Goal: Information Seeking & Learning: Learn about a topic

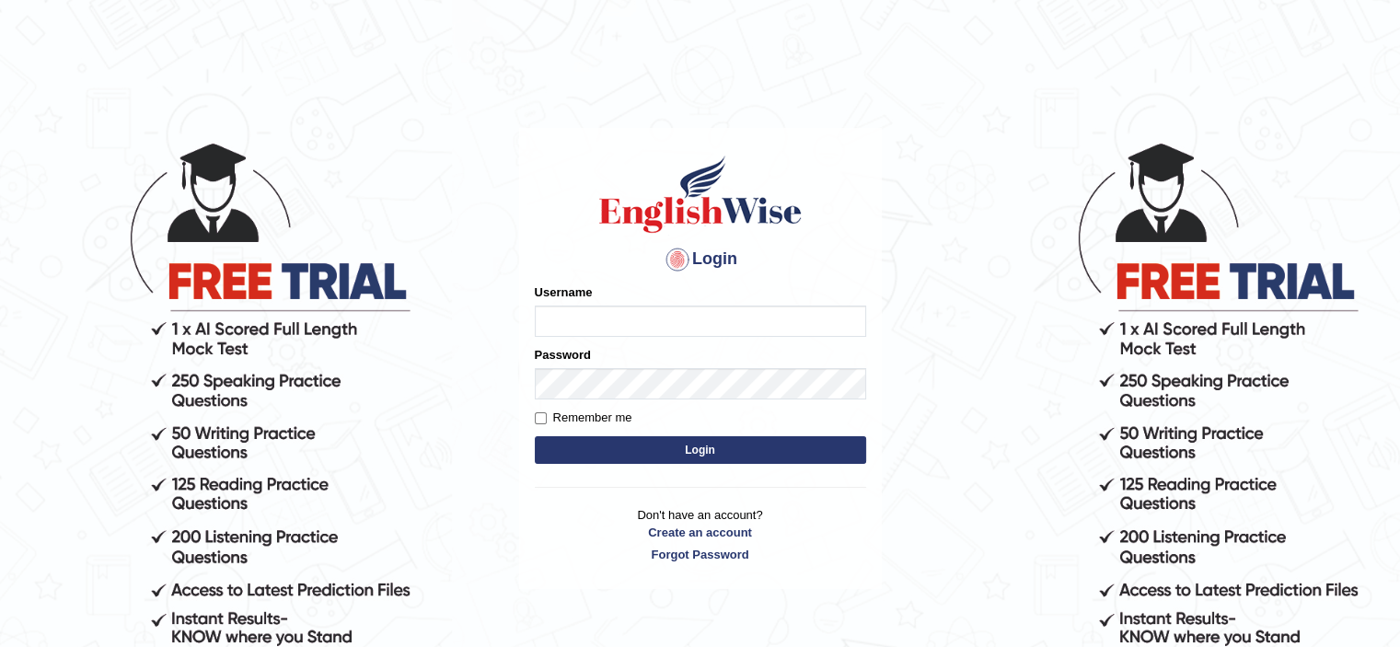
type input "HuseyinU"
click at [621, 458] on button "Login" at bounding box center [700, 450] width 331 height 28
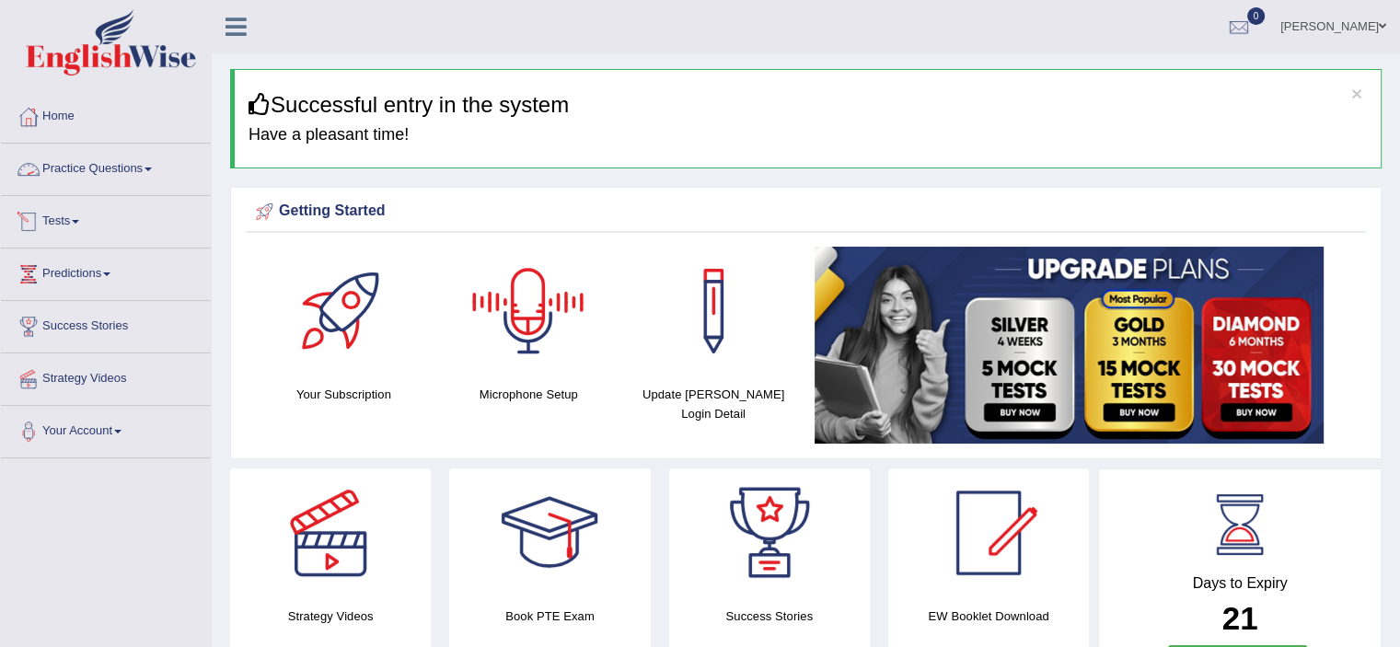
click at [126, 179] on link "Practice Questions" at bounding box center [106, 167] width 210 height 46
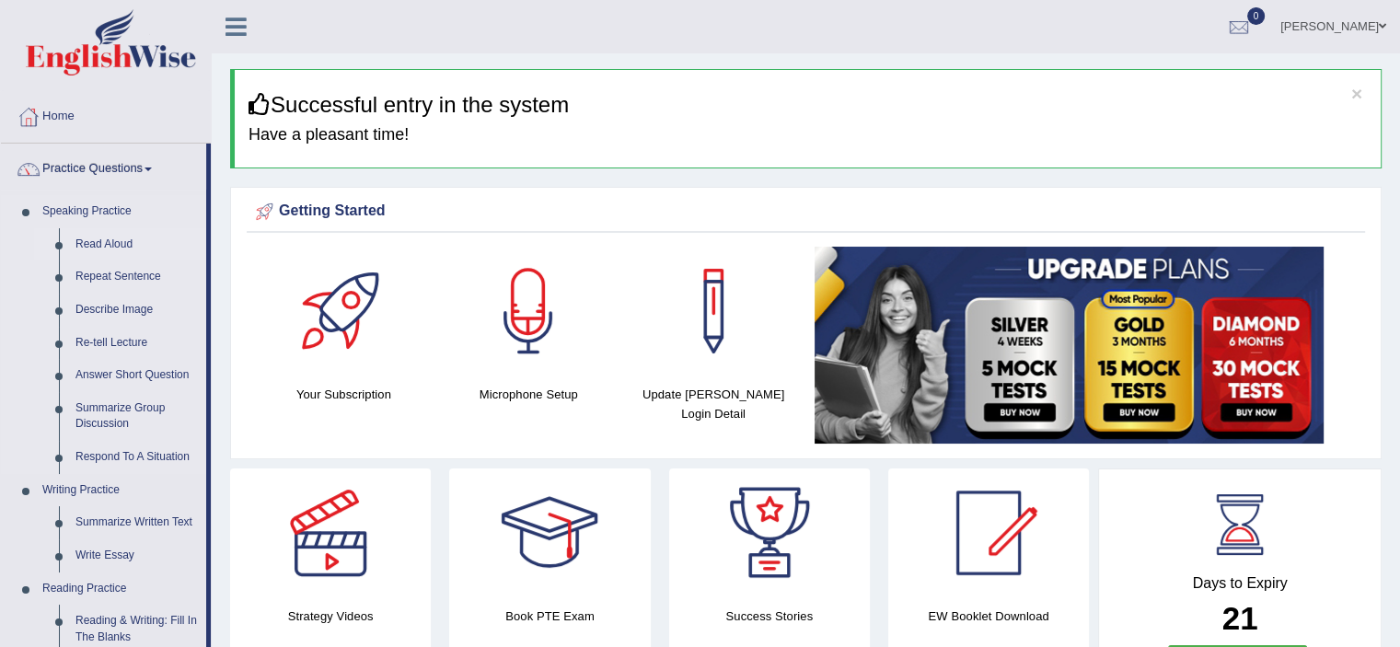
click at [110, 239] on link "Read Aloud" at bounding box center [136, 244] width 139 height 33
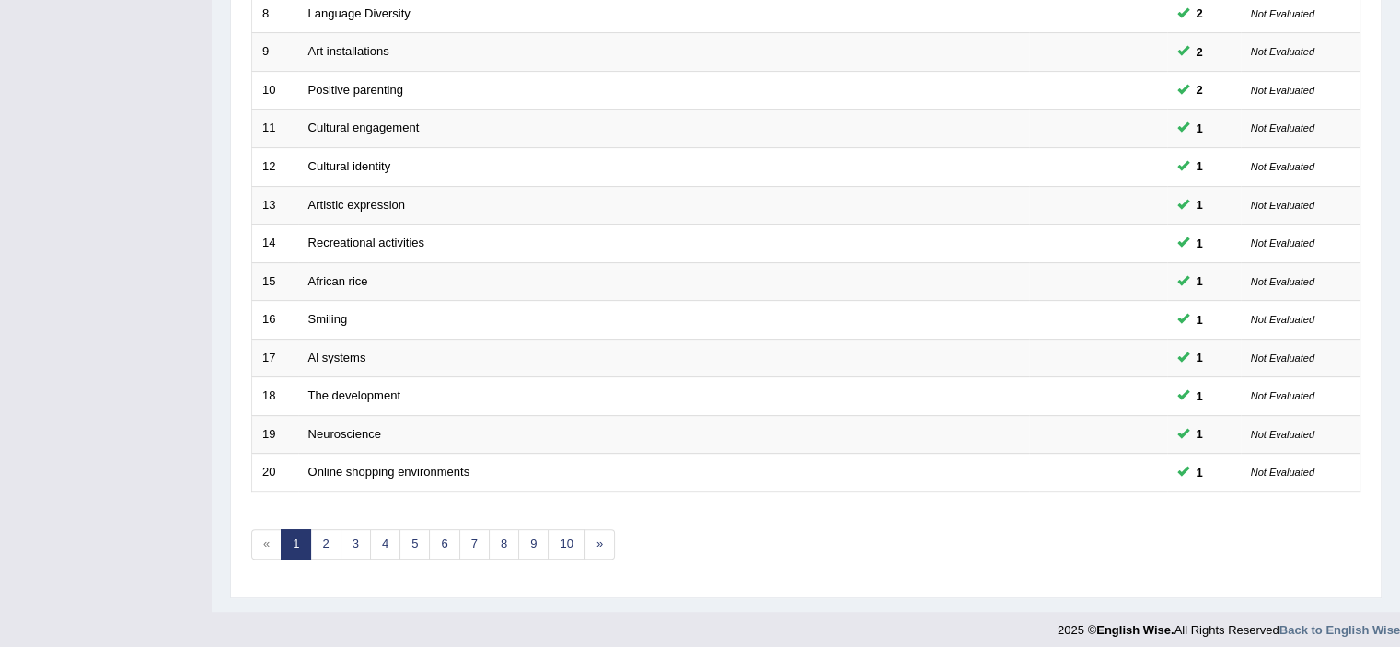
scroll to position [566, 0]
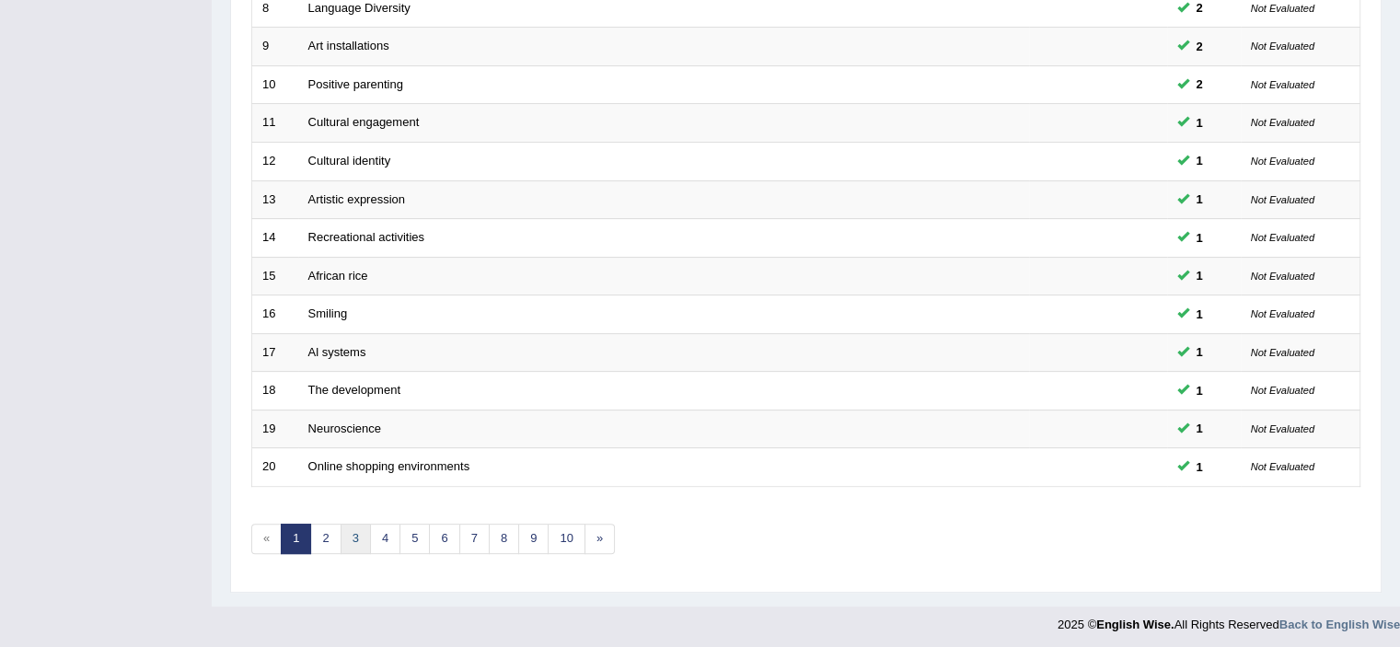
click at [342, 536] on link "3" at bounding box center [355, 539] width 30 height 30
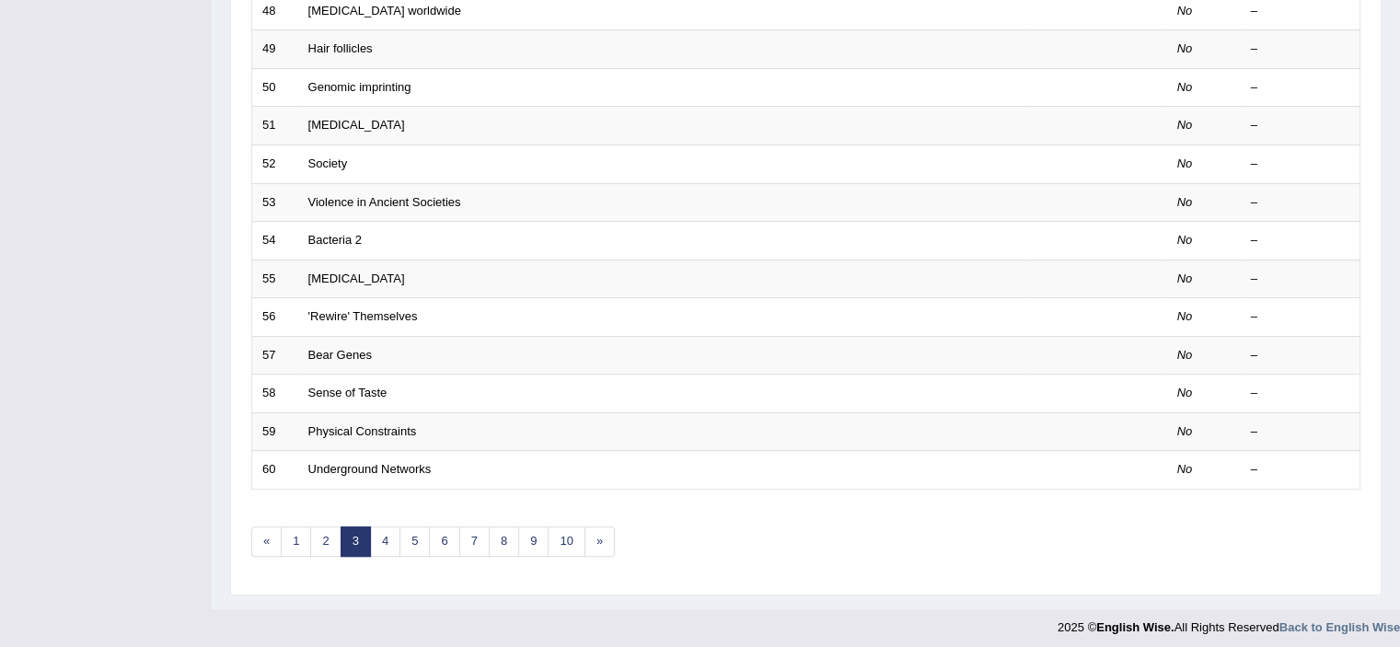
scroll to position [566, 0]
click at [321, 541] on link "2" at bounding box center [325, 539] width 30 height 30
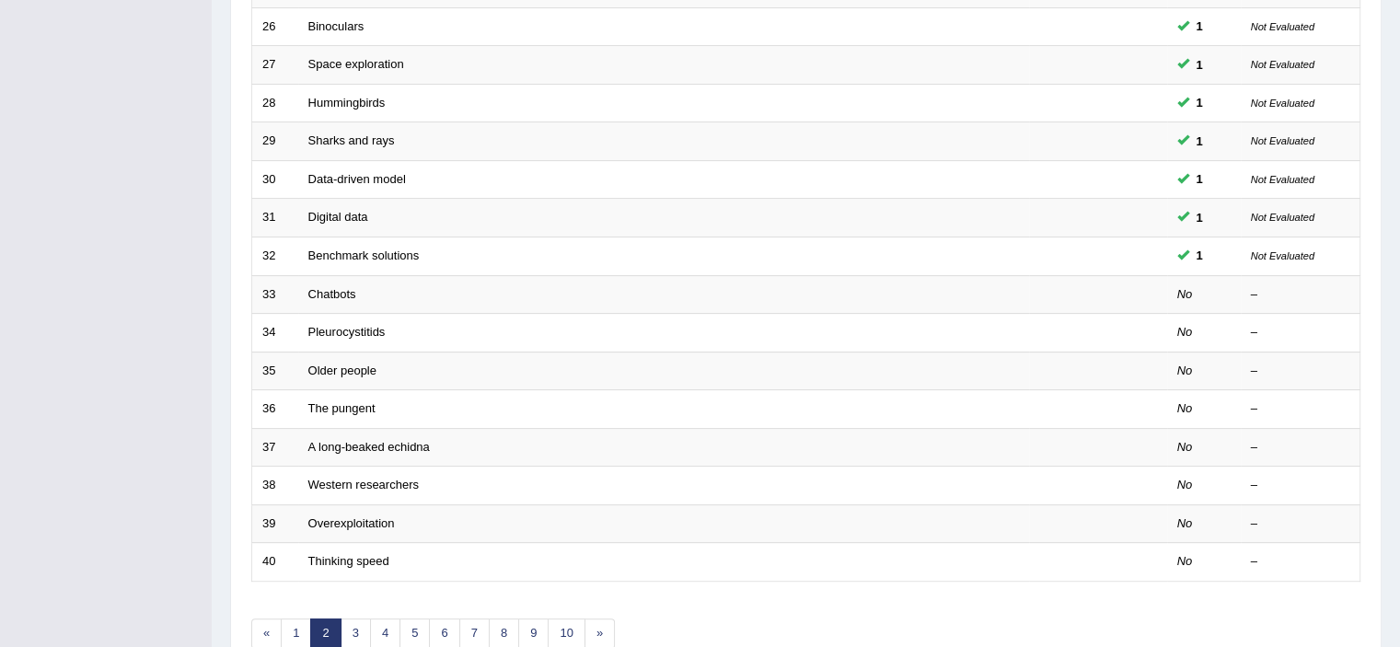
scroll to position [478, 0]
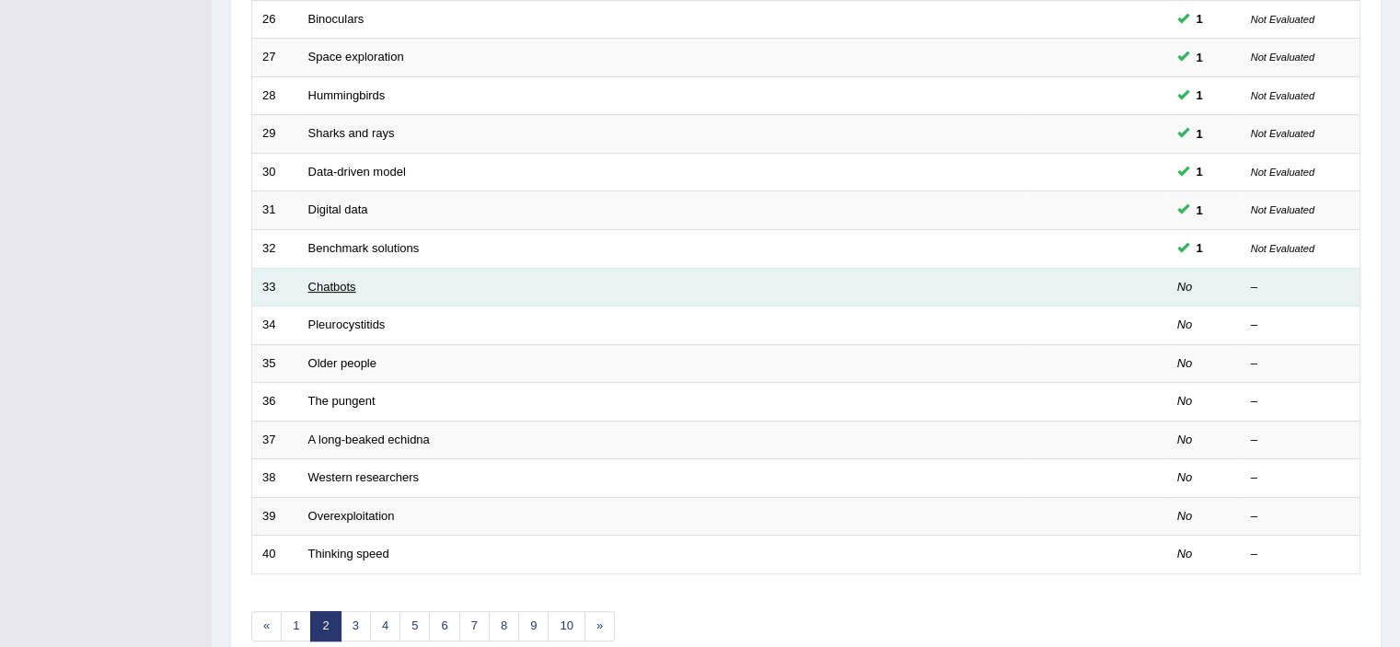
click at [329, 280] on link "Chatbots" at bounding box center [332, 287] width 48 height 14
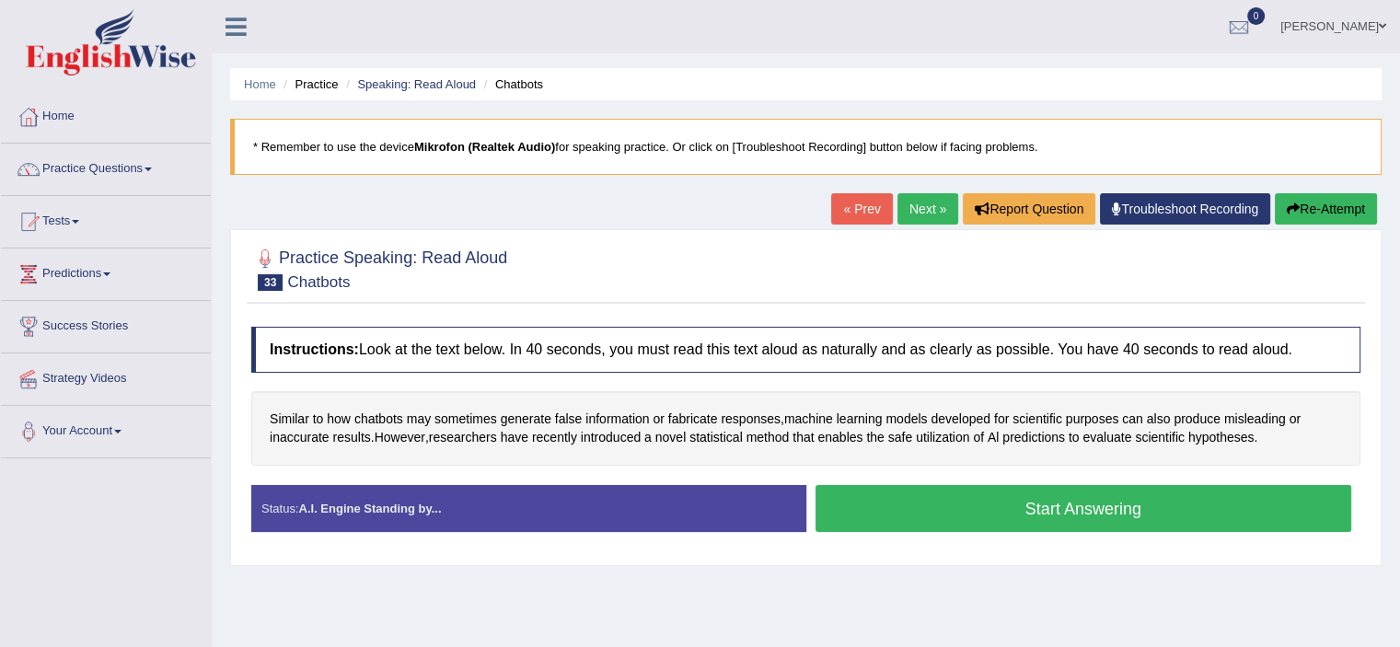
click at [975, 496] on button "Start Answering" at bounding box center [1083, 508] width 536 height 47
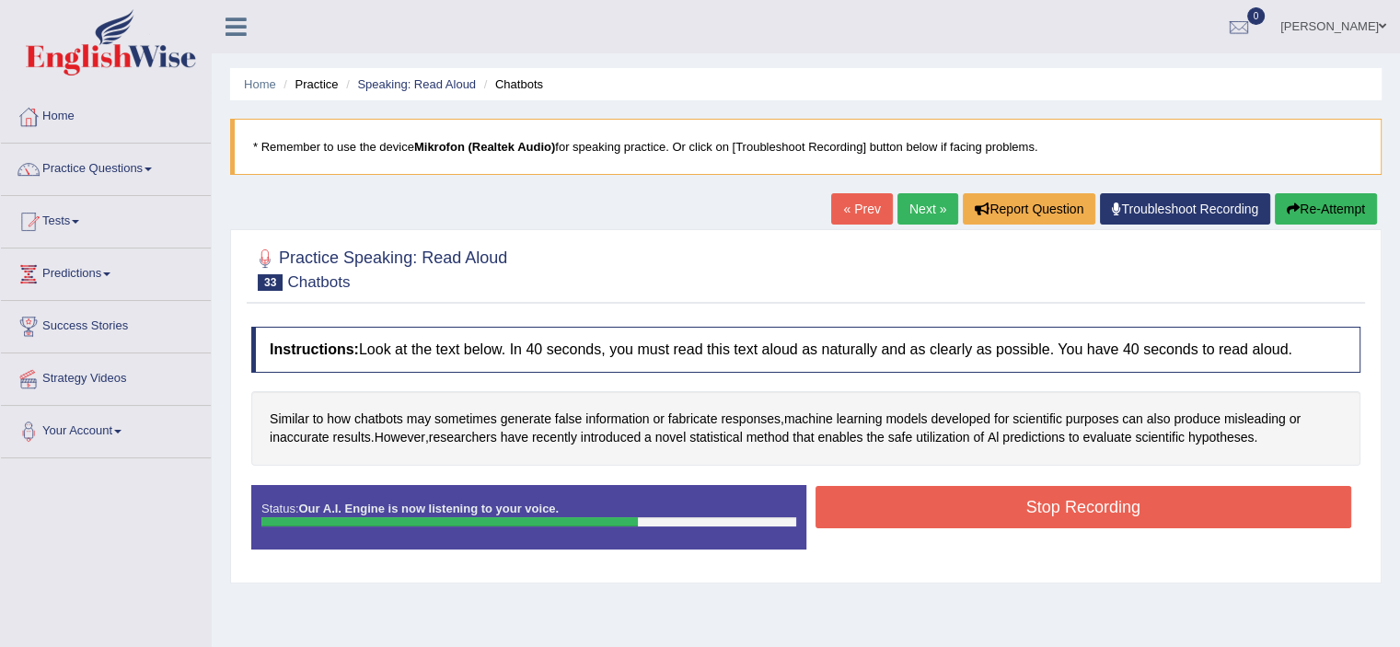
click at [975, 496] on button "Stop Recording" at bounding box center [1083, 507] width 536 height 42
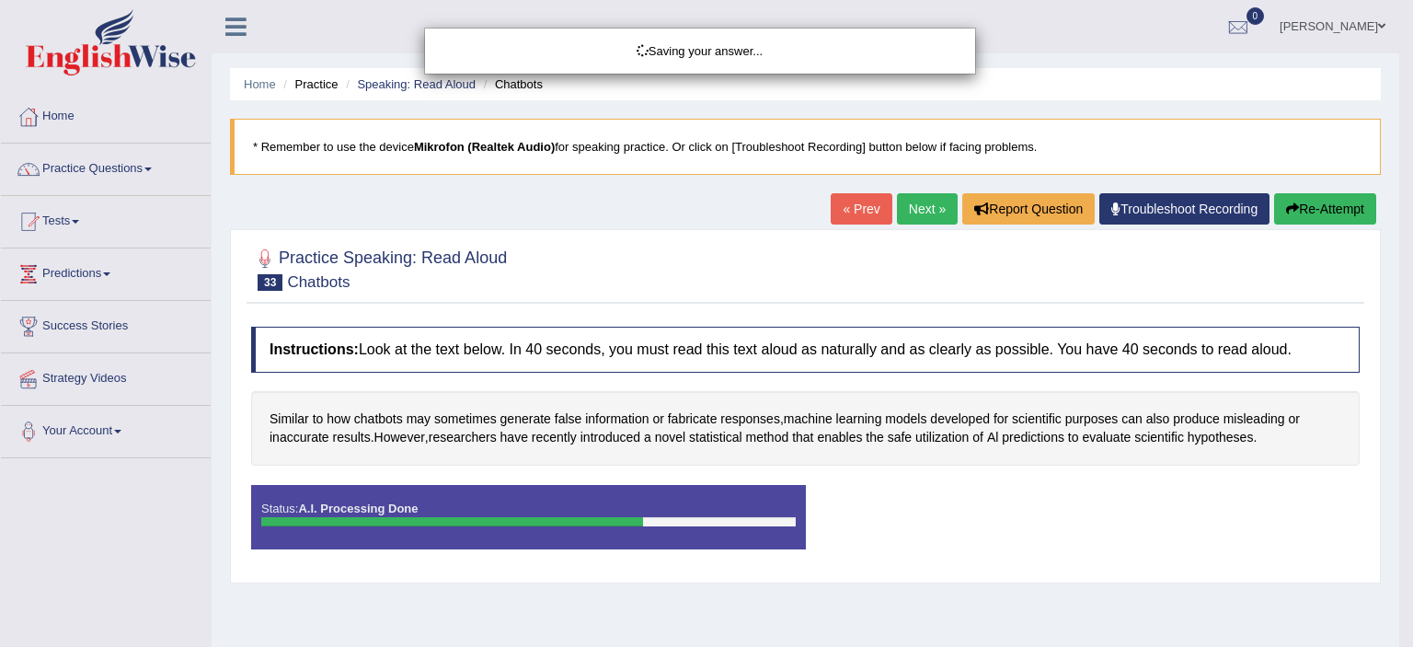
click at [1227, 444] on div "Saving your answer..." at bounding box center [706, 323] width 1413 height 647
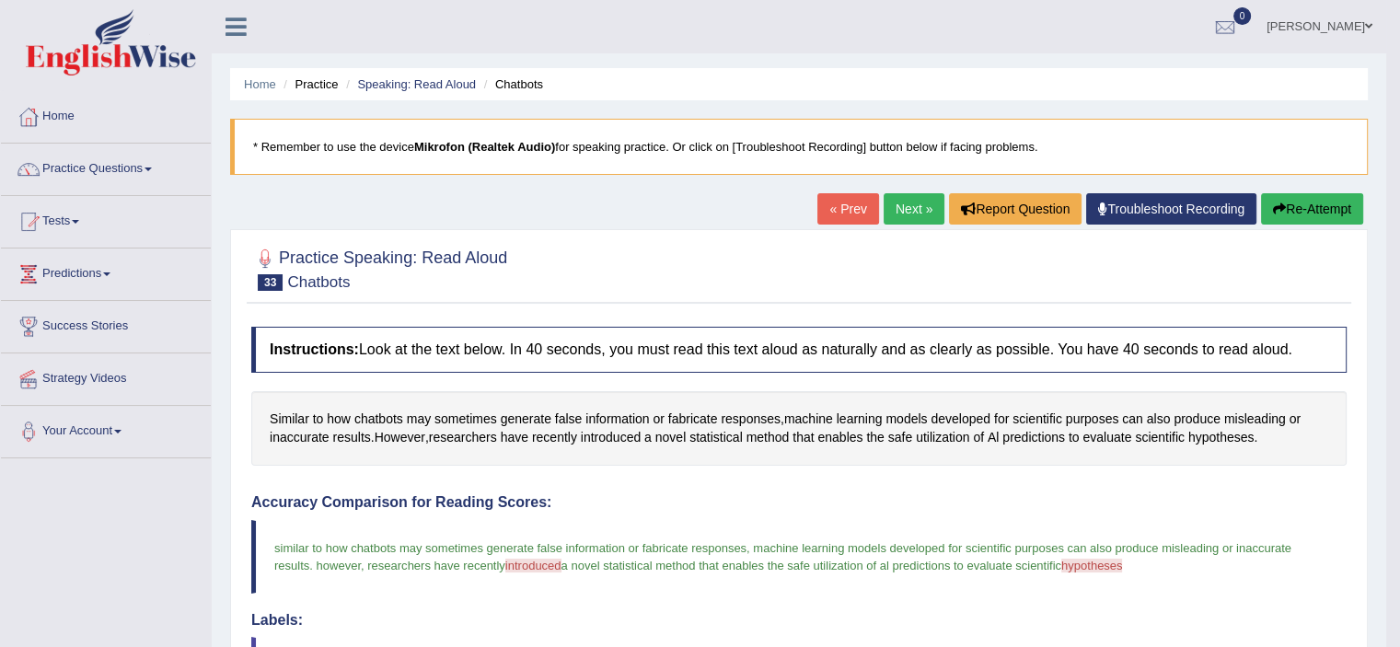
click at [889, 200] on link "Next »" at bounding box center [913, 208] width 61 height 31
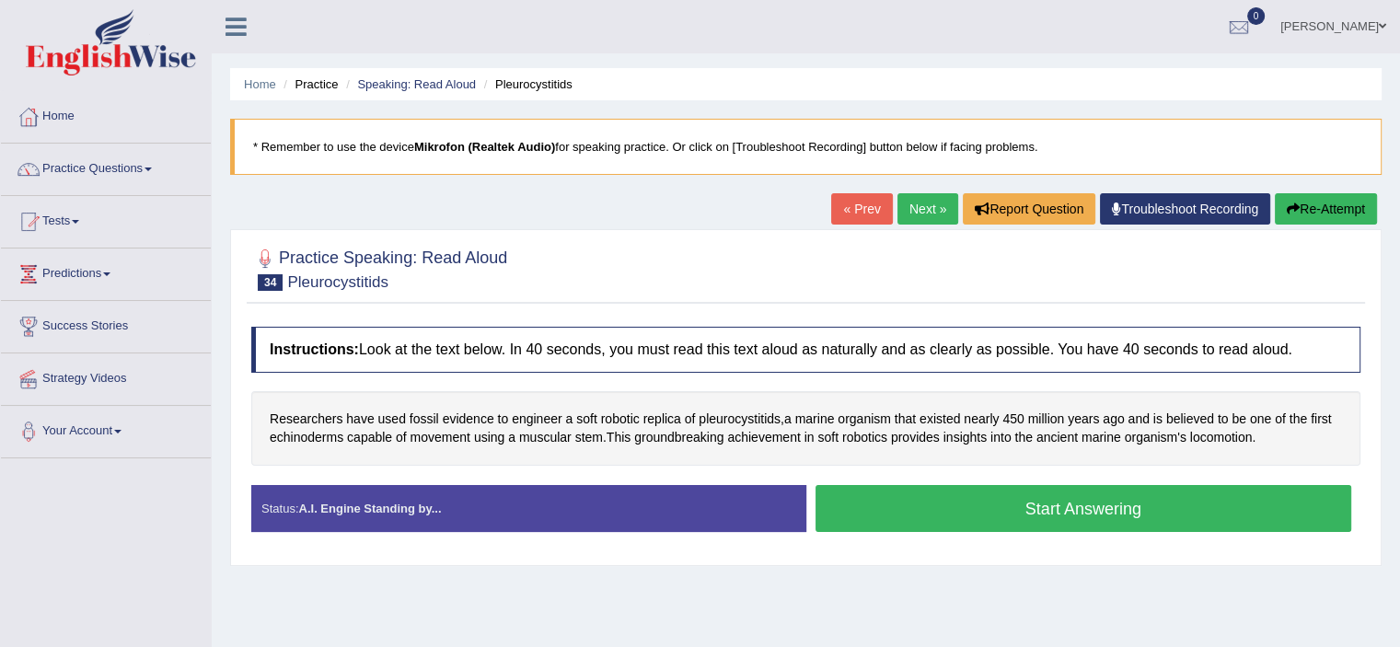
click at [994, 511] on button "Start Answering" at bounding box center [1083, 508] width 536 height 47
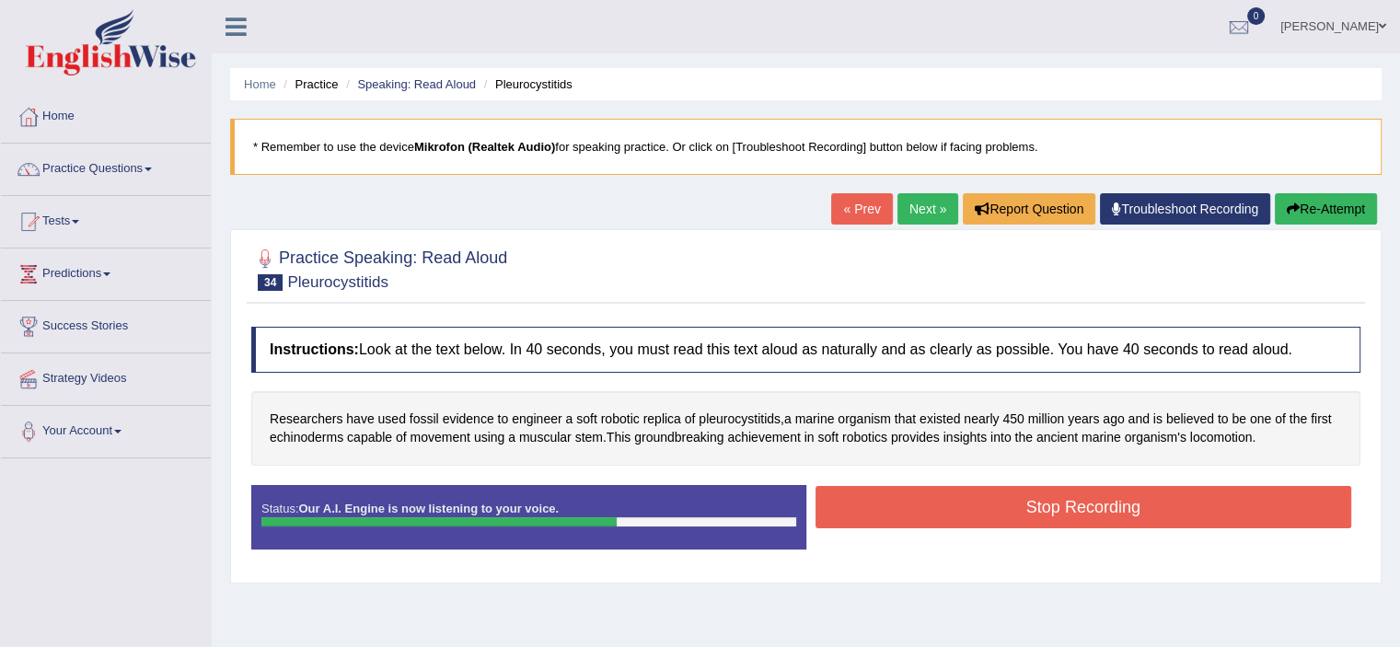
click at [994, 511] on button "Stop Recording" at bounding box center [1083, 507] width 536 height 42
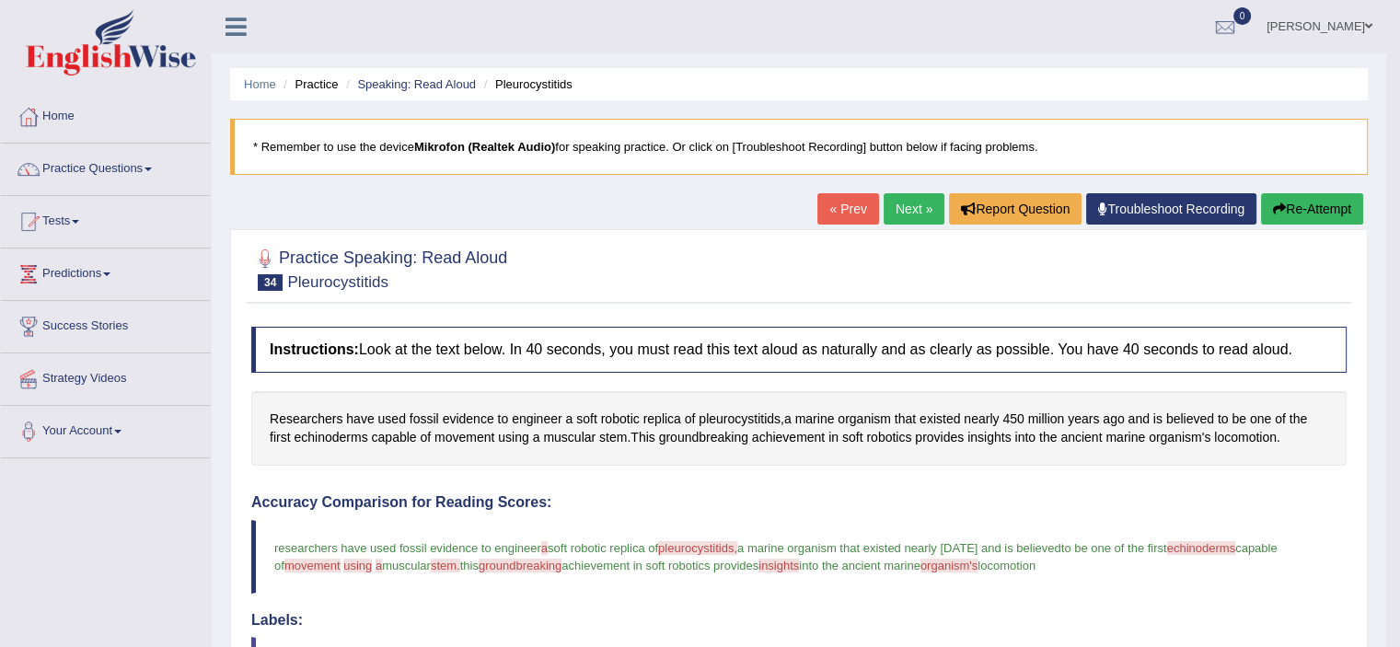
click at [887, 203] on link "Next »" at bounding box center [913, 208] width 61 height 31
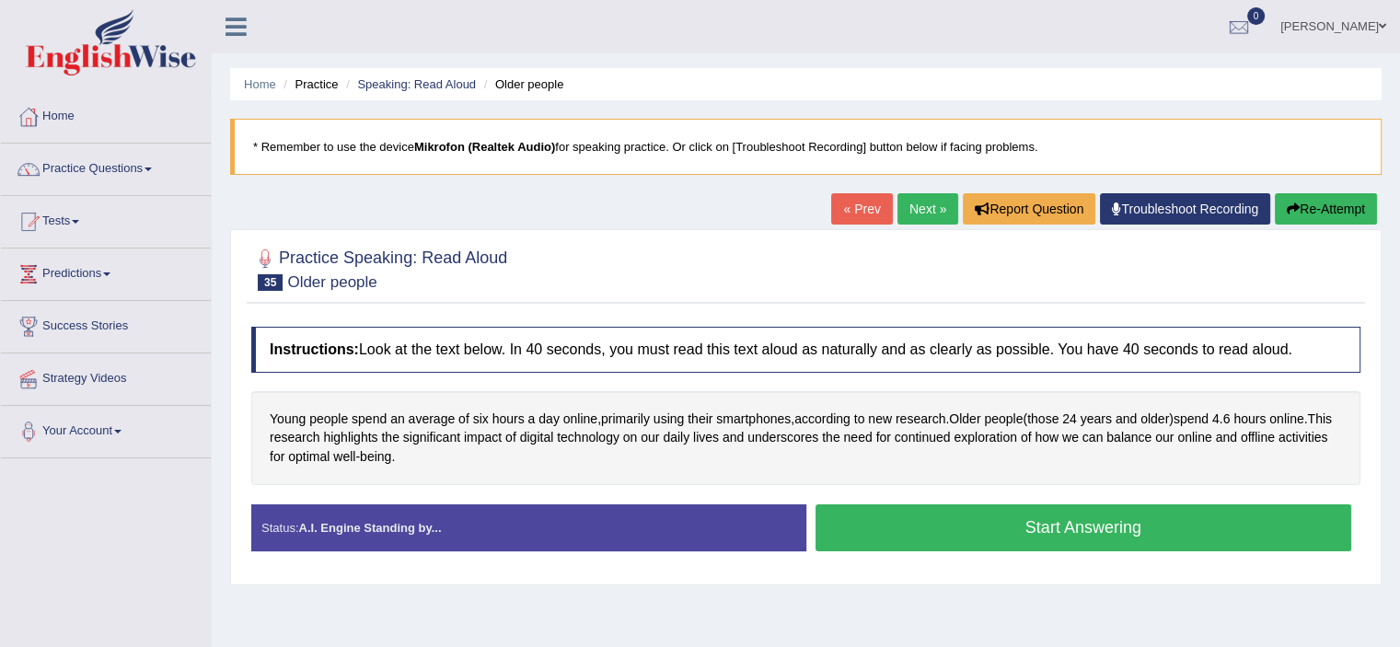
click at [947, 528] on button "Start Answering" at bounding box center [1083, 527] width 536 height 47
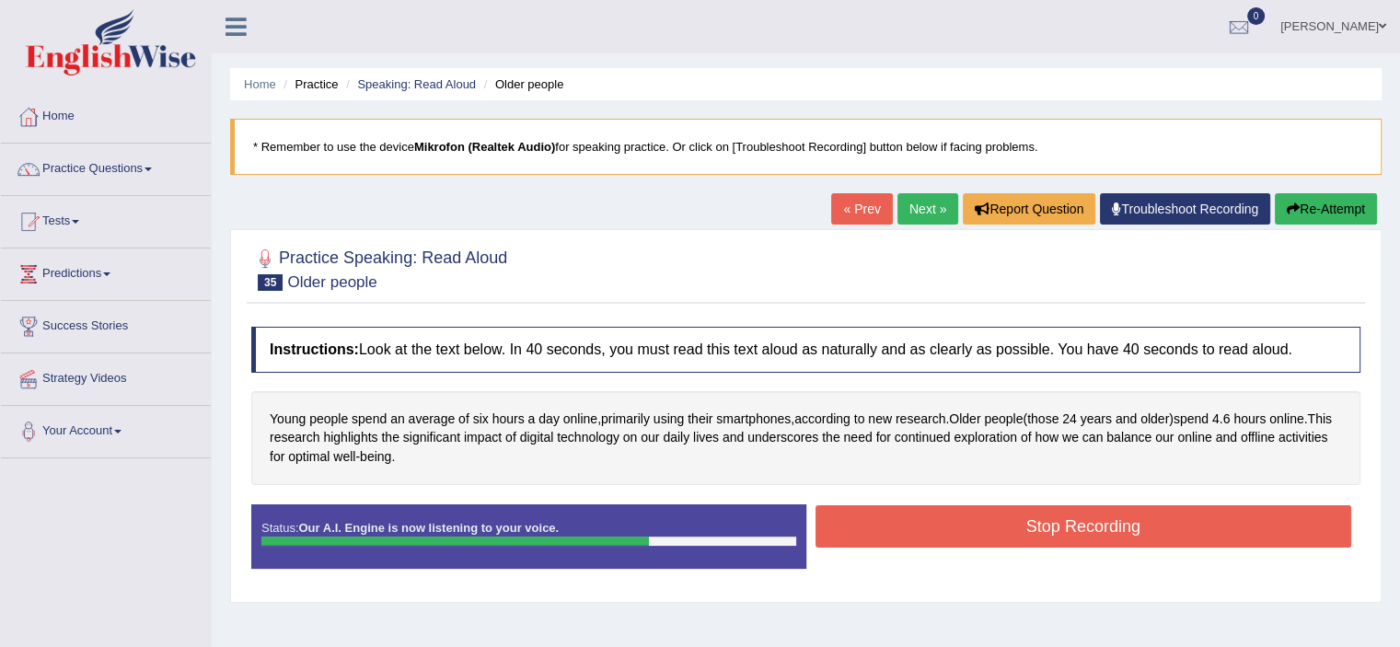
click at [947, 528] on button "Stop Recording" at bounding box center [1083, 526] width 536 height 42
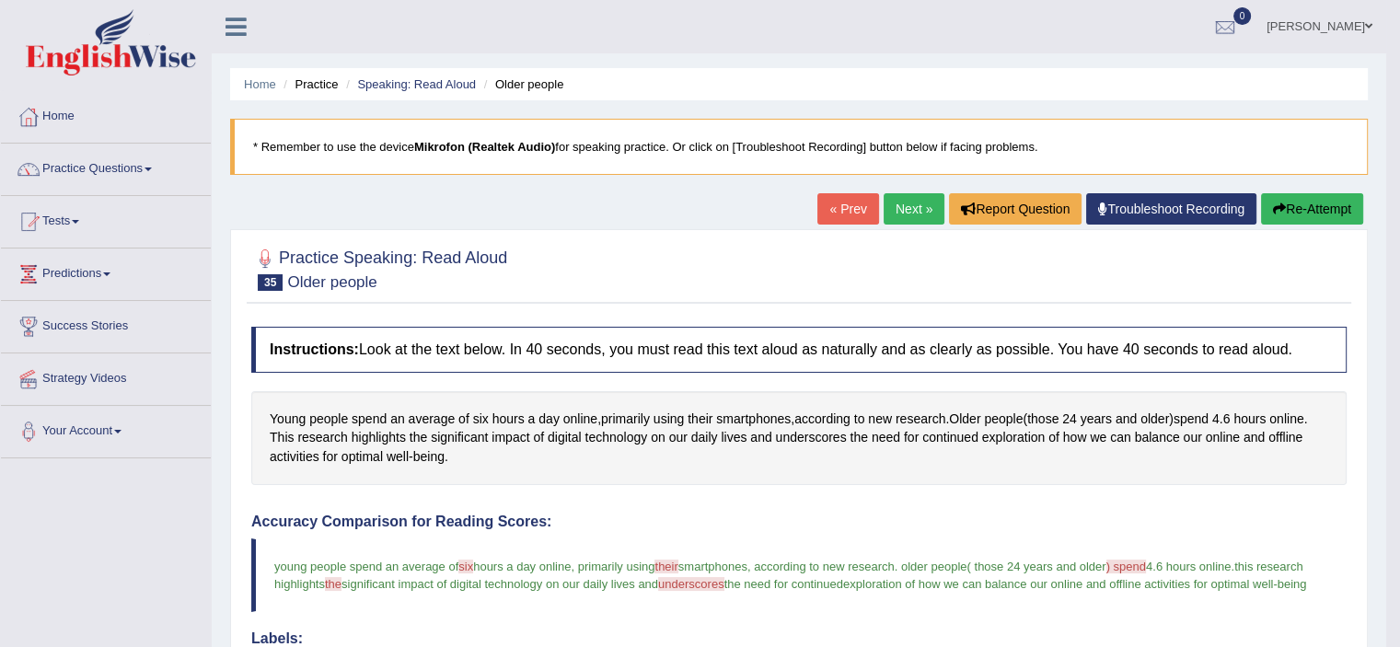
click at [904, 216] on link "Next »" at bounding box center [913, 208] width 61 height 31
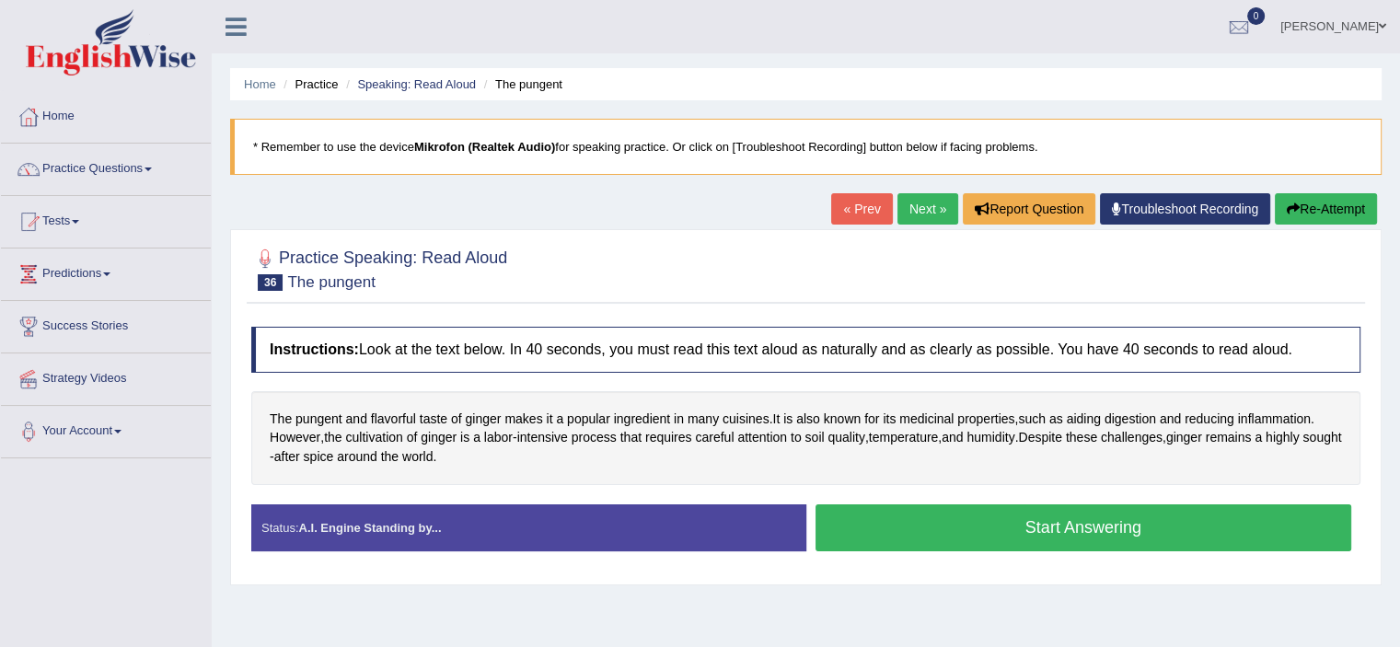
click at [898, 511] on button "Start Answering" at bounding box center [1083, 527] width 536 height 47
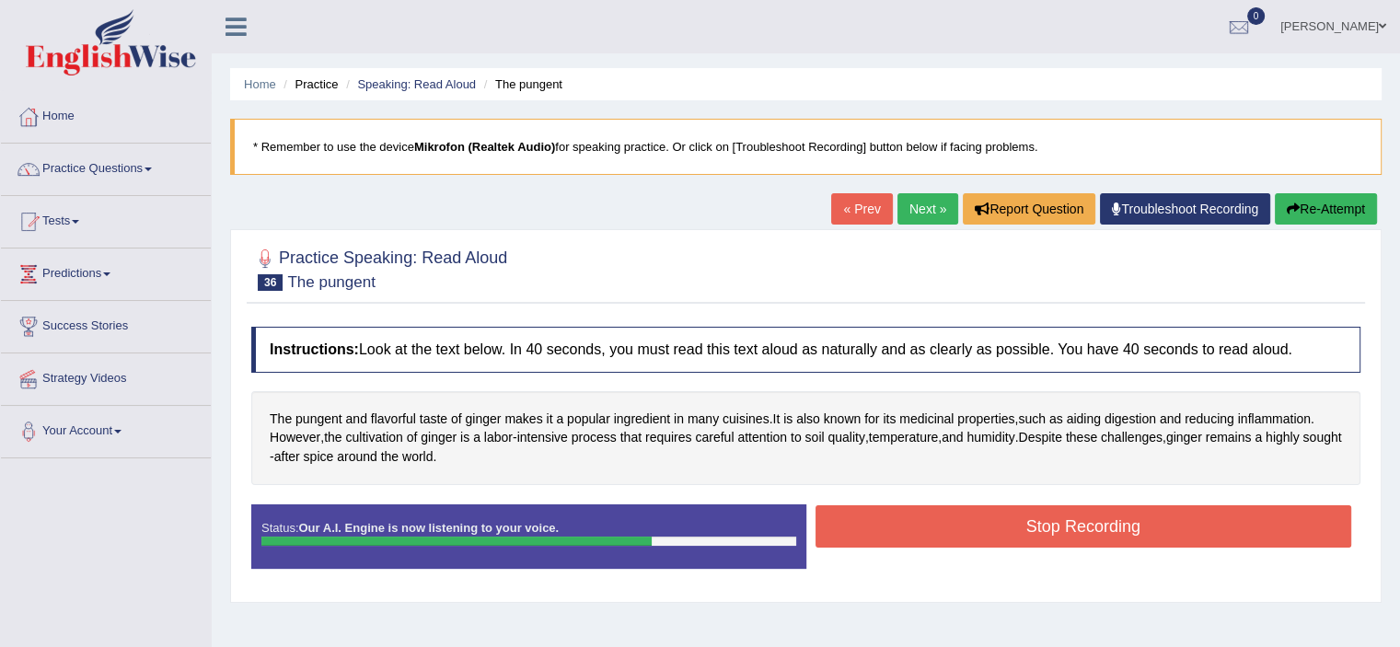
click at [935, 525] on button "Stop Recording" at bounding box center [1083, 526] width 536 height 42
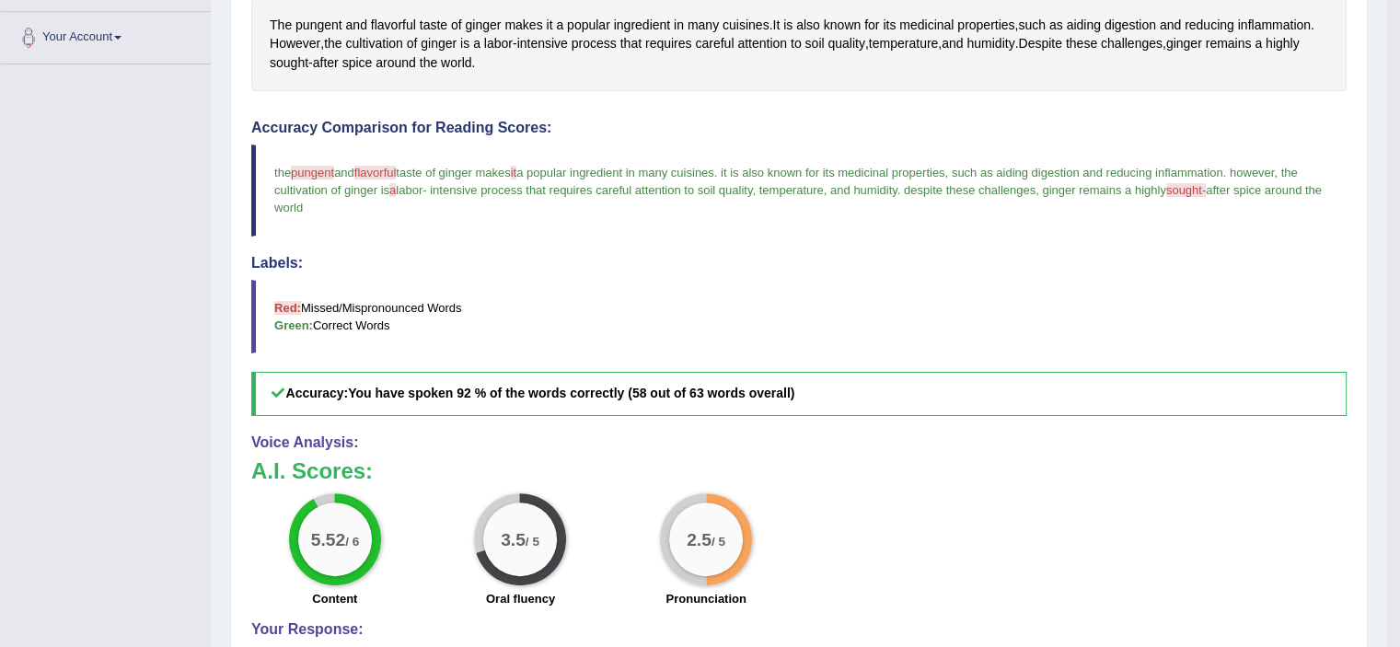
scroll to position [34, 0]
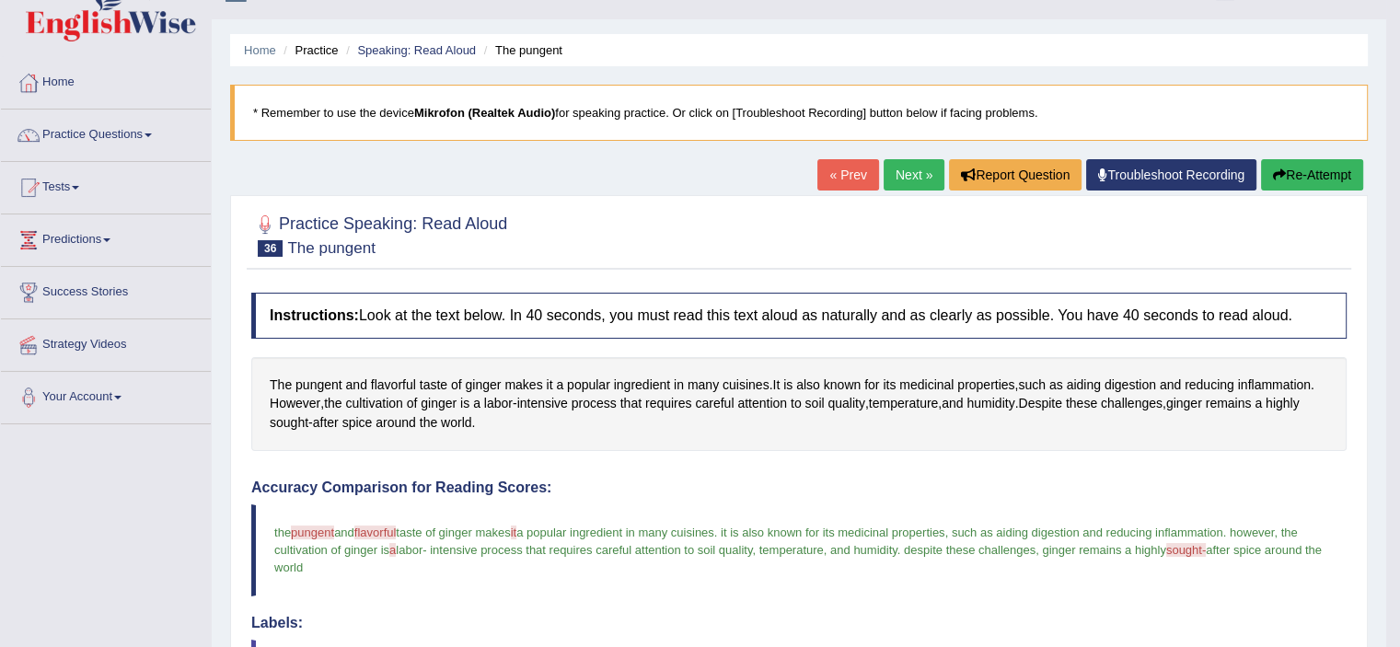
click at [1303, 186] on button "Re-Attempt" at bounding box center [1312, 174] width 102 height 31
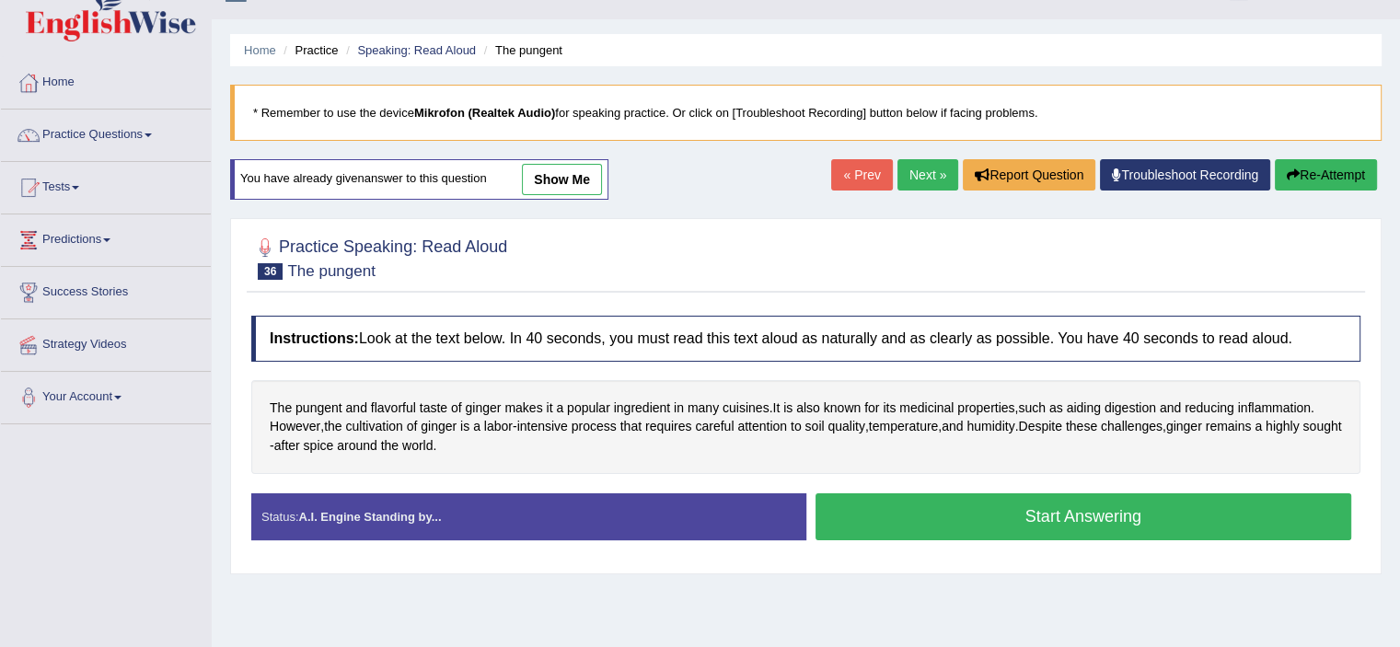
click at [1040, 521] on button "Start Answering" at bounding box center [1083, 516] width 536 height 47
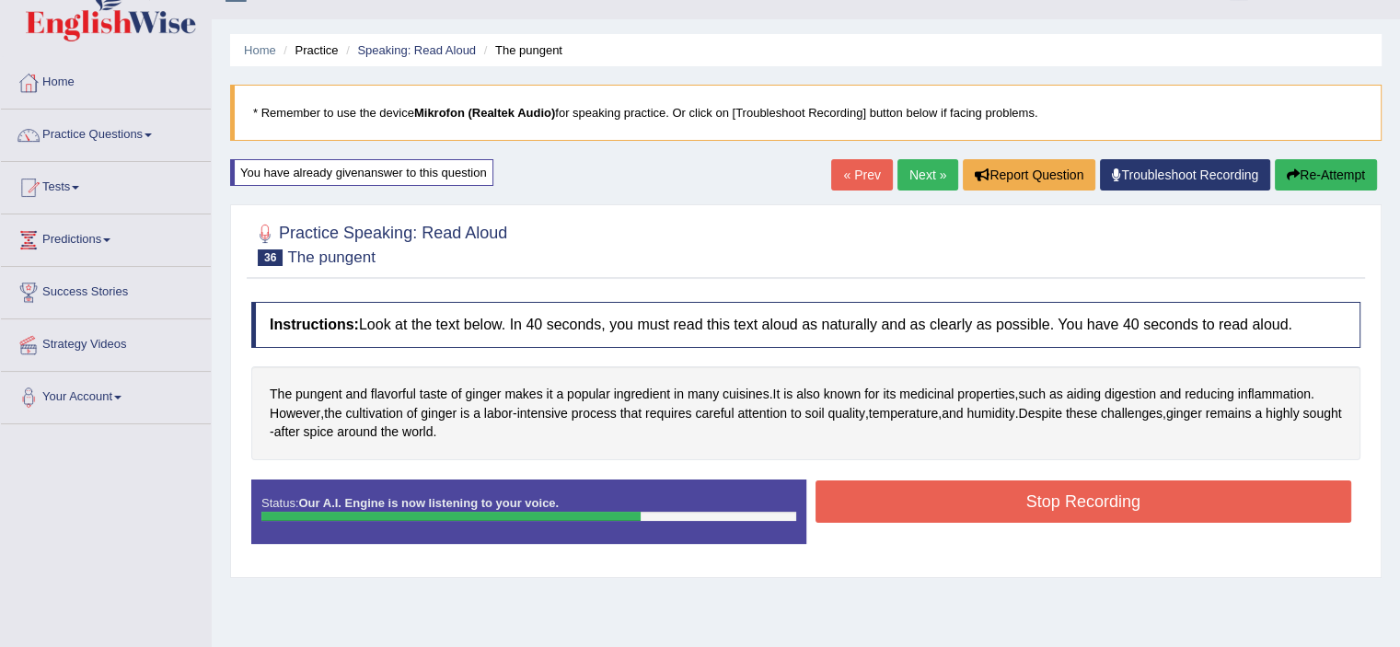
drag, startPoint x: 1005, startPoint y: 524, endPoint x: 1020, endPoint y: 505, distance: 24.9
click at [1020, 505] on div "Status: Our A.I. Engine is now listening to your voice. Start Answering Stop Re…" at bounding box center [805, 520] width 1109 height 83
click at [1020, 505] on button "Stop Recording" at bounding box center [1083, 501] width 536 height 42
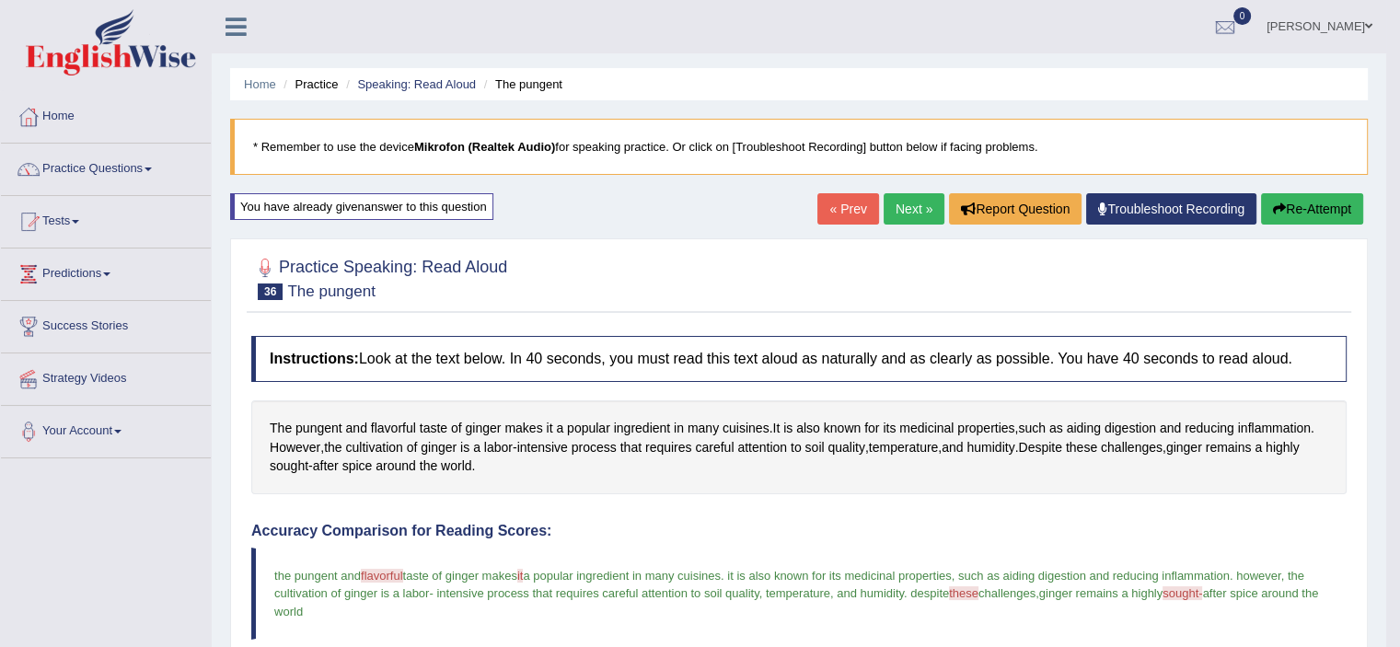
click at [916, 198] on link "Next »" at bounding box center [913, 208] width 61 height 31
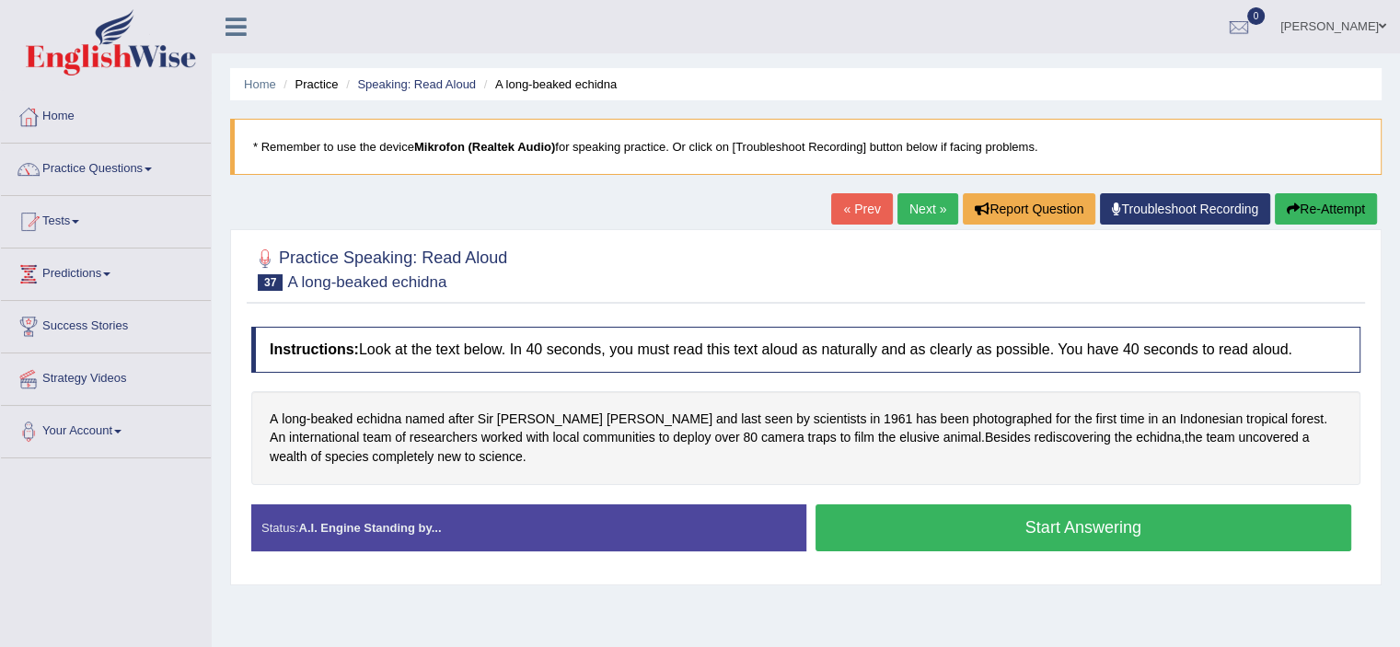
click at [884, 518] on button "Start Answering" at bounding box center [1083, 527] width 536 height 47
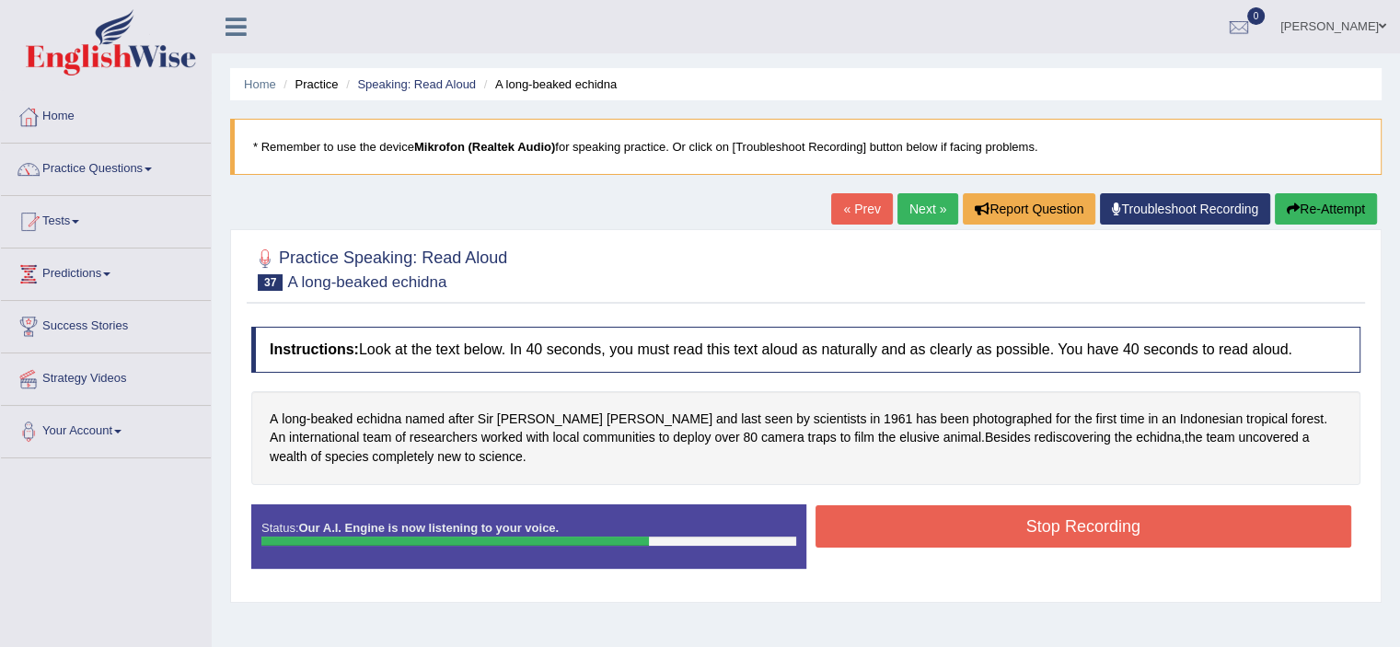
click at [884, 518] on button "Stop Recording" at bounding box center [1083, 526] width 536 height 42
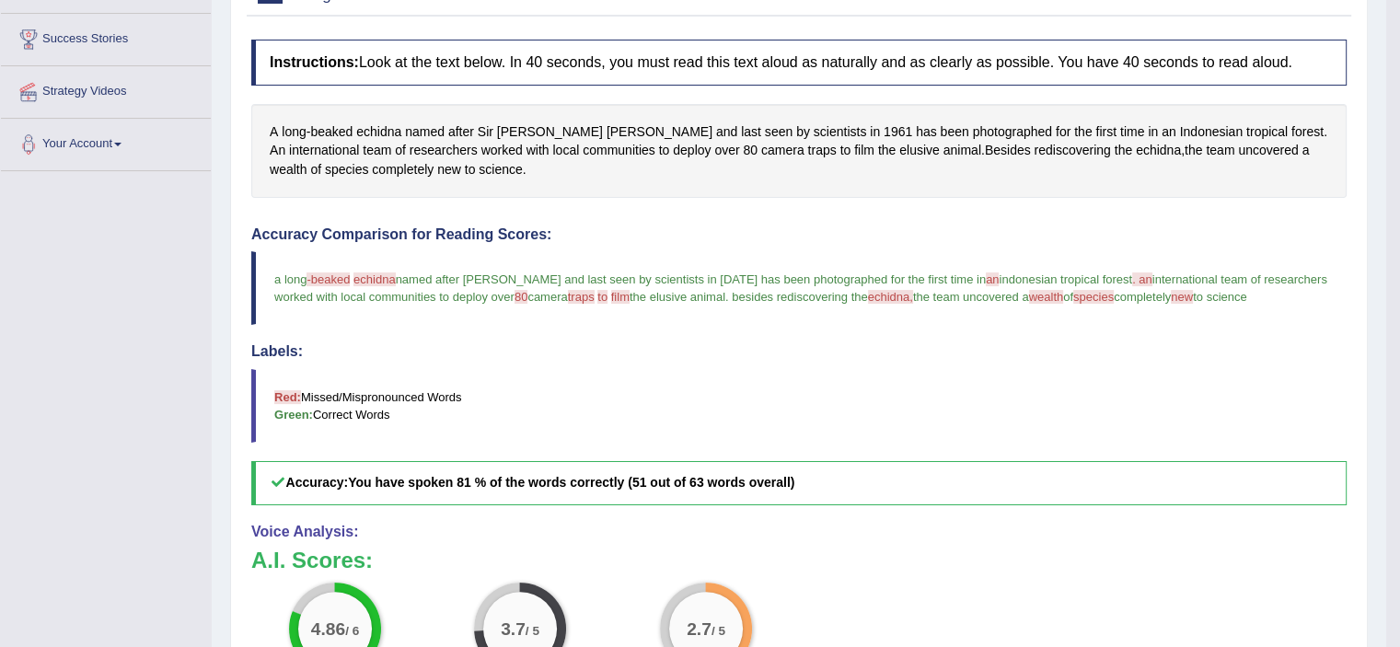
scroll to position [149, 0]
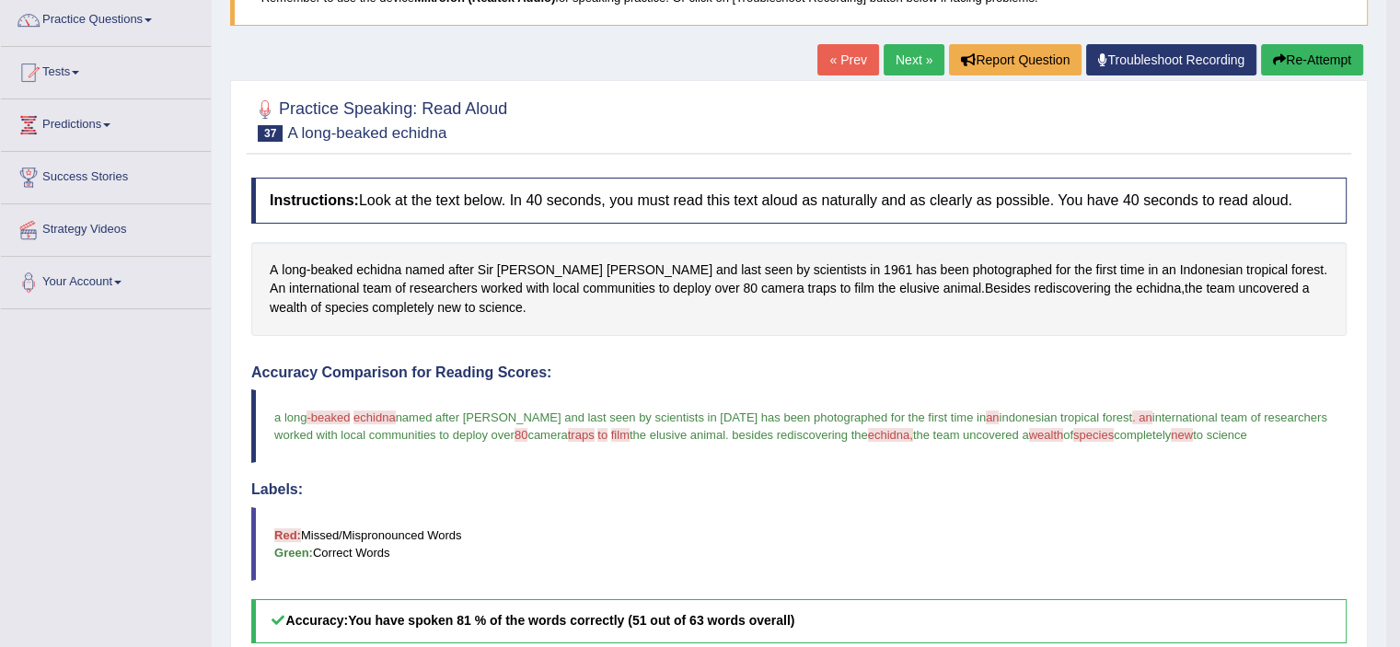
click at [883, 64] on link "Next »" at bounding box center [913, 59] width 61 height 31
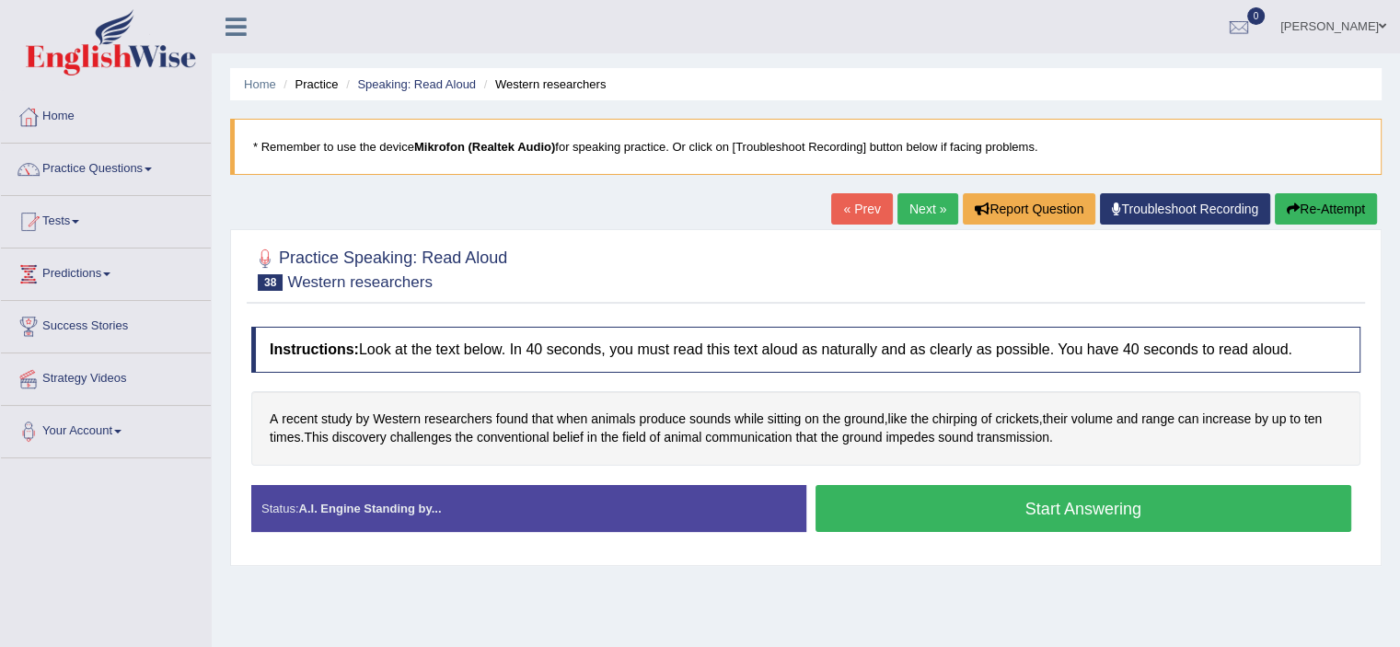
click at [983, 515] on button "Start Answering" at bounding box center [1083, 508] width 536 height 47
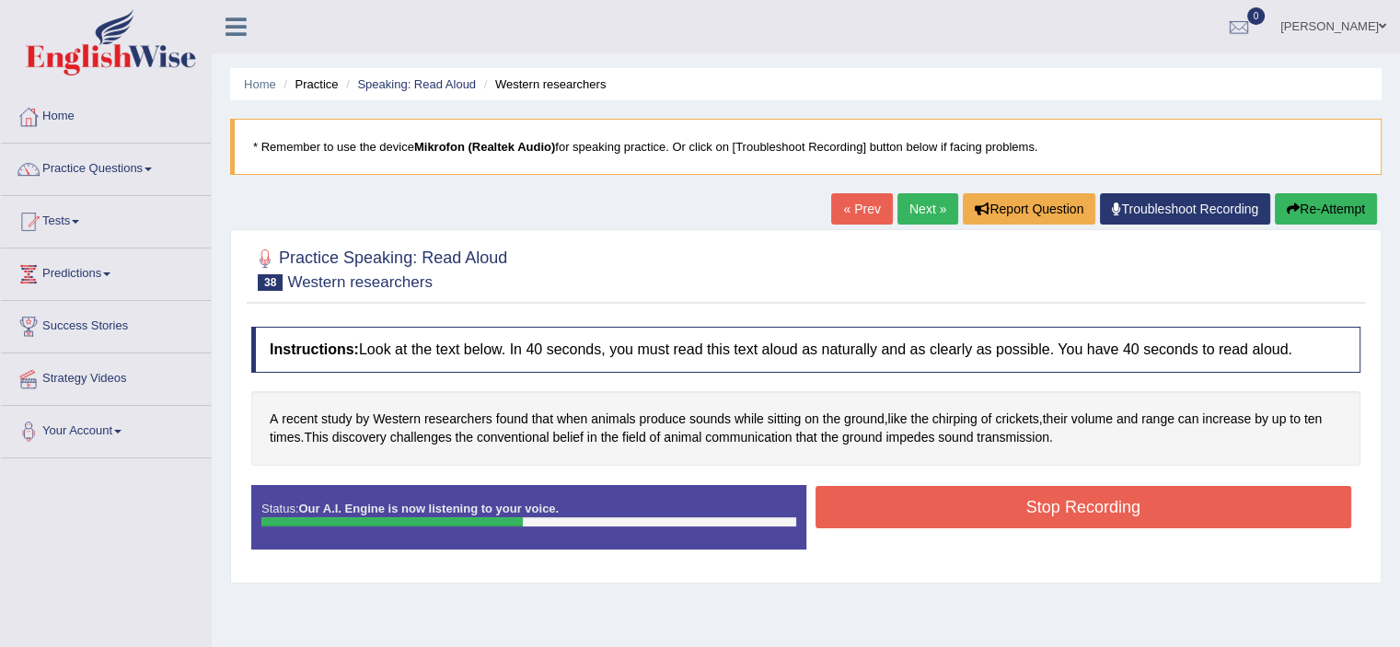
click at [983, 515] on button "Stop Recording" at bounding box center [1083, 507] width 536 height 42
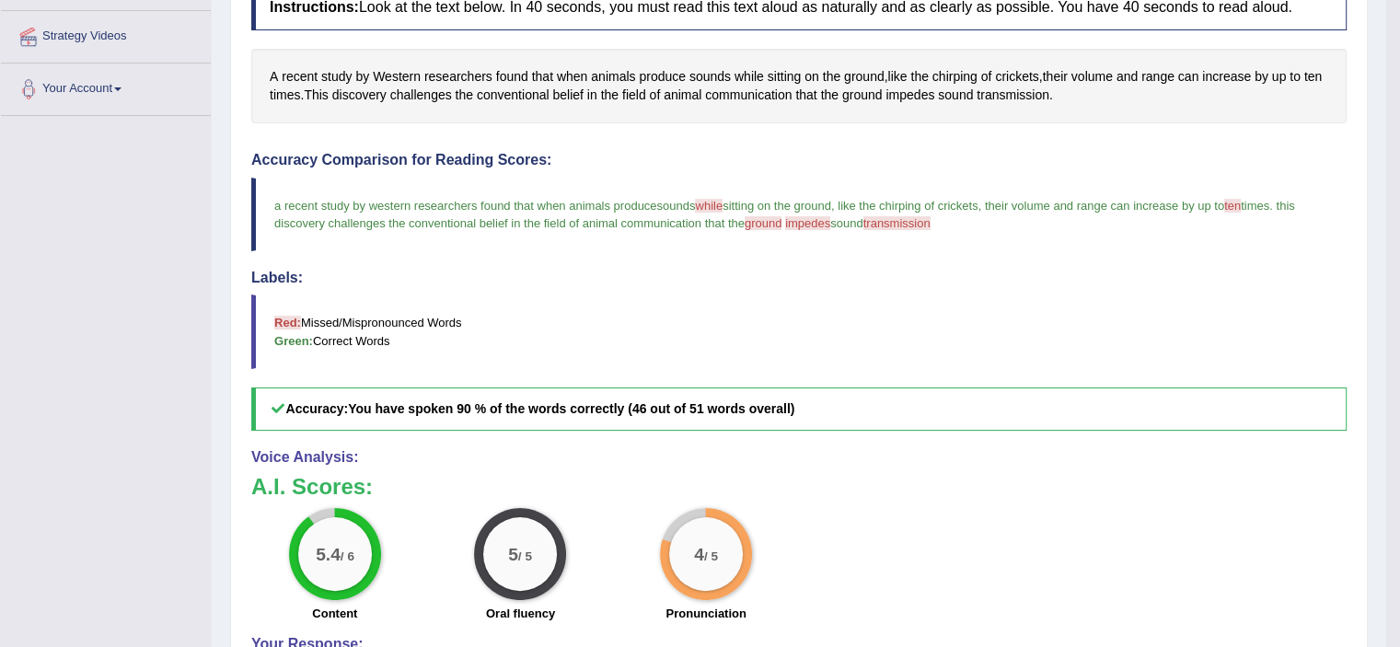
scroll to position [118, 0]
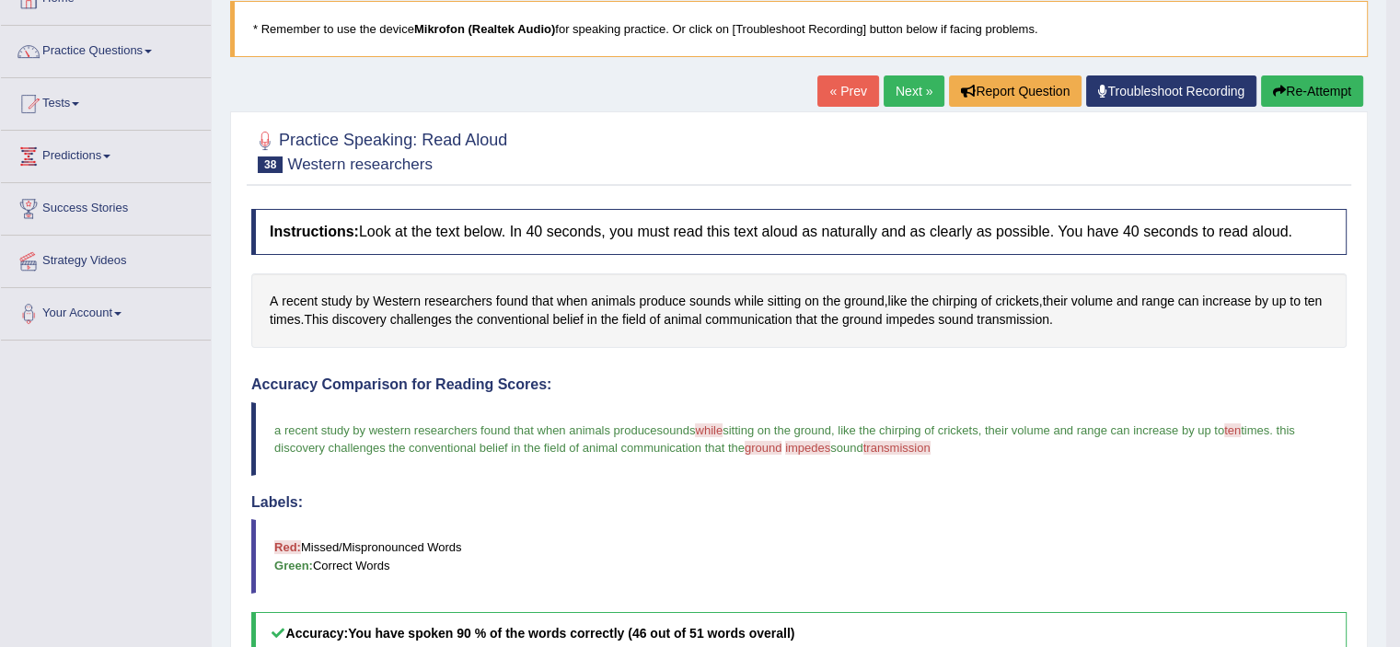
click at [926, 87] on link "Next »" at bounding box center [913, 90] width 61 height 31
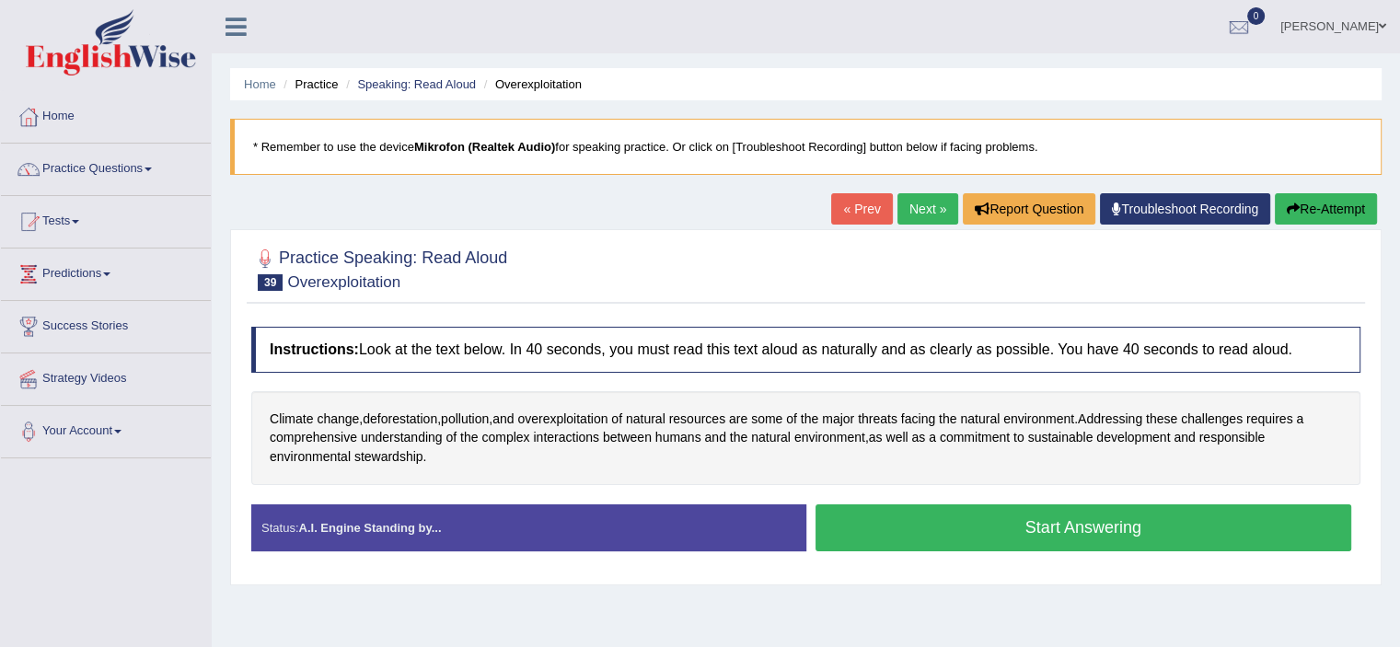
click at [916, 523] on button "Start Answering" at bounding box center [1083, 527] width 536 height 47
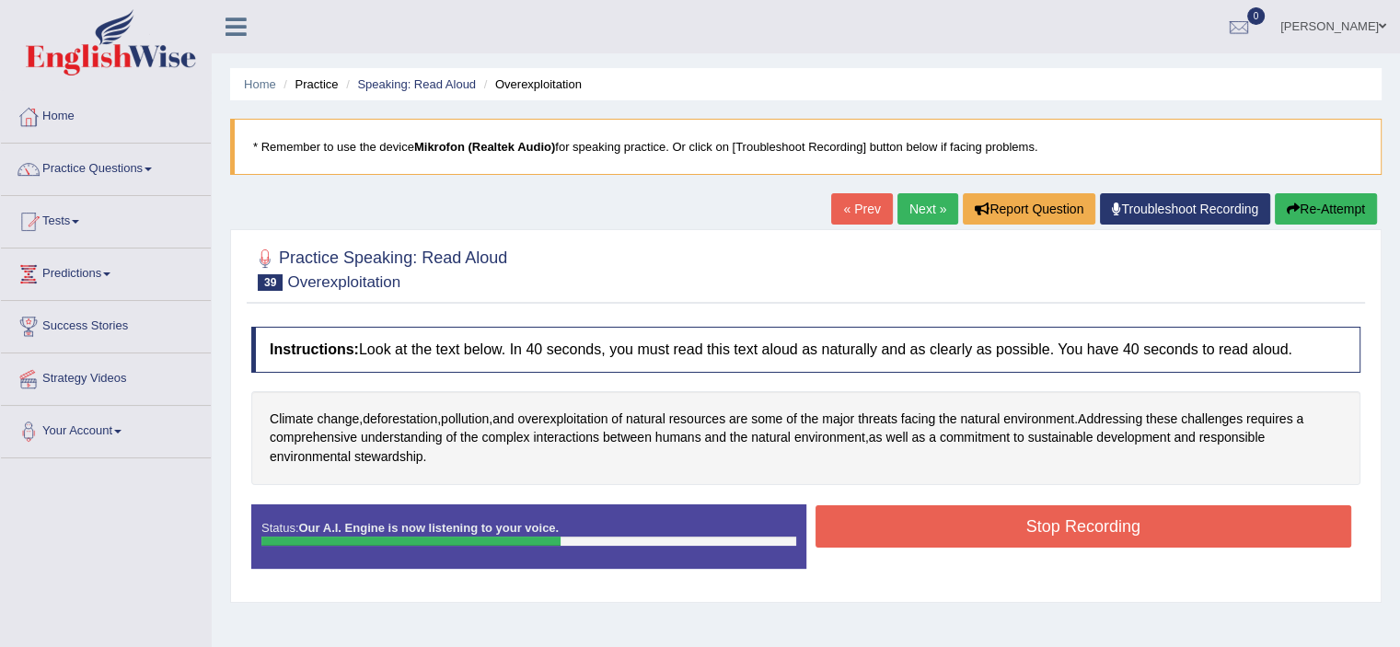
click at [916, 523] on button "Stop Recording" at bounding box center [1083, 526] width 536 height 42
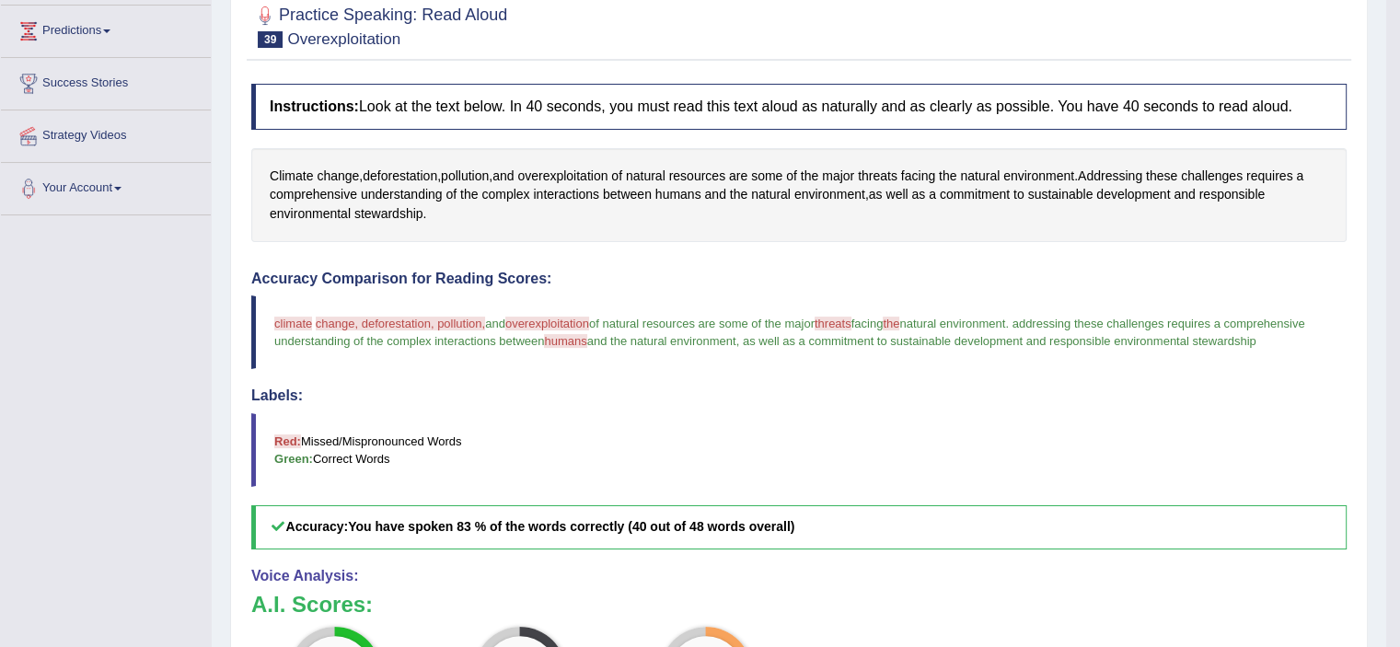
scroll to position [225, 0]
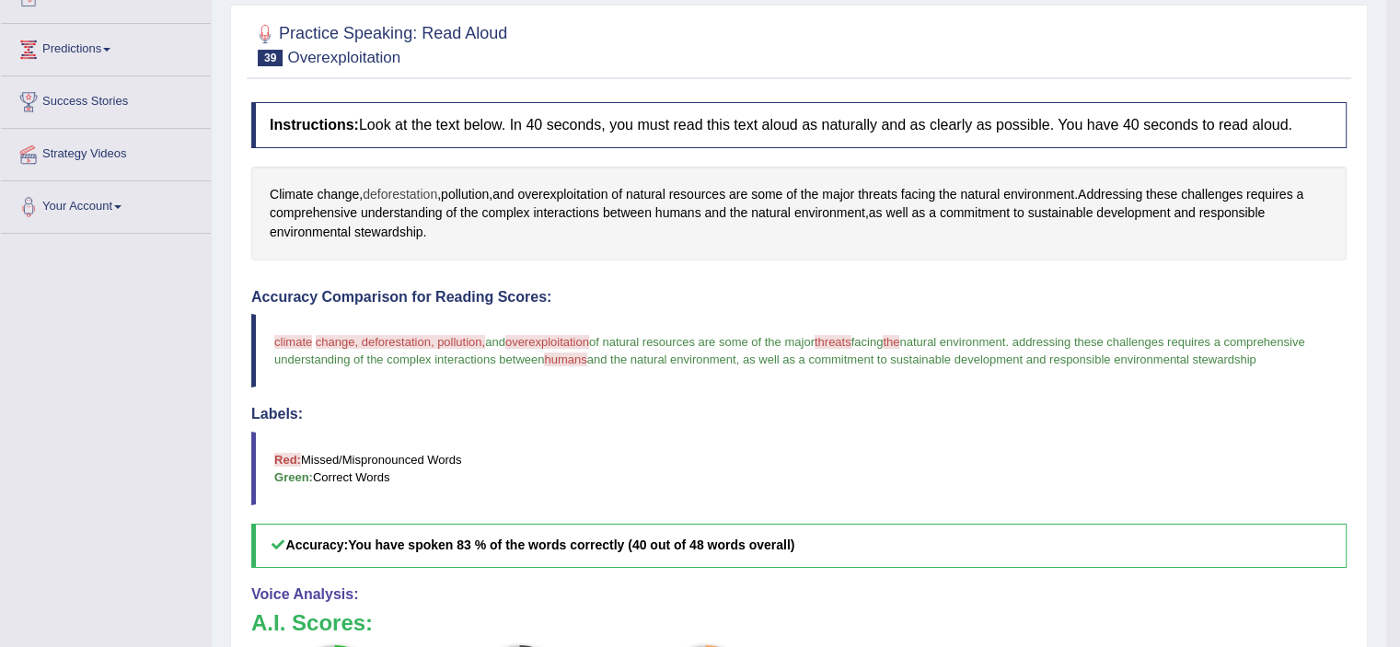
click at [404, 185] on span "deforestation" at bounding box center [400, 194] width 75 height 19
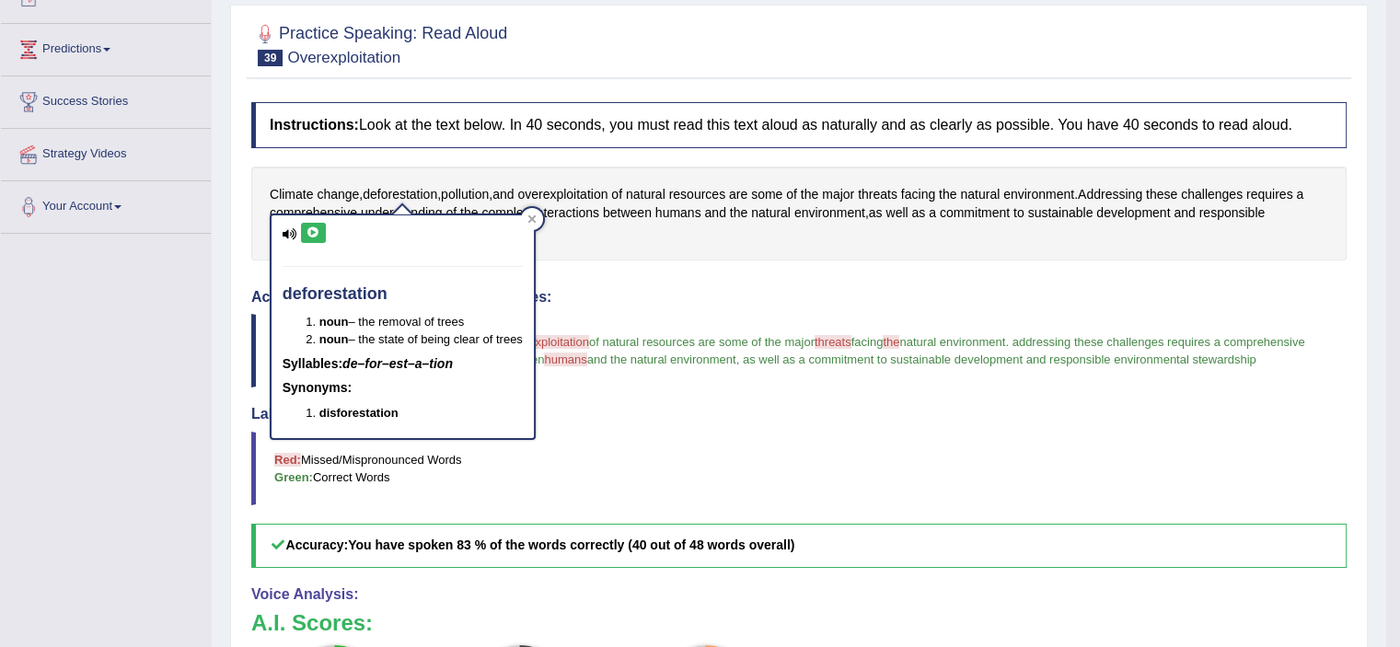
click at [310, 236] on icon at bounding box center [313, 232] width 14 height 11
click at [313, 235] on icon at bounding box center [313, 232] width 14 height 11
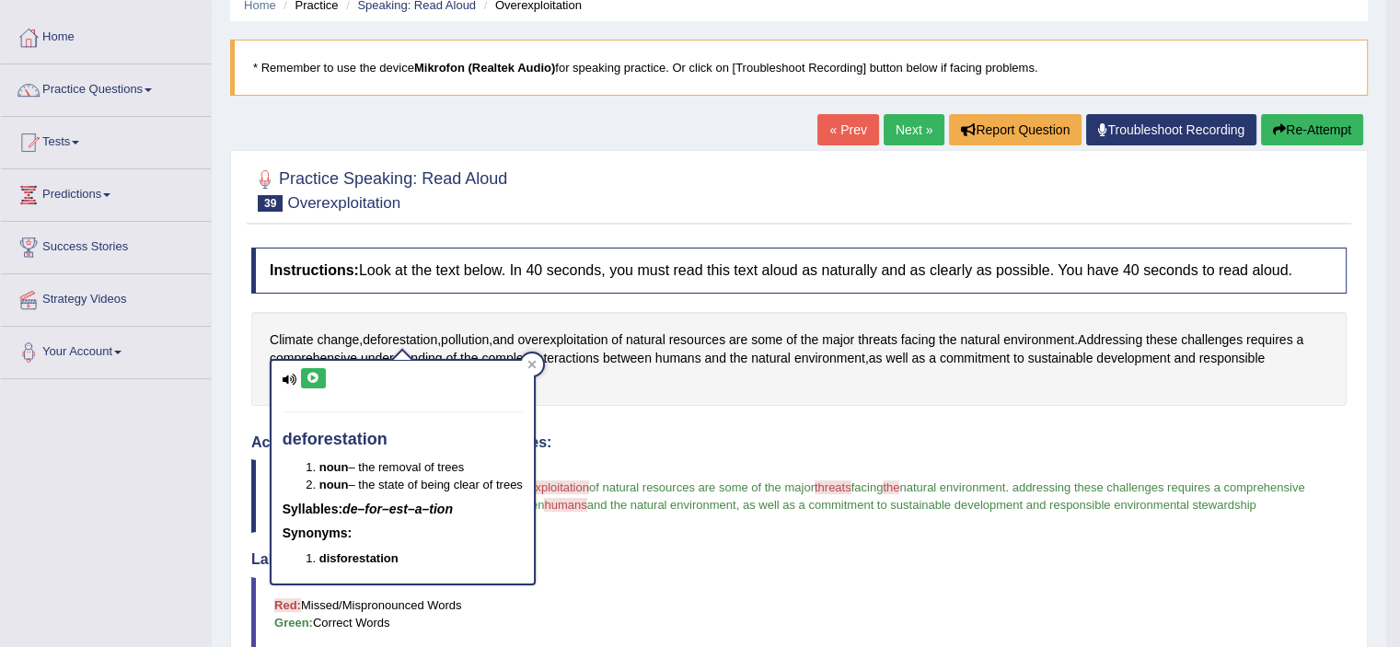
scroll to position [62, 0]
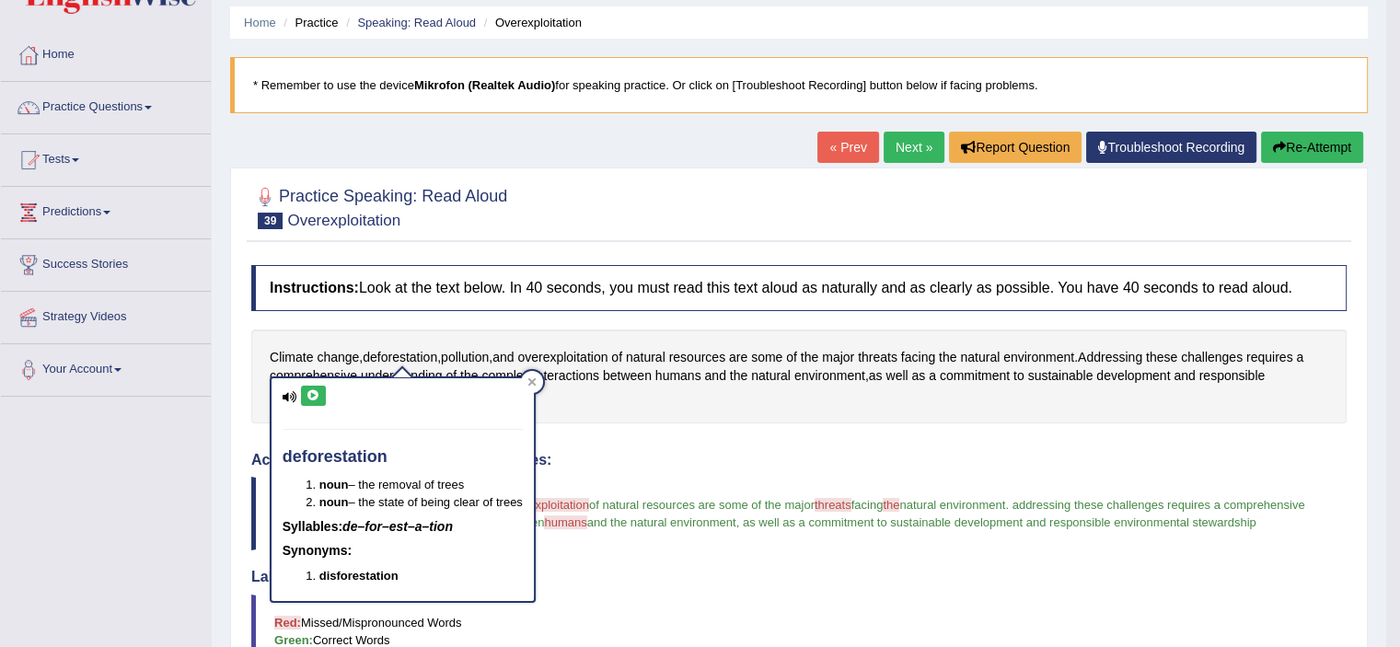
click at [1308, 134] on button "Re-Attempt" at bounding box center [1312, 147] width 102 height 31
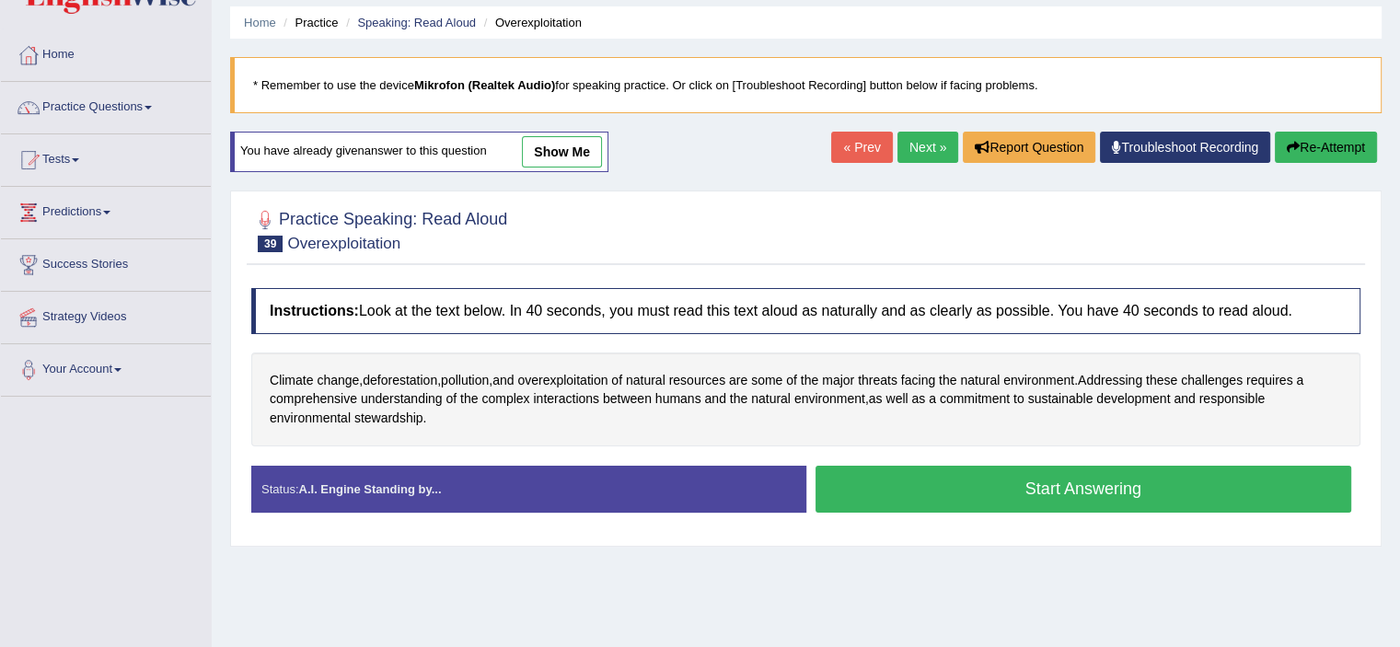
click at [878, 484] on button "Start Answering" at bounding box center [1083, 489] width 536 height 47
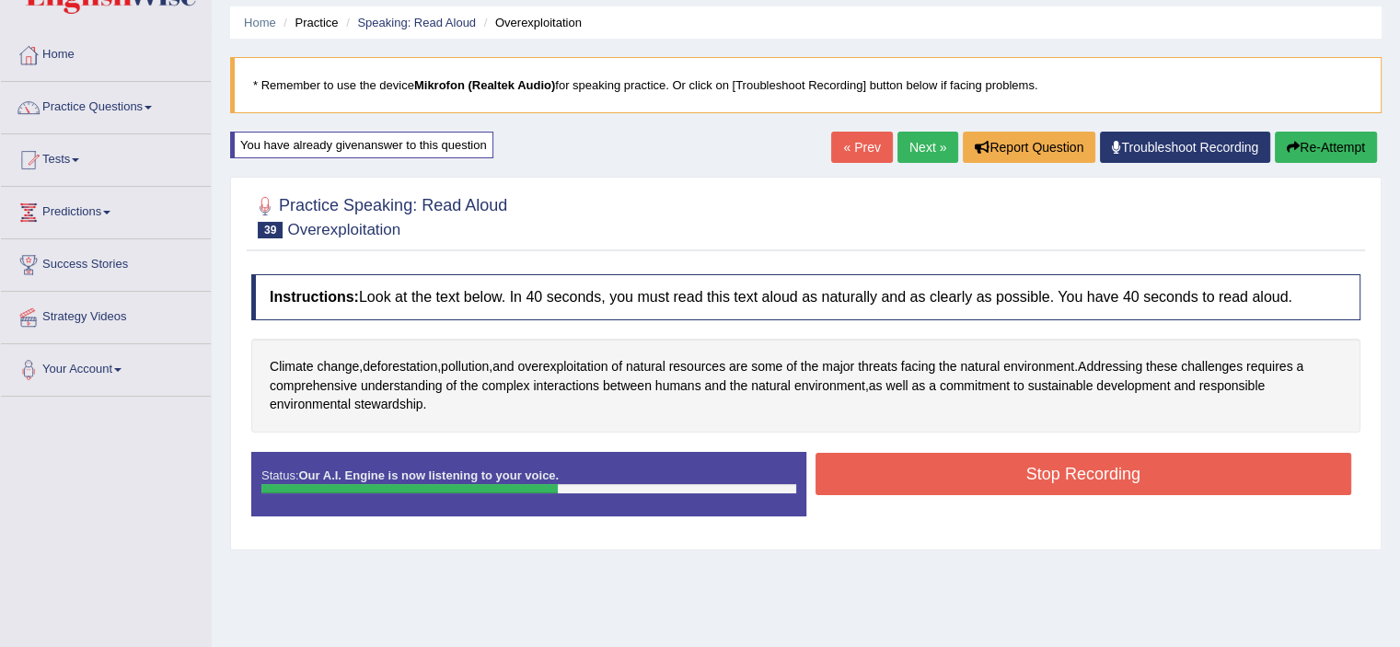
click at [991, 472] on button "Stop Recording" at bounding box center [1083, 474] width 536 height 42
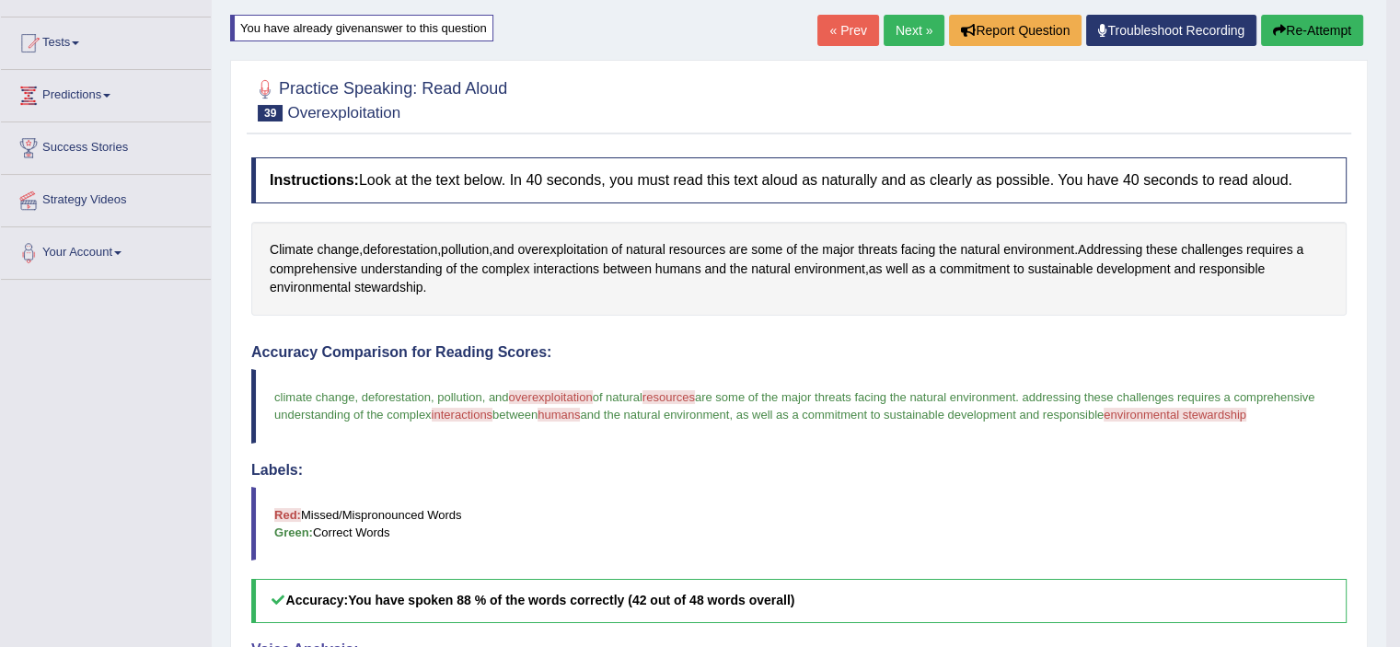
scroll to position [138, 0]
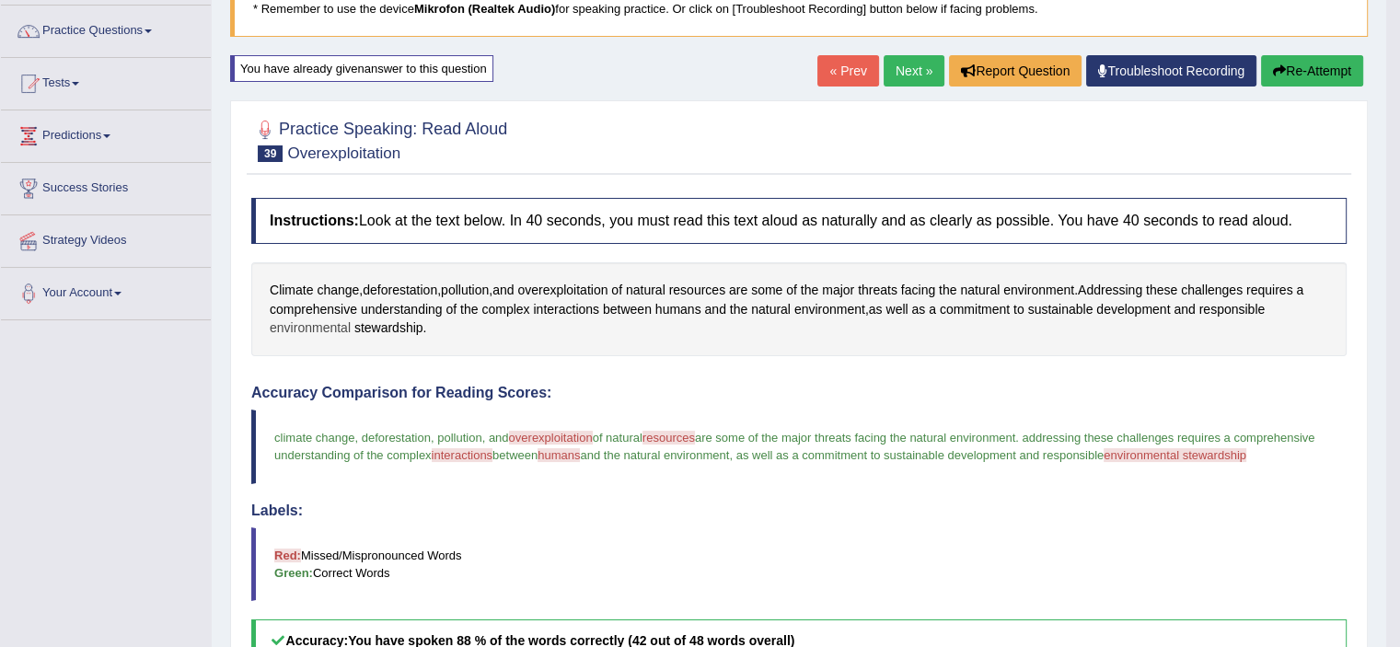
click at [333, 318] on span "environmental" at bounding box center [310, 327] width 81 height 19
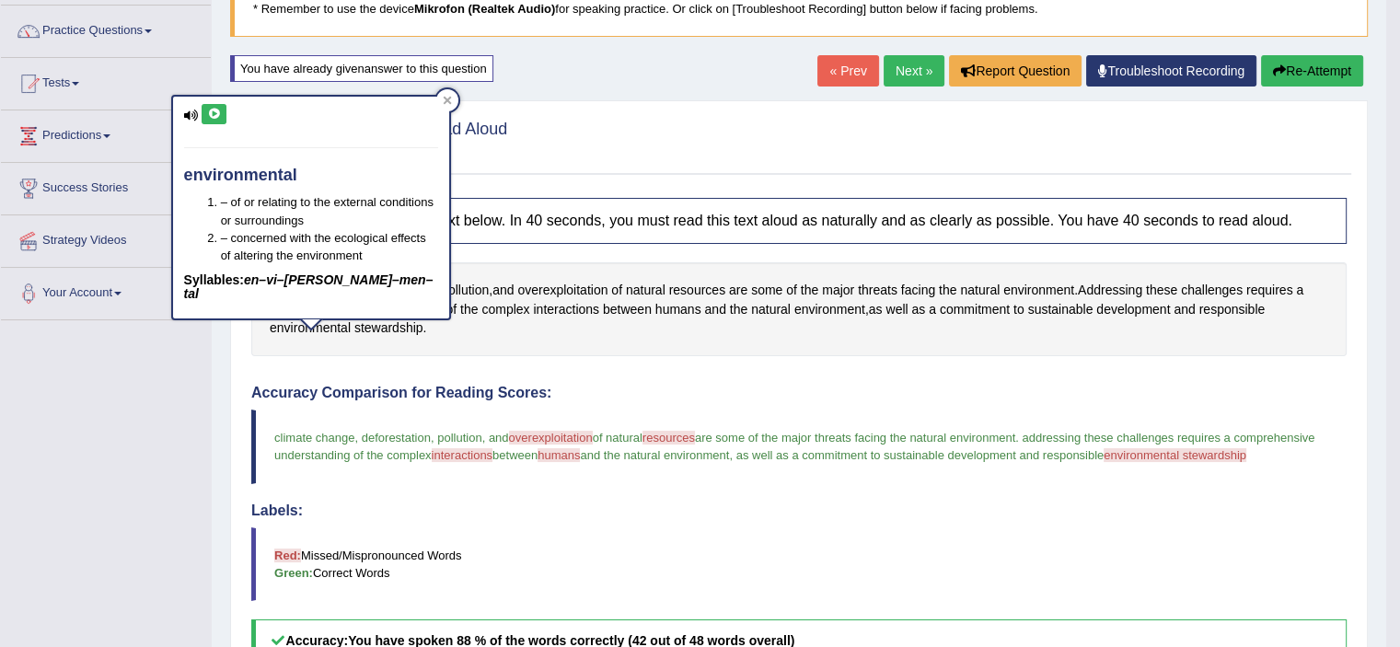
click at [211, 110] on icon at bounding box center [214, 114] width 14 height 11
click at [449, 102] on icon at bounding box center [447, 100] width 8 height 8
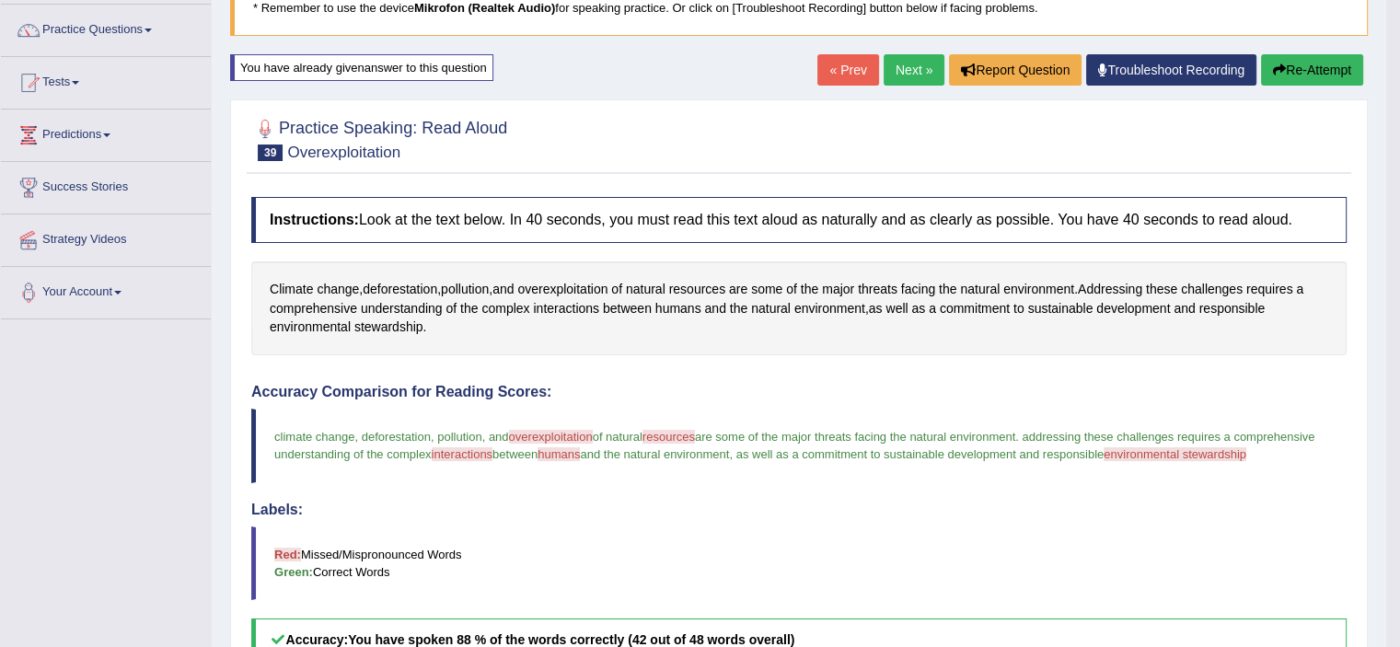
scroll to position [0, 0]
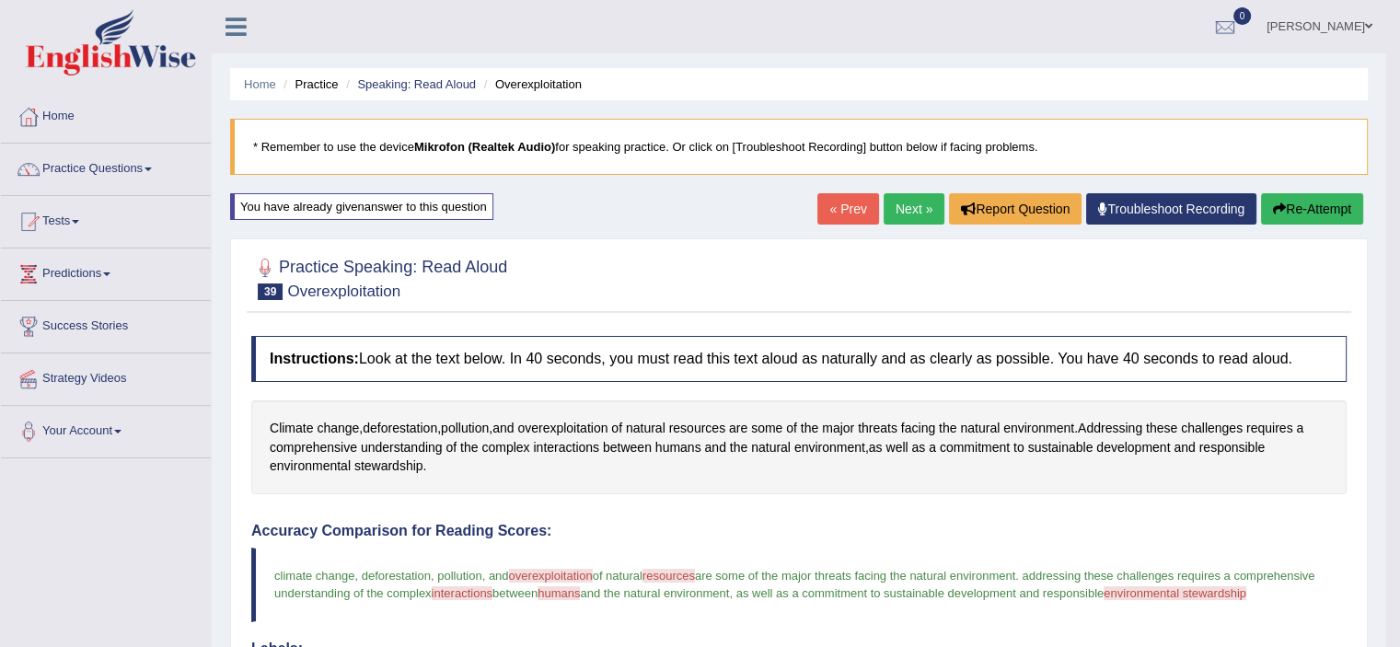
click at [1339, 214] on button "Re-Attempt" at bounding box center [1312, 208] width 102 height 31
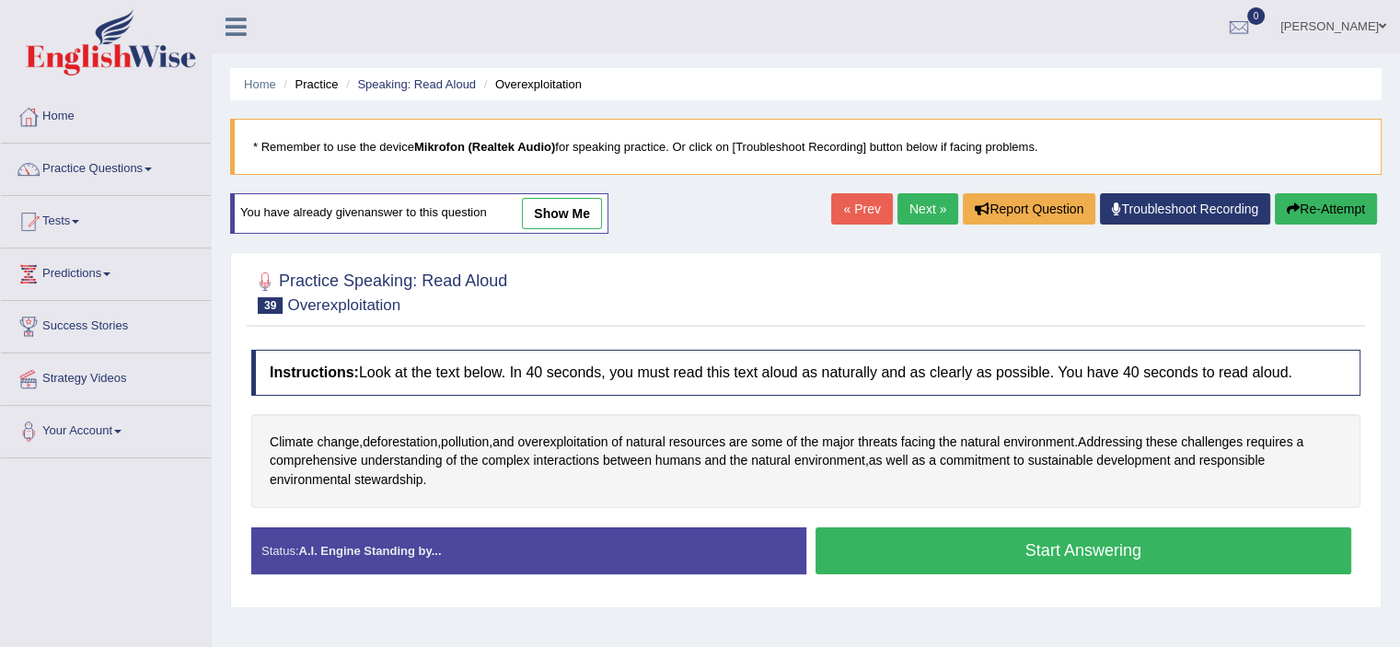
click at [969, 560] on button "Start Answering" at bounding box center [1083, 550] width 536 height 47
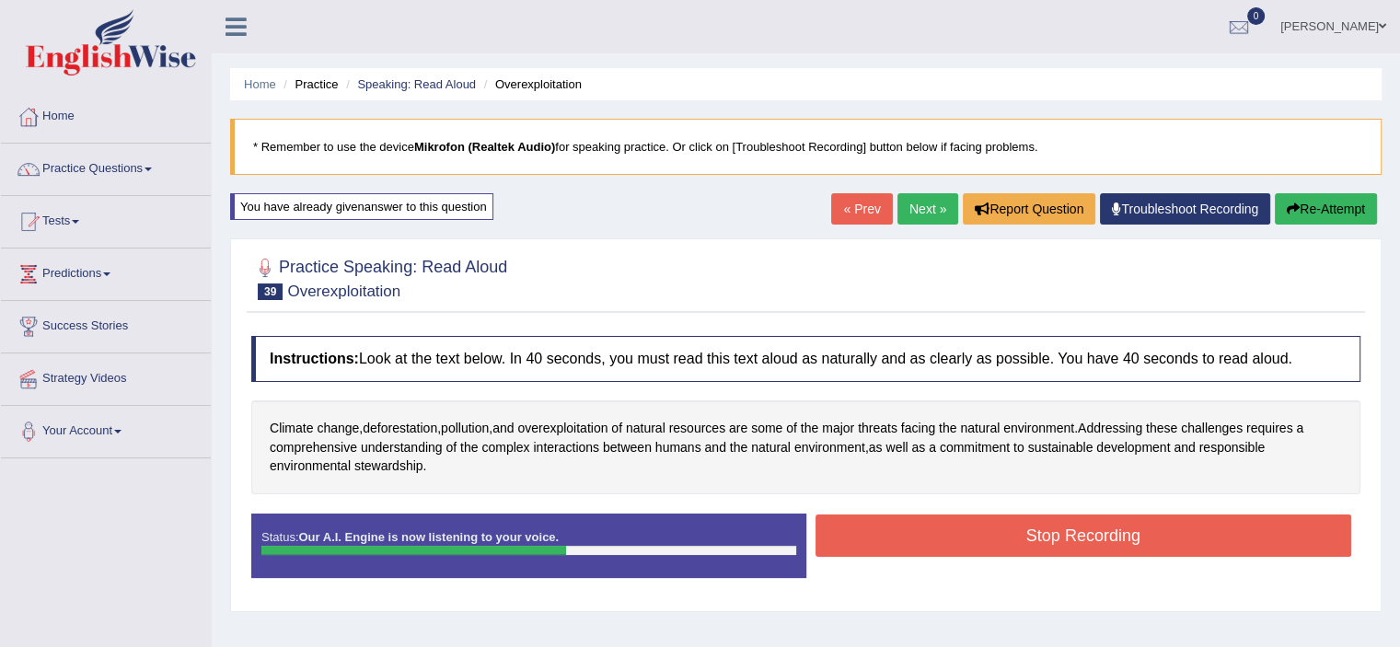
click at [953, 533] on button "Stop Recording" at bounding box center [1083, 535] width 536 height 42
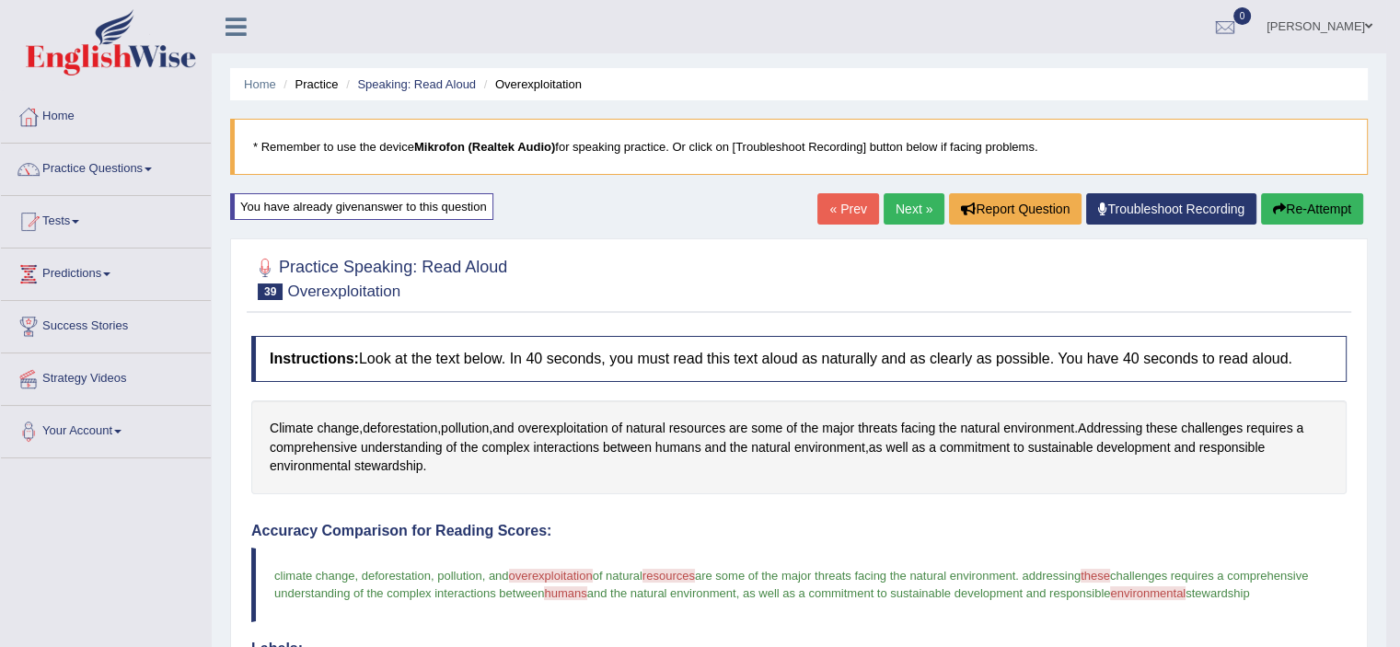
click at [913, 204] on link "Next »" at bounding box center [913, 208] width 61 height 31
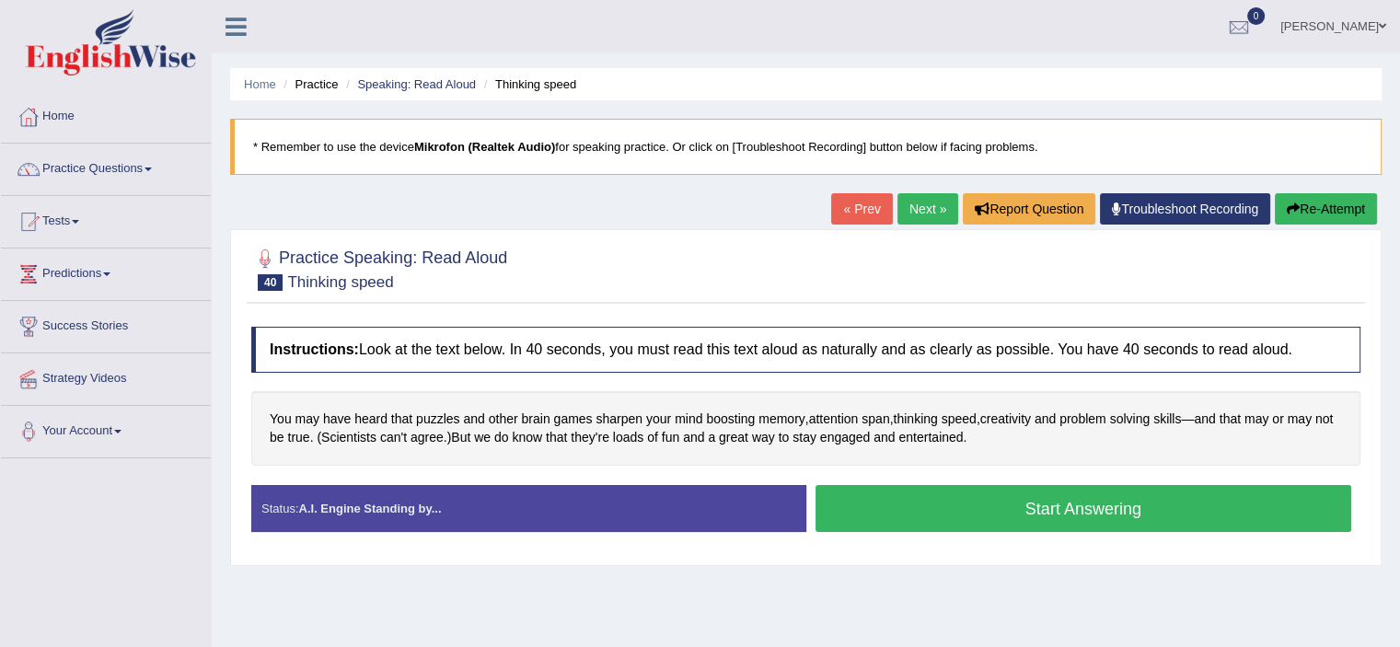
click at [1192, 491] on button "Start Answering" at bounding box center [1083, 508] width 536 height 47
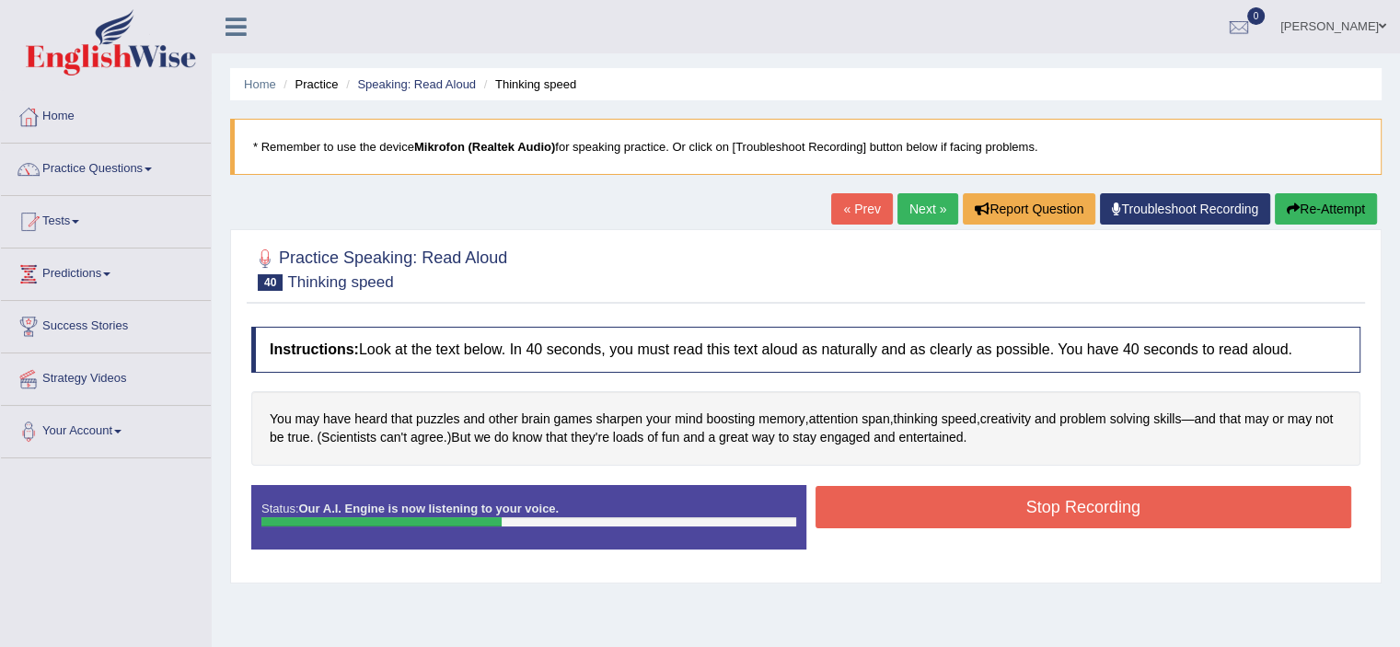
click at [1163, 505] on button "Stop Recording" at bounding box center [1083, 507] width 536 height 42
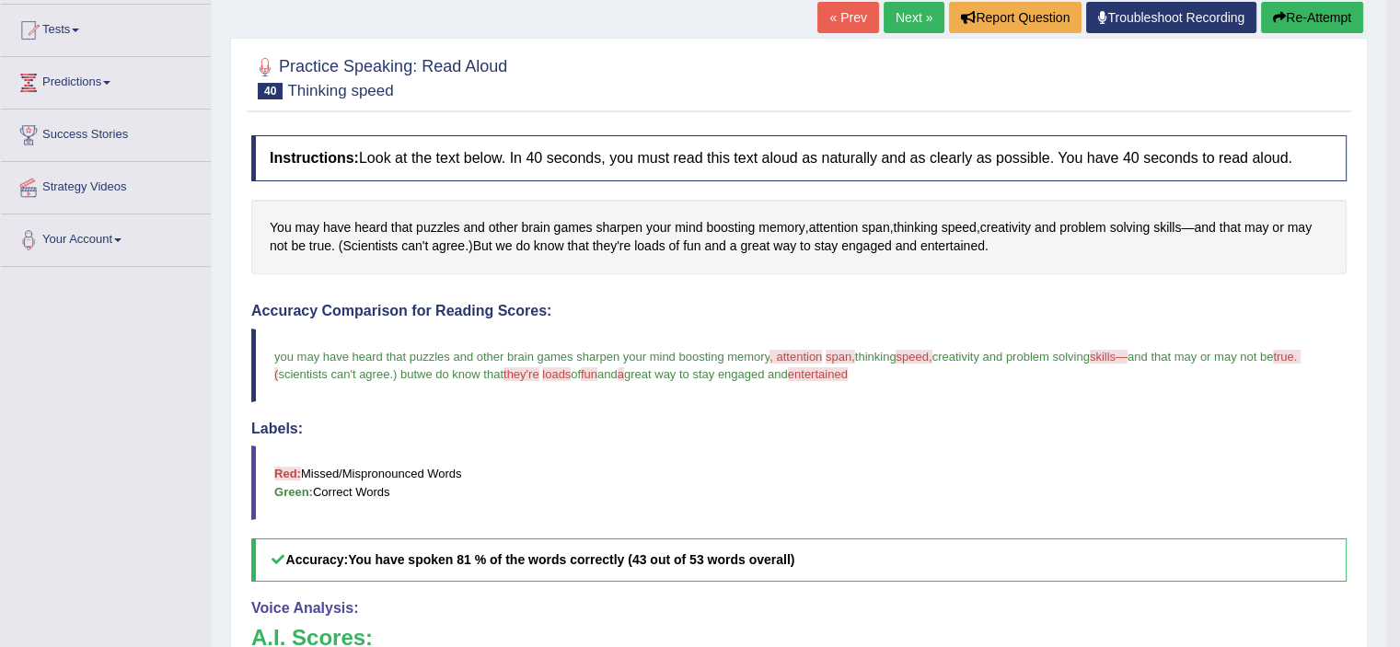
scroll to position [161, 0]
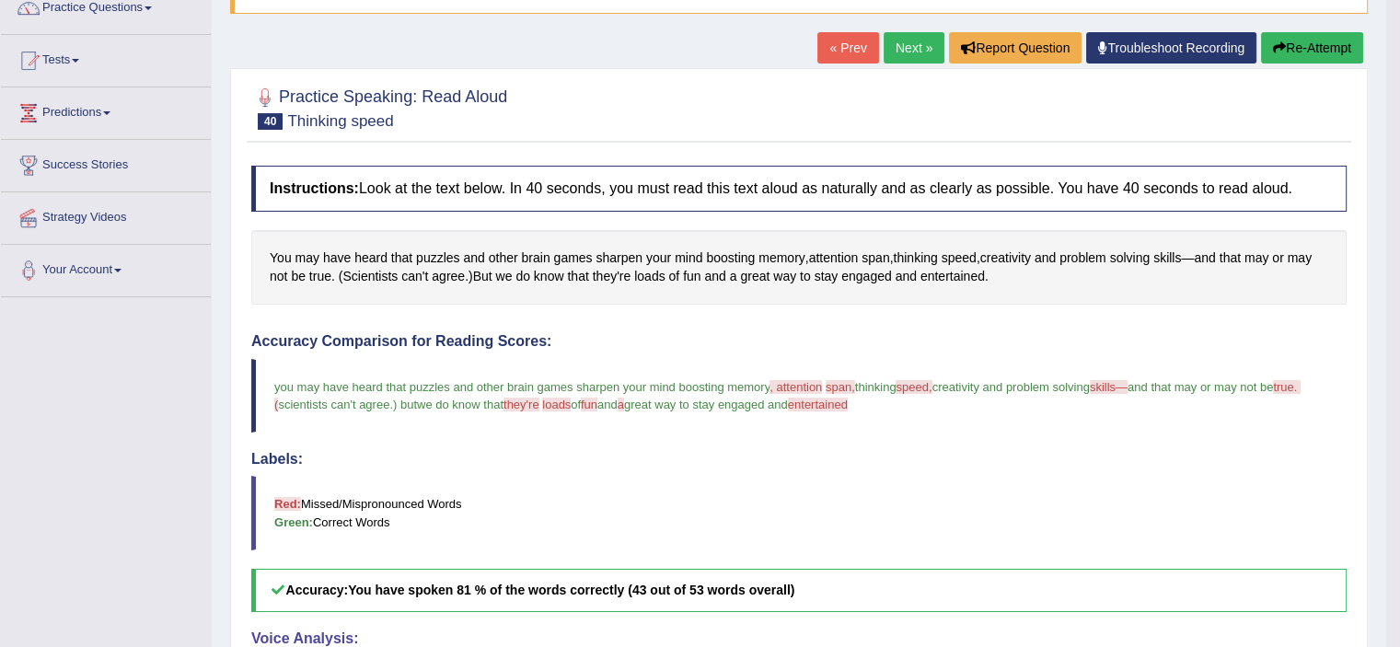
click at [1296, 41] on button "Re-Attempt" at bounding box center [1312, 47] width 102 height 31
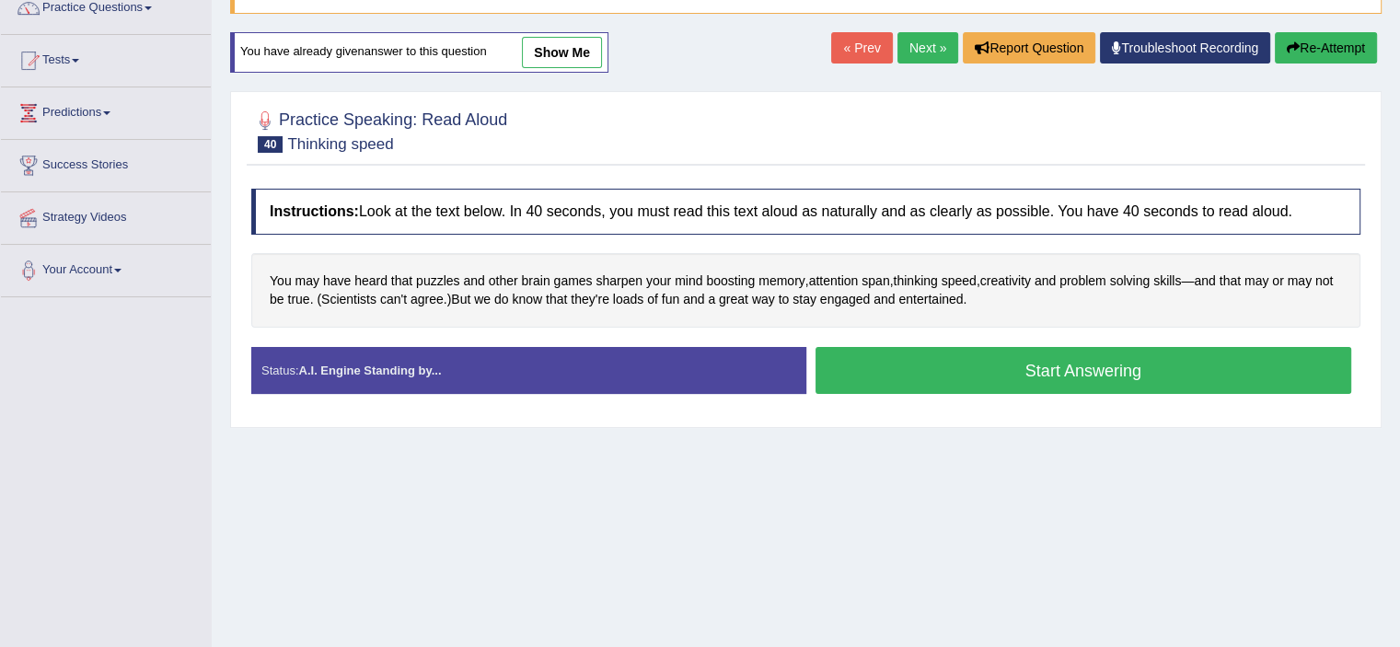
click at [1188, 379] on button "Start Answering" at bounding box center [1083, 370] width 536 height 47
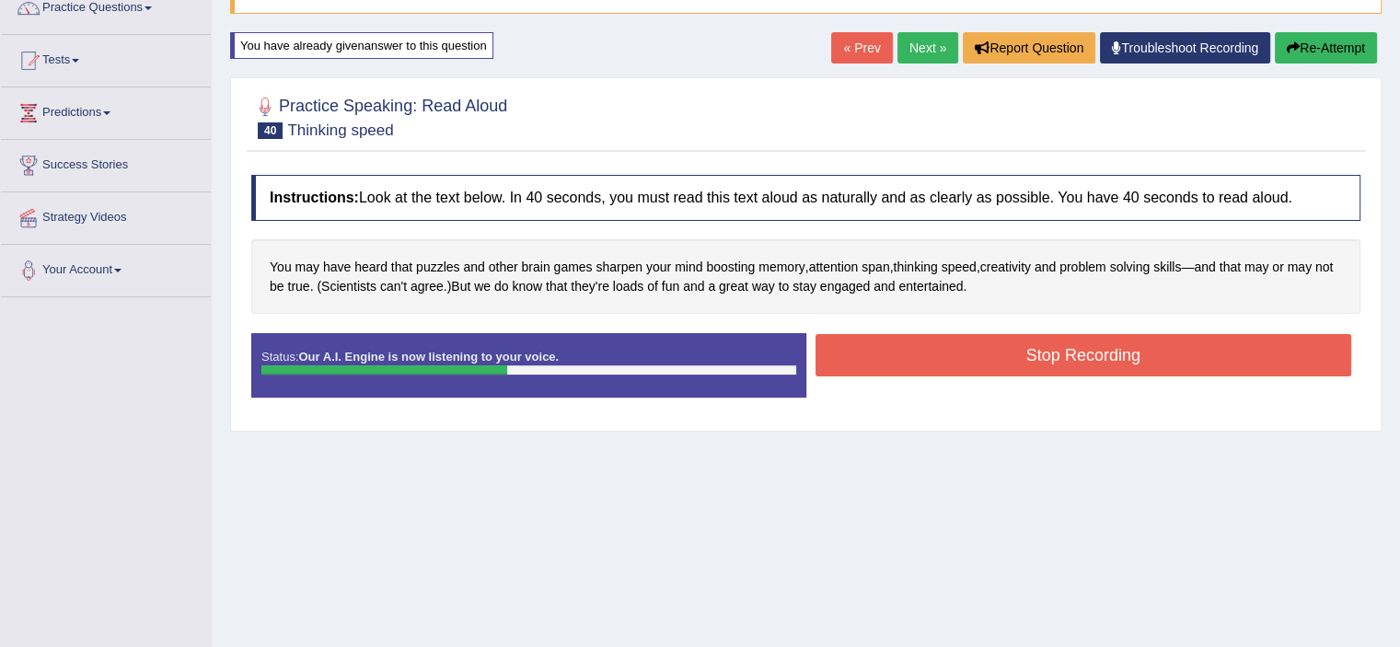
click at [1102, 351] on button "Stop Recording" at bounding box center [1083, 355] width 536 height 42
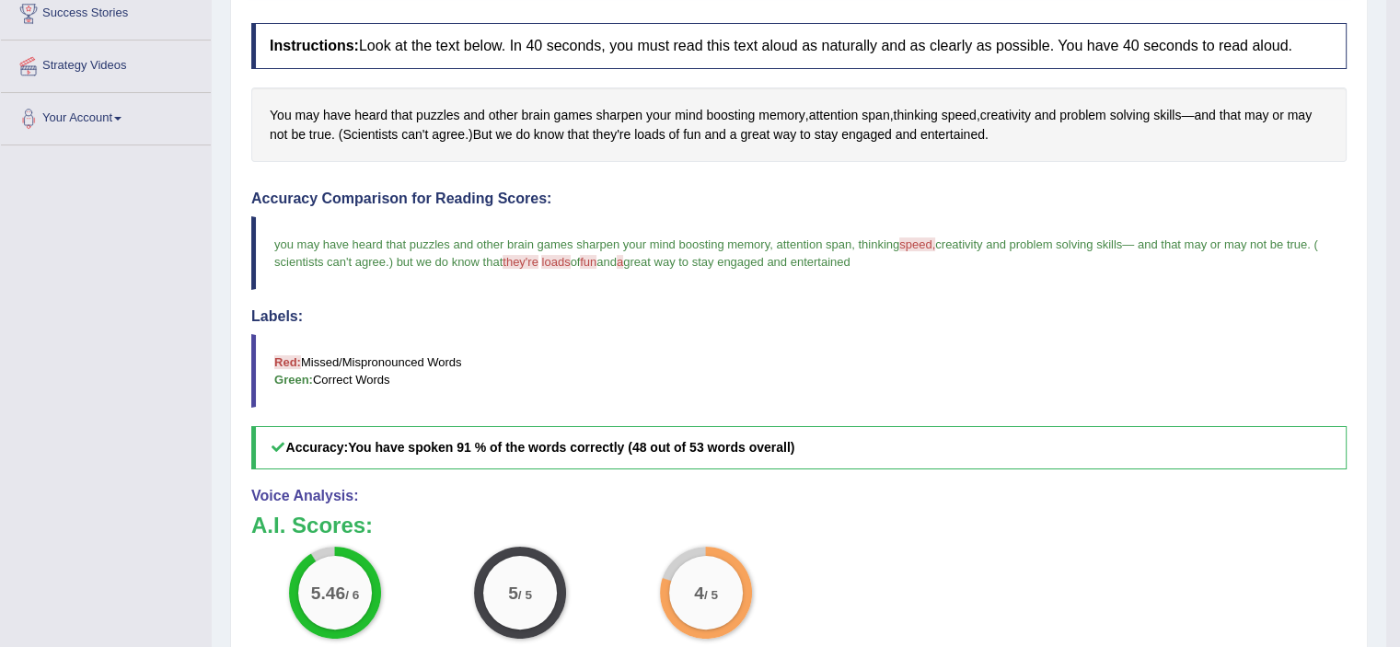
scroll to position [99, 0]
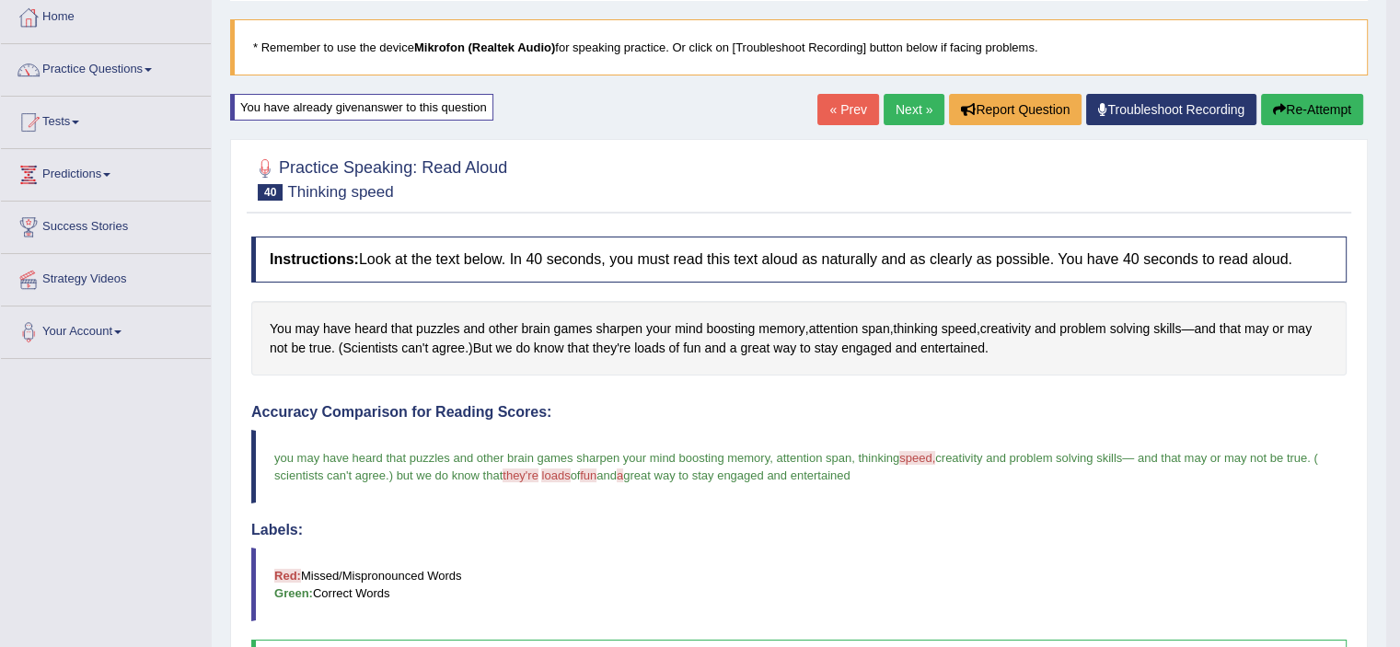
click at [887, 110] on link "Next »" at bounding box center [913, 109] width 61 height 31
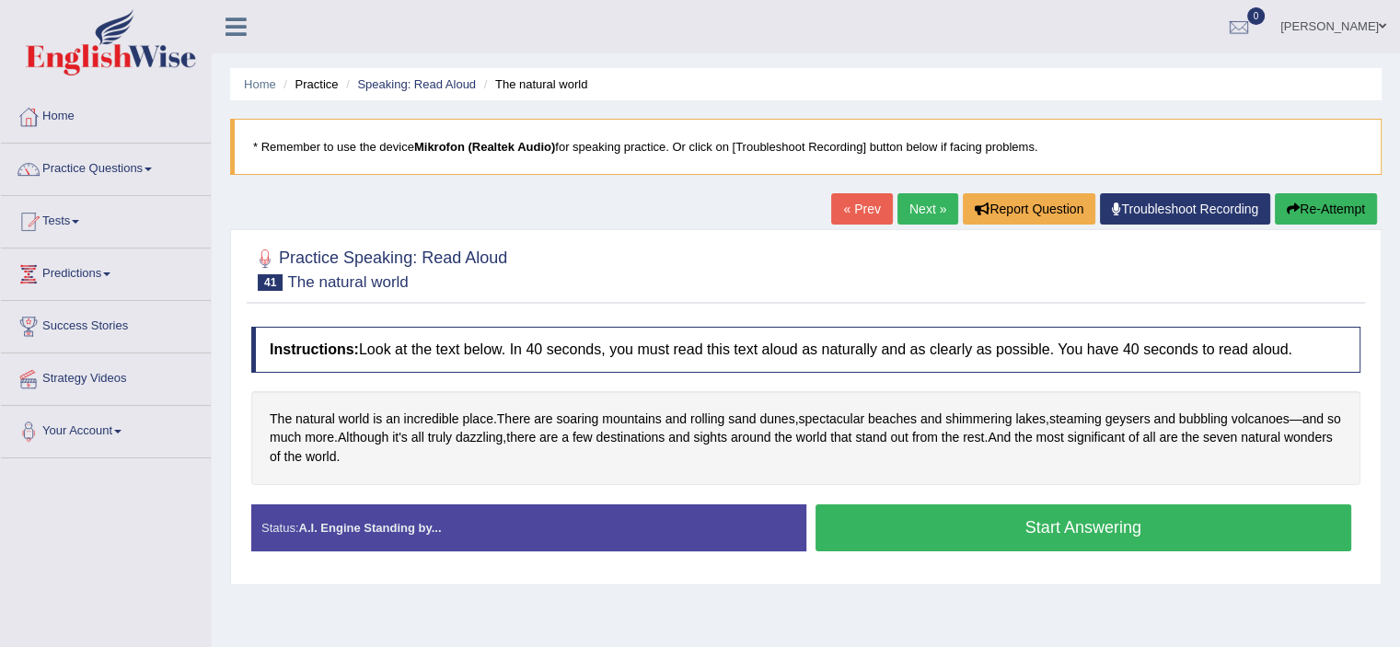
click at [1108, 528] on button "Start Answering" at bounding box center [1083, 527] width 536 height 47
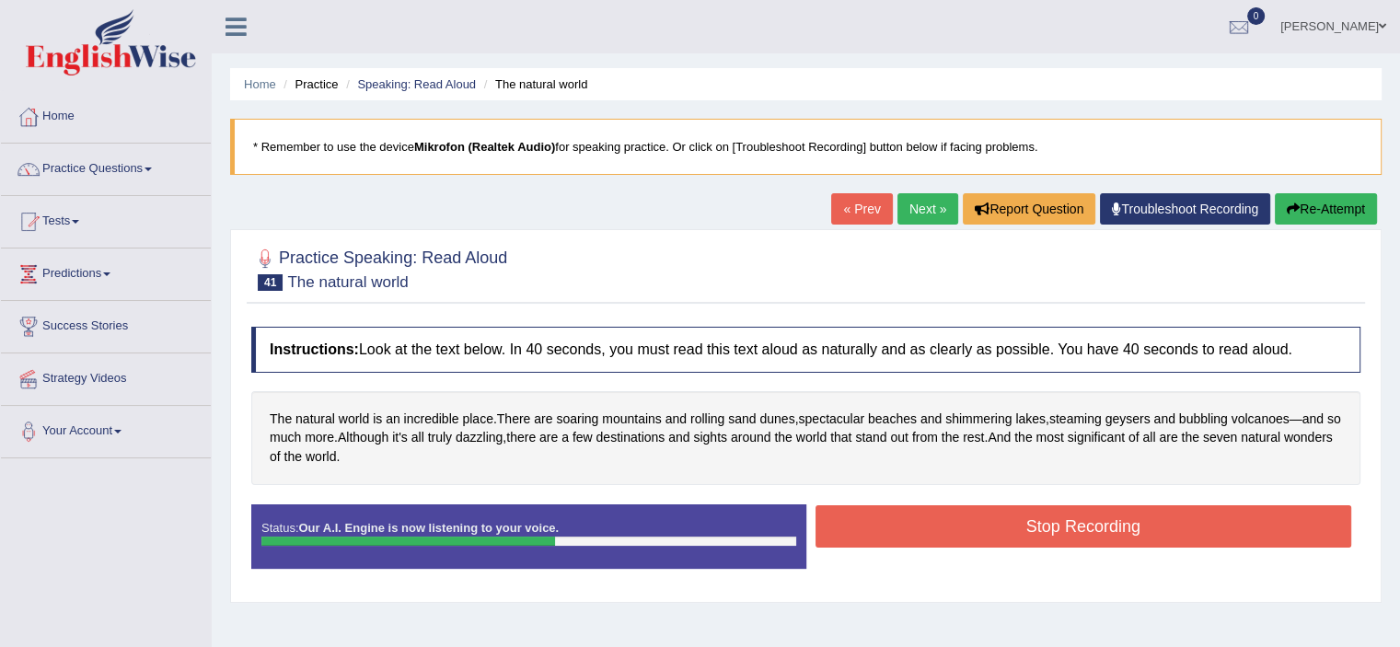
click at [1108, 528] on button "Stop Recording" at bounding box center [1083, 526] width 536 height 42
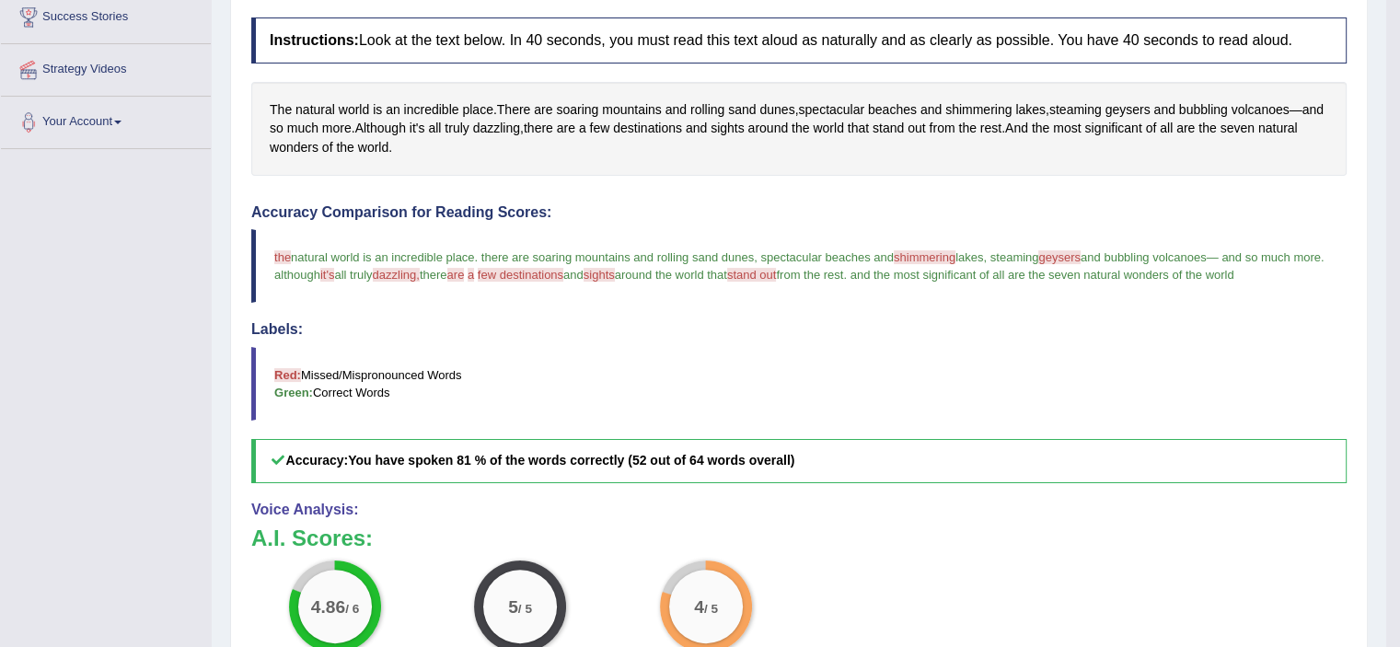
scroll to position [186, 0]
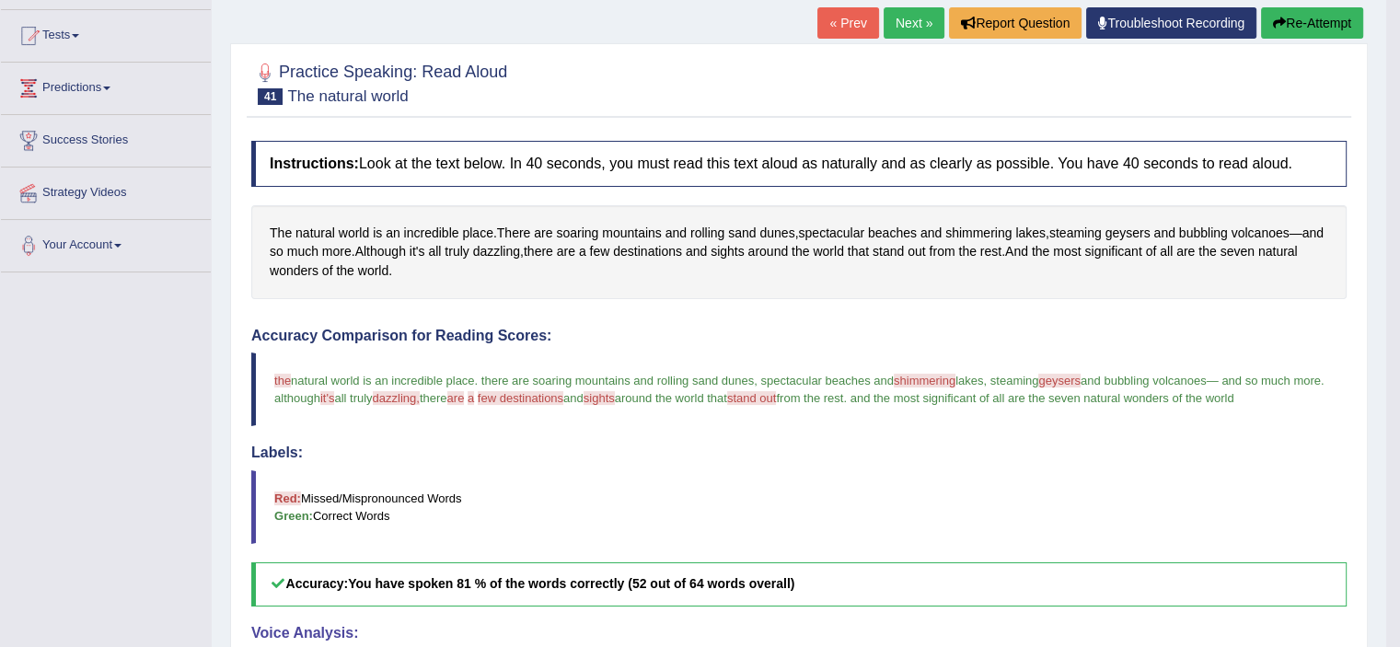
click at [896, 33] on link "Next »" at bounding box center [913, 22] width 61 height 31
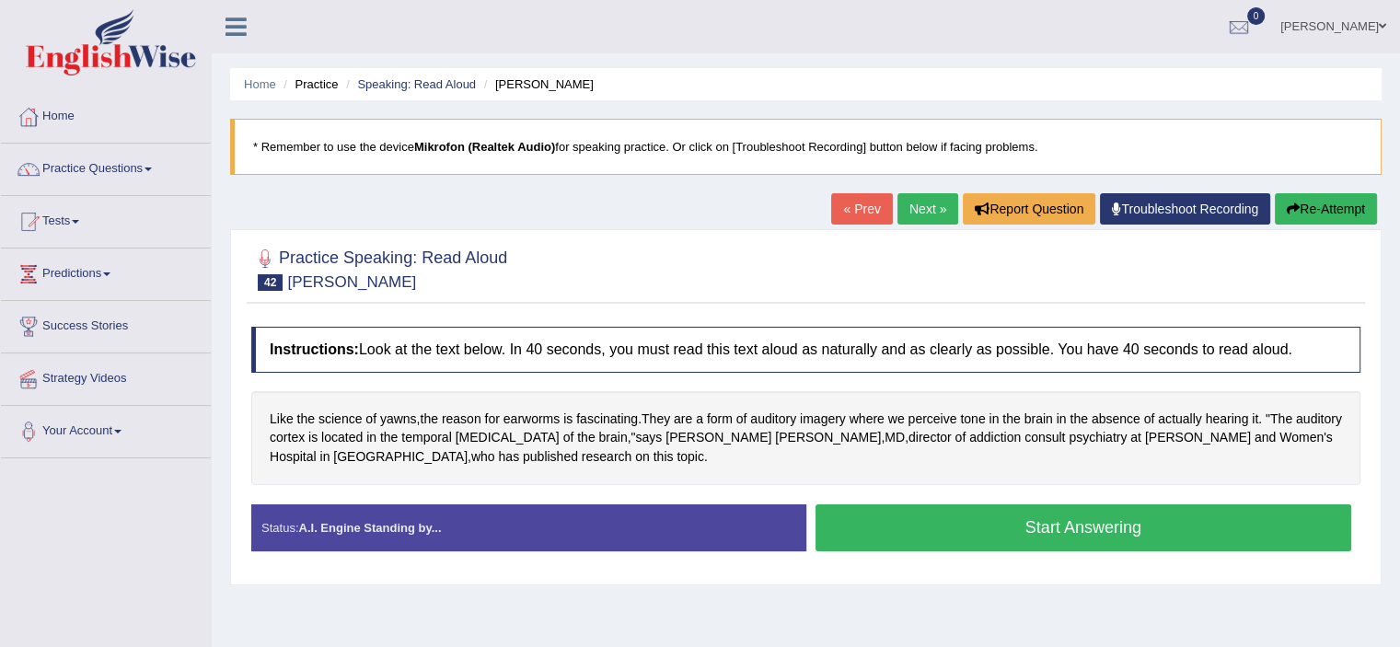
click at [1085, 535] on button "Start Answering" at bounding box center [1083, 527] width 536 height 47
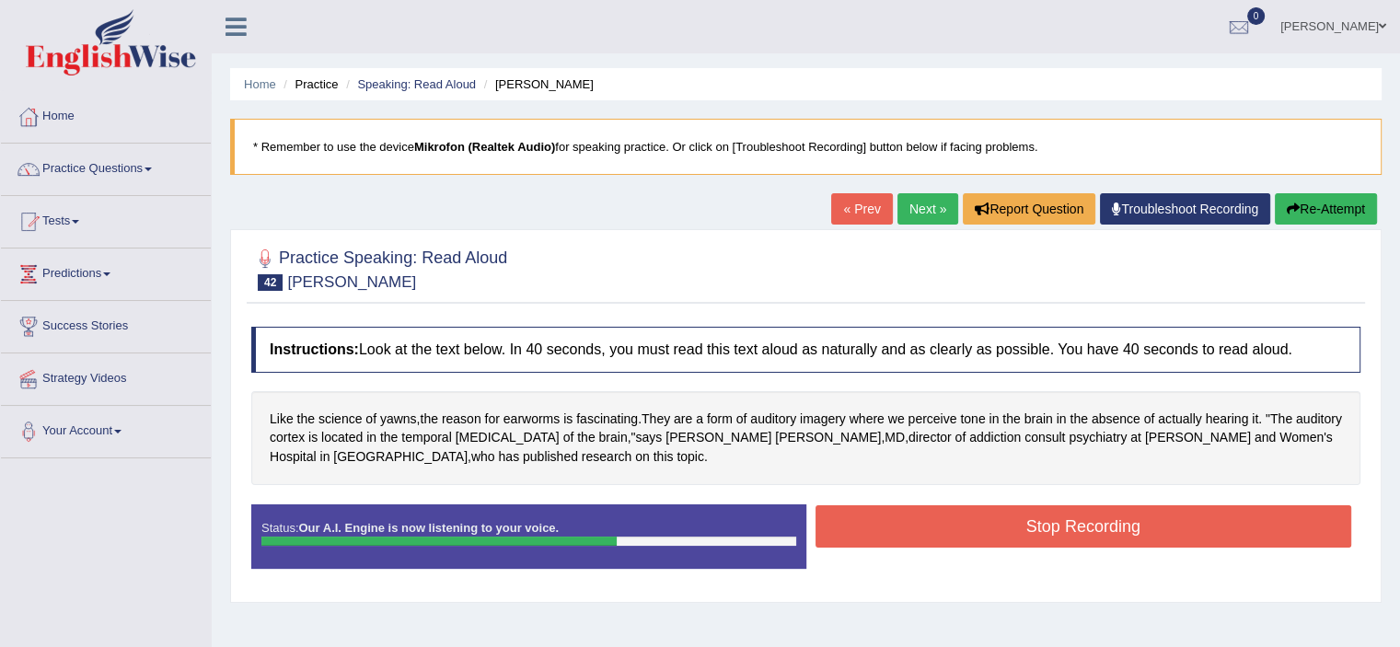
click at [1087, 533] on button "Stop Recording" at bounding box center [1083, 526] width 536 height 42
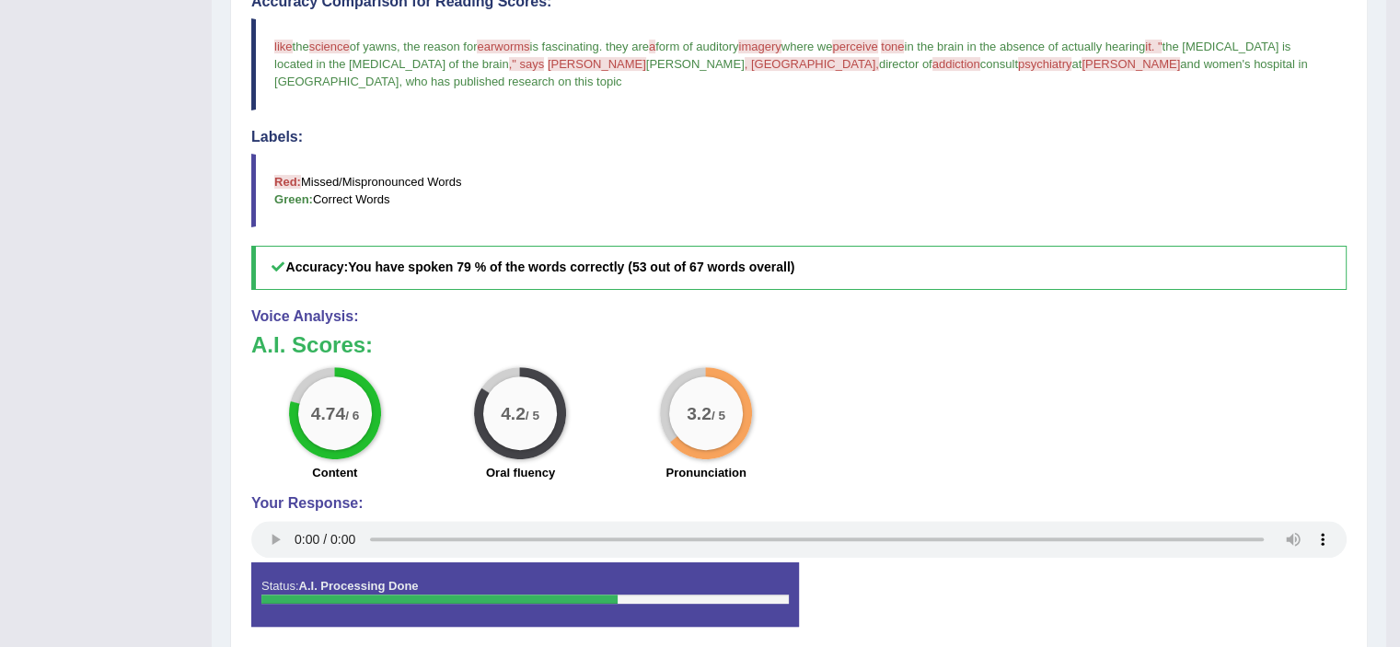
scroll to position [519, 0]
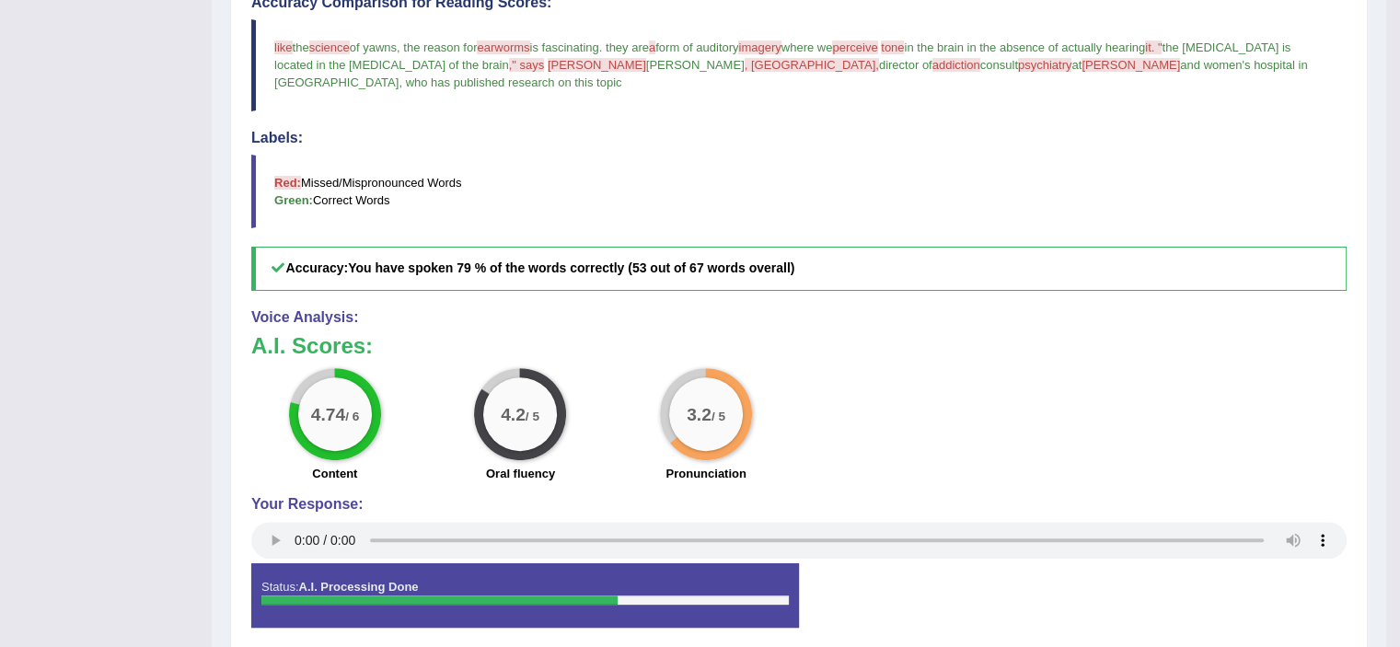
drag, startPoint x: 1388, startPoint y: 323, endPoint x: 1412, endPoint y: 345, distance: 32.6
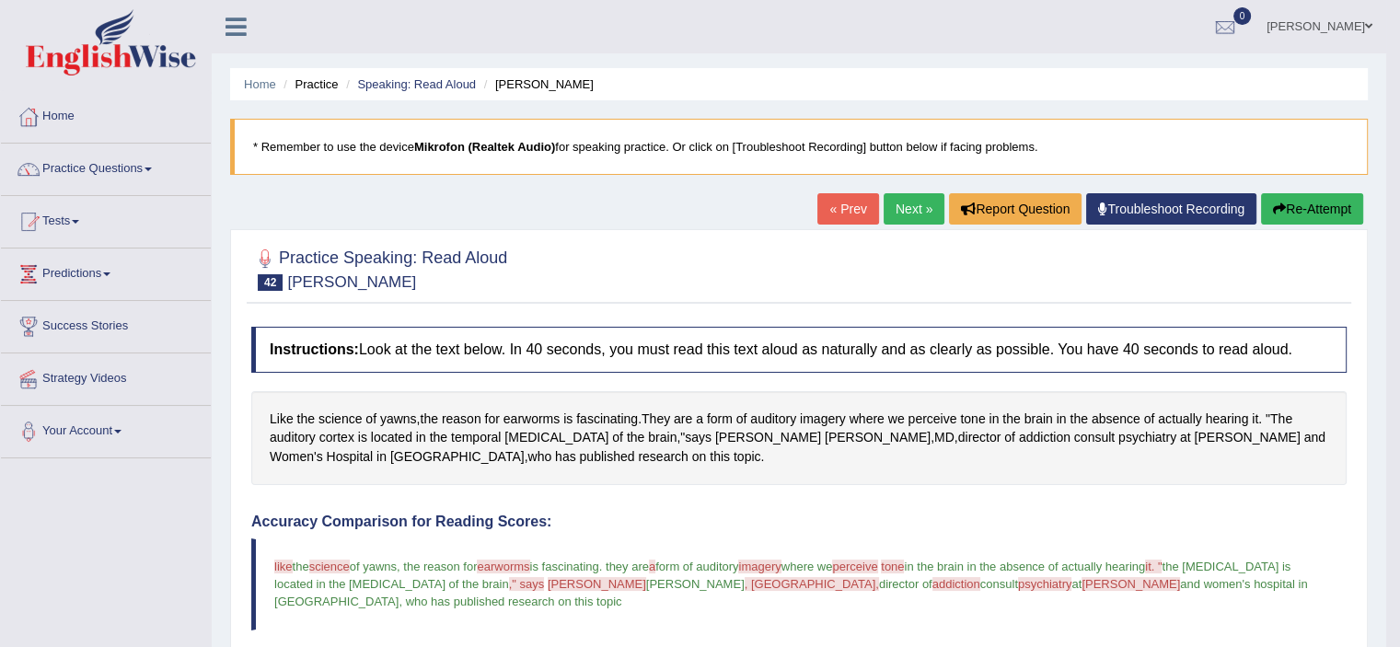
click at [1310, 204] on button "Re-Attempt" at bounding box center [1312, 208] width 102 height 31
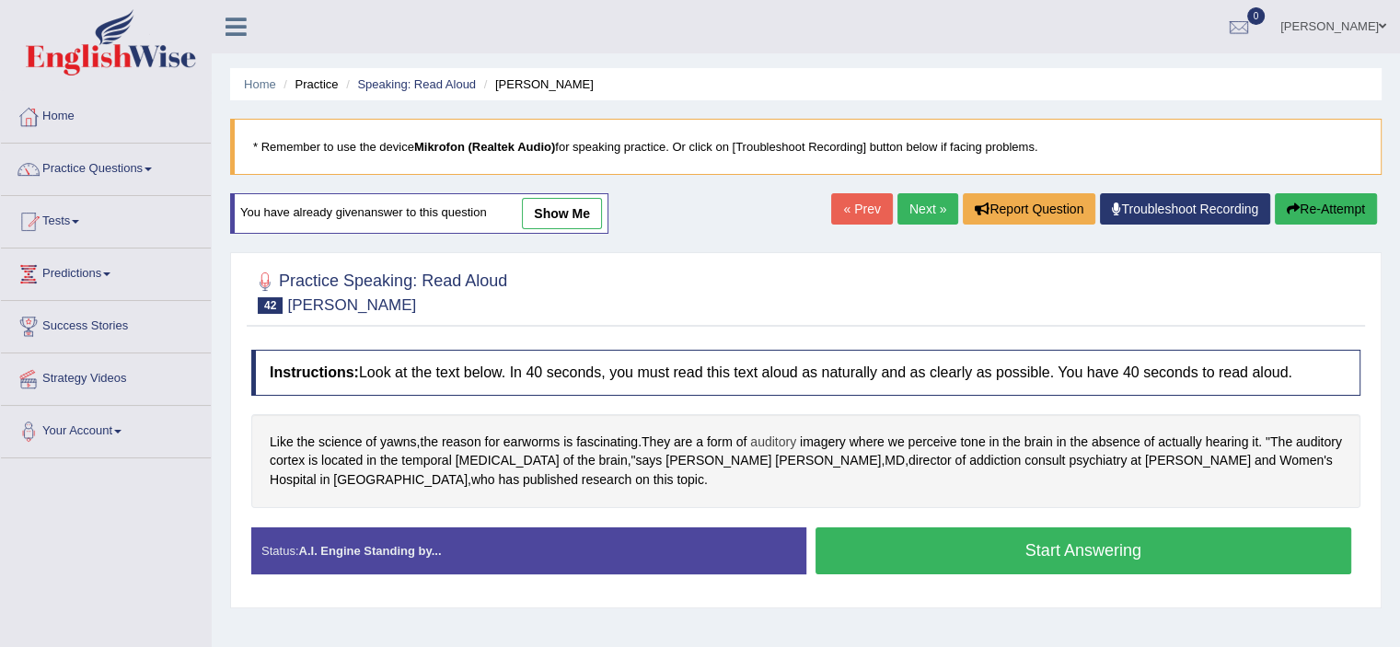
click at [792, 441] on span "auditory" at bounding box center [773, 441] width 46 height 19
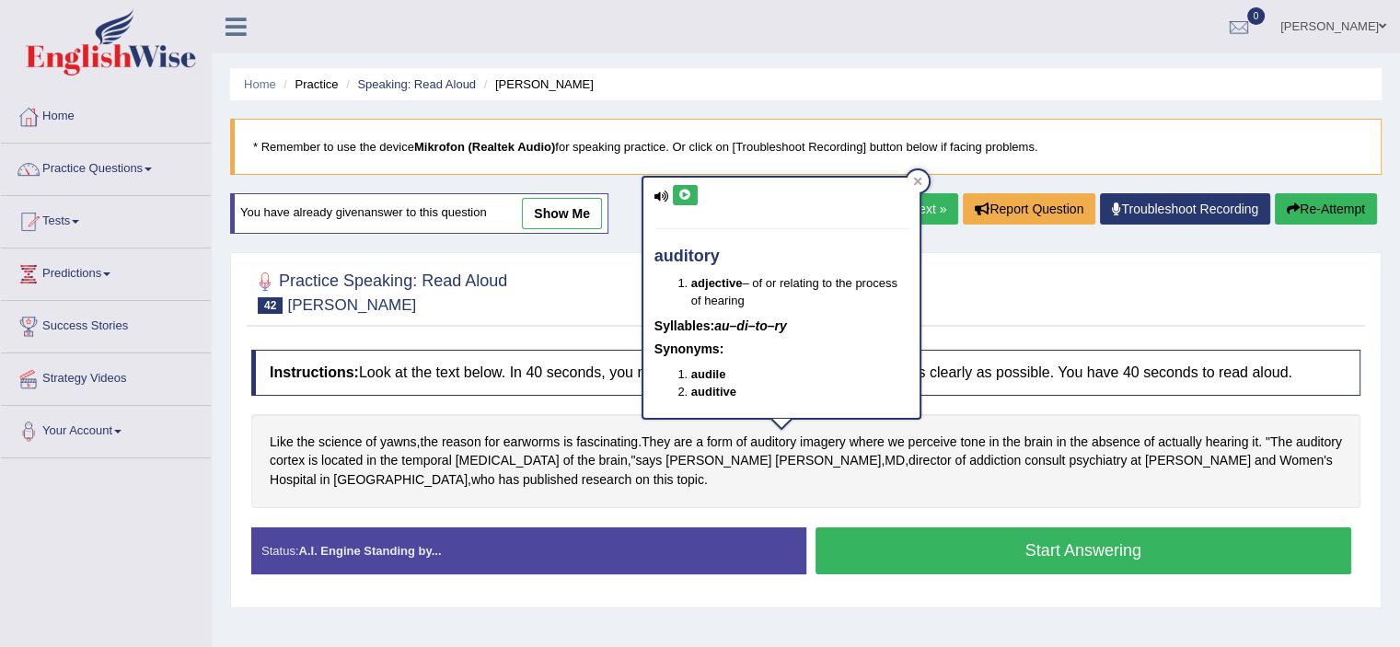
click at [681, 190] on icon at bounding box center [685, 195] width 14 height 11
click at [920, 181] on icon at bounding box center [917, 181] width 9 height 9
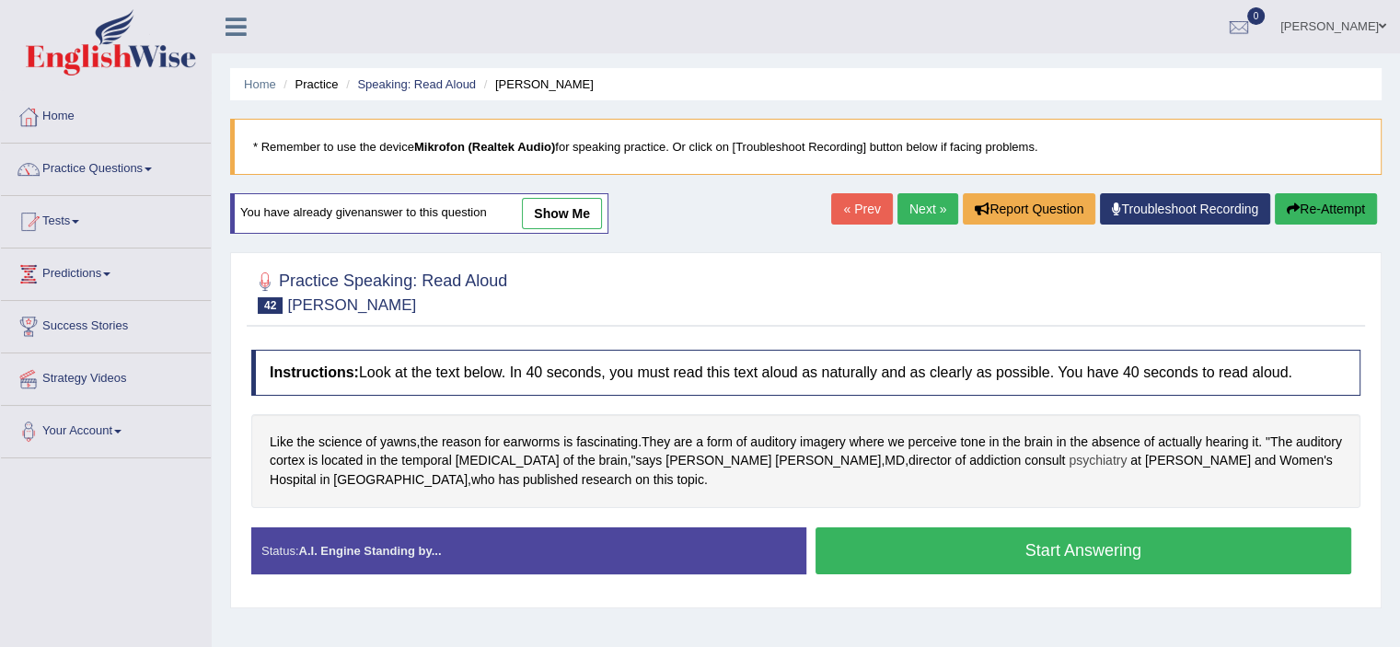
click at [1068, 459] on span "psychiatry" at bounding box center [1097, 460] width 58 height 19
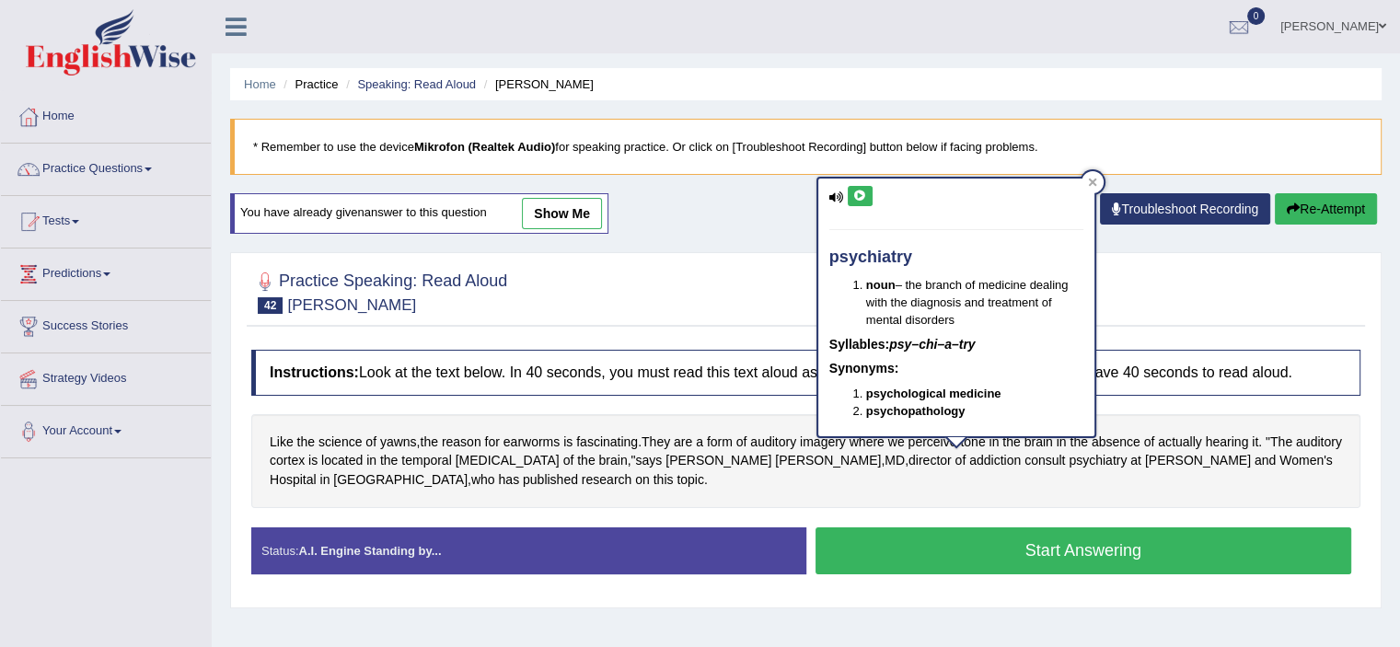
click at [865, 192] on icon at bounding box center [860, 195] width 14 height 11
click at [1050, 549] on button "Start Answering" at bounding box center [1083, 550] width 536 height 47
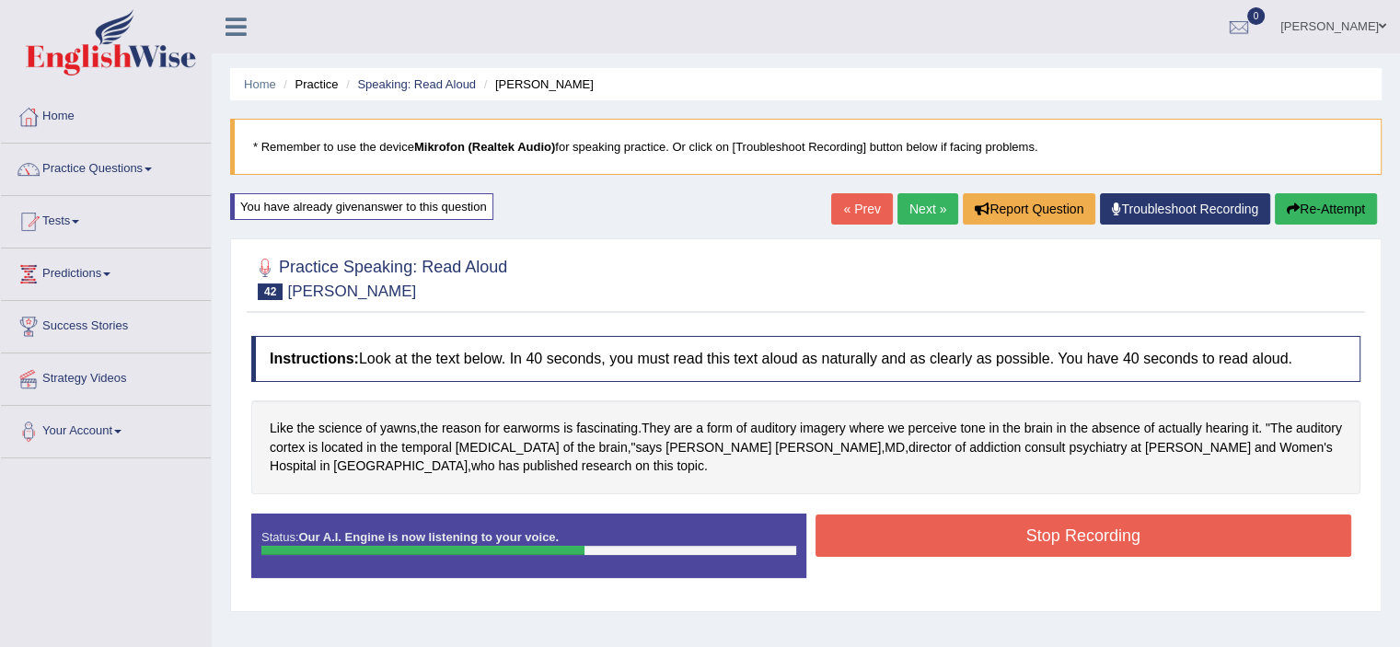
click at [1051, 523] on button "Stop Recording" at bounding box center [1083, 535] width 536 height 42
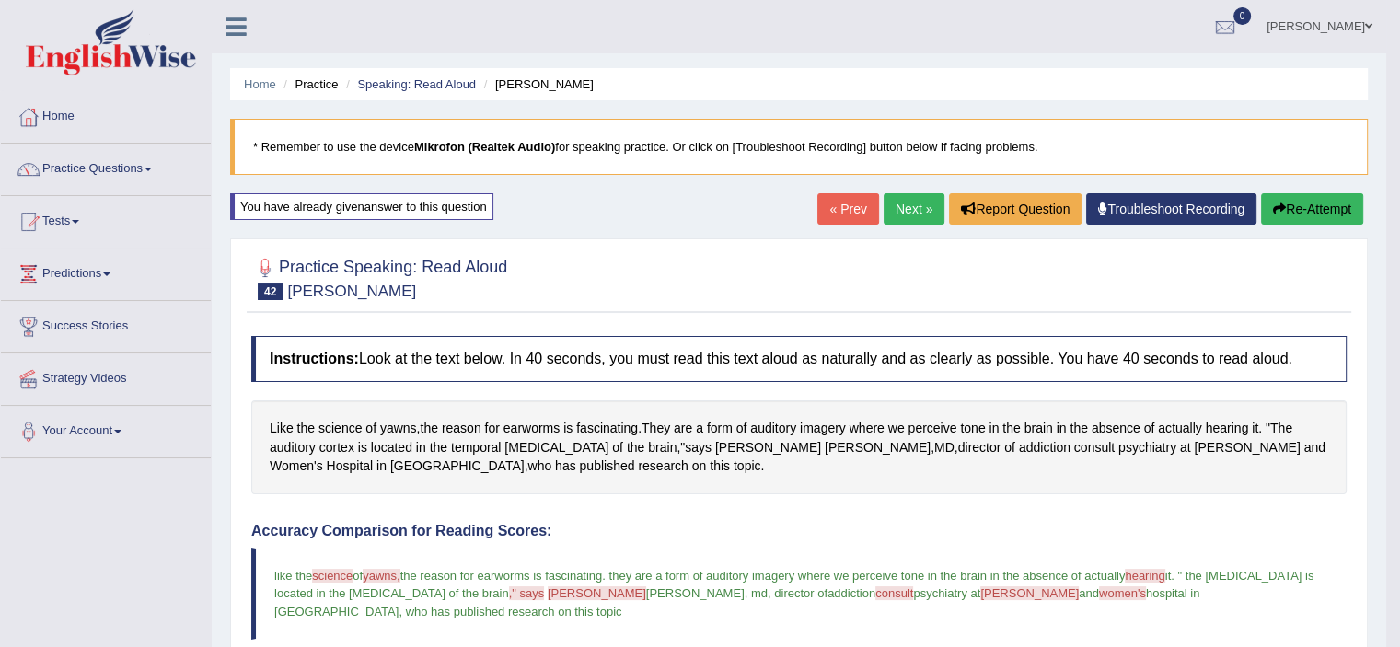
click at [901, 204] on link "Next »" at bounding box center [913, 208] width 61 height 31
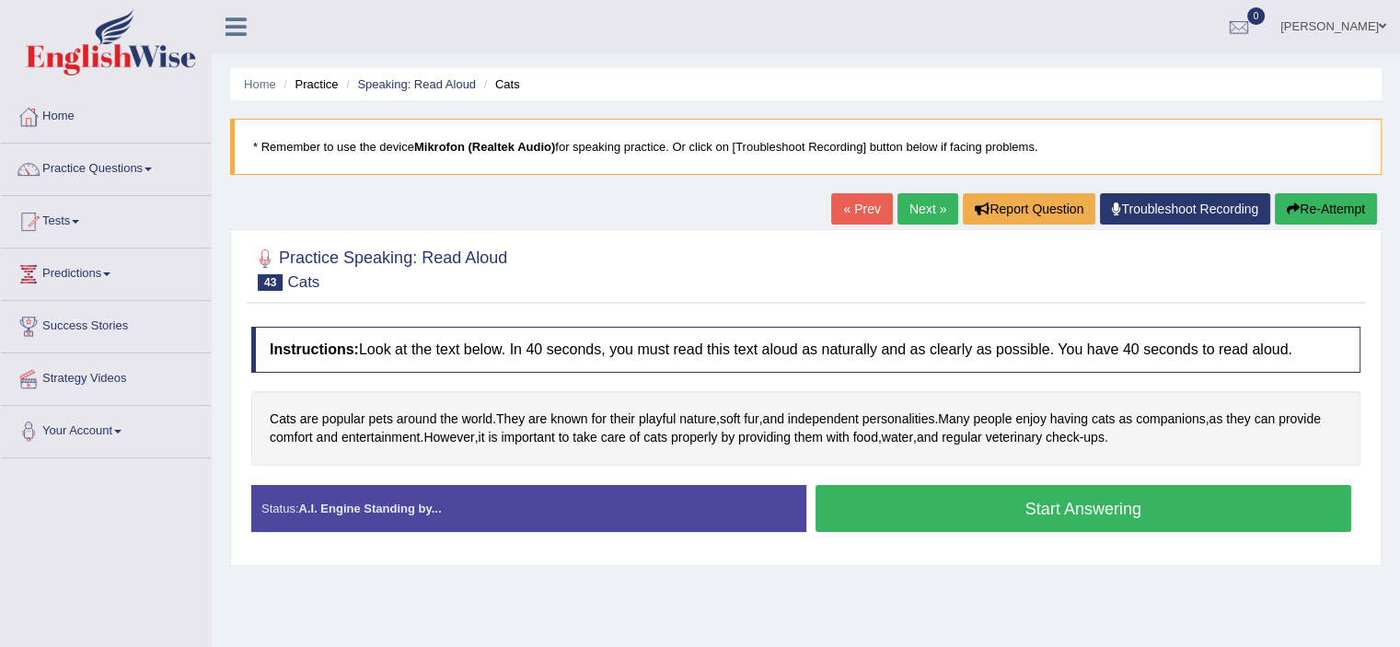
click at [971, 507] on button "Start Answering" at bounding box center [1083, 508] width 536 height 47
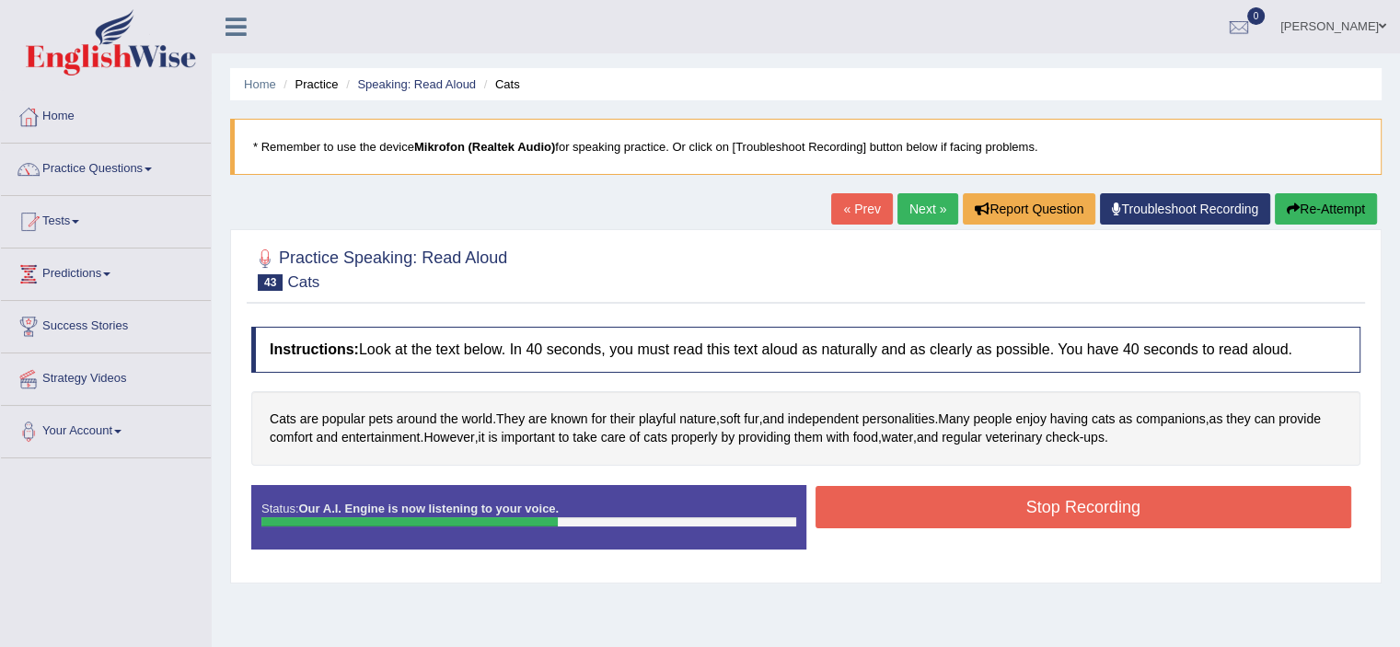
click at [971, 507] on button "Stop Recording" at bounding box center [1083, 507] width 536 height 42
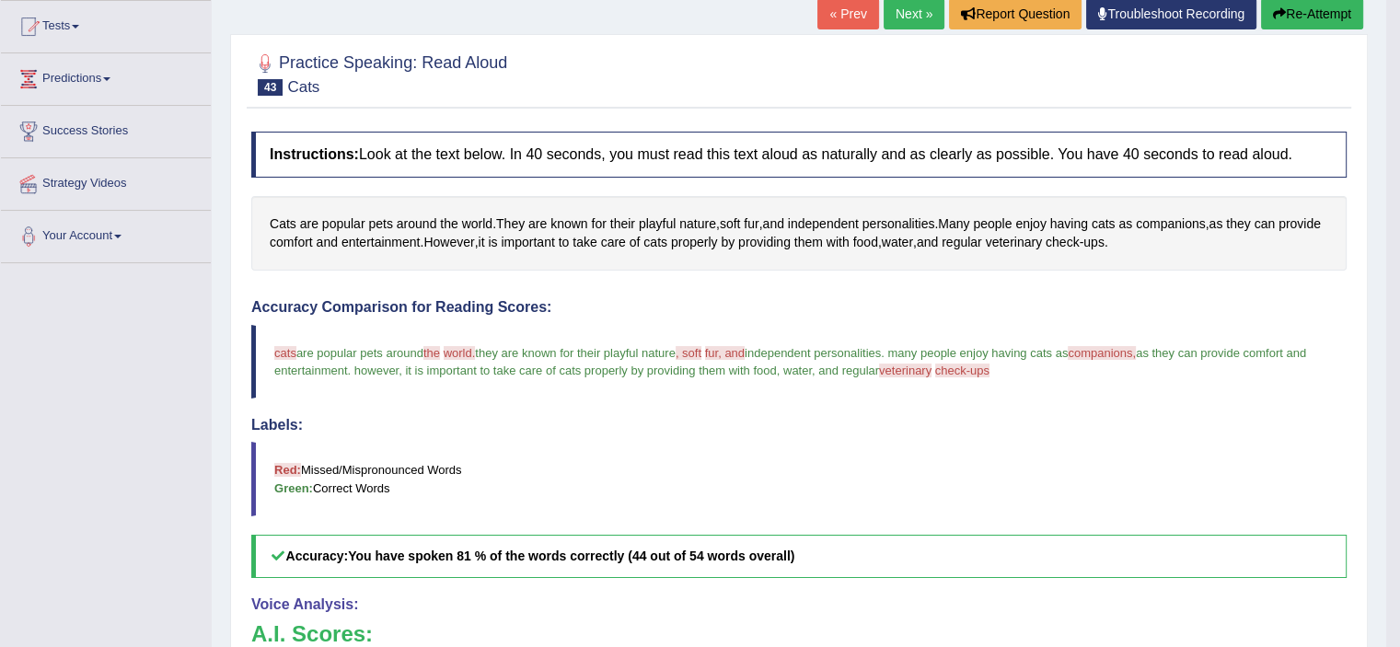
scroll to position [184, 0]
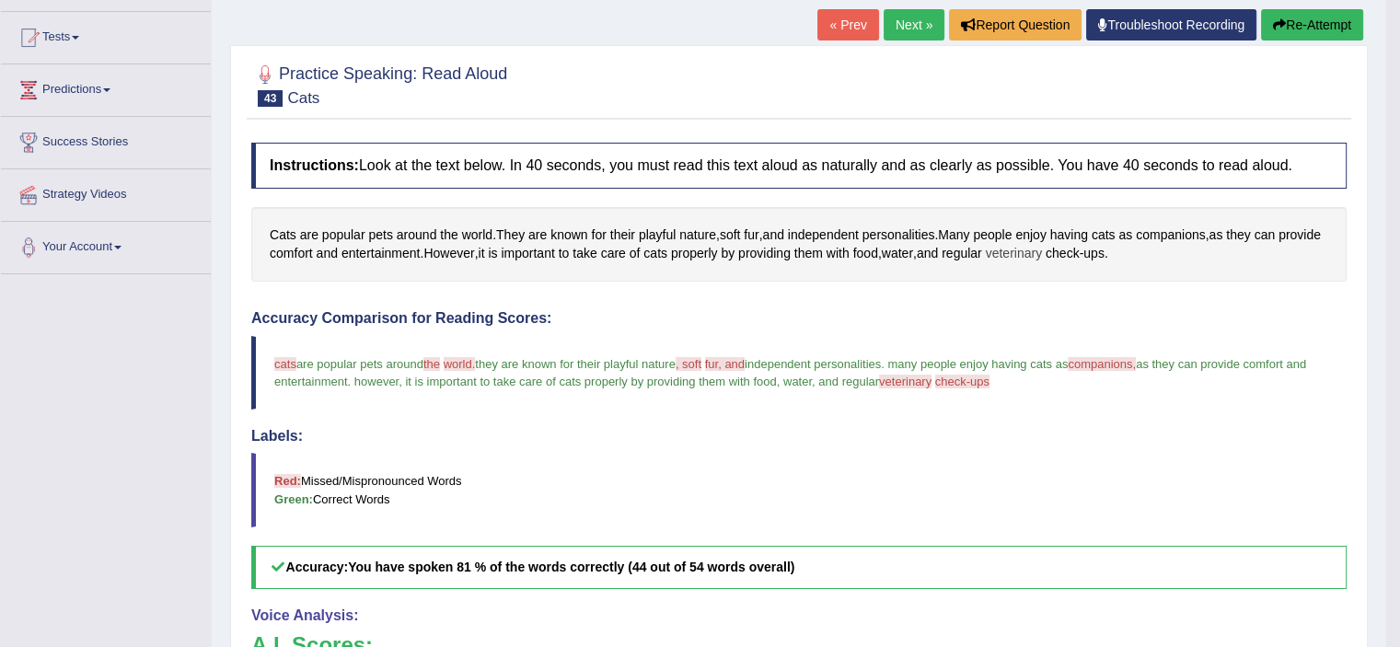
click at [1042, 244] on span "veterinary" at bounding box center [1013, 253] width 56 height 19
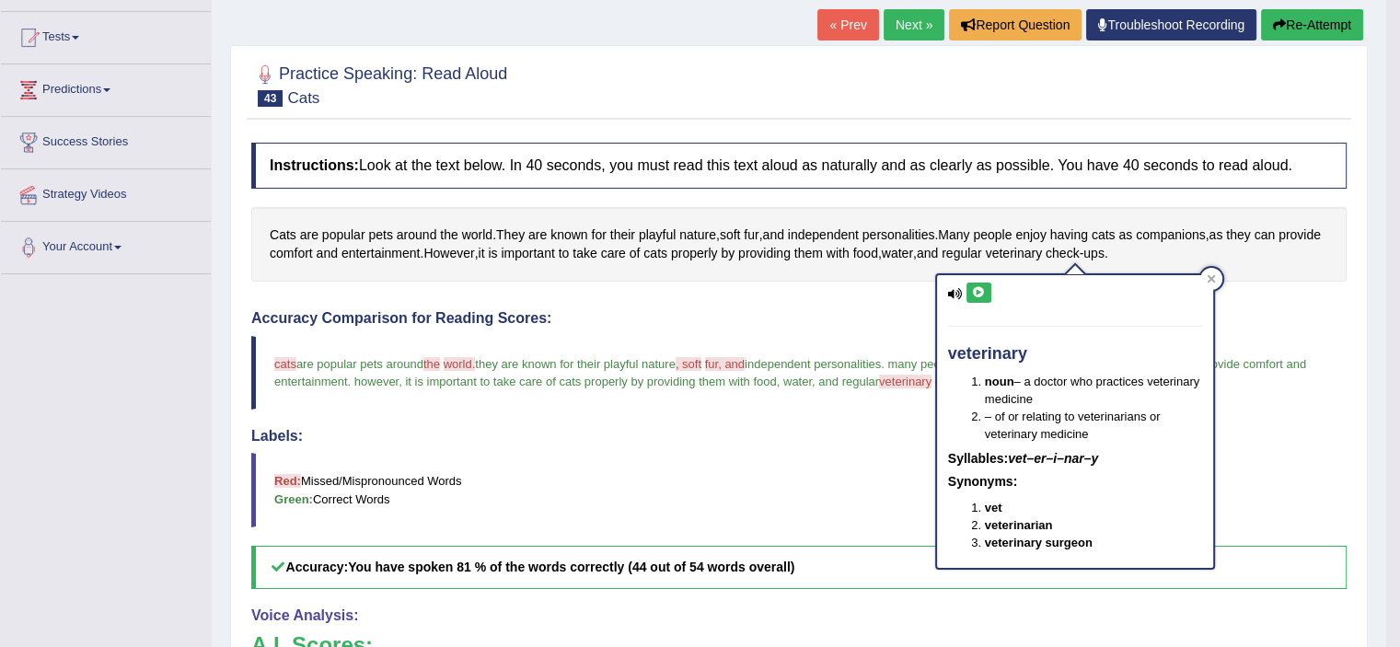
click at [982, 297] on button at bounding box center [978, 292] width 25 height 20
click at [1213, 276] on icon at bounding box center [1210, 278] width 9 height 9
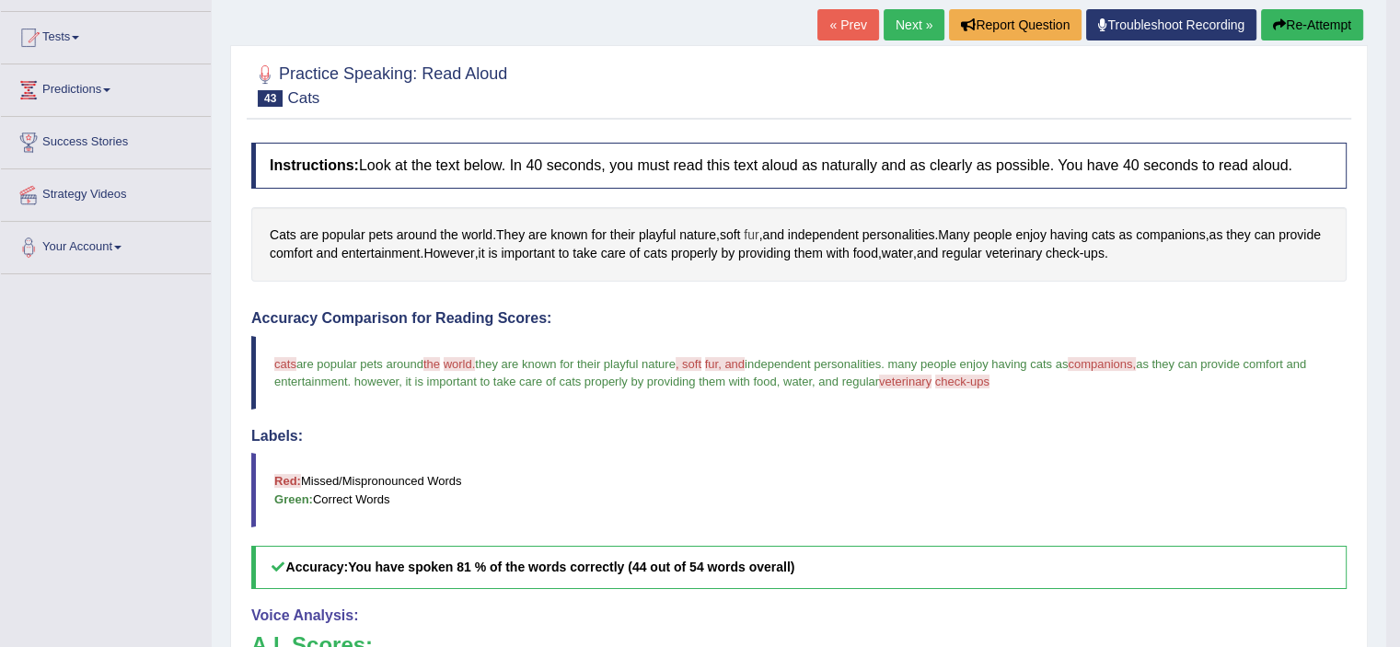
click at [756, 225] on span "fur" at bounding box center [750, 234] width 15 height 19
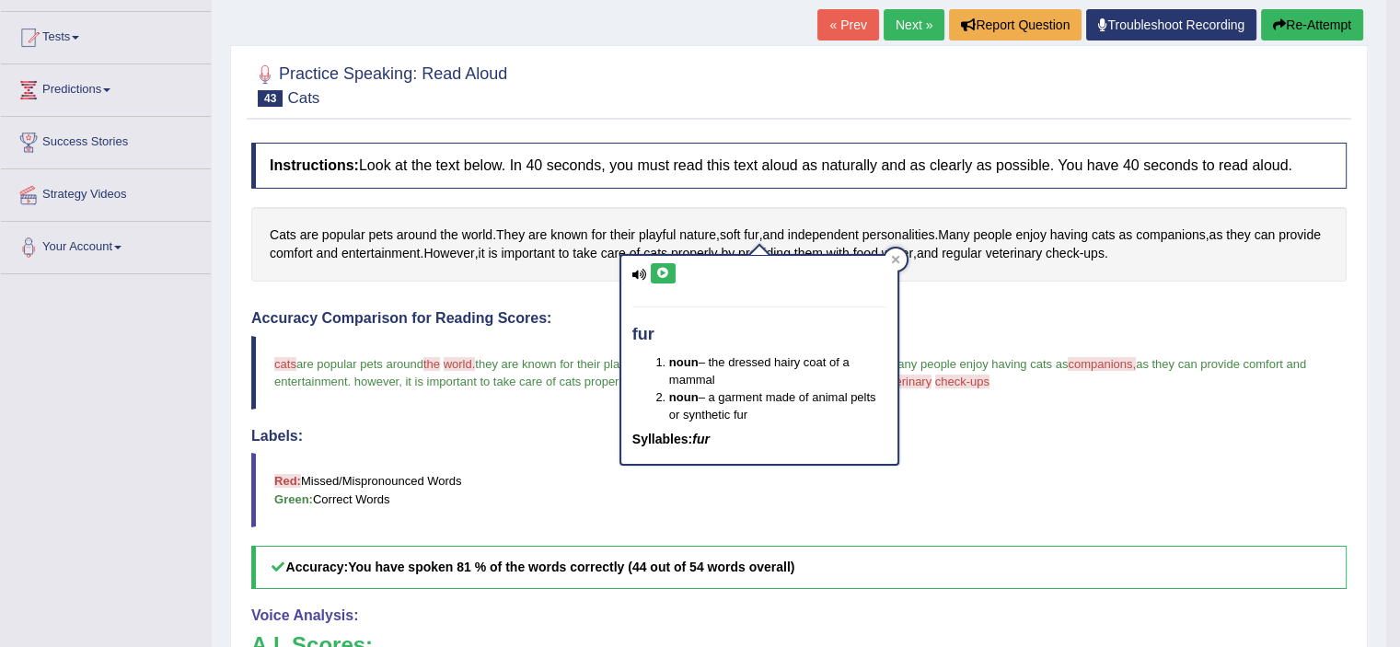
click at [664, 274] on icon at bounding box center [663, 273] width 14 height 11
click at [898, 257] on icon at bounding box center [895, 259] width 9 height 9
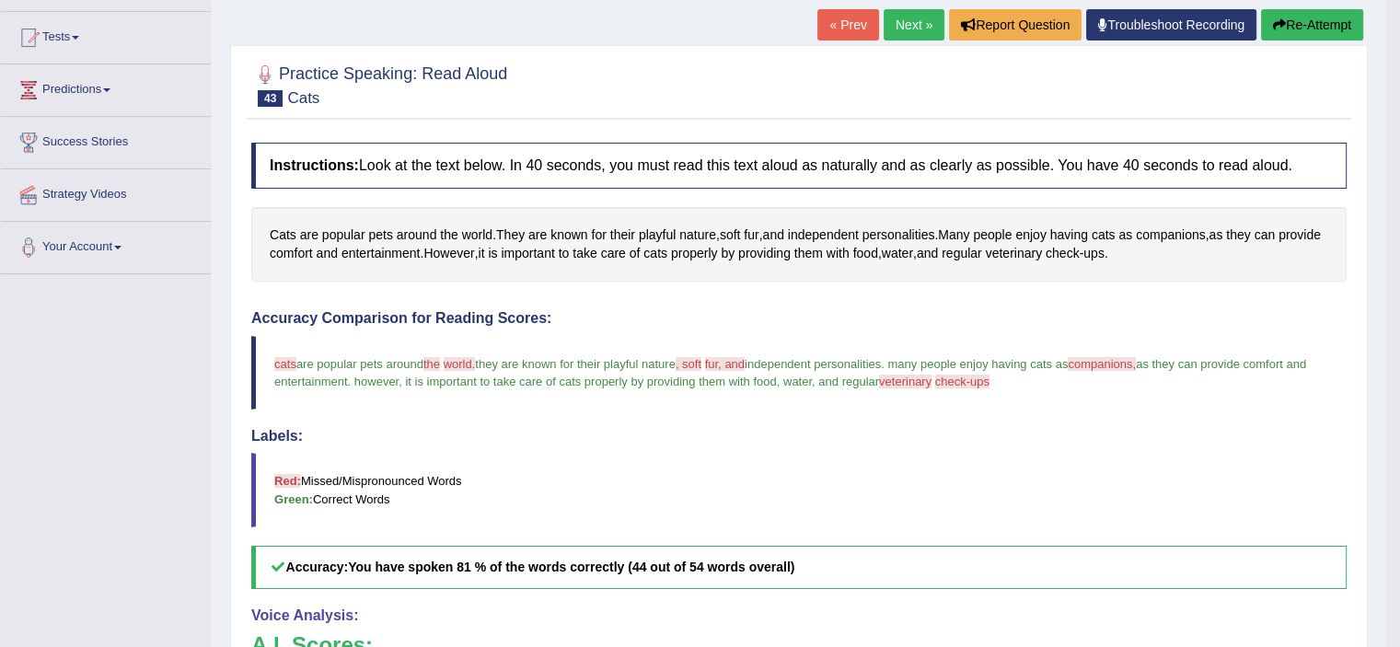
click at [1126, 361] on span "companions," at bounding box center [1101, 364] width 68 height 14
click at [1185, 228] on span "companions" at bounding box center [1170, 234] width 70 height 19
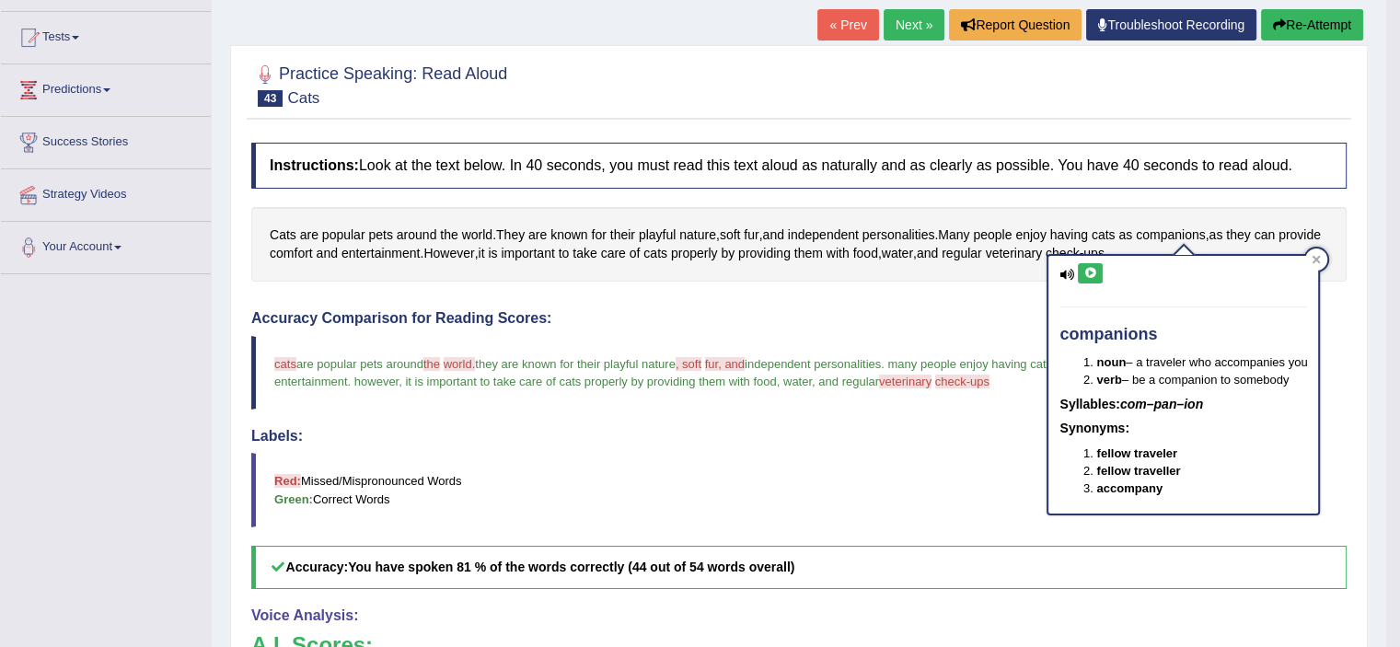
click at [1089, 279] on button at bounding box center [1089, 273] width 25 height 20
click at [1134, 336] on h4 "companions" at bounding box center [1183, 335] width 248 height 18
click at [1151, 336] on h4 "companions" at bounding box center [1183, 335] width 248 height 18
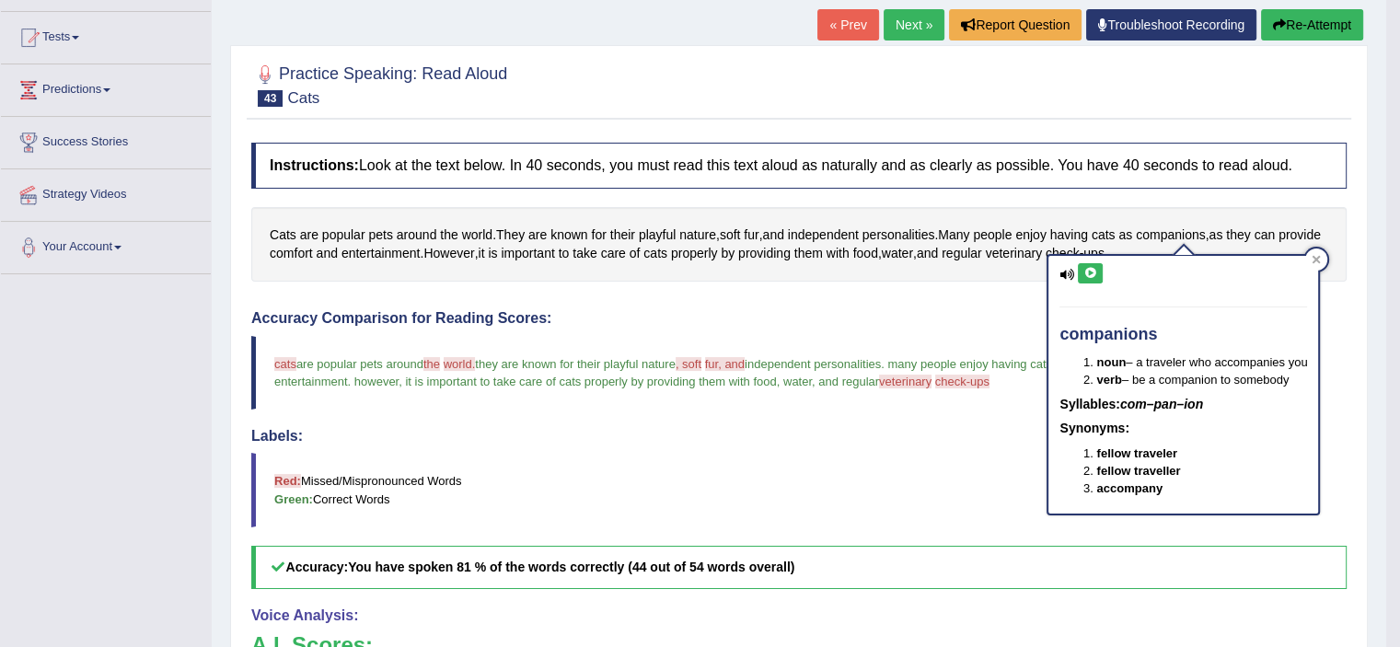
click at [1151, 336] on h4 "companions" at bounding box center [1183, 335] width 248 height 18
click at [1148, 337] on h4 "companions" at bounding box center [1183, 335] width 248 height 18
click at [942, 327] on div "Accuracy Comparison for Reading Scores: cats kids are popular pets around the t…" at bounding box center [798, 449] width 1095 height 279
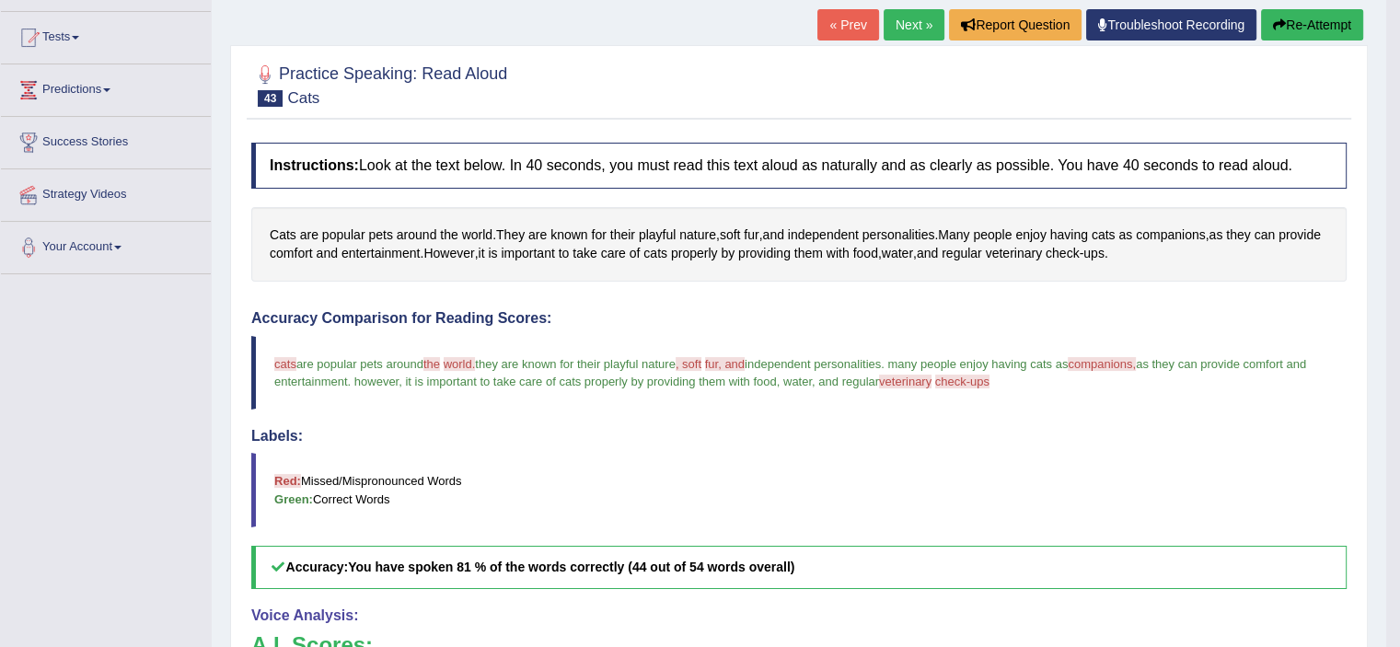
click at [1293, 25] on button "Re-Attempt" at bounding box center [1312, 24] width 102 height 31
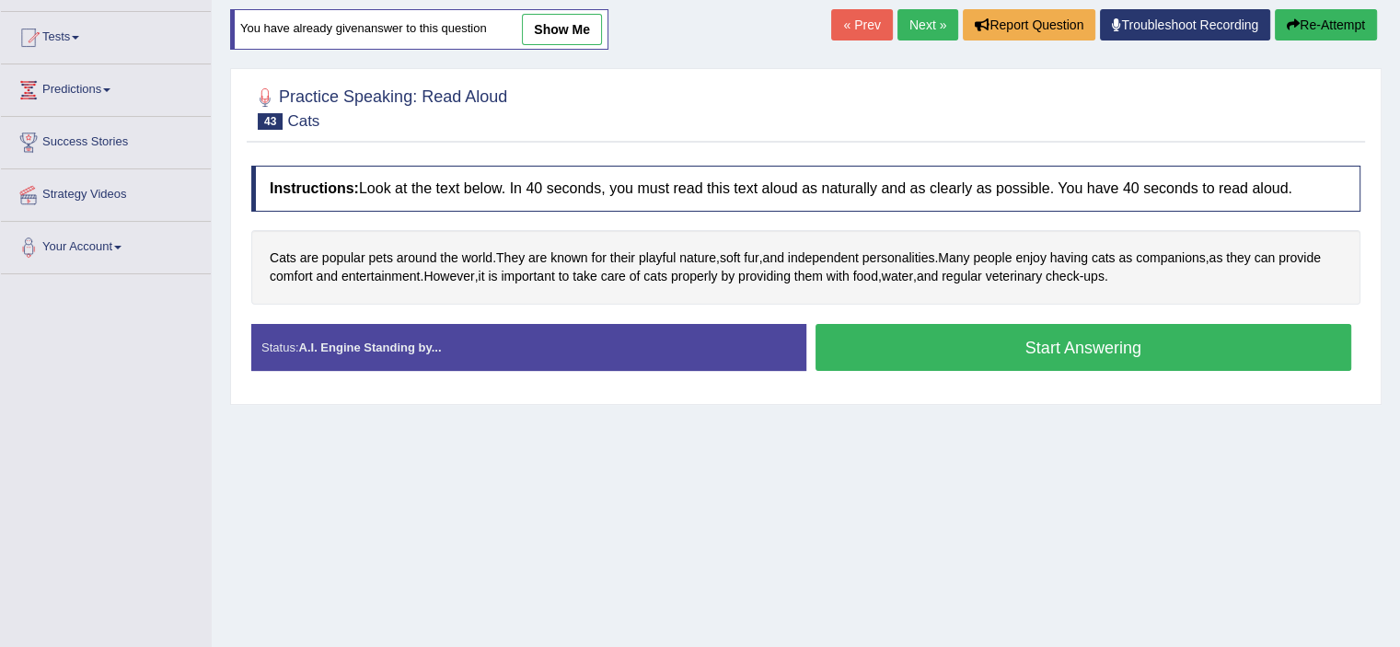
click at [942, 344] on button "Start Answering" at bounding box center [1083, 347] width 536 height 47
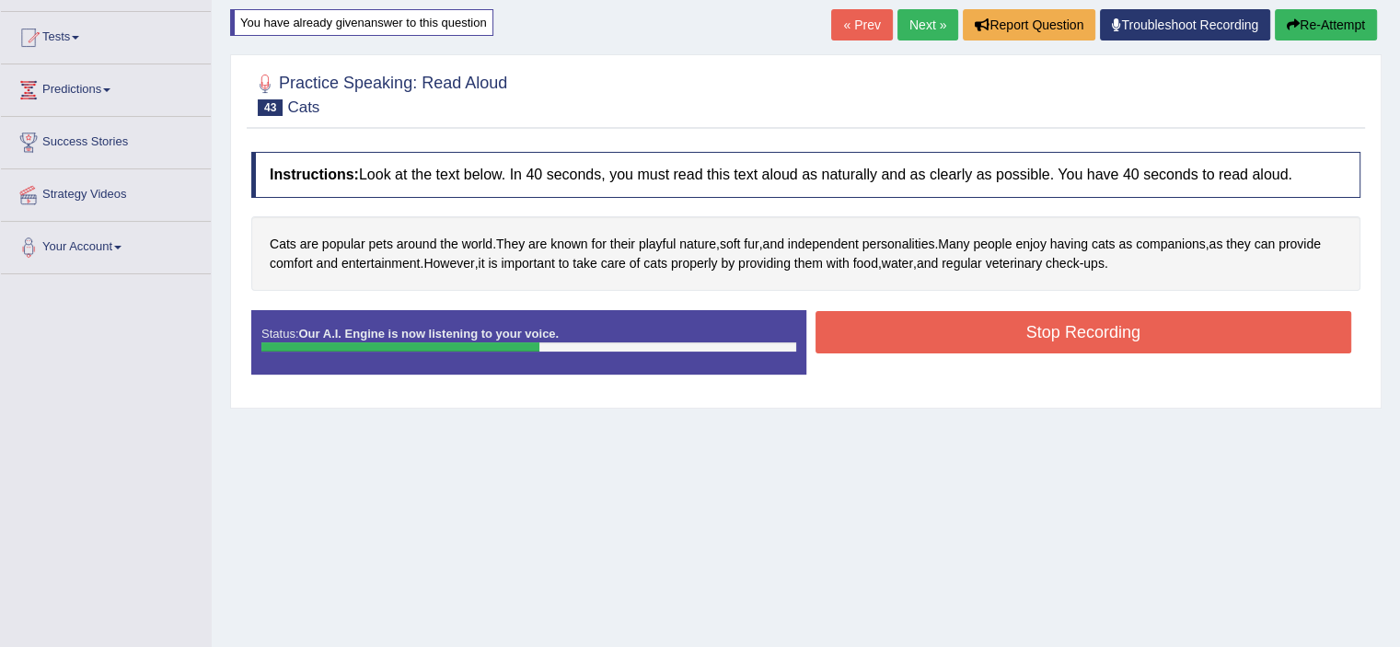
click at [963, 335] on button "Stop Recording" at bounding box center [1083, 332] width 536 height 42
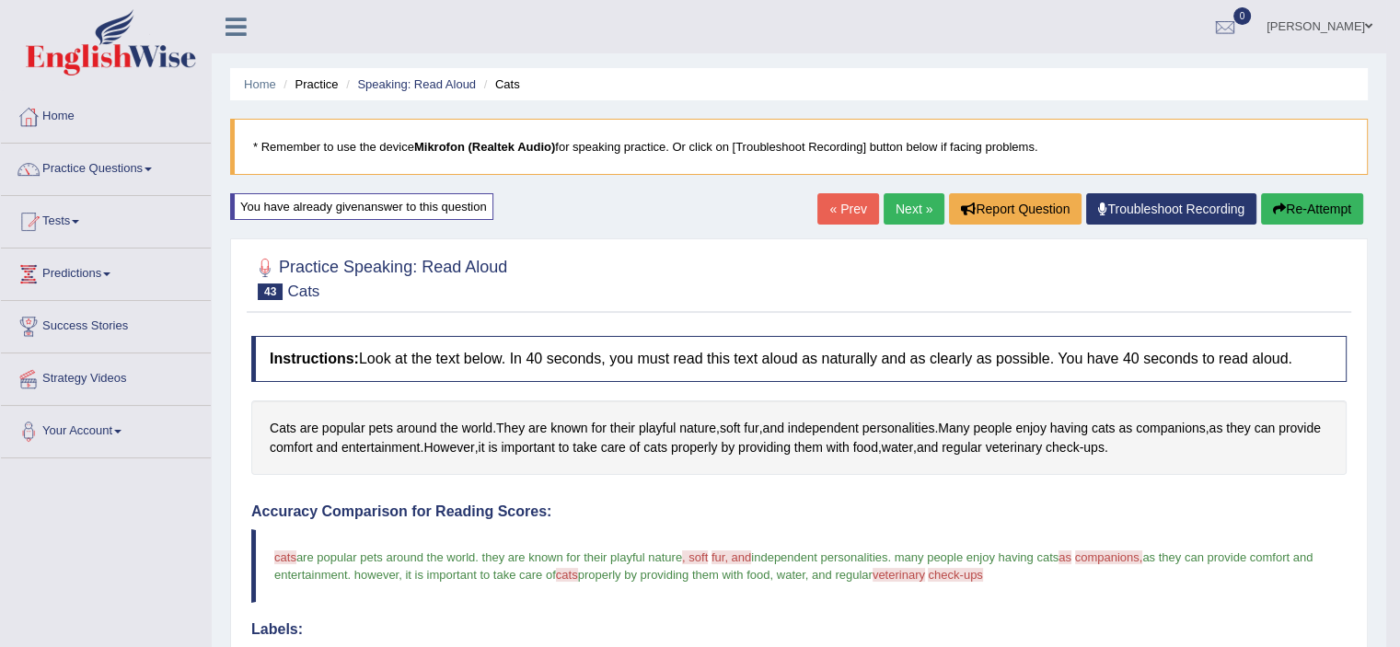
click at [1277, 209] on icon "button" at bounding box center [1279, 208] width 13 height 13
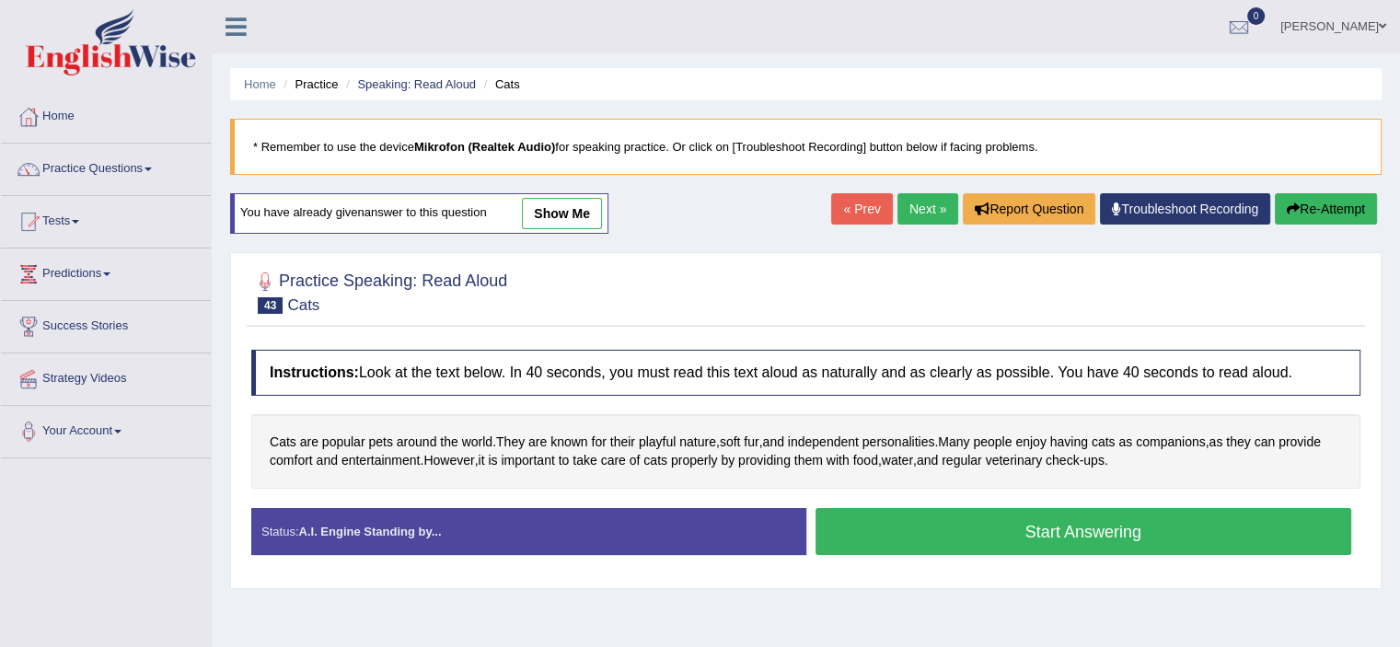
click at [905, 522] on button "Start Answering" at bounding box center [1083, 531] width 536 height 47
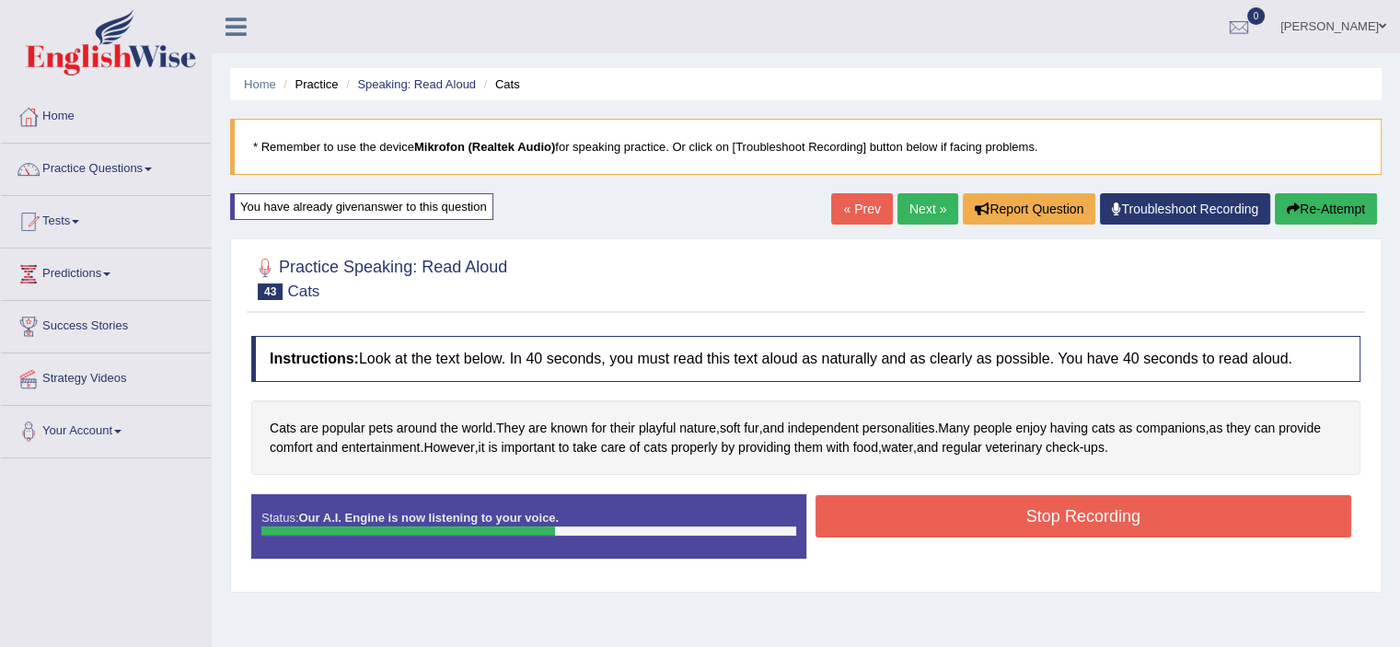
click at [905, 522] on button "Stop Recording" at bounding box center [1083, 516] width 536 height 42
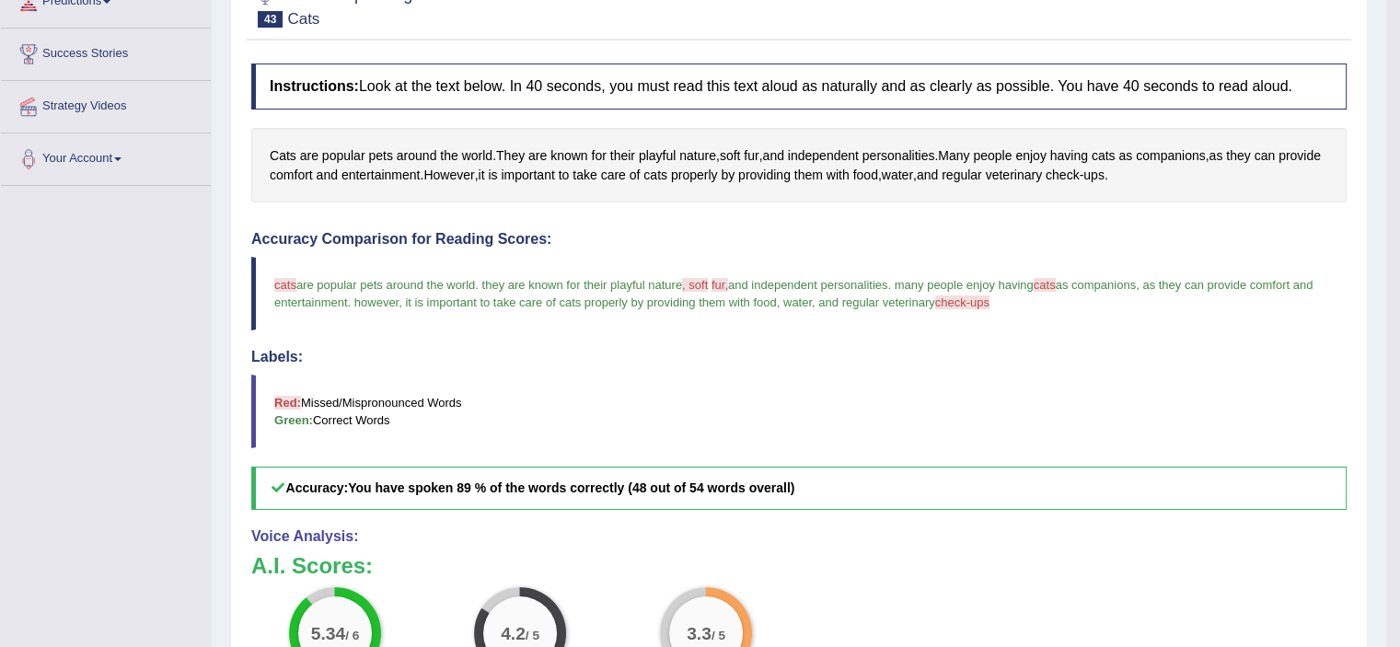
scroll to position [64, 0]
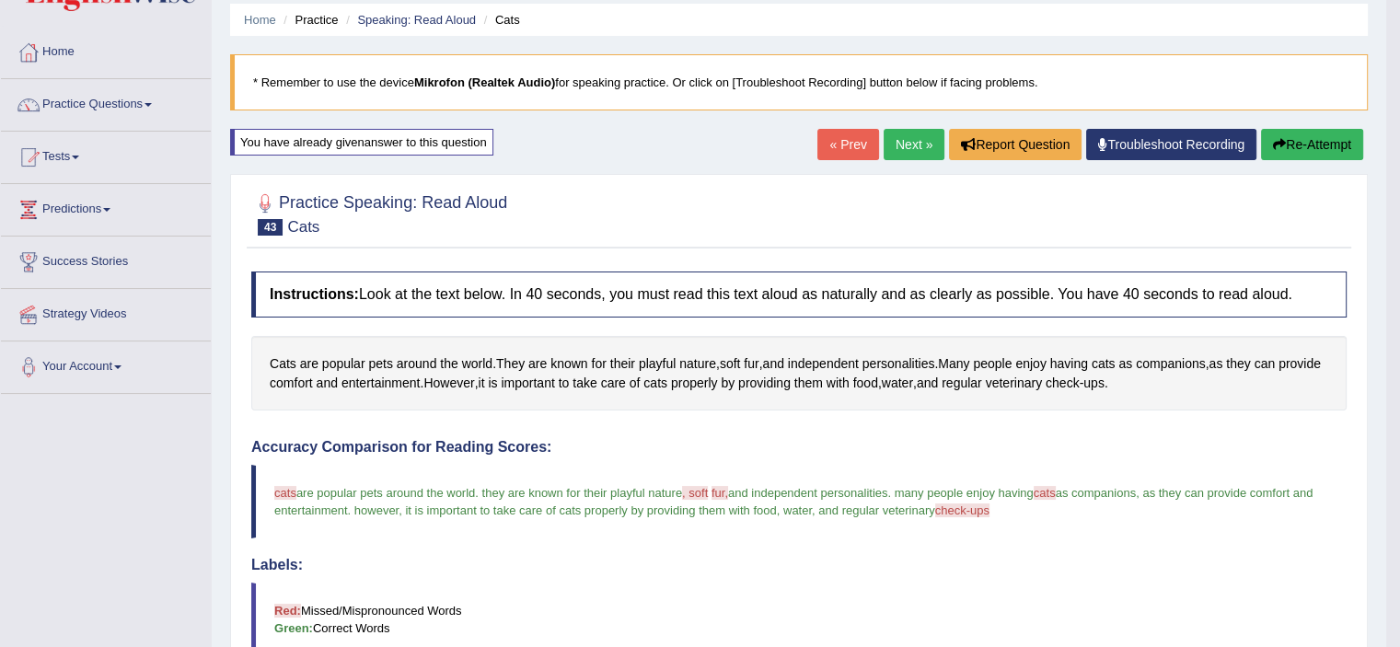
click at [913, 146] on link "Next »" at bounding box center [913, 144] width 61 height 31
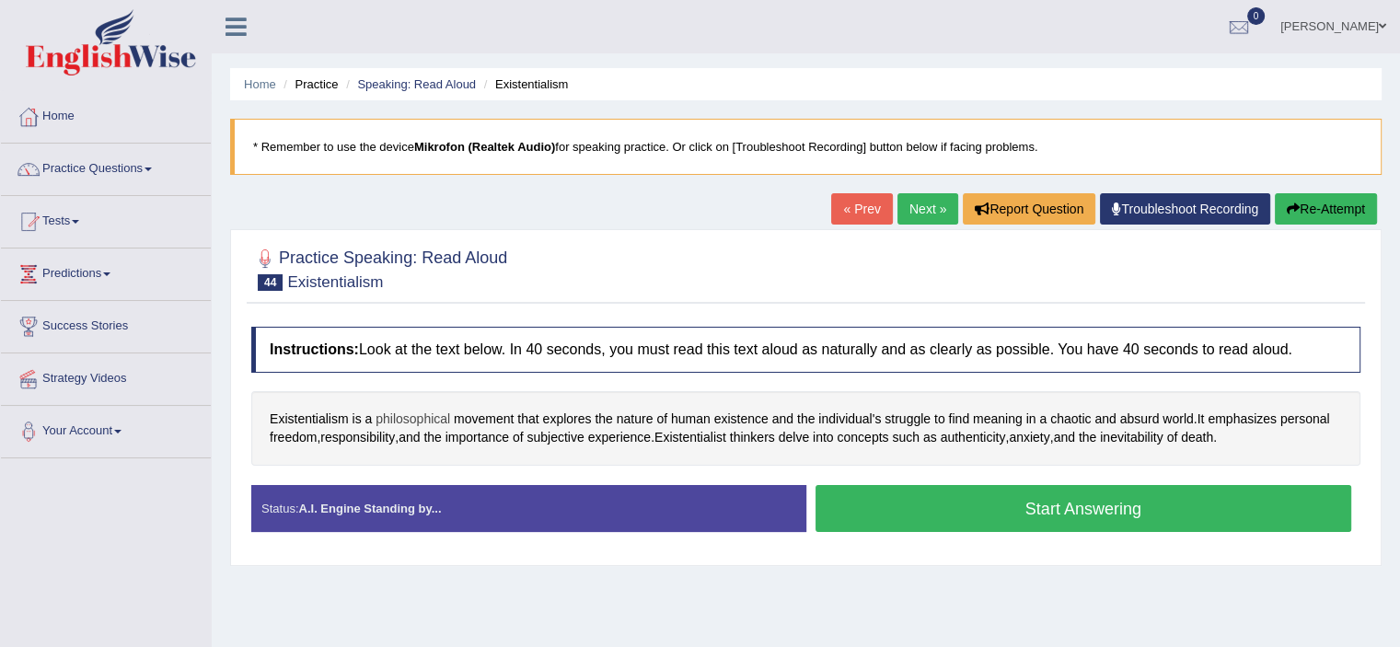
click at [438, 414] on span "philosophical" at bounding box center [412, 418] width 75 height 19
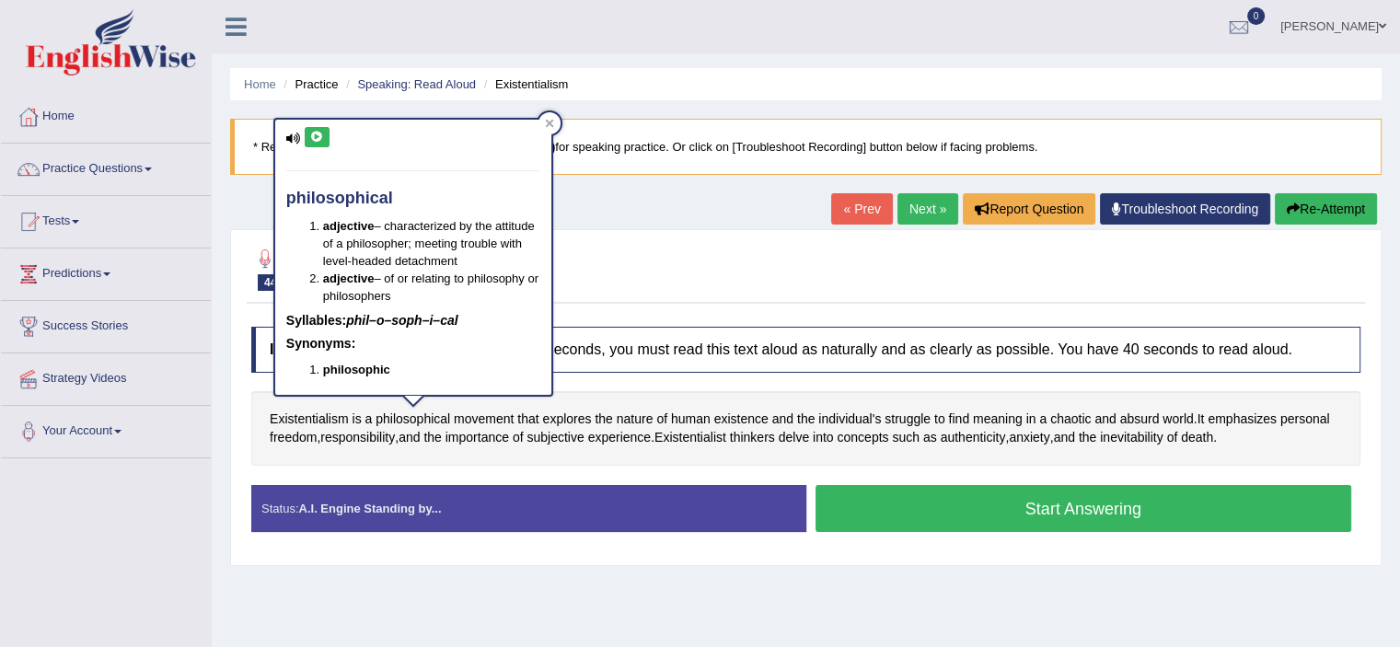
click at [320, 139] on icon at bounding box center [317, 137] width 14 height 11
click at [552, 126] on icon at bounding box center [549, 123] width 9 height 9
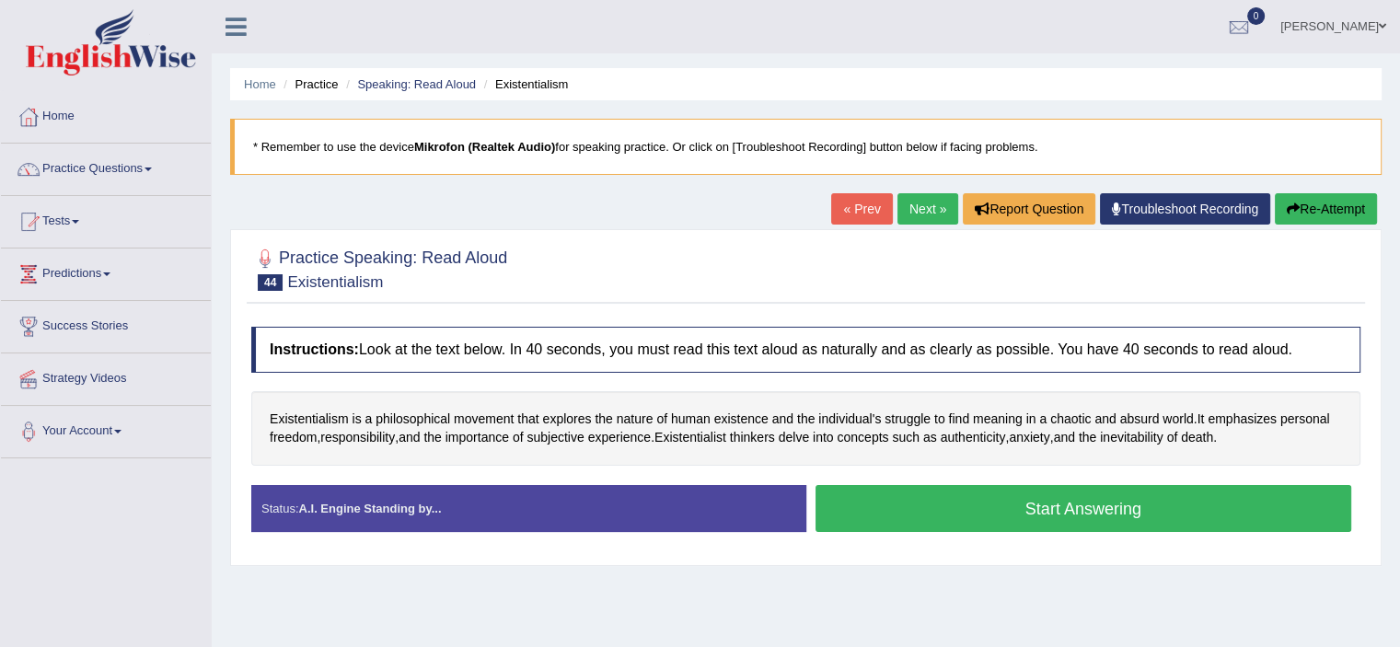
click at [1049, 511] on button "Start Answering" at bounding box center [1083, 508] width 536 height 47
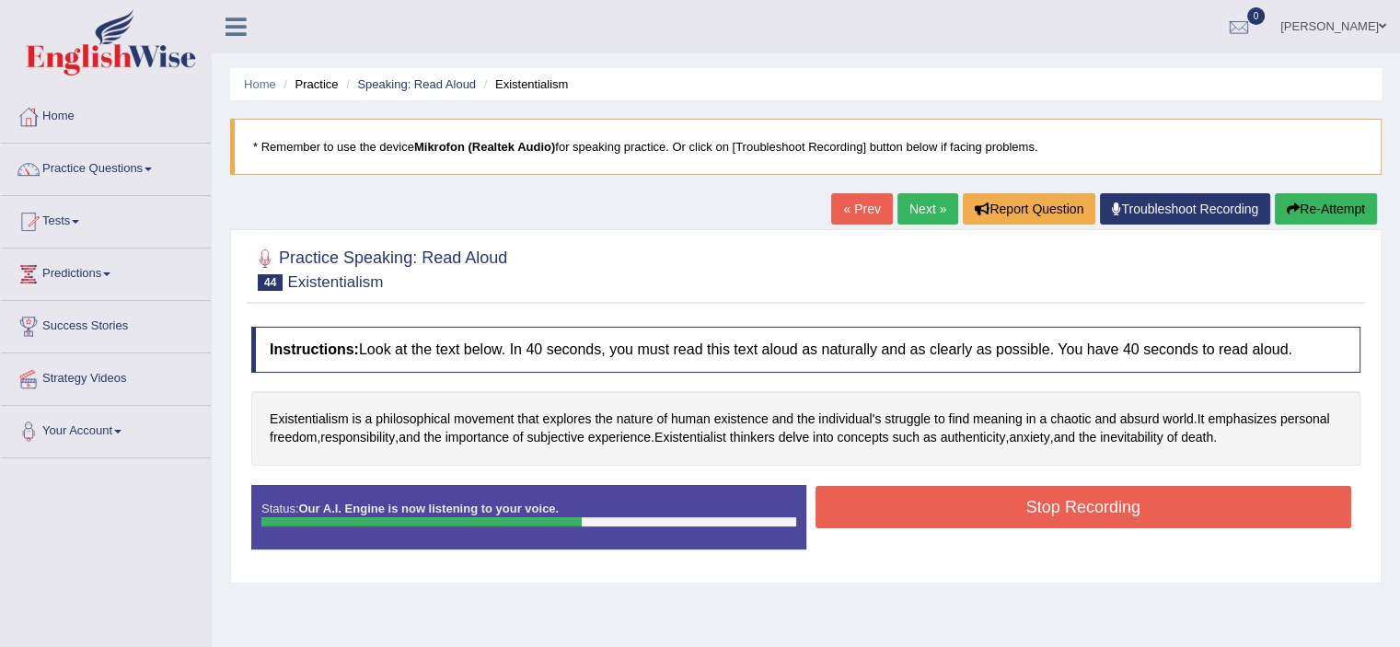
click at [1049, 511] on button "Stop Recording" at bounding box center [1083, 507] width 536 height 42
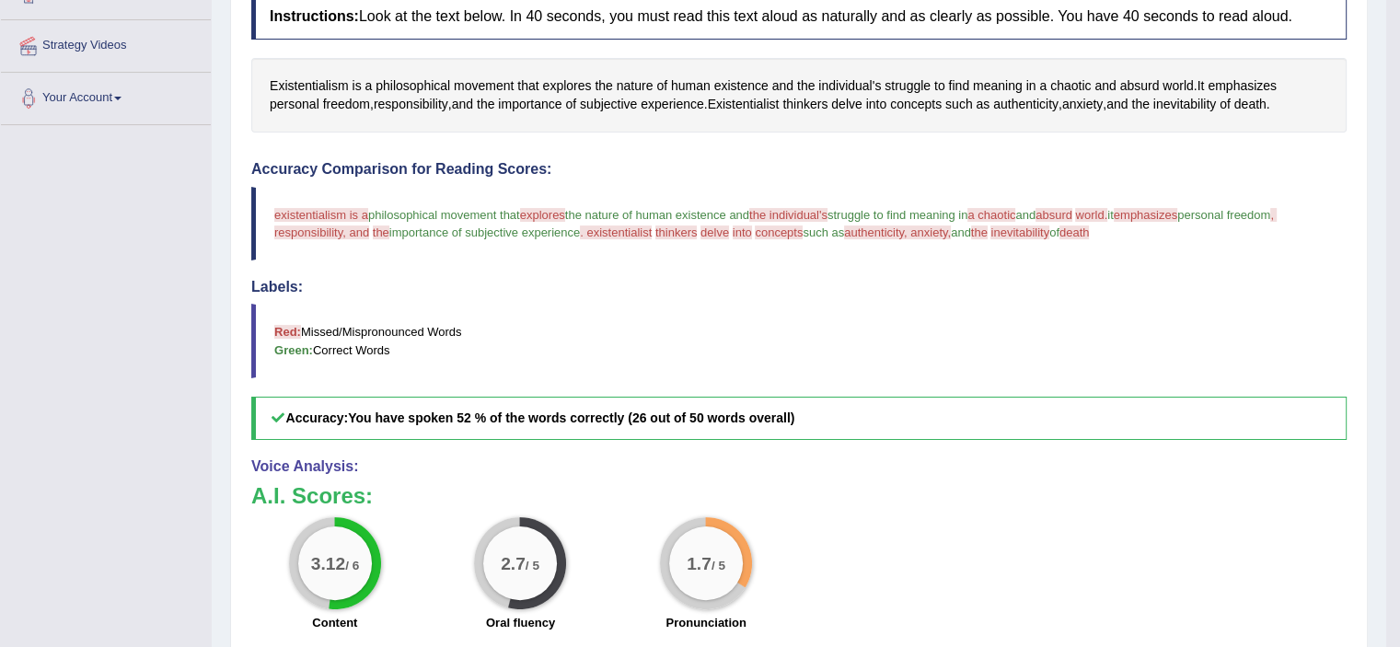
scroll to position [253, 0]
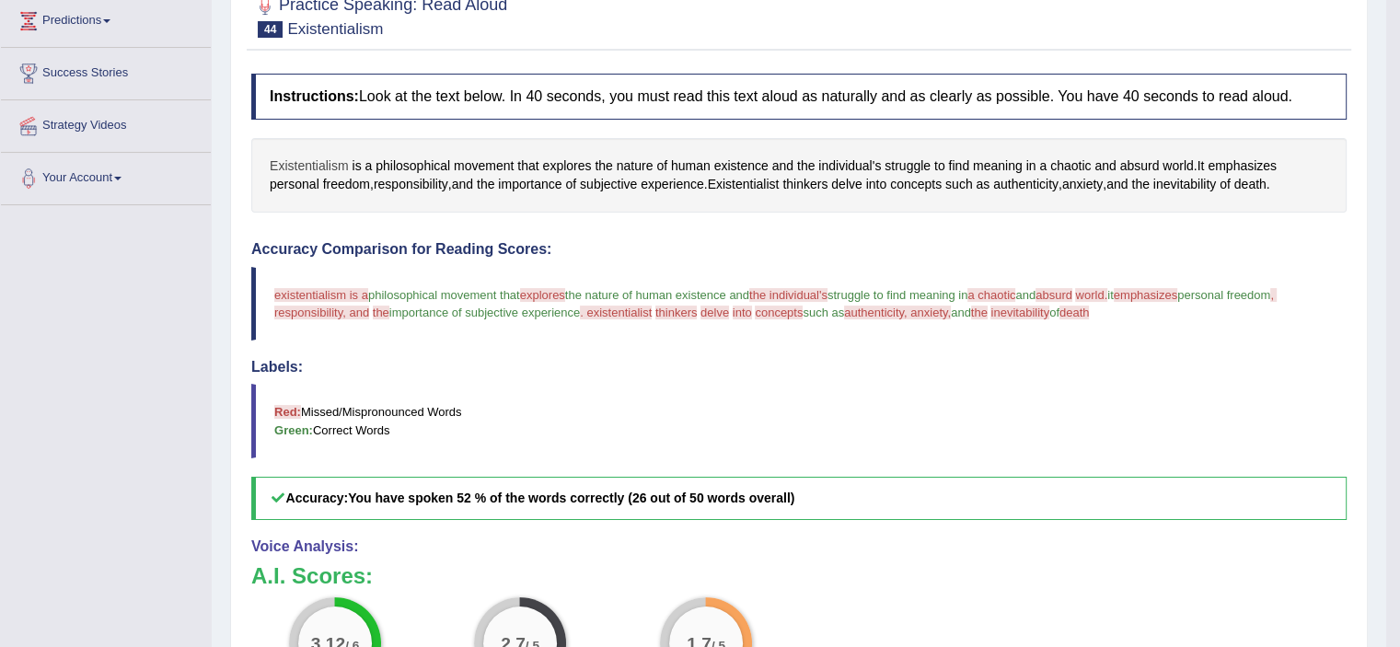
click at [328, 161] on span "Existentialism" at bounding box center [309, 165] width 79 height 19
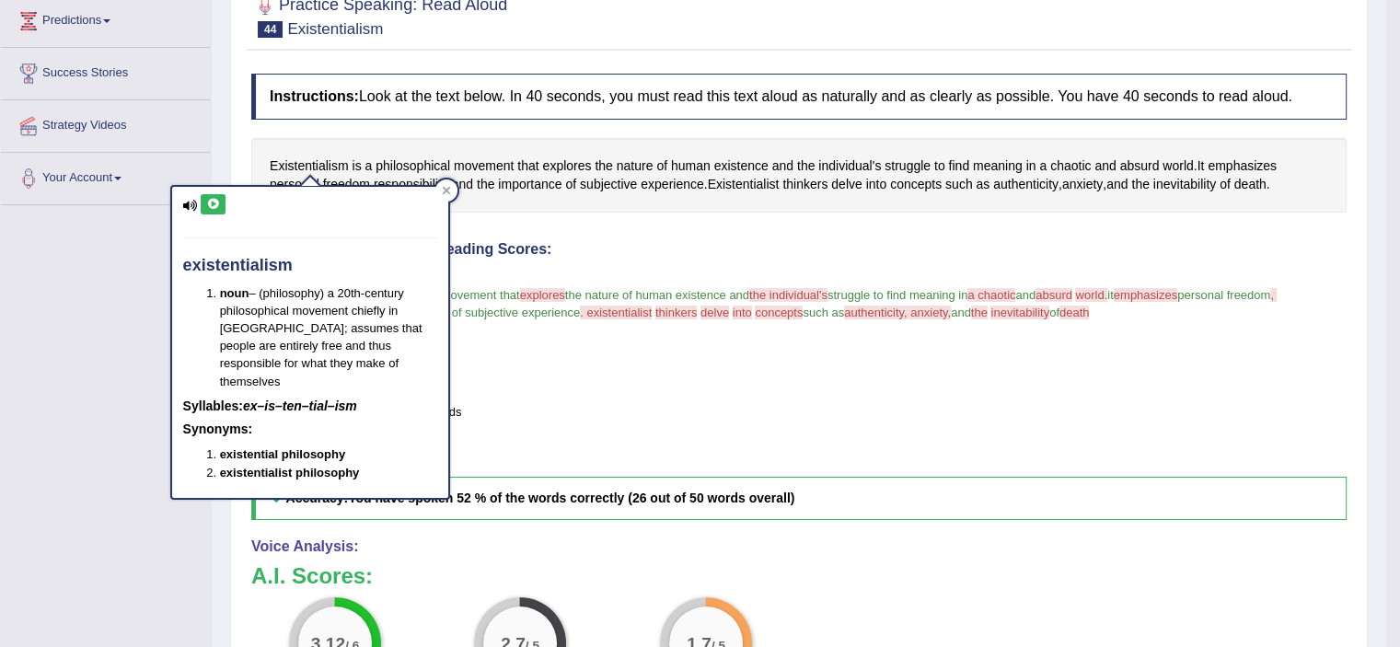
click at [205, 196] on button at bounding box center [213, 204] width 25 height 20
drag, startPoint x: 1371, startPoint y: 187, endPoint x: 1412, endPoint y: 174, distance: 43.4
click at [1399, 174] on html "Toggle navigation Home Practice Questions Speaking Practice Read Aloud Repeat S…" at bounding box center [700, 70] width 1400 height 647
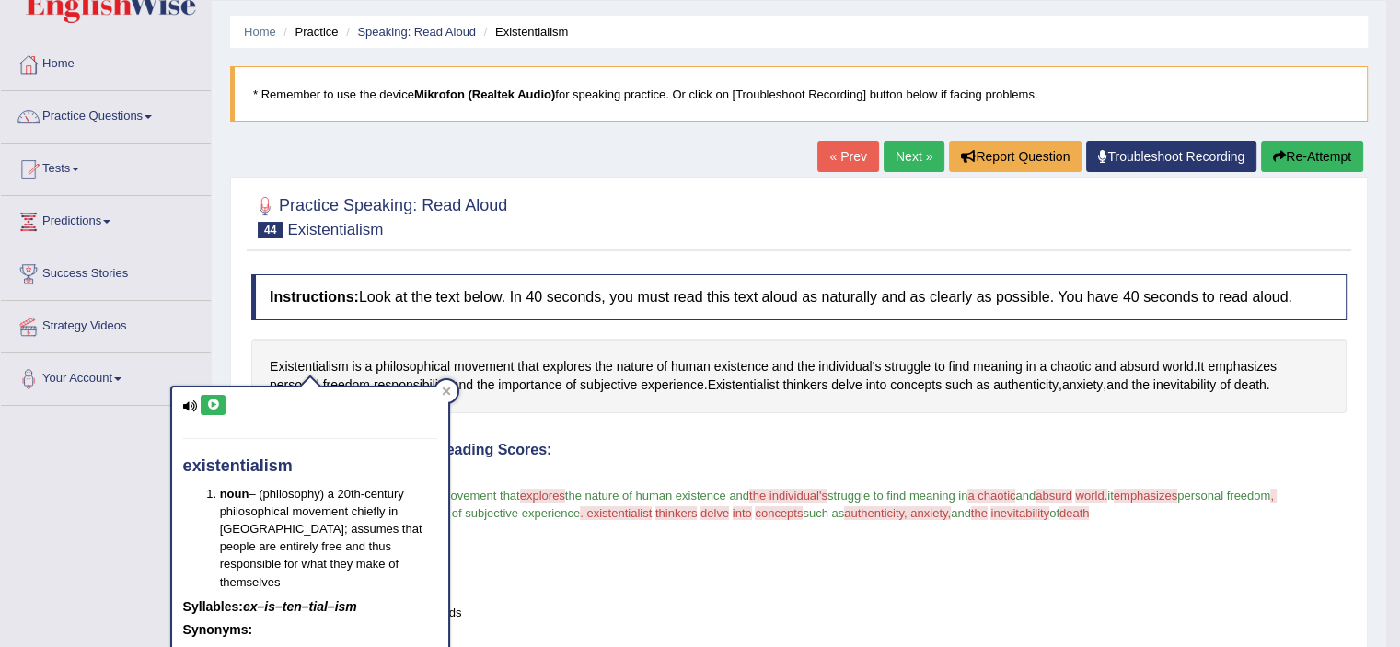
scroll to position [14, 0]
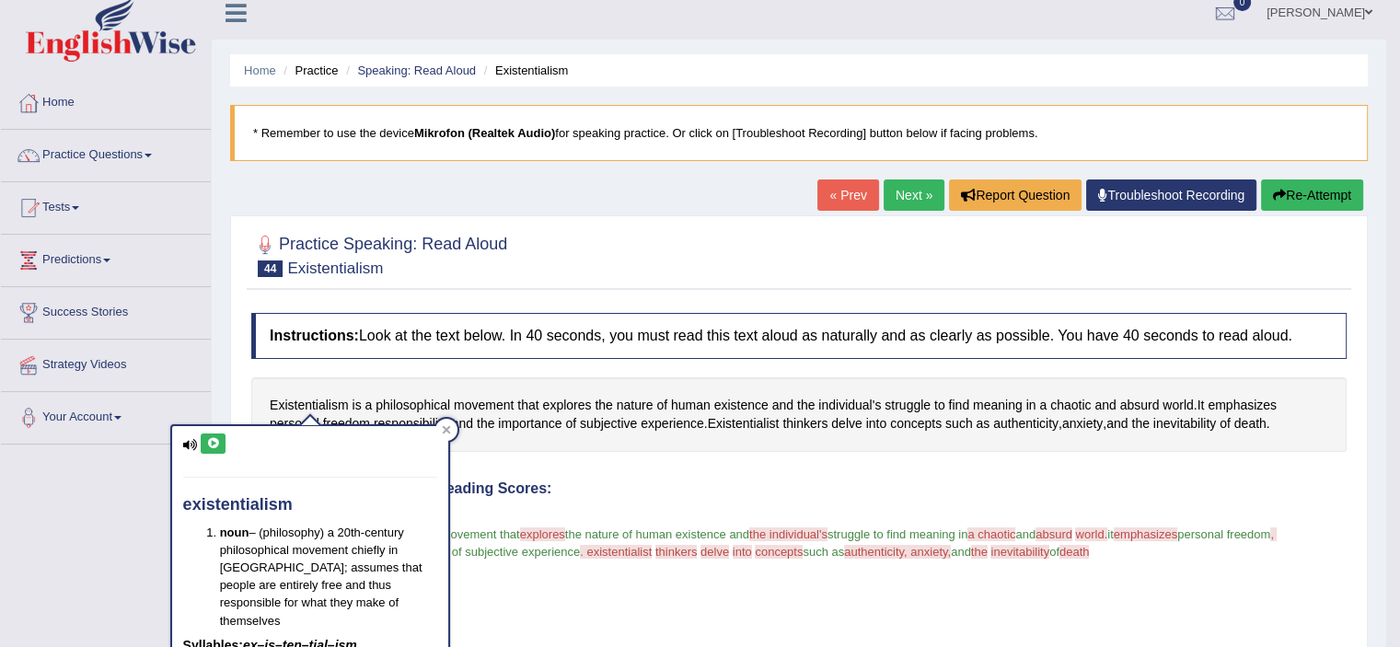
click at [1281, 187] on button "Re-Attempt" at bounding box center [1312, 194] width 102 height 31
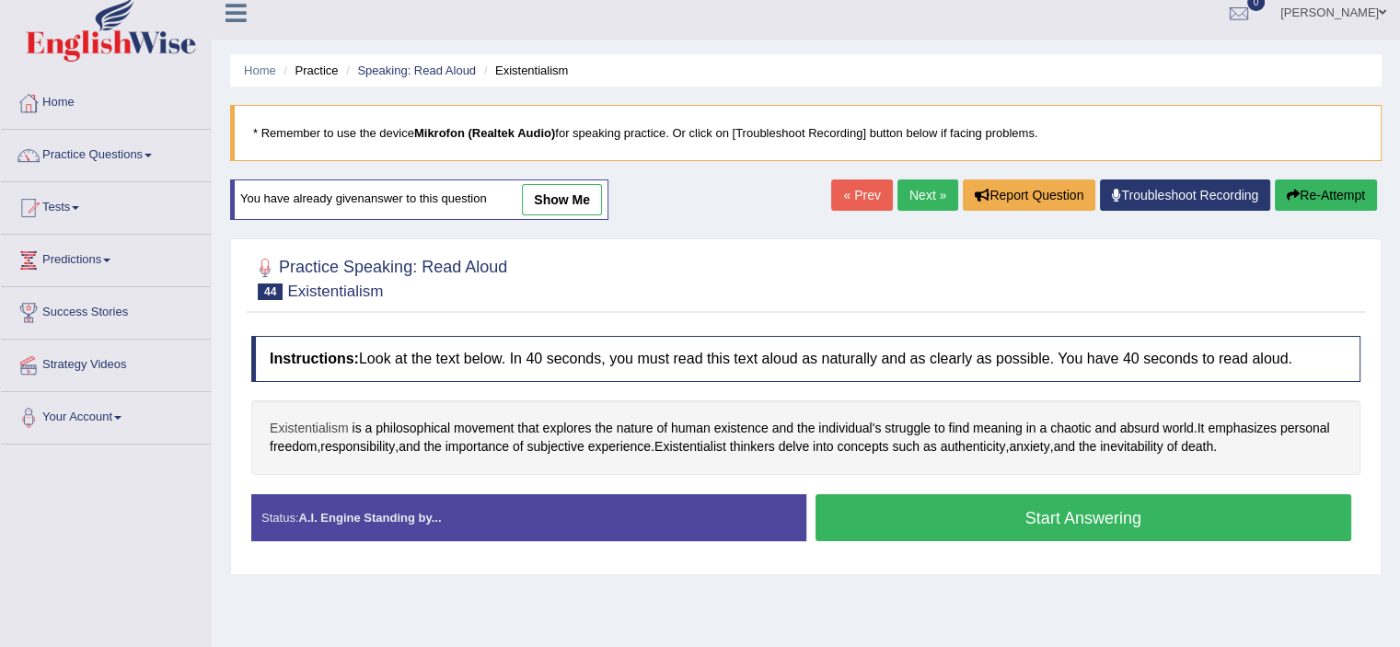
click at [300, 423] on span "Existentialism" at bounding box center [309, 428] width 79 height 19
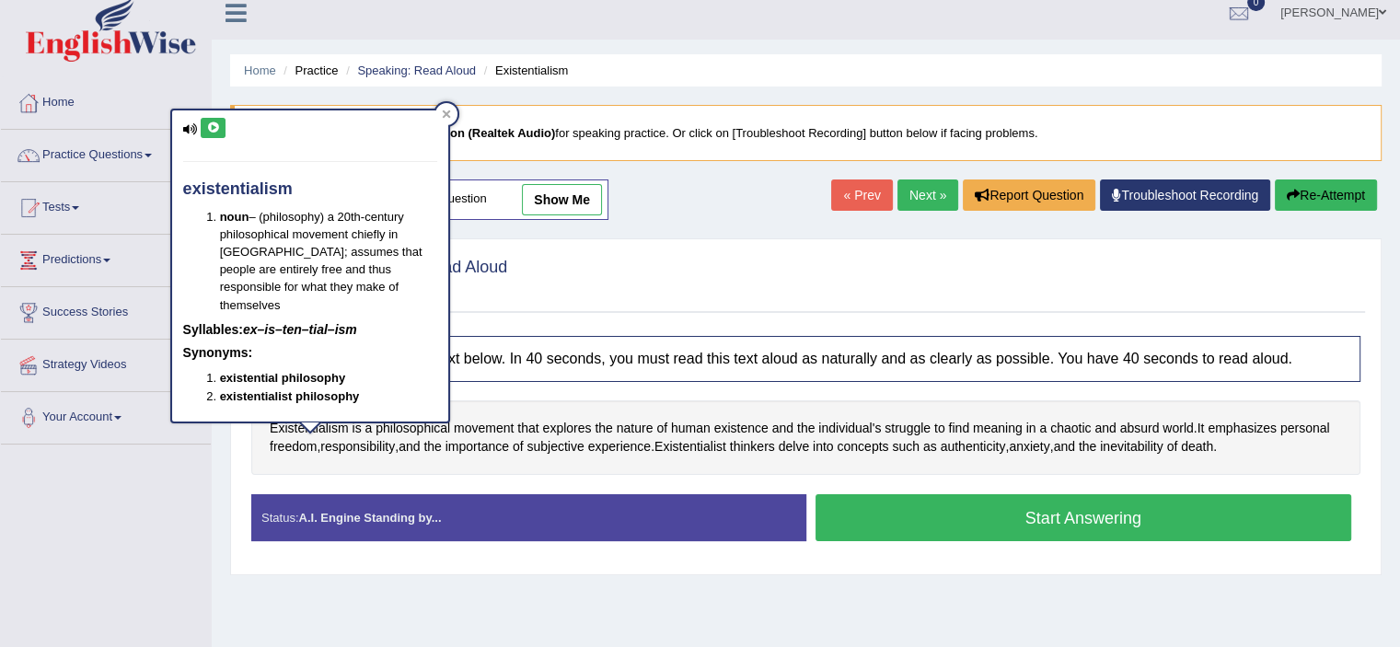
click at [209, 119] on button at bounding box center [213, 128] width 25 height 20
click at [1137, 430] on span "absurd" at bounding box center [1140, 428] width 40 height 19
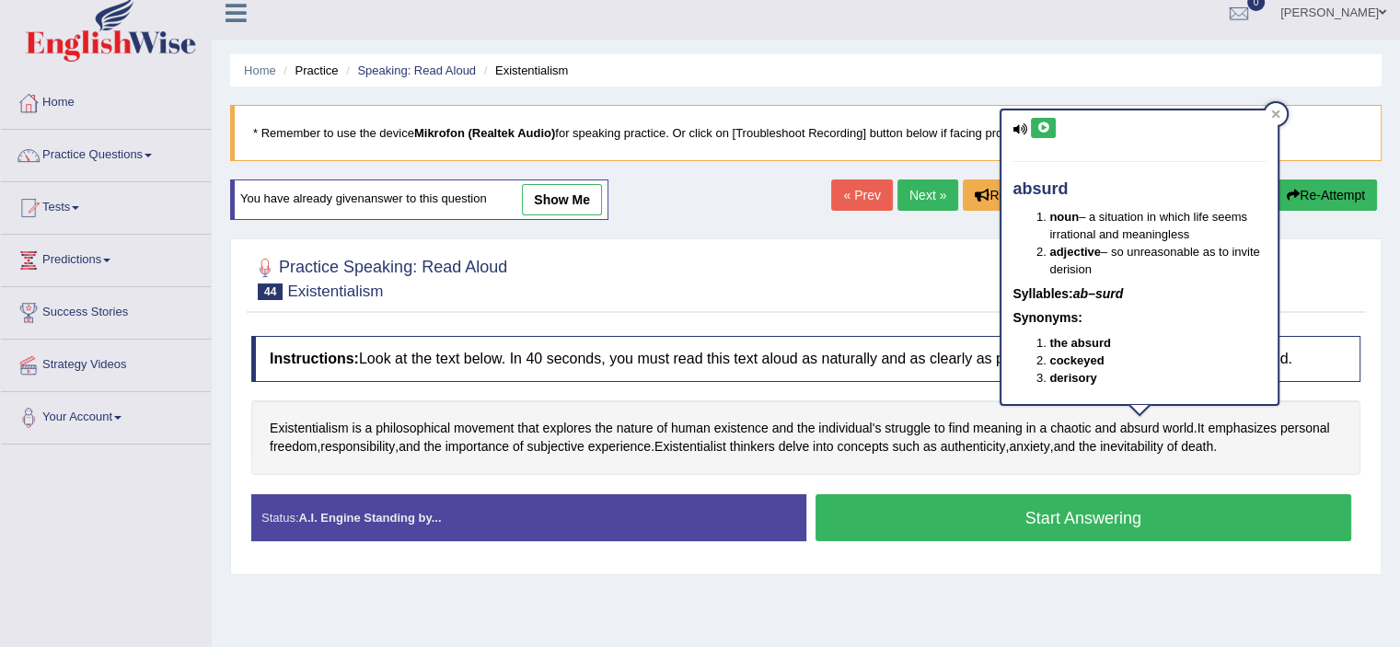
click at [1038, 133] on button at bounding box center [1043, 128] width 25 height 20
click at [672, 444] on span "Existentialist" at bounding box center [690, 446] width 72 height 19
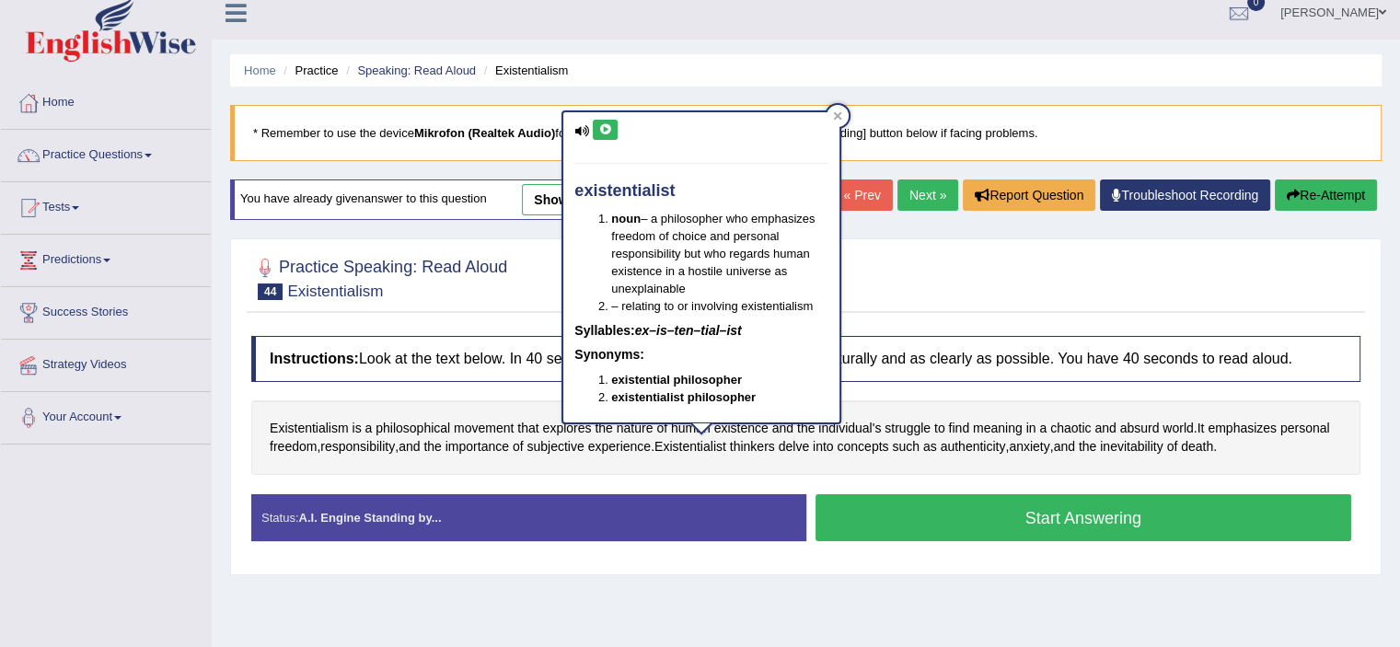
click at [607, 124] on icon at bounding box center [605, 129] width 14 height 11
click at [968, 451] on span "authenticity" at bounding box center [972, 446] width 65 height 19
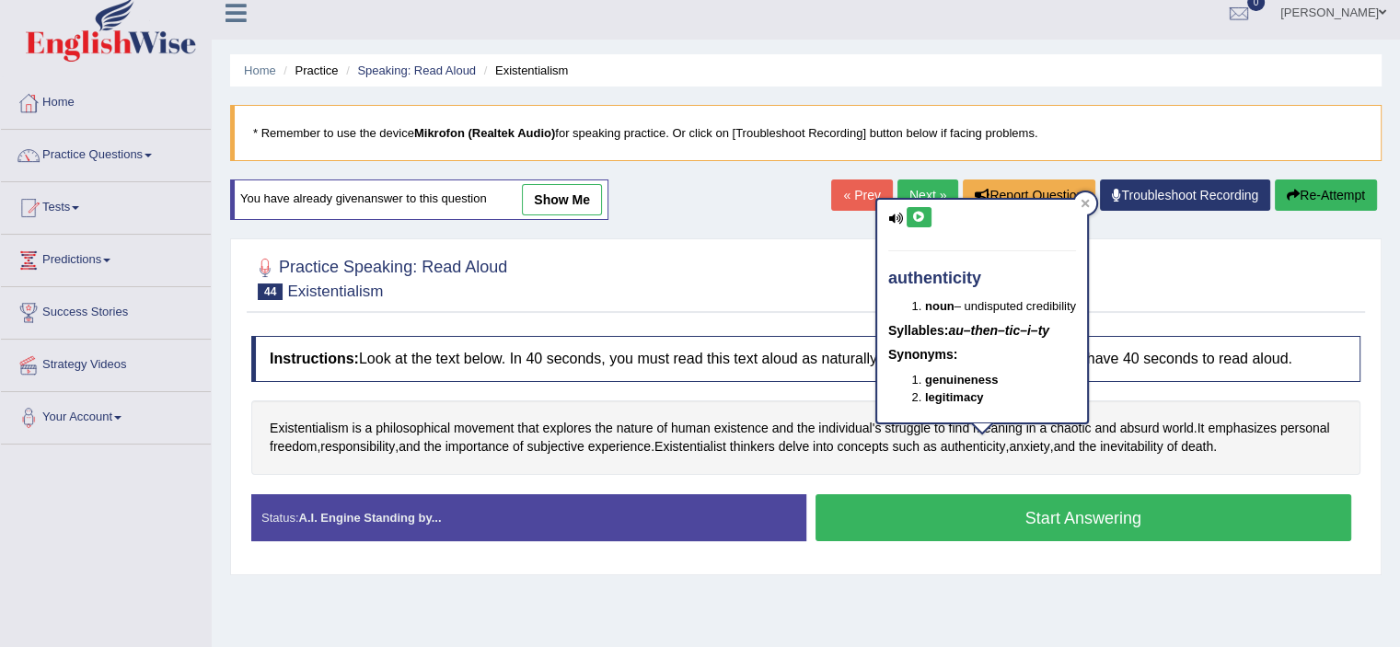
click at [920, 217] on icon at bounding box center [919, 217] width 14 height 11
click at [313, 422] on span "Existentialism" at bounding box center [309, 428] width 79 height 19
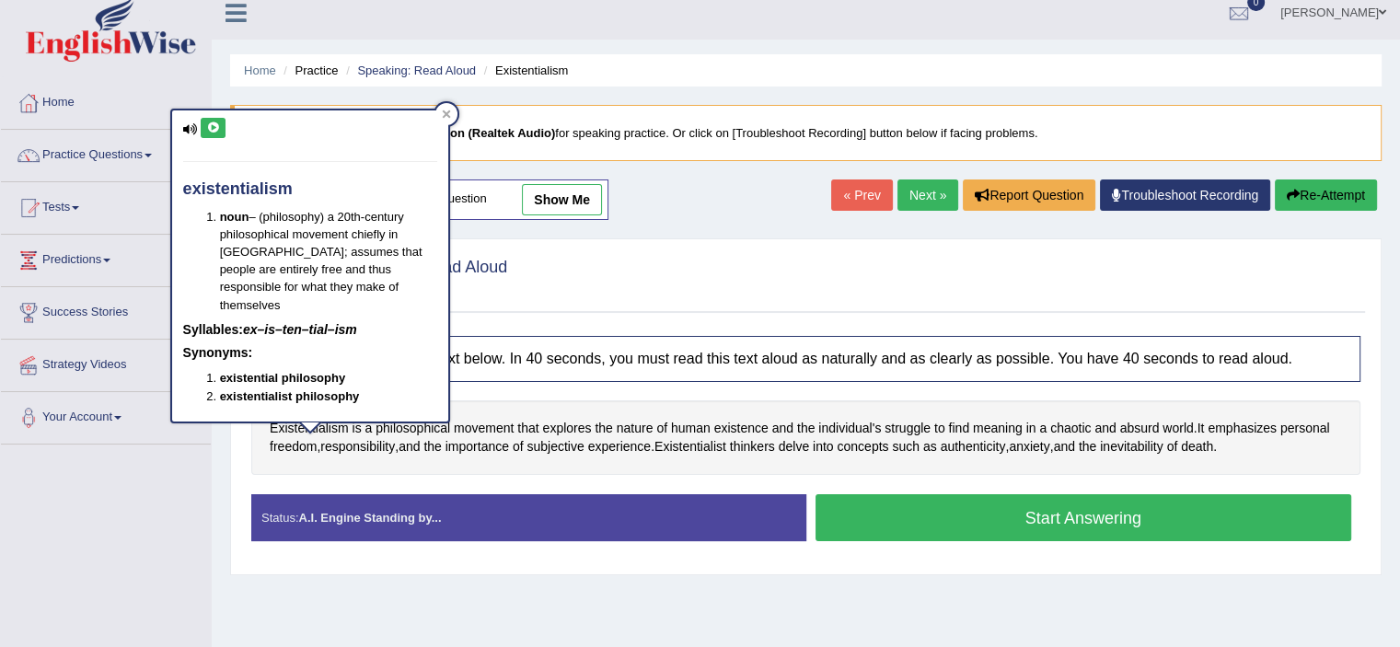
click at [247, 177] on div "existentialism noun – (philosophy) a 20th-century philosophical movement chiefl…" at bounding box center [310, 265] width 276 height 310
click at [212, 133] on button at bounding box center [213, 128] width 25 height 20
click at [1299, 513] on button "Start Answering" at bounding box center [1083, 517] width 536 height 47
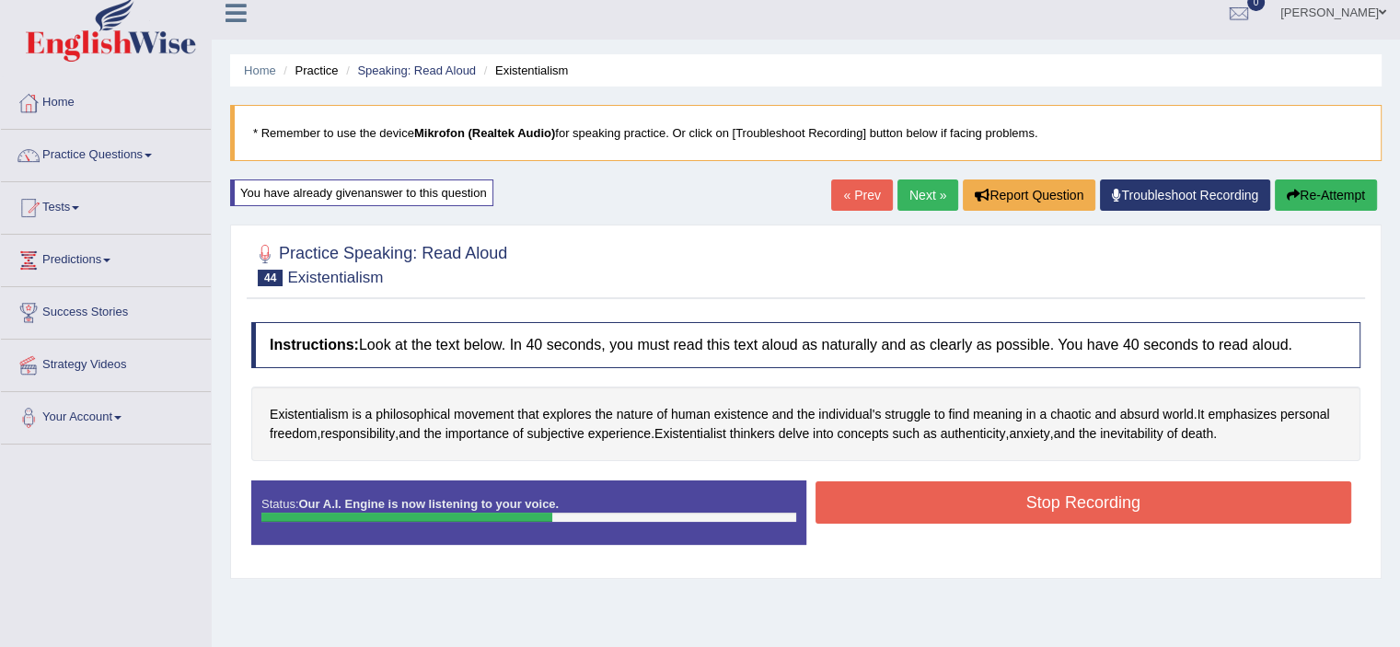
click at [1299, 513] on button "Stop Recording" at bounding box center [1083, 502] width 536 height 42
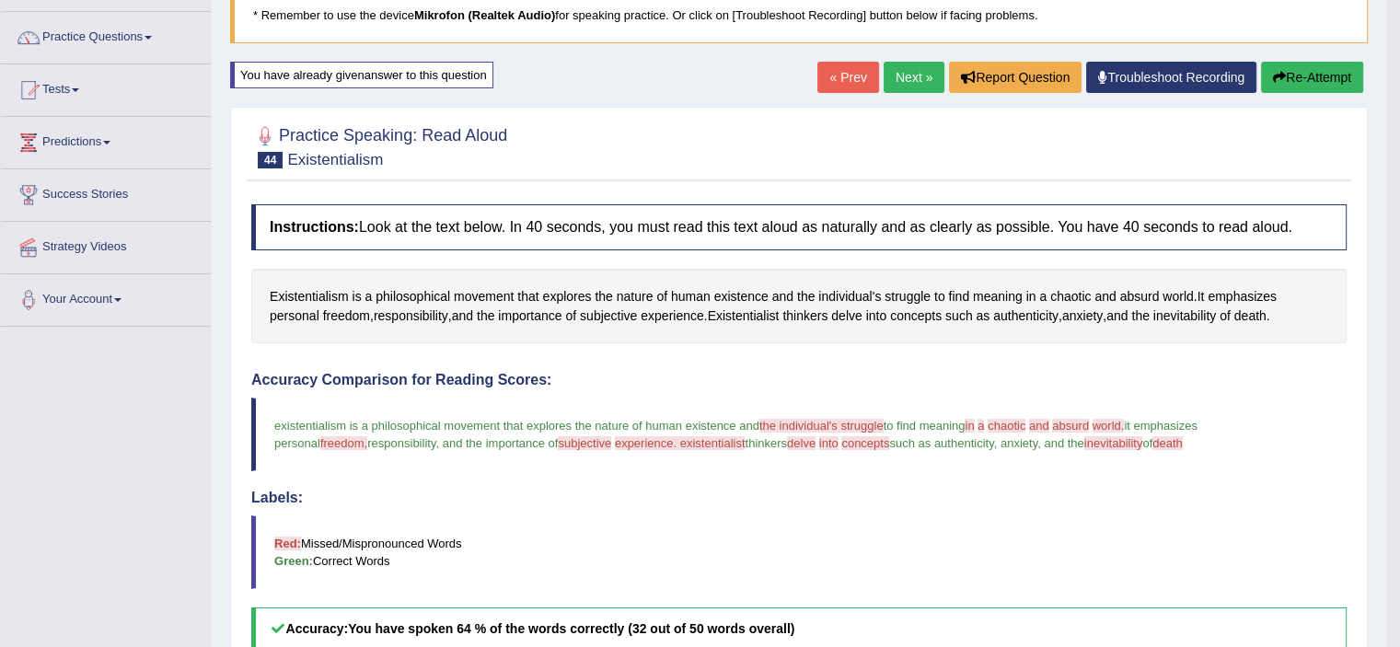
scroll to position [37, 0]
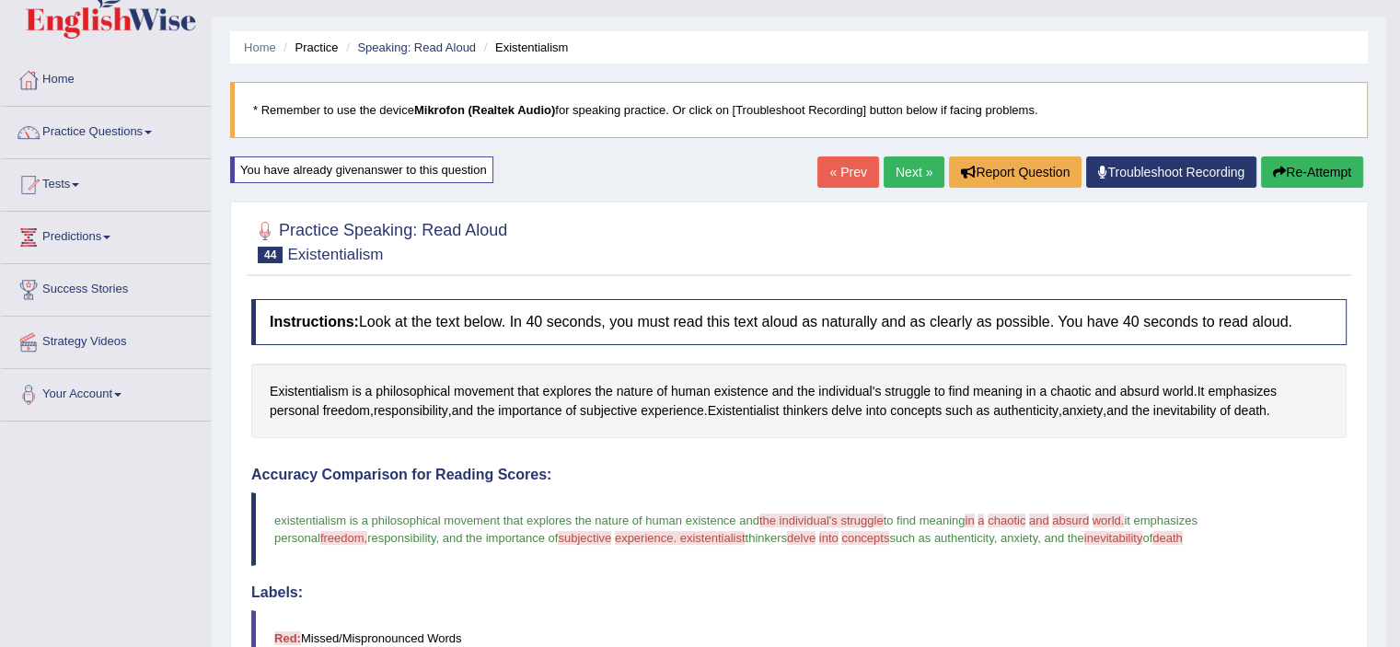
click at [922, 174] on link "Next »" at bounding box center [913, 171] width 61 height 31
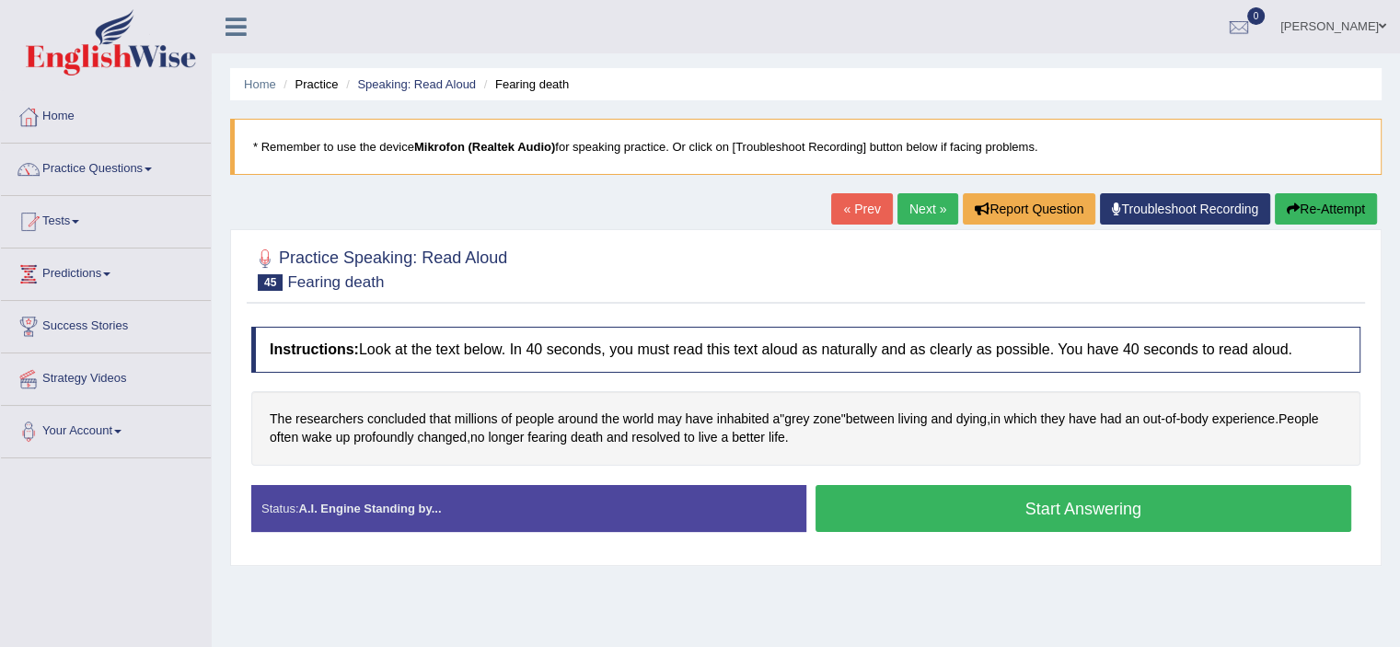
click at [989, 510] on button "Start Answering" at bounding box center [1083, 508] width 536 height 47
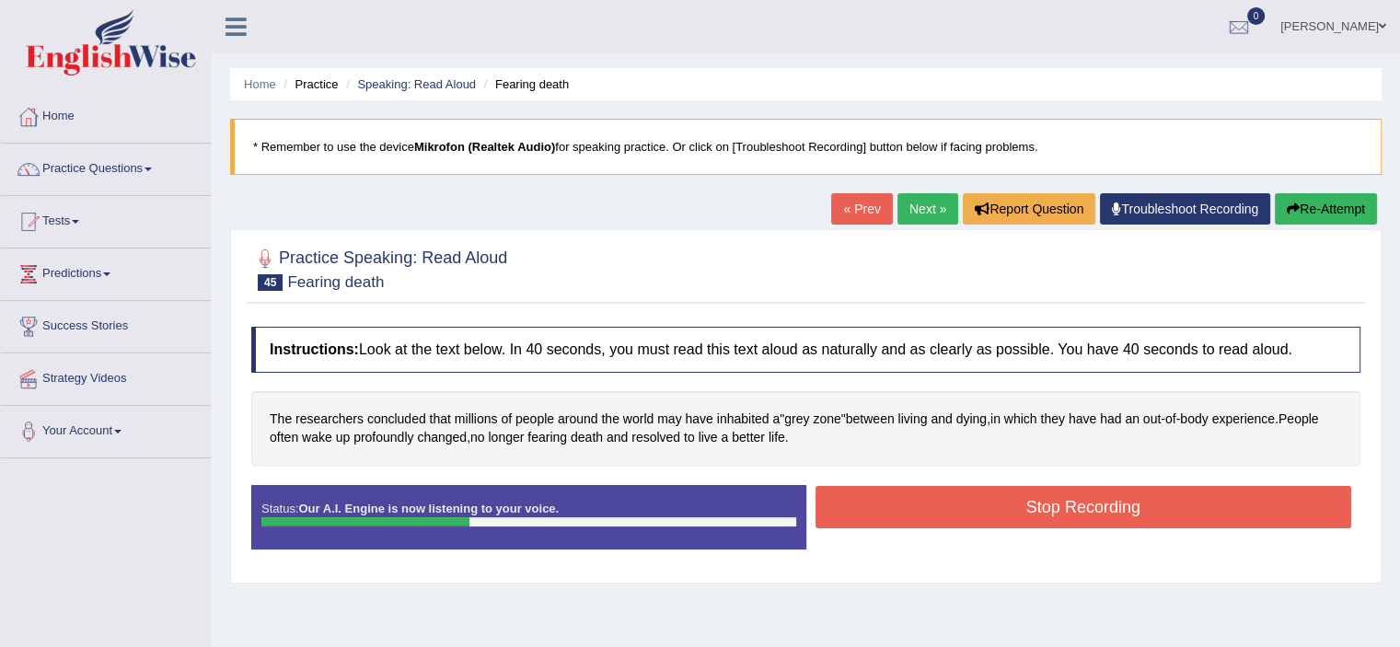
click at [986, 490] on button "Stop Recording" at bounding box center [1083, 507] width 536 height 42
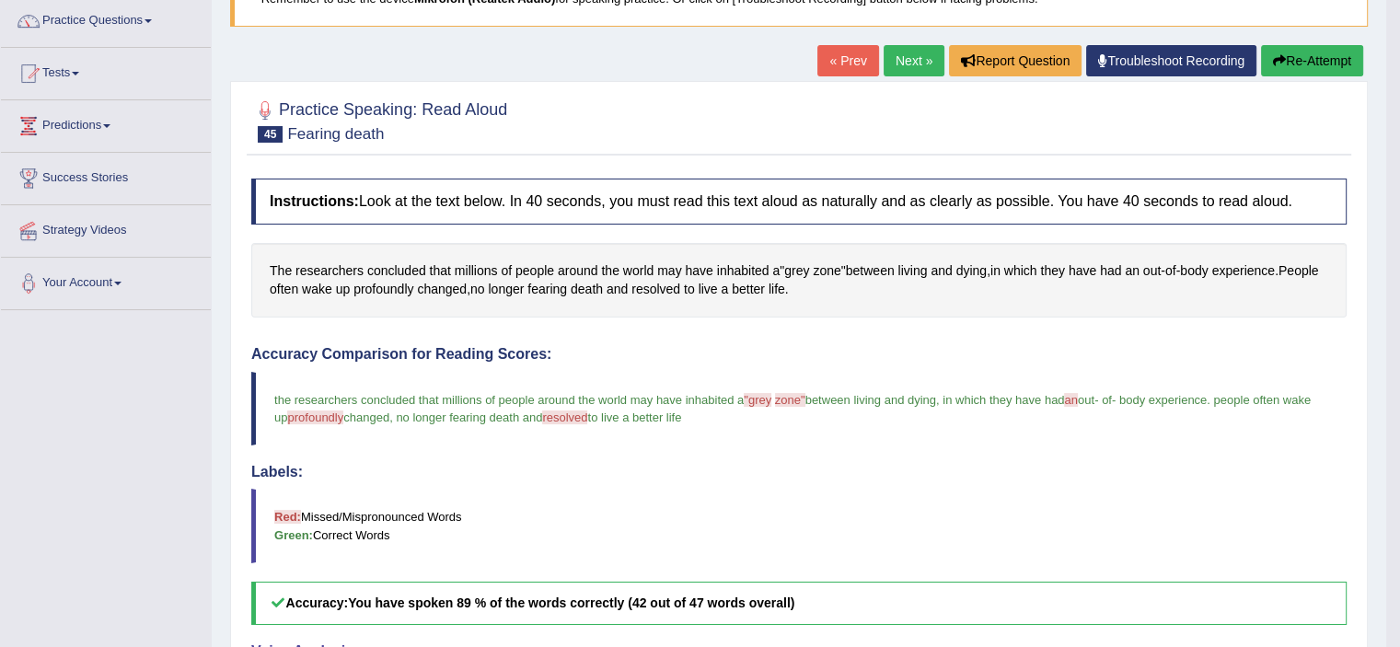
scroll to position [25, 0]
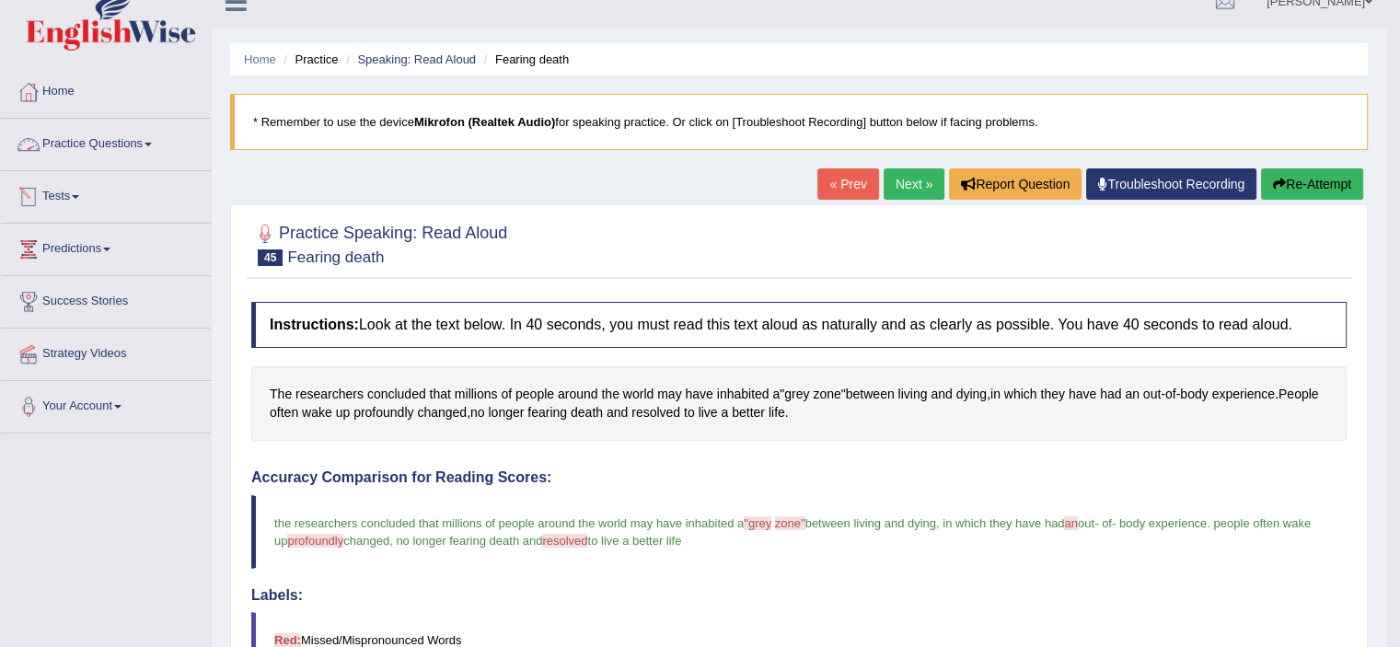
click at [97, 139] on link "Practice Questions" at bounding box center [106, 142] width 210 height 46
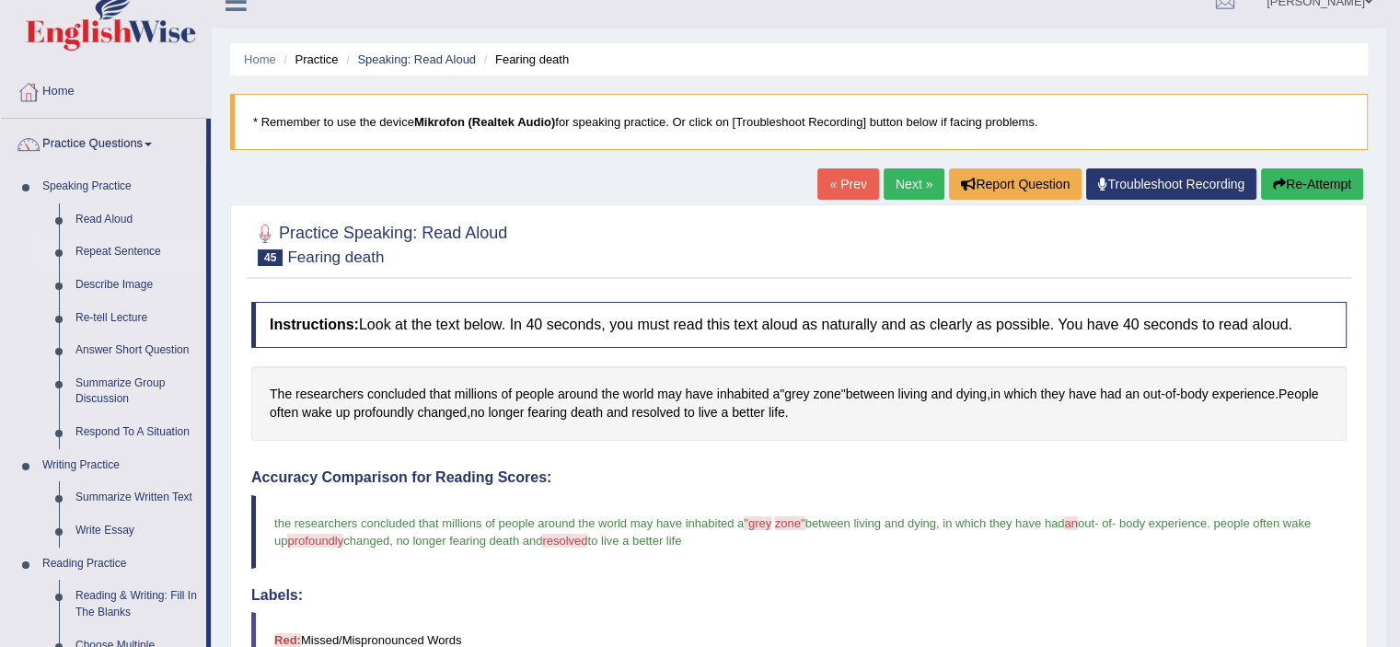
click at [115, 256] on link "Repeat Sentence" at bounding box center [136, 252] width 139 height 33
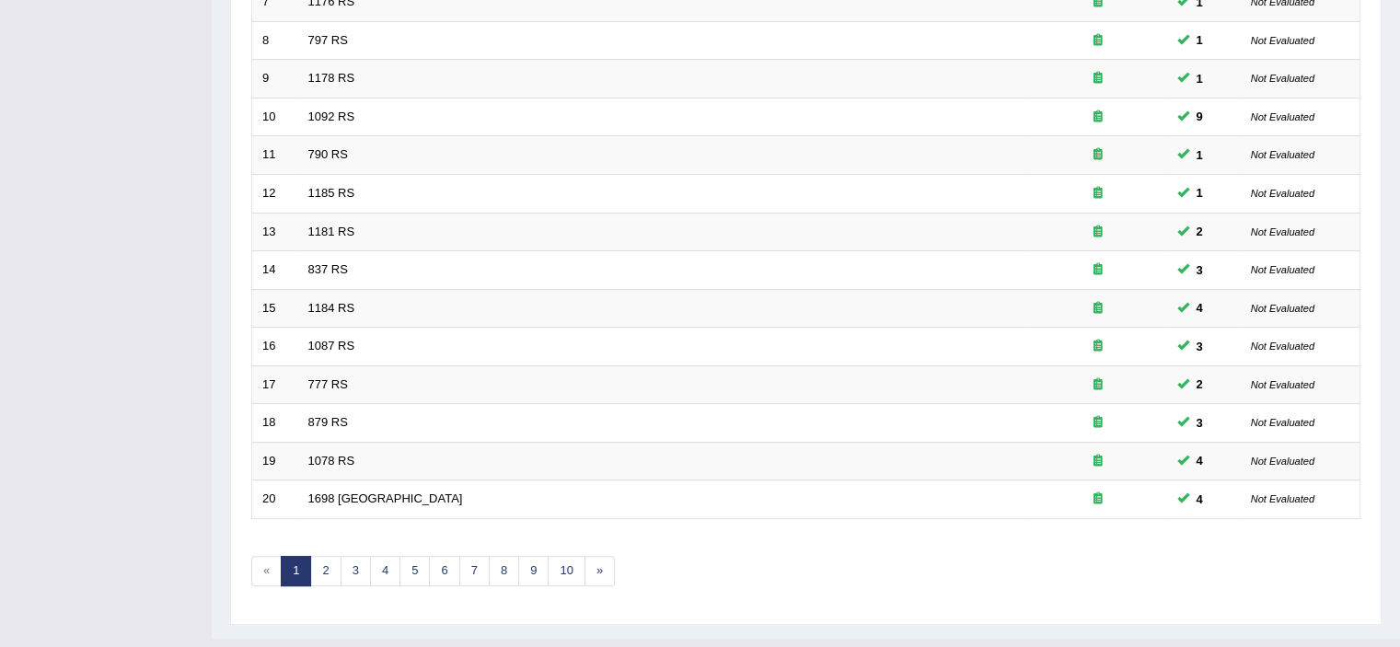
scroll to position [566, 0]
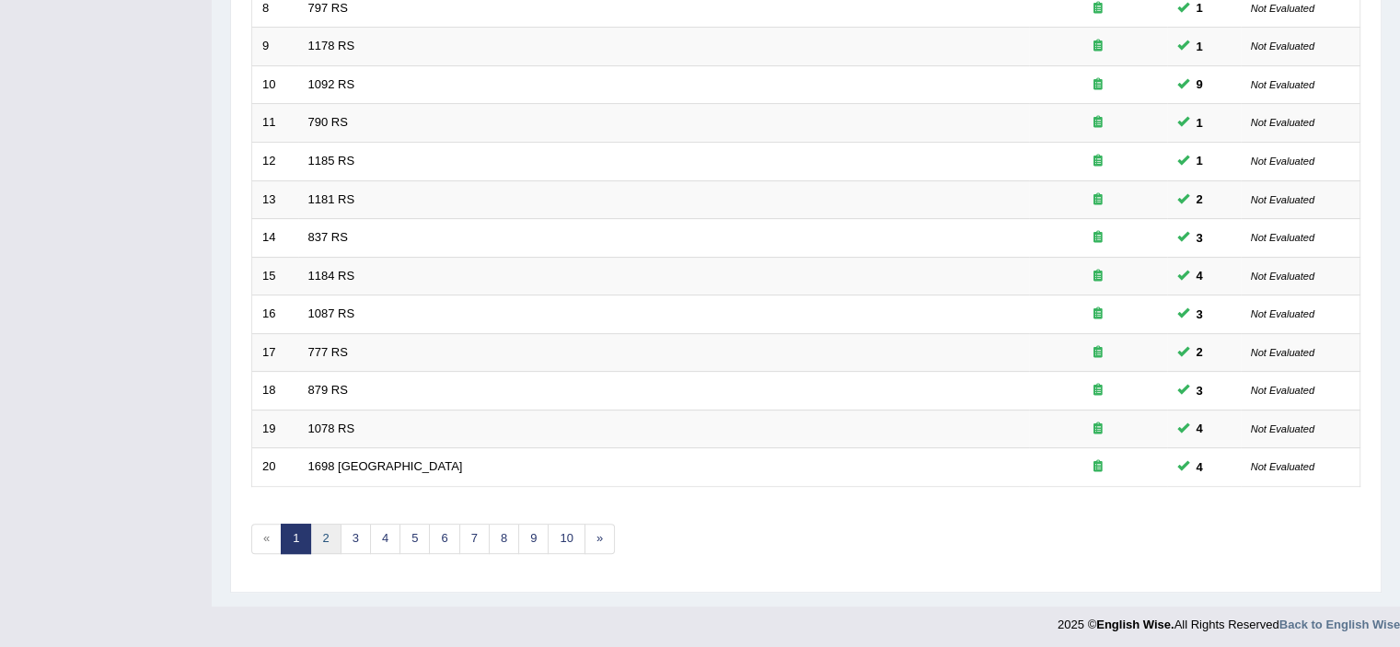
click at [322, 538] on link "2" at bounding box center [325, 539] width 30 height 30
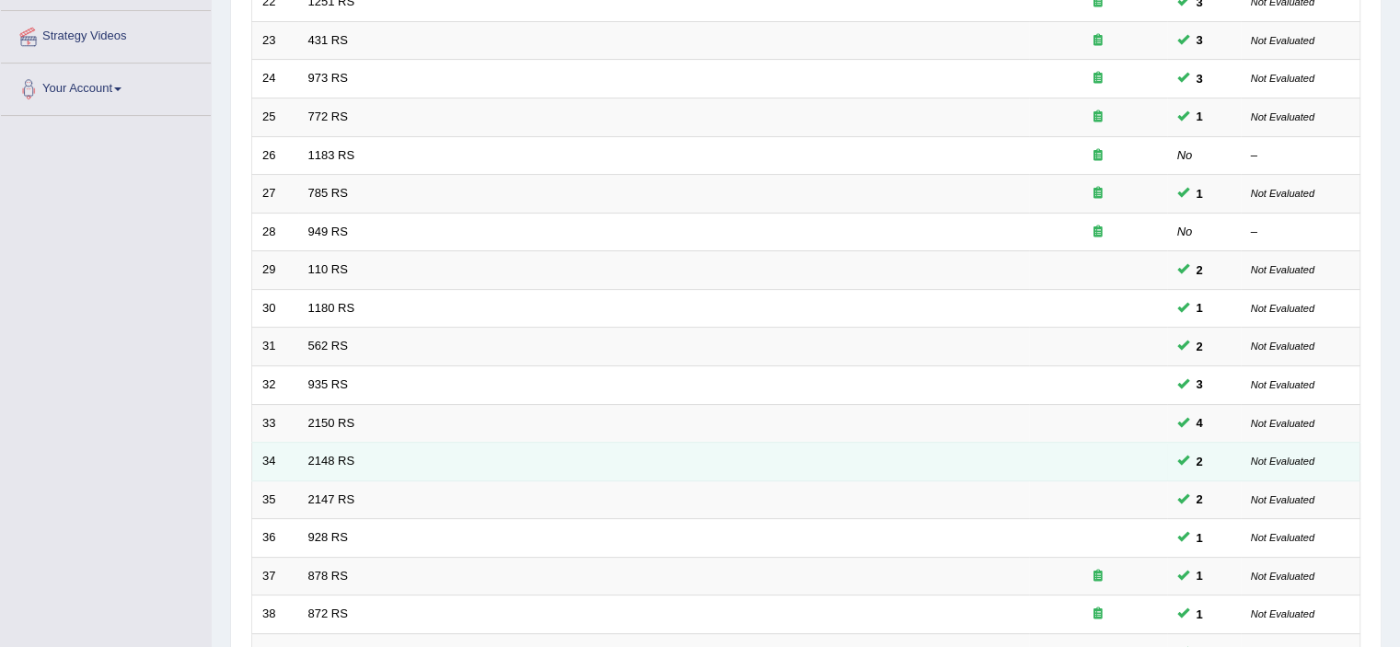
scroll to position [566, 0]
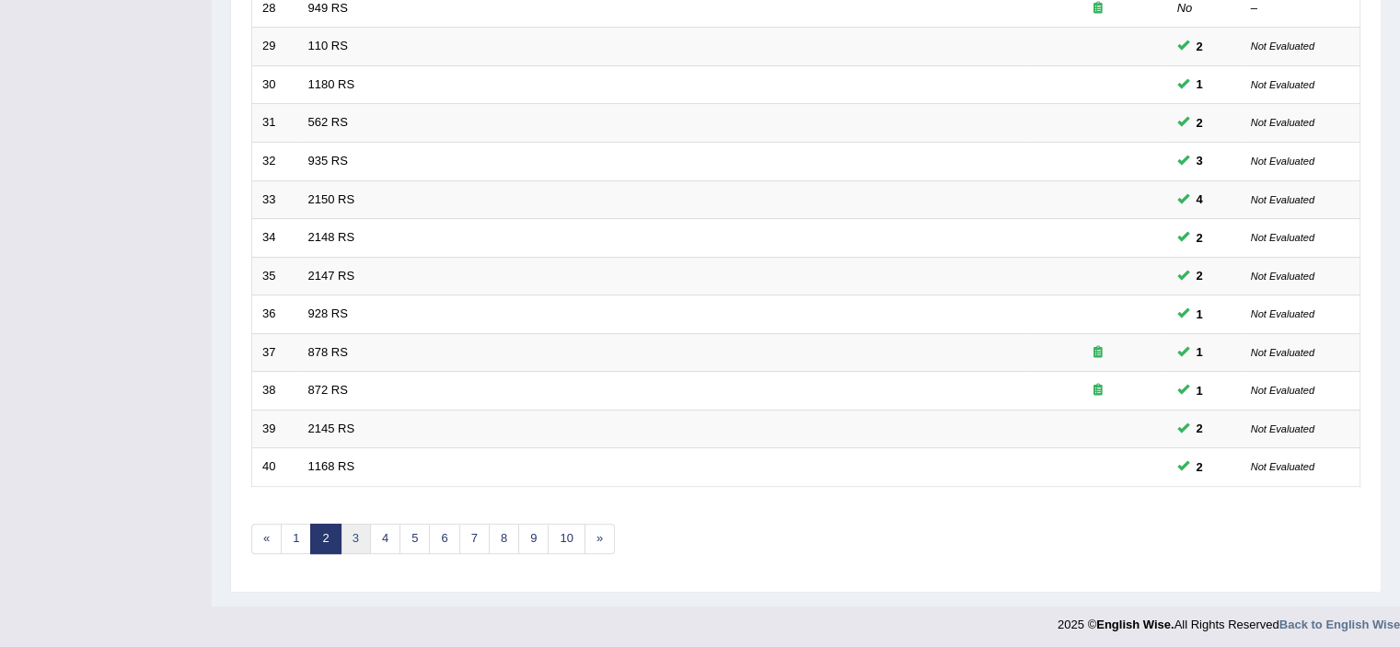
click at [355, 538] on link "3" at bounding box center [355, 539] width 30 height 30
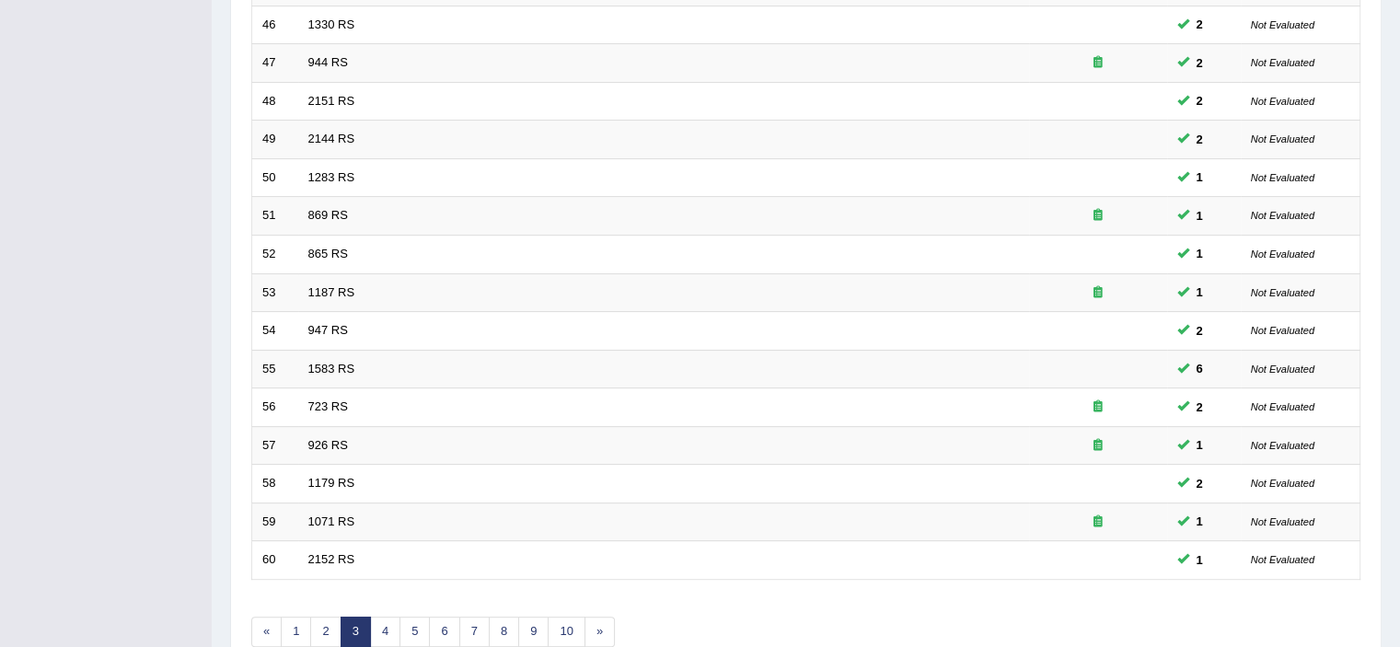
scroll to position [566, 0]
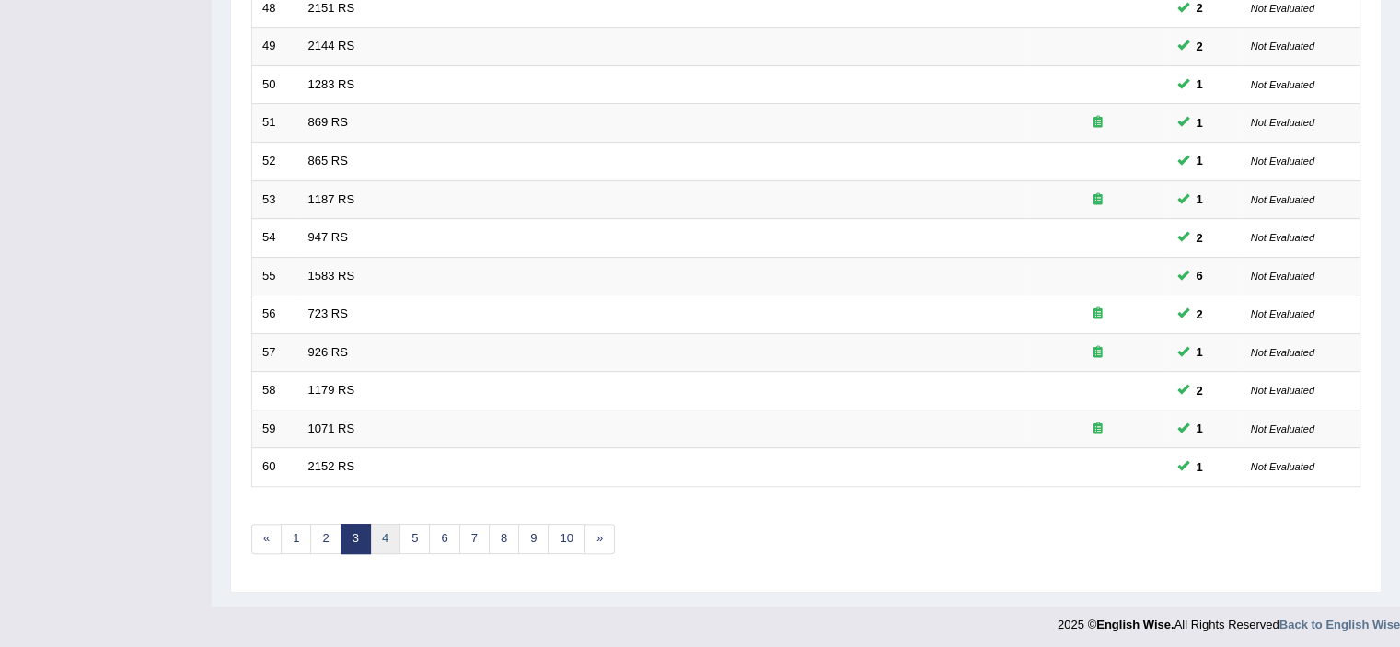
click at [382, 536] on link "4" at bounding box center [385, 539] width 30 height 30
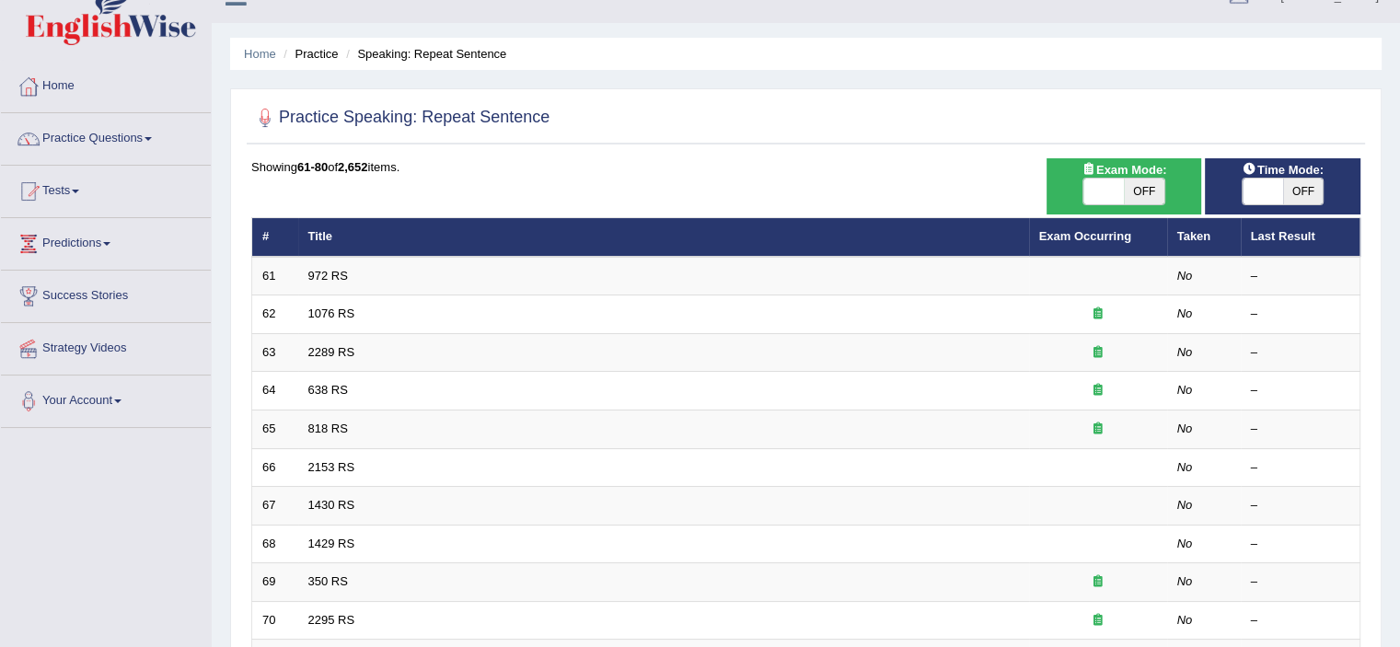
scroll to position [29, 0]
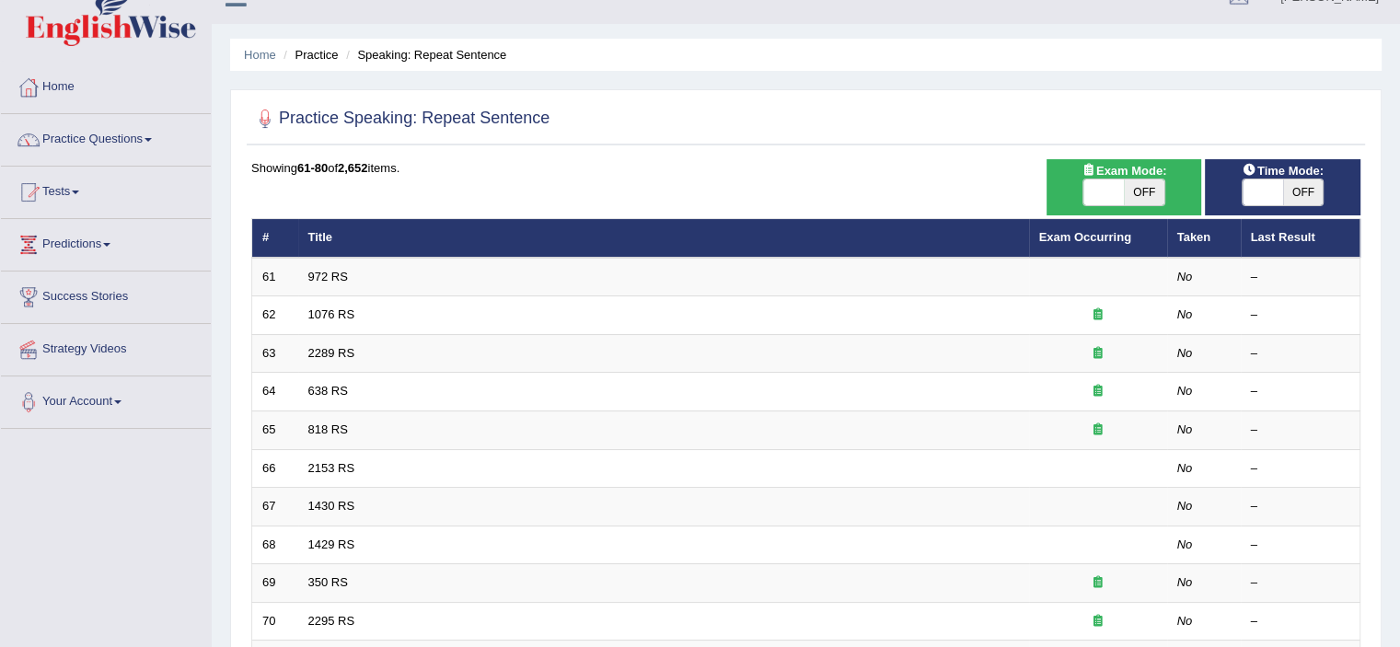
click at [1399, 107] on html "Toggle navigation Home Practice Questions Speaking Practice Read Aloud Repeat S…" at bounding box center [700, 294] width 1400 height 647
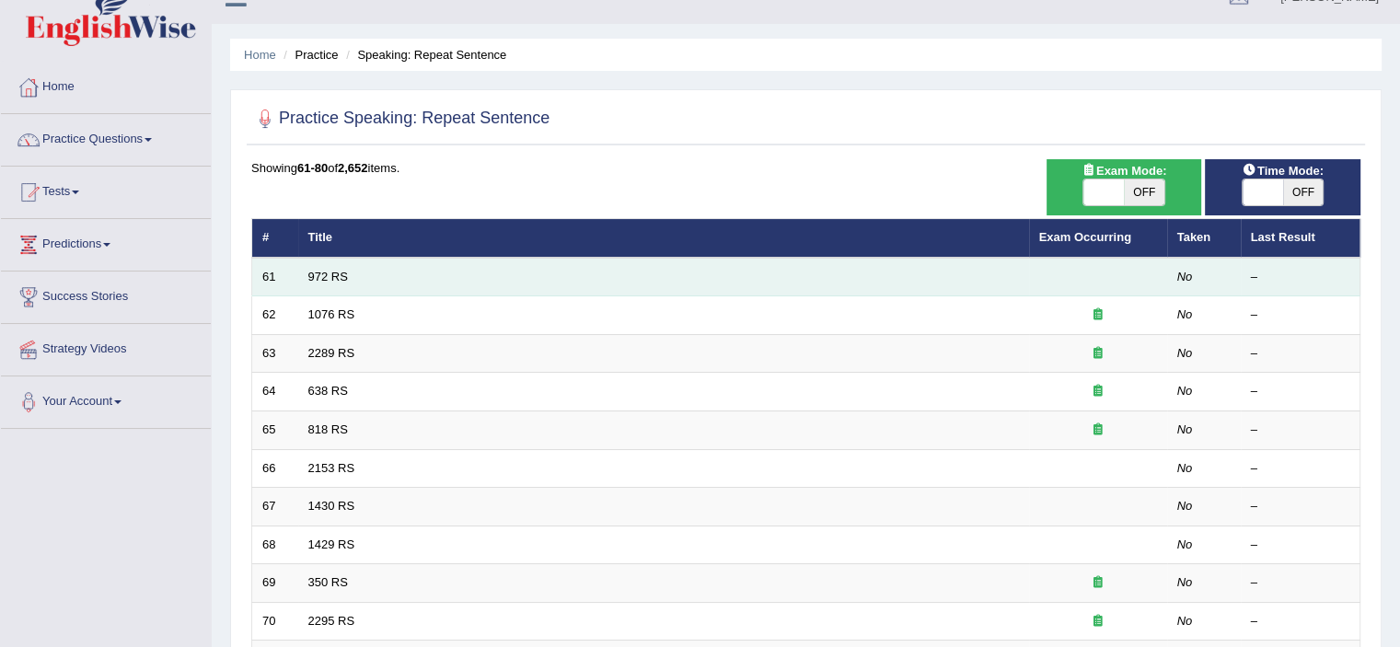
click at [328, 284] on td "972 RS" at bounding box center [663, 277] width 731 height 39
click at [324, 271] on link "972 RS" at bounding box center [328, 277] width 40 height 14
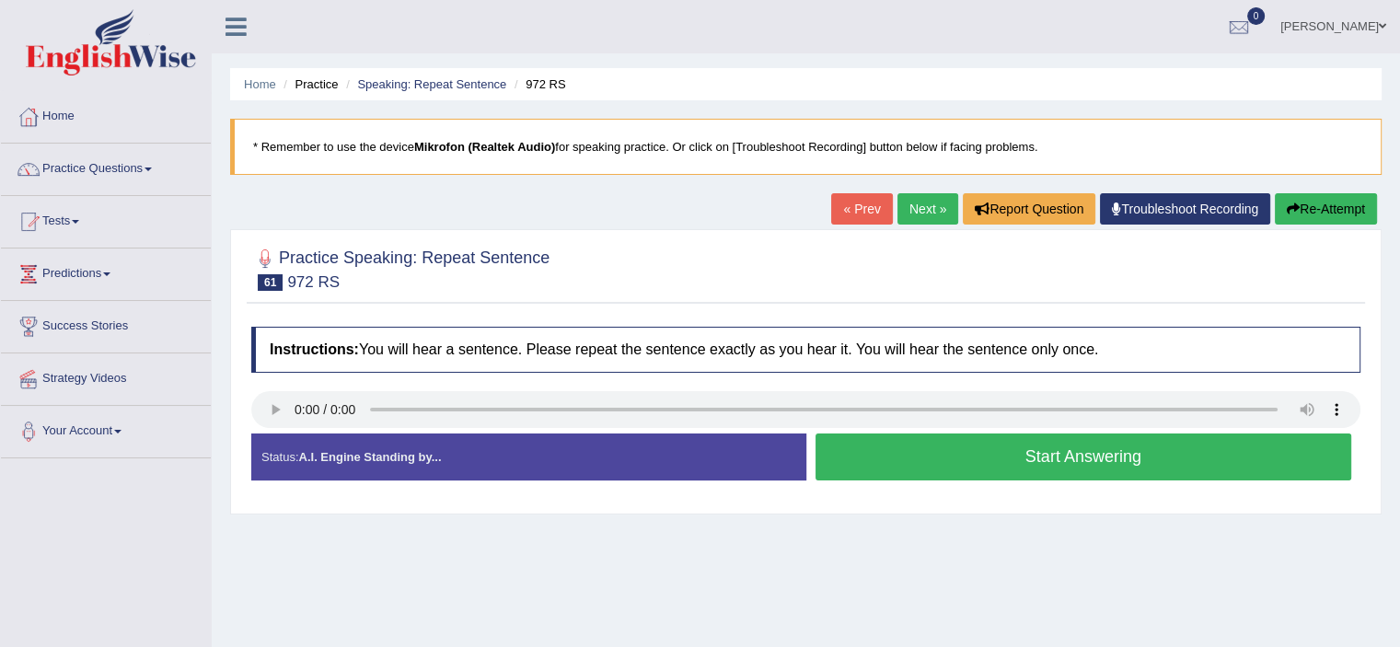
click at [979, 449] on button "Start Answering" at bounding box center [1083, 456] width 536 height 47
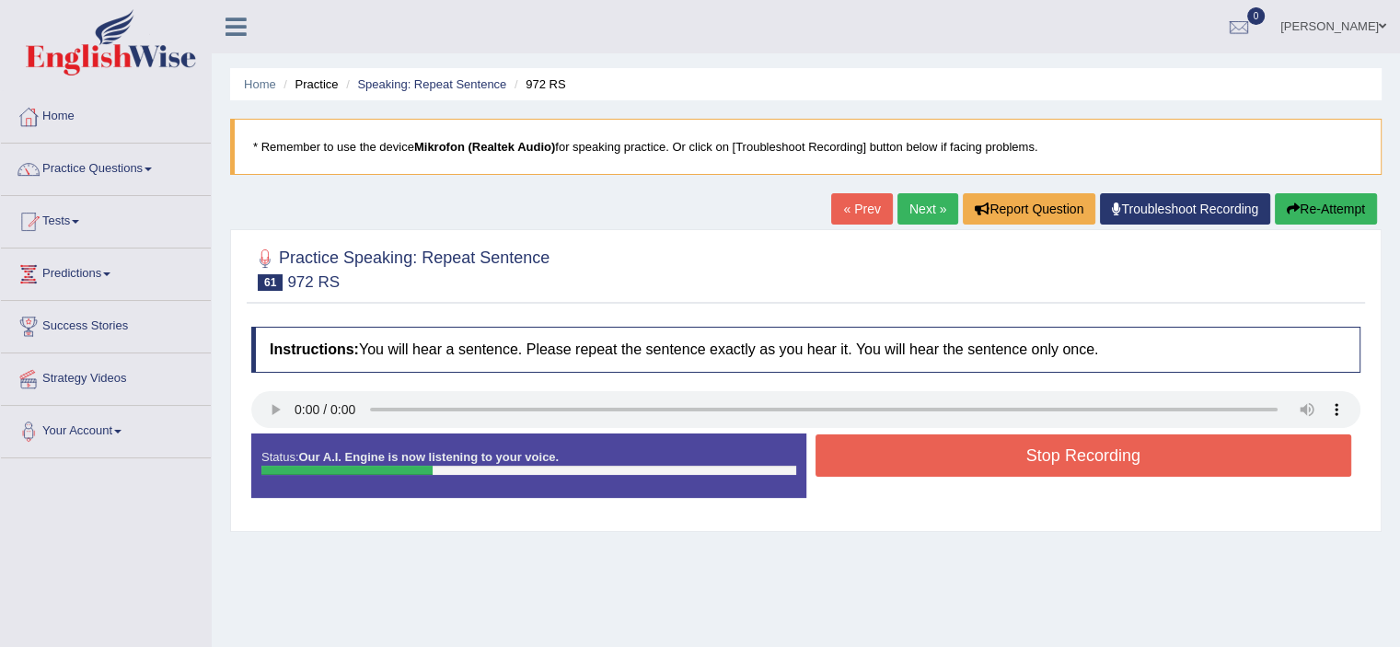
click at [979, 449] on button "Stop Recording" at bounding box center [1083, 455] width 536 height 42
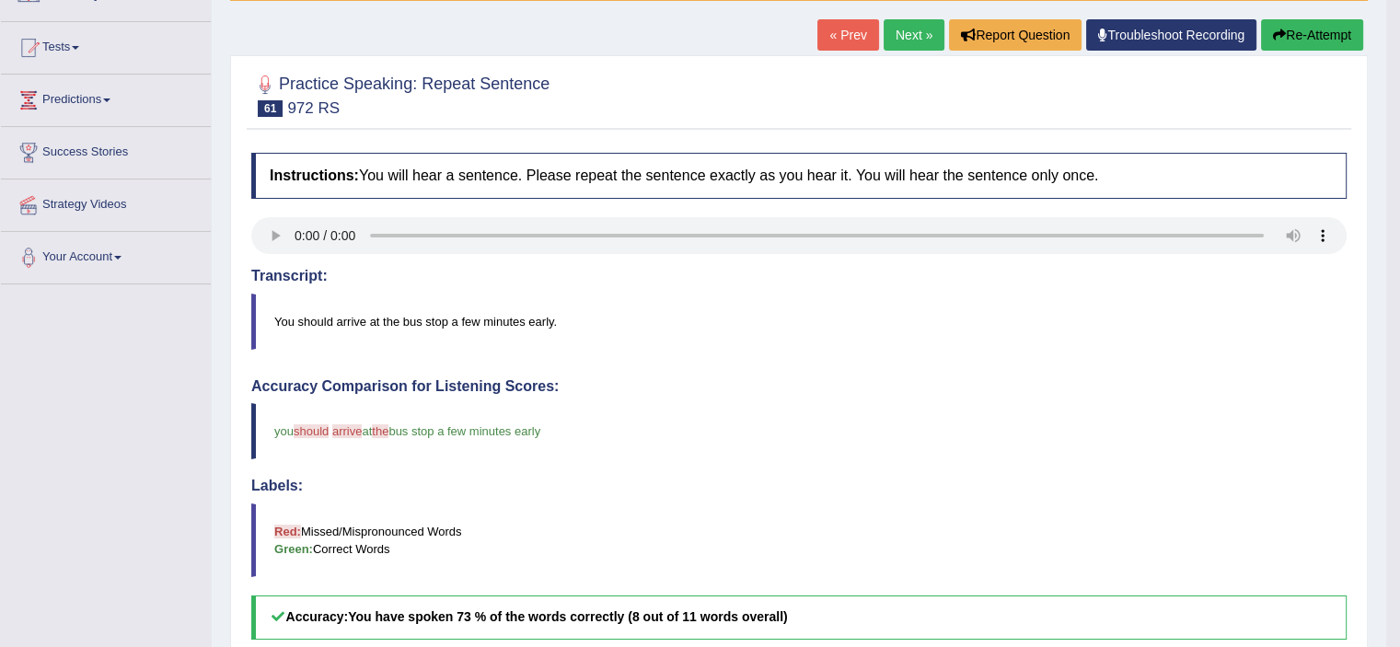
scroll to position [168, 0]
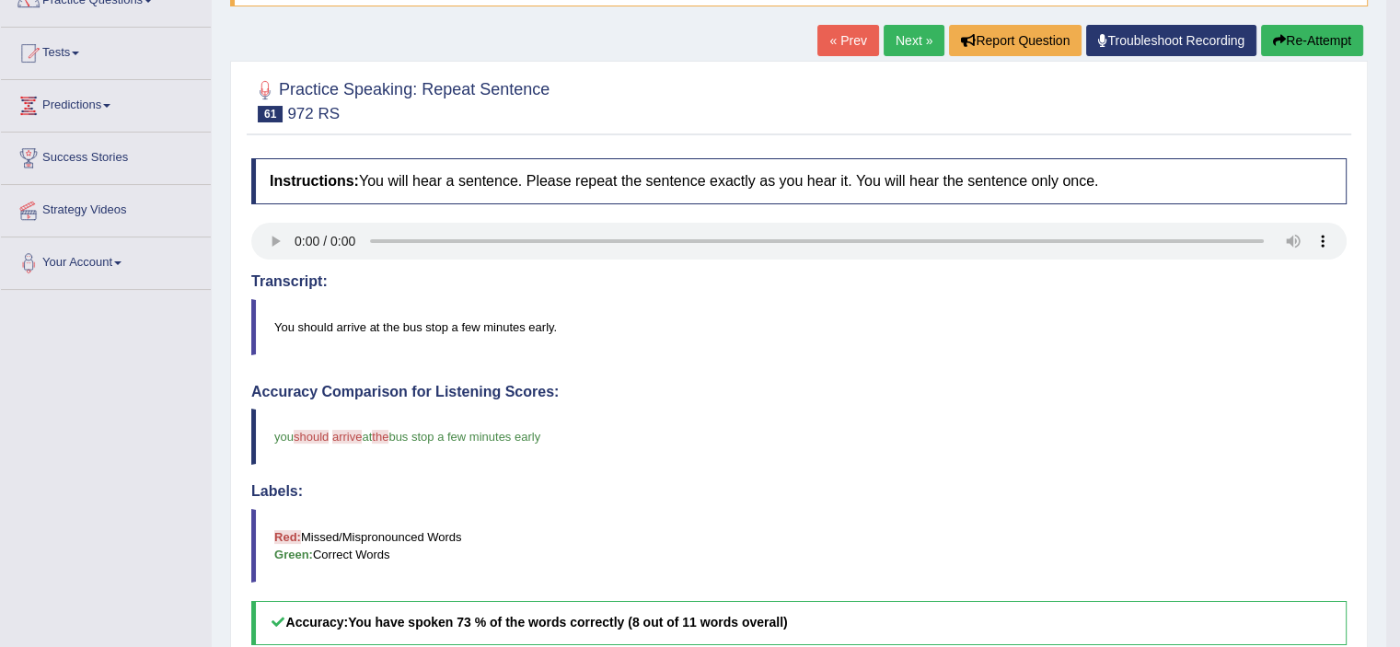
click at [905, 35] on link "Next »" at bounding box center [913, 40] width 61 height 31
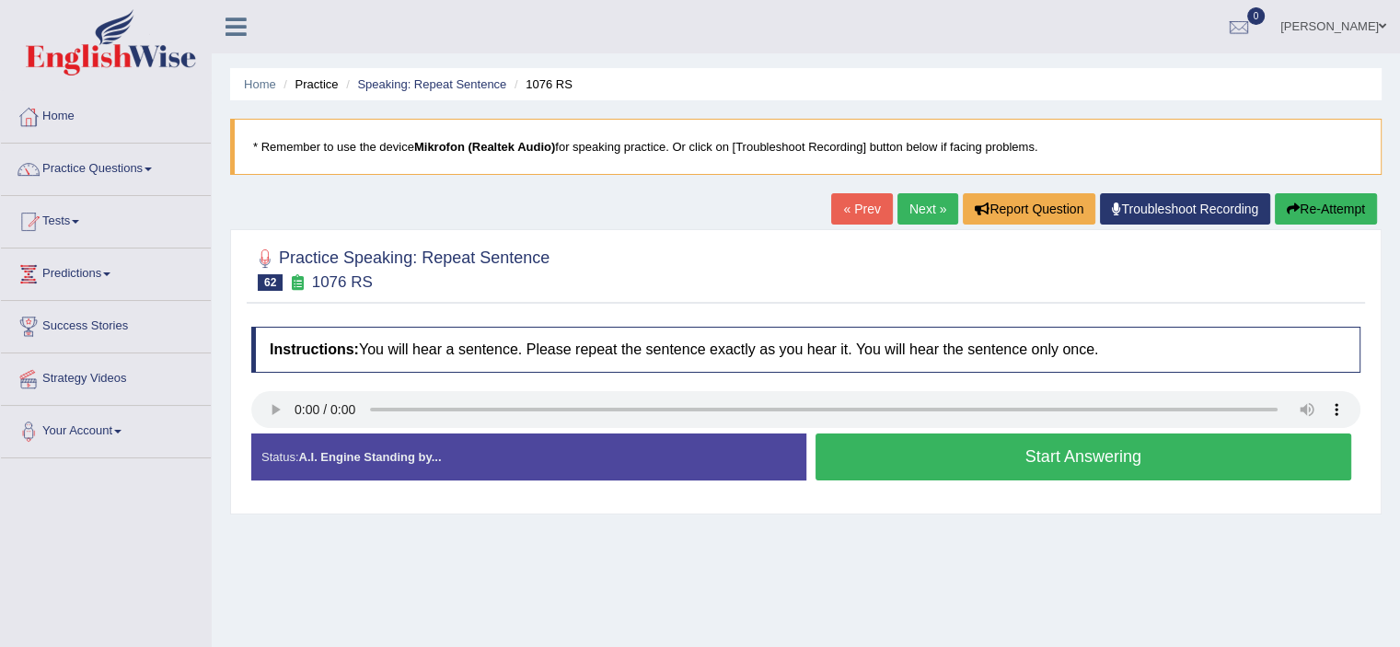
click at [869, 467] on button "Start Answering" at bounding box center [1083, 456] width 536 height 47
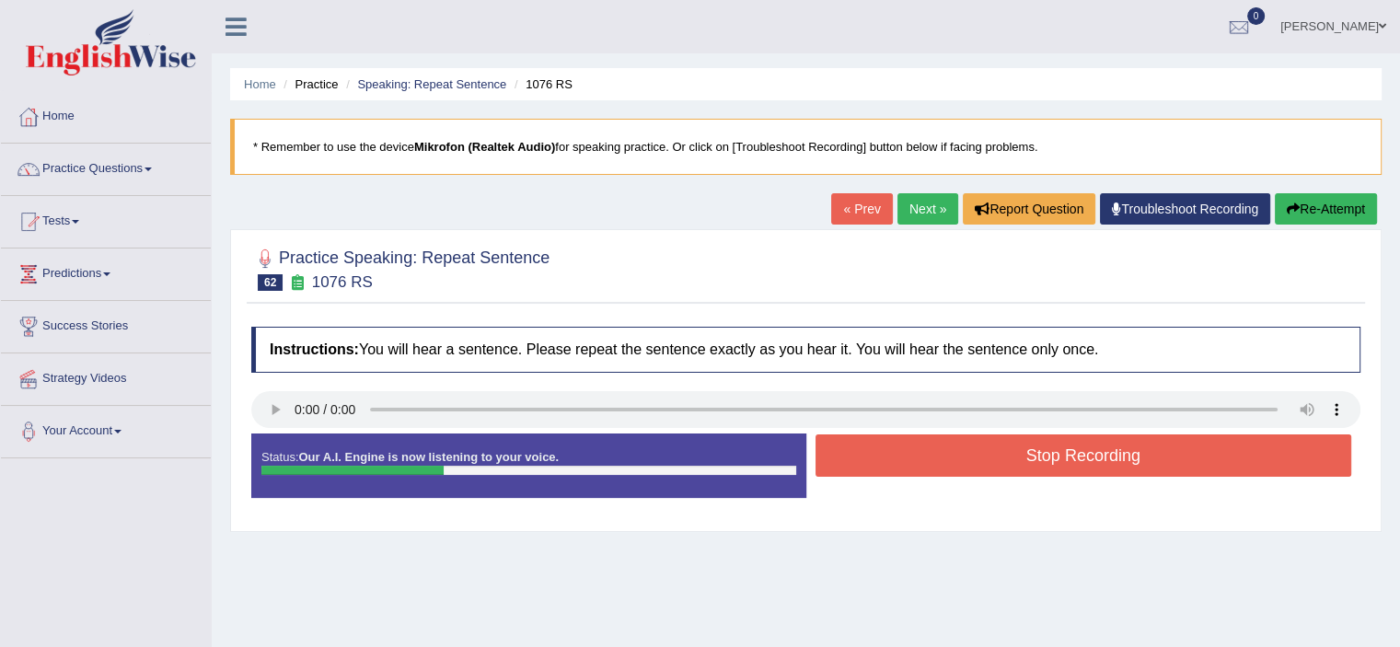
click at [869, 467] on button "Stop Recording" at bounding box center [1083, 455] width 536 height 42
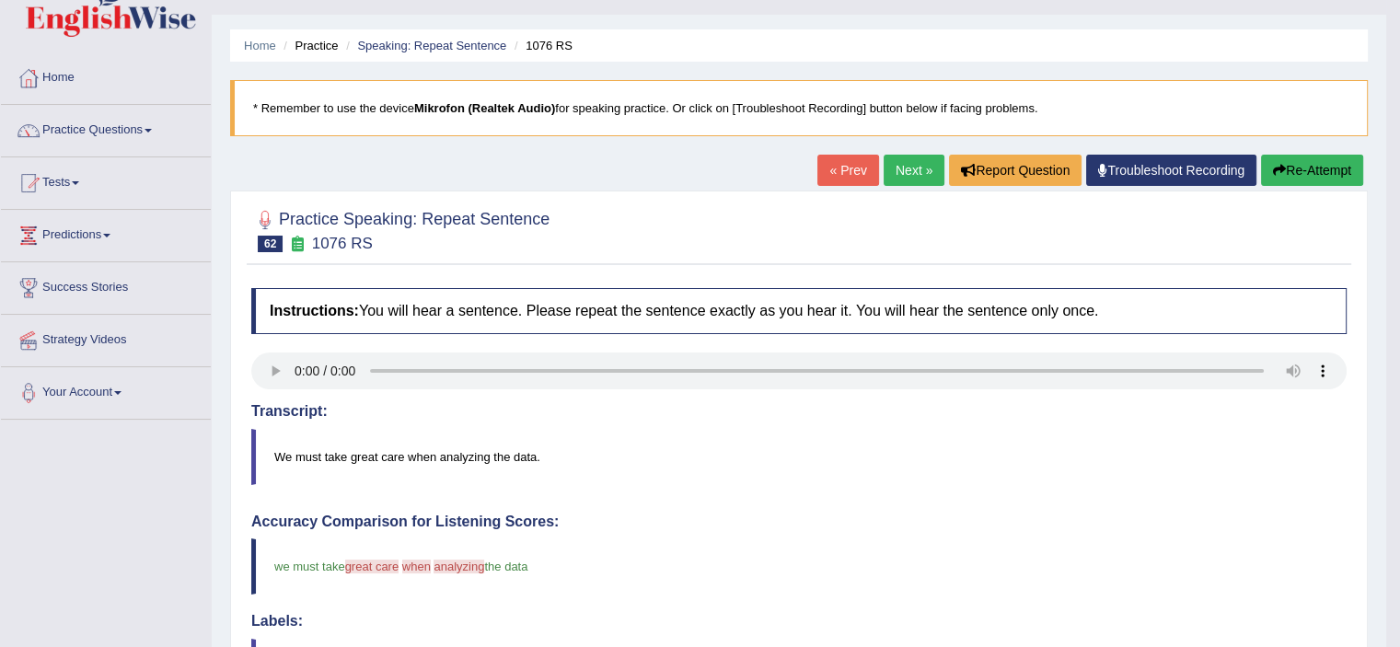
scroll to position [4, 0]
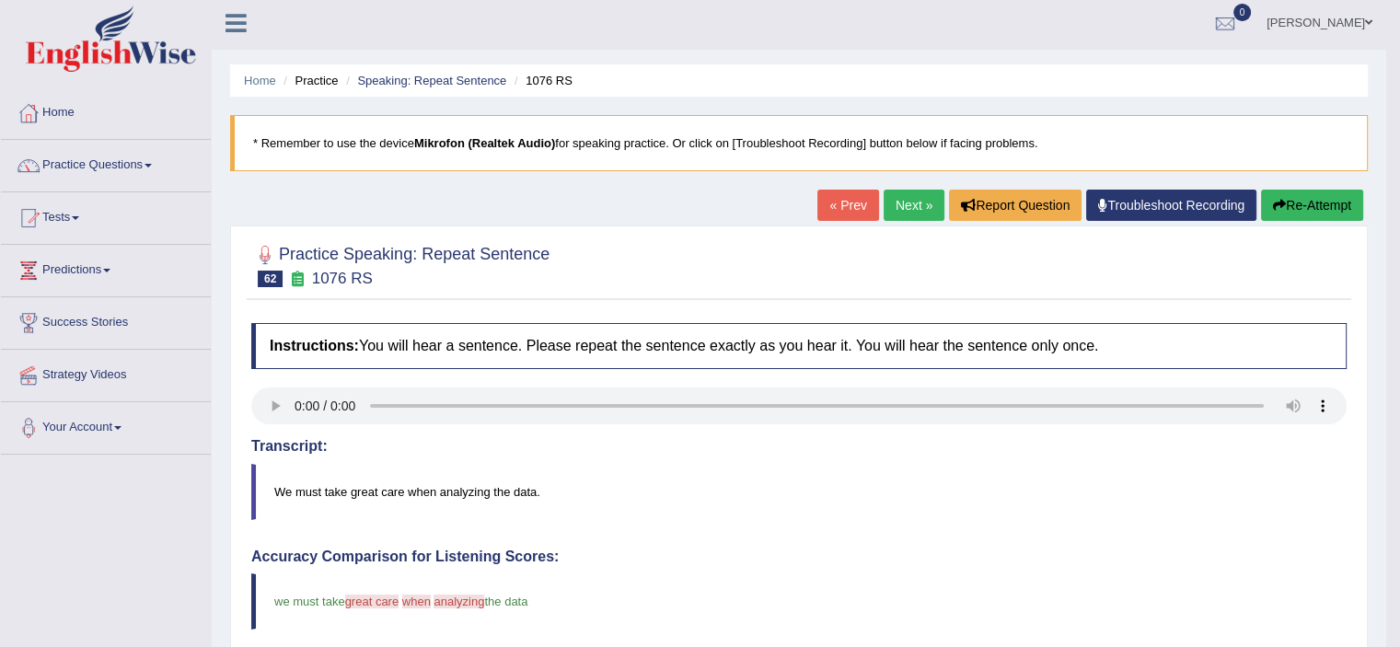
click at [909, 214] on link "Next »" at bounding box center [913, 205] width 61 height 31
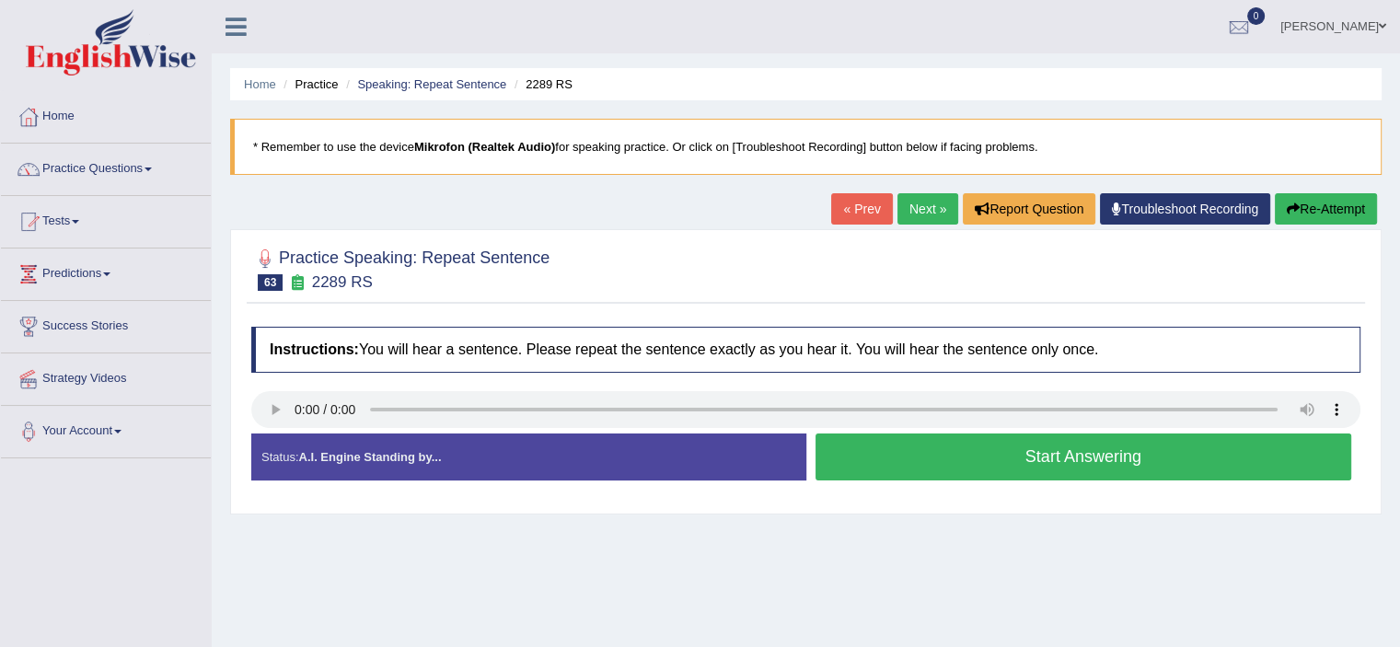
click at [865, 441] on button "Start Answering" at bounding box center [1083, 456] width 536 height 47
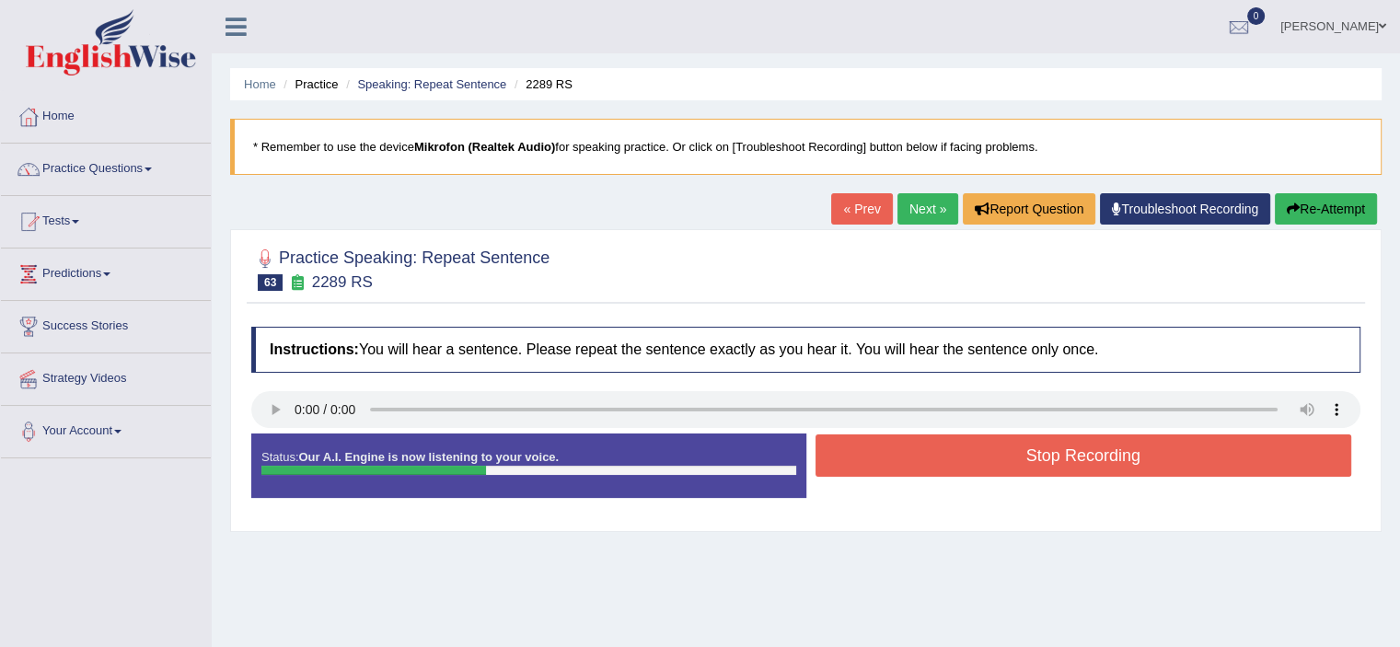
click at [865, 441] on button "Stop Recording" at bounding box center [1083, 455] width 536 height 42
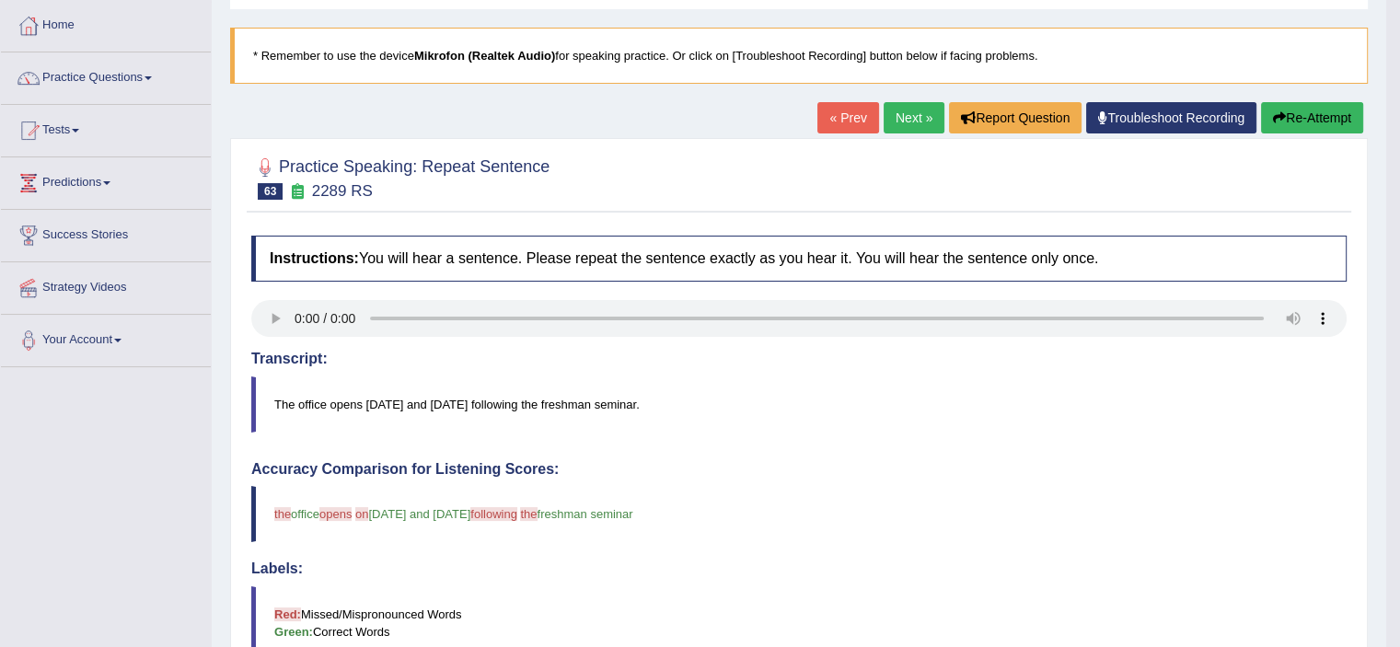
scroll to position [88, 0]
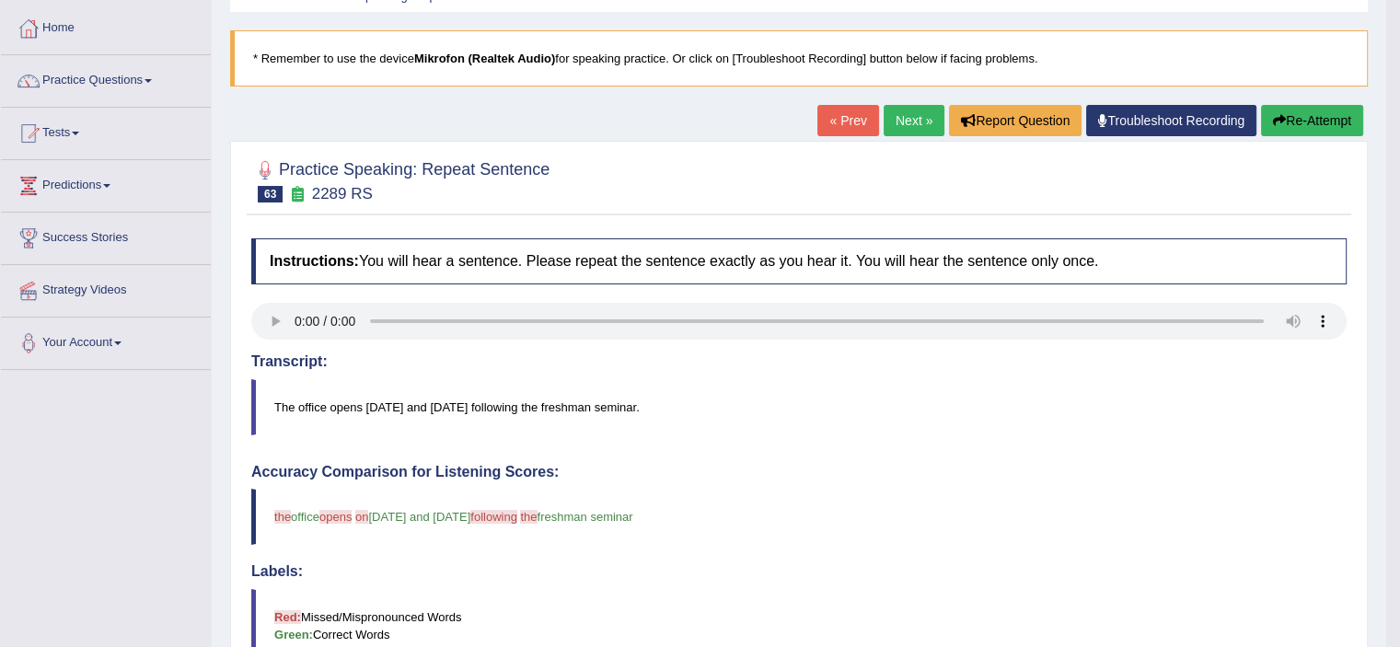
click at [902, 117] on link "Next »" at bounding box center [913, 120] width 61 height 31
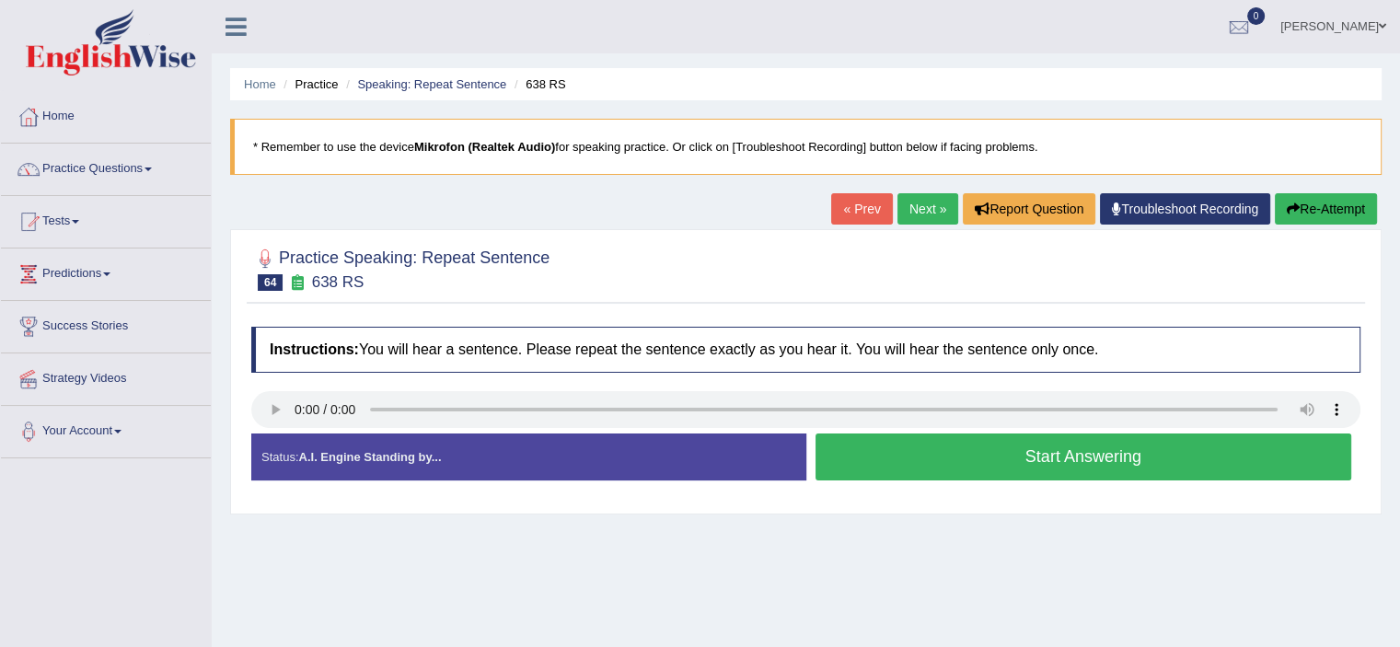
click at [858, 444] on button "Start Answering" at bounding box center [1083, 456] width 536 height 47
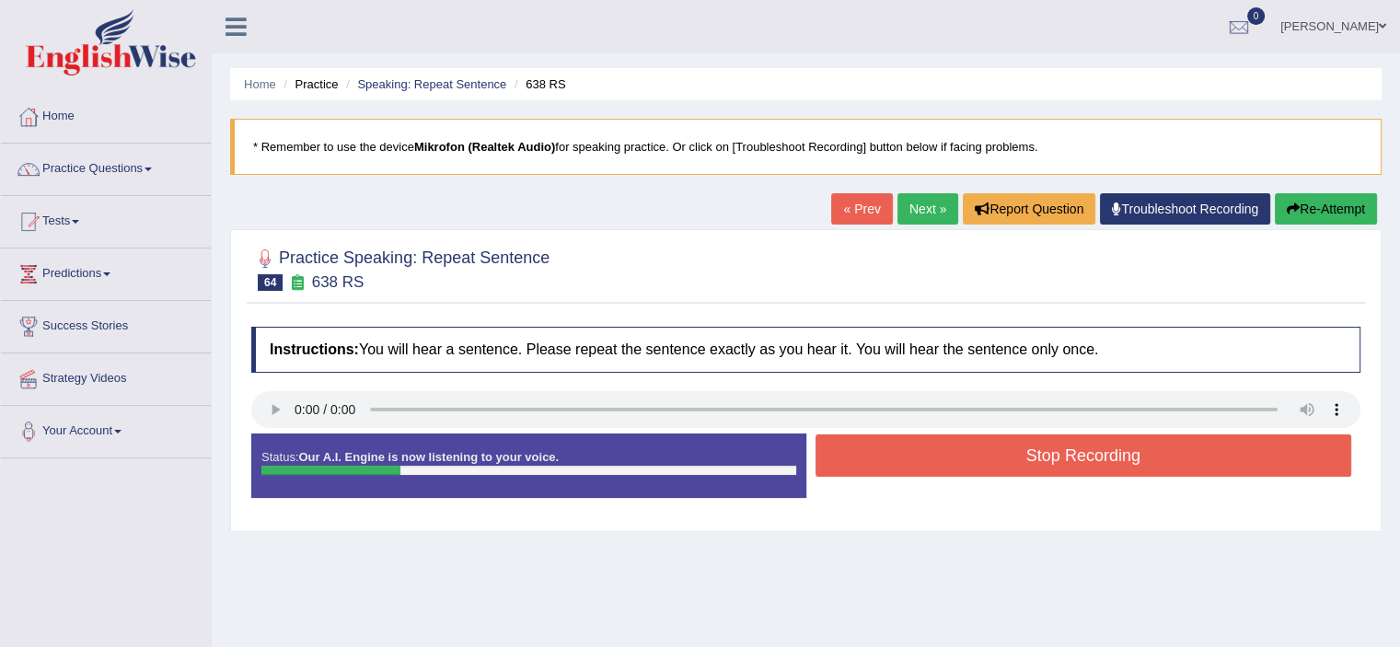
click at [858, 444] on button "Stop Recording" at bounding box center [1083, 455] width 536 height 42
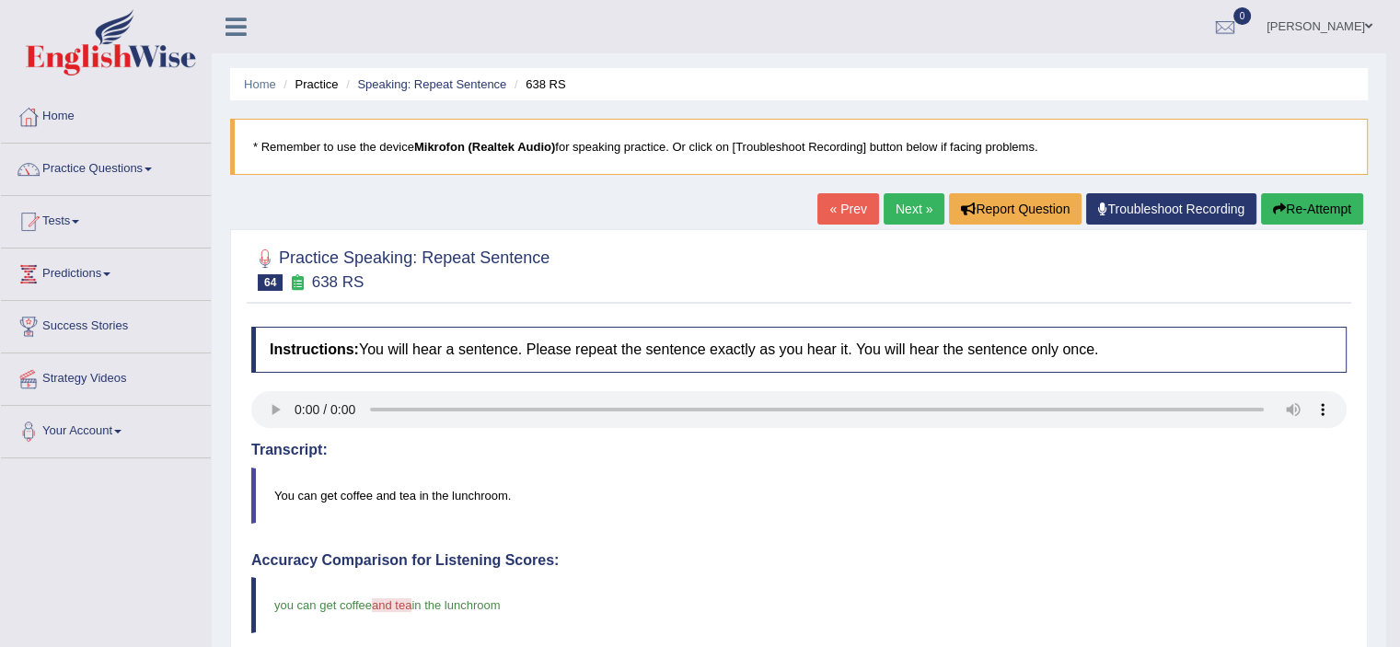
click at [905, 220] on link "Next »" at bounding box center [913, 208] width 61 height 31
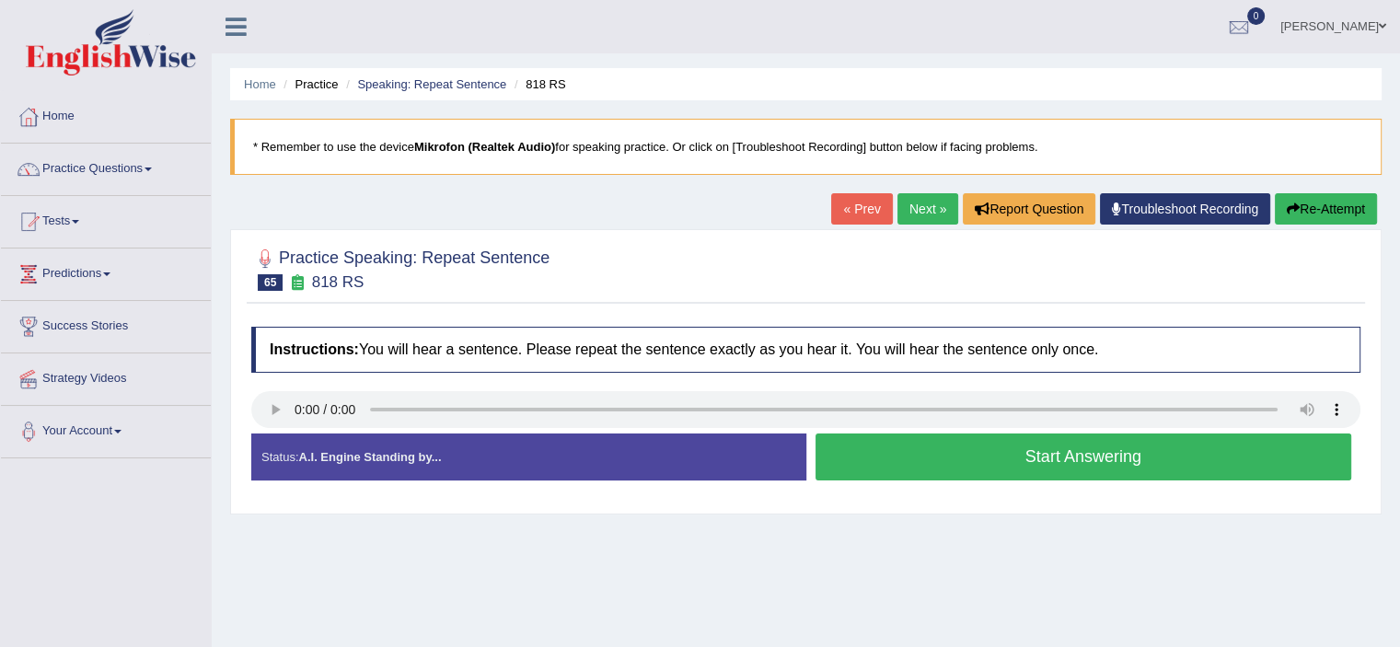
click at [1003, 456] on button "Start Answering" at bounding box center [1083, 456] width 536 height 47
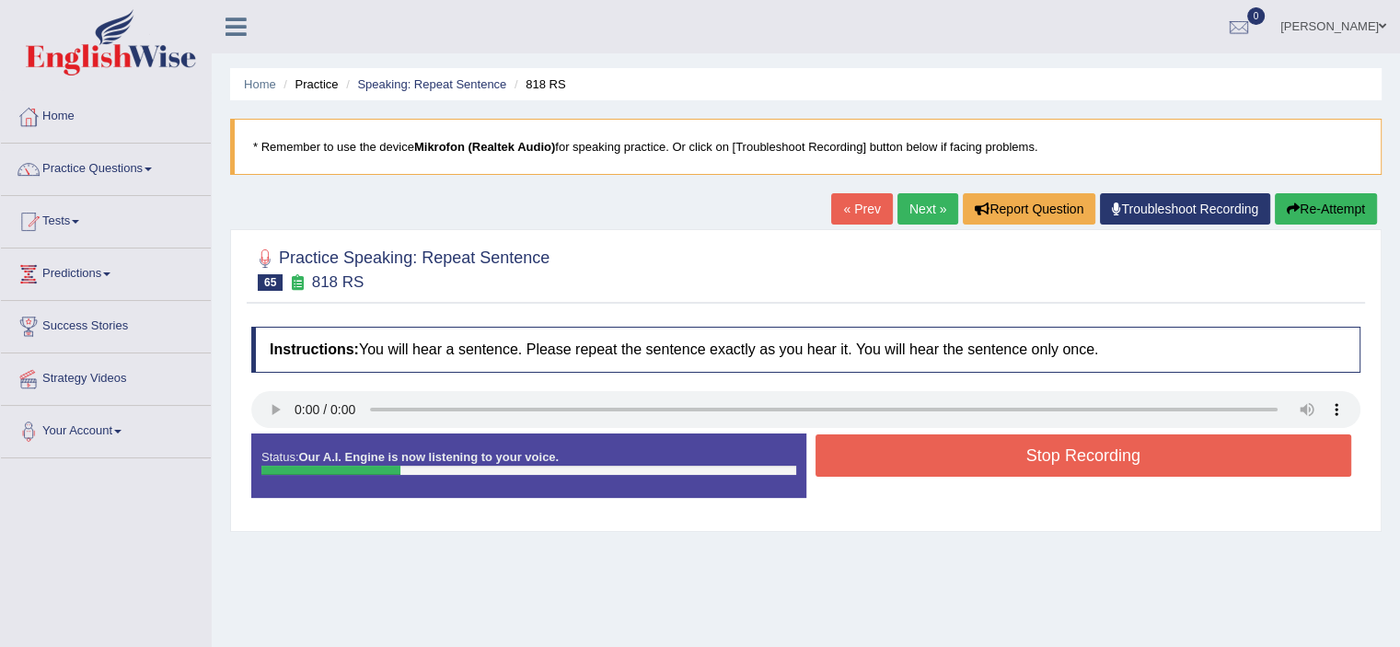
click at [1003, 456] on button "Stop Recording" at bounding box center [1083, 455] width 536 height 42
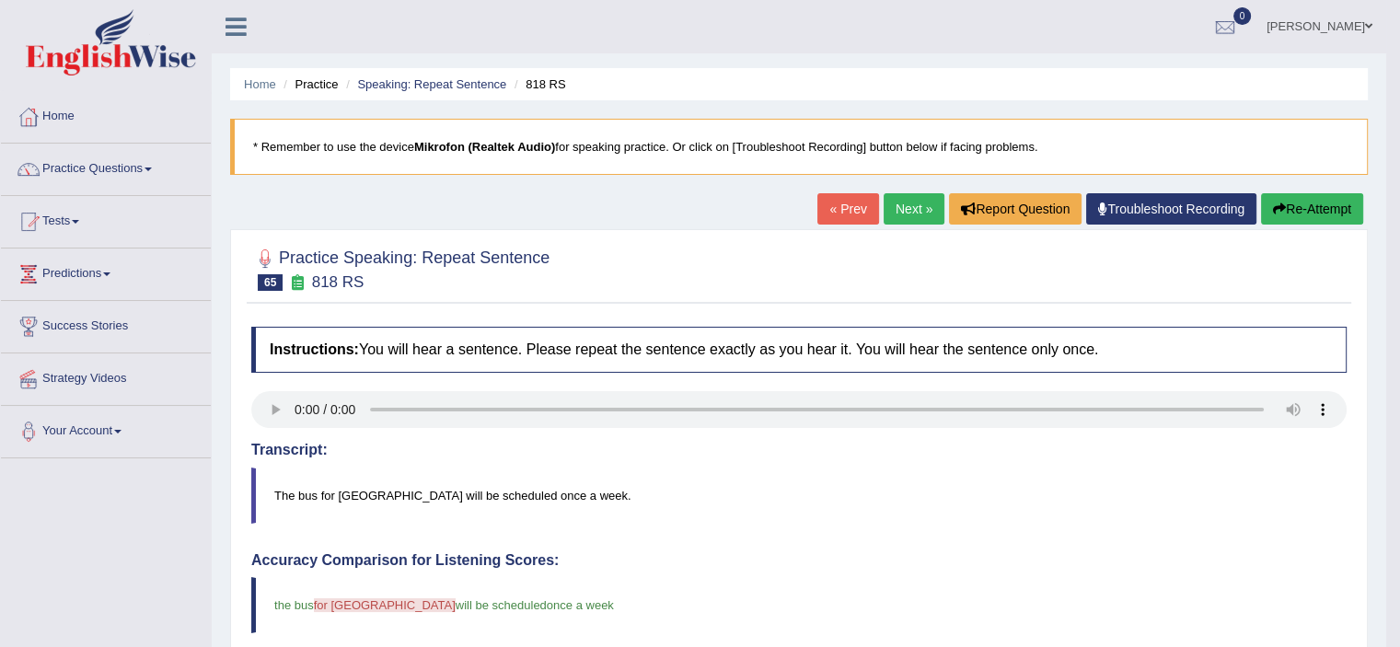
drag, startPoint x: 1412, startPoint y: 14, endPoint x: 968, endPoint y: 321, distance: 540.3
click at [905, 209] on link "Next »" at bounding box center [913, 208] width 61 height 31
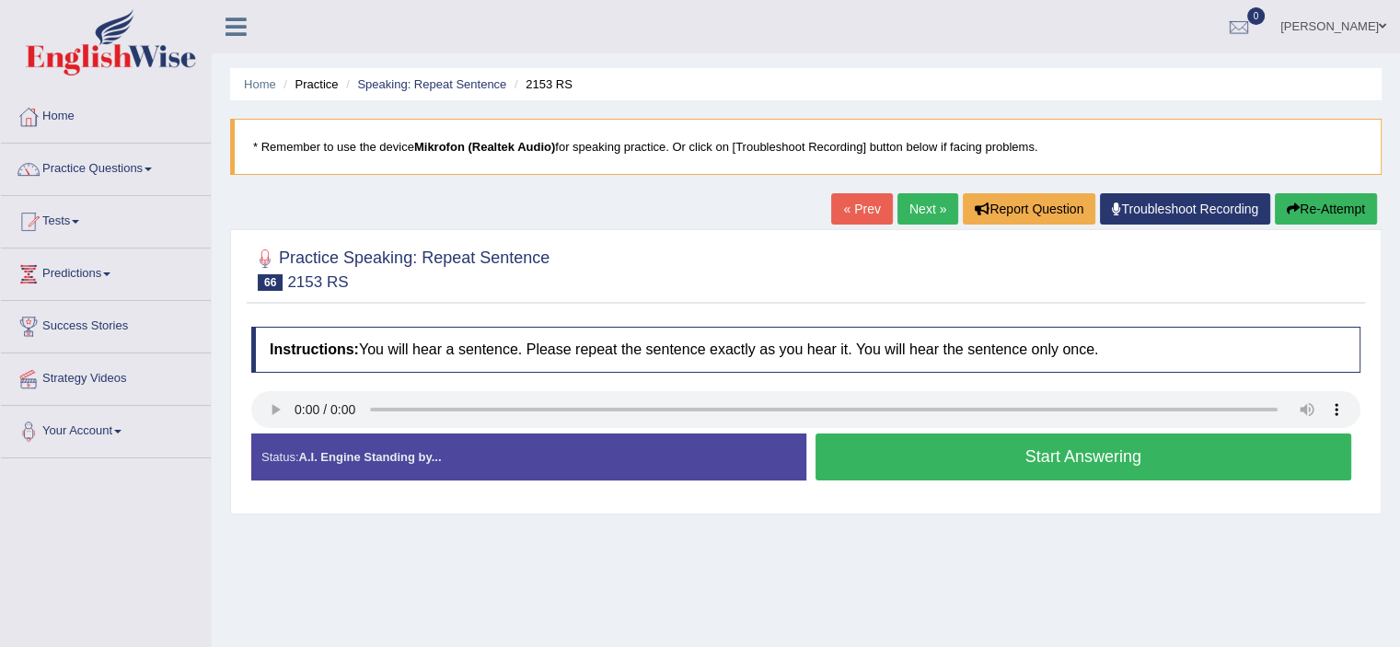
click at [879, 444] on button "Start Answering" at bounding box center [1083, 456] width 536 height 47
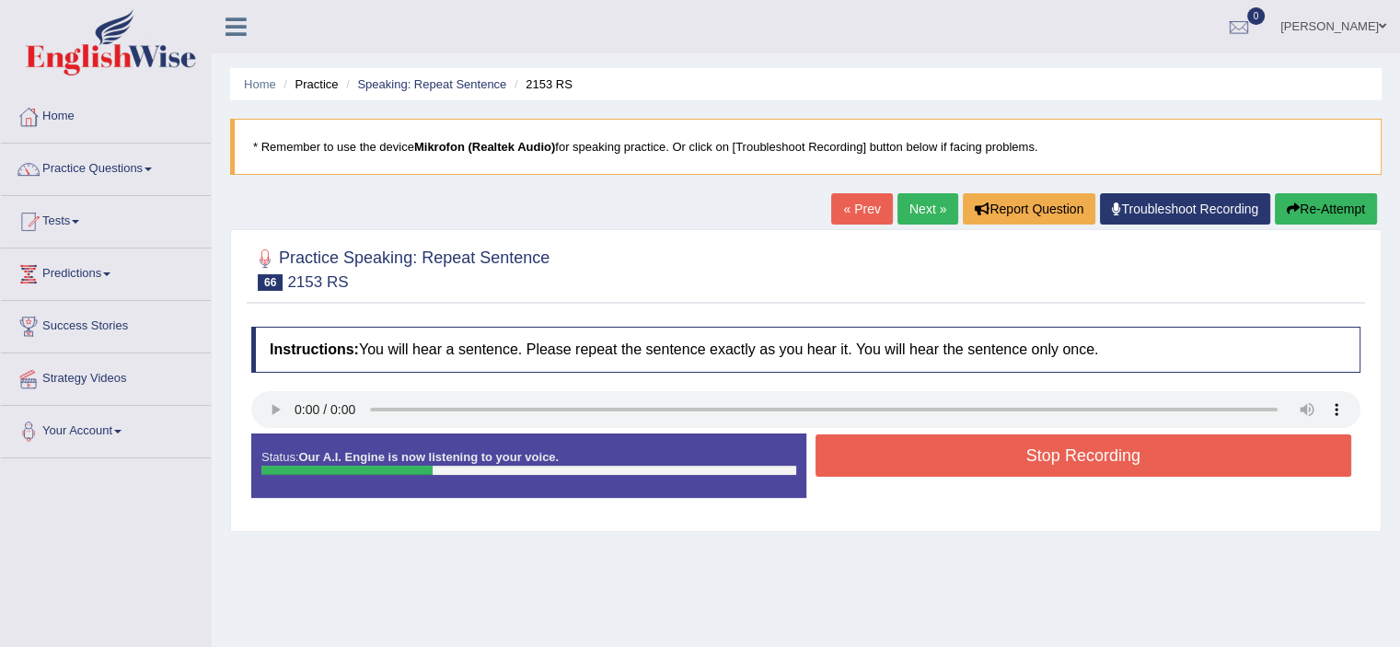
click at [953, 447] on button "Stop Recording" at bounding box center [1083, 455] width 536 height 42
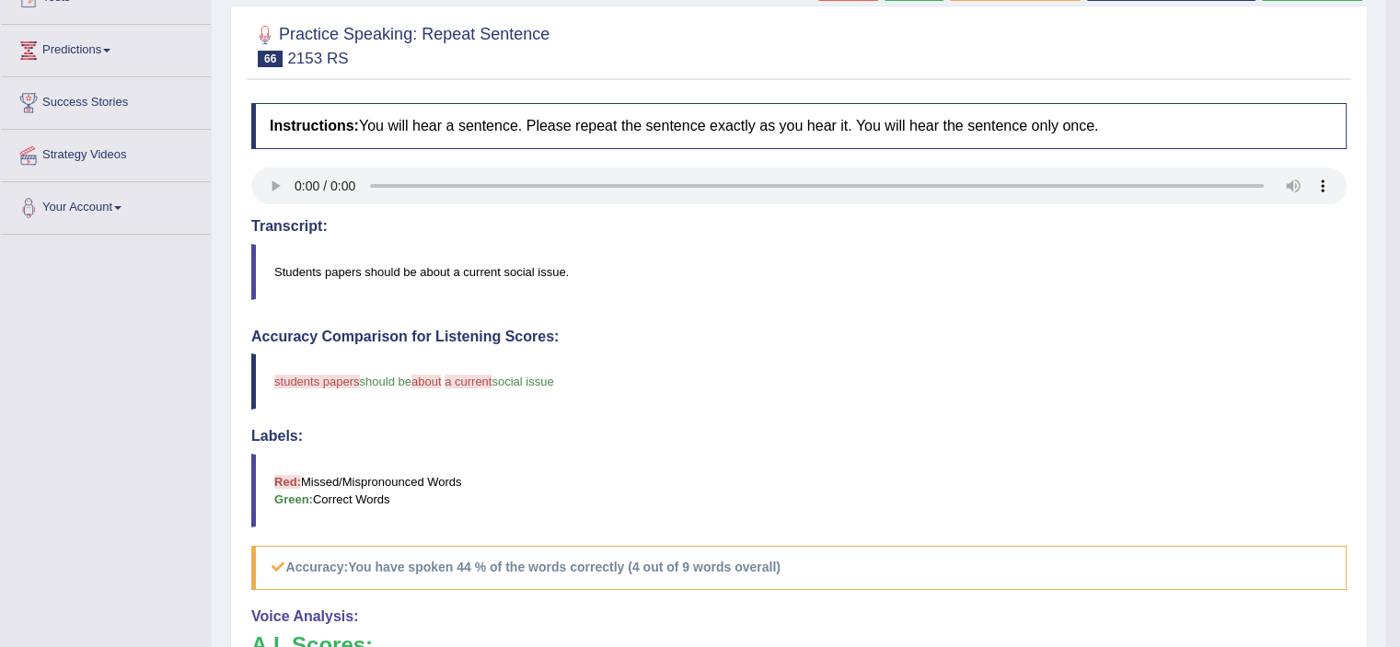
scroll to position [128, 0]
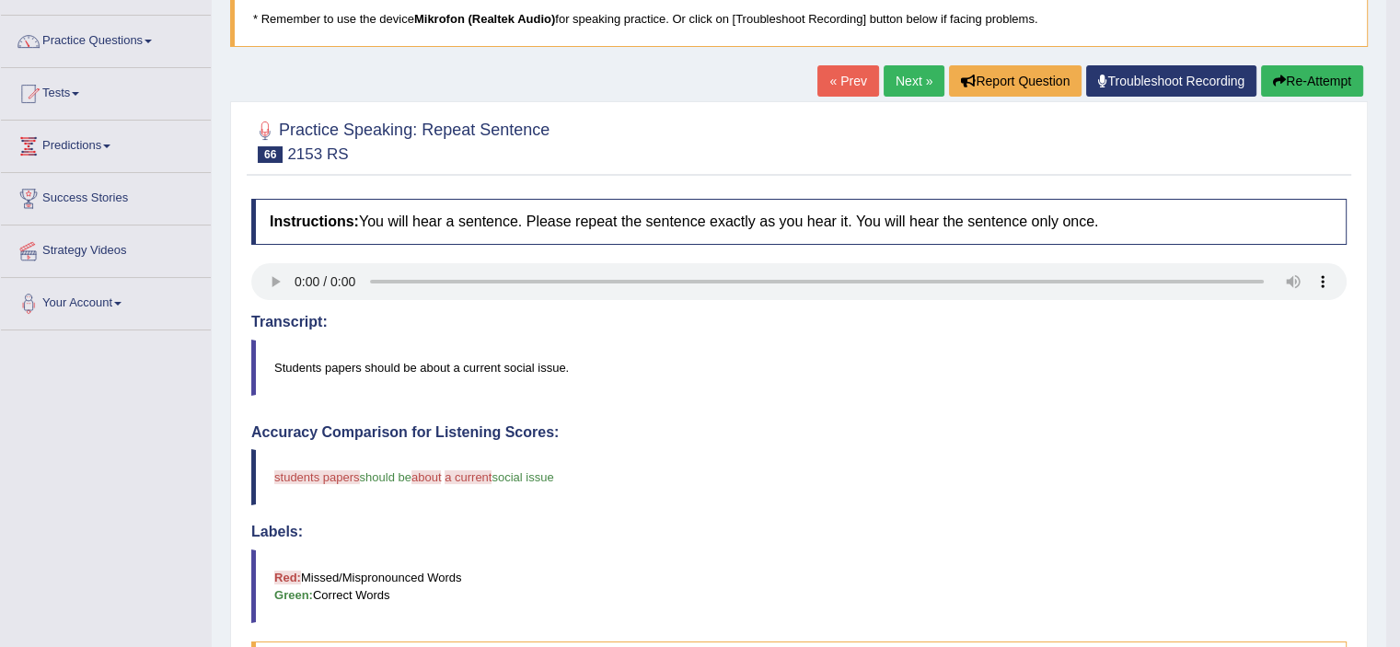
click at [1295, 80] on button "Re-Attempt" at bounding box center [1312, 80] width 102 height 31
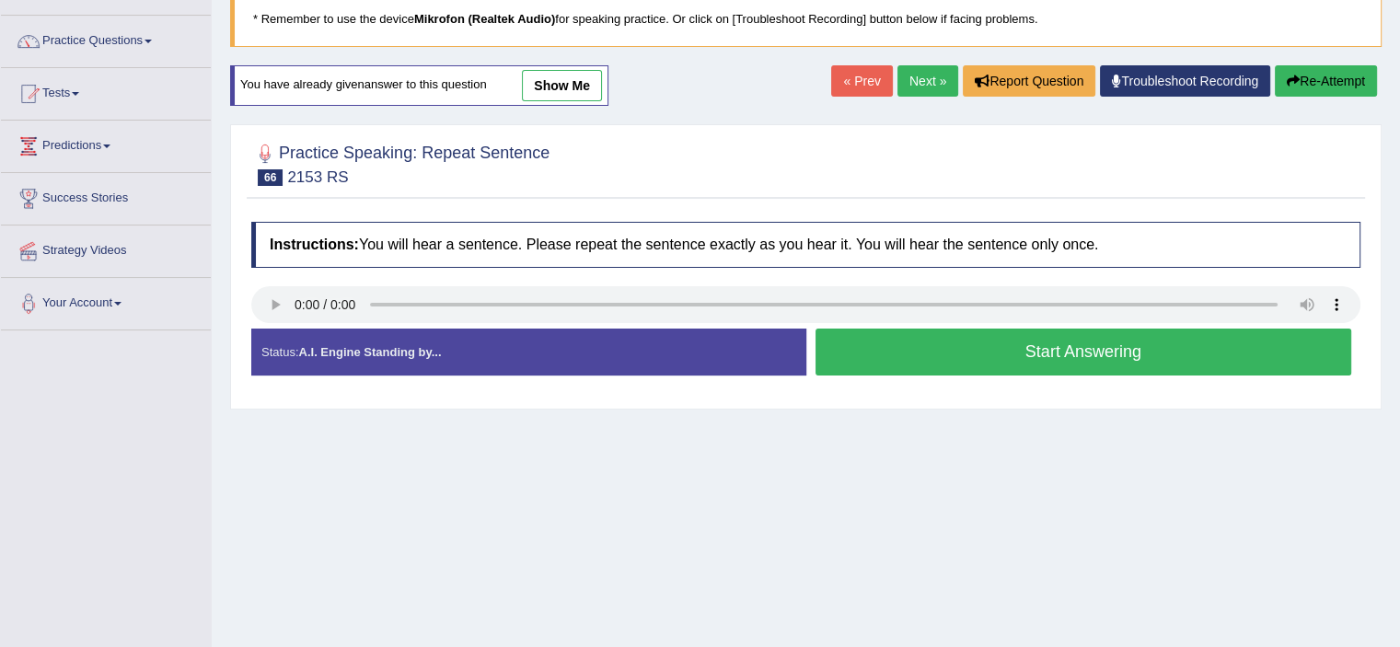
click at [920, 348] on button "Start Answering" at bounding box center [1083, 351] width 536 height 47
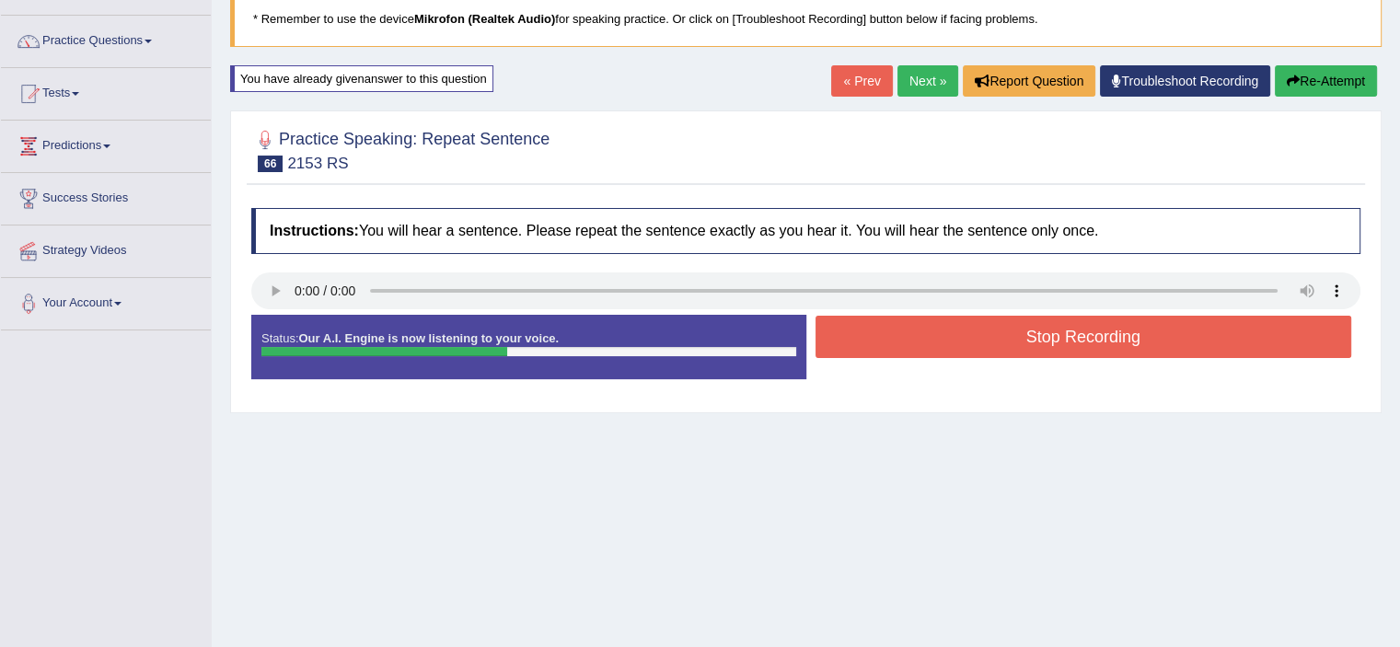
click at [920, 348] on button "Stop Recording" at bounding box center [1083, 337] width 536 height 42
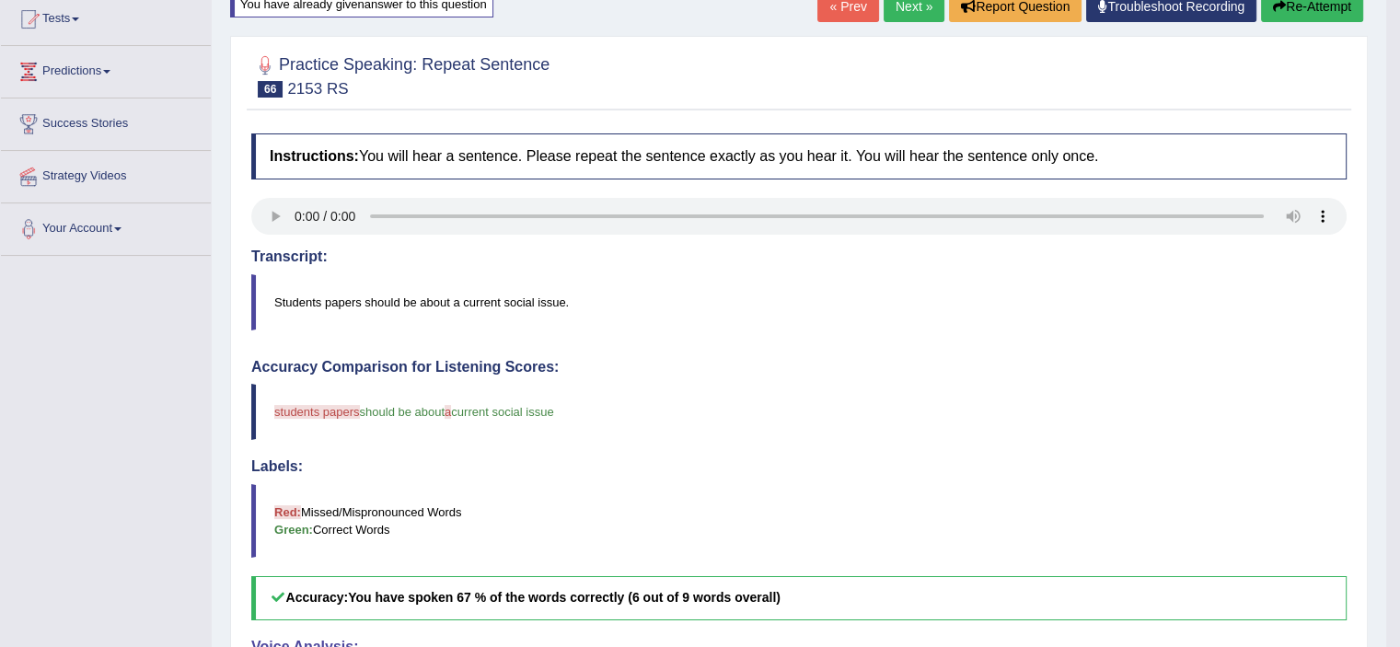
scroll to position [162, 0]
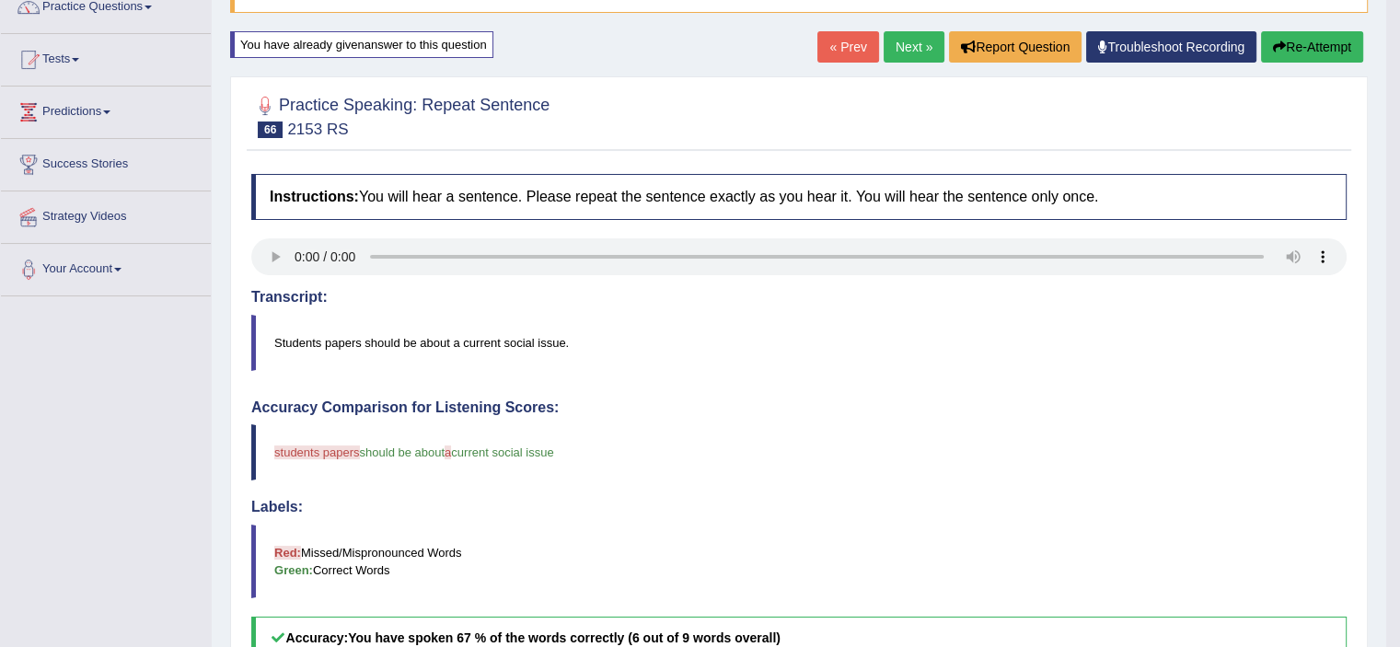
click at [901, 54] on link "Next »" at bounding box center [913, 46] width 61 height 31
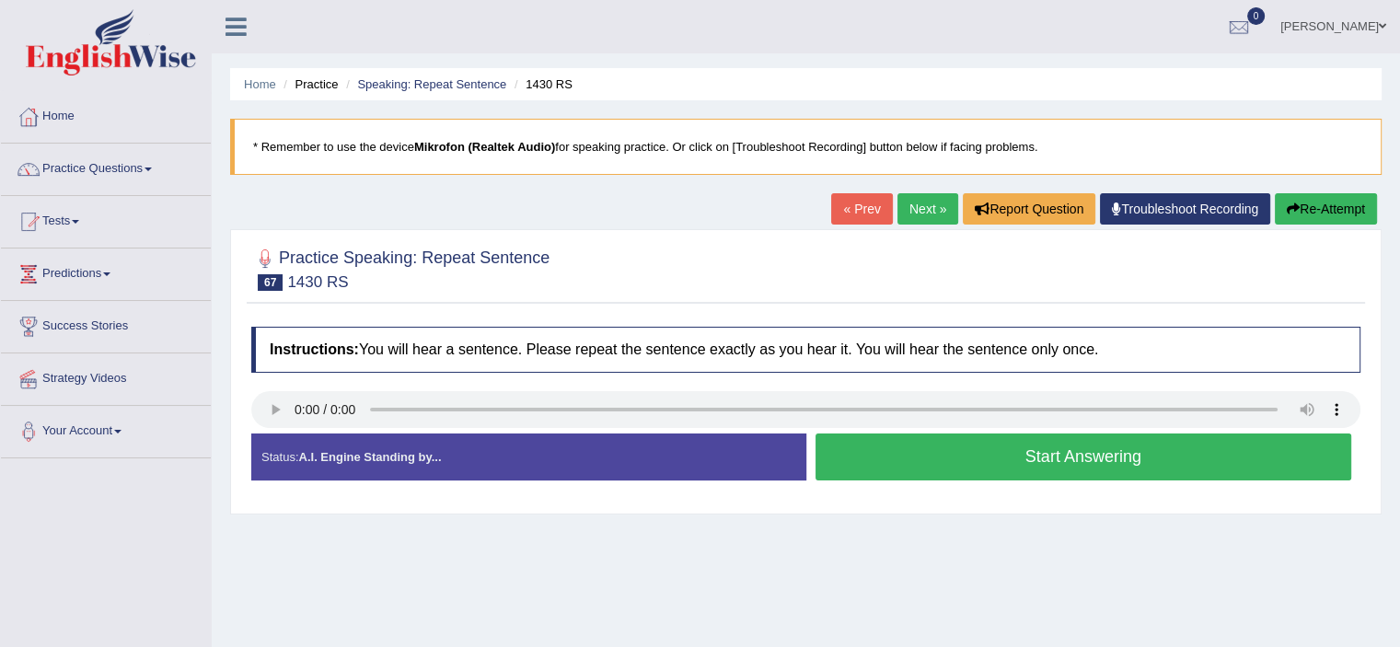
click at [1023, 464] on button "Start Answering" at bounding box center [1083, 456] width 536 height 47
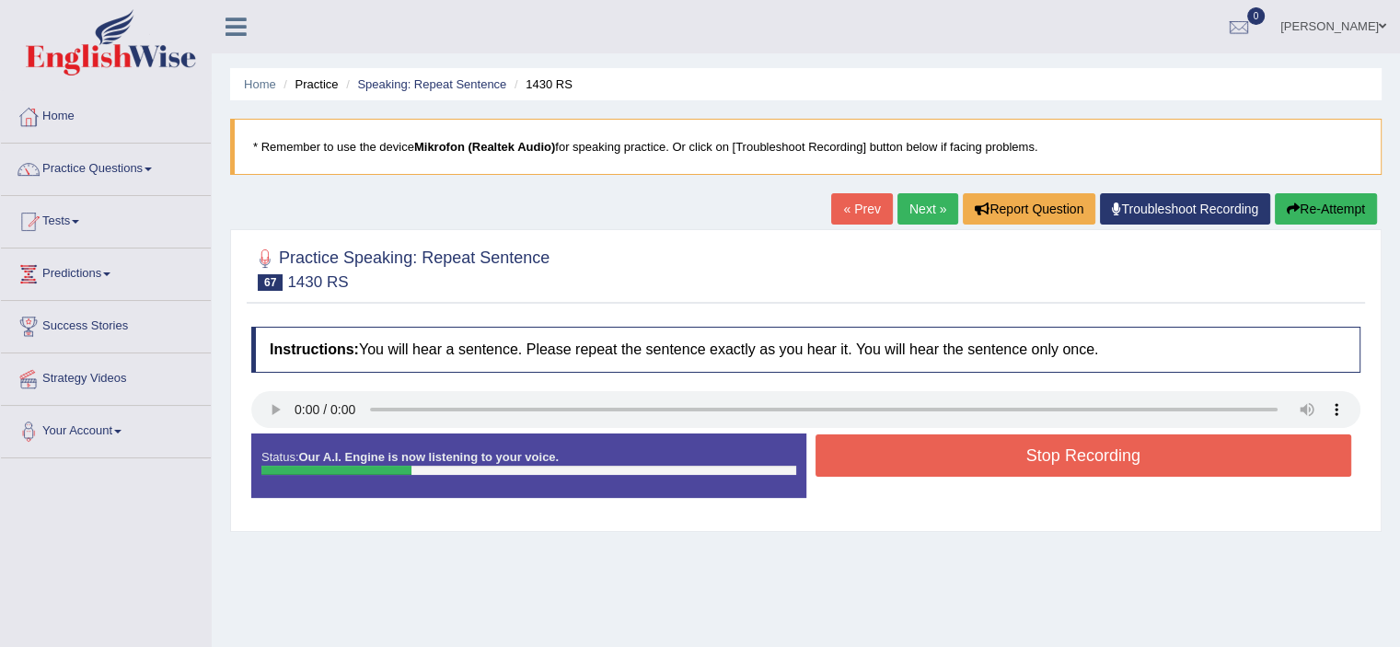
click at [1023, 464] on button "Stop Recording" at bounding box center [1083, 455] width 536 height 42
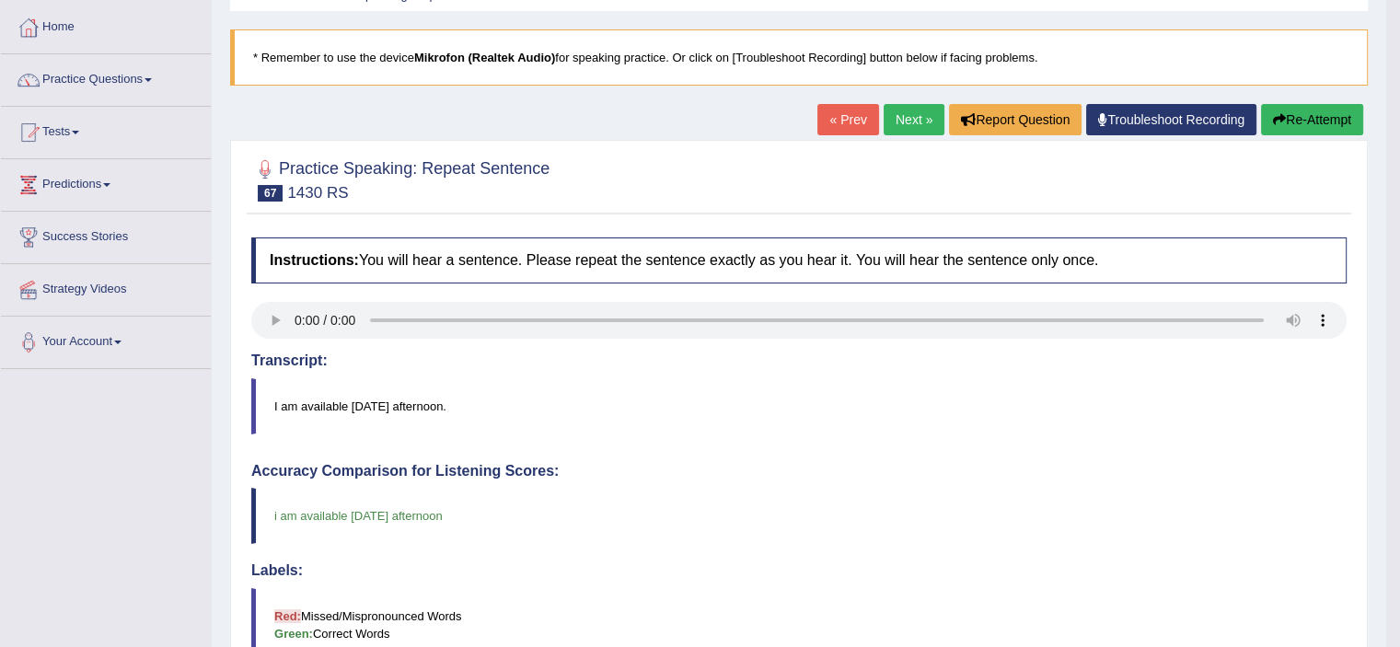
scroll to position [4, 0]
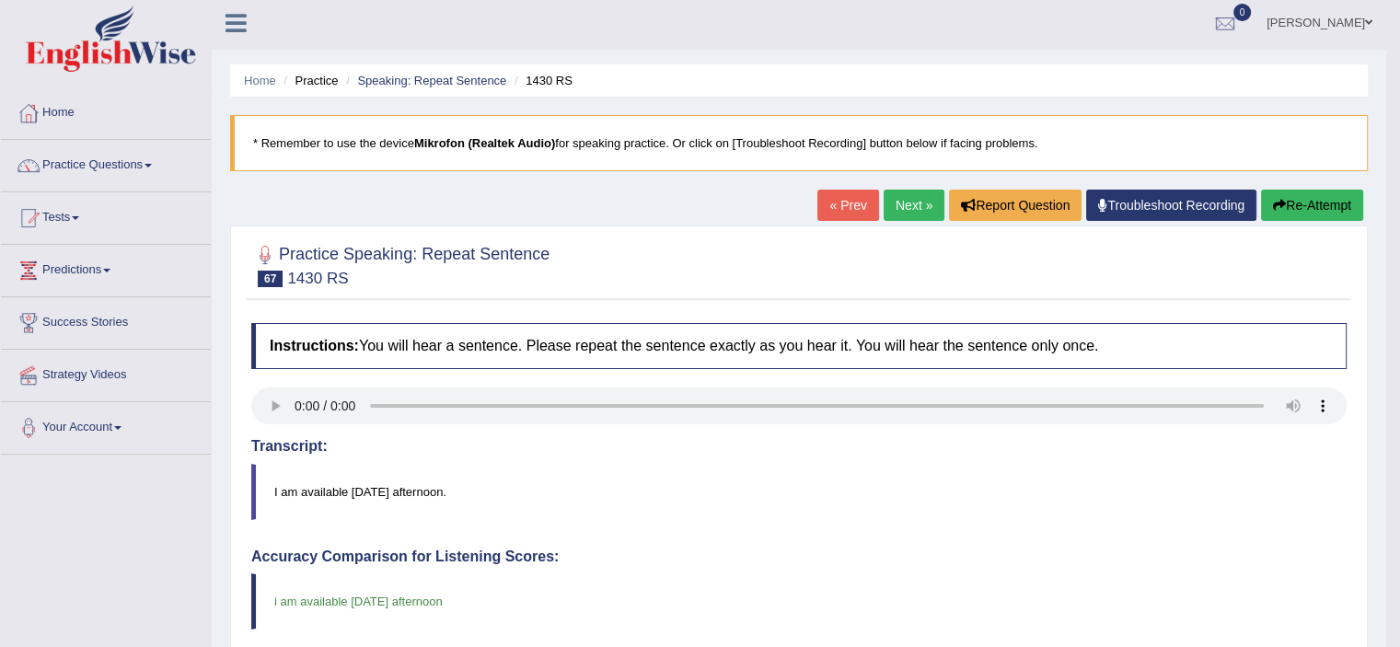
click at [911, 201] on link "Next »" at bounding box center [913, 205] width 61 height 31
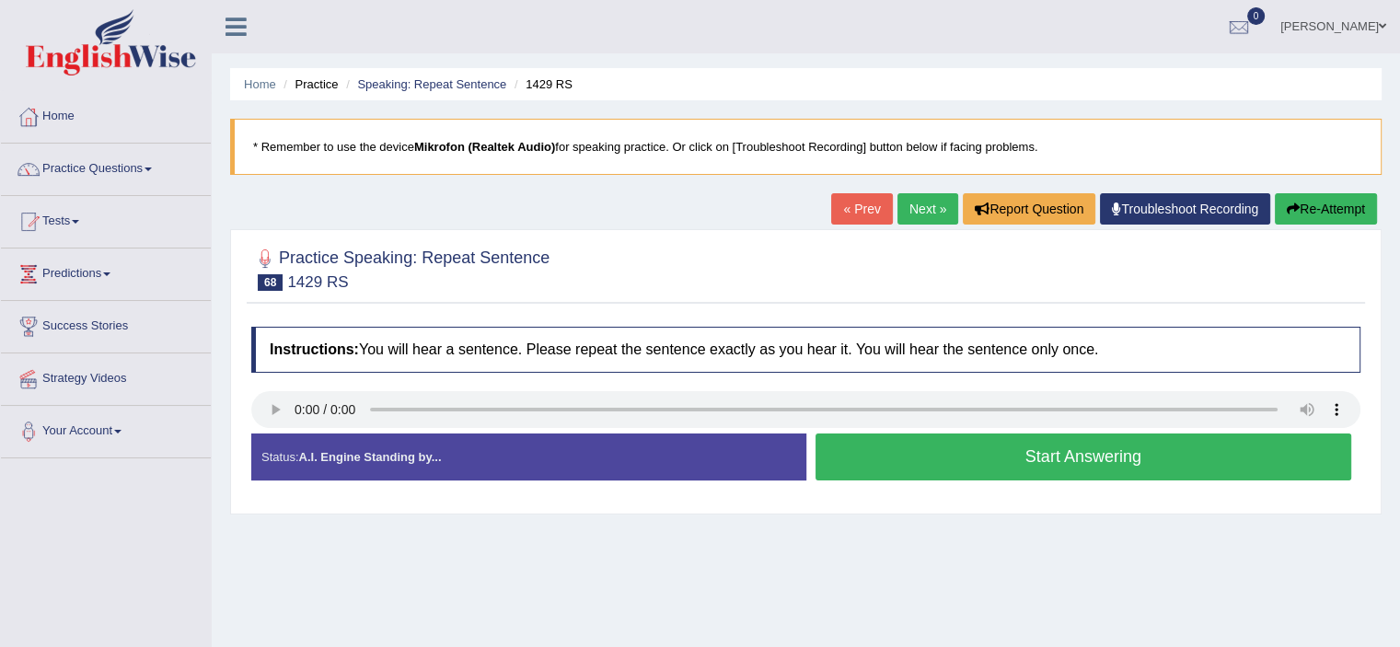
click at [1288, 205] on icon "button" at bounding box center [1292, 208] width 13 height 13
click at [899, 472] on button "Start Answering" at bounding box center [1083, 456] width 536 height 47
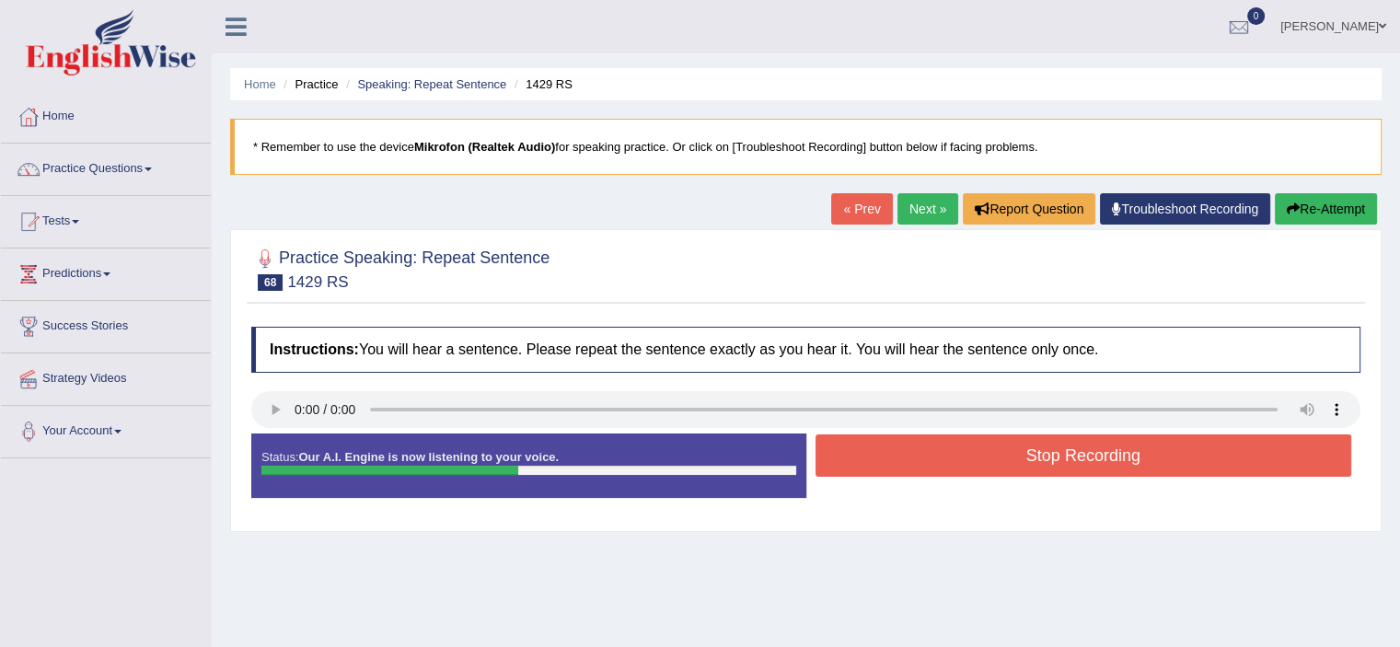
click at [899, 472] on button "Stop Recording" at bounding box center [1083, 455] width 536 height 42
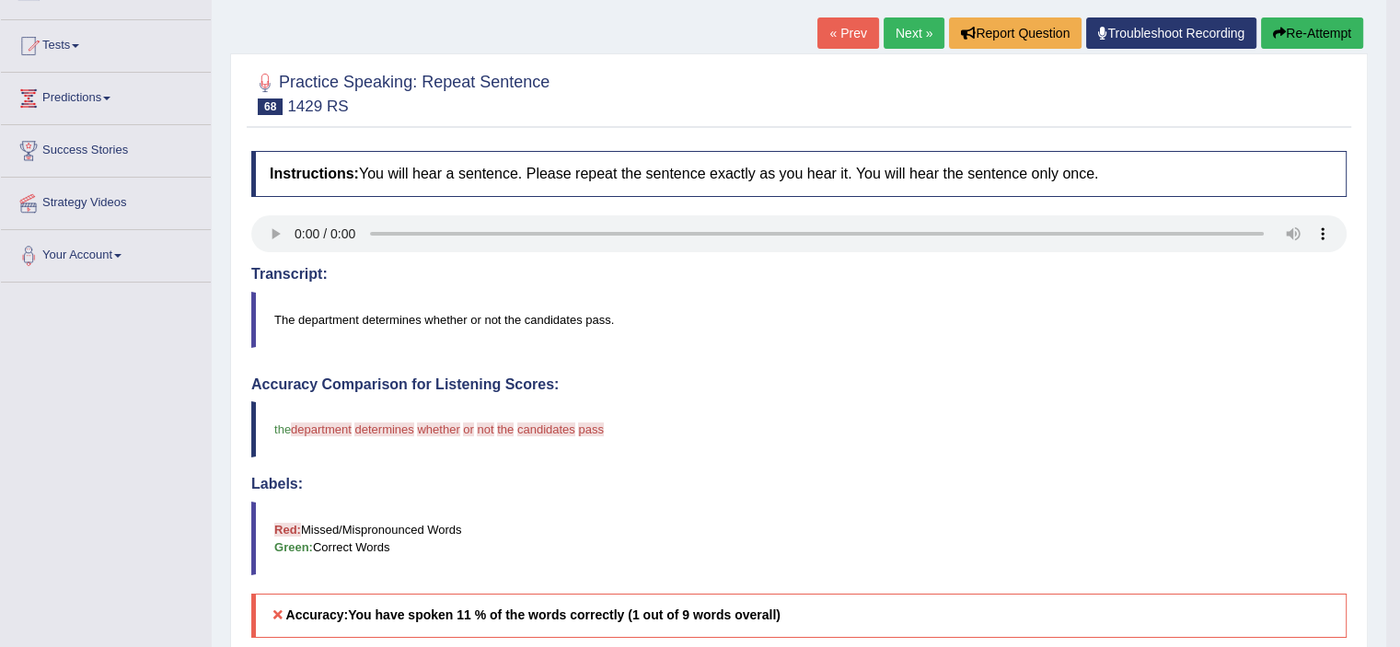
scroll to position [101, 0]
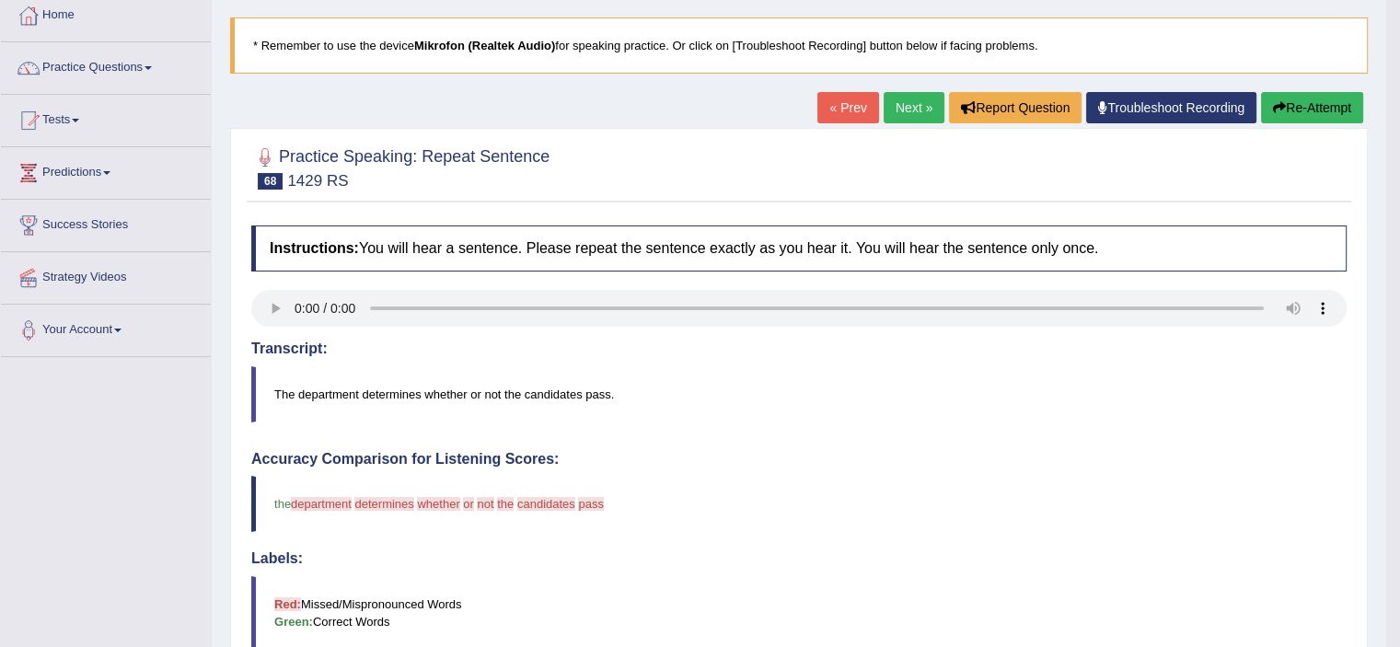
click at [1283, 114] on button "Re-Attempt" at bounding box center [1312, 107] width 102 height 31
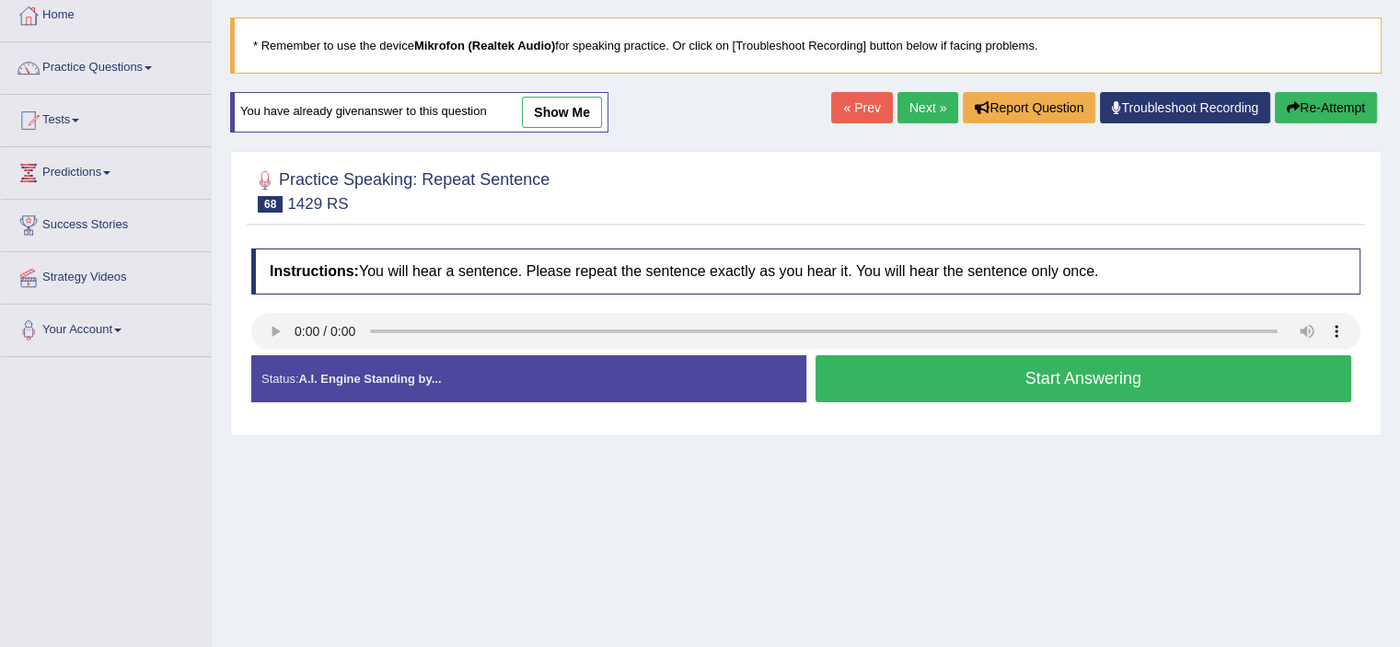
scroll to position [101, 0]
click at [973, 386] on button "Start Answering" at bounding box center [1083, 378] width 536 height 47
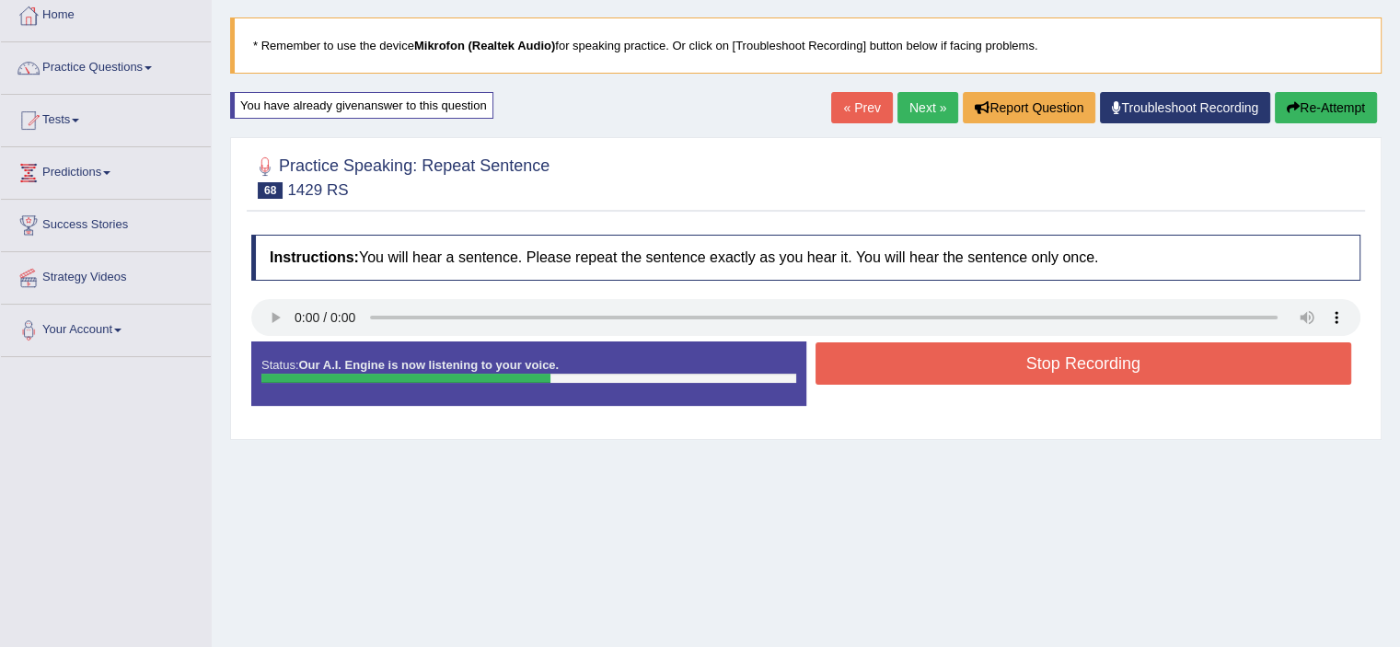
click at [990, 371] on button "Stop Recording" at bounding box center [1083, 363] width 536 height 42
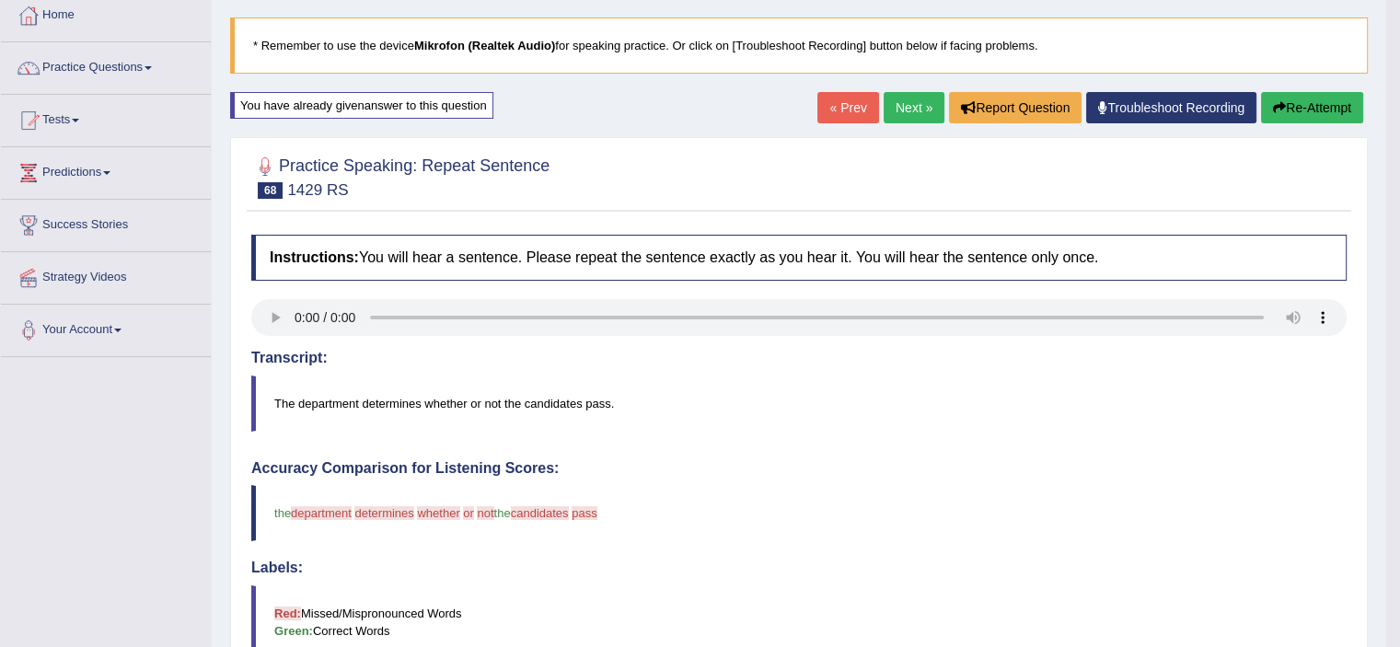
click at [1200, 107] on link "Troubleshoot Recording" at bounding box center [1171, 107] width 170 height 31
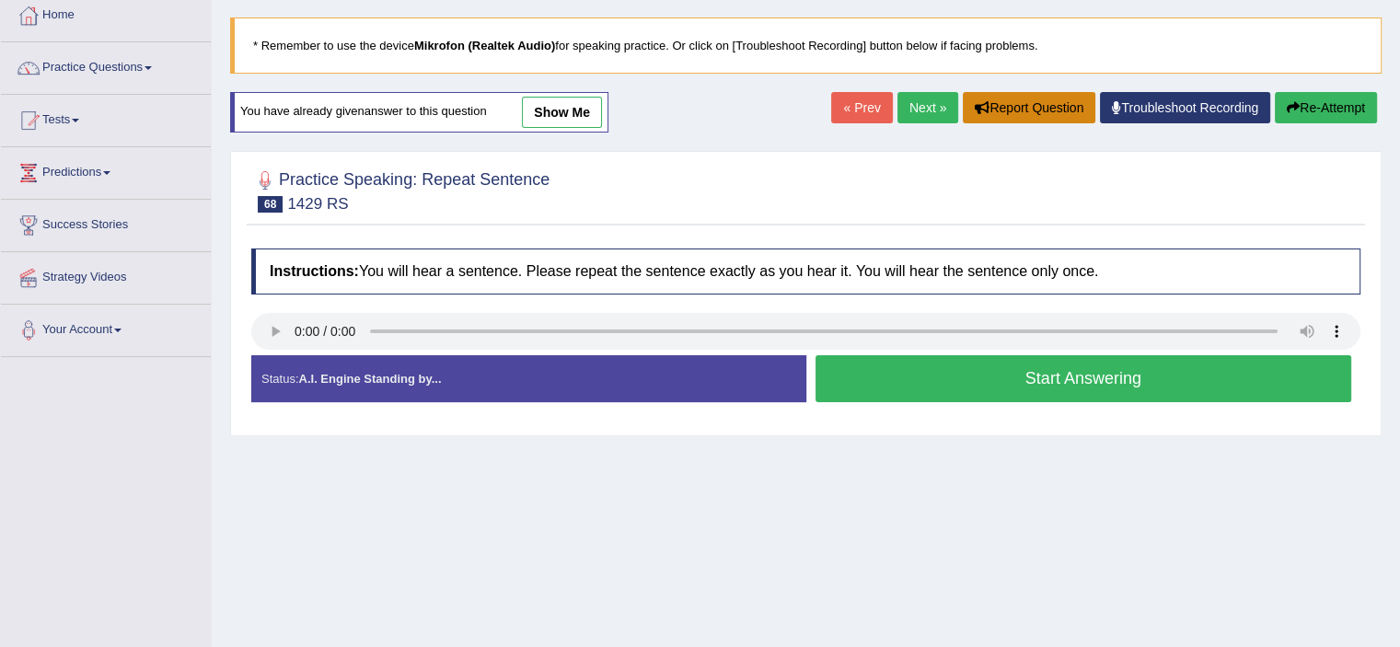
click at [1036, 105] on button "Report Question" at bounding box center [1028, 107] width 132 height 31
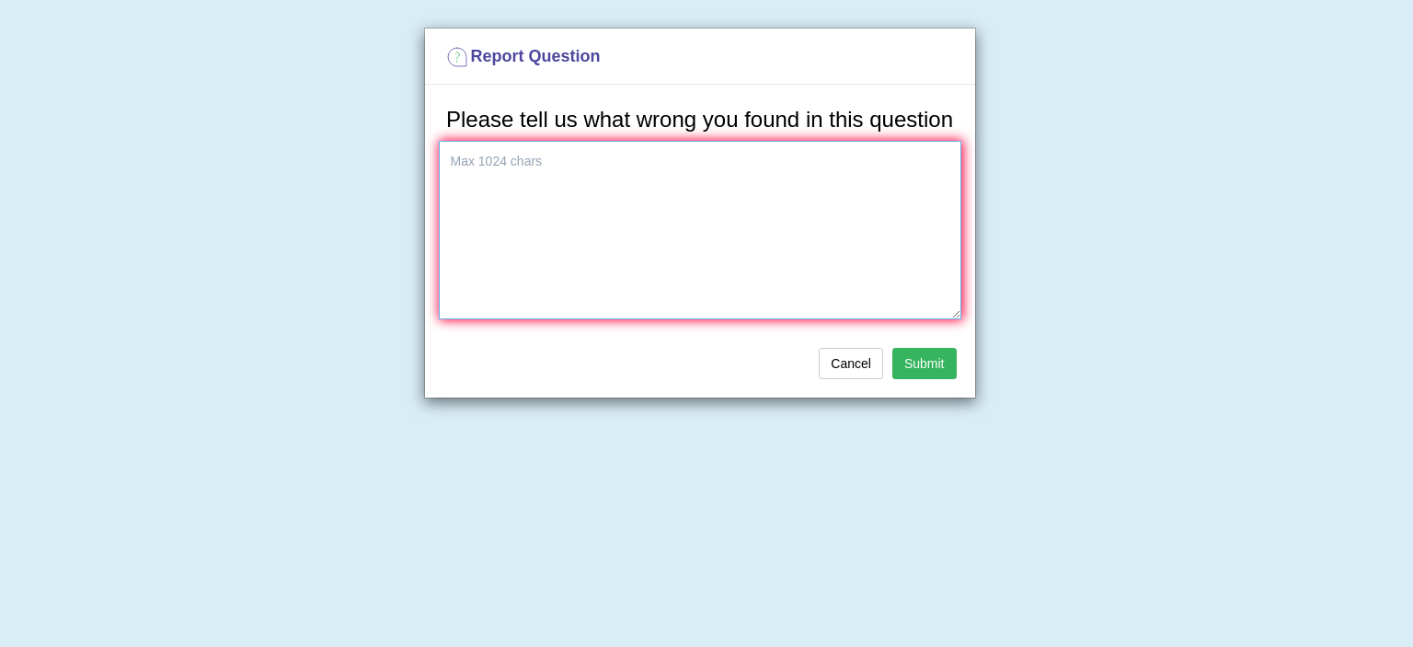
click at [700, 222] on textarea at bounding box center [700, 230] width 523 height 179
type textarea "d"
click at [648, 165] on textarea "answer is totally different from currnet" at bounding box center [700, 230] width 523 height 179
drag, startPoint x: 738, startPoint y: 186, endPoint x: 336, endPoint y: 212, distance: 402.9
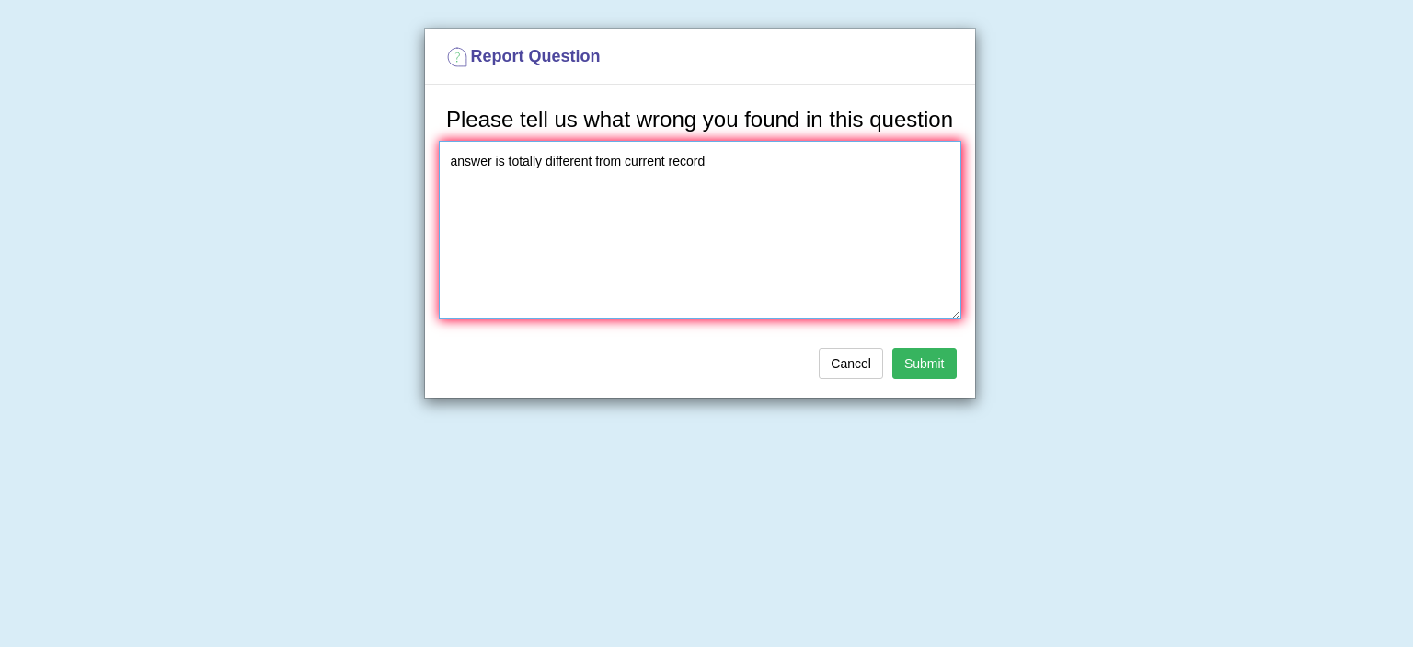
click at [336, 212] on div "Report Question Please tell us what wrong you found in this question answer is …" at bounding box center [706, 323] width 1413 height 647
type textarea "answer is totally different from current record"
click at [929, 366] on button "Submit" at bounding box center [925, 363] width 64 height 31
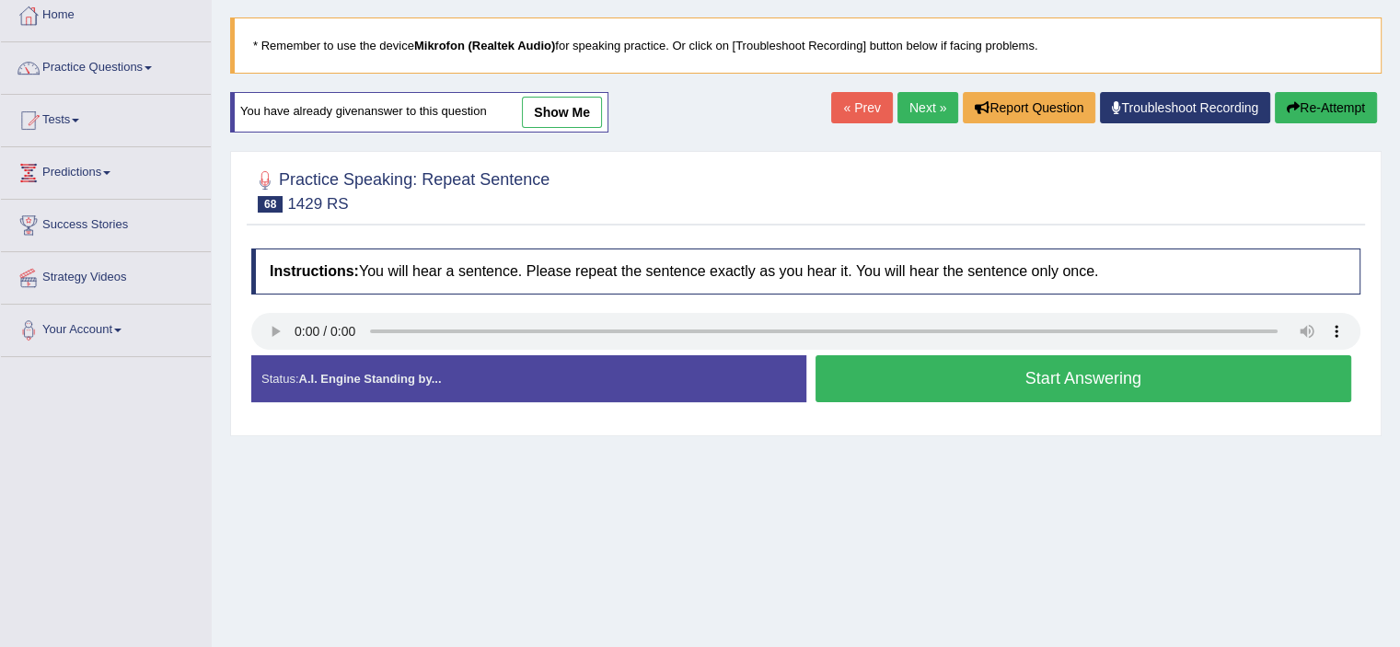
click at [932, 111] on link "Next »" at bounding box center [927, 107] width 61 height 31
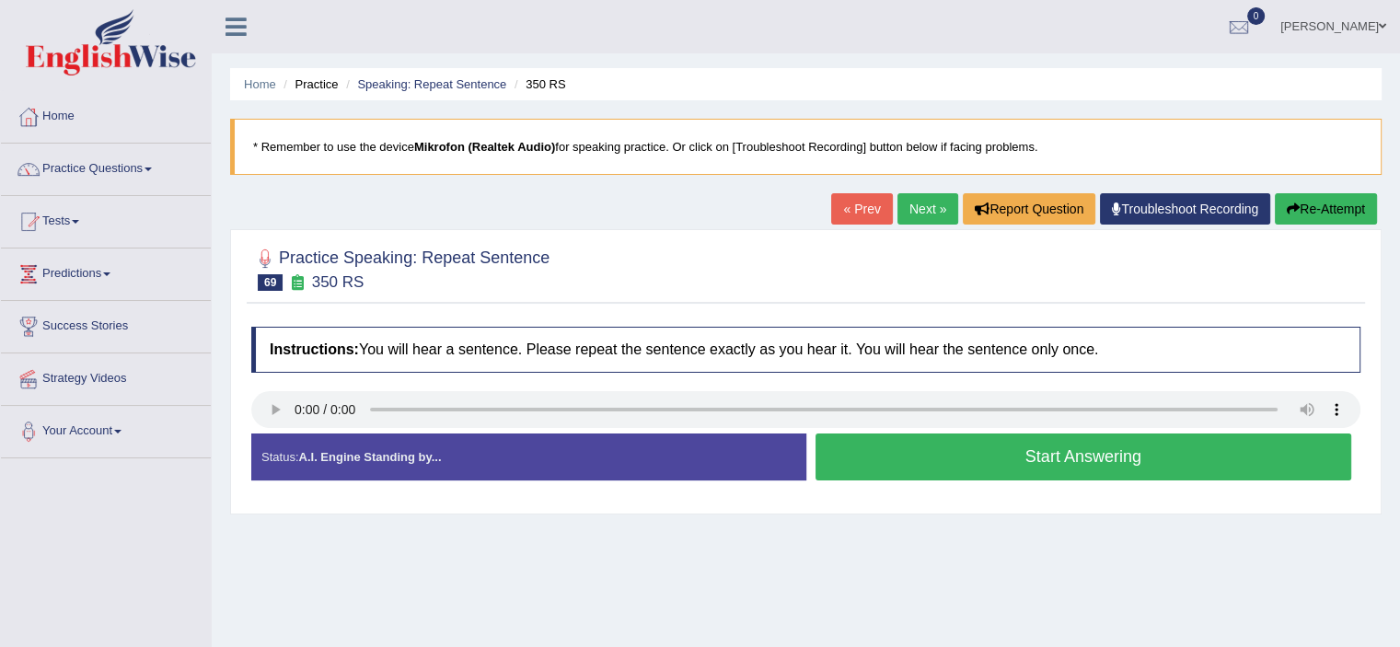
click at [1178, 459] on button "Start Answering" at bounding box center [1083, 456] width 536 height 47
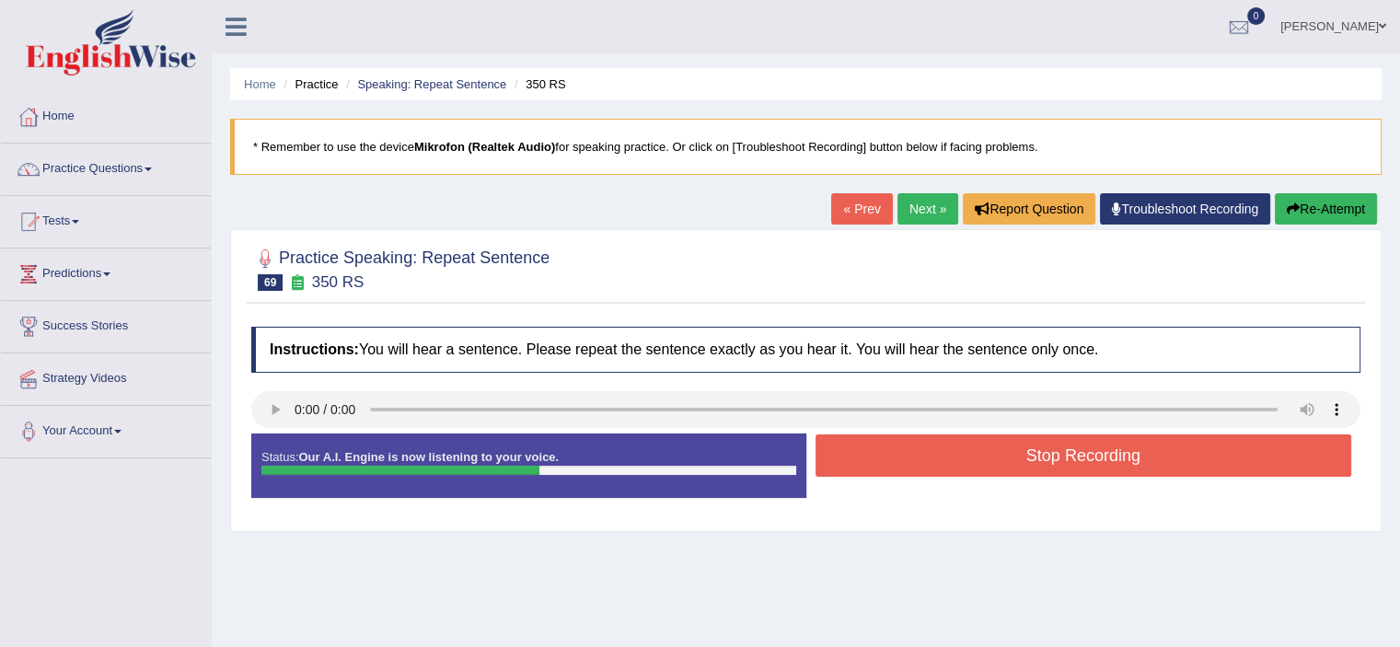
click at [1178, 459] on button "Stop Recording" at bounding box center [1083, 455] width 536 height 42
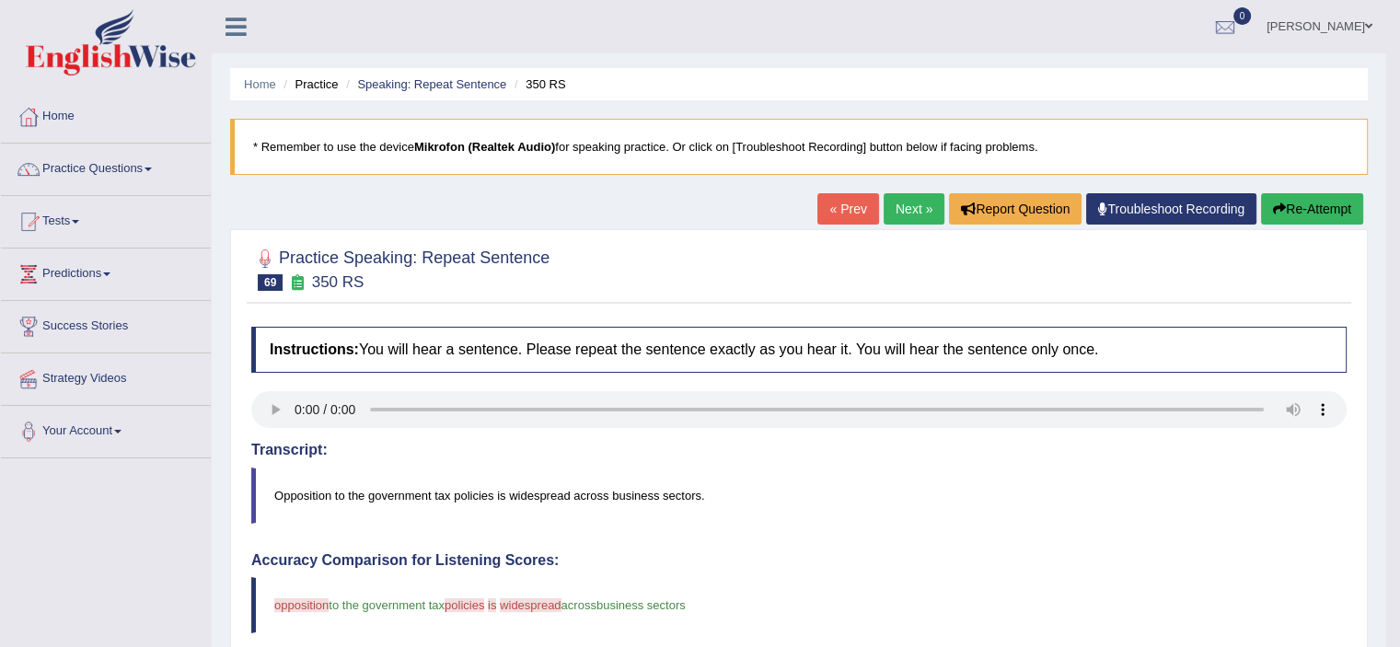
click at [895, 209] on link "Next »" at bounding box center [913, 208] width 61 height 31
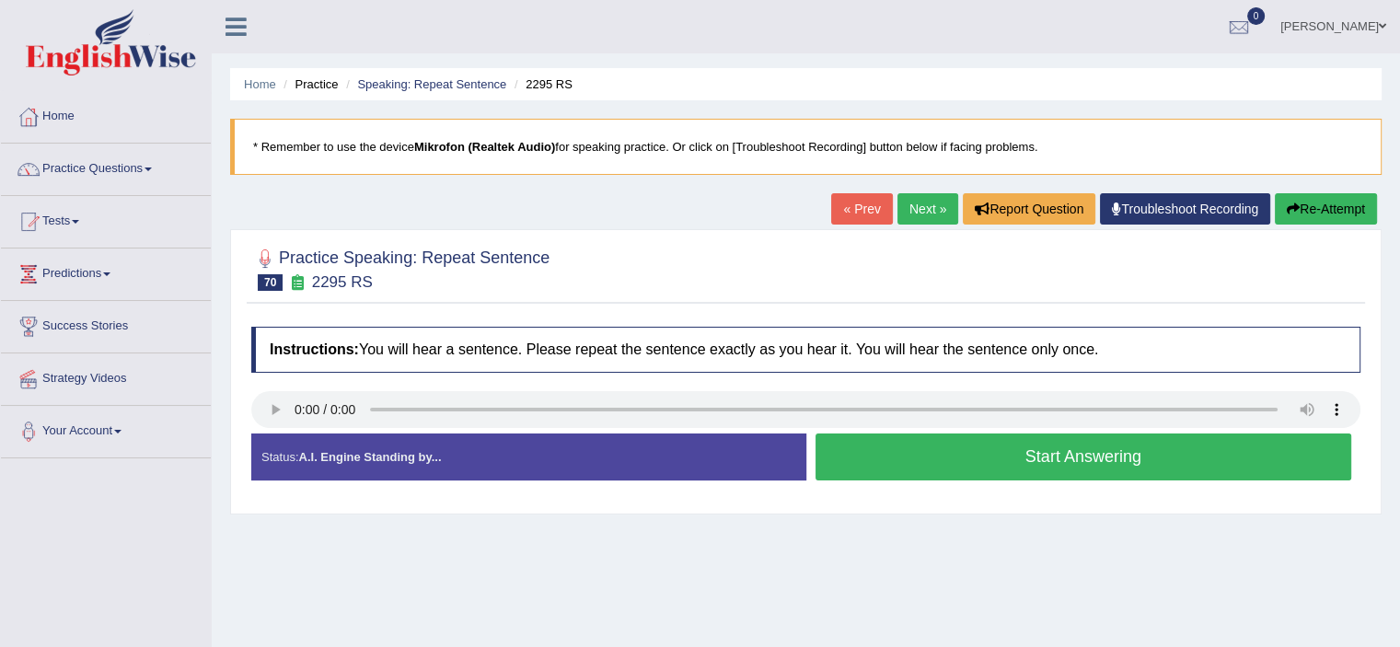
click at [896, 461] on button "Start Answering" at bounding box center [1083, 456] width 536 height 47
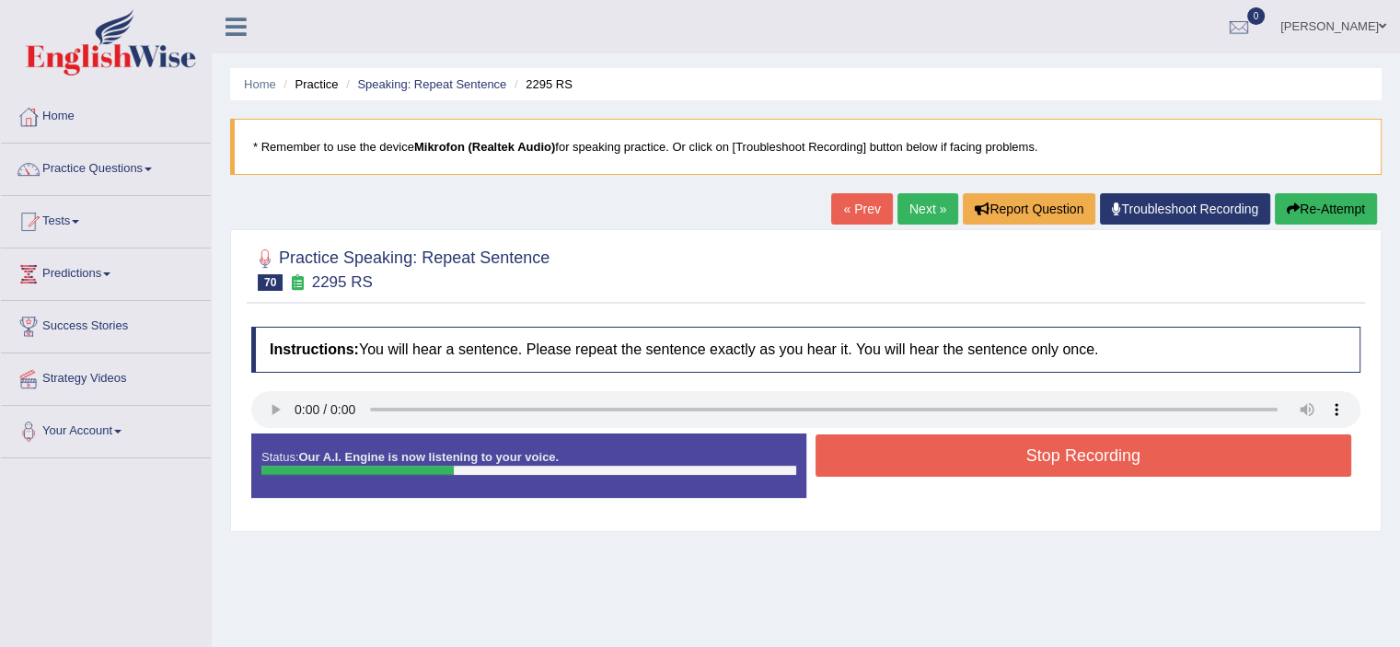
click at [896, 461] on button "Stop Recording" at bounding box center [1083, 455] width 536 height 42
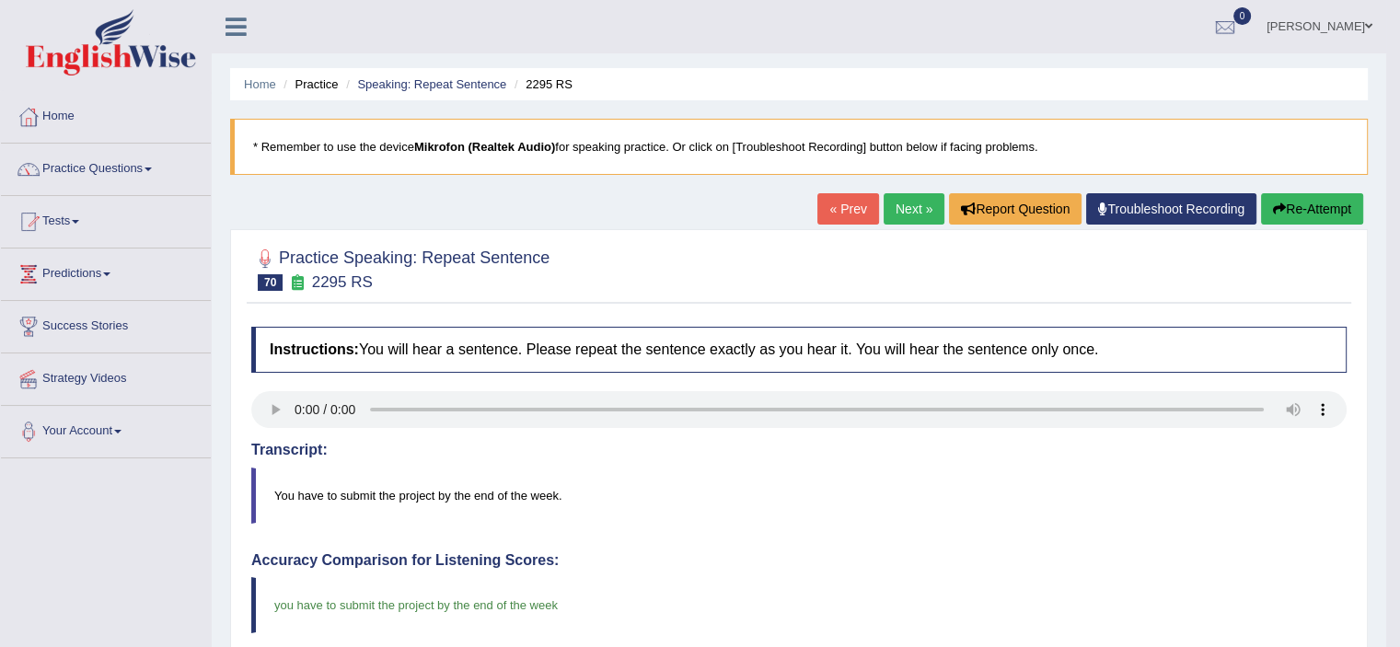
click at [888, 203] on link "Next »" at bounding box center [913, 208] width 61 height 31
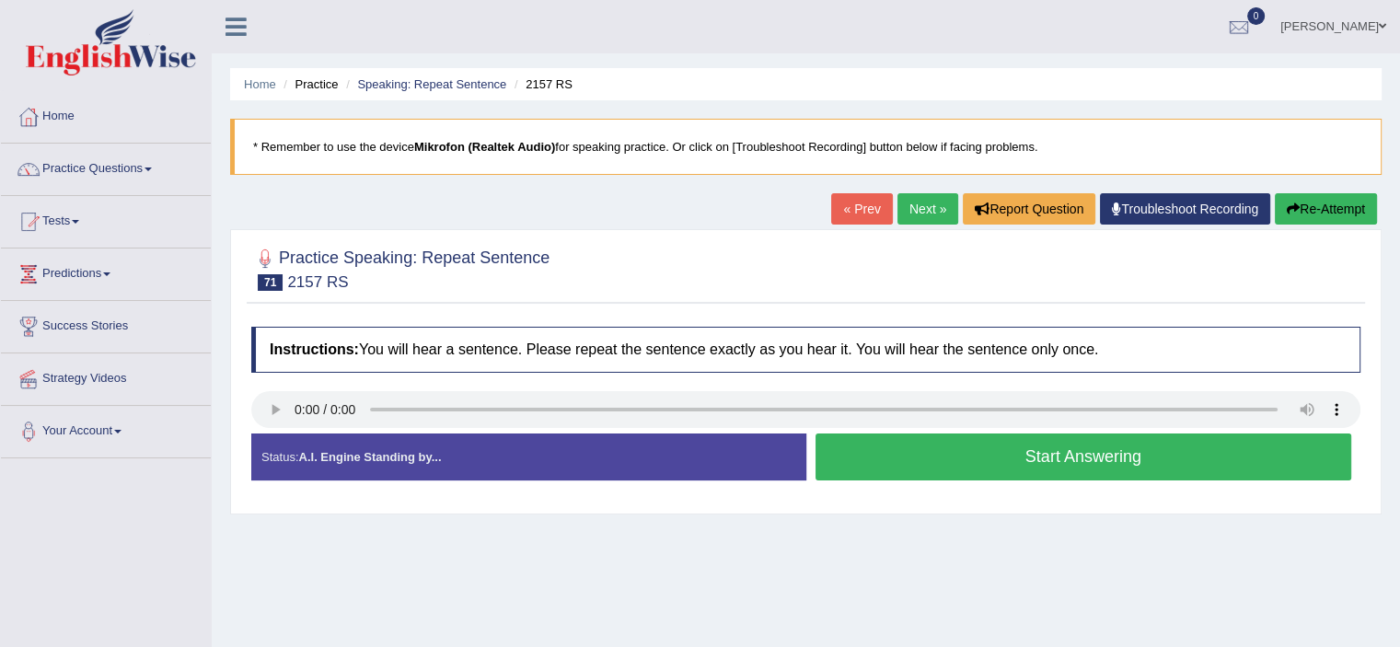
click at [905, 465] on button "Start Answering" at bounding box center [1083, 456] width 536 height 47
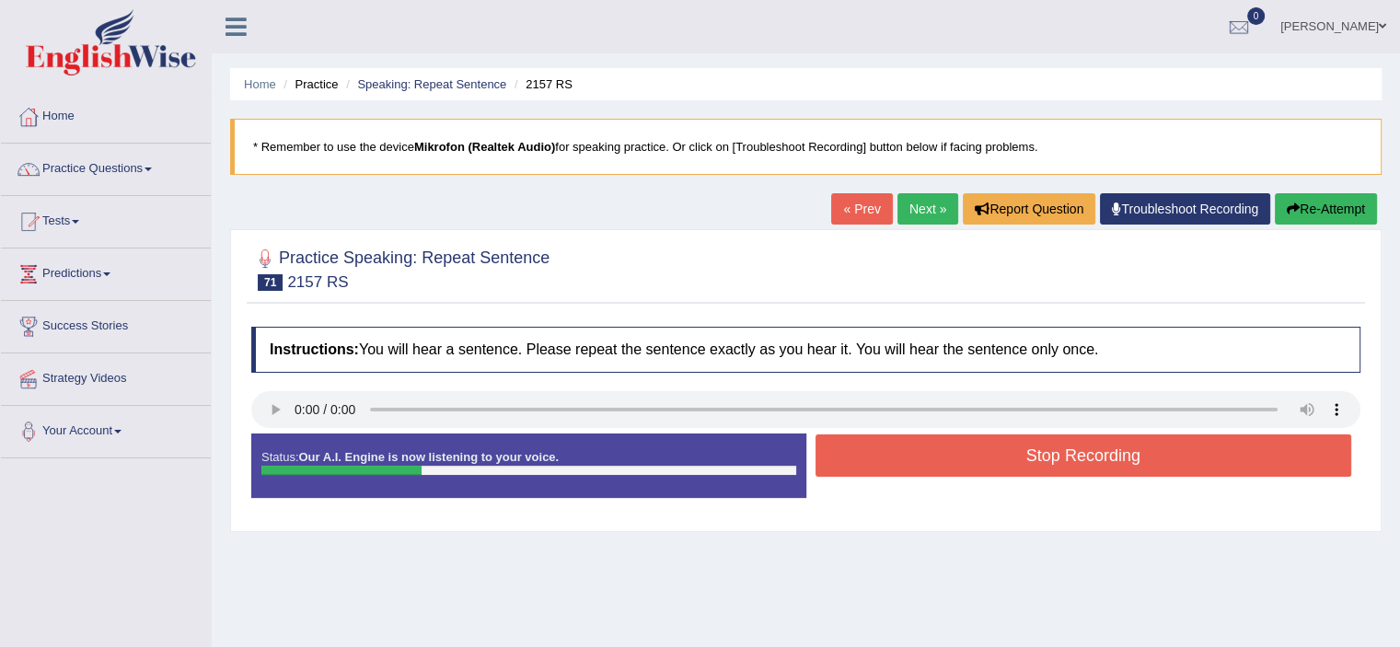
click at [905, 465] on button "Stop Recording" at bounding box center [1083, 455] width 536 height 42
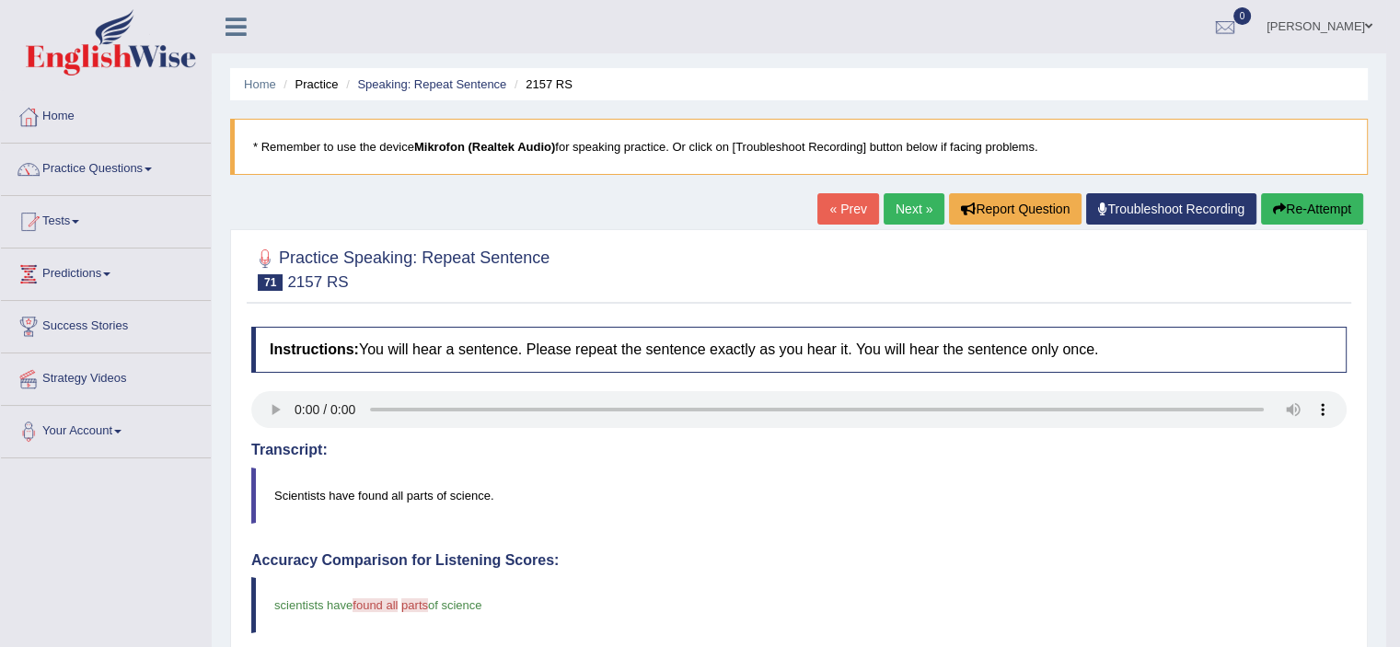
click at [1291, 215] on button "Re-Attempt" at bounding box center [1312, 208] width 102 height 31
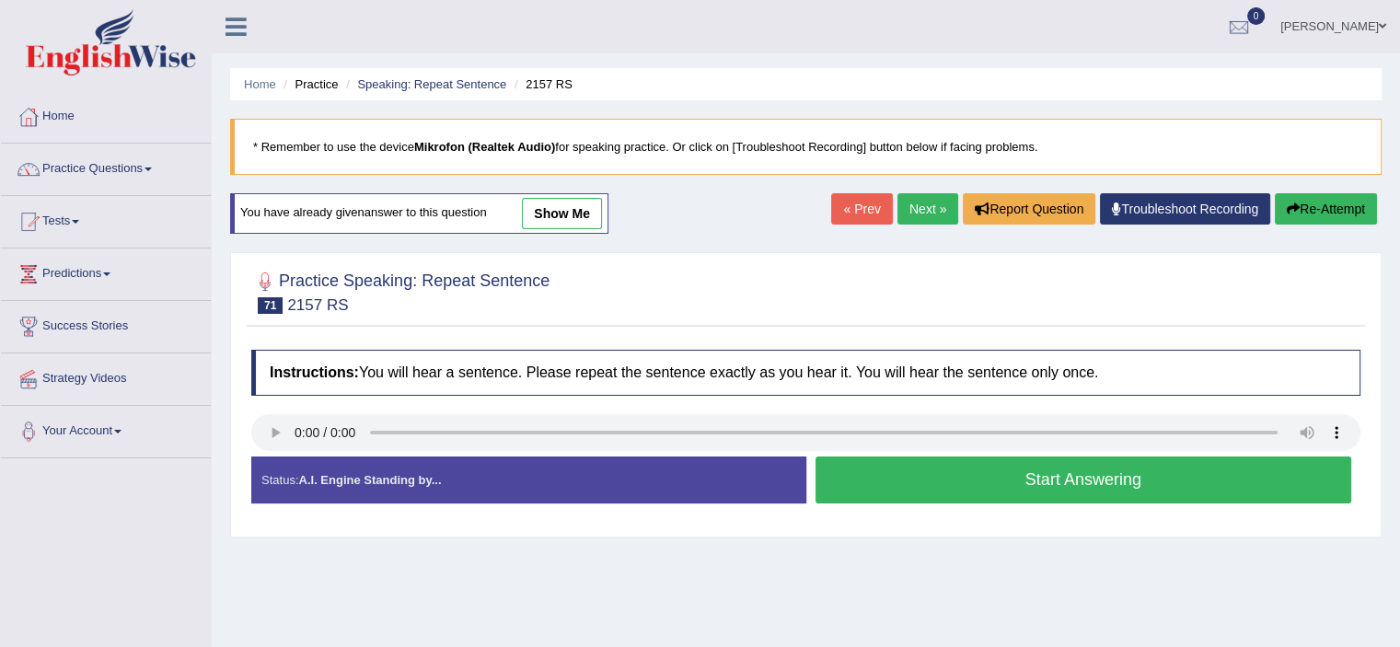
click at [893, 456] on button "Start Answering" at bounding box center [1083, 479] width 536 height 47
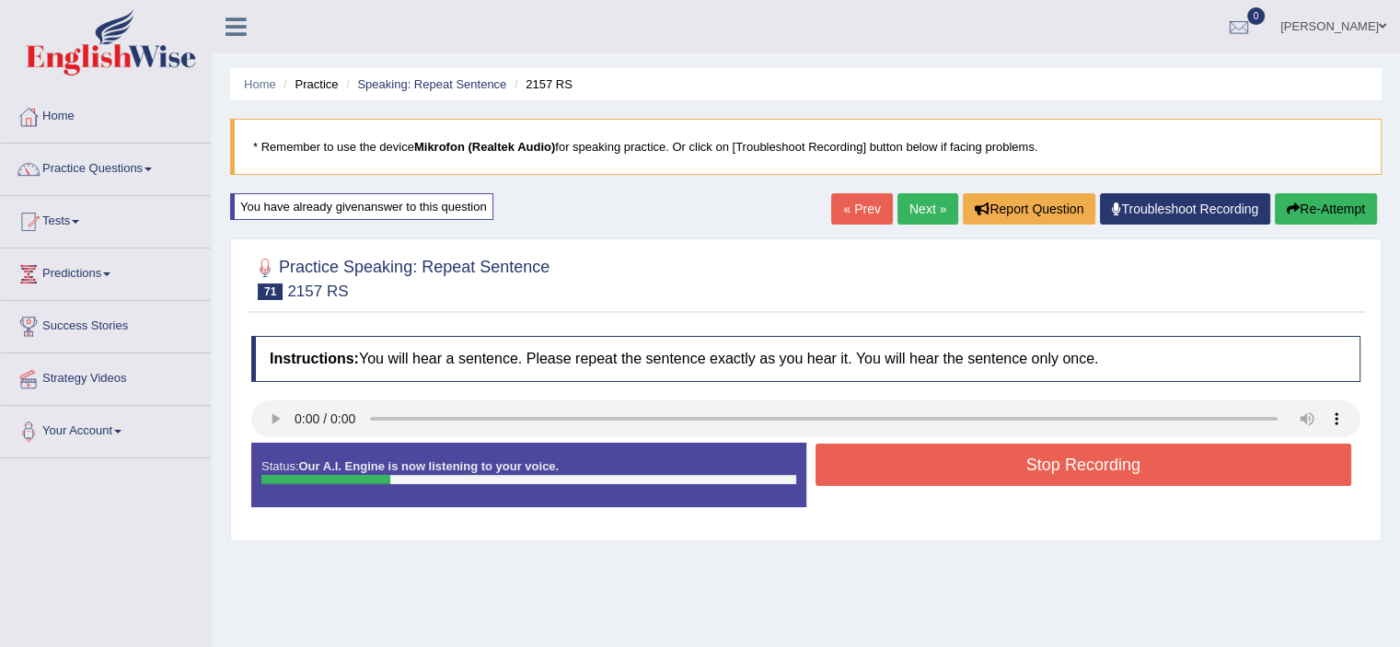
click at [893, 456] on button "Stop Recording" at bounding box center [1083, 465] width 536 height 42
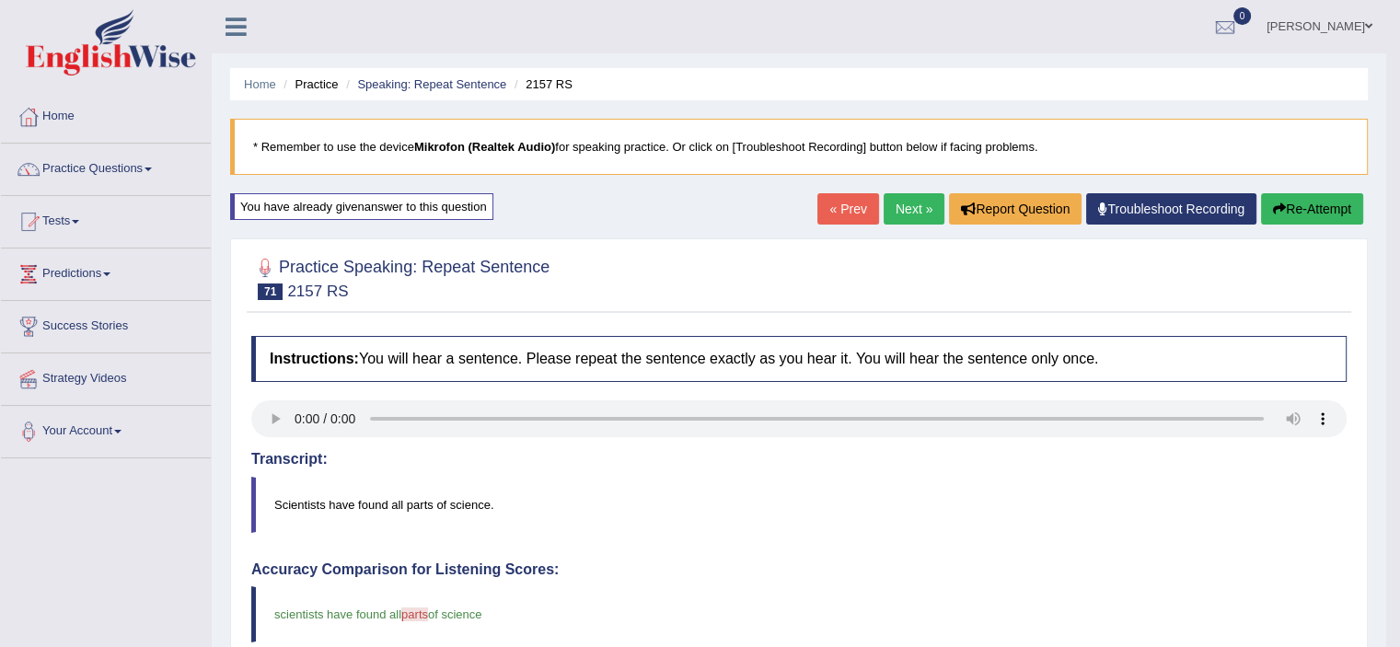
click at [894, 213] on link "Next »" at bounding box center [913, 208] width 61 height 31
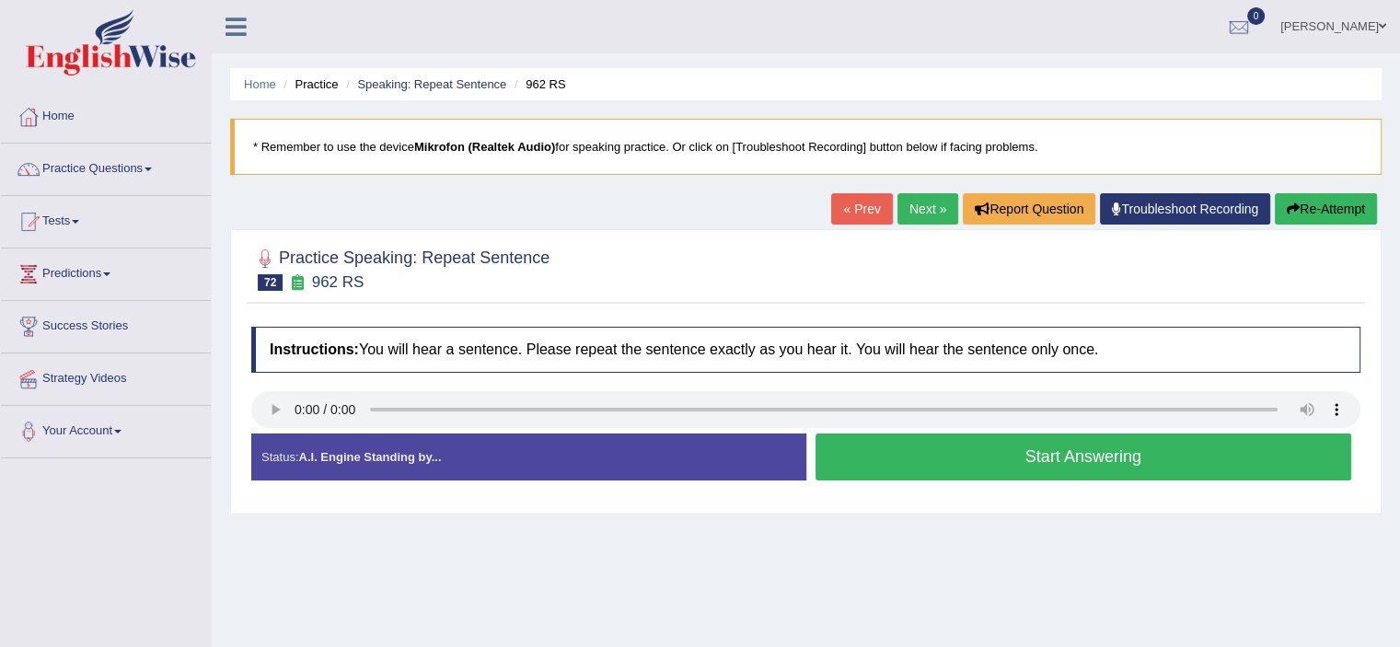
click at [927, 453] on button "Start Answering" at bounding box center [1083, 456] width 536 height 47
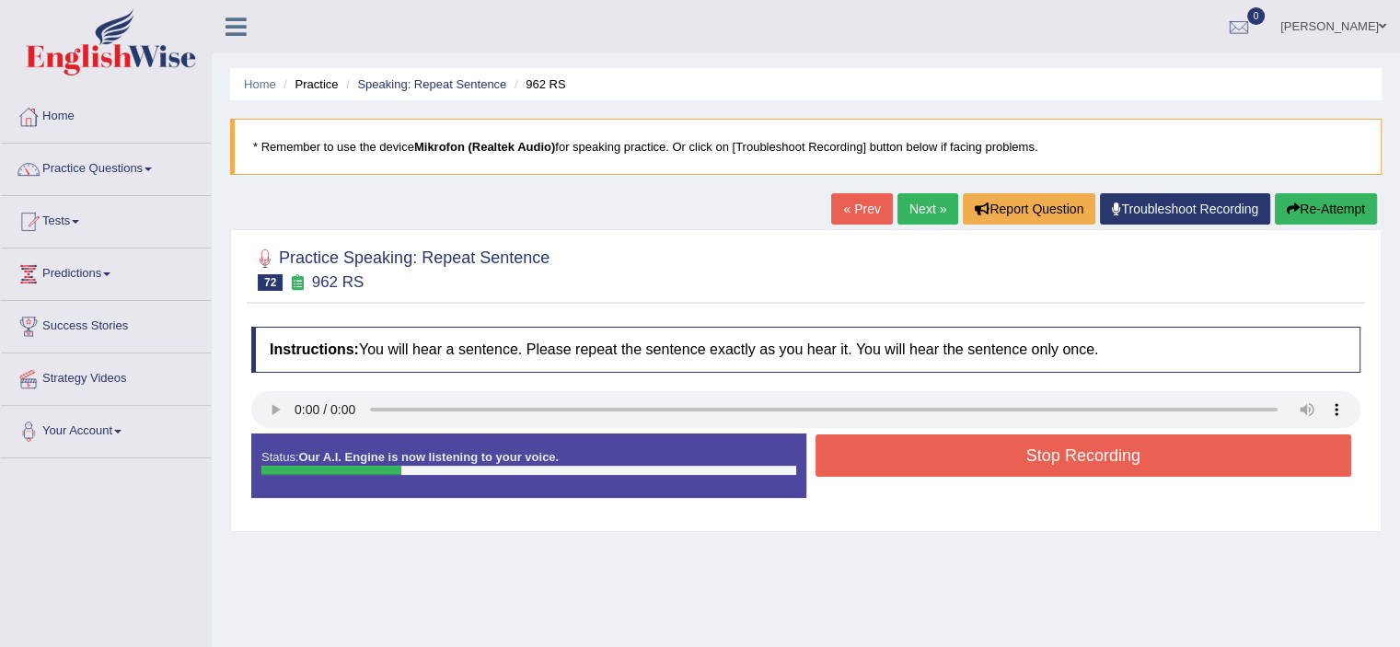
click at [927, 453] on button "Stop Recording" at bounding box center [1083, 455] width 536 height 42
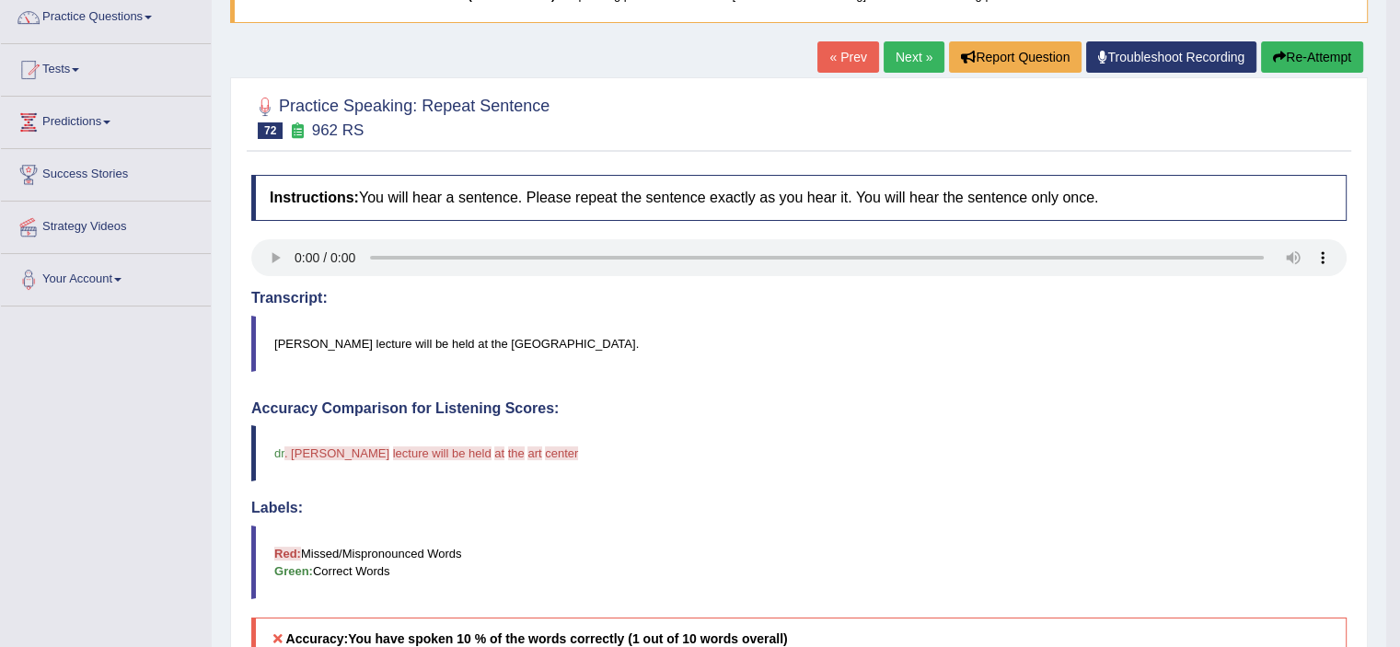
scroll to position [114, 0]
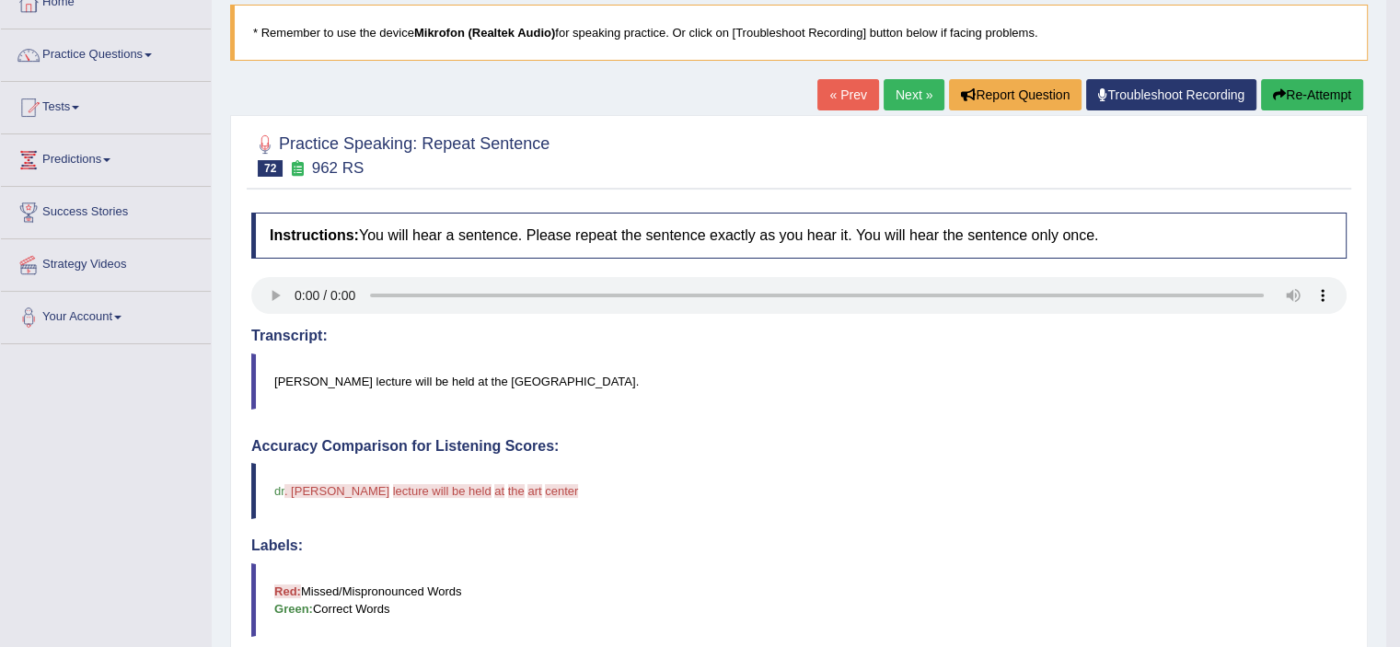
click at [1304, 95] on button "Re-Attempt" at bounding box center [1312, 94] width 102 height 31
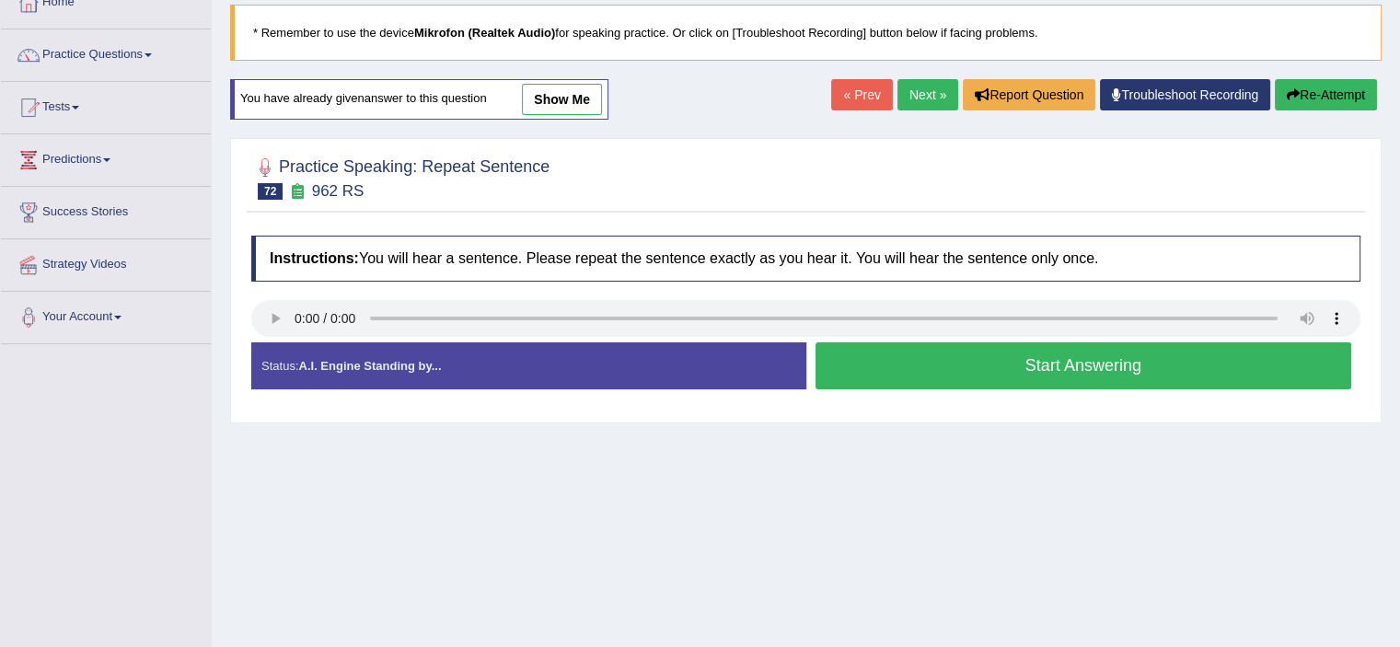
click at [838, 345] on button "Start Answering" at bounding box center [1083, 365] width 536 height 47
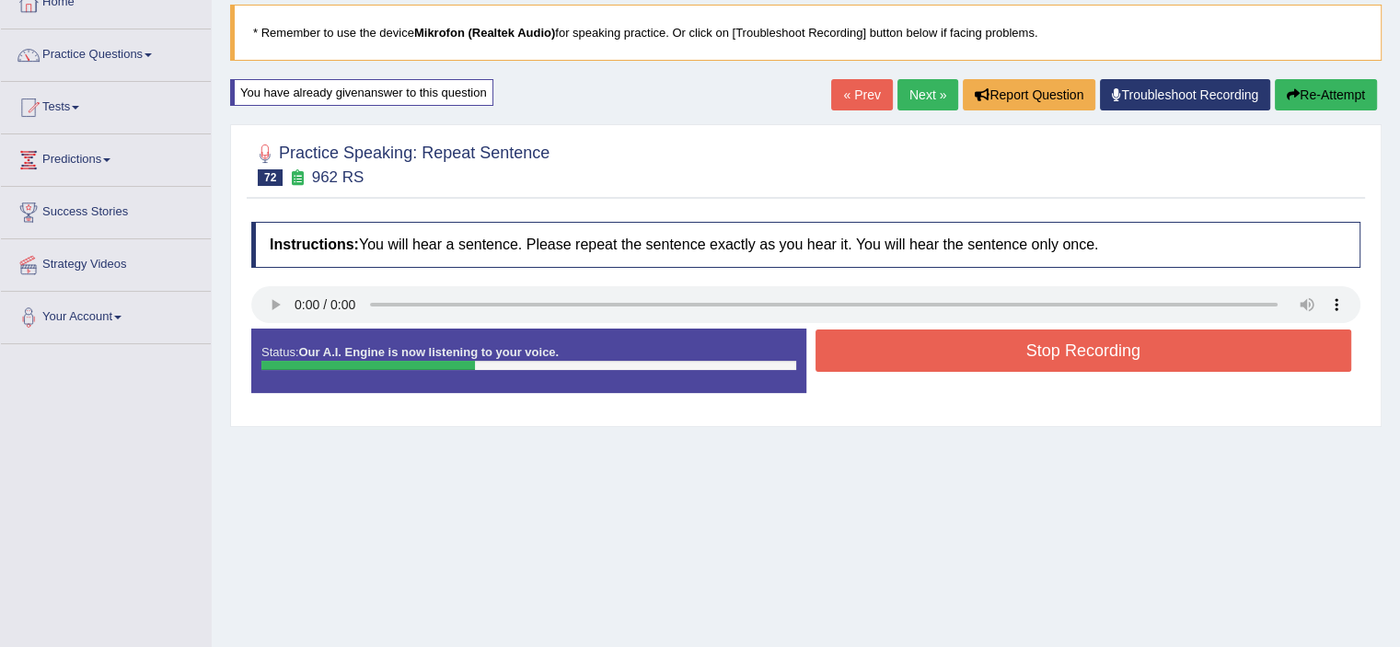
click at [838, 345] on button "Stop Recording" at bounding box center [1083, 350] width 536 height 42
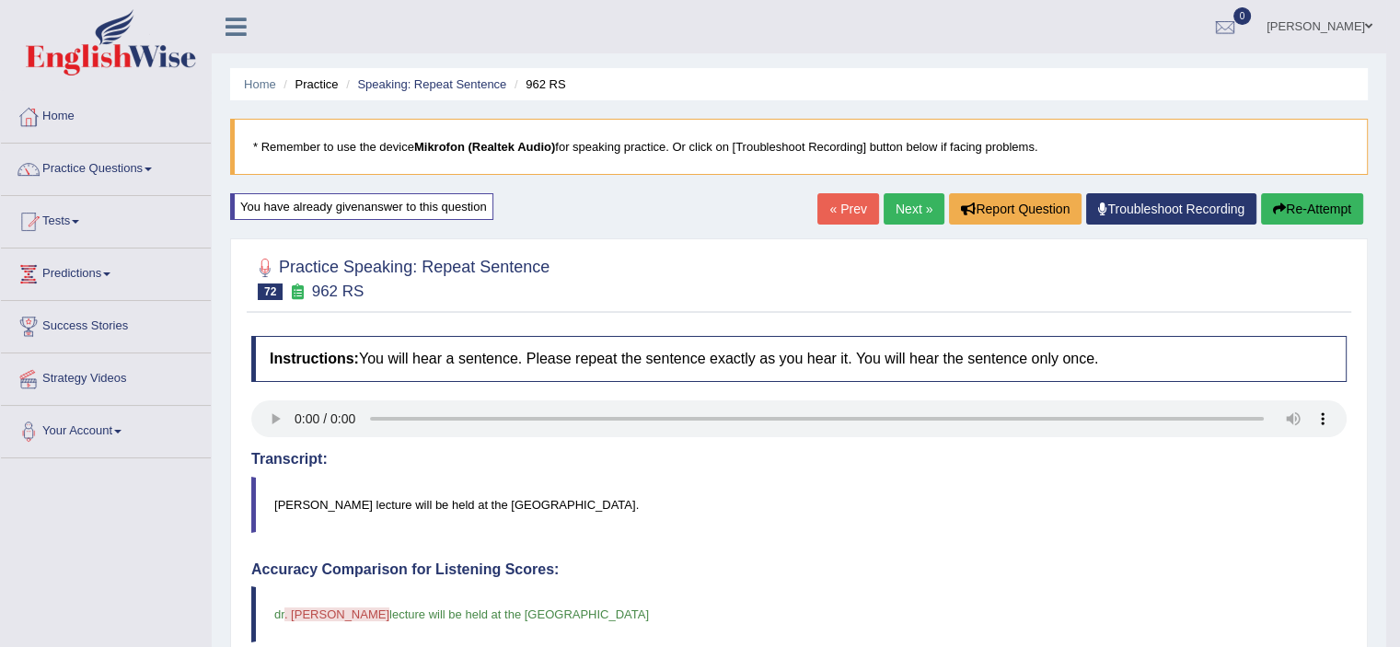
click at [915, 211] on link "Next »" at bounding box center [913, 208] width 61 height 31
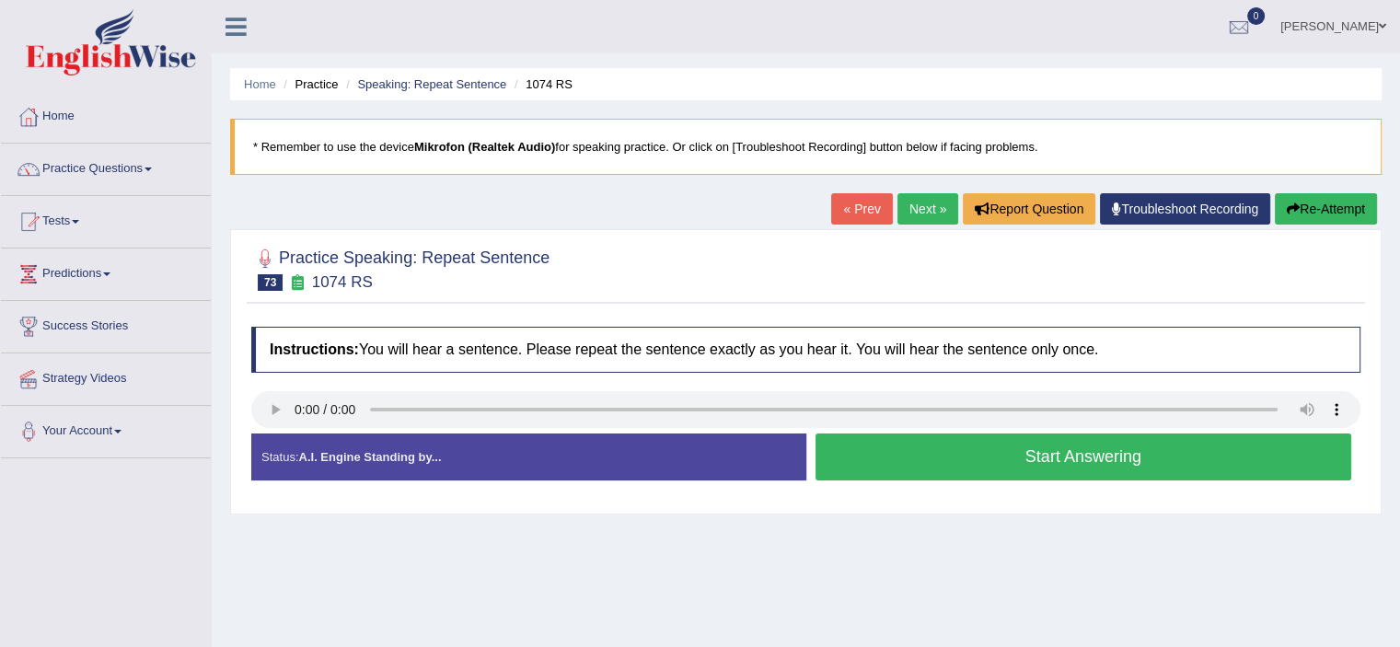
click at [919, 455] on button "Start Answering" at bounding box center [1083, 456] width 536 height 47
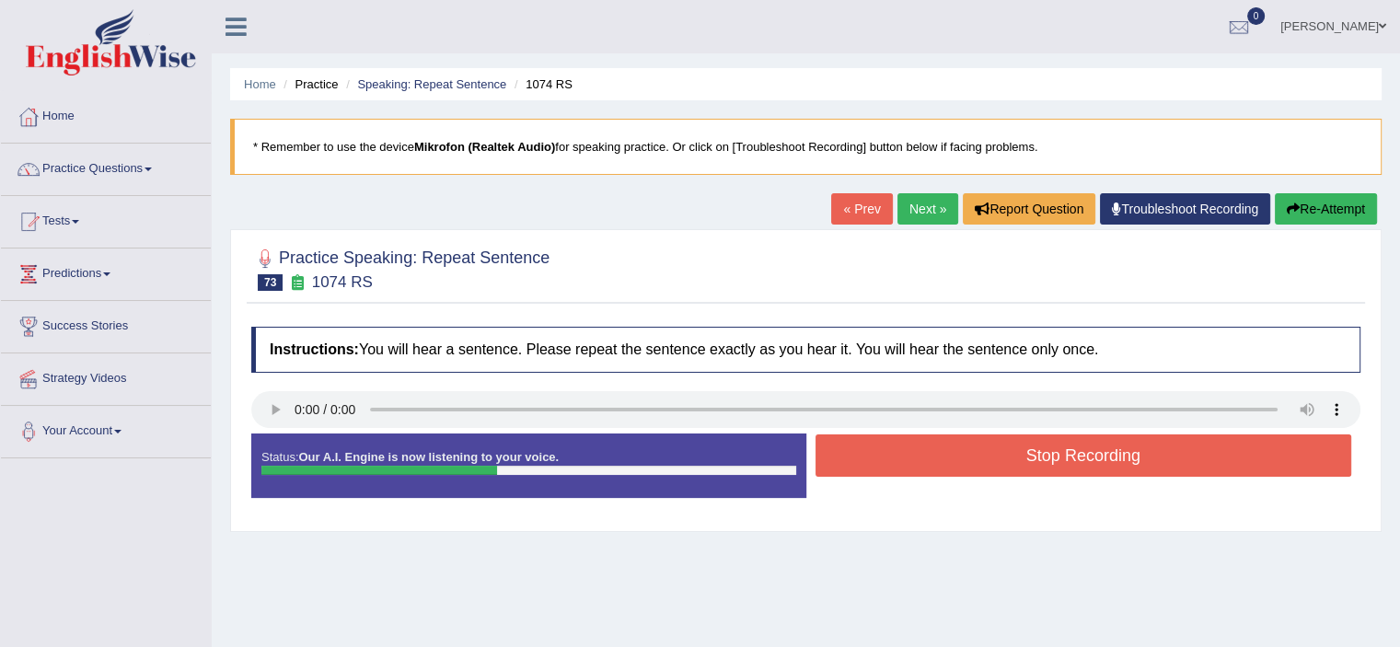
click at [919, 455] on button "Stop Recording" at bounding box center [1083, 455] width 536 height 42
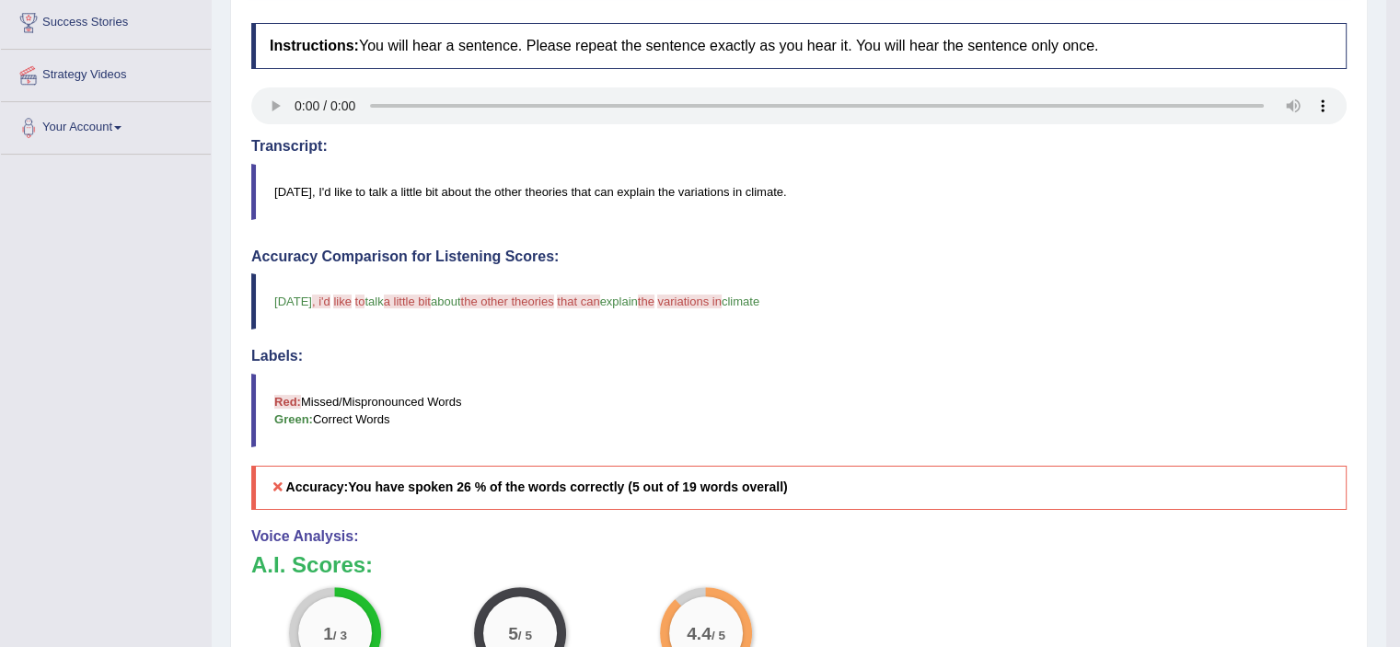
scroll to position [27, 0]
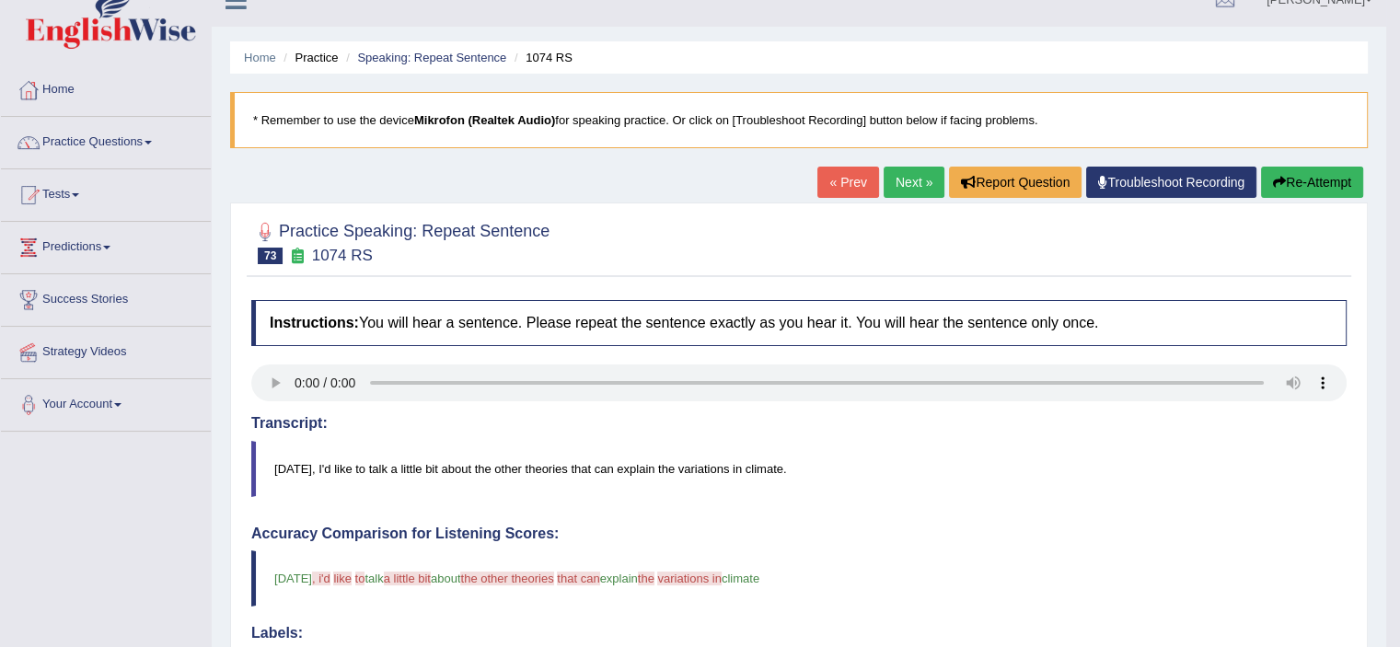
click at [883, 172] on link "Next »" at bounding box center [913, 182] width 61 height 31
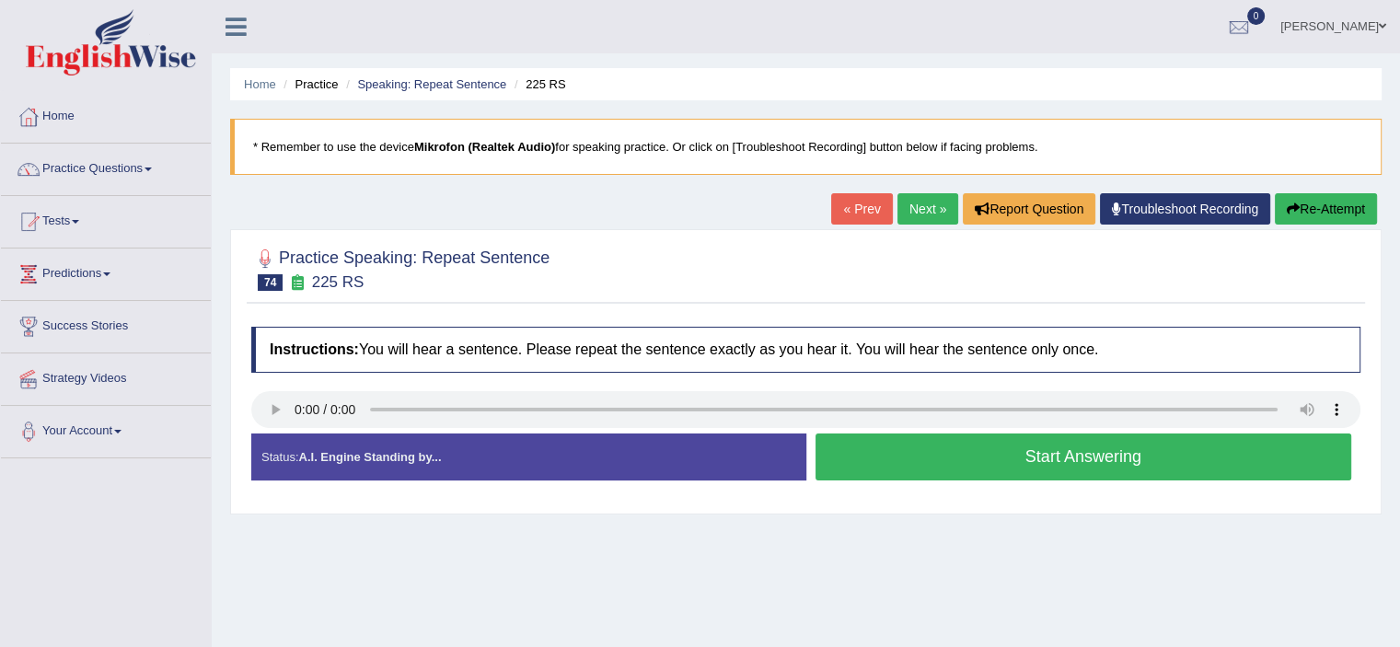
click at [867, 448] on button "Start Answering" at bounding box center [1083, 456] width 536 height 47
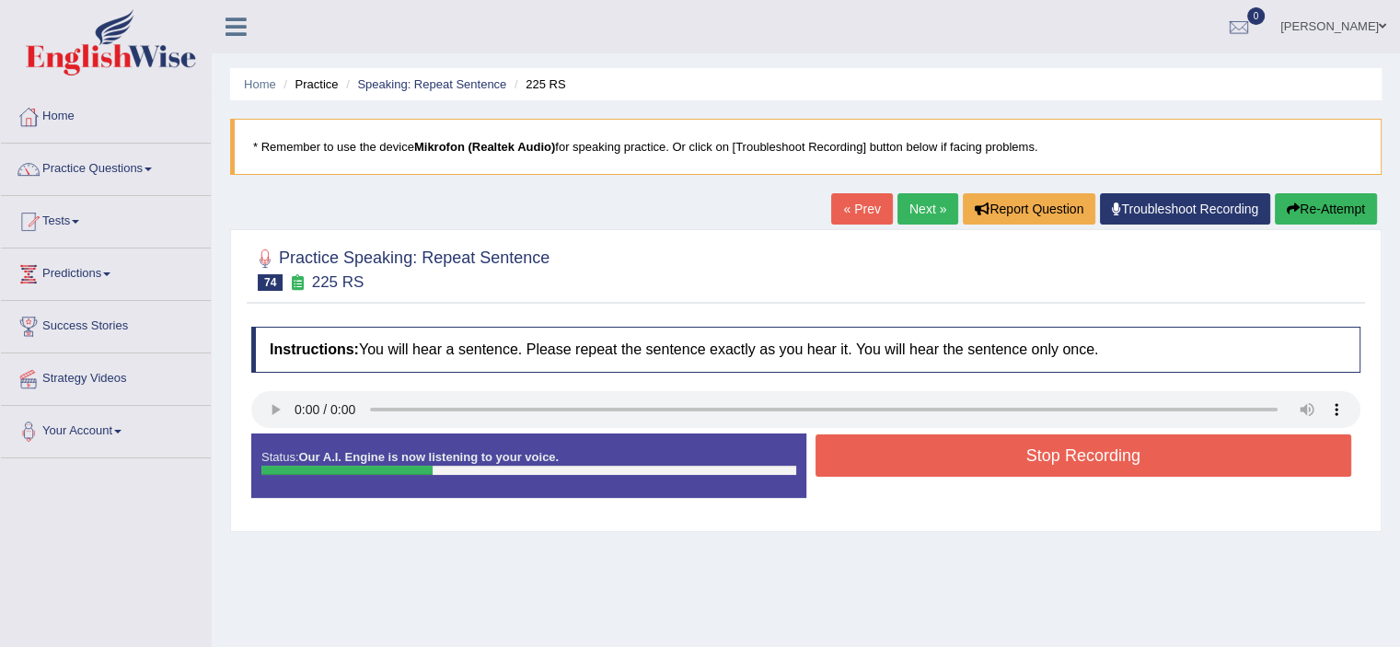
click at [867, 448] on button "Stop Recording" at bounding box center [1083, 455] width 536 height 42
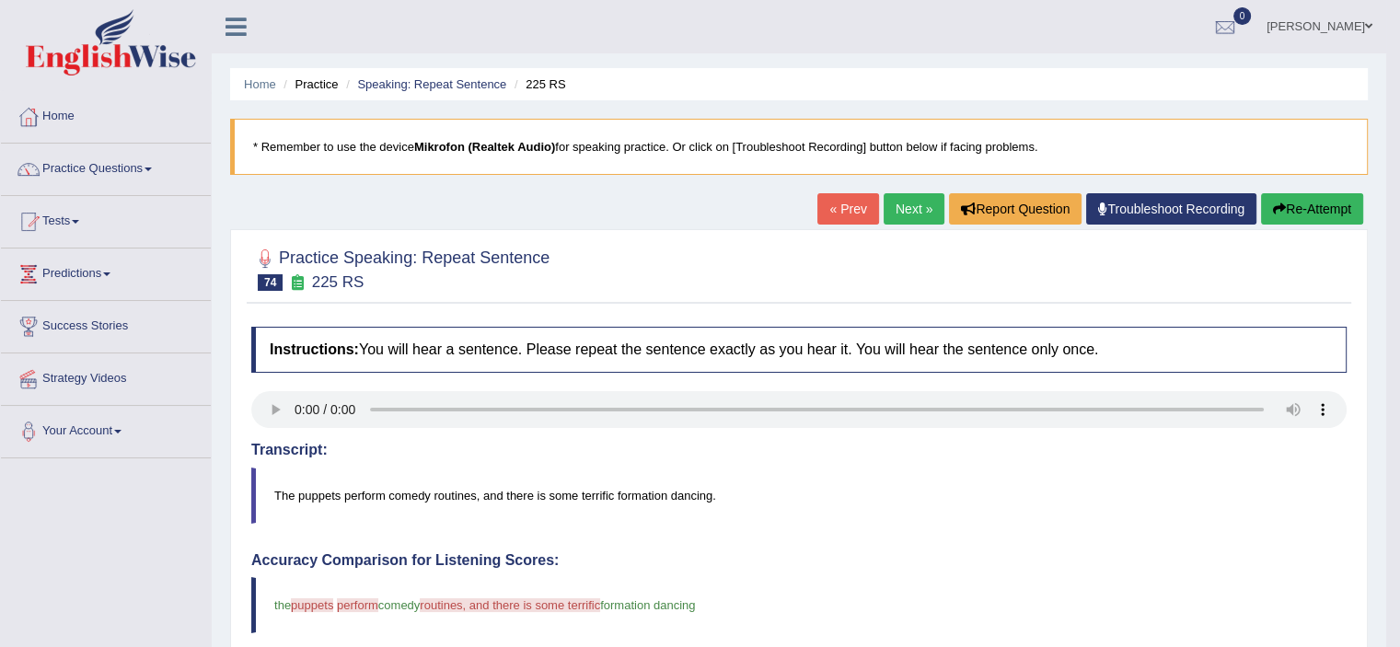
click at [909, 214] on link "Next »" at bounding box center [913, 208] width 61 height 31
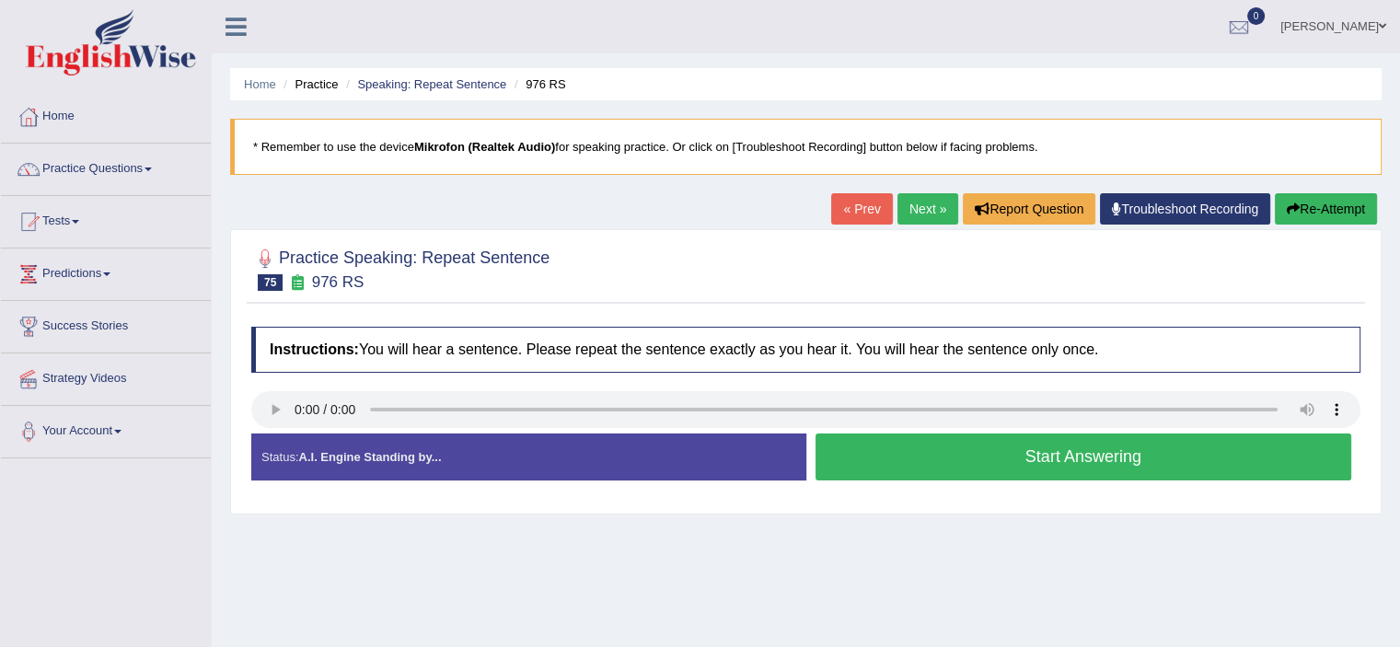
click at [882, 444] on button "Start Answering" at bounding box center [1083, 456] width 536 height 47
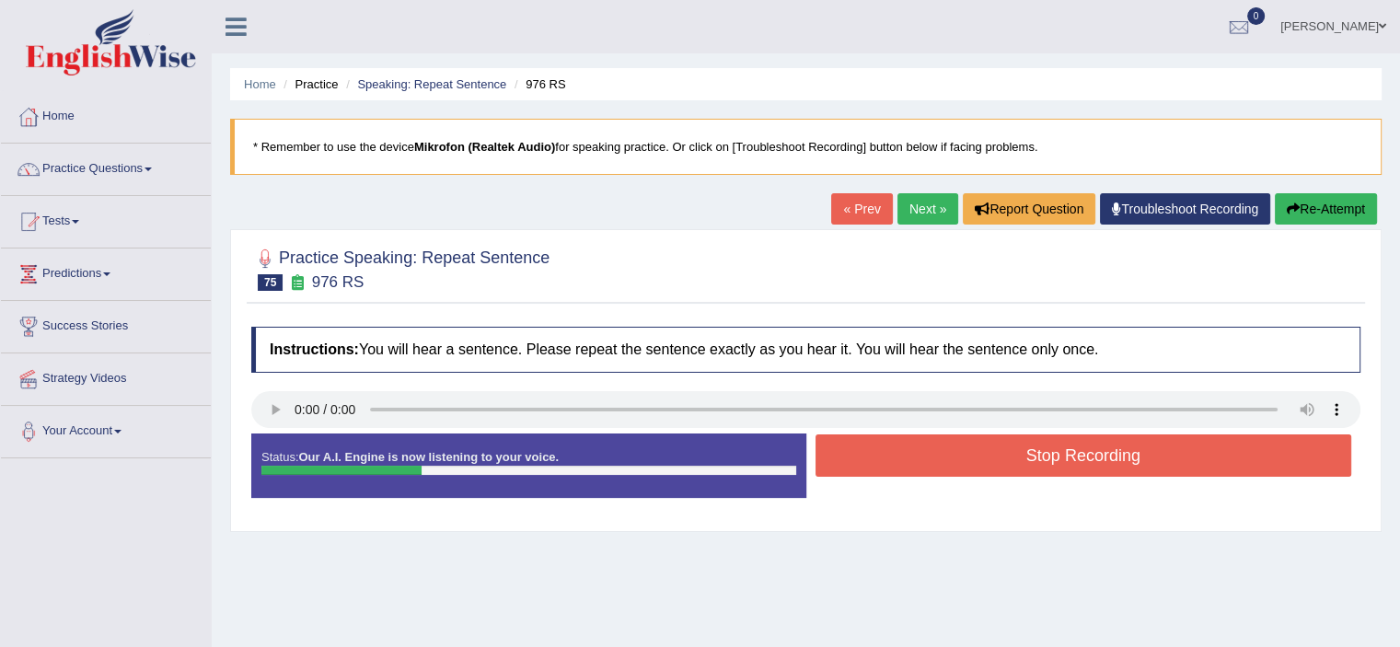
click at [882, 444] on button "Stop Recording" at bounding box center [1083, 455] width 536 height 42
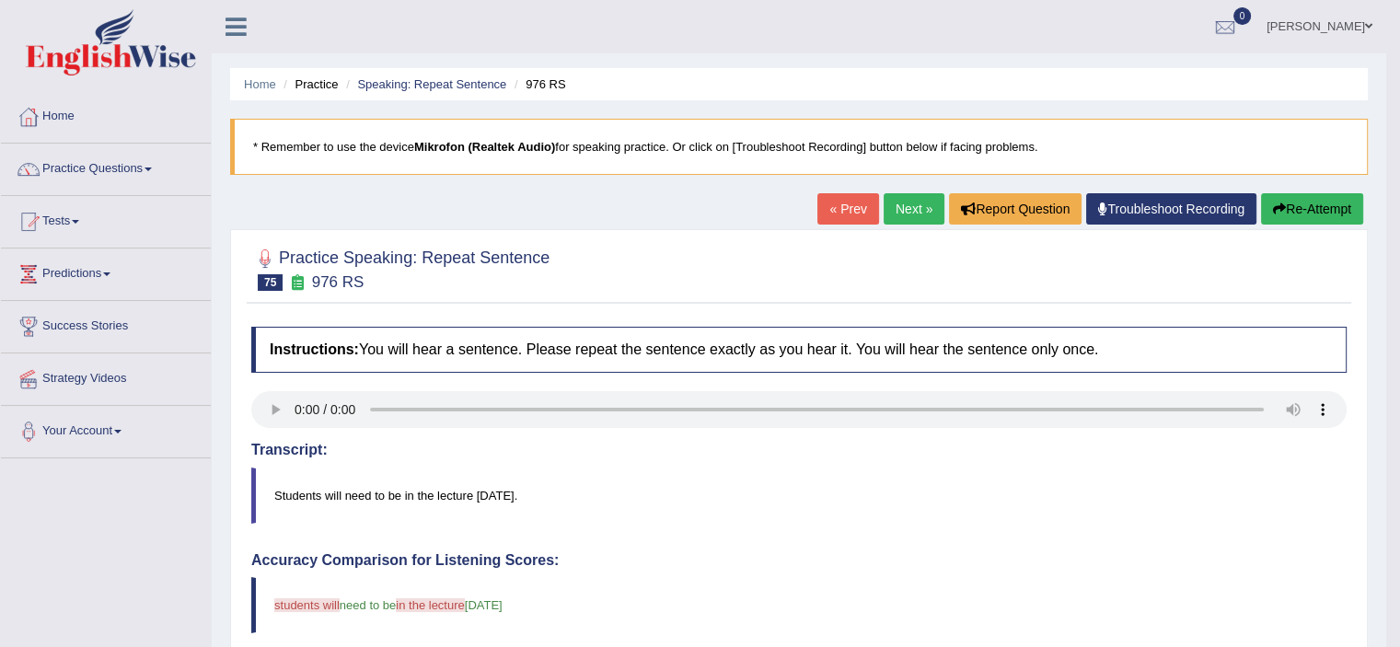
click at [898, 209] on link "Next »" at bounding box center [913, 208] width 61 height 31
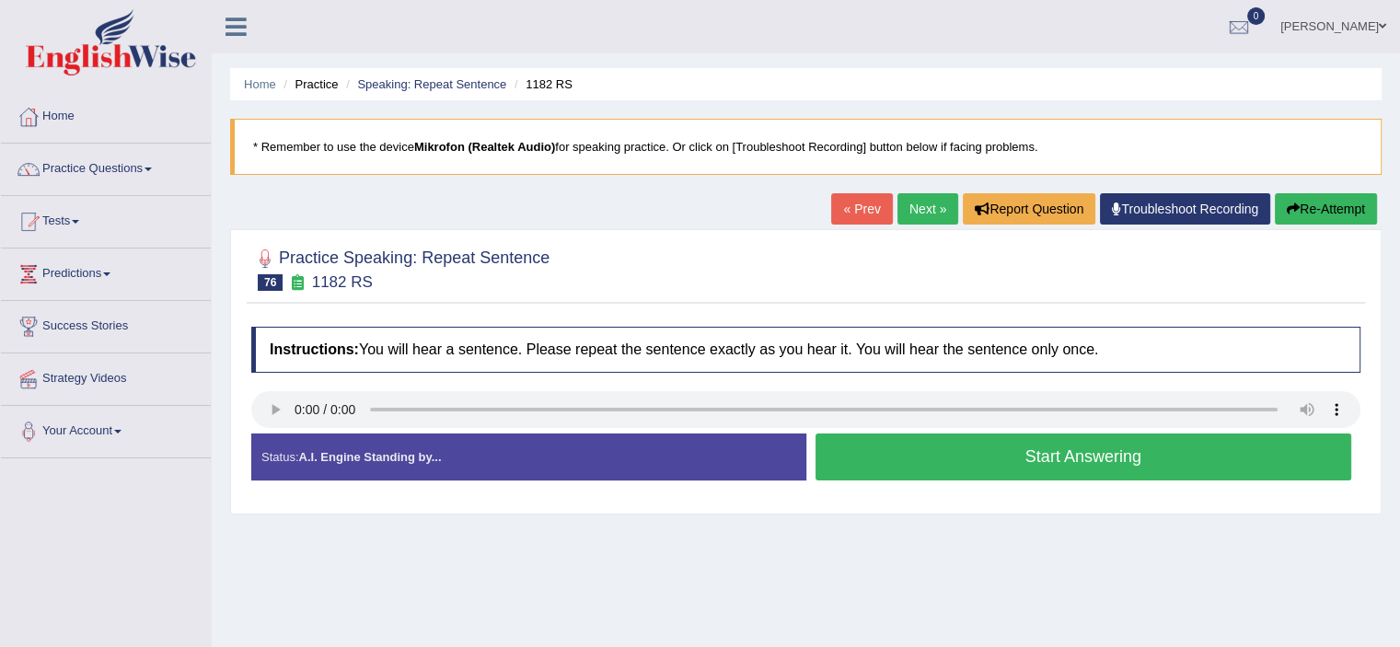
click at [927, 450] on button "Start Answering" at bounding box center [1083, 456] width 536 height 47
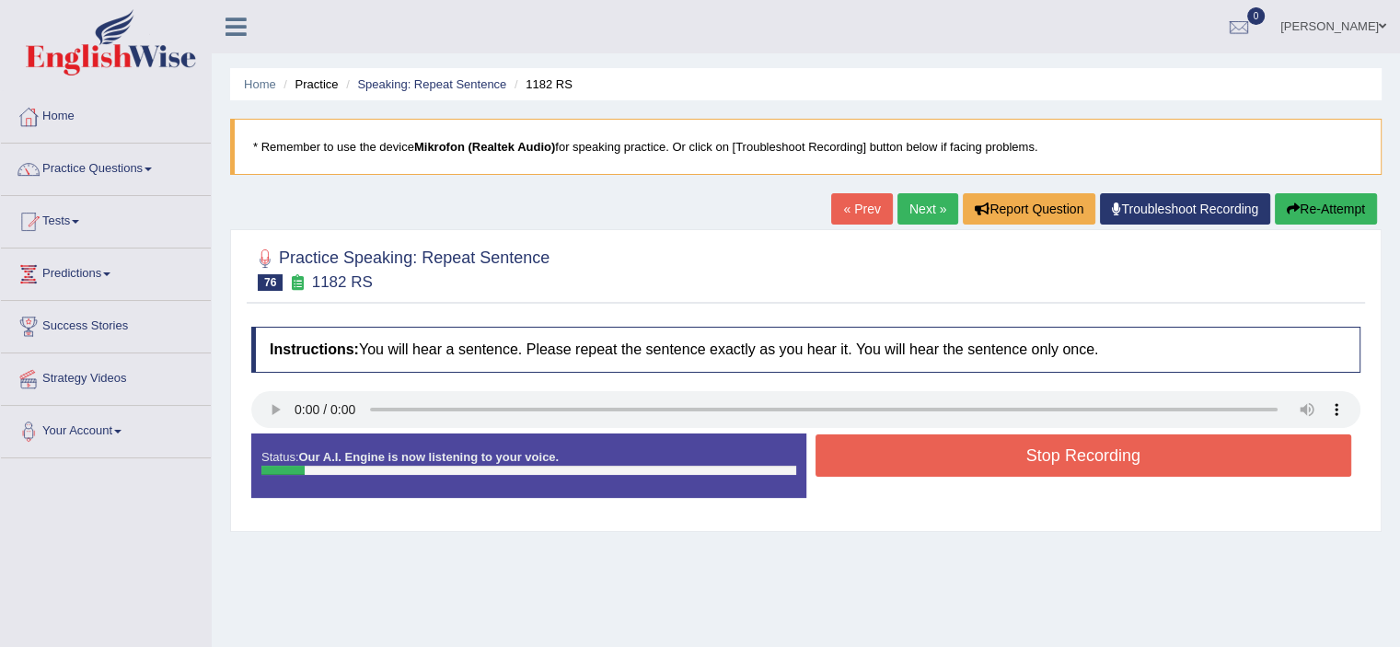
click at [927, 450] on button "Stop Recording" at bounding box center [1083, 455] width 536 height 42
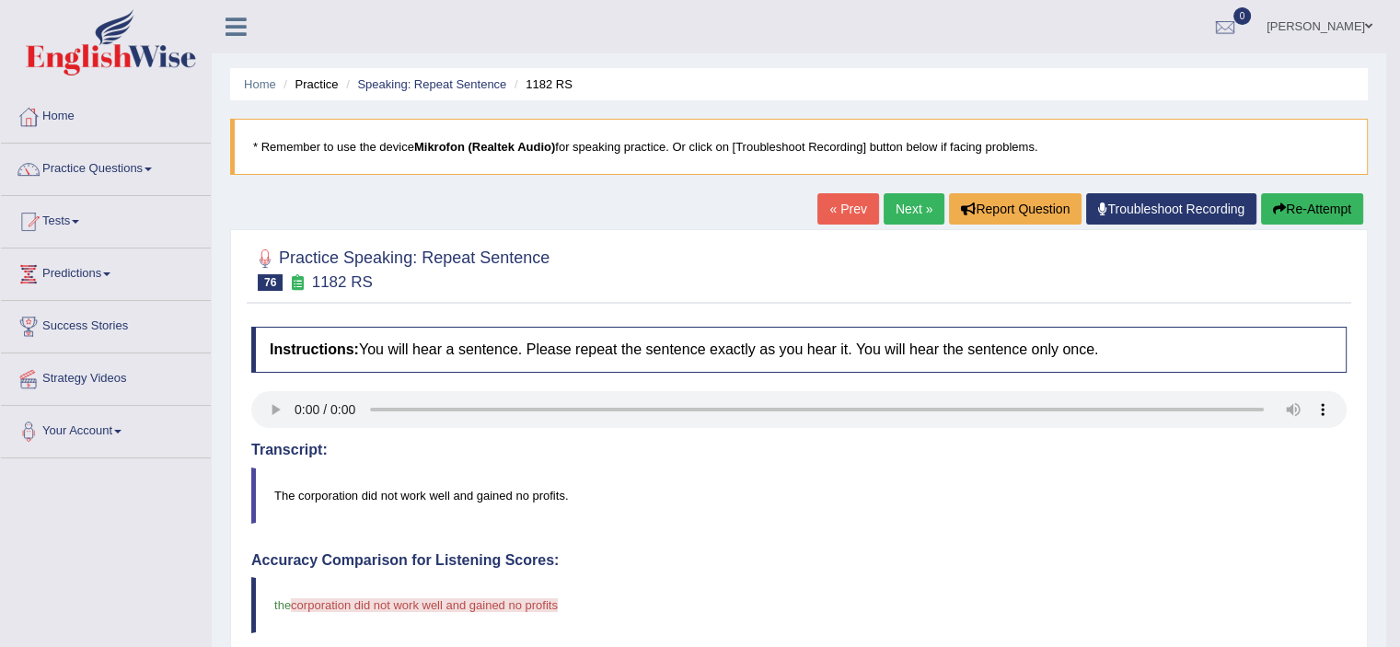
click at [1268, 210] on button "Re-Attempt" at bounding box center [1312, 208] width 102 height 31
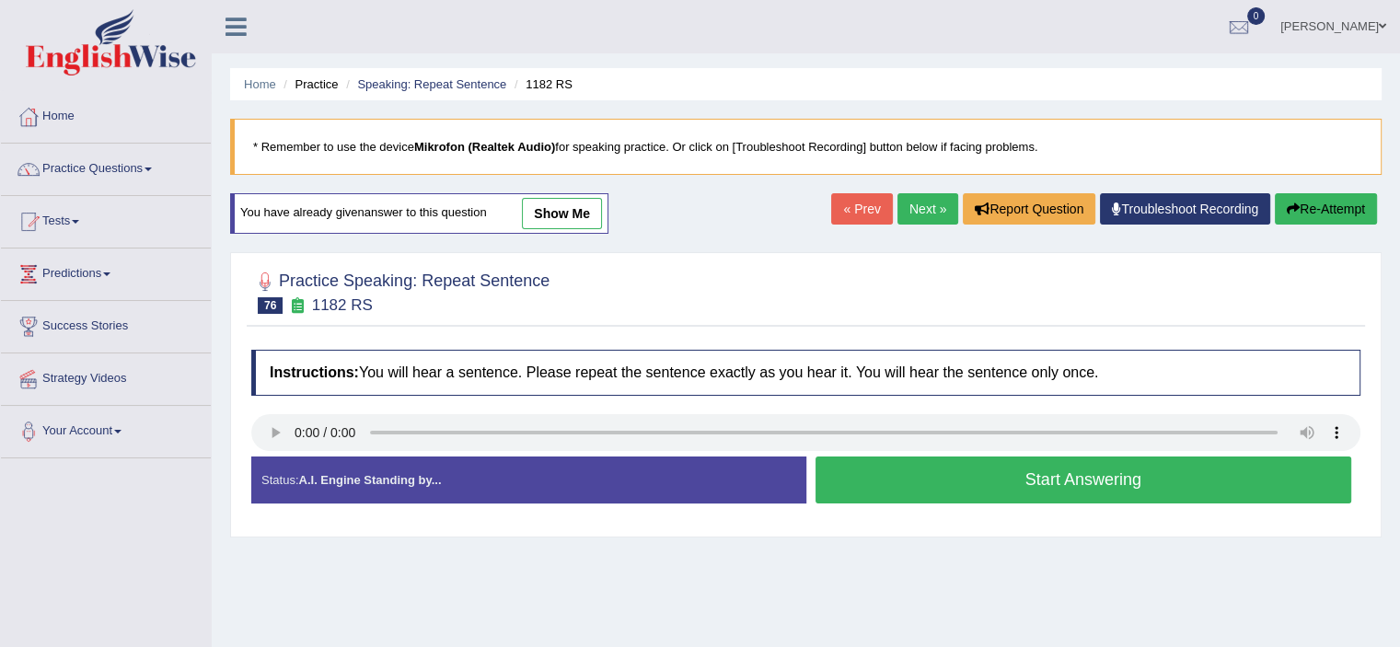
drag, startPoint x: 0, startPoint y: 0, endPoint x: 1114, endPoint y: 485, distance: 1215.2
click at [1114, 485] on button "Start Answering" at bounding box center [1083, 479] width 536 height 47
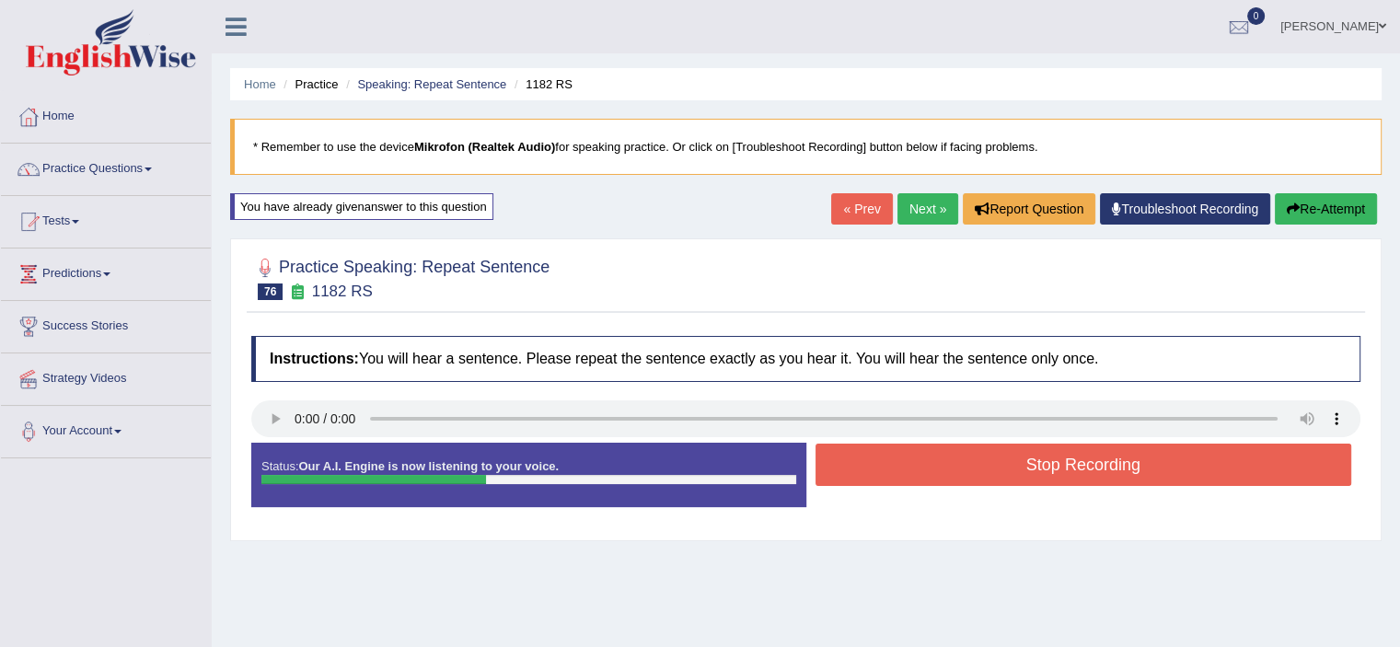
click at [1126, 470] on button "Stop Recording" at bounding box center [1083, 465] width 536 height 42
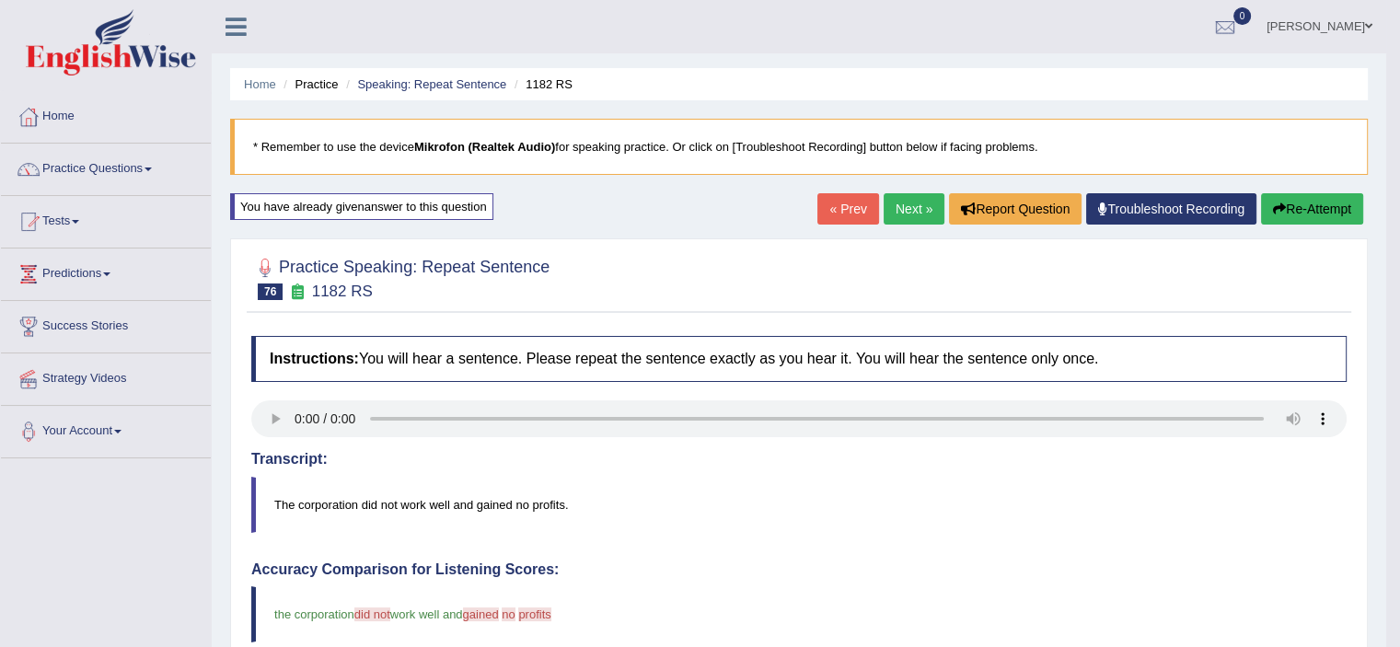
click at [898, 209] on link "Next »" at bounding box center [913, 208] width 61 height 31
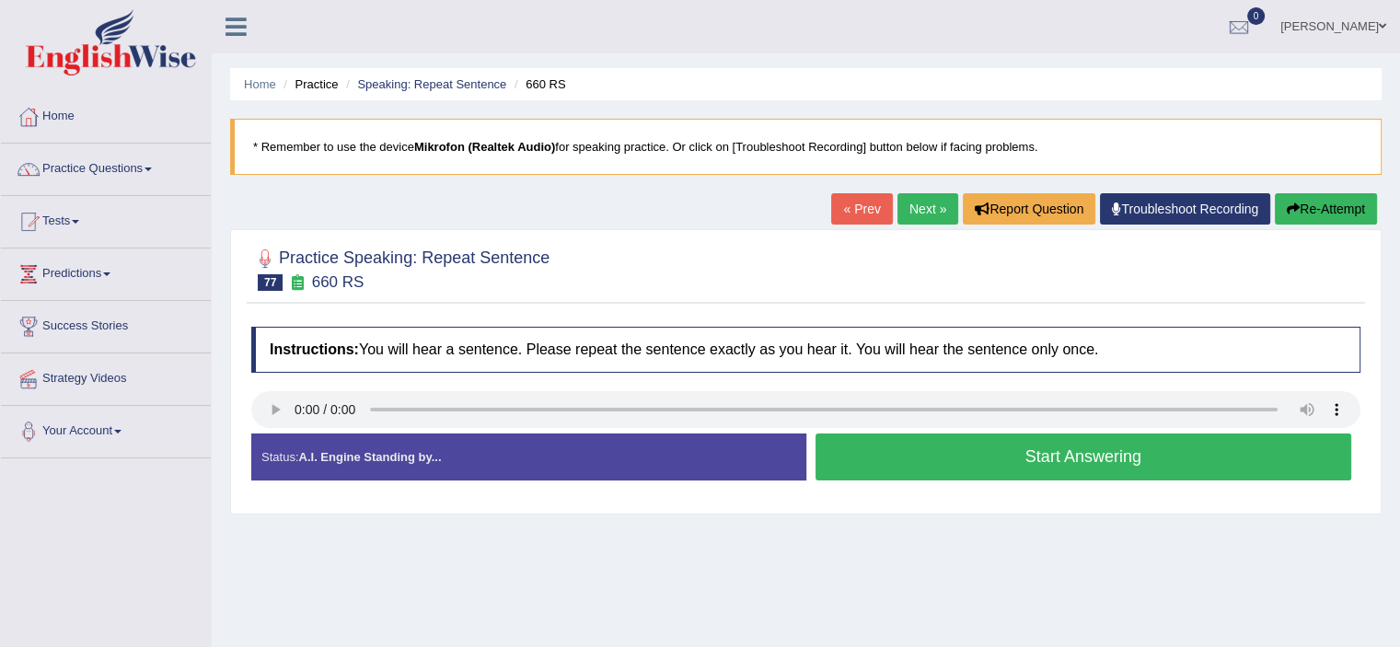
click at [856, 464] on button "Start Answering" at bounding box center [1083, 456] width 536 height 47
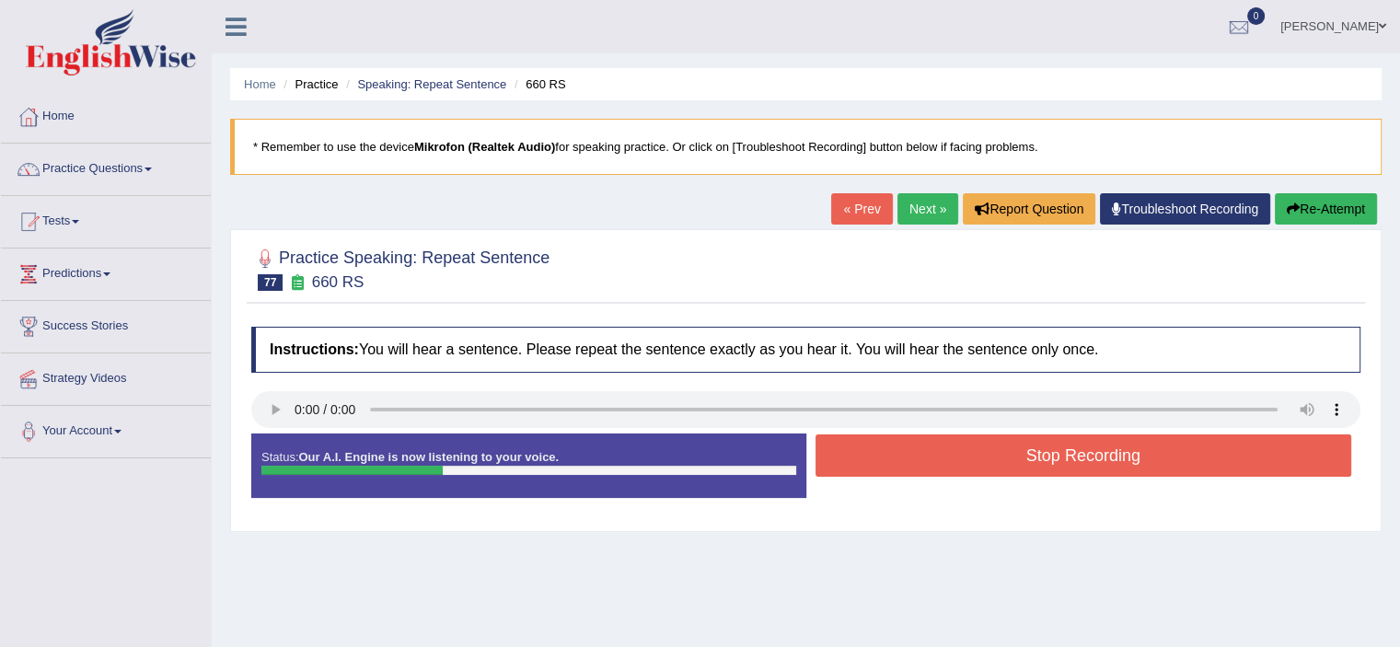
click at [856, 464] on button "Stop Recording" at bounding box center [1083, 455] width 536 height 42
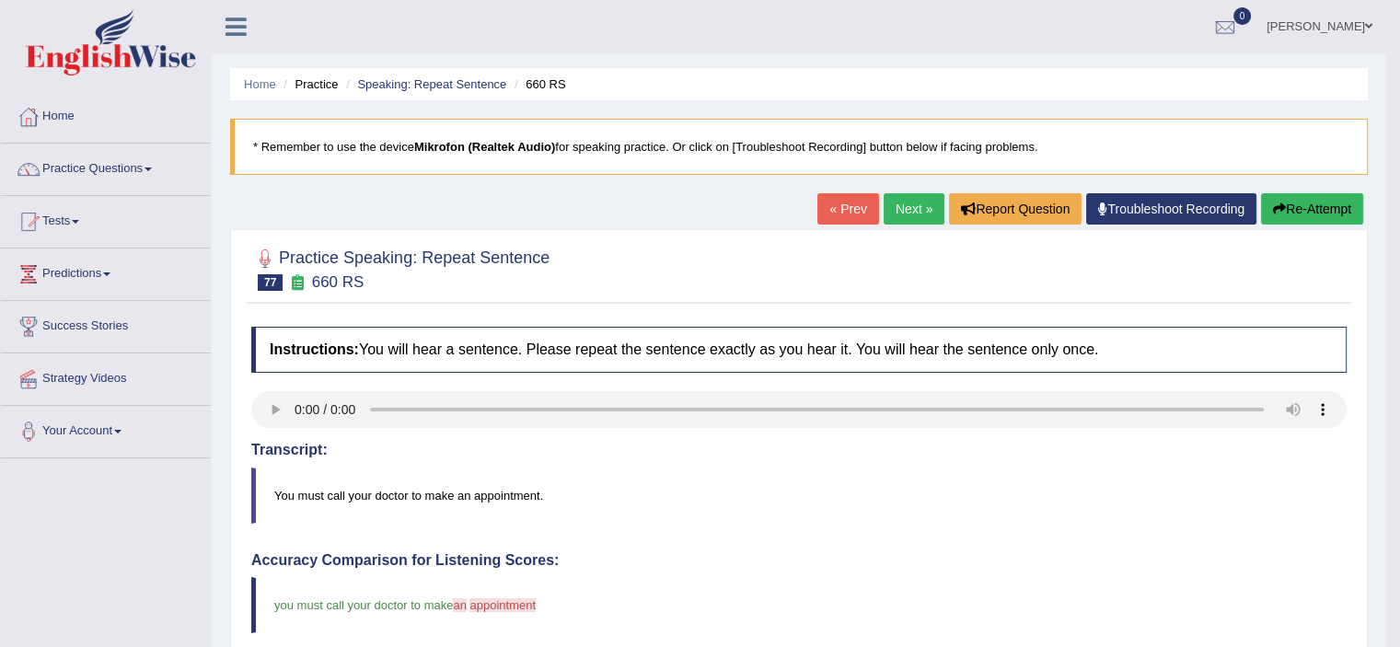
click at [916, 198] on link "Next »" at bounding box center [913, 208] width 61 height 31
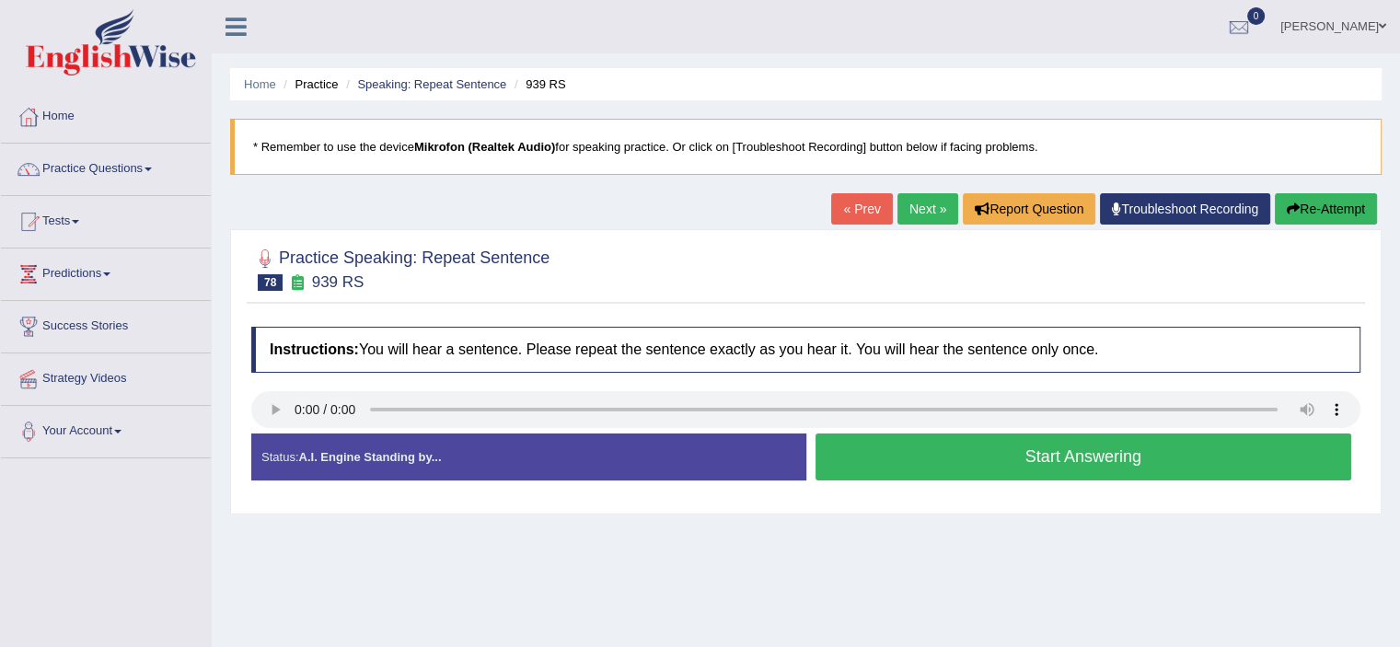
click at [846, 437] on button "Start Answering" at bounding box center [1083, 456] width 536 height 47
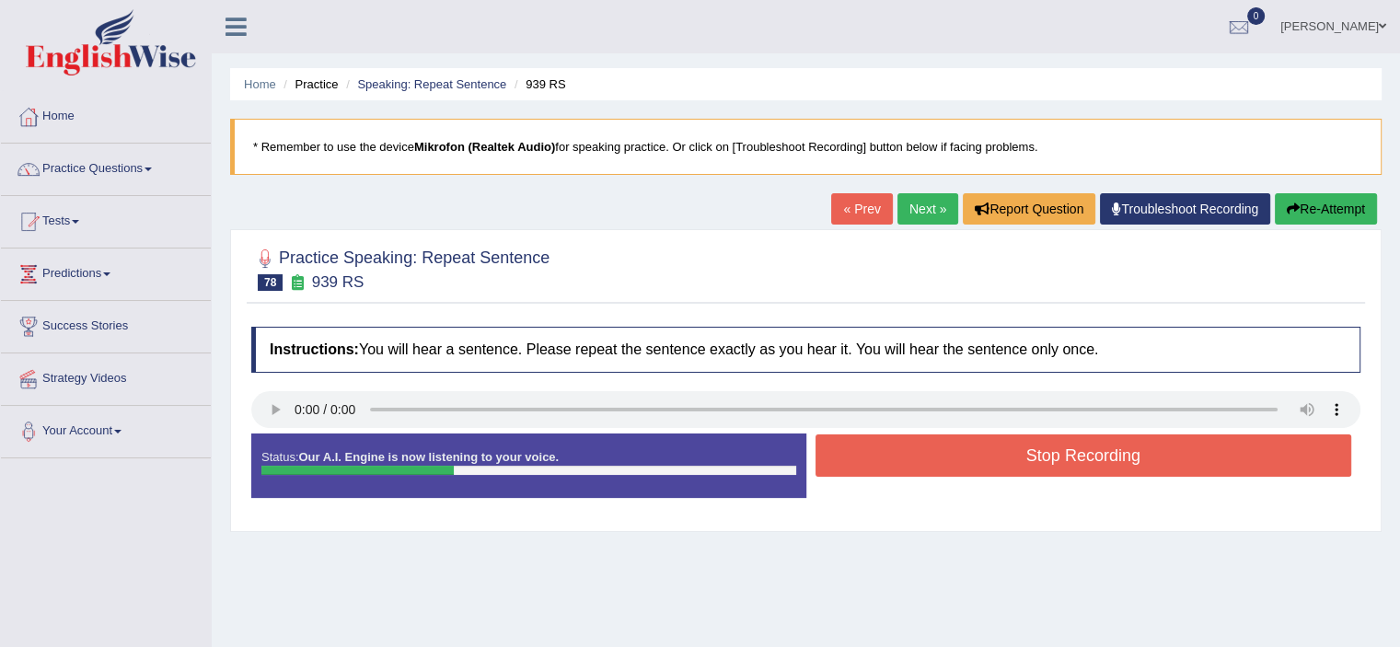
click at [846, 437] on button "Stop Recording" at bounding box center [1083, 455] width 536 height 42
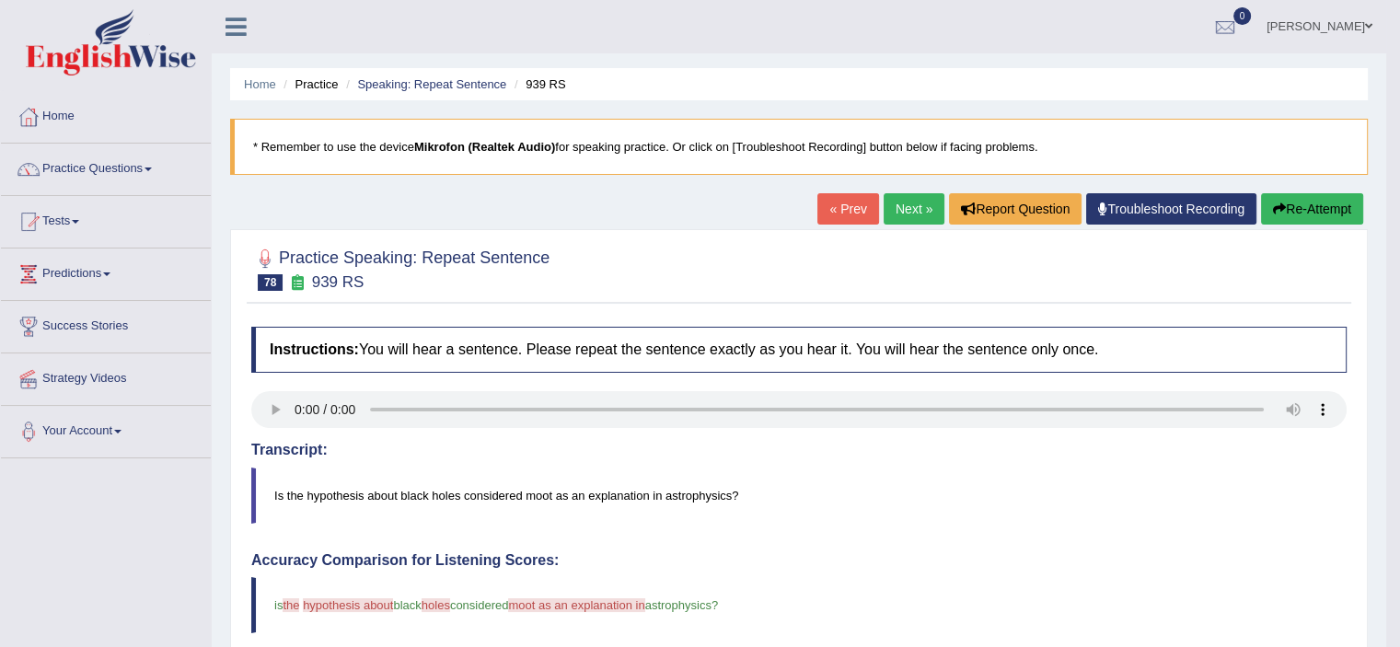
click at [926, 213] on link "Next »" at bounding box center [913, 208] width 61 height 31
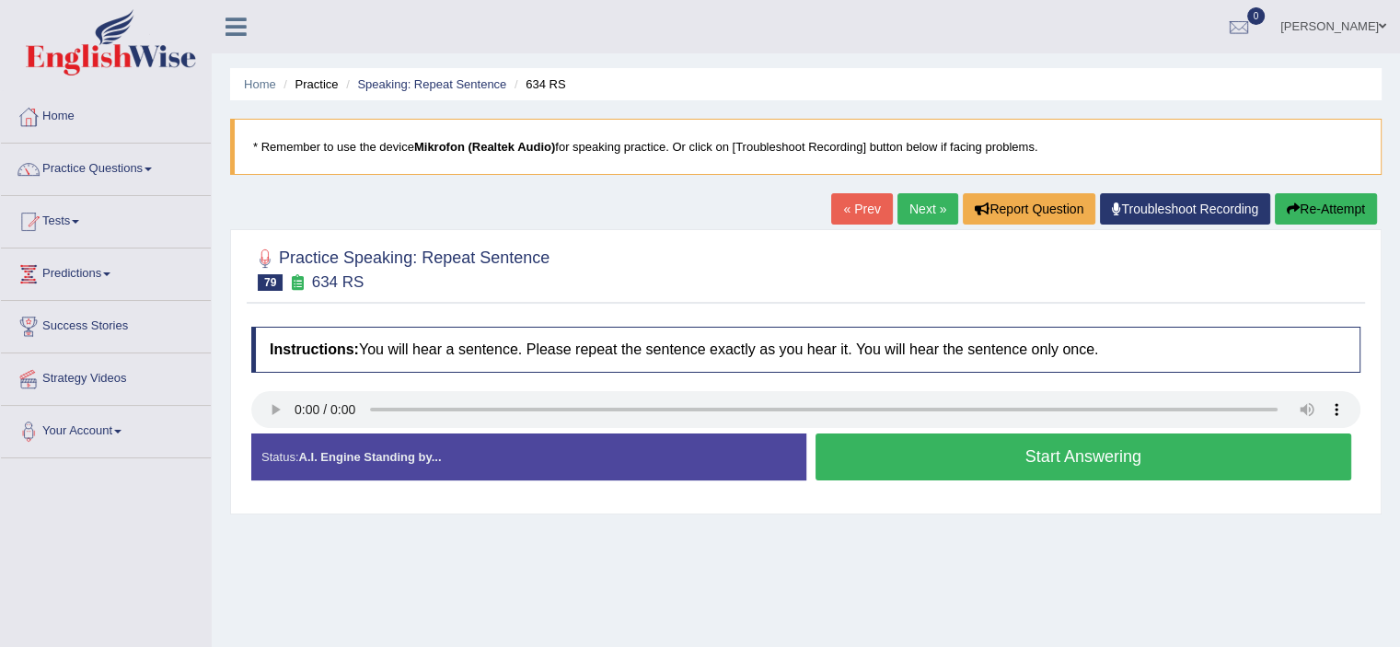
click at [847, 437] on button "Start Answering" at bounding box center [1083, 456] width 536 height 47
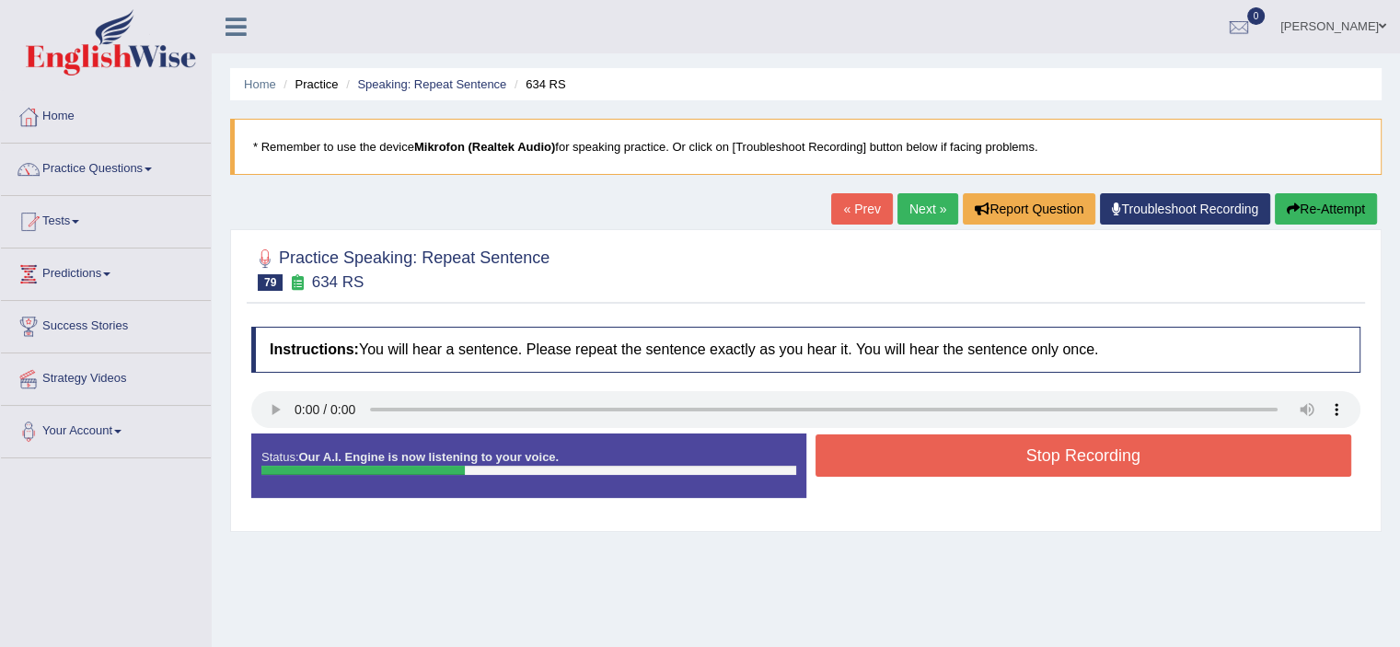
click at [847, 437] on button "Stop Recording" at bounding box center [1083, 455] width 536 height 42
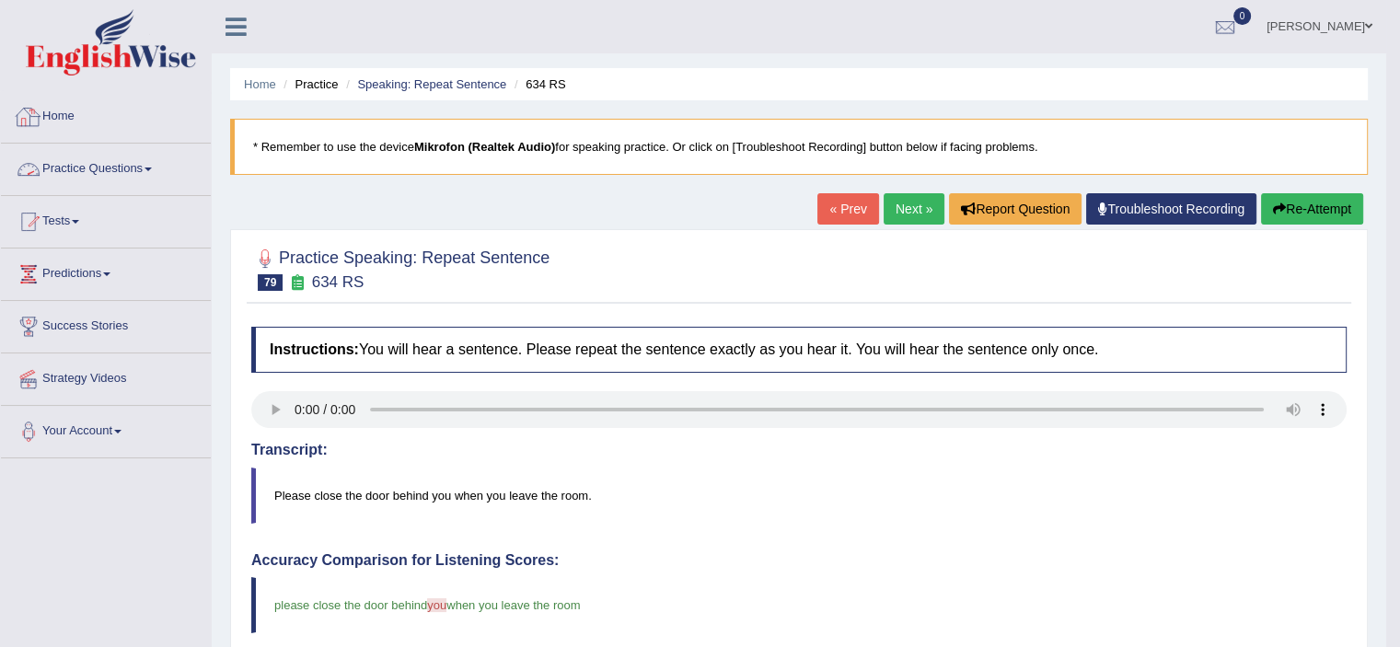
click at [90, 177] on link "Practice Questions" at bounding box center [106, 167] width 210 height 46
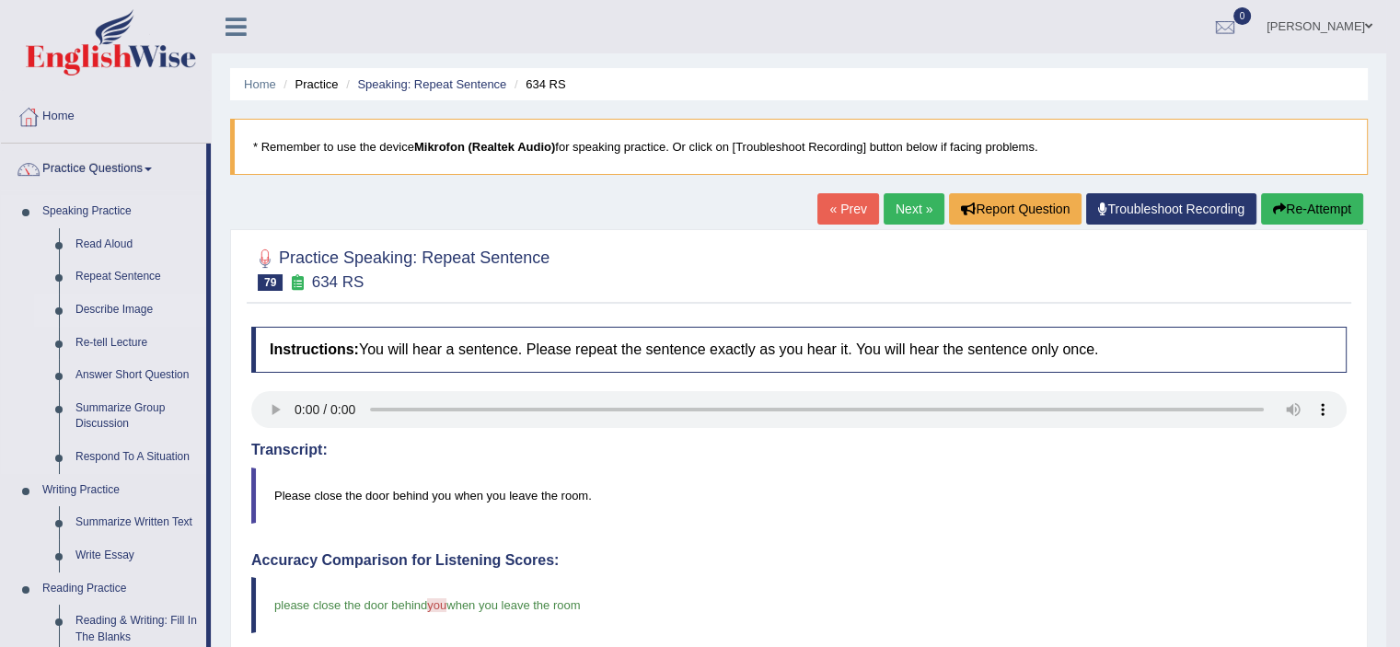
click at [121, 304] on link "Describe Image" at bounding box center [136, 310] width 139 height 33
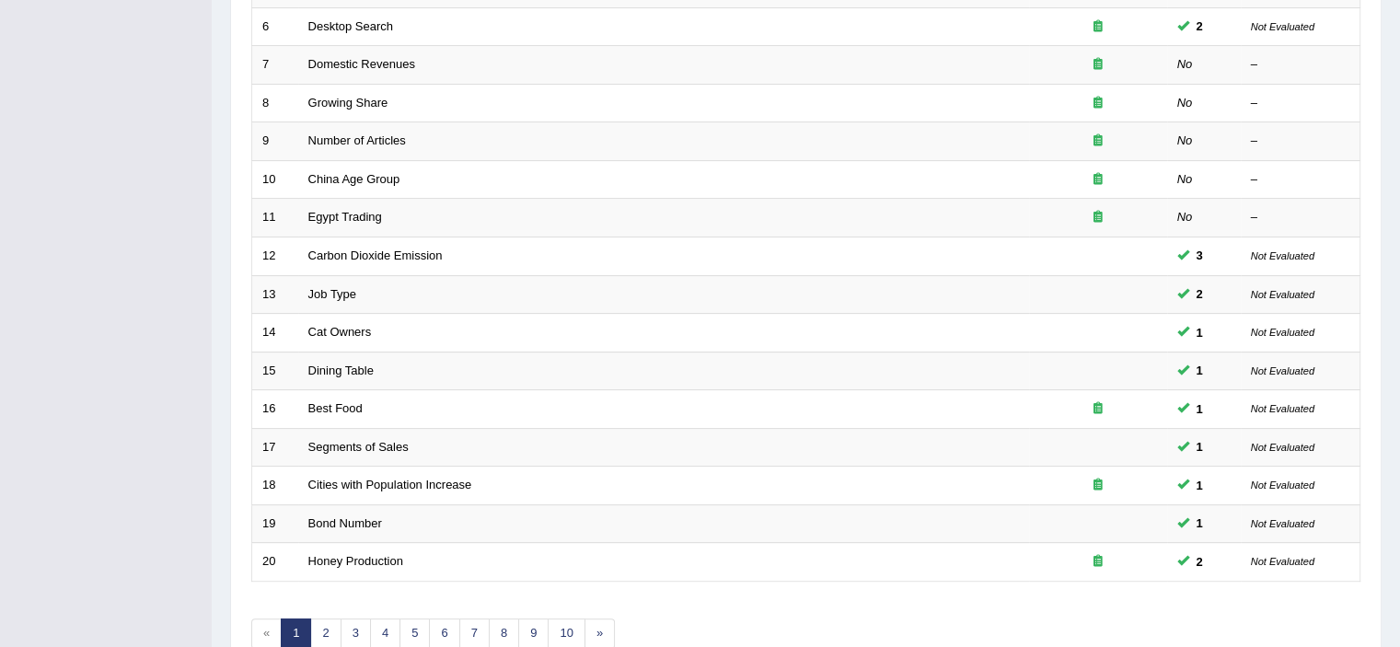
scroll to position [566, 0]
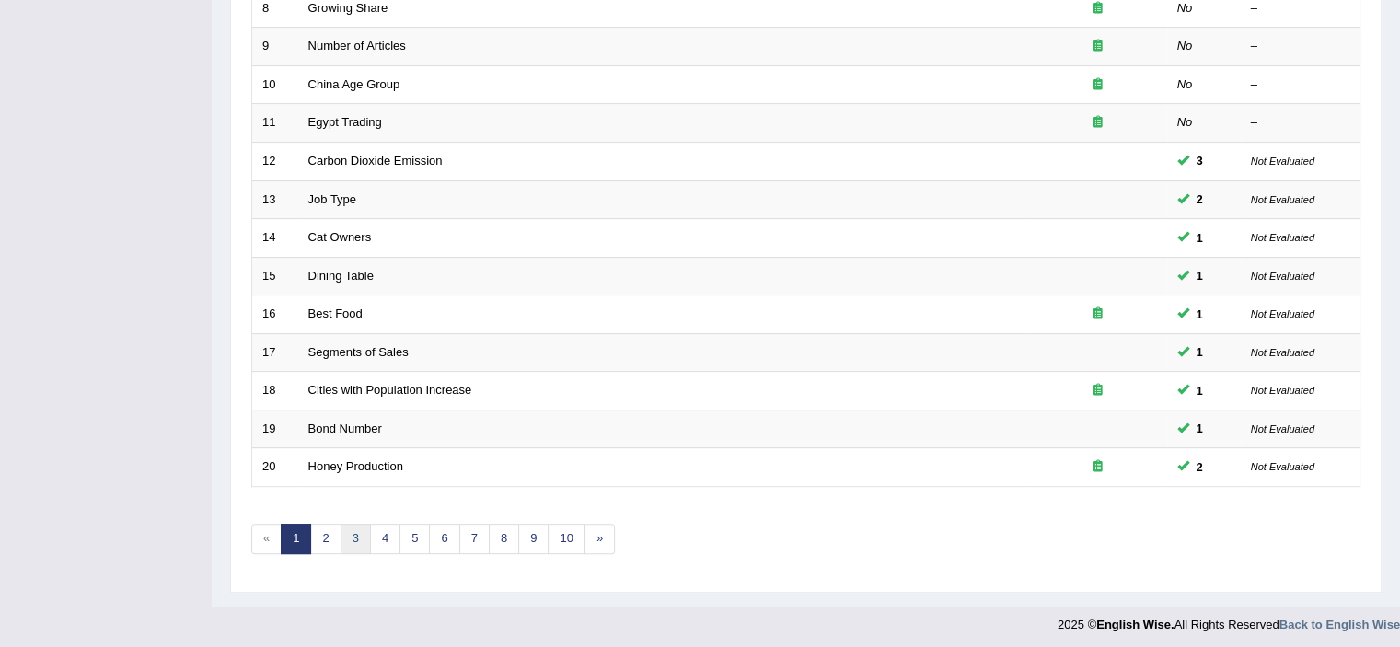
click at [351, 541] on link "3" at bounding box center [355, 539] width 30 height 30
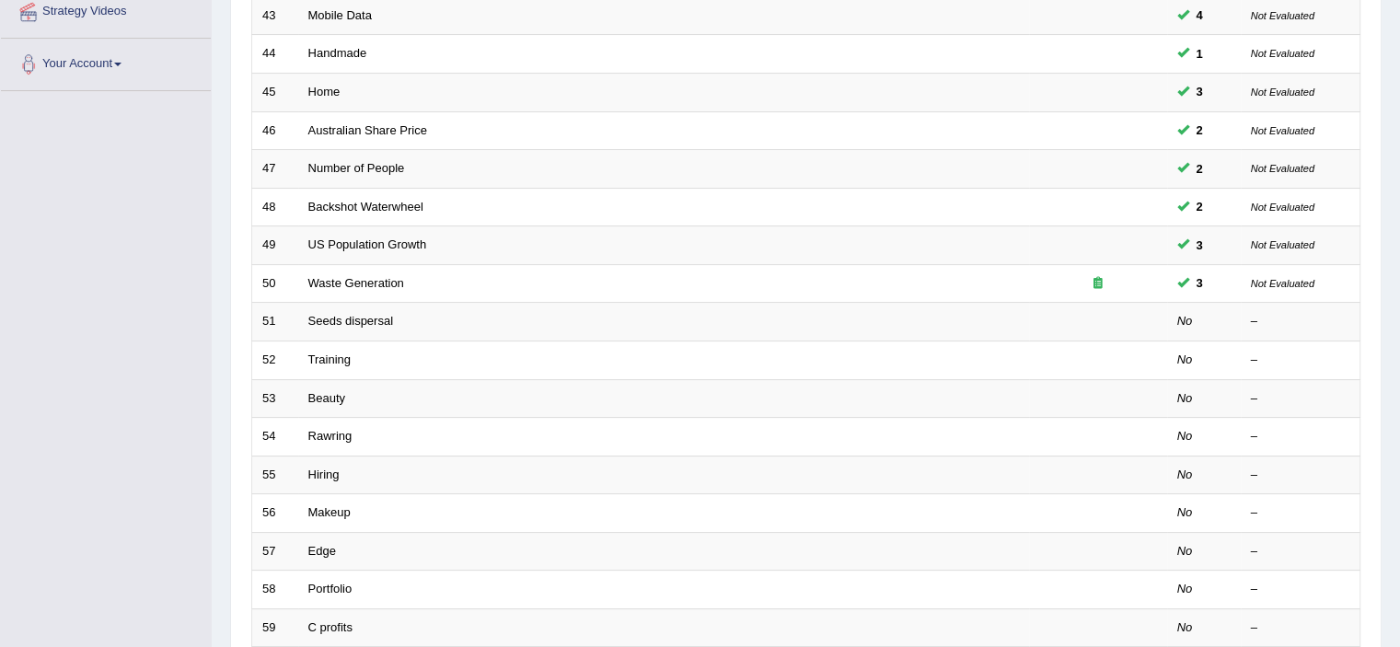
scroll to position [428, 0]
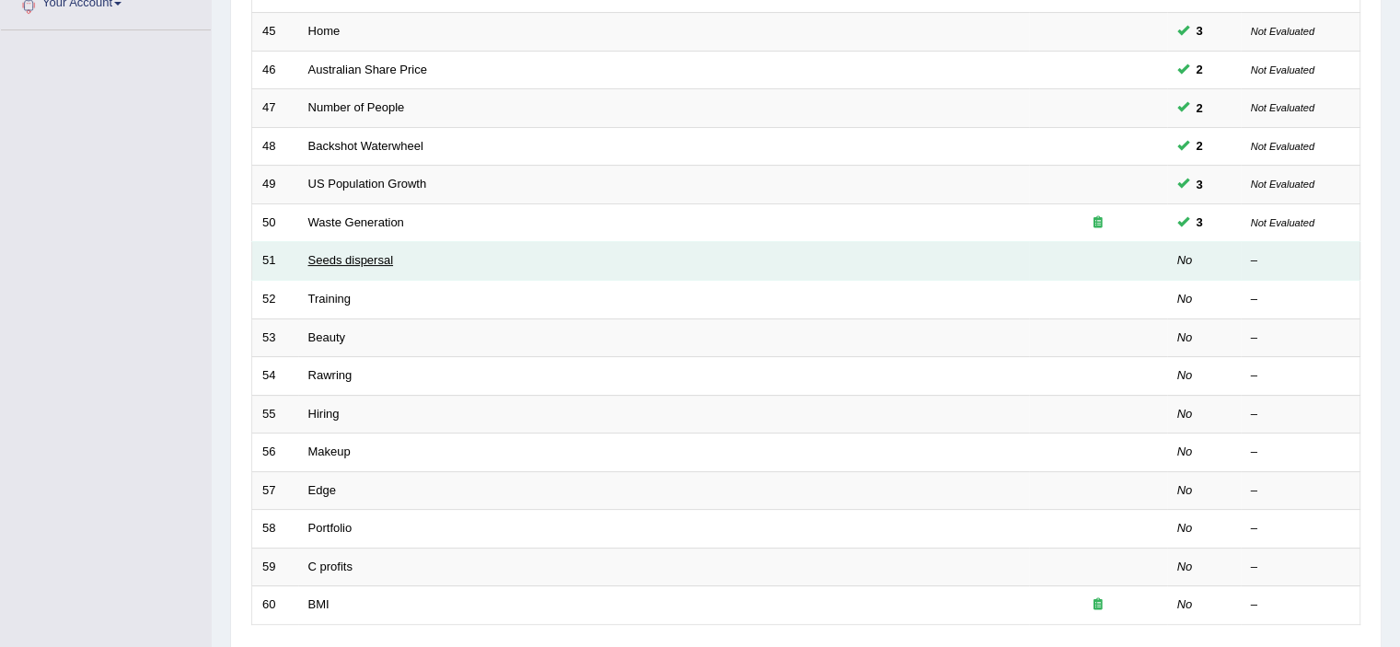
click at [352, 262] on link "Seeds dispersal" at bounding box center [351, 260] width 86 height 14
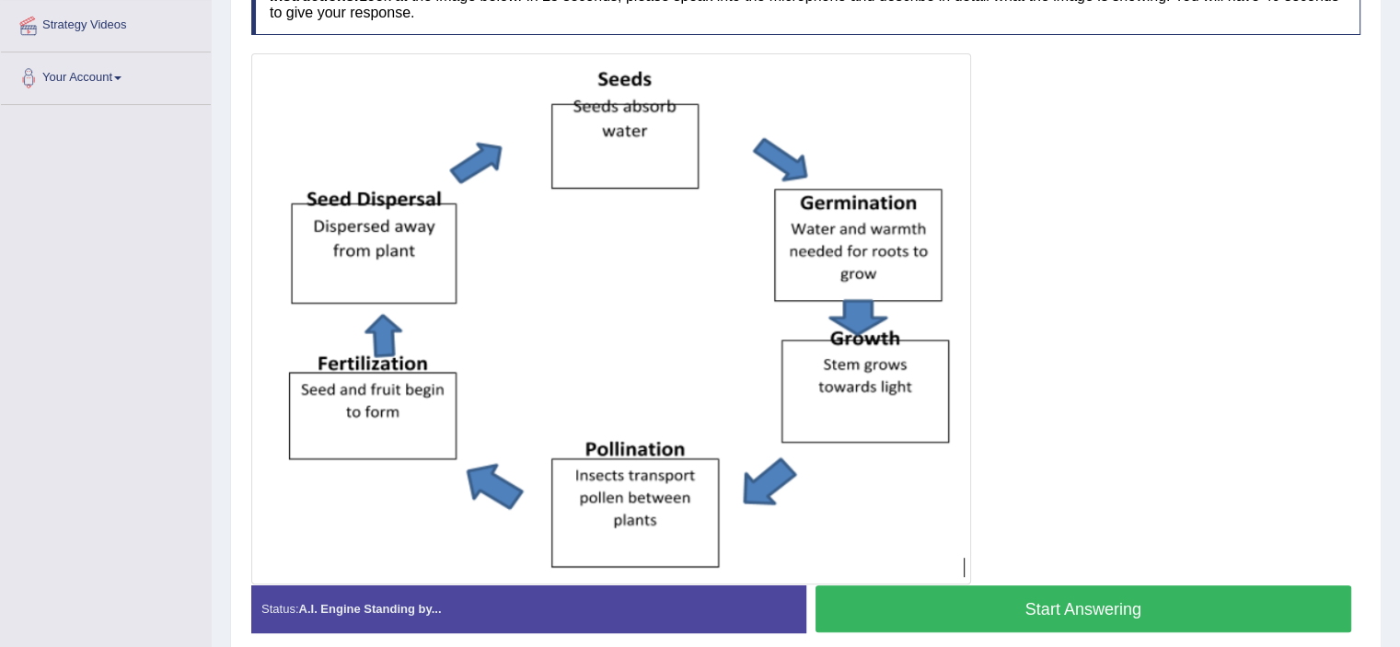
scroll to position [368, 0]
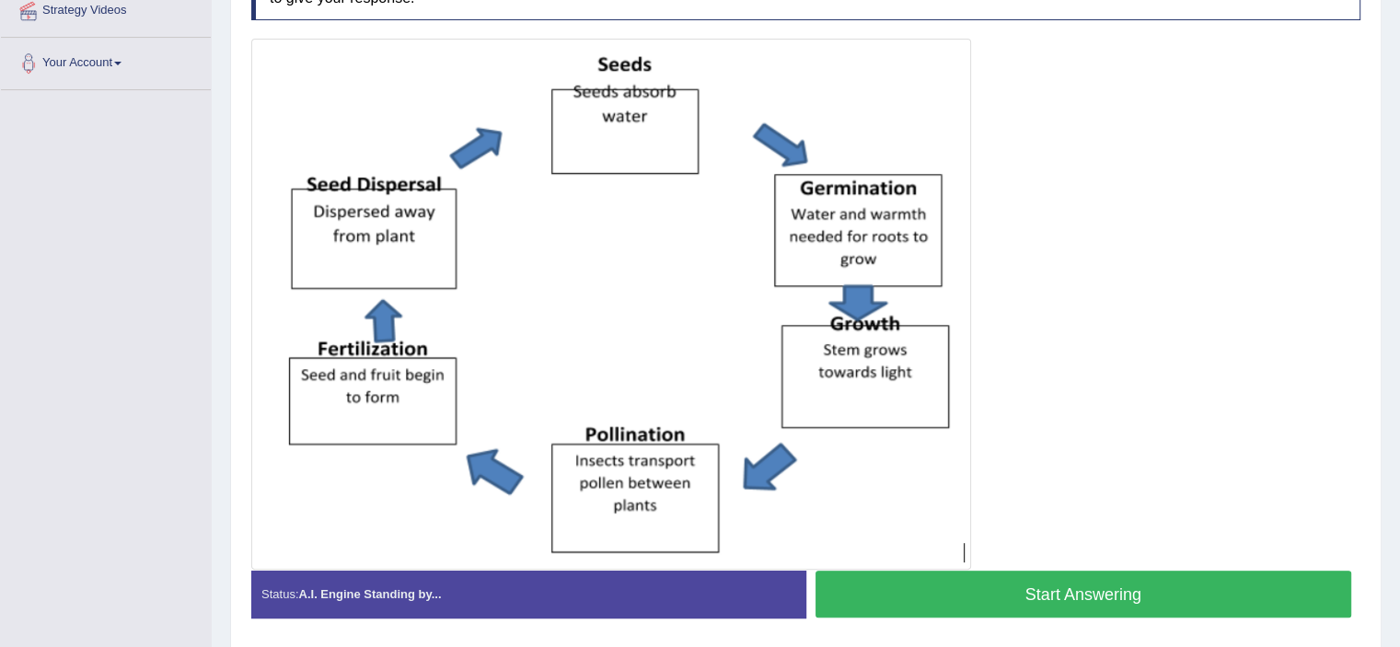
click at [984, 594] on button "Start Answering" at bounding box center [1083, 593] width 536 height 47
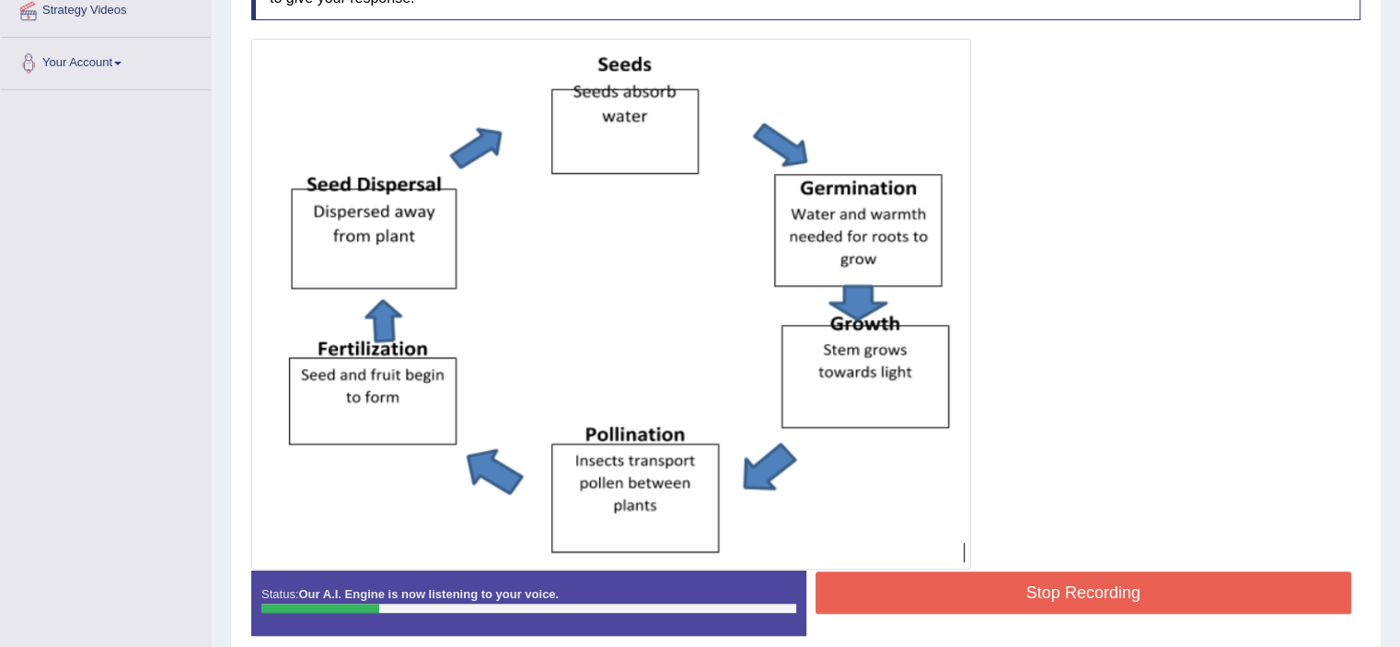
click at [984, 594] on button "Stop Recording" at bounding box center [1083, 592] width 536 height 42
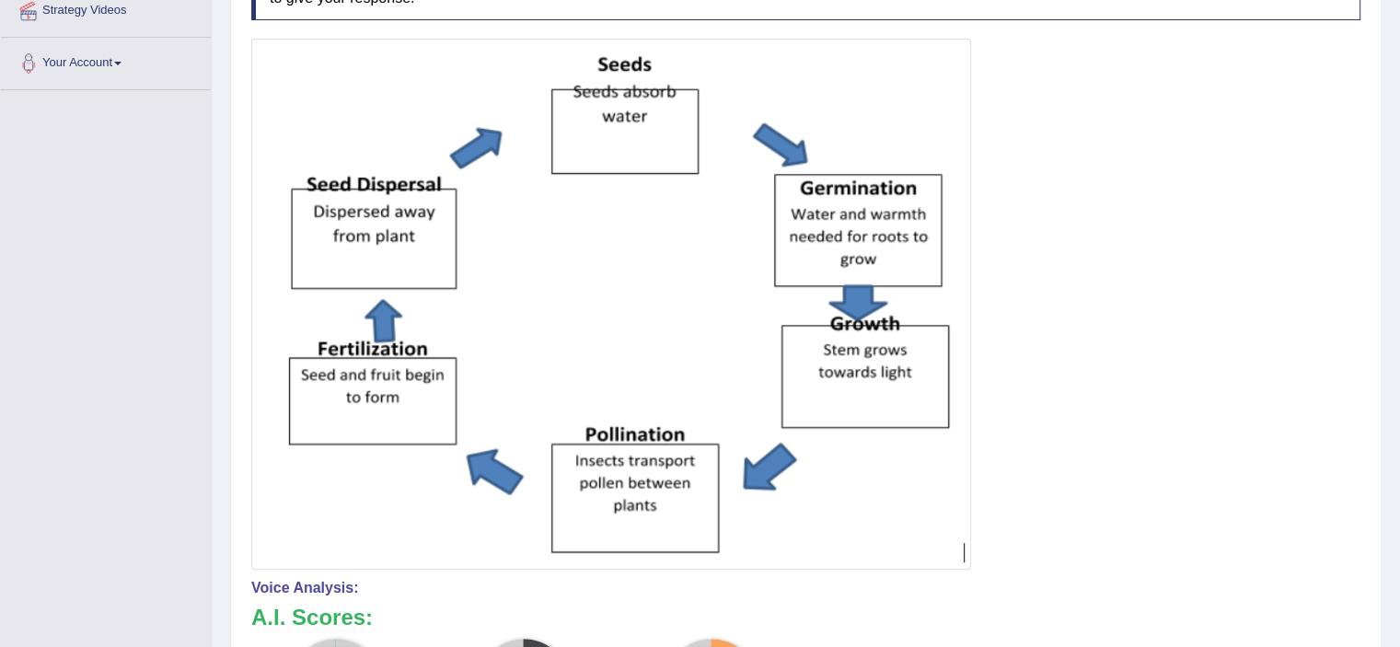
drag, startPoint x: 1412, startPoint y: 243, endPoint x: 1391, endPoint y: 438, distance: 196.2
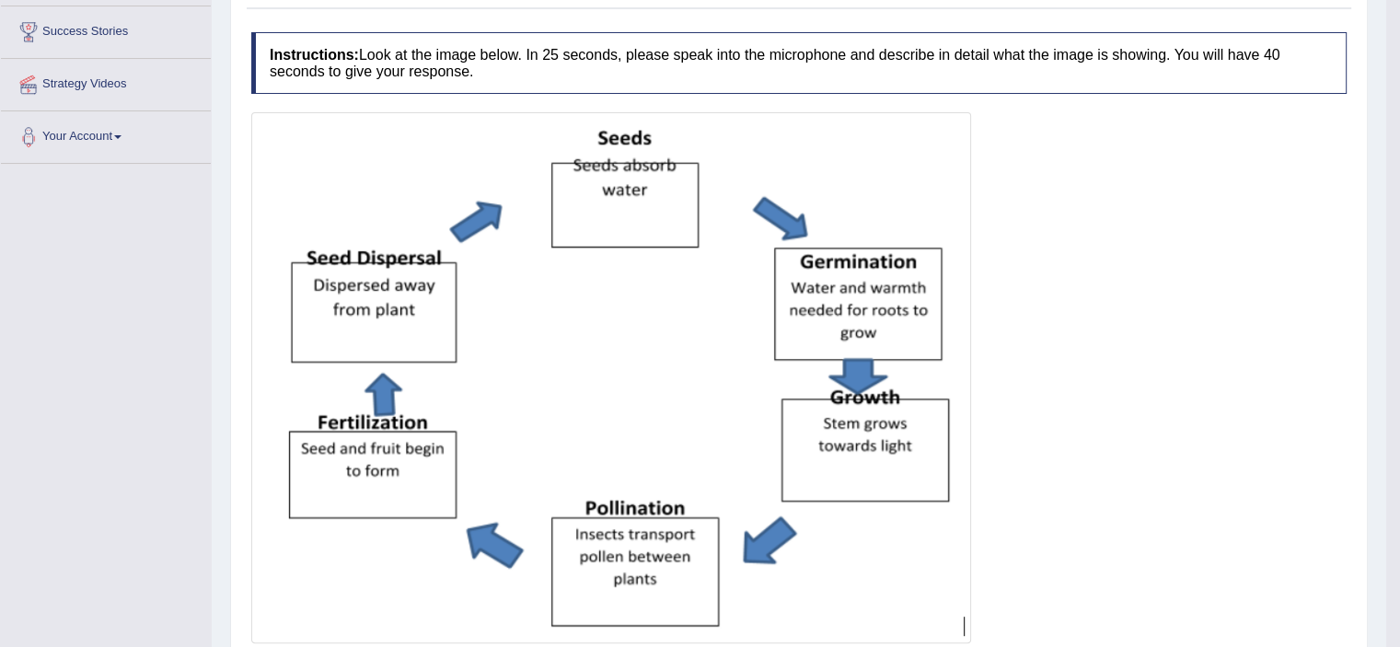
scroll to position [0, 0]
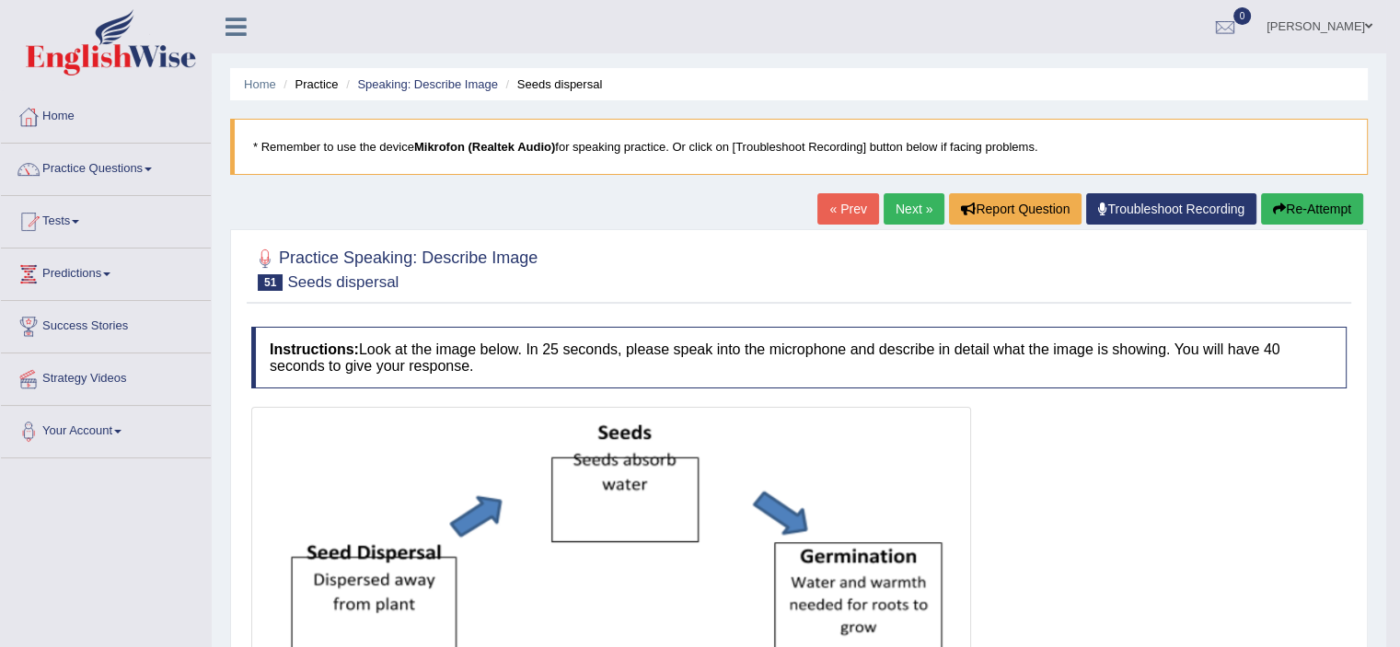
click at [1319, 207] on button "Re-Attempt" at bounding box center [1312, 208] width 102 height 31
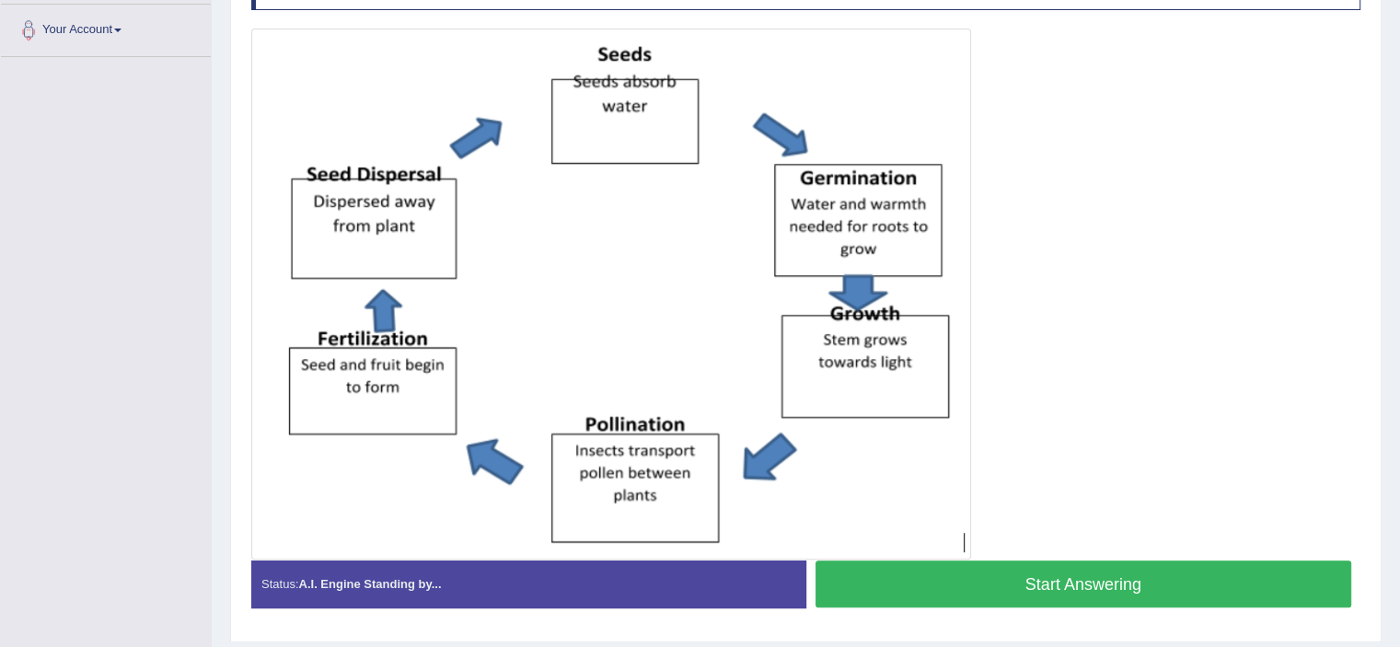
scroll to position [453, 0]
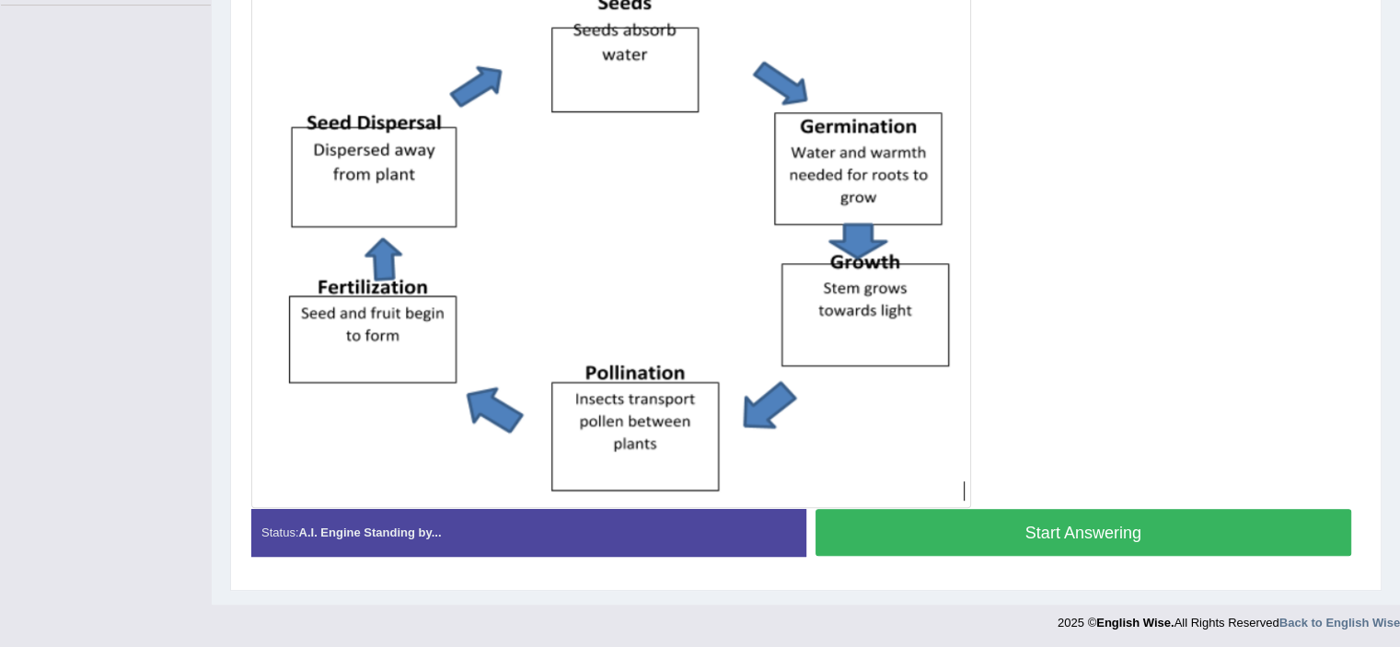
drag, startPoint x: 1412, startPoint y: 198, endPoint x: 1377, endPoint y: 472, distance: 276.4
click at [1007, 522] on button "Start Answering" at bounding box center [1083, 532] width 536 height 47
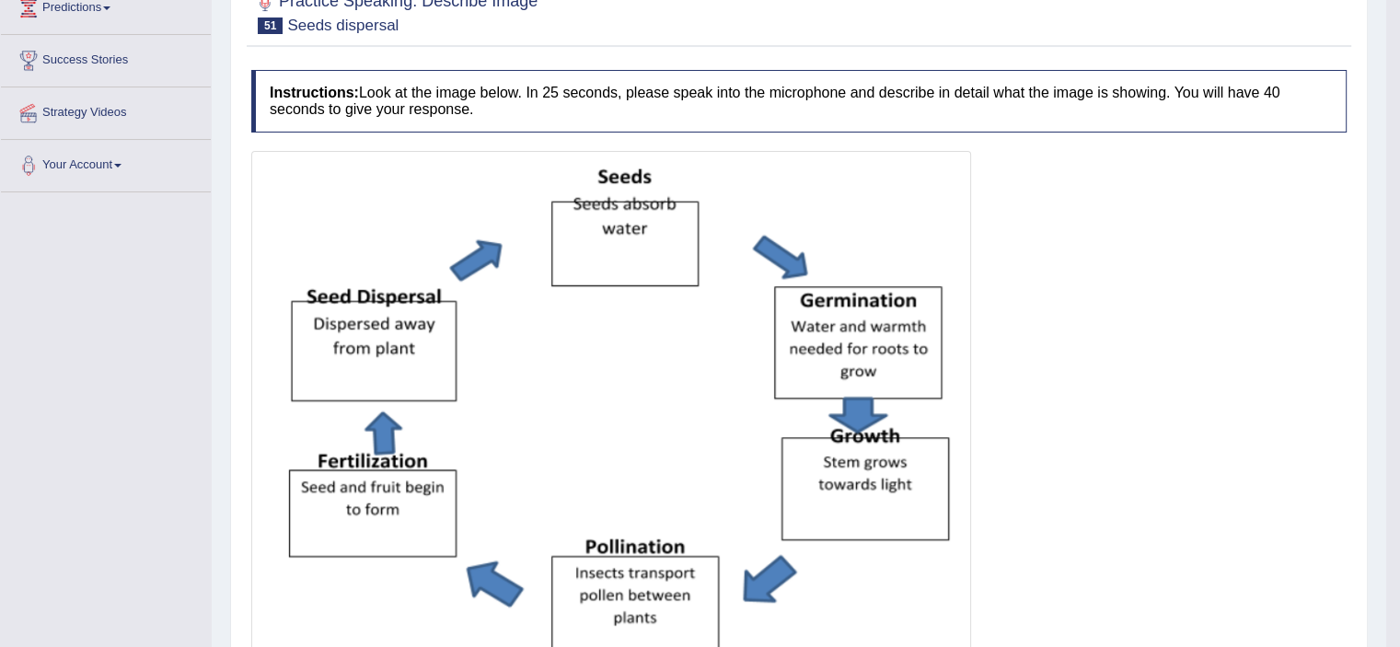
scroll to position [66, 0]
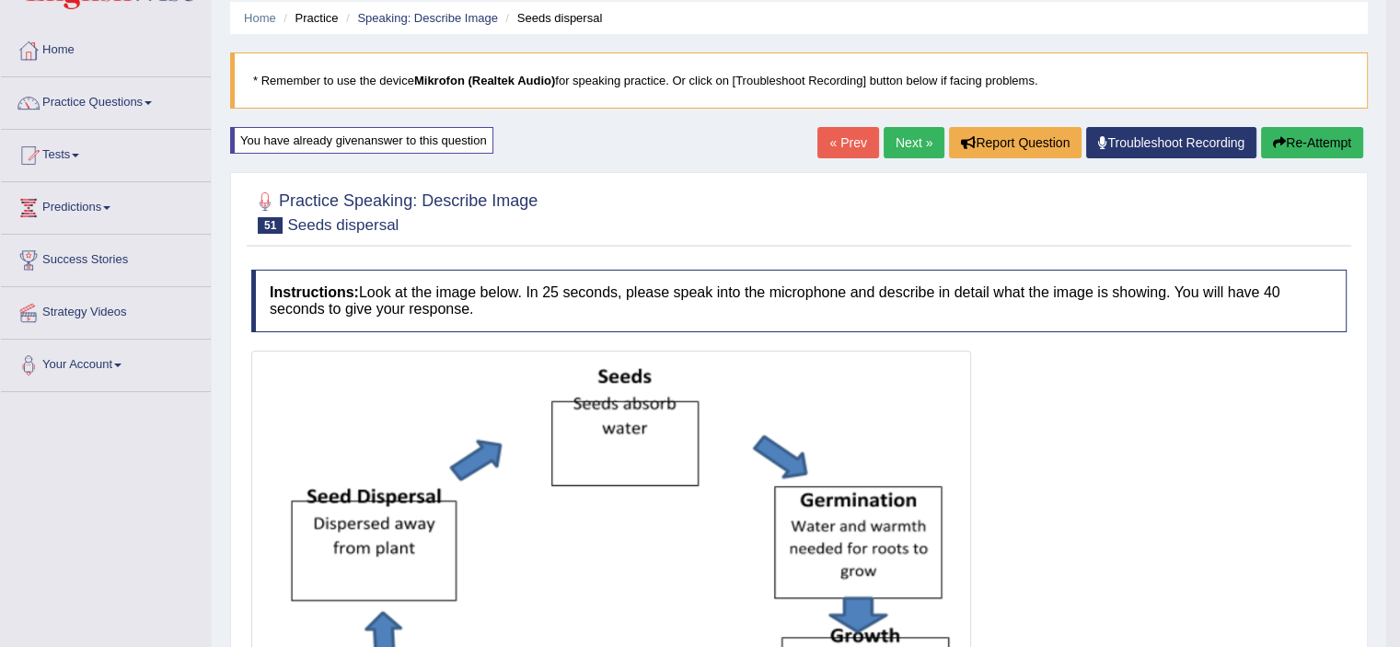
click at [1312, 142] on button "Re-Attempt" at bounding box center [1312, 142] width 102 height 31
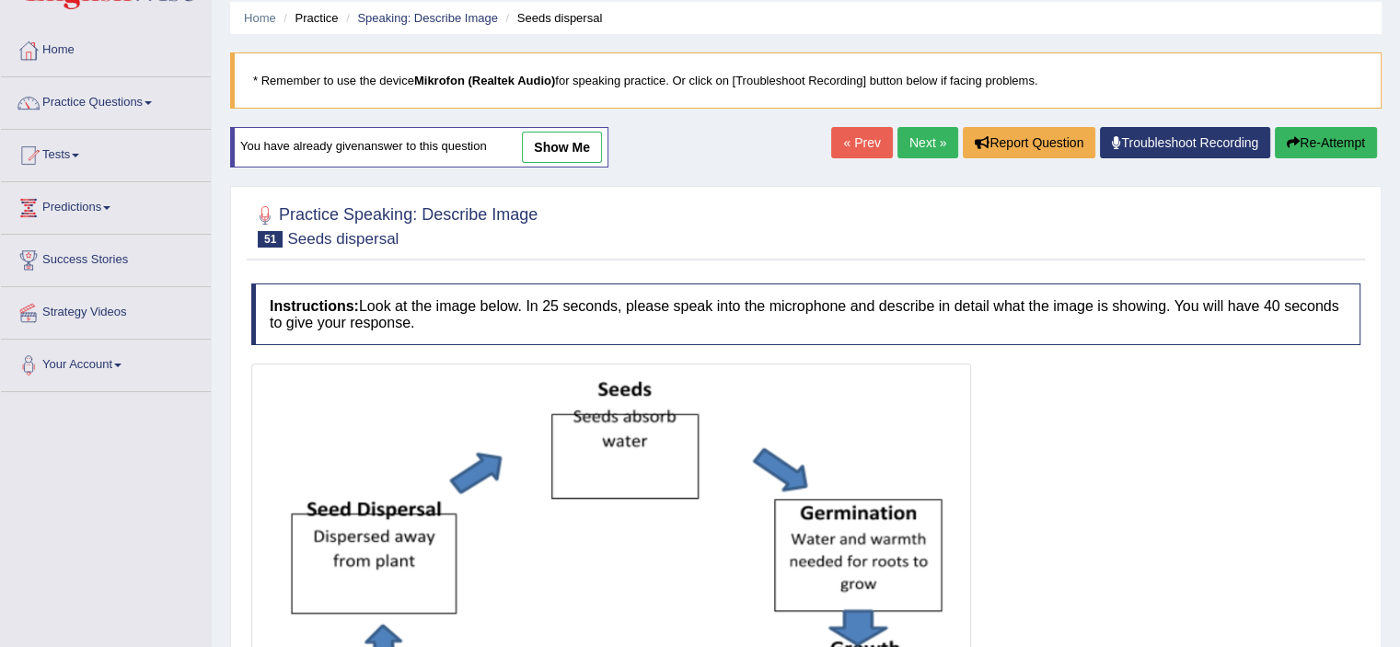
scroll to position [386, 0]
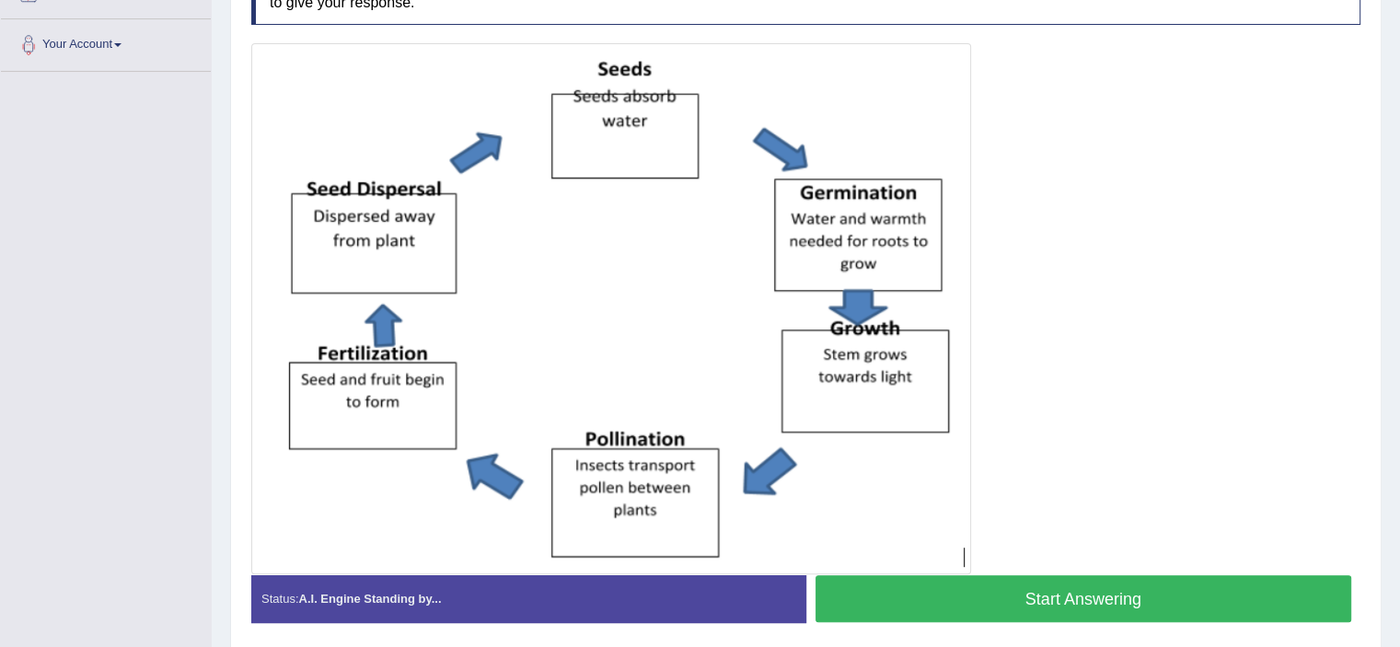
click at [1097, 587] on button "Start Answering" at bounding box center [1083, 598] width 536 height 47
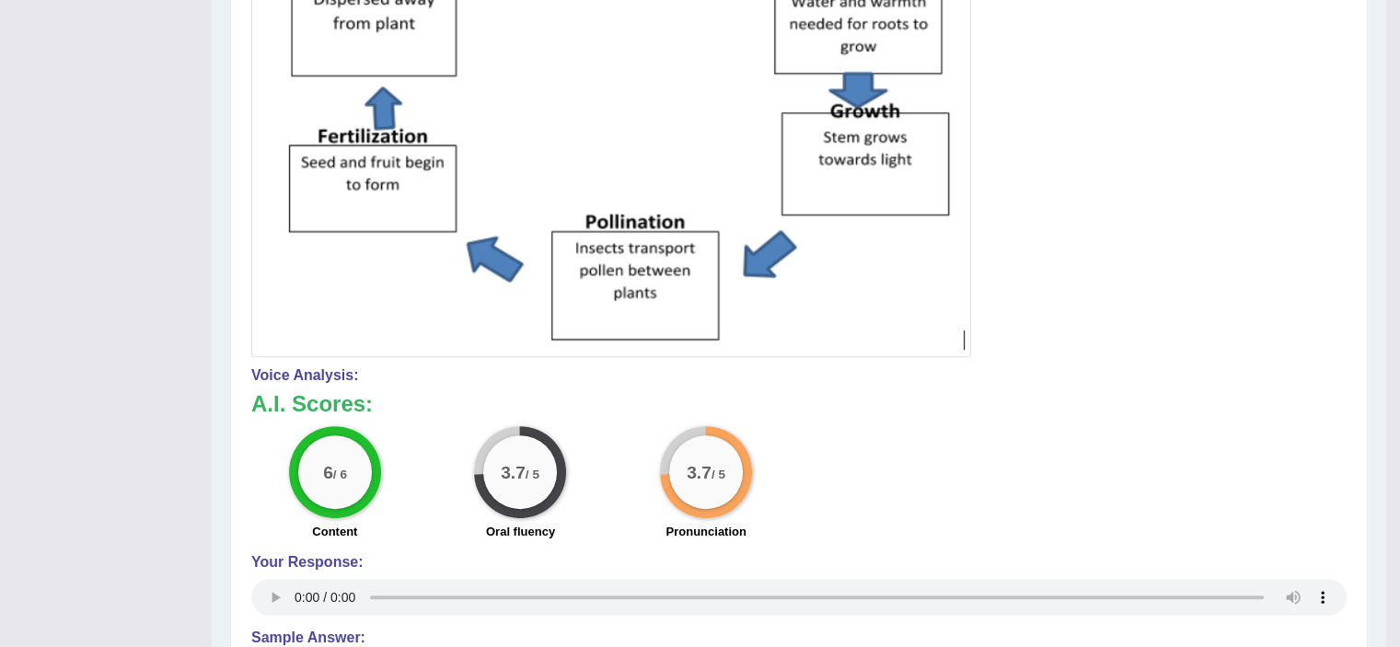
scroll to position [0, 0]
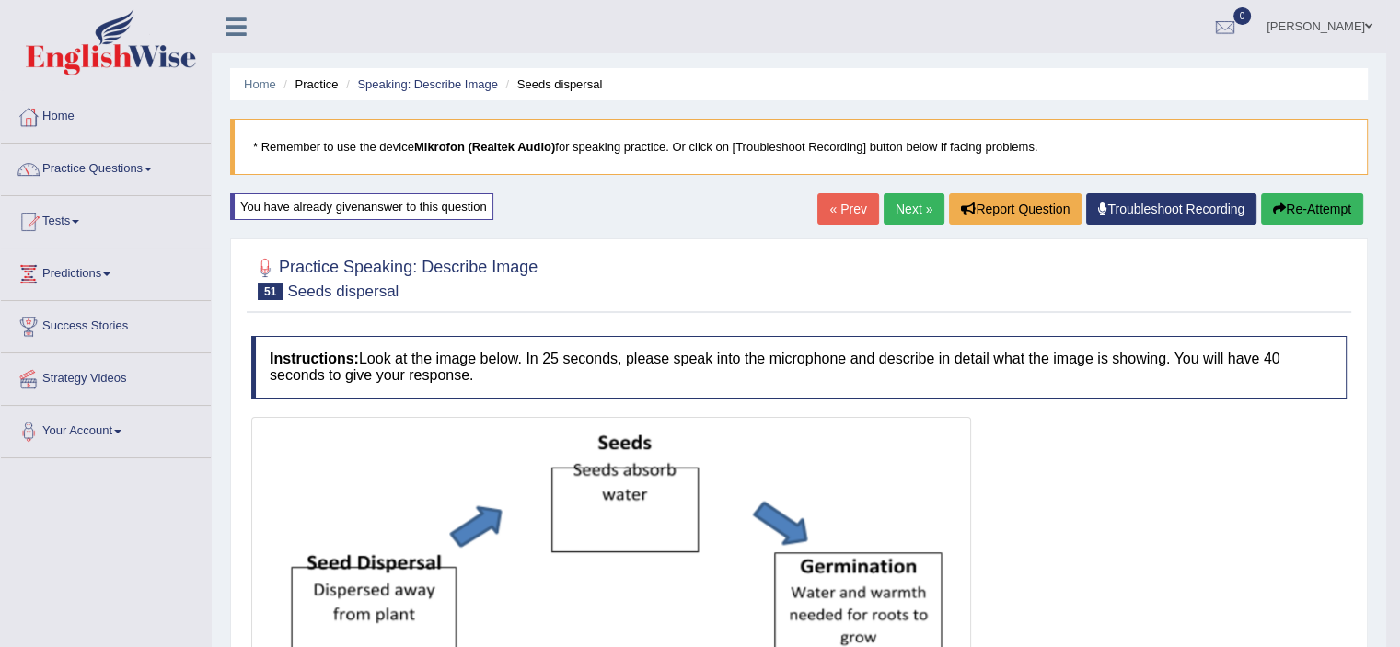
click at [894, 214] on link "Next »" at bounding box center [913, 208] width 61 height 31
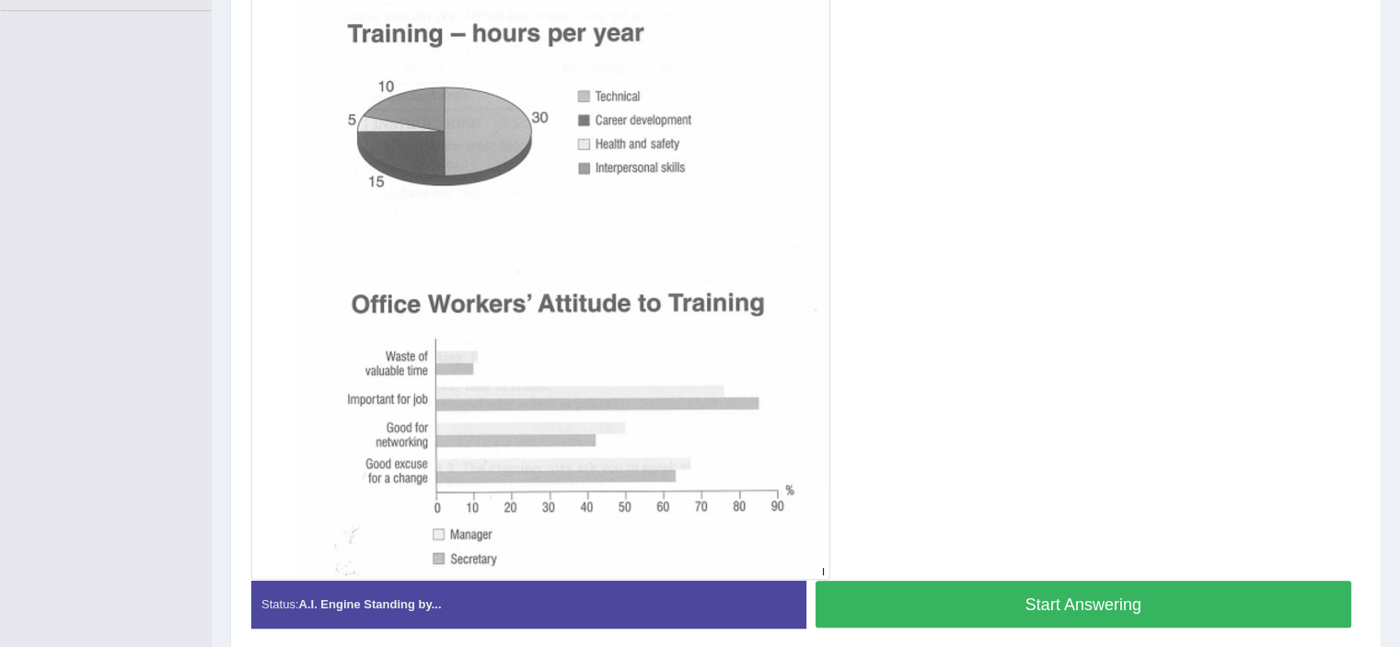
scroll to position [443, 0]
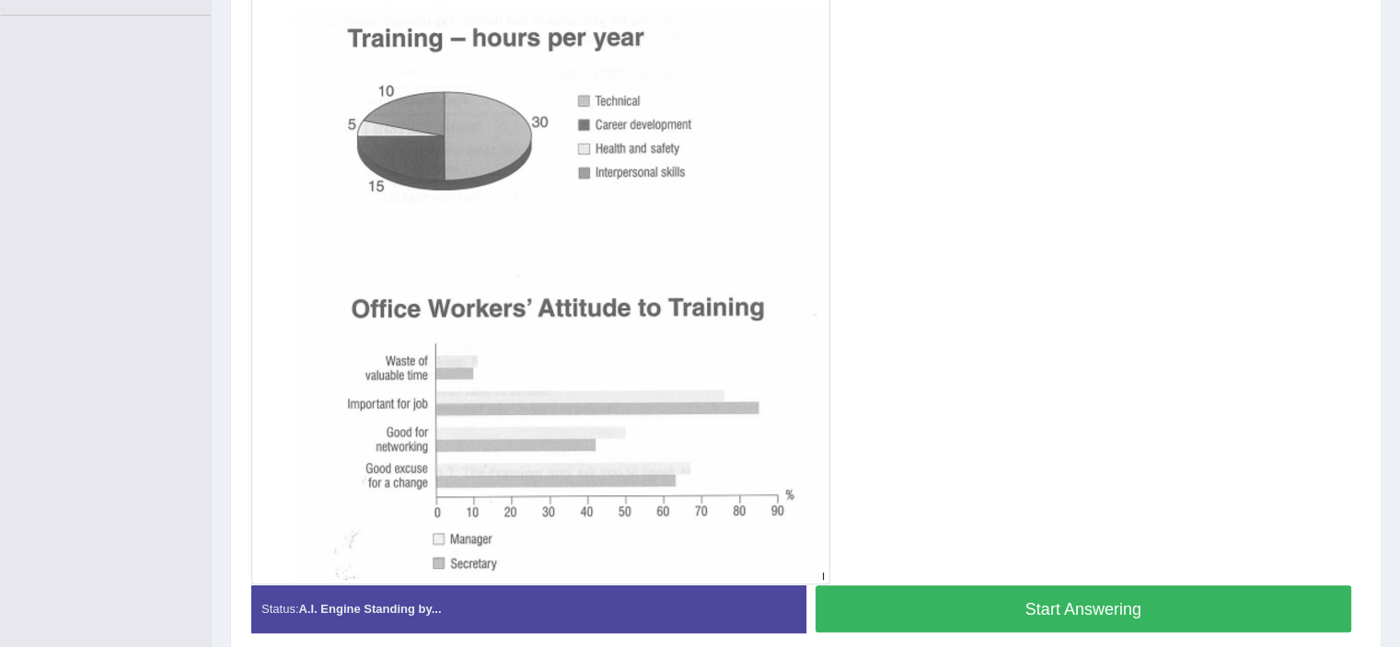
click at [1235, 607] on button "Start Answering" at bounding box center [1083, 608] width 536 height 47
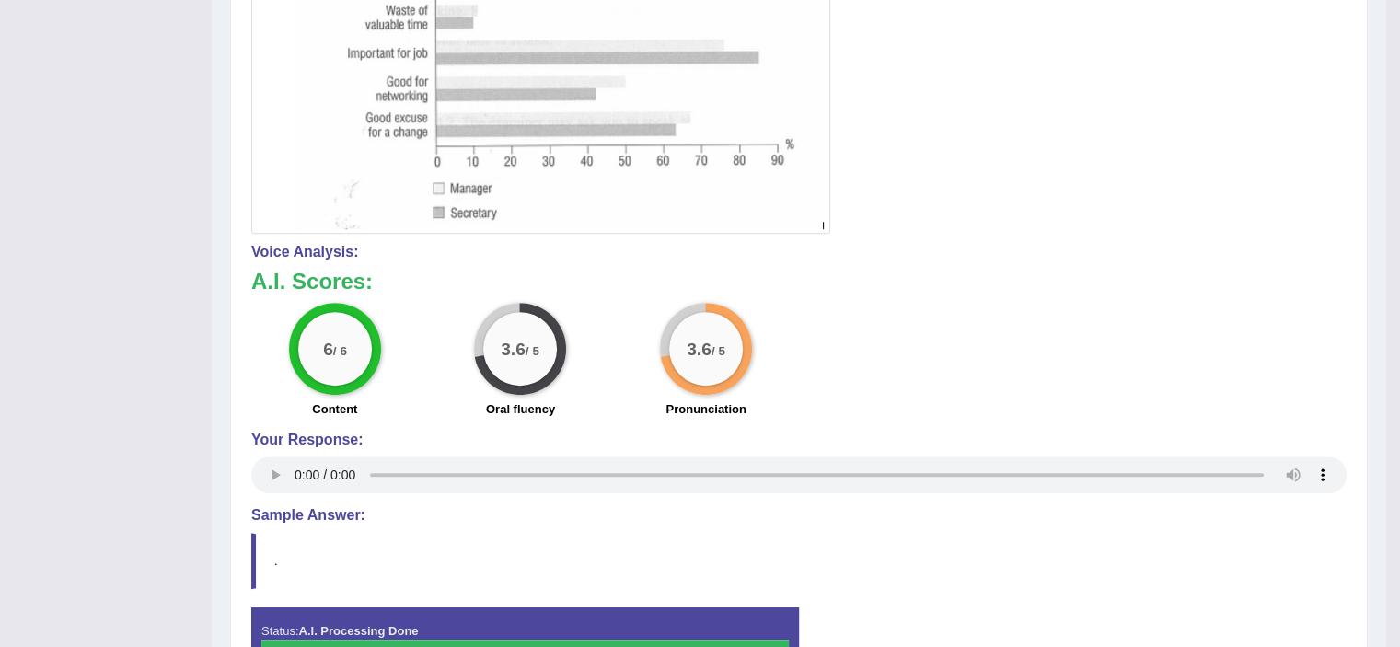
scroll to position [0, 0]
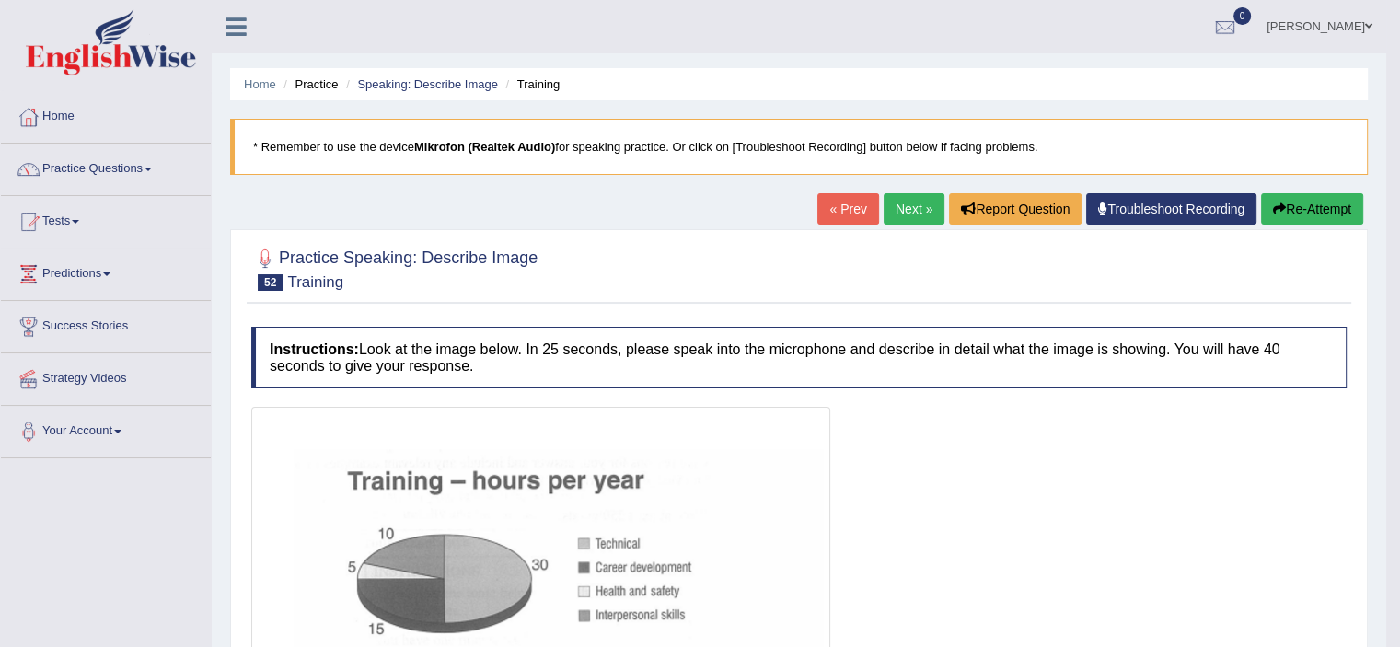
click at [903, 209] on link "Next »" at bounding box center [913, 208] width 61 height 31
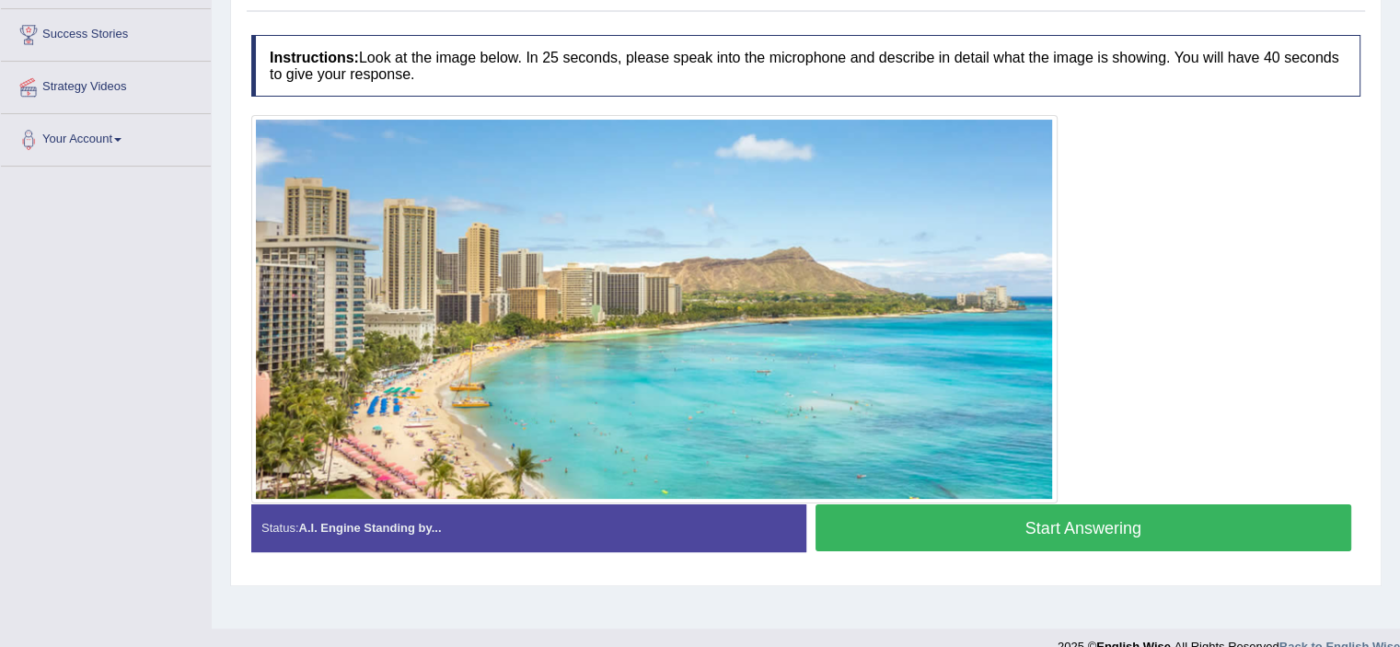
scroll to position [319, 0]
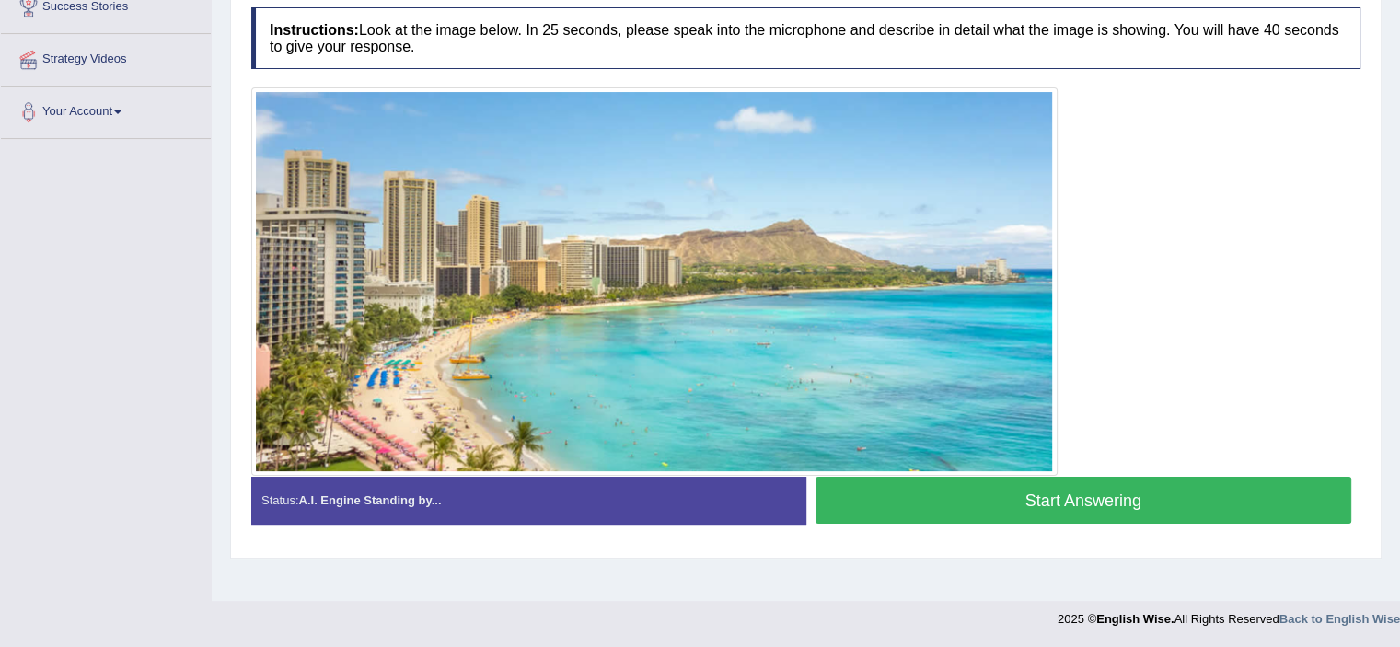
click at [1196, 504] on button "Start Answering" at bounding box center [1083, 500] width 536 height 47
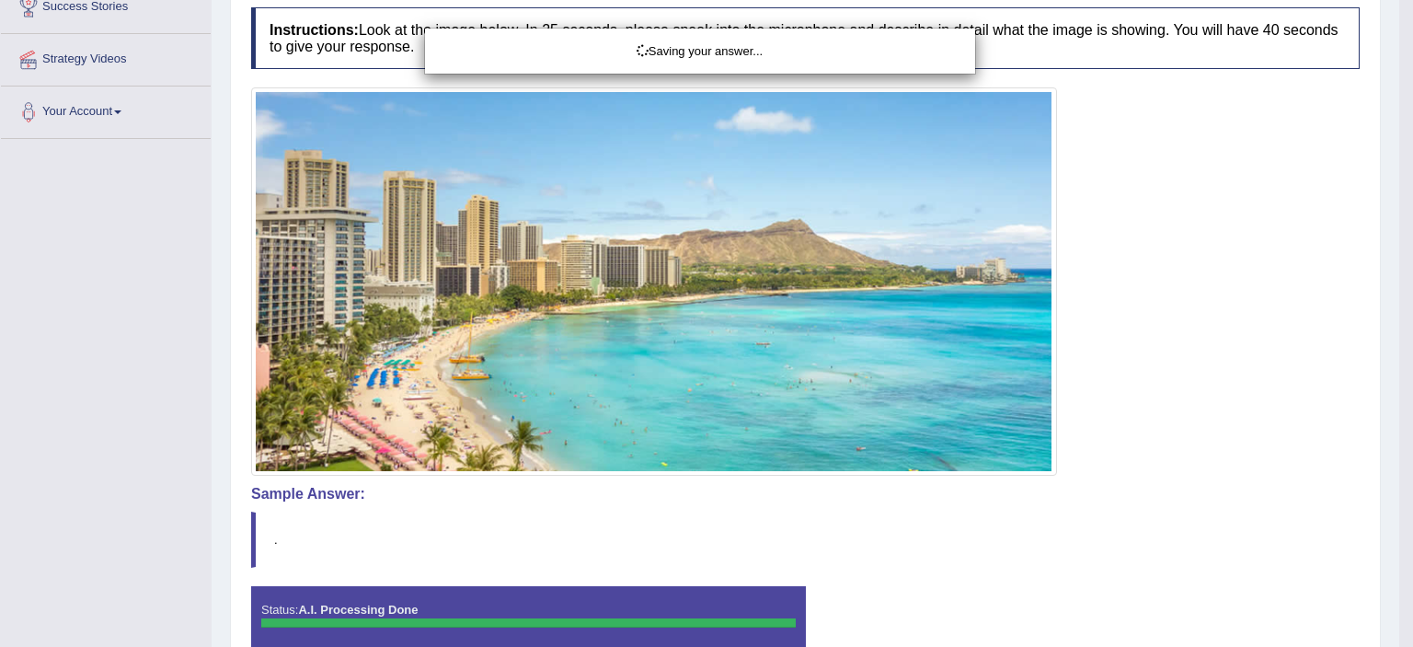
drag, startPoint x: 1412, startPoint y: 223, endPoint x: 1412, endPoint y: 367, distance: 144.5
click at [1399, 328] on html "Toggle navigation Home Practice Questions Speaking Practice Read Aloud Repeat S…" at bounding box center [706, 4] width 1413 height 647
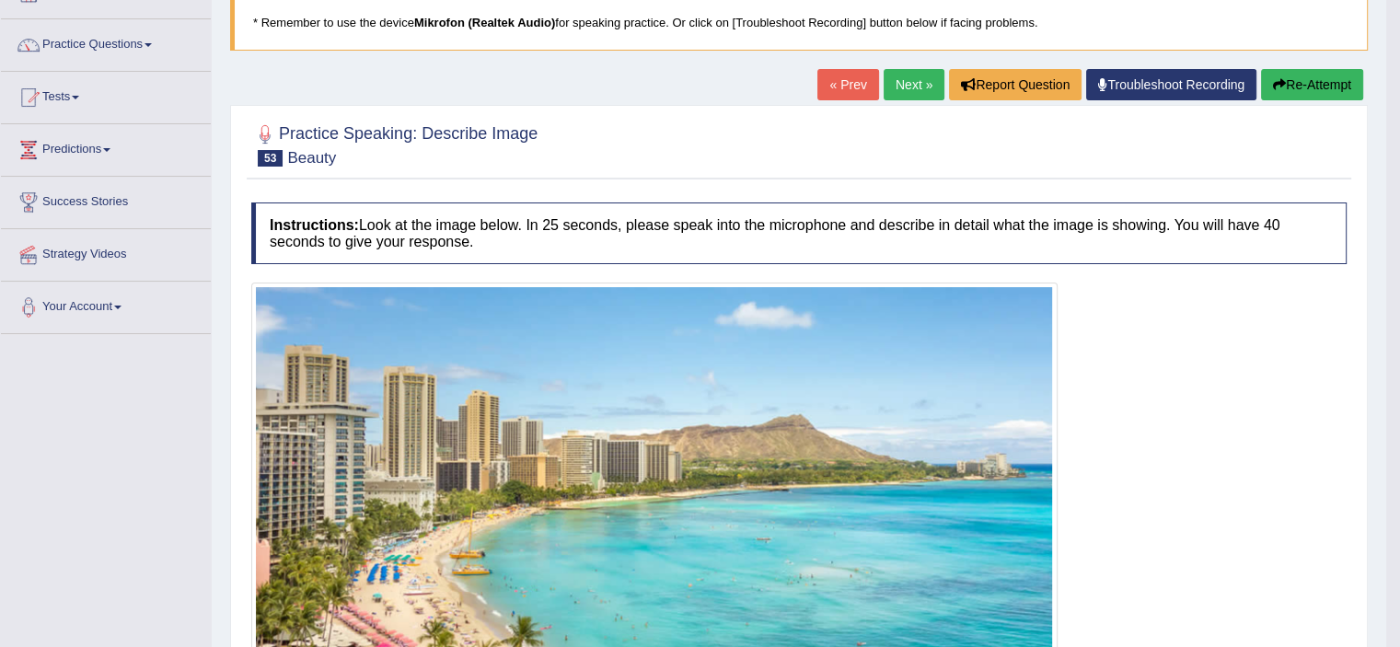
scroll to position [82, 0]
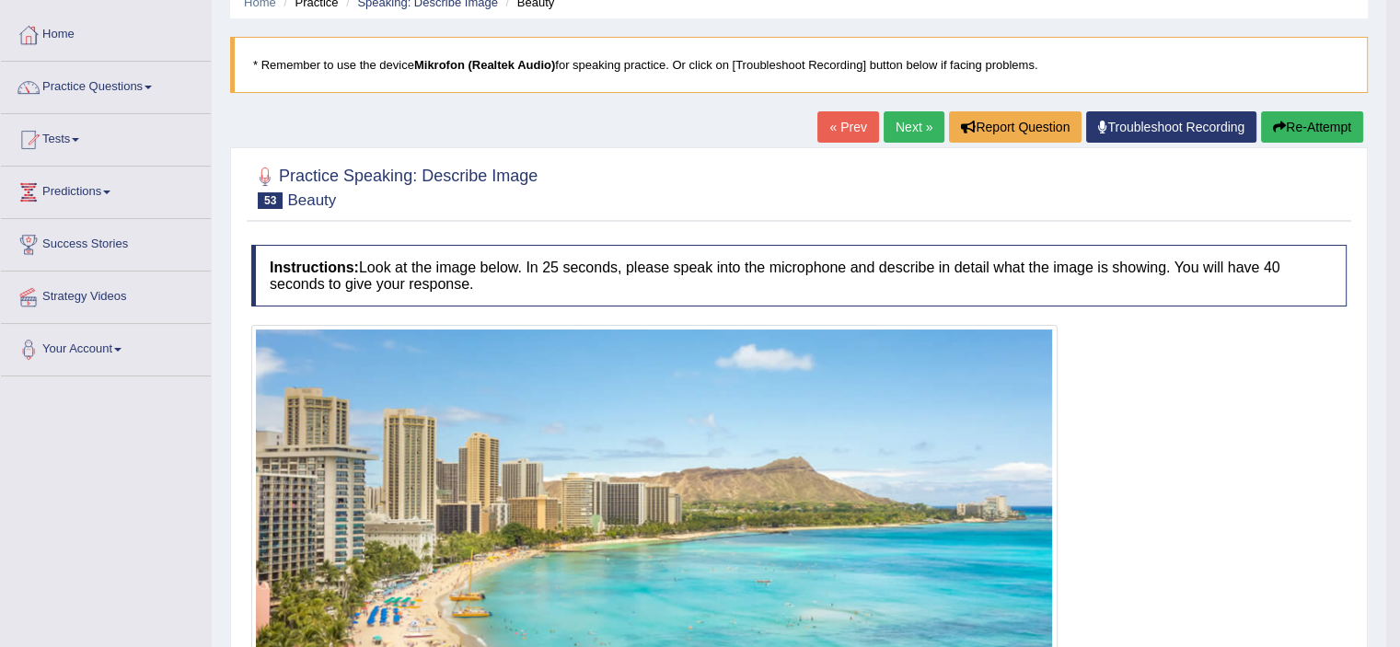
click at [913, 121] on link "Next »" at bounding box center [913, 126] width 61 height 31
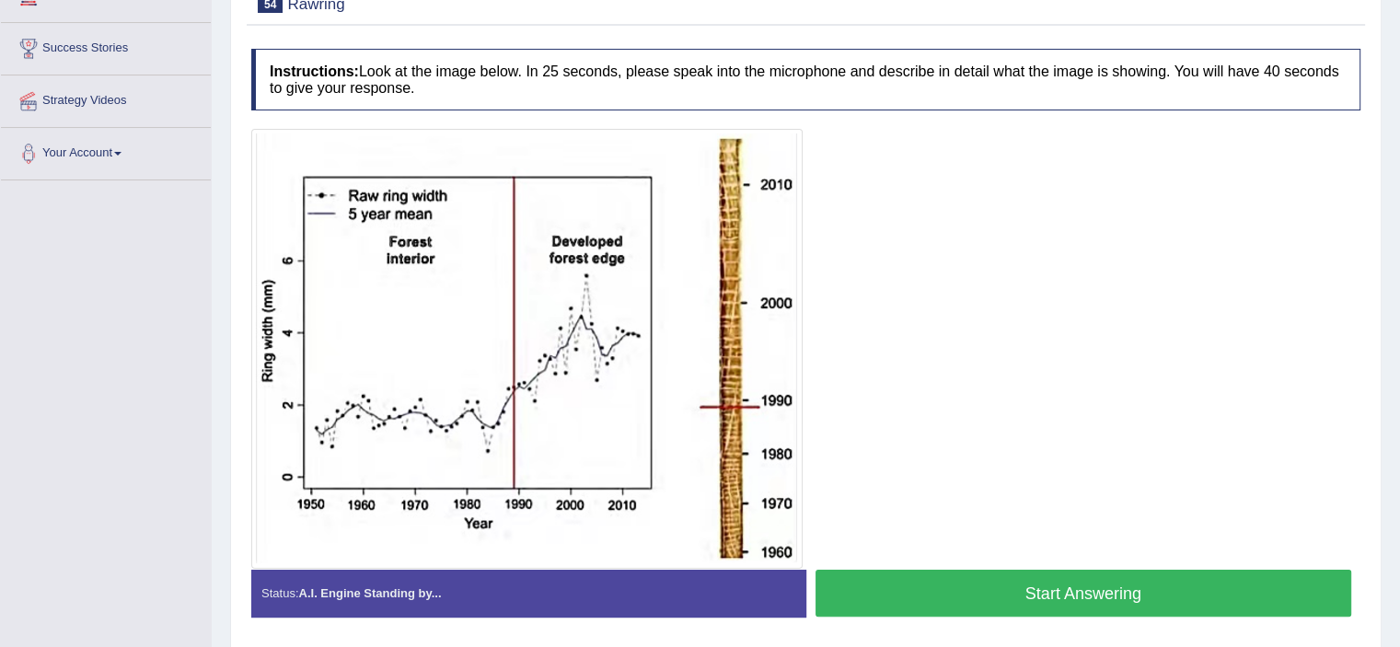
scroll to position [280, 0]
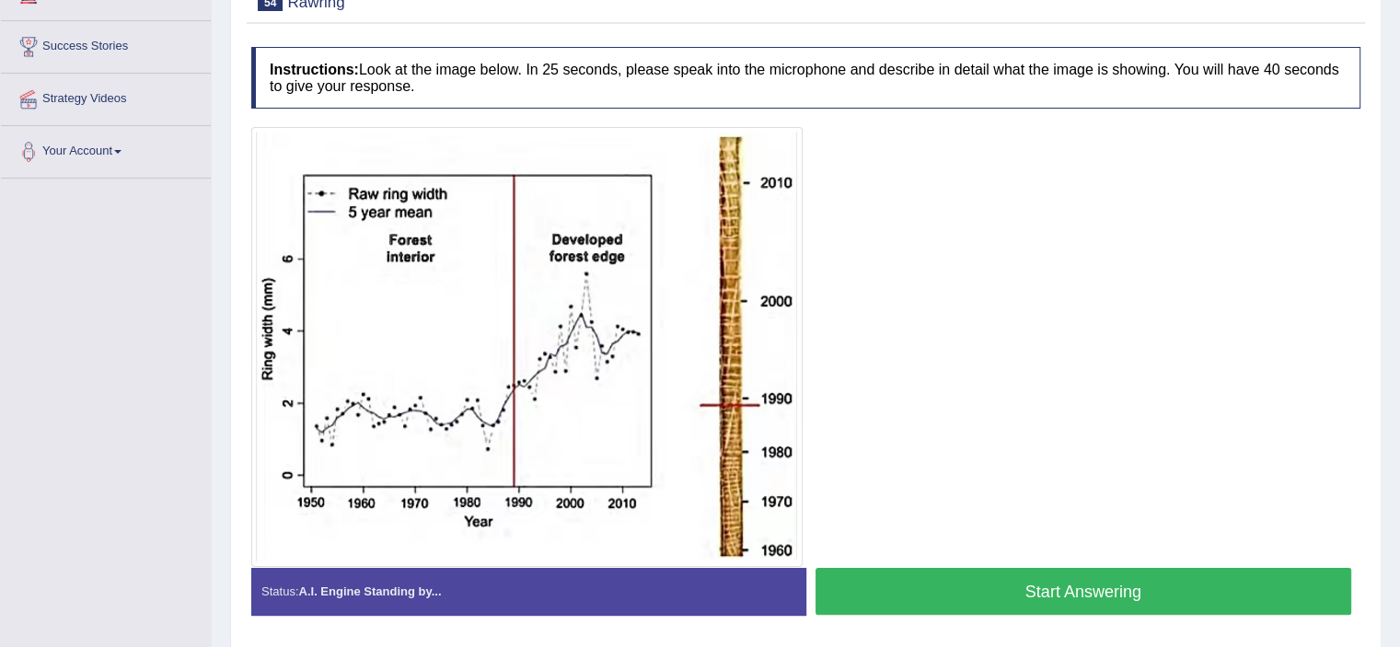
click at [1000, 596] on button "Start Answering" at bounding box center [1083, 591] width 536 height 47
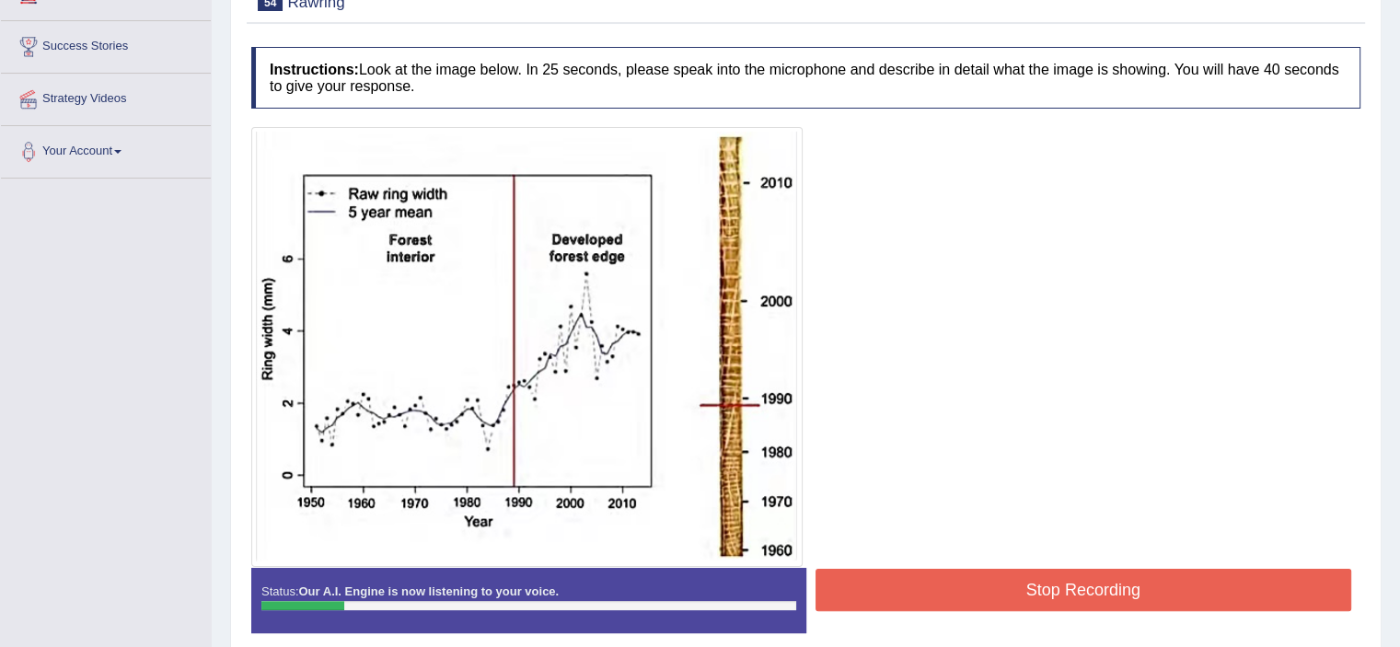
click at [1000, 596] on button "Stop Recording" at bounding box center [1083, 590] width 536 height 42
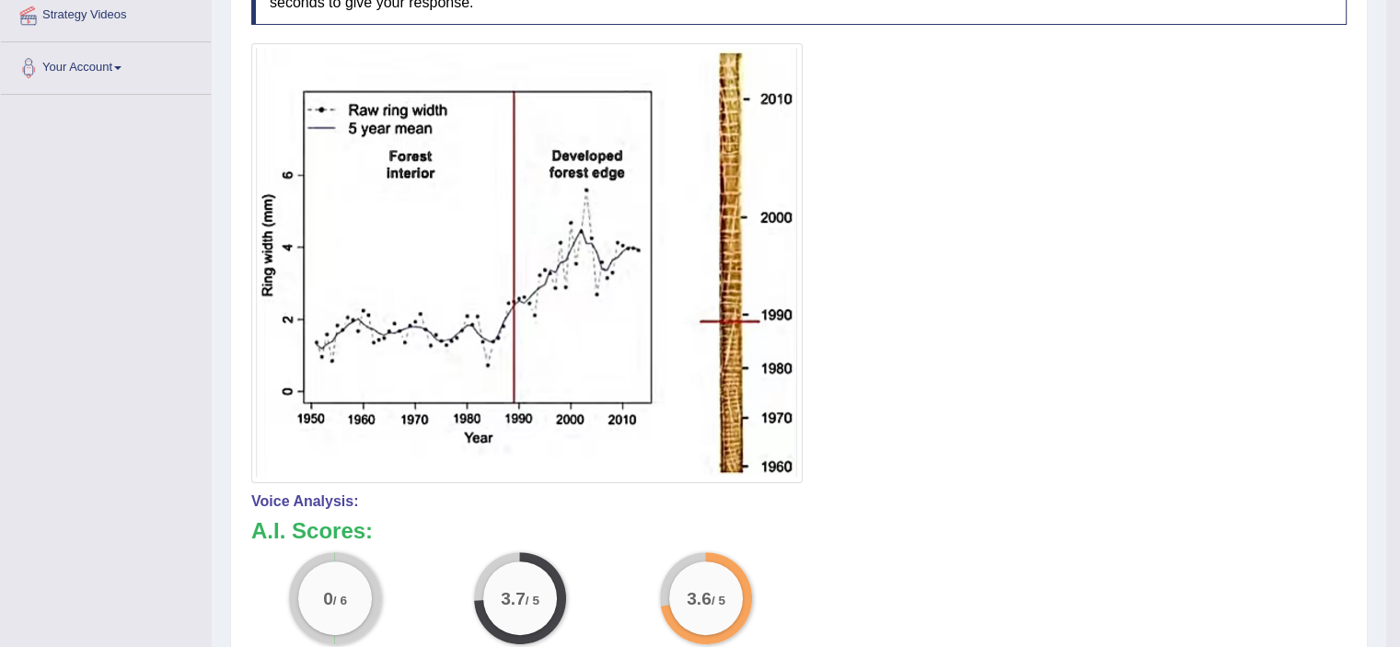
scroll to position [77, 0]
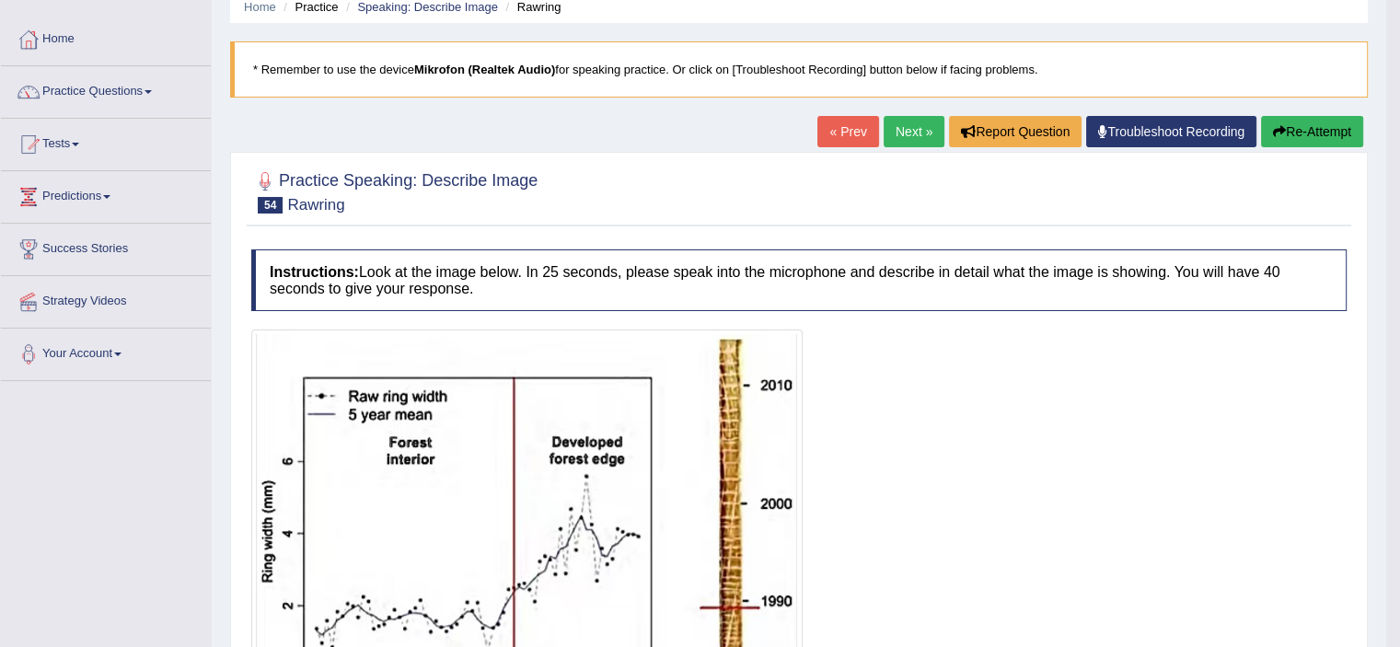
click at [1284, 124] on button "Re-Attempt" at bounding box center [1312, 131] width 102 height 31
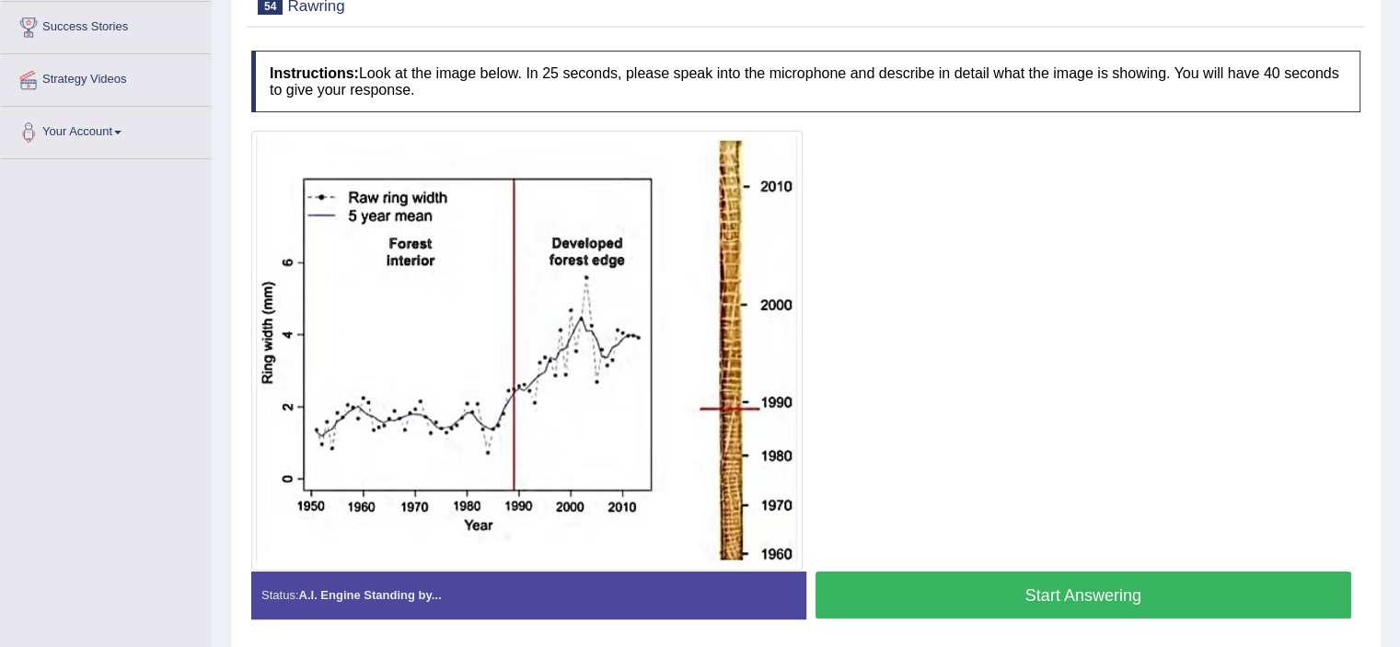
scroll to position [353, 0]
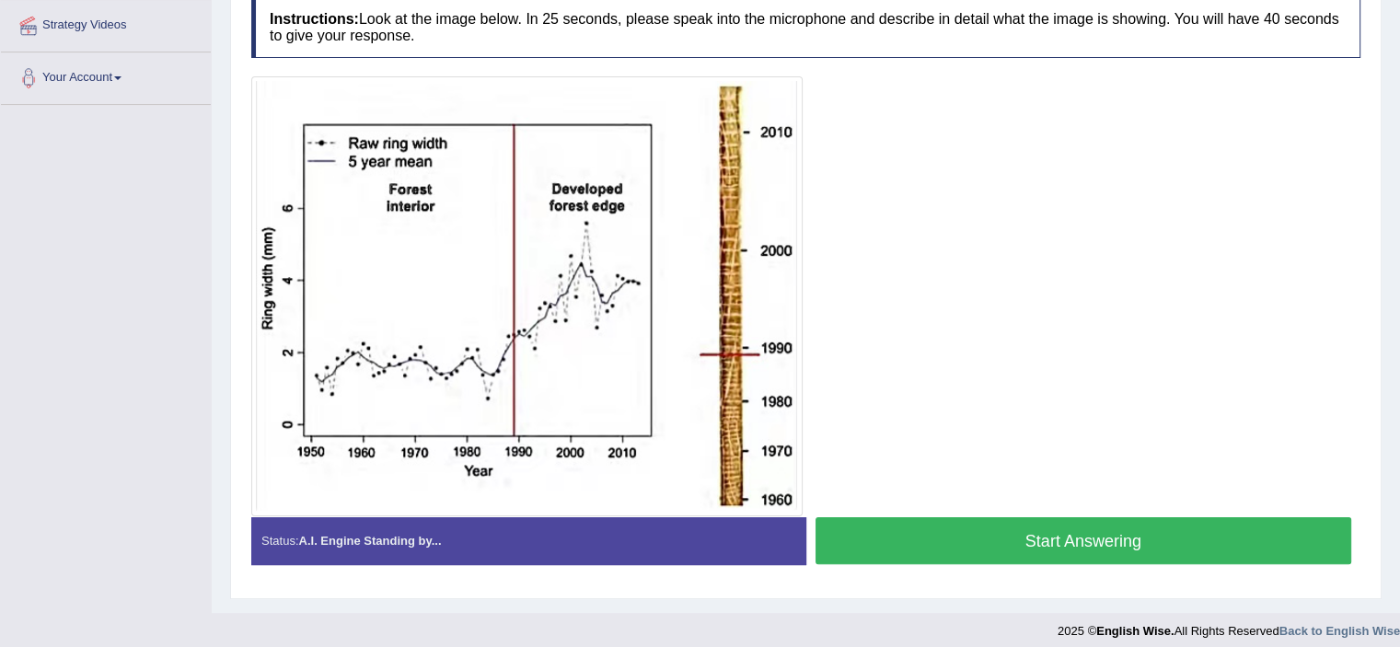
click at [994, 529] on button "Start Answering" at bounding box center [1083, 540] width 536 height 47
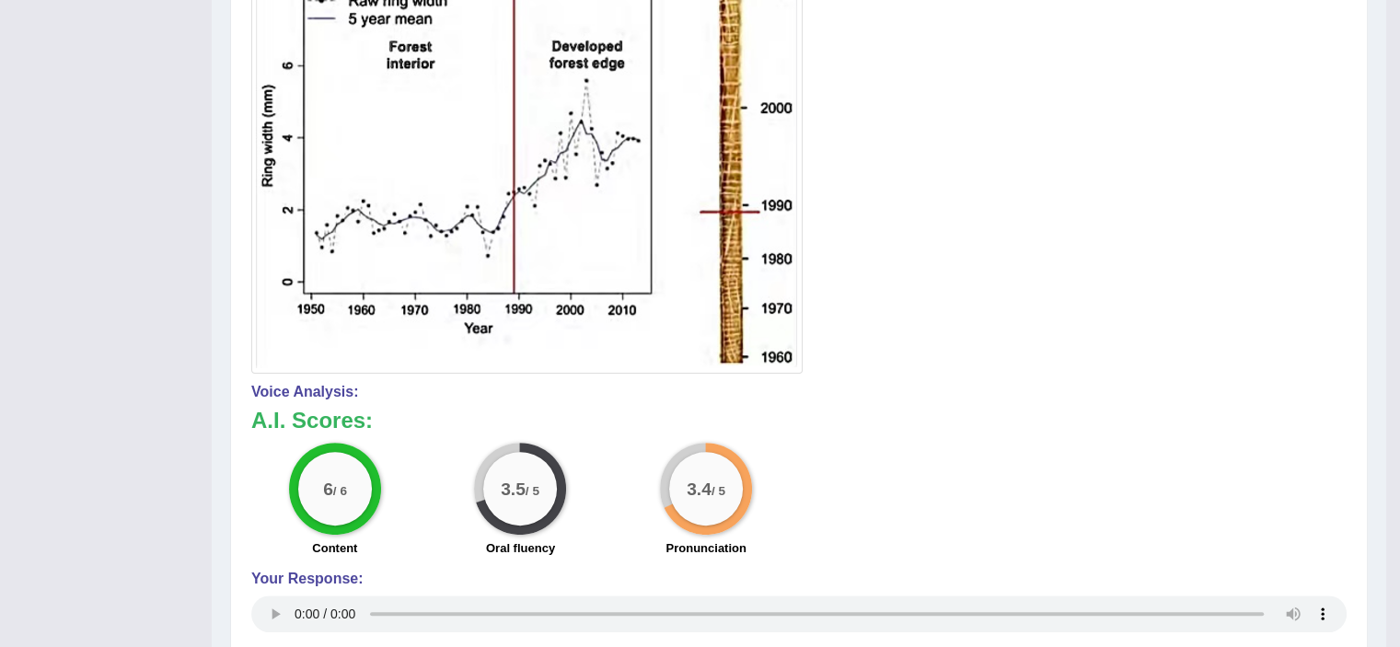
scroll to position [166, 0]
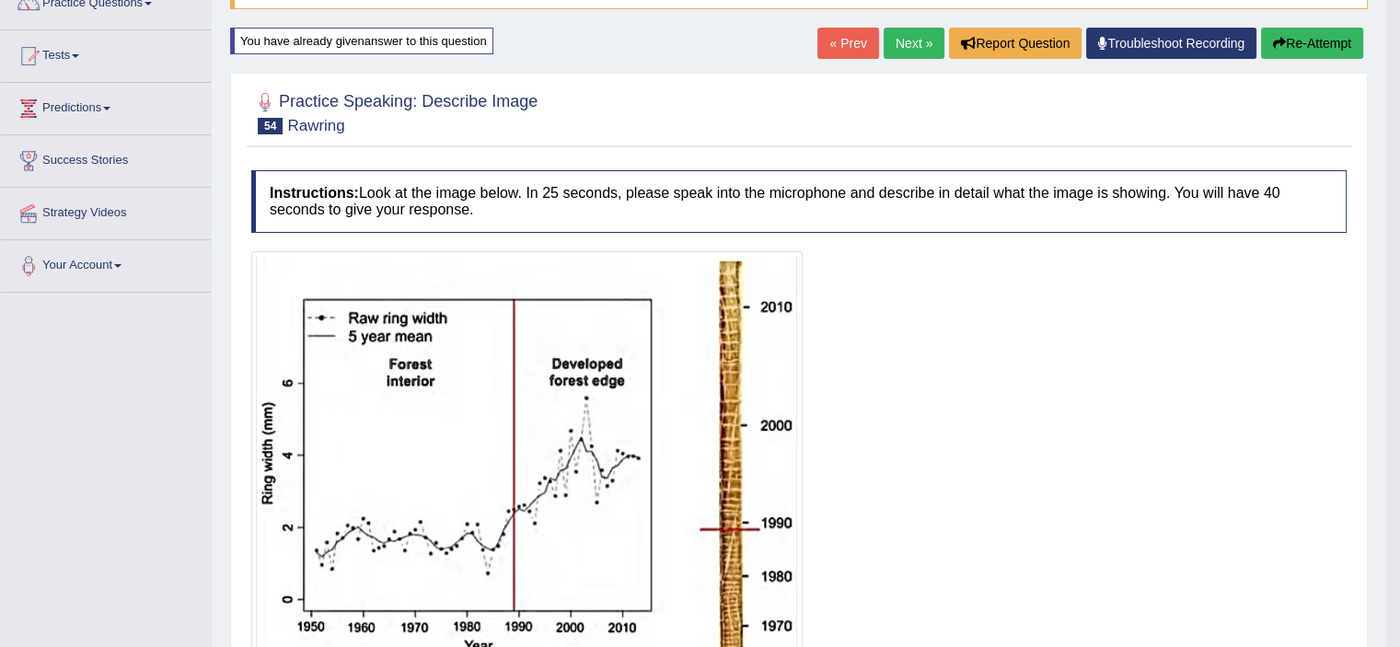
click at [923, 42] on link "Next »" at bounding box center [913, 43] width 61 height 31
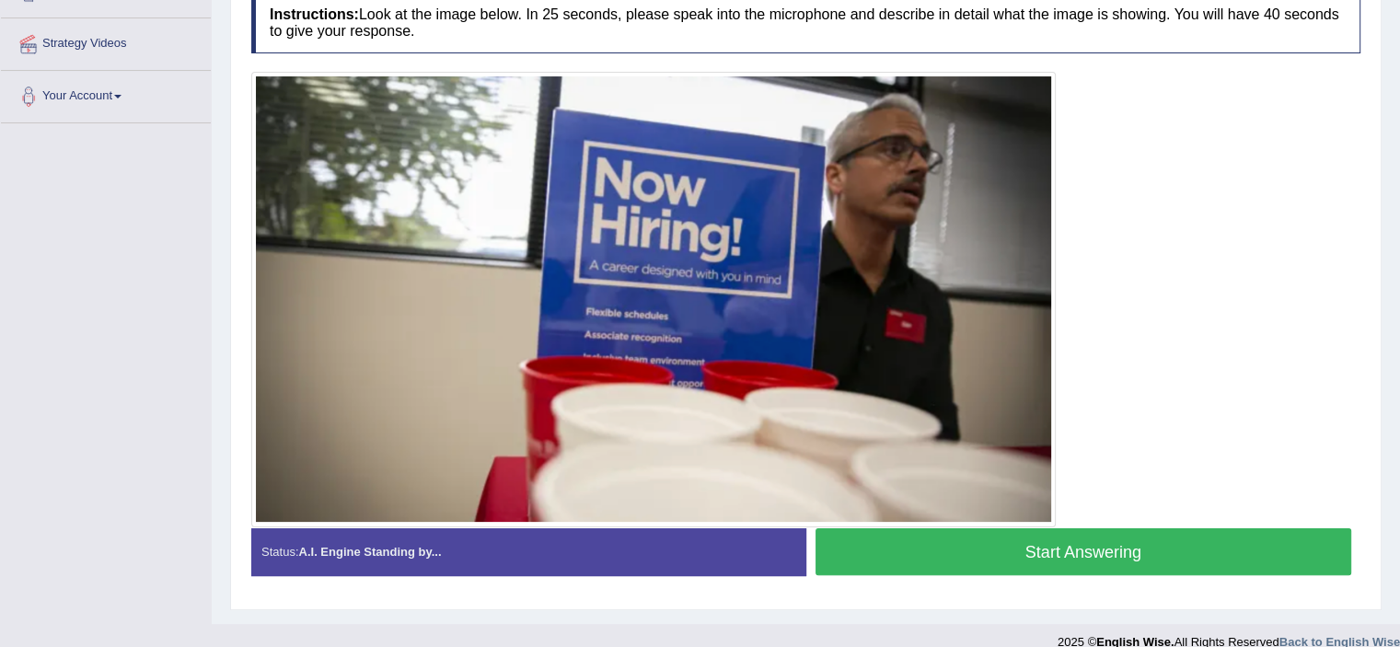
scroll to position [354, 0]
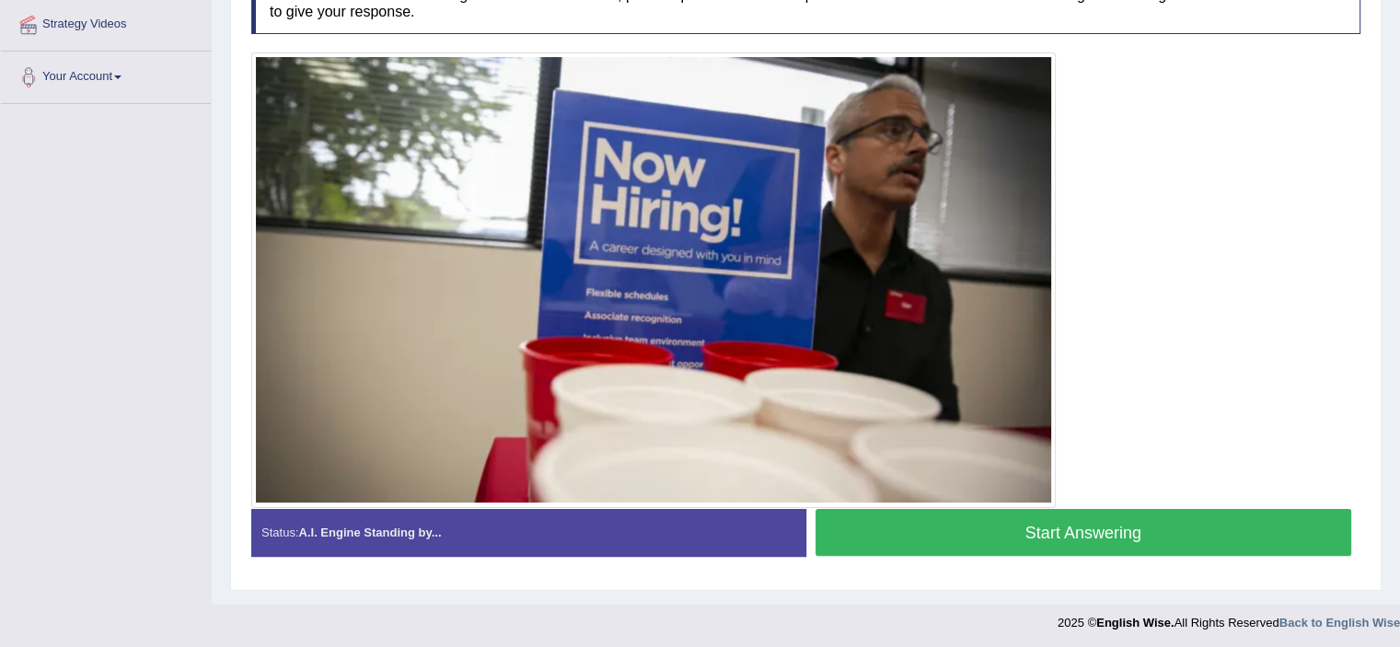
drag, startPoint x: 1225, startPoint y: 538, endPoint x: 1412, endPoint y: 407, distance: 229.2
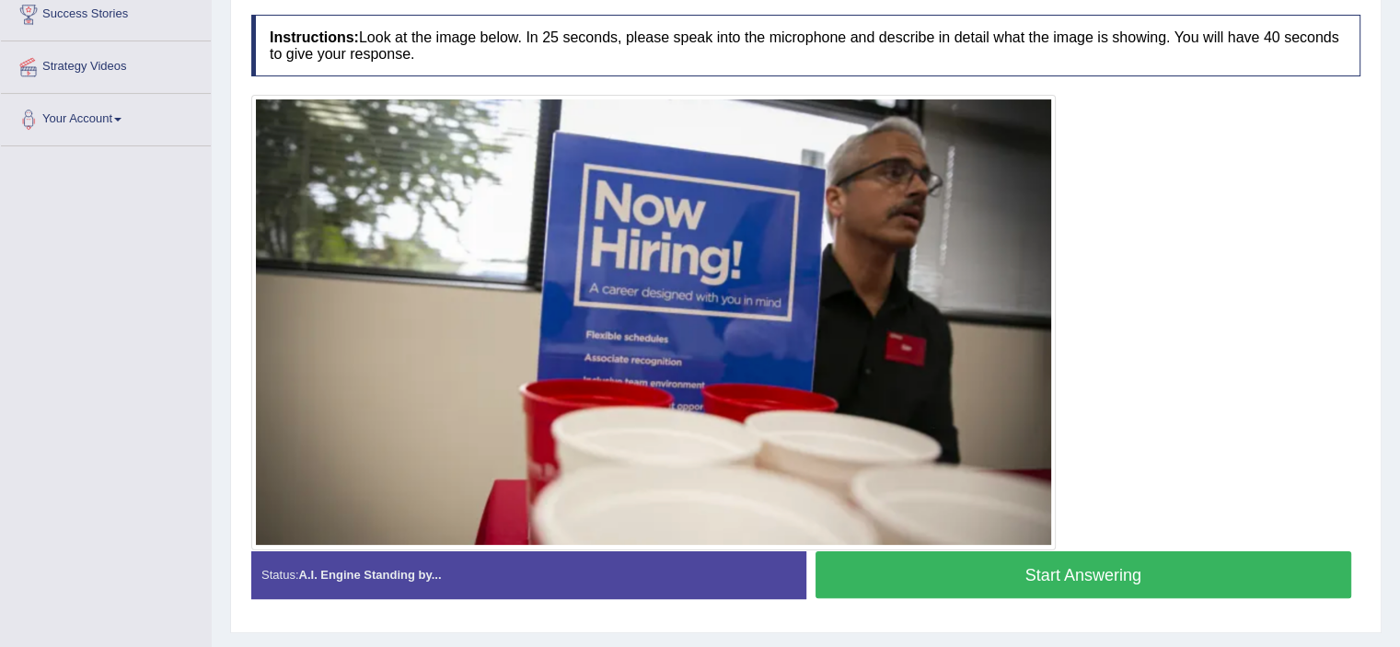
scroll to position [317, 0]
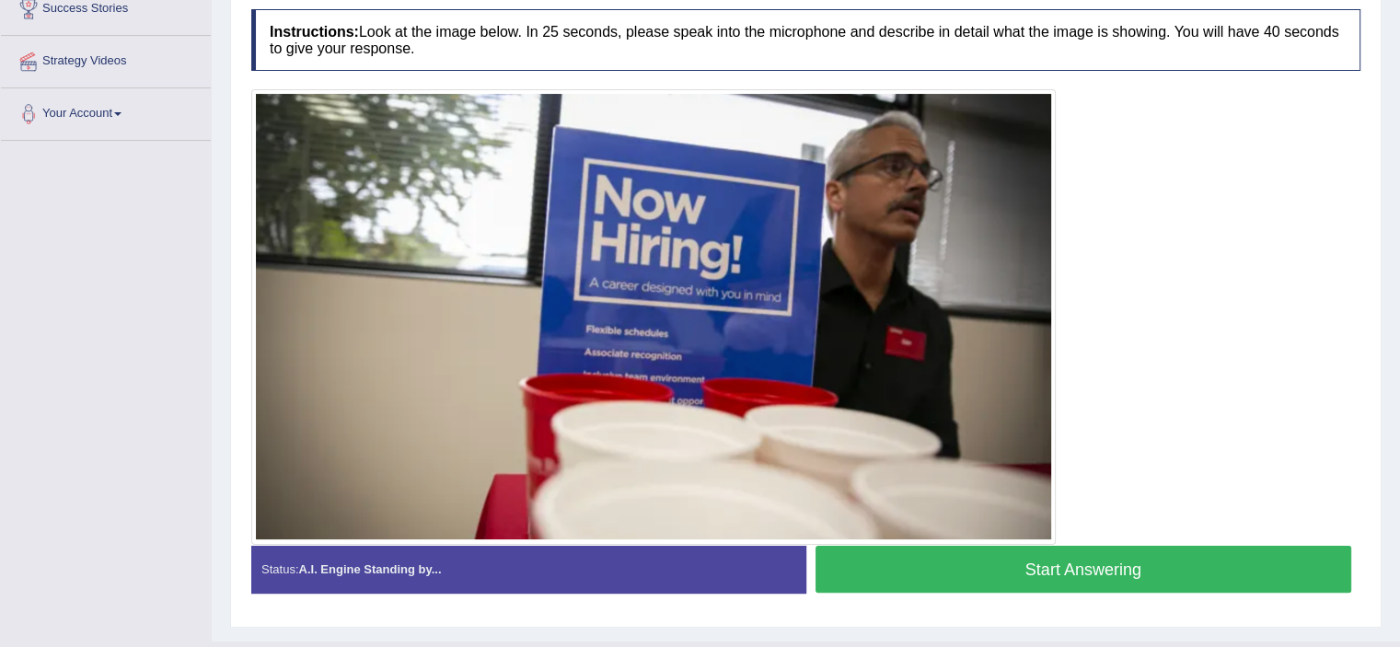
click at [1189, 561] on button "Start Answering" at bounding box center [1083, 569] width 536 height 47
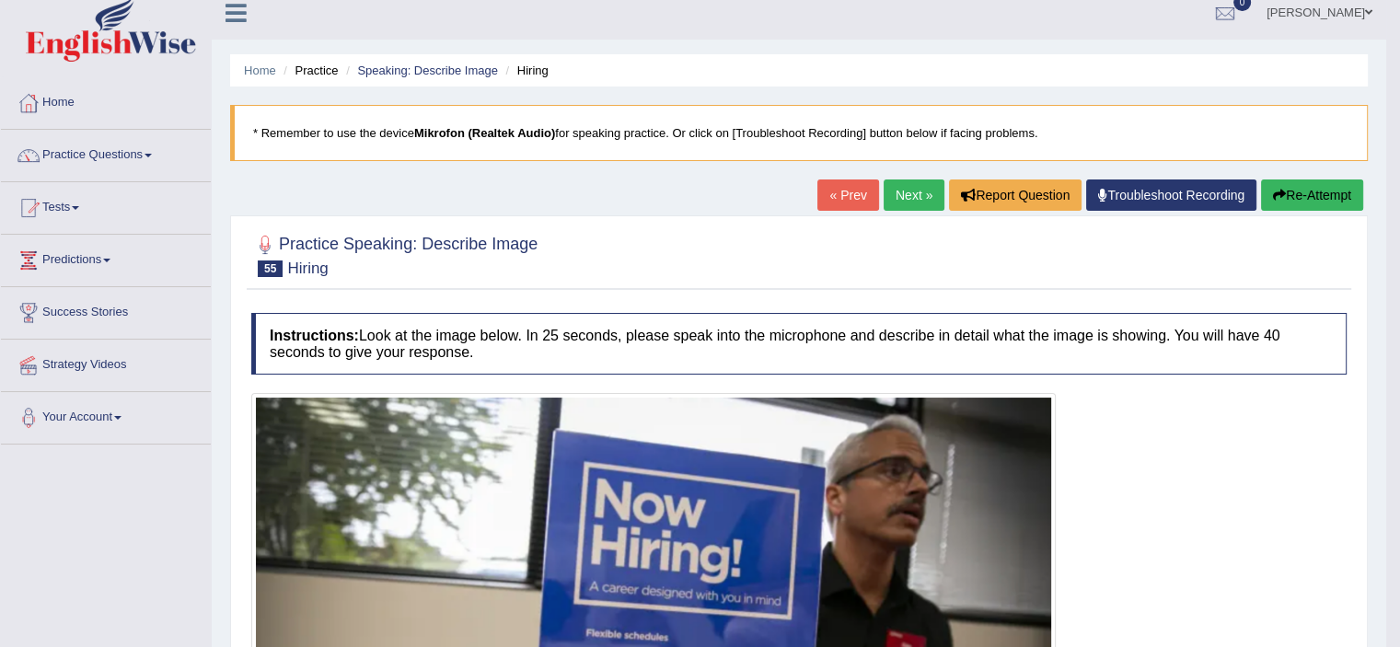
scroll to position [6, 0]
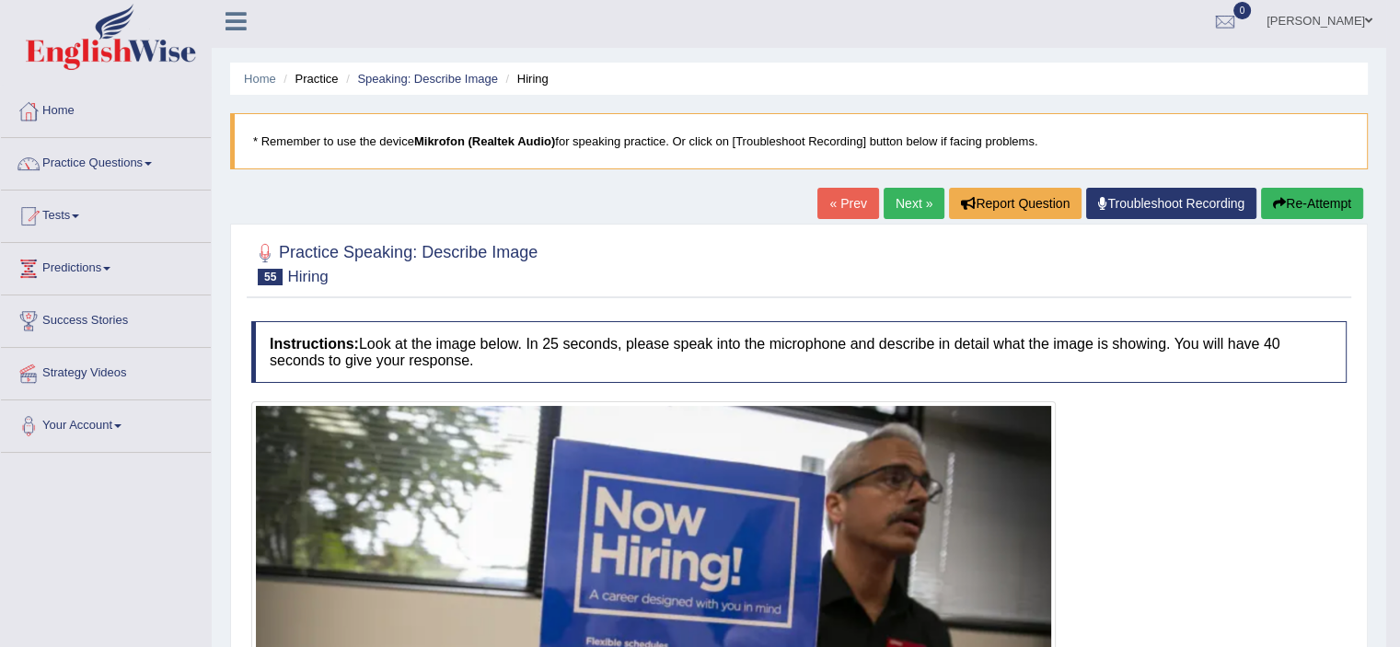
click at [900, 198] on link "Next »" at bounding box center [913, 203] width 61 height 31
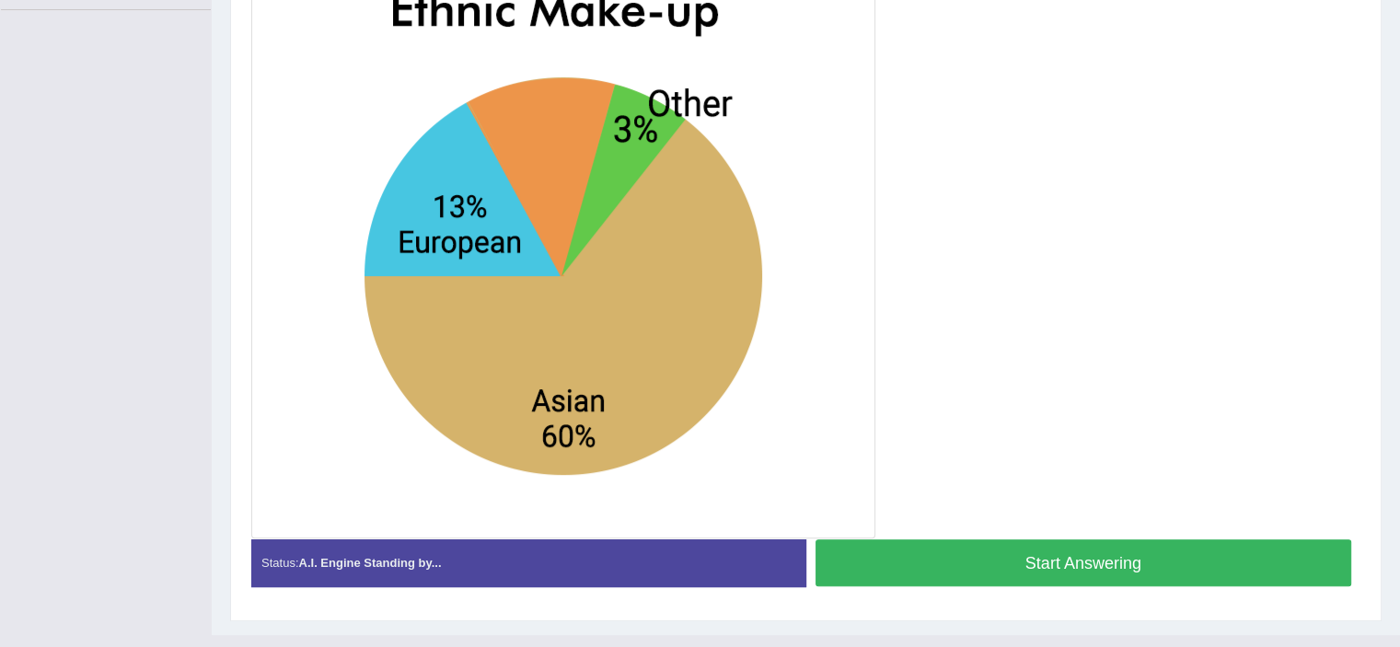
scroll to position [451, 0]
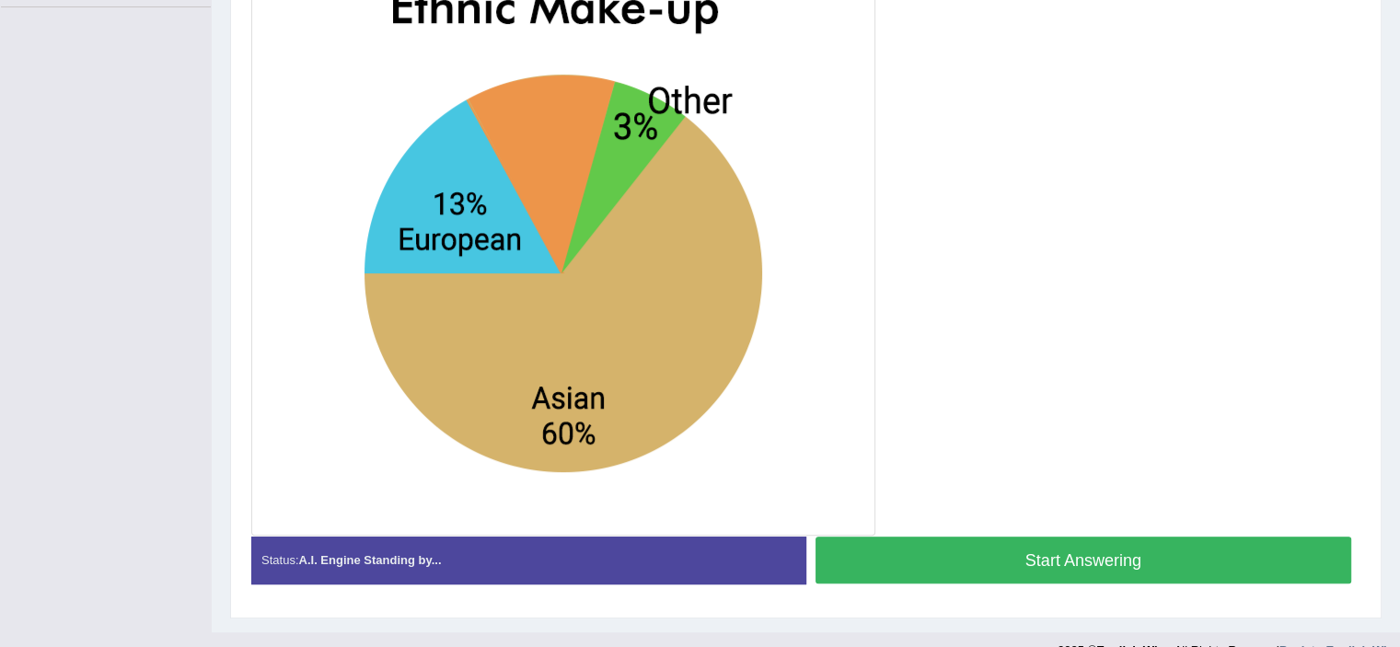
click at [1080, 567] on button "Start Answering" at bounding box center [1083, 559] width 536 height 47
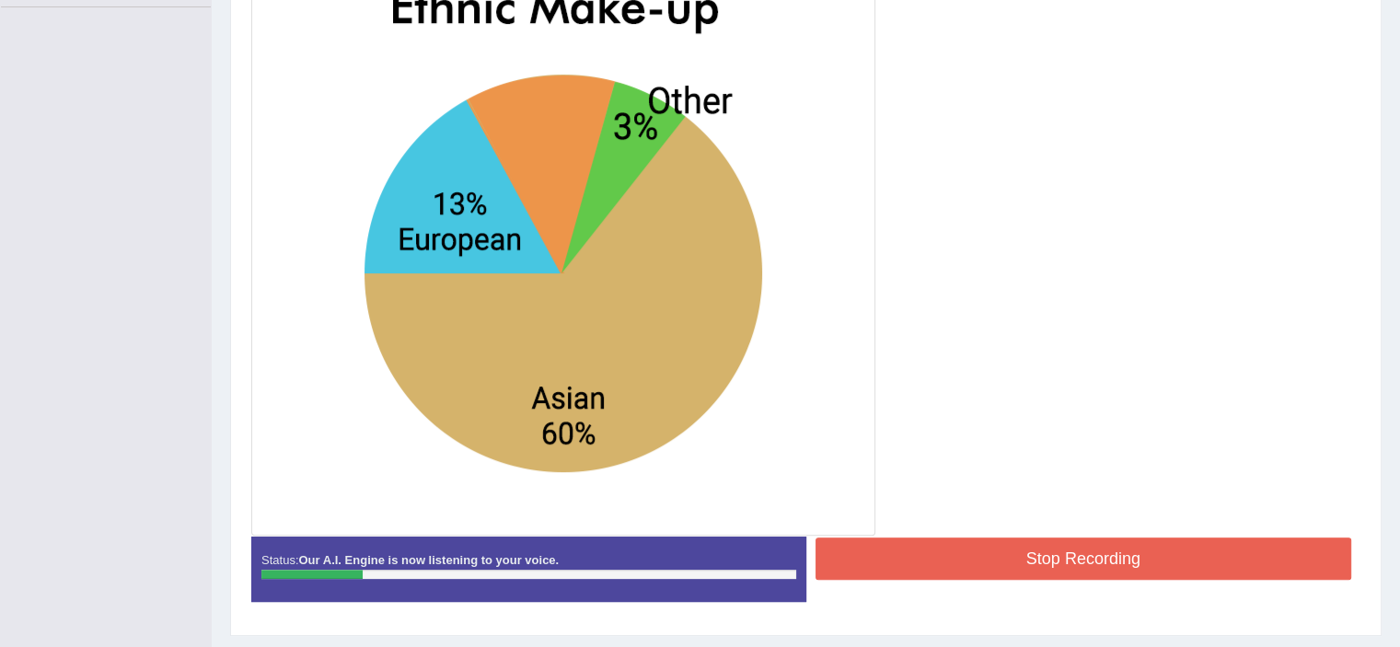
click at [1080, 567] on button "Stop Recording" at bounding box center [1083, 558] width 536 height 42
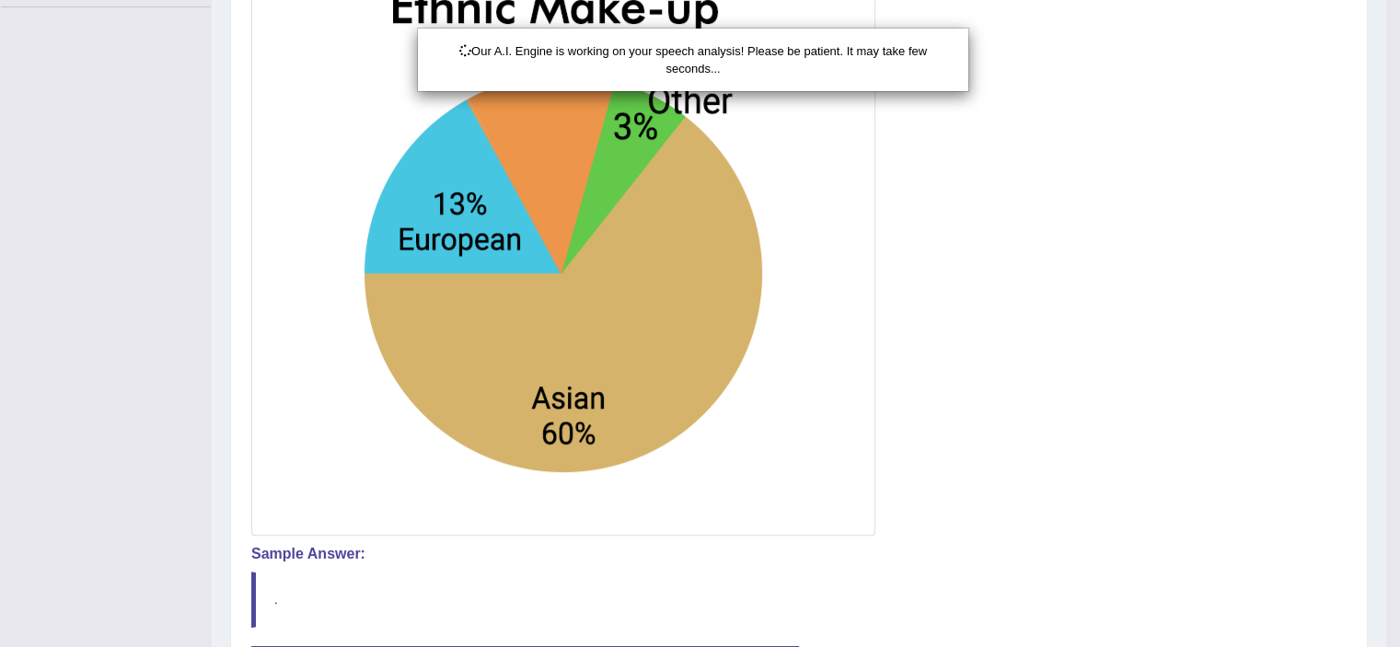
scroll to position [605, 0]
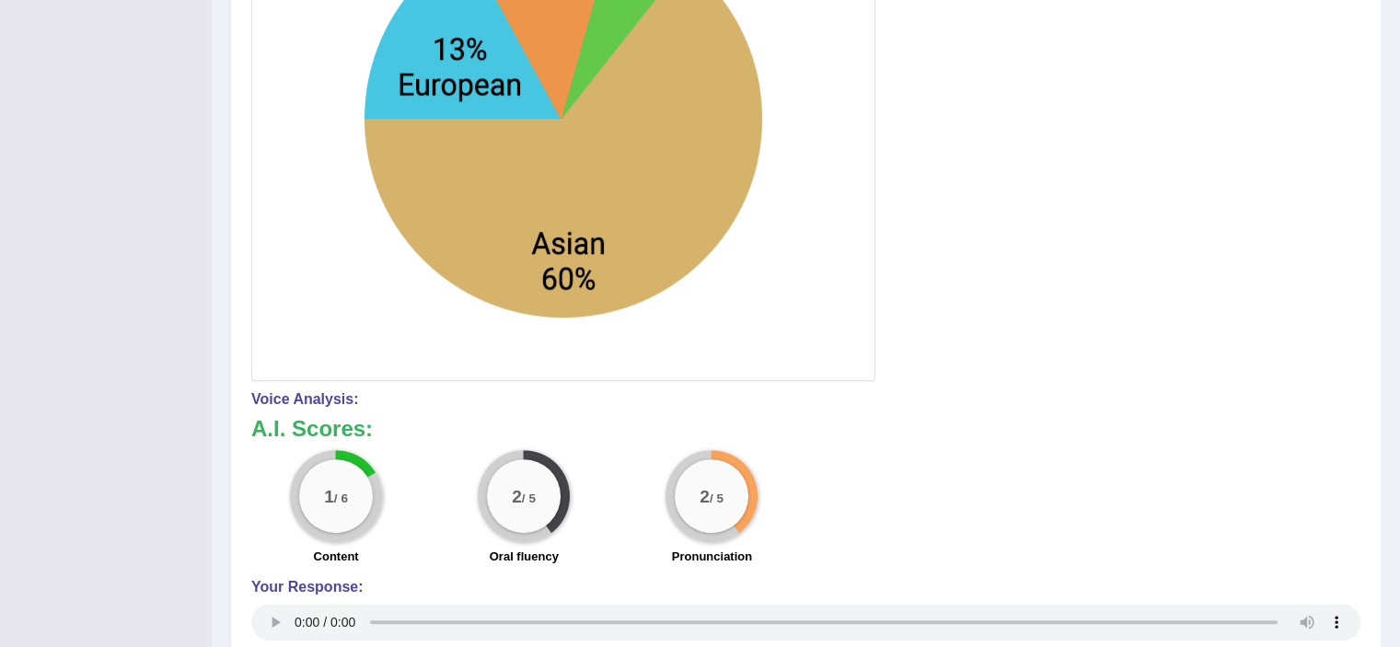
drag, startPoint x: 1412, startPoint y: 294, endPoint x: 1387, endPoint y: 430, distance: 137.7
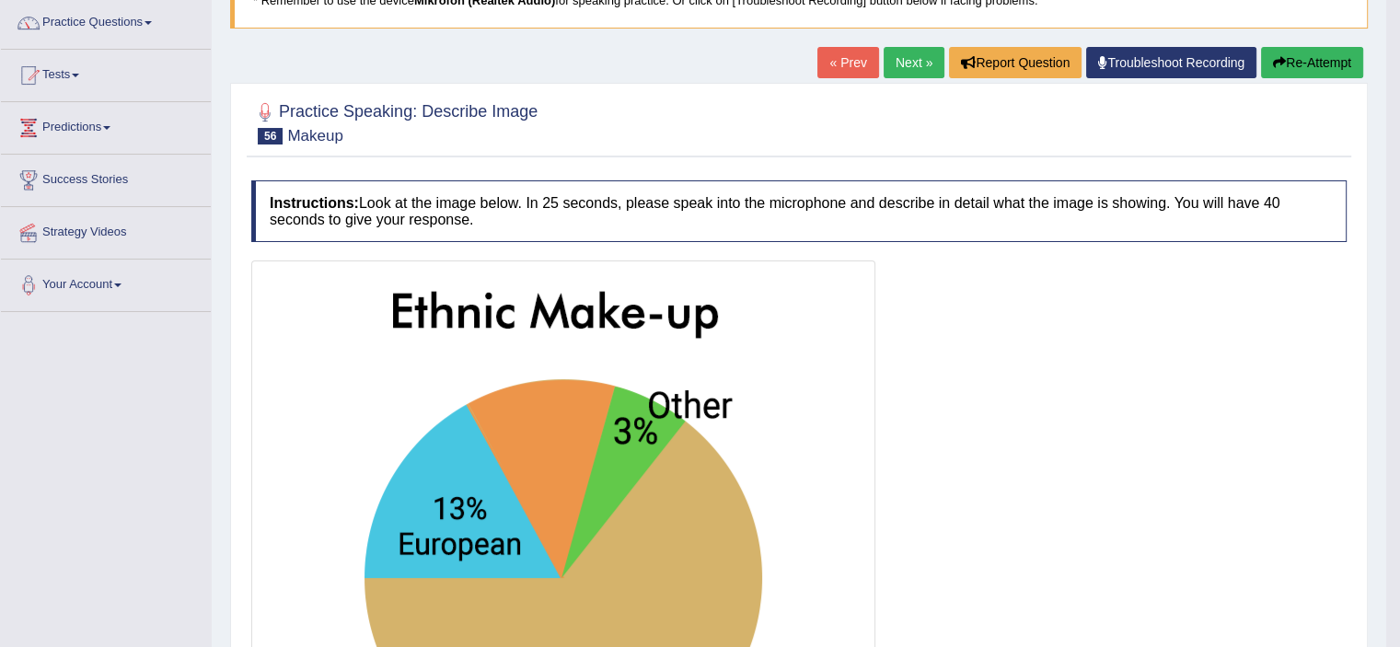
scroll to position [104, 0]
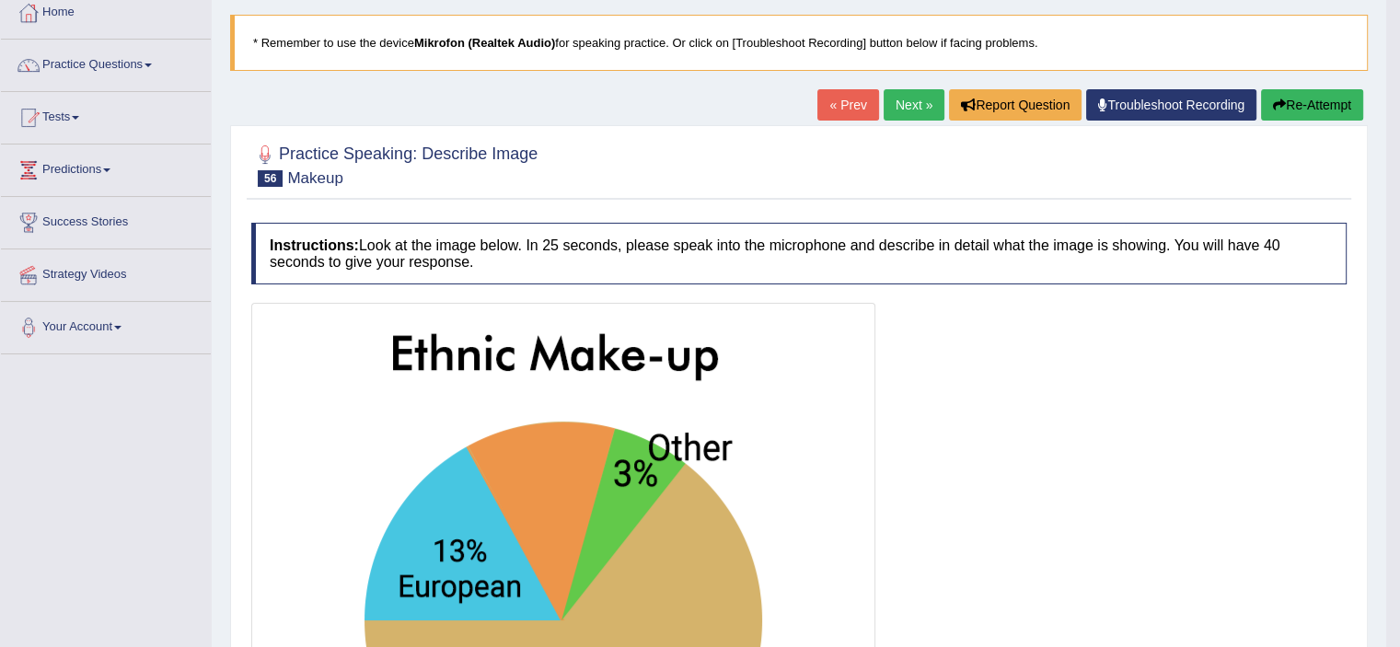
click at [1292, 98] on button "Re-Attempt" at bounding box center [1312, 104] width 102 height 31
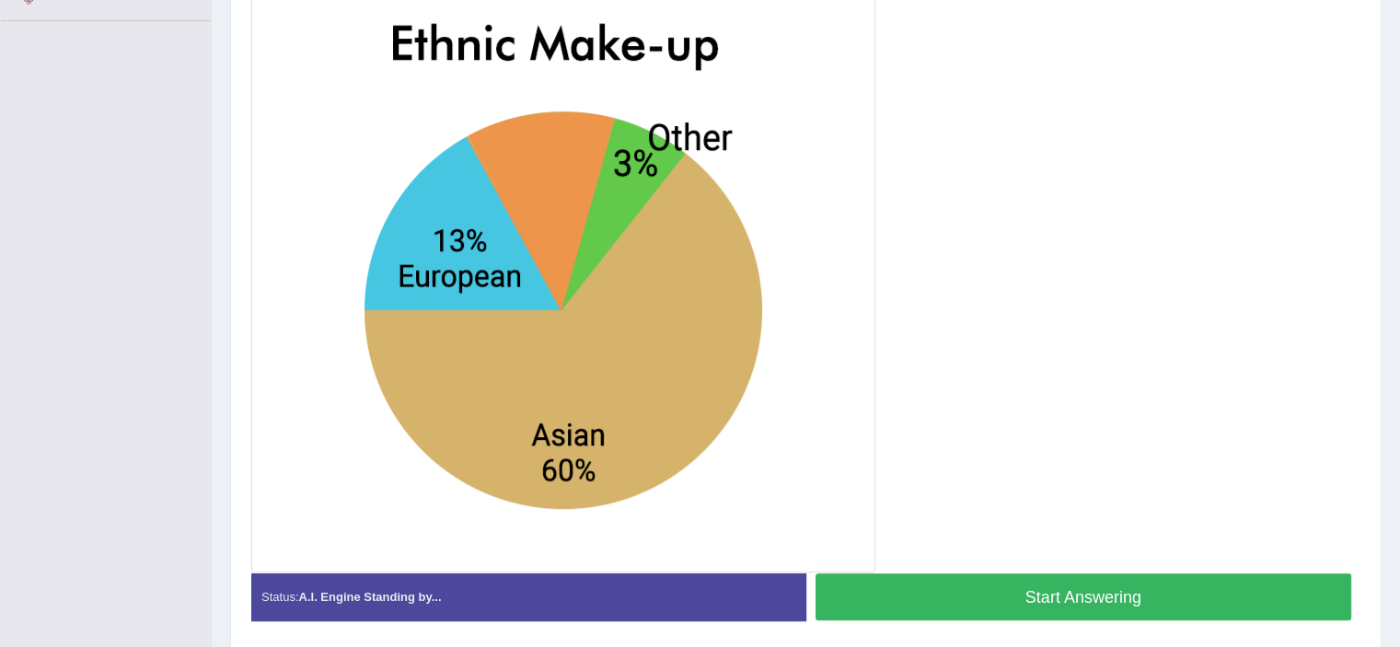
scroll to position [446, 0]
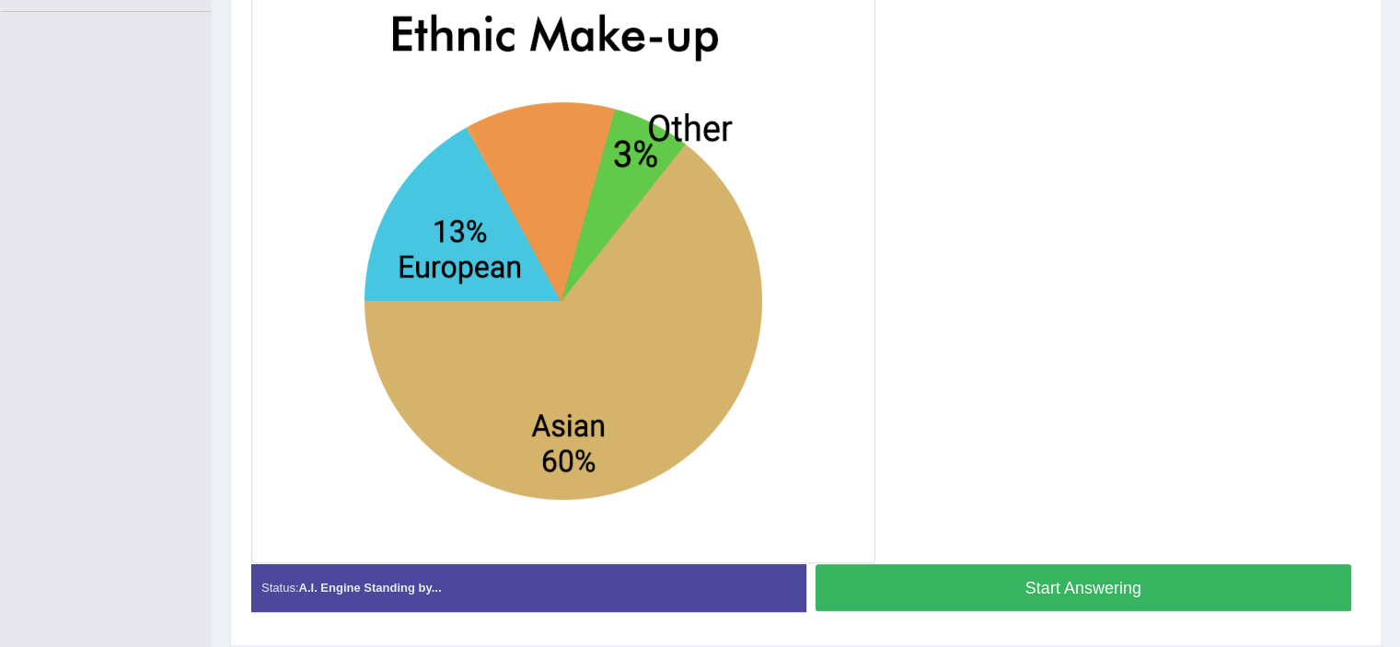
click at [1090, 577] on button "Start Answering" at bounding box center [1083, 587] width 536 height 47
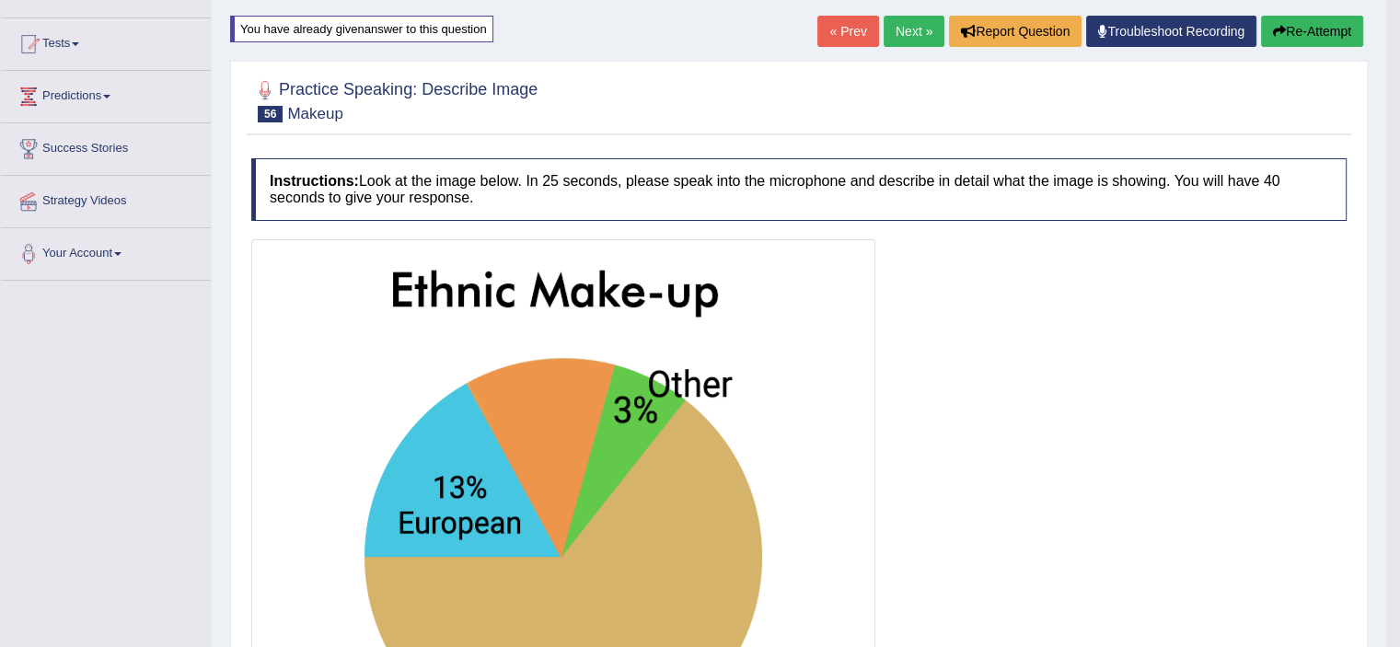
scroll to position [144, 0]
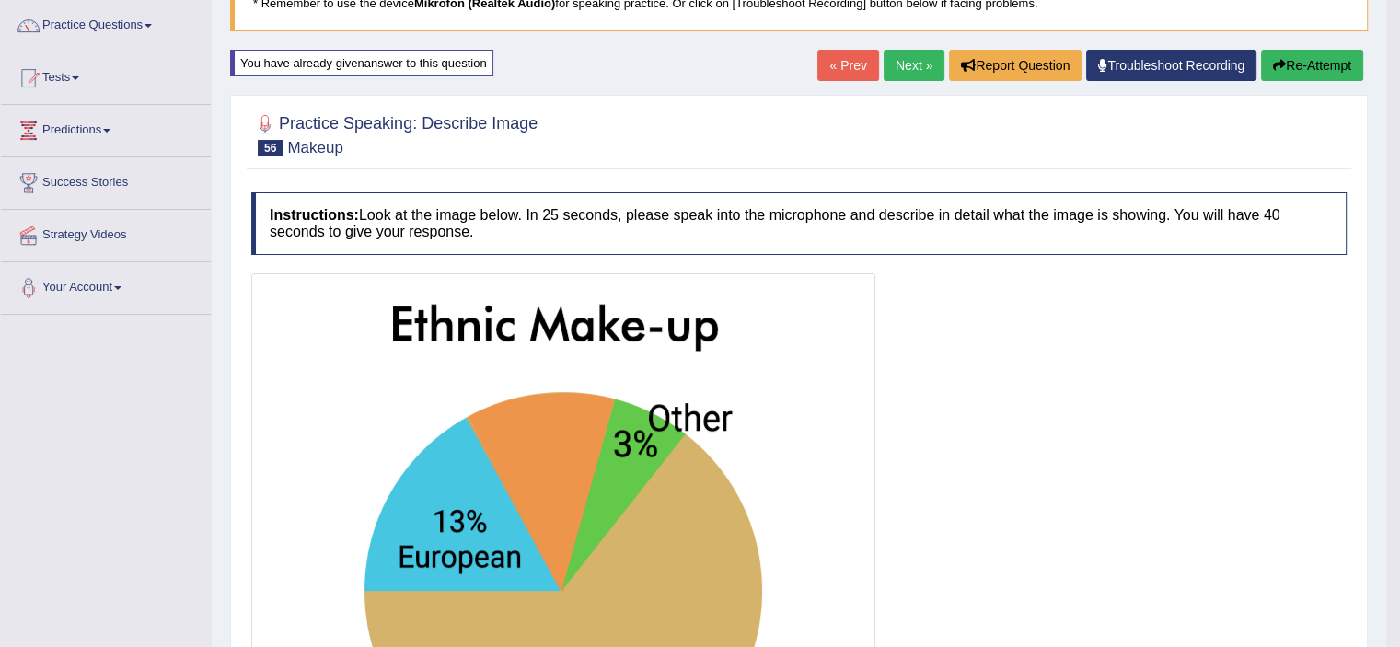
click at [1282, 65] on button "Re-Attempt" at bounding box center [1312, 65] width 102 height 31
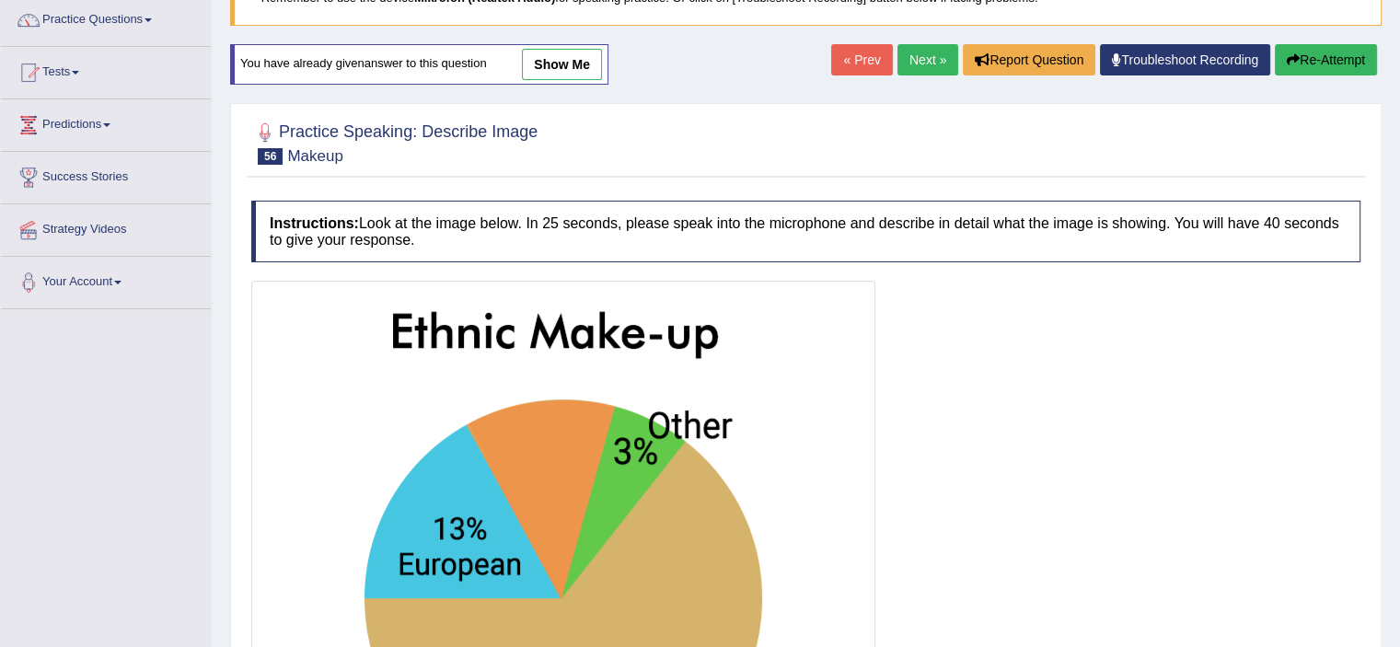
scroll to position [501, 0]
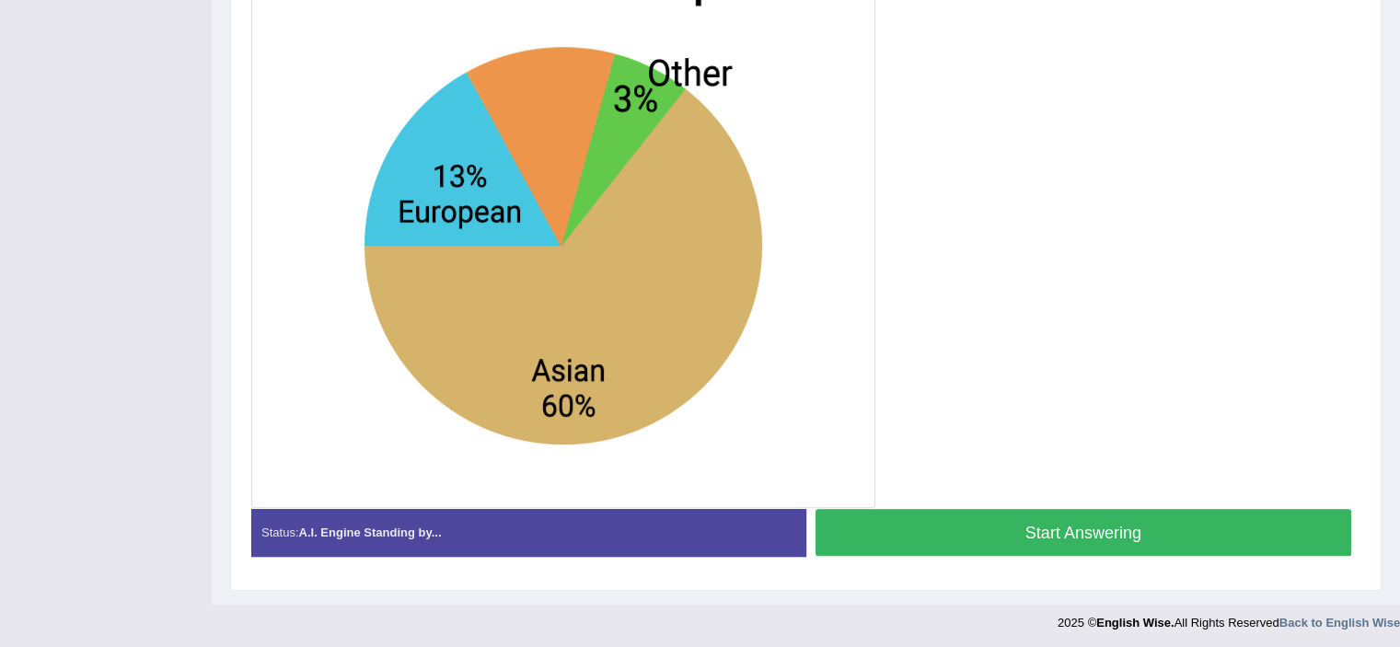
click at [1108, 536] on button "Start Answering" at bounding box center [1083, 532] width 536 height 47
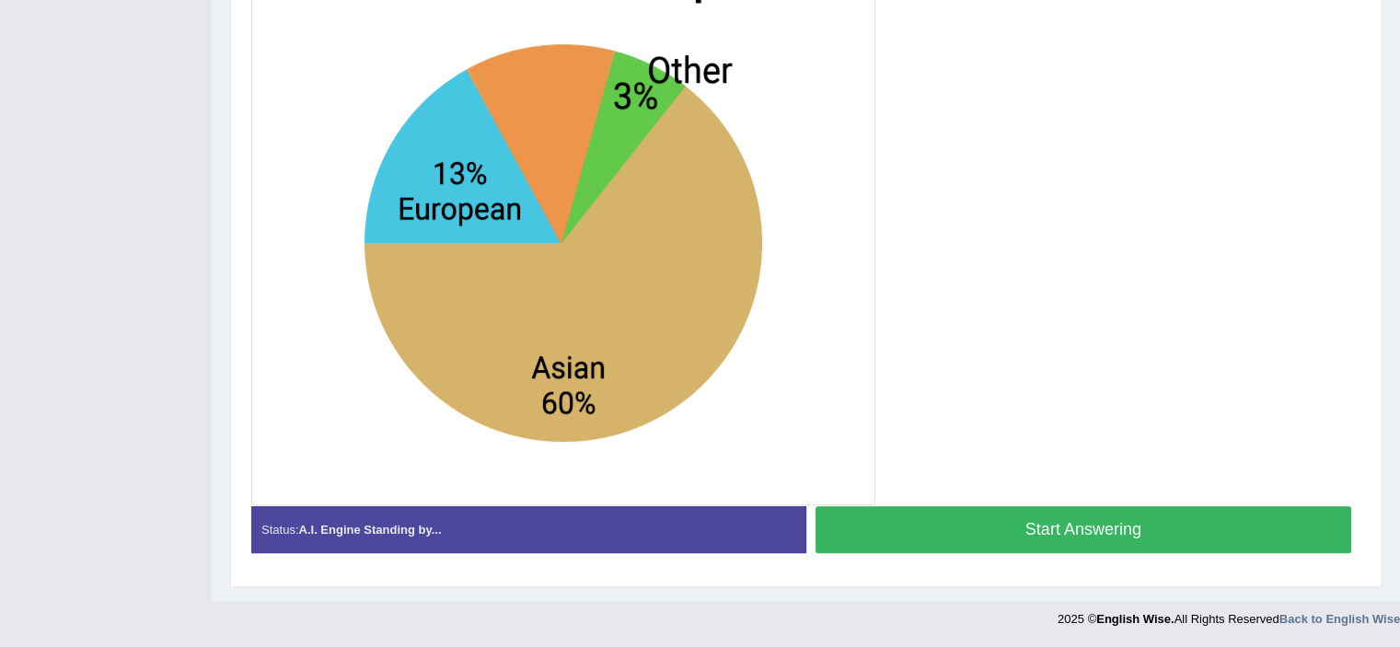
scroll to position [489, 0]
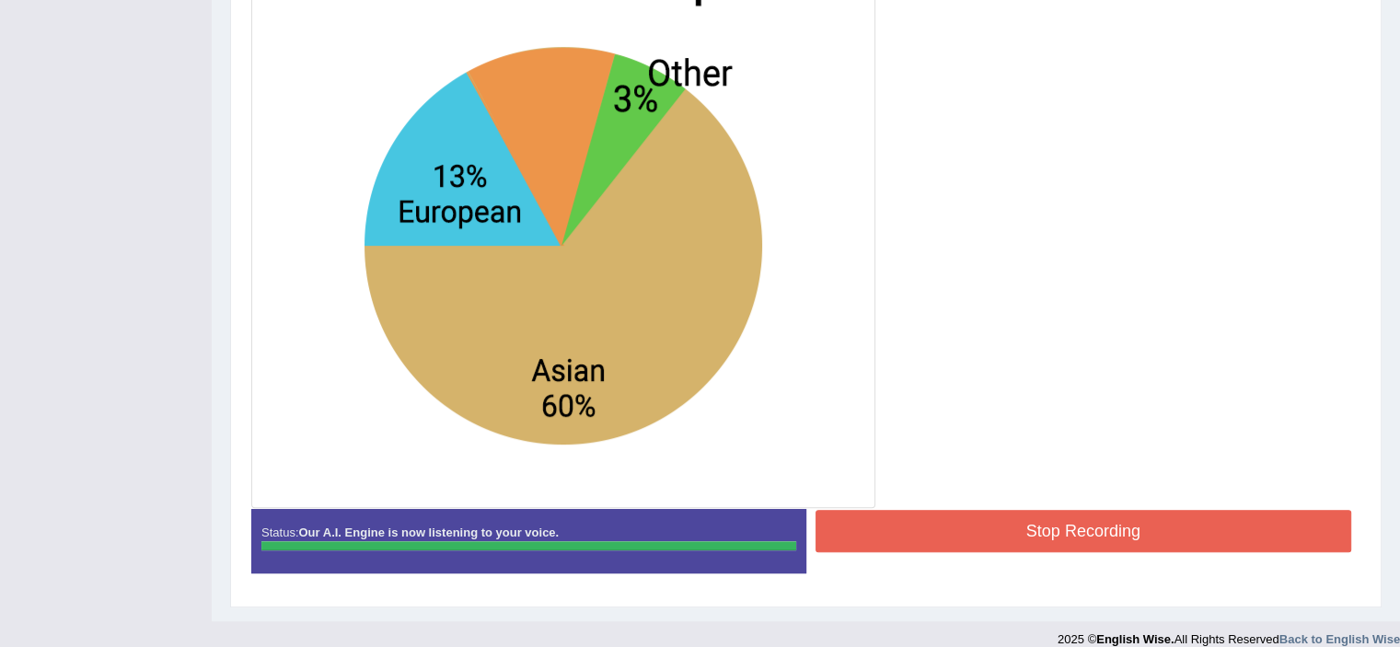
click at [1108, 536] on div "Instructions: Look at the image below. In 25 seconds, please speak into the mic…" at bounding box center [806, 217] width 1118 height 758
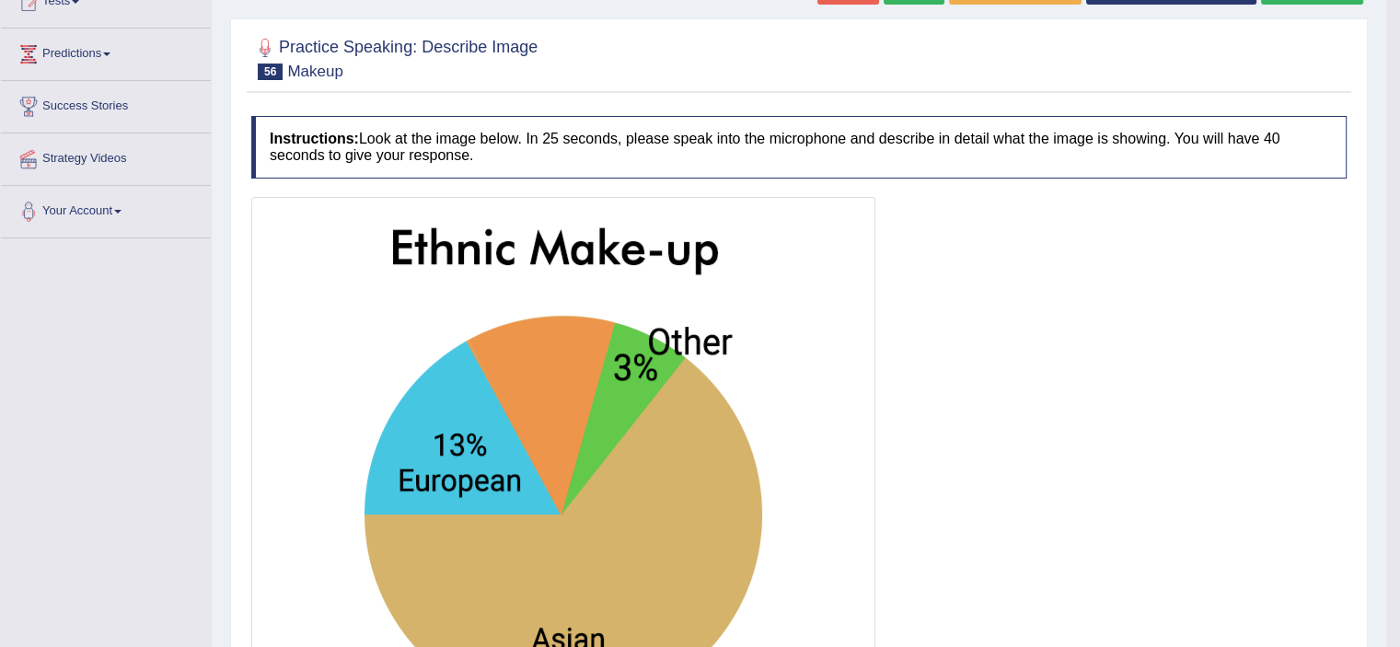
scroll to position [123, 0]
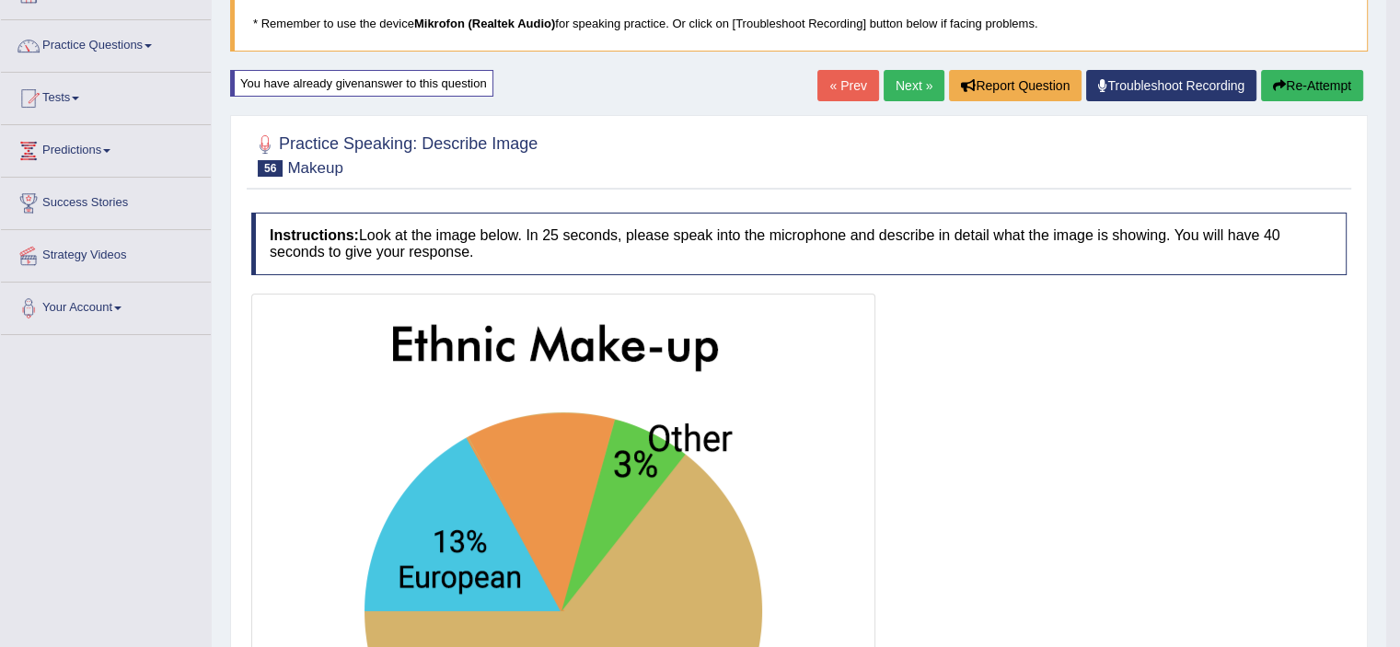
click at [1321, 74] on button "Re-Attempt" at bounding box center [1312, 85] width 102 height 31
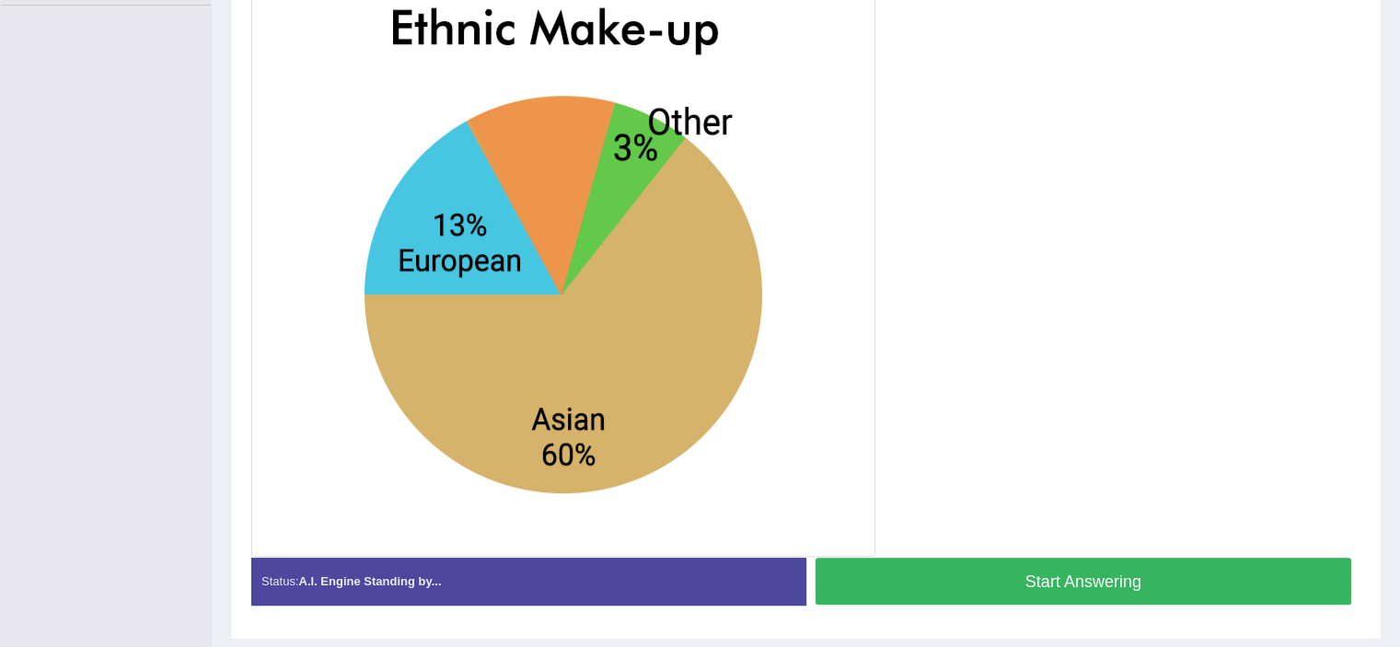
scroll to position [456, 0]
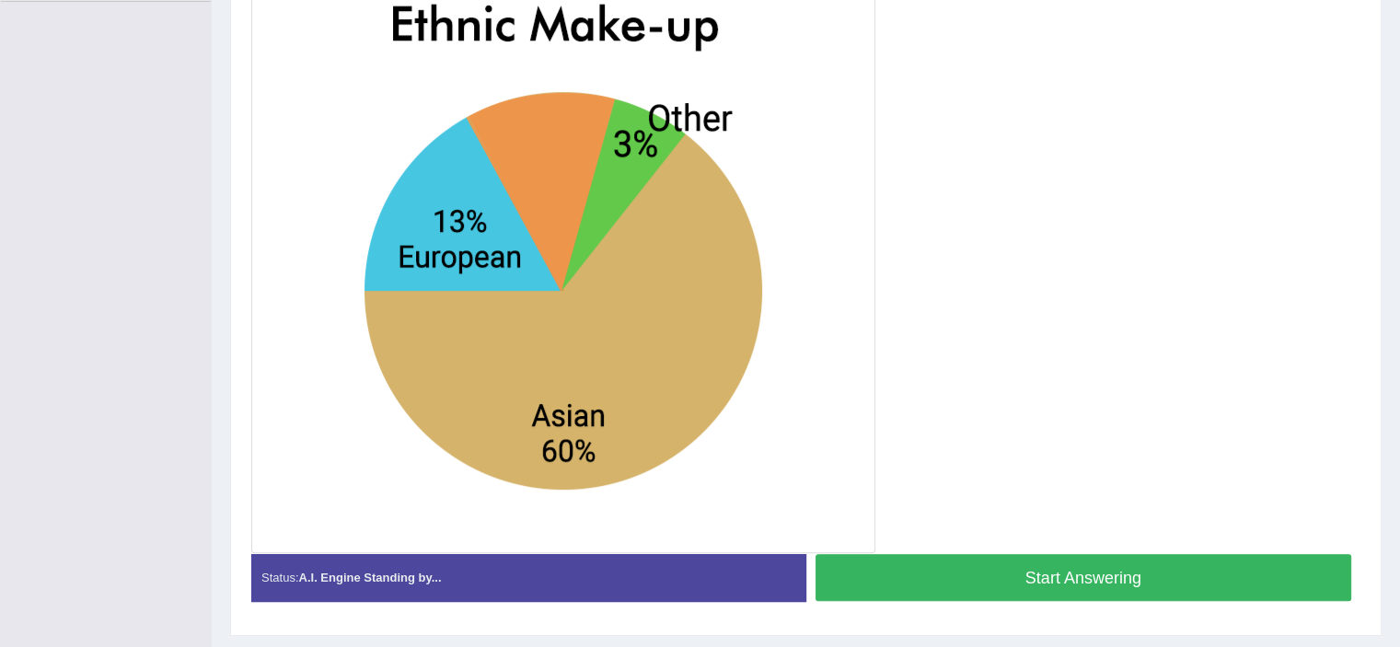
click at [1070, 569] on button "Start Answering" at bounding box center [1083, 577] width 536 height 47
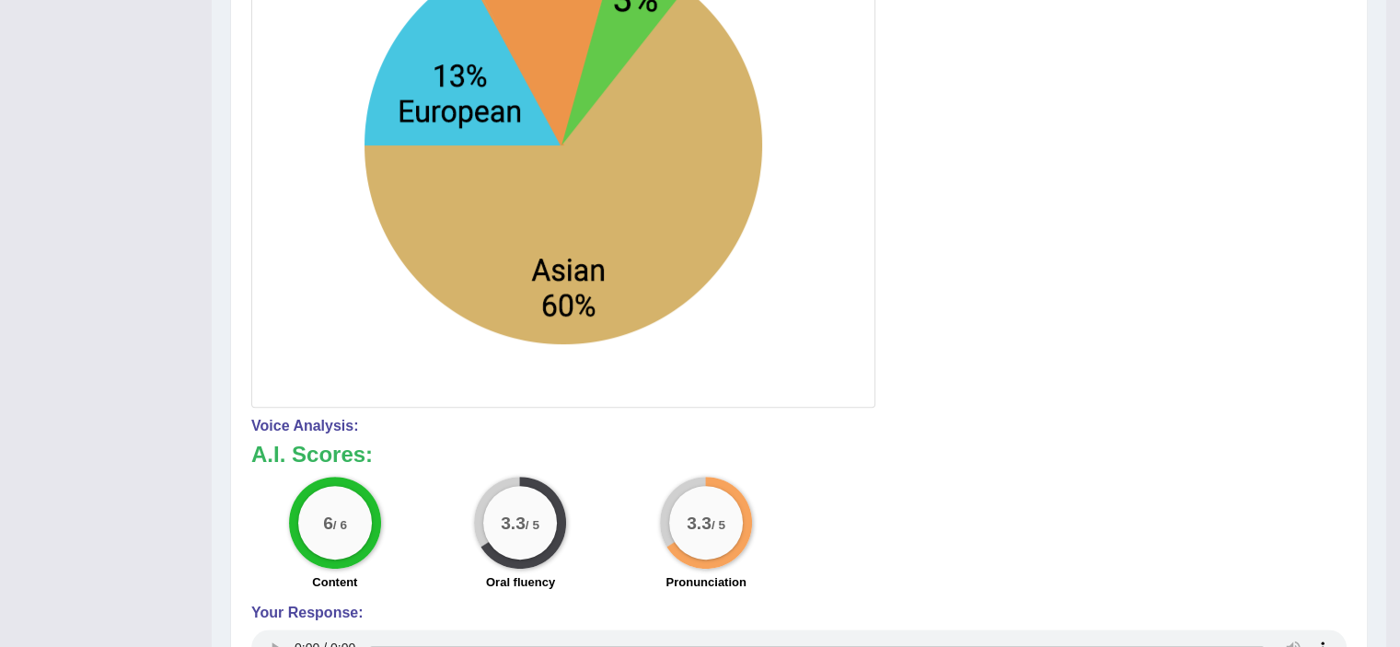
scroll to position [143, 0]
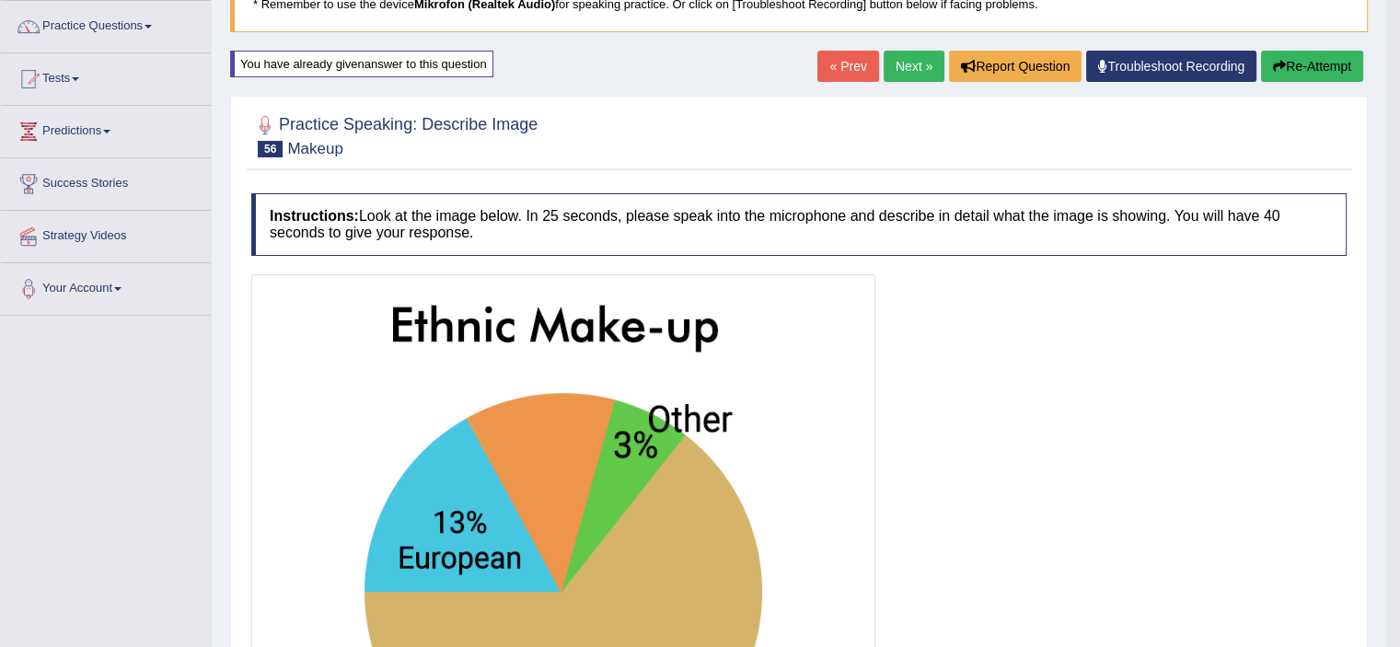
click at [911, 62] on link "Next »" at bounding box center [913, 66] width 61 height 31
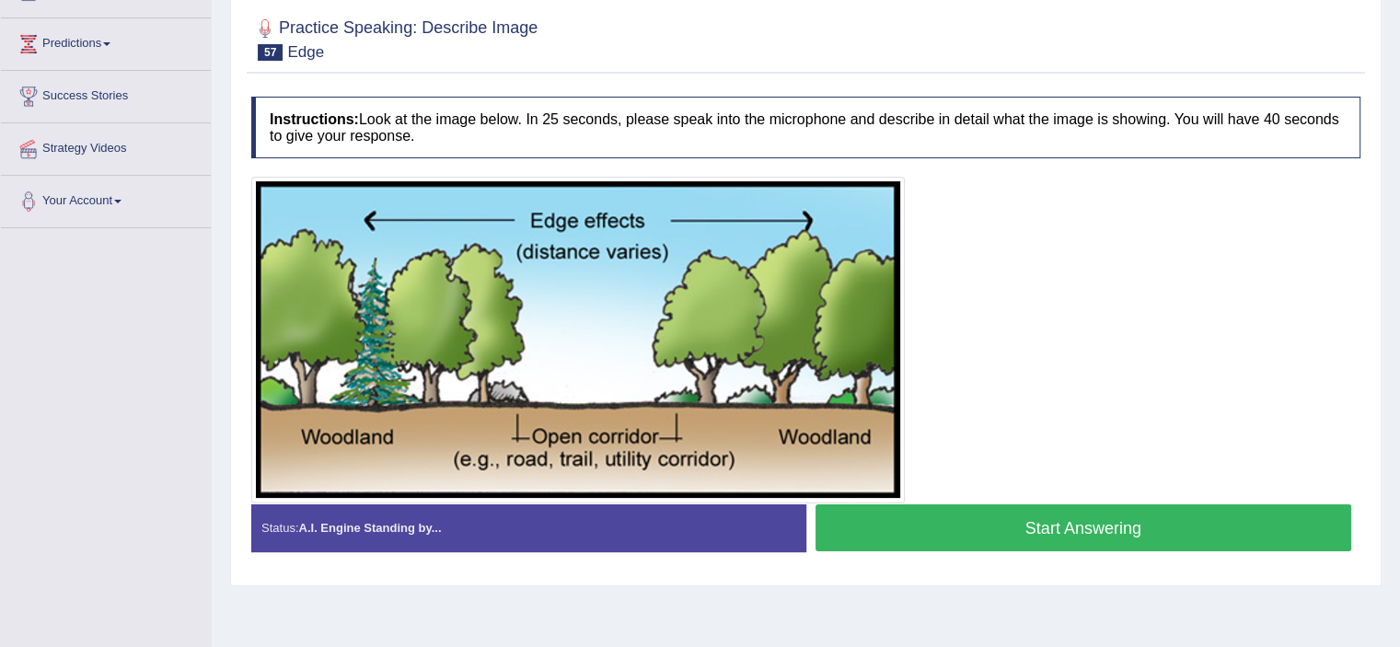
scroll to position [229, 0]
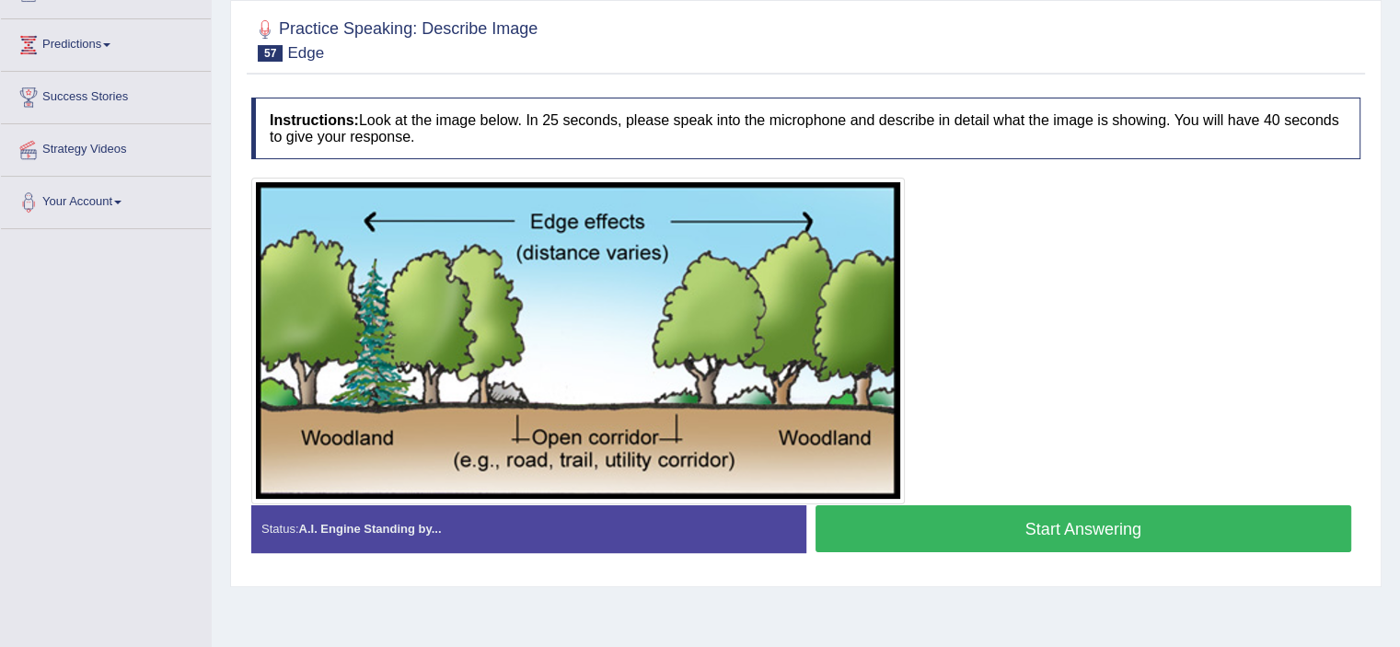
click at [1195, 523] on button "Start Answering" at bounding box center [1083, 528] width 536 height 47
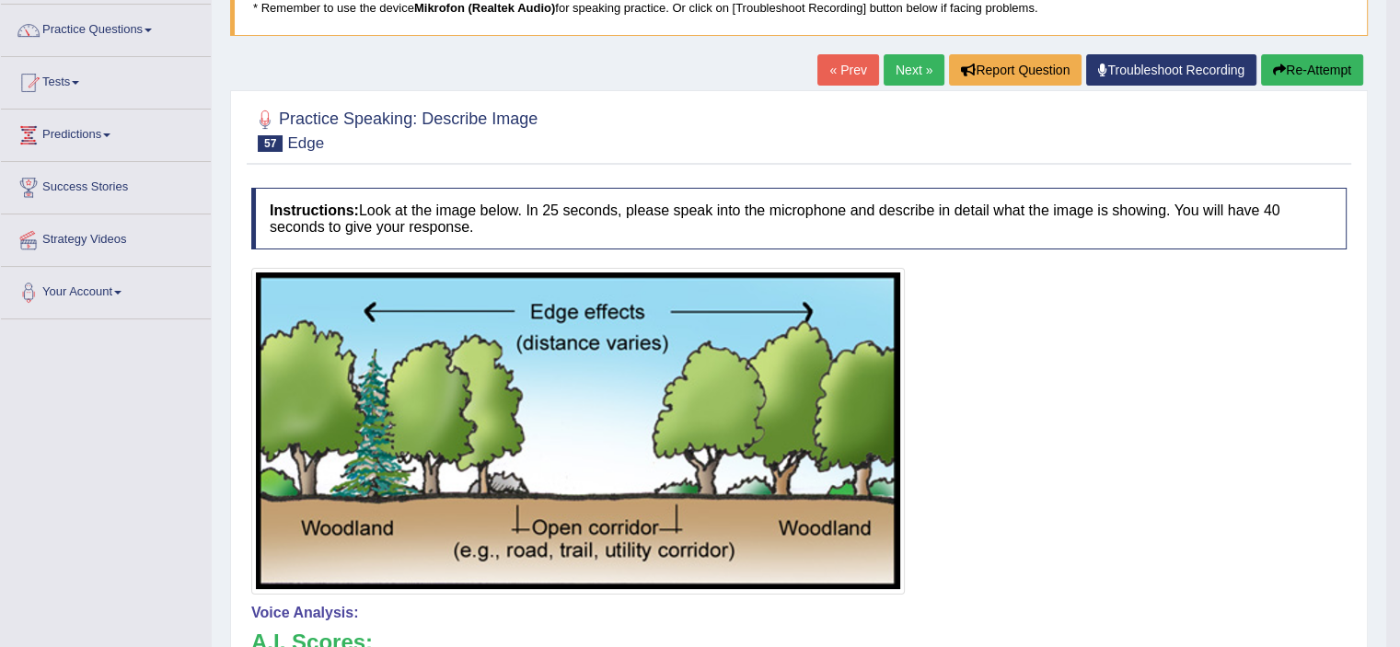
scroll to position [79, 0]
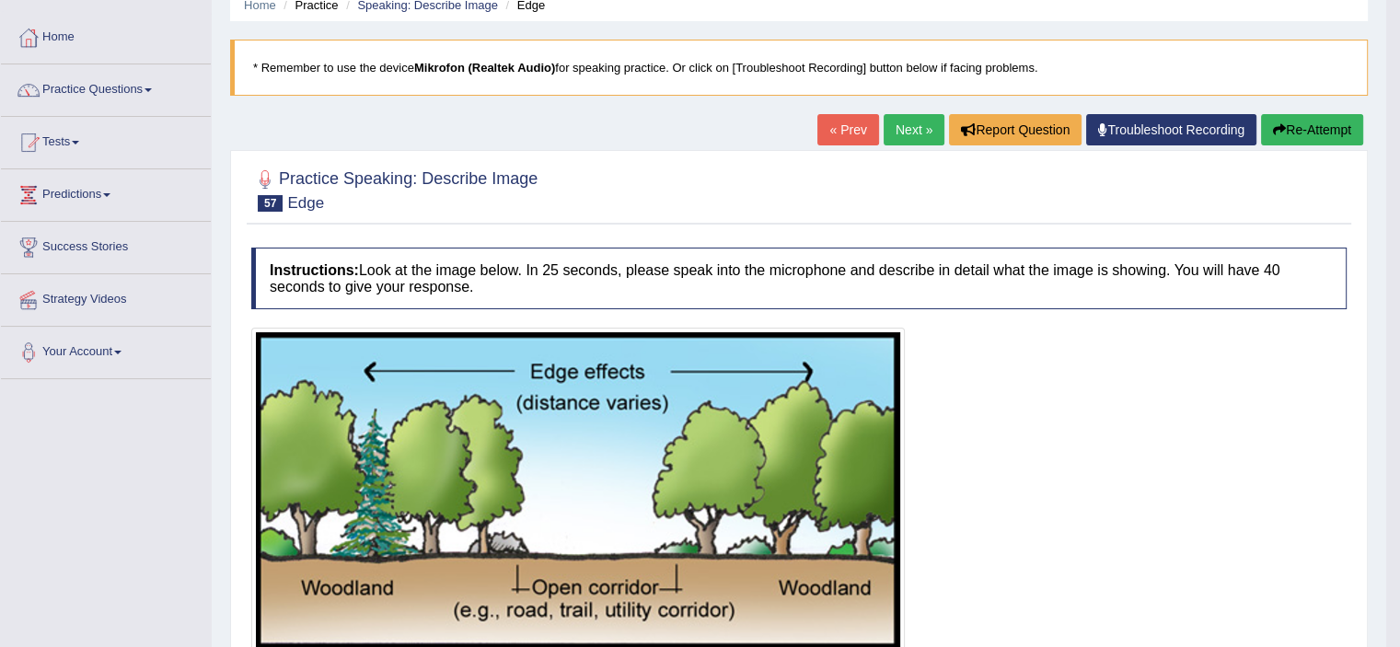
click at [891, 124] on link "Next »" at bounding box center [913, 129] width 61 height 31
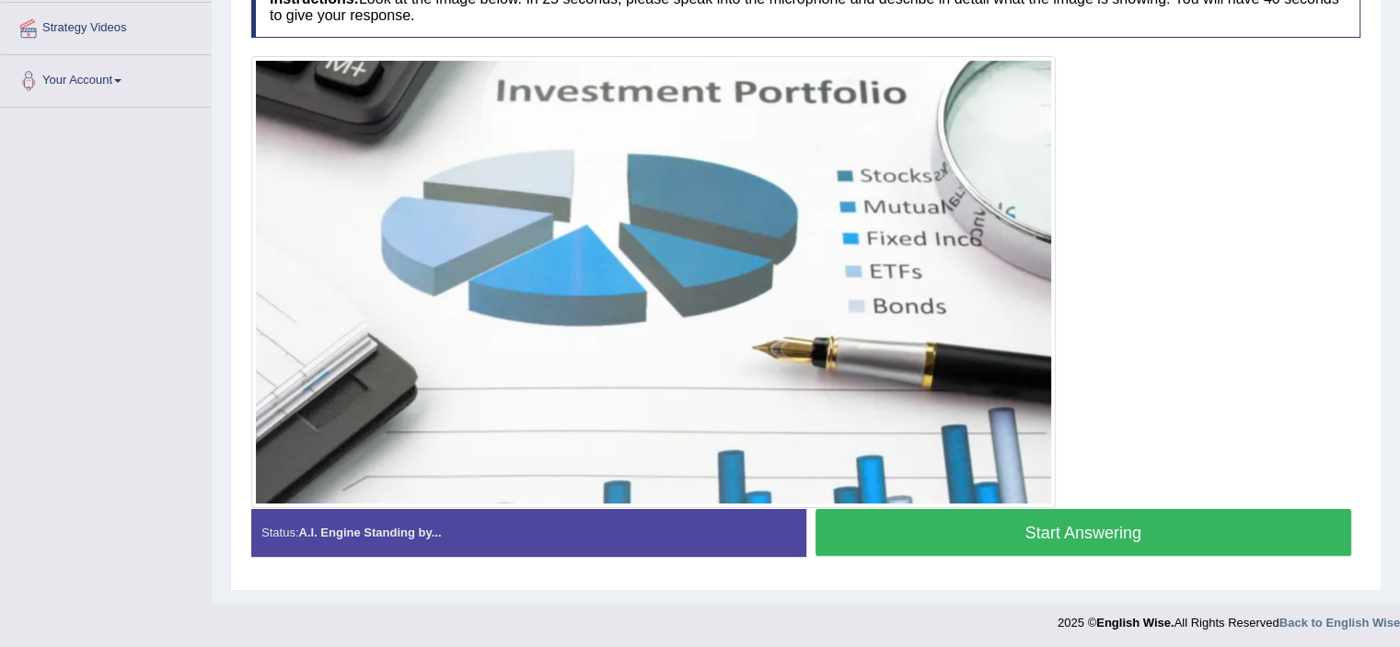
scroll to position [344, 0]
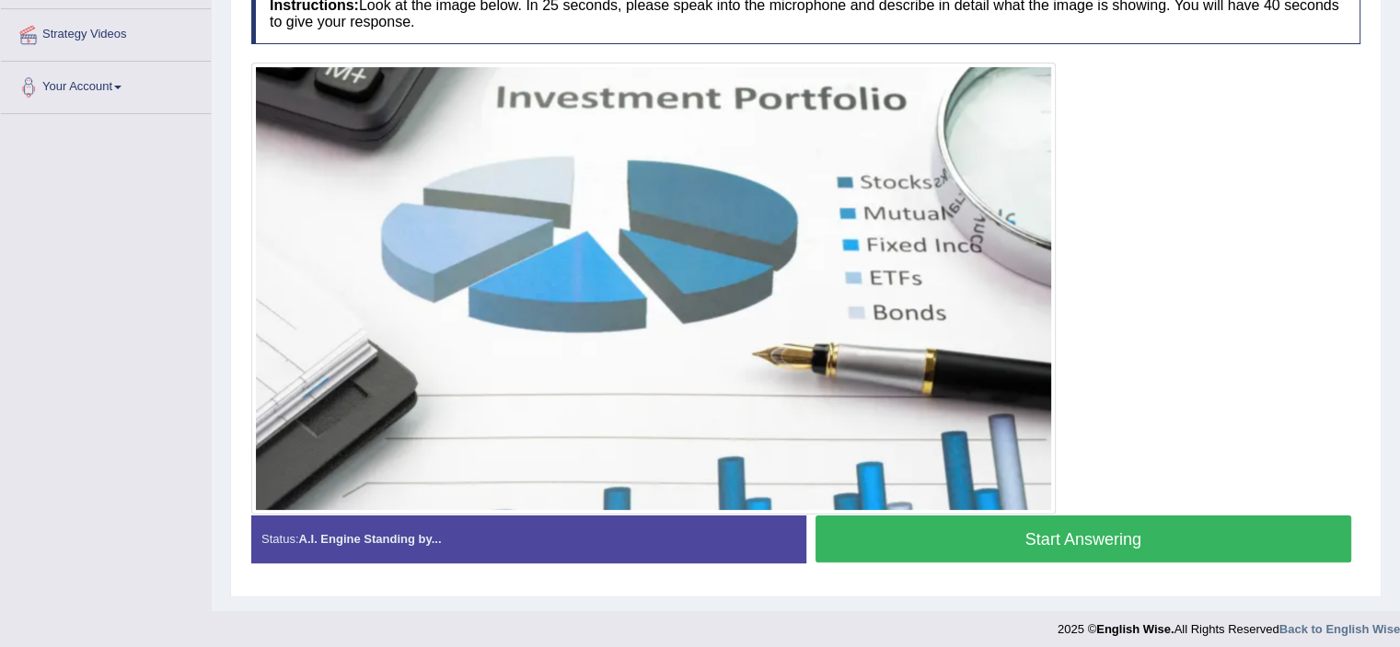
click at [1220, 526] on button "Start Answering" at bounding box center [1083, 538] width 536 height 47
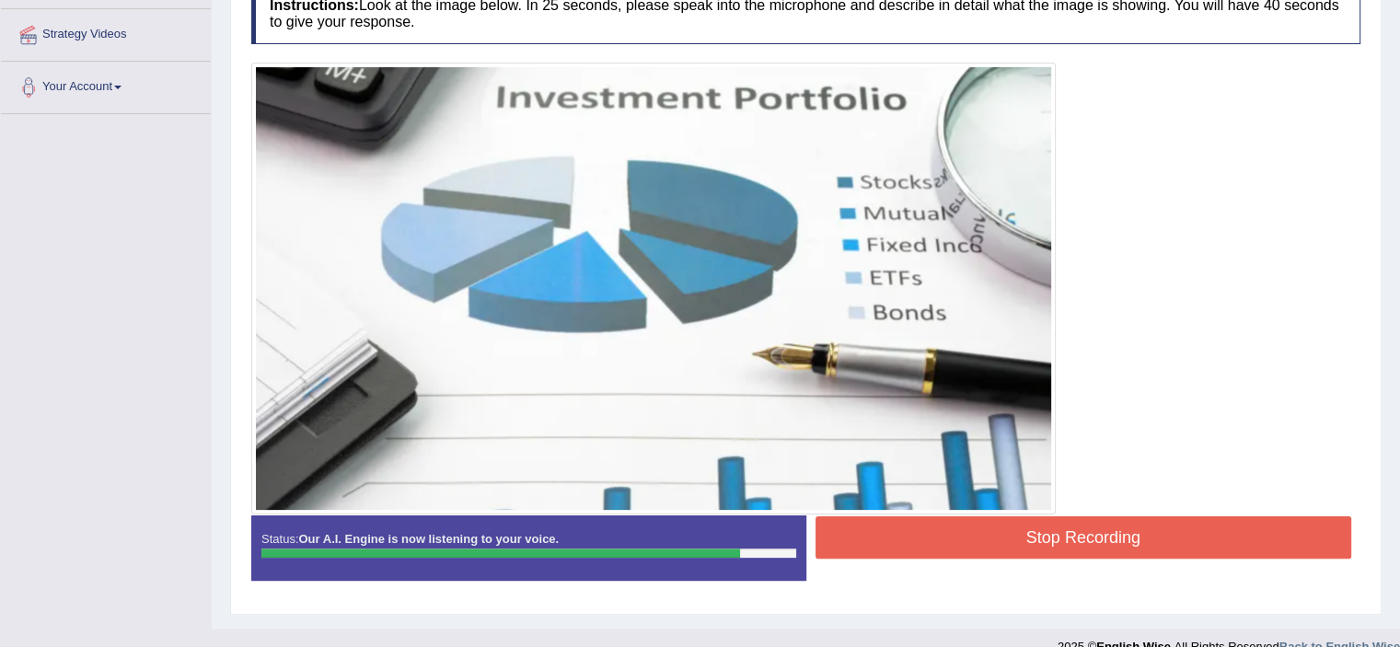
click at [1220, 526] on button "Stop Recording" at bounding box center [1083, 537] width 536 height 42
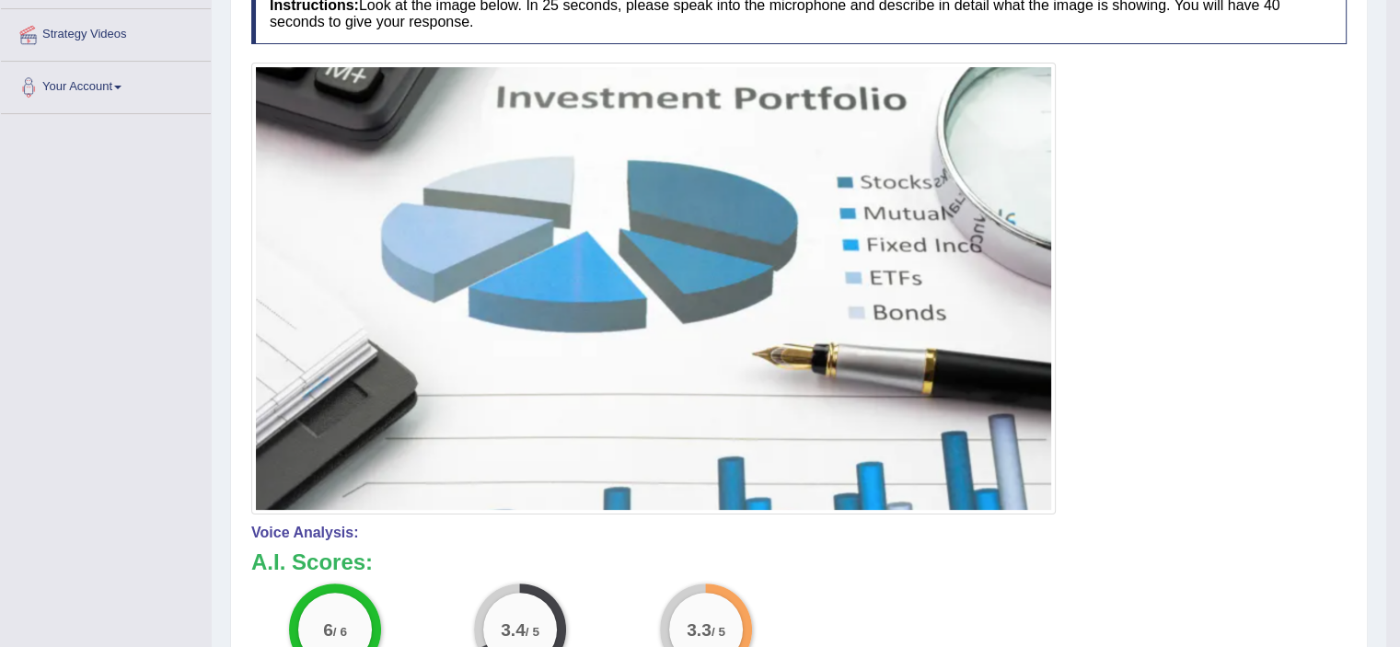
scroll to position [0, 0]
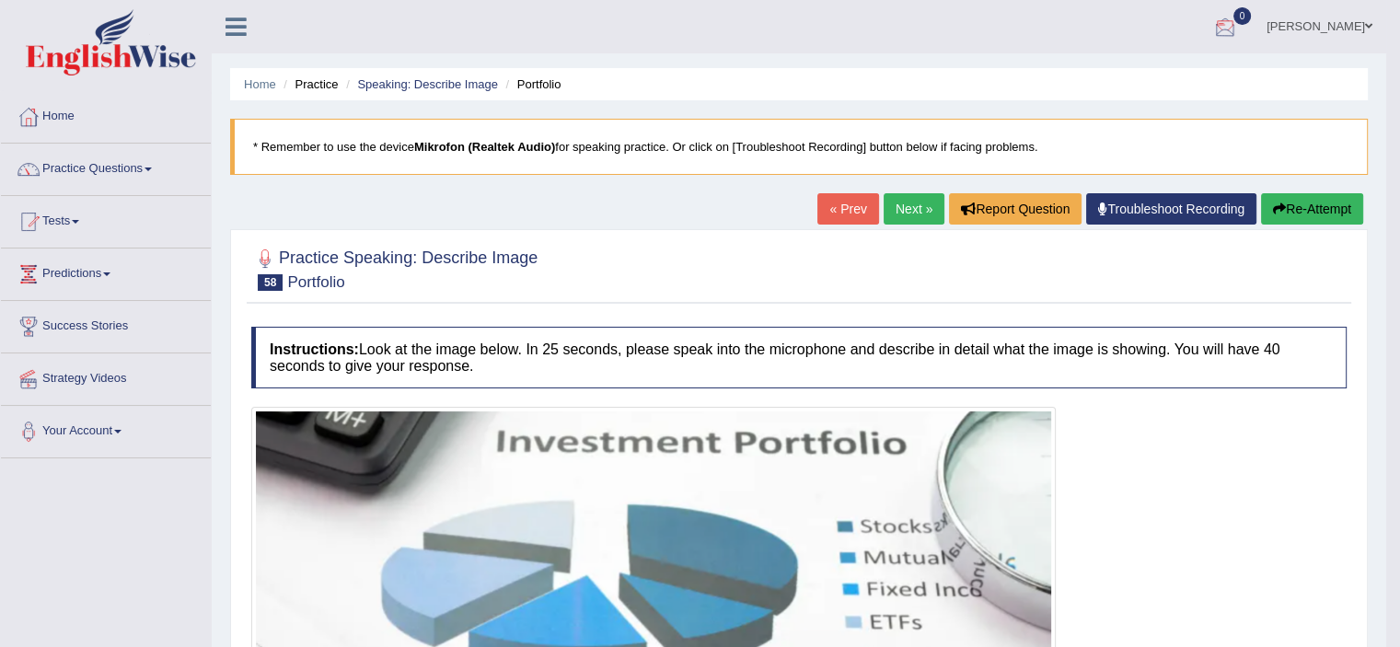
click at [1290, 202] on button "Re-Attempt" at bounding box center [1312, 208] width 102 height 31
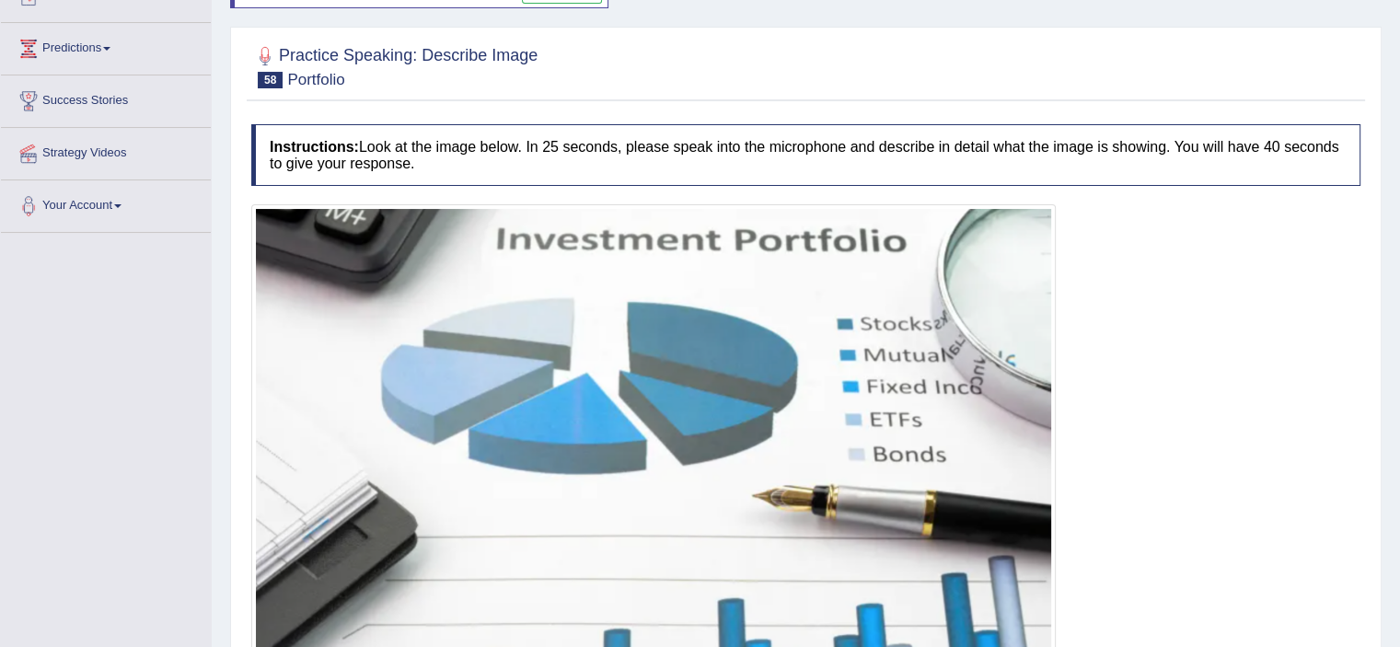
scroll to position [311, 0]
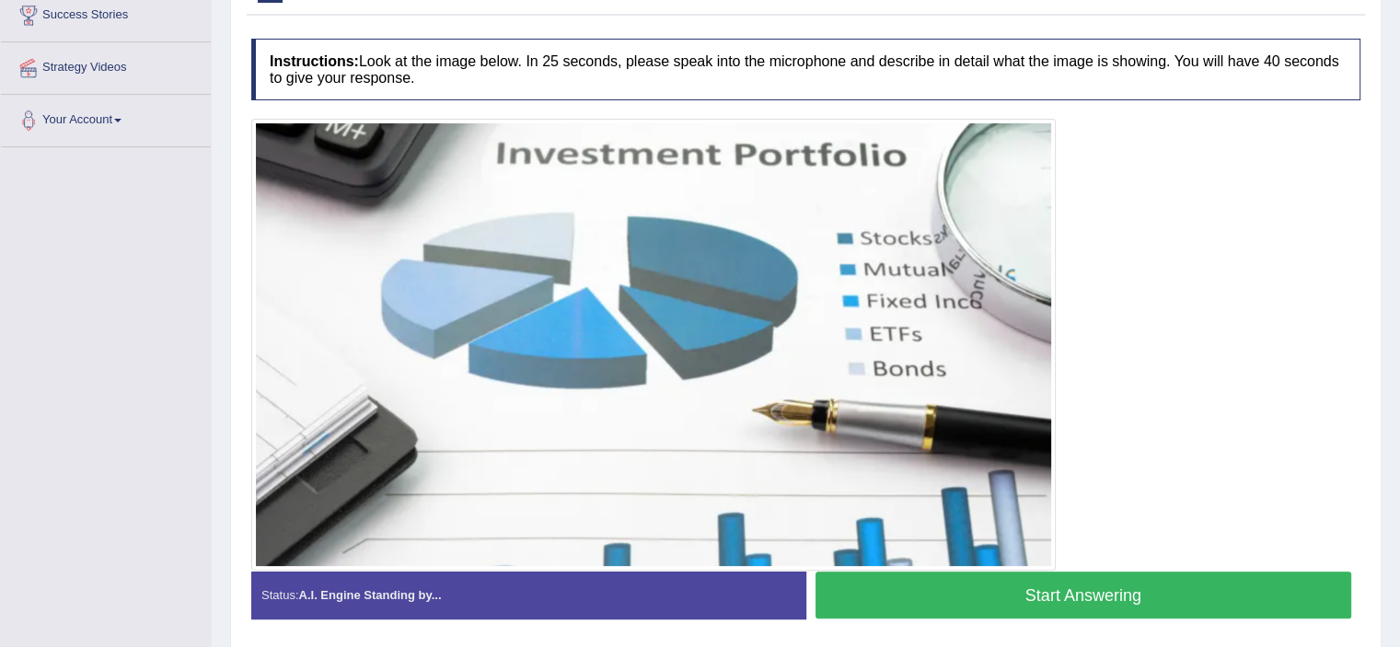
click at [1146, 593] on button "Start Answering" at bounding box center [1083, 594] width 536 height 47
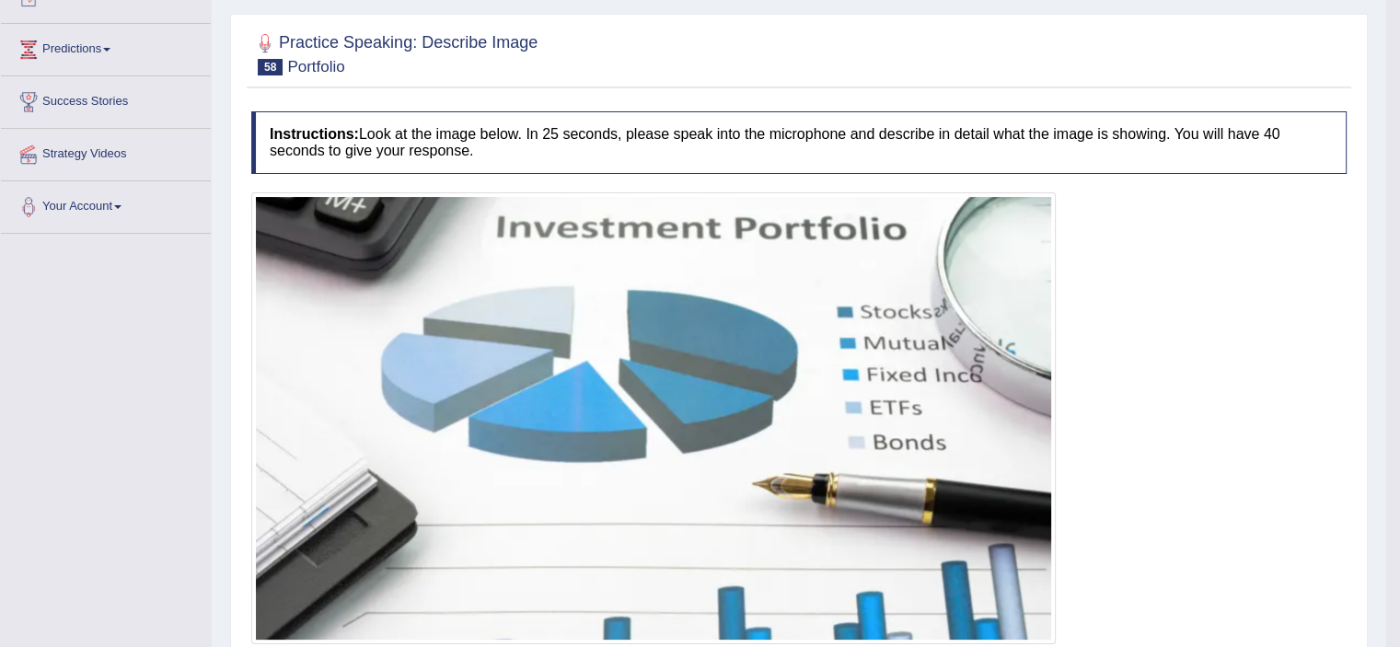
scroll to position [6, 0]
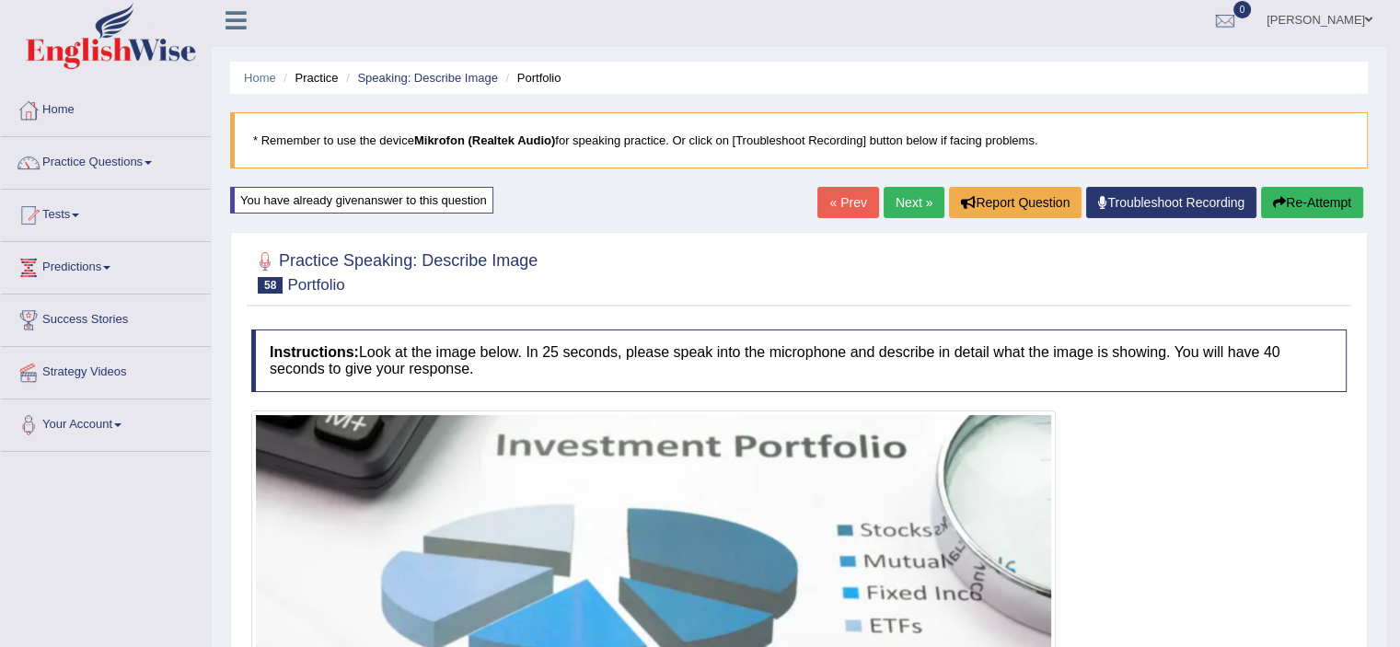
click at [911, 202] on link "Next »" at bounding box center [913, 202] width 61 height 31
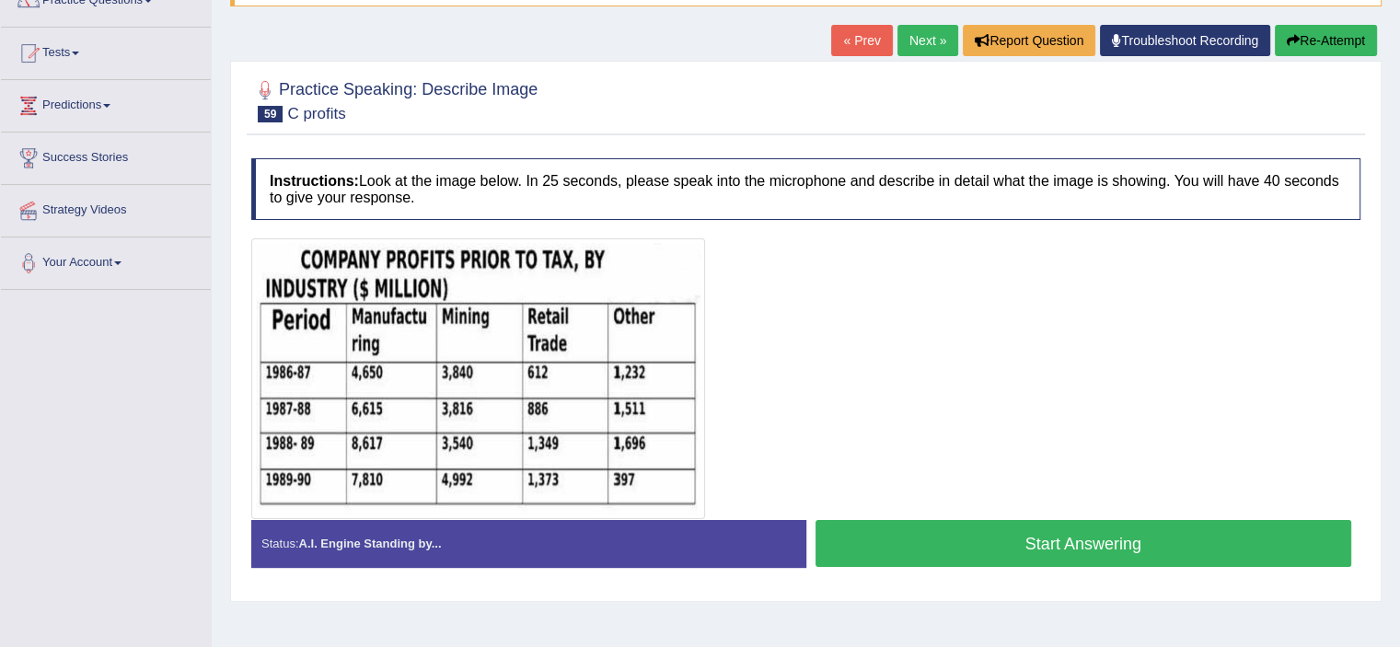
scroll to position [190, 0]
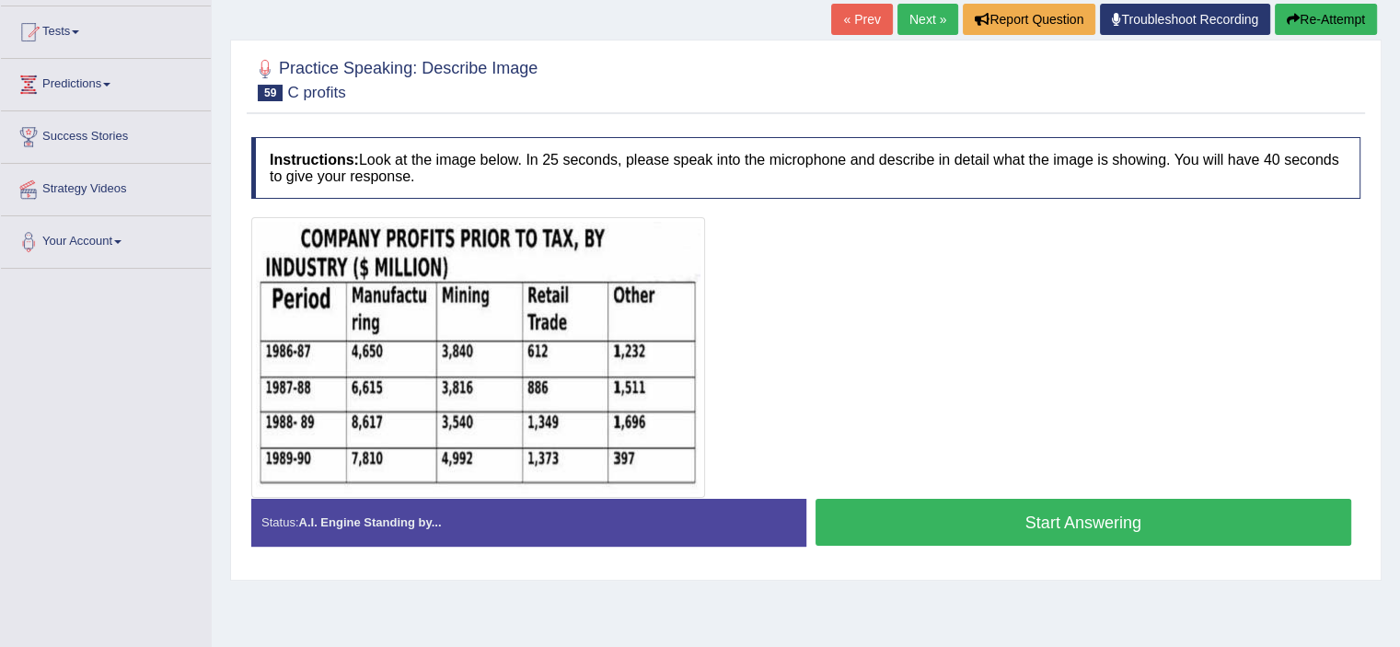
click at [912, 513] on button "Start Answering" at bounding box center [1083, 522] width 536 height 47
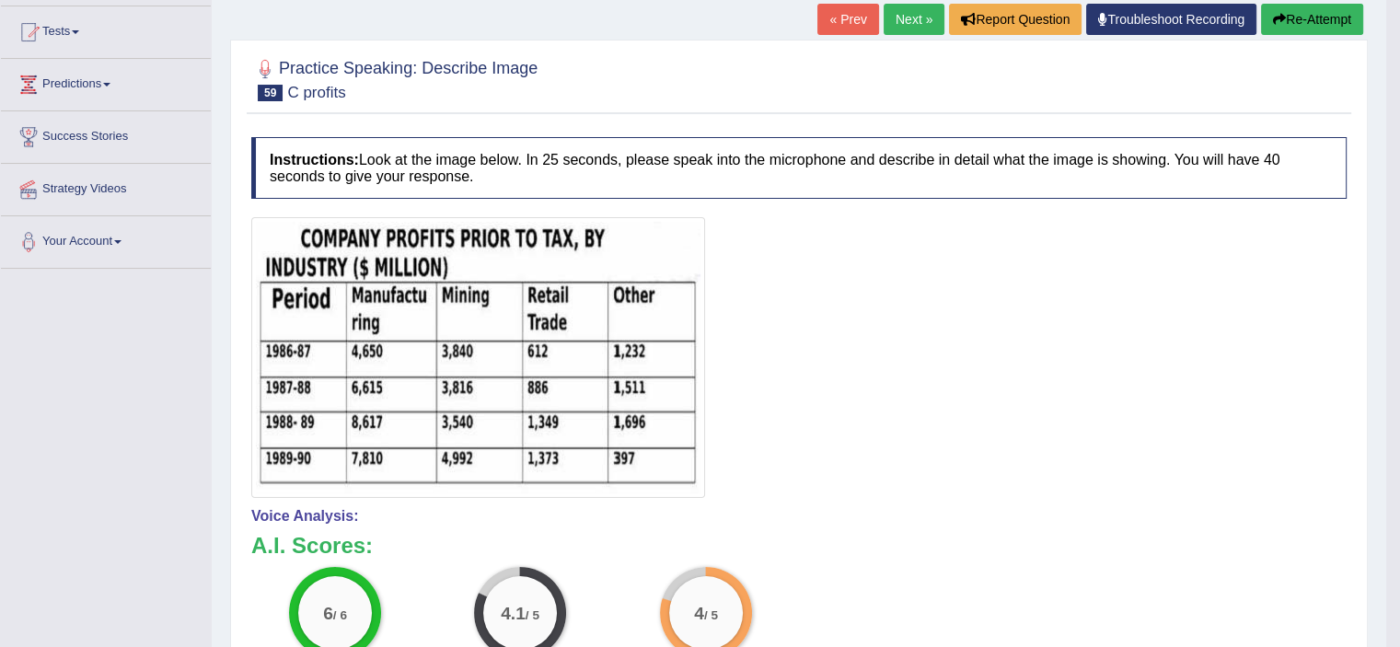
drag, startPoint x: 1412, startPoint y: 225, endPoint x: 1399, endPoint y: 348, distance: 124.1
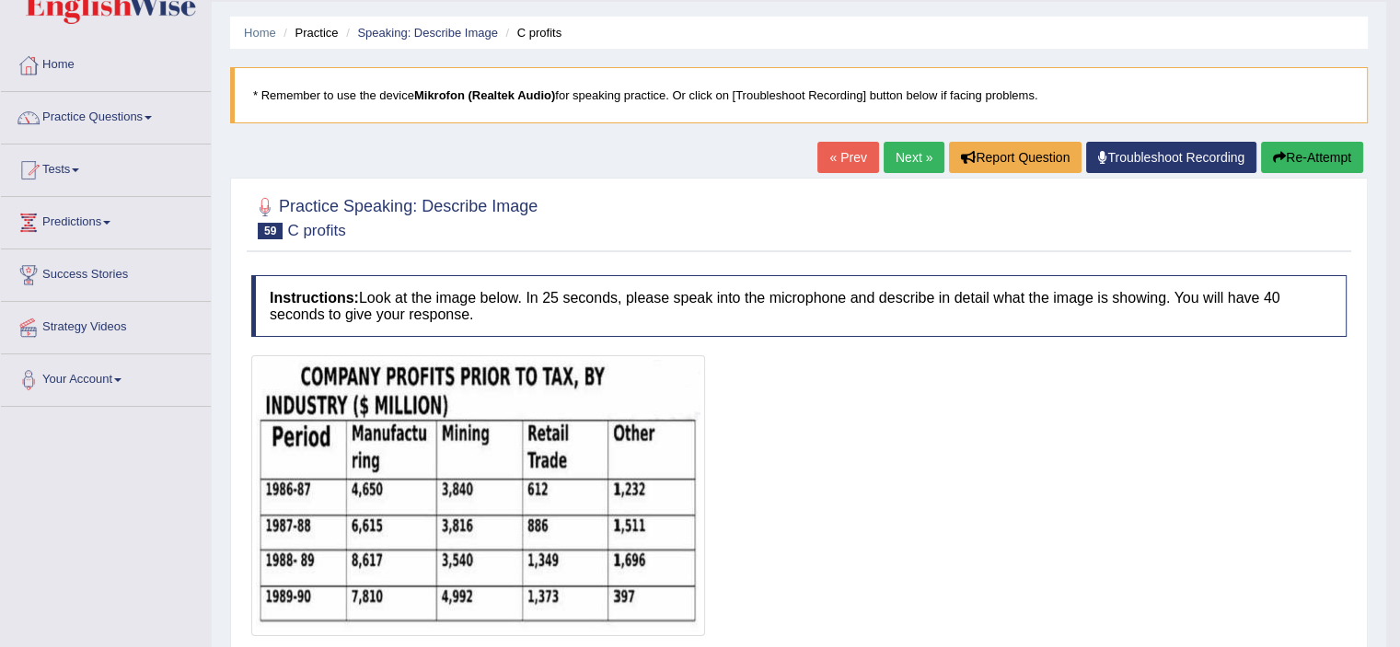
click at [901, 157] on link "Next »" at bounding box center [913, 157] width 61 height 31
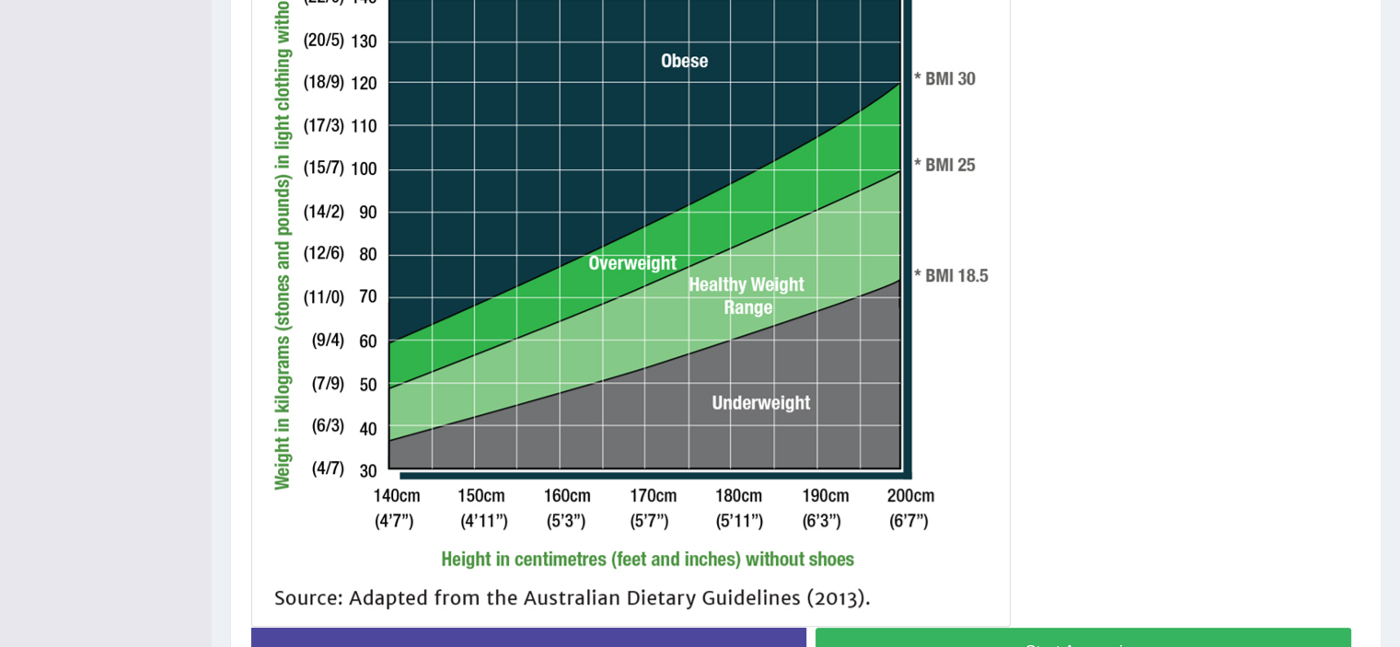
scroll to position [568, 0]
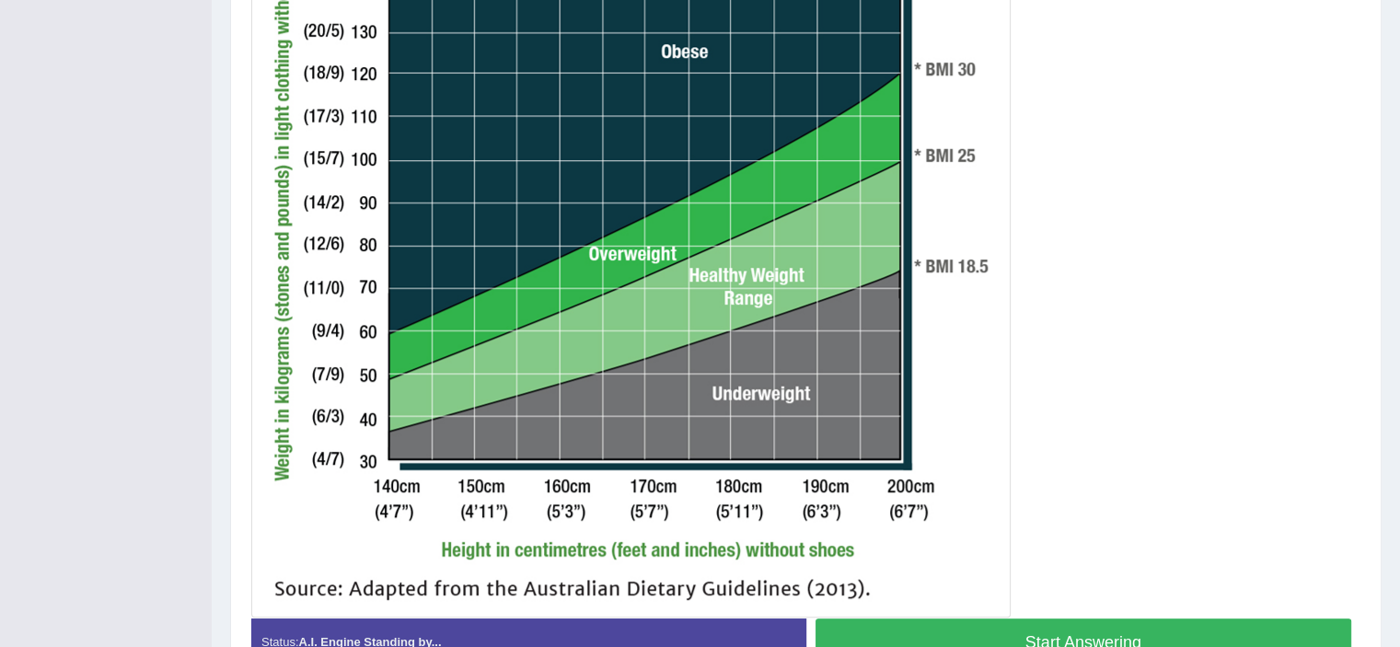
click at [1142, 626] on button "Start Answering" at bounding box center [1083, 641] width 536 height 47
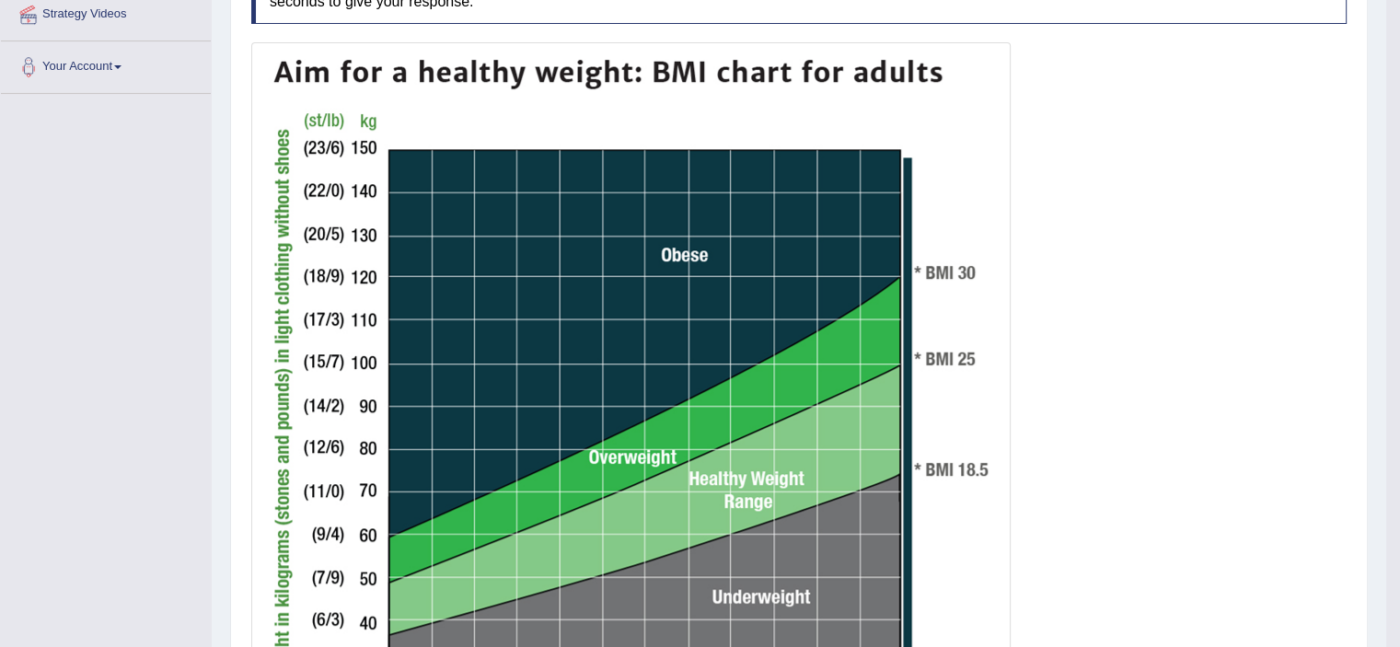
scroll to position [0, 0]
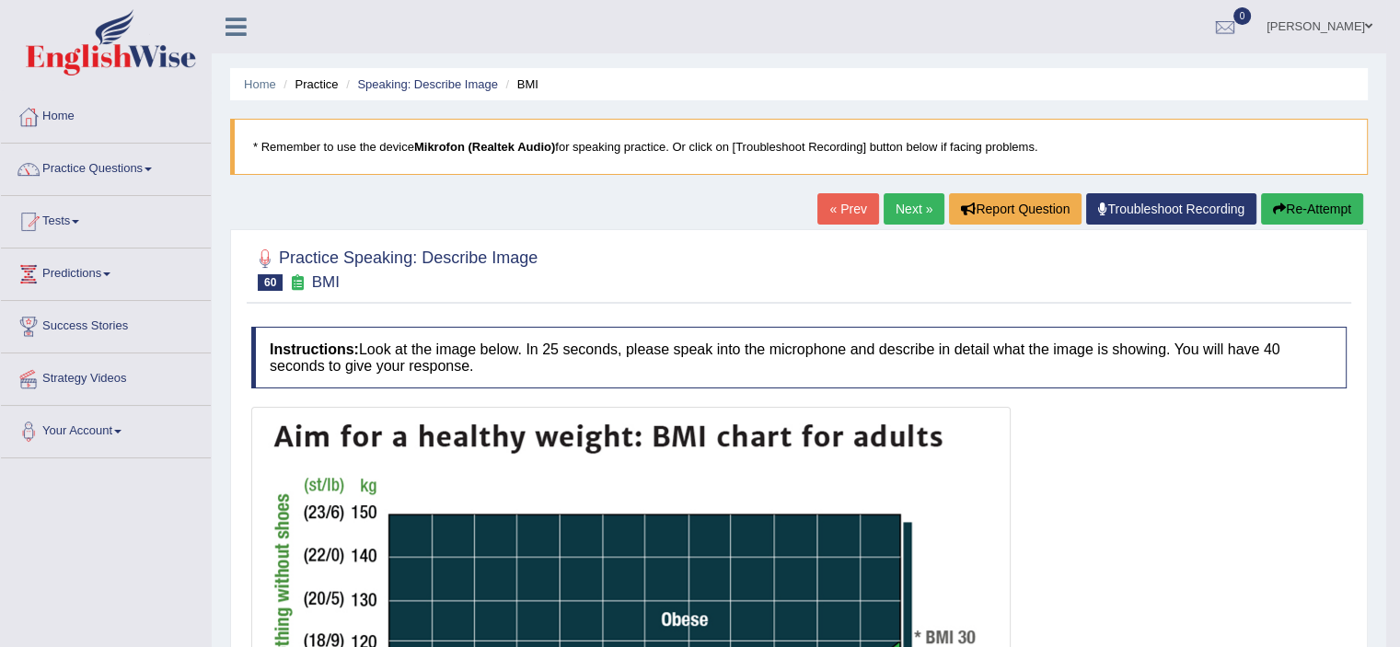
click at [906, 209] on link "Next »" at bounding box center [913, 208] width 61 height 31
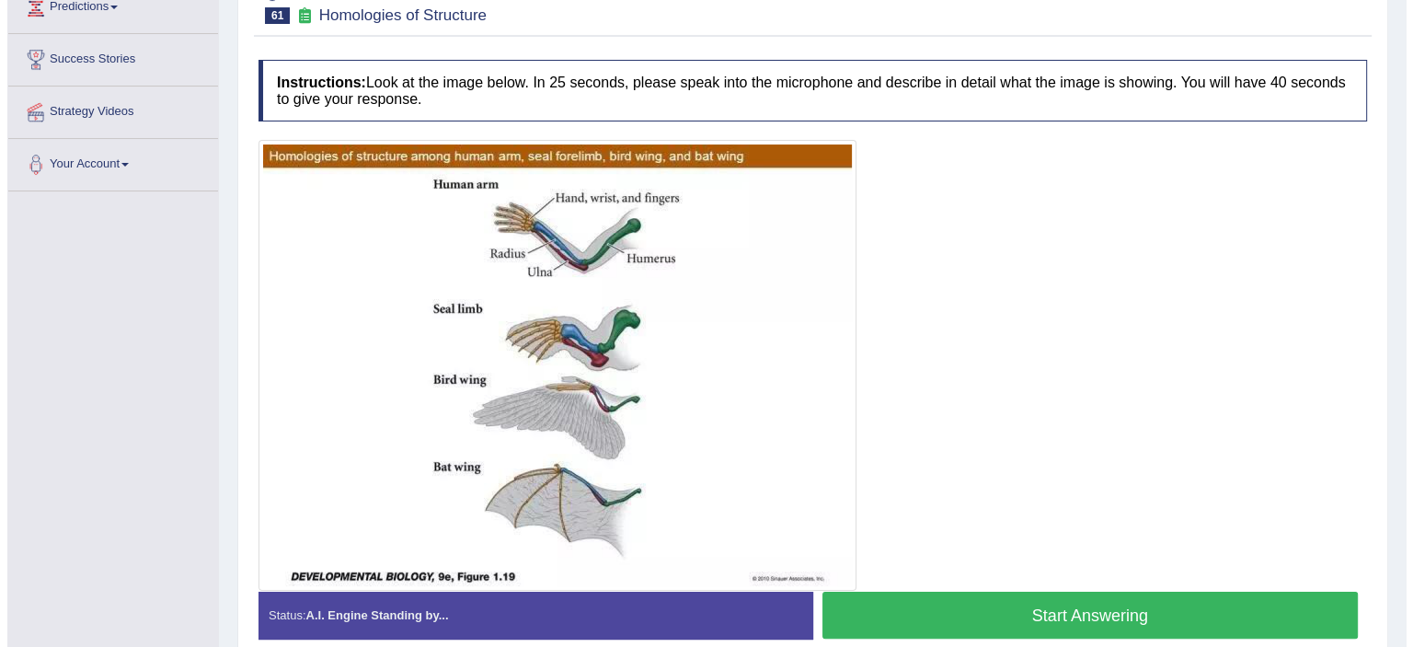
scroll to position [287, 0]
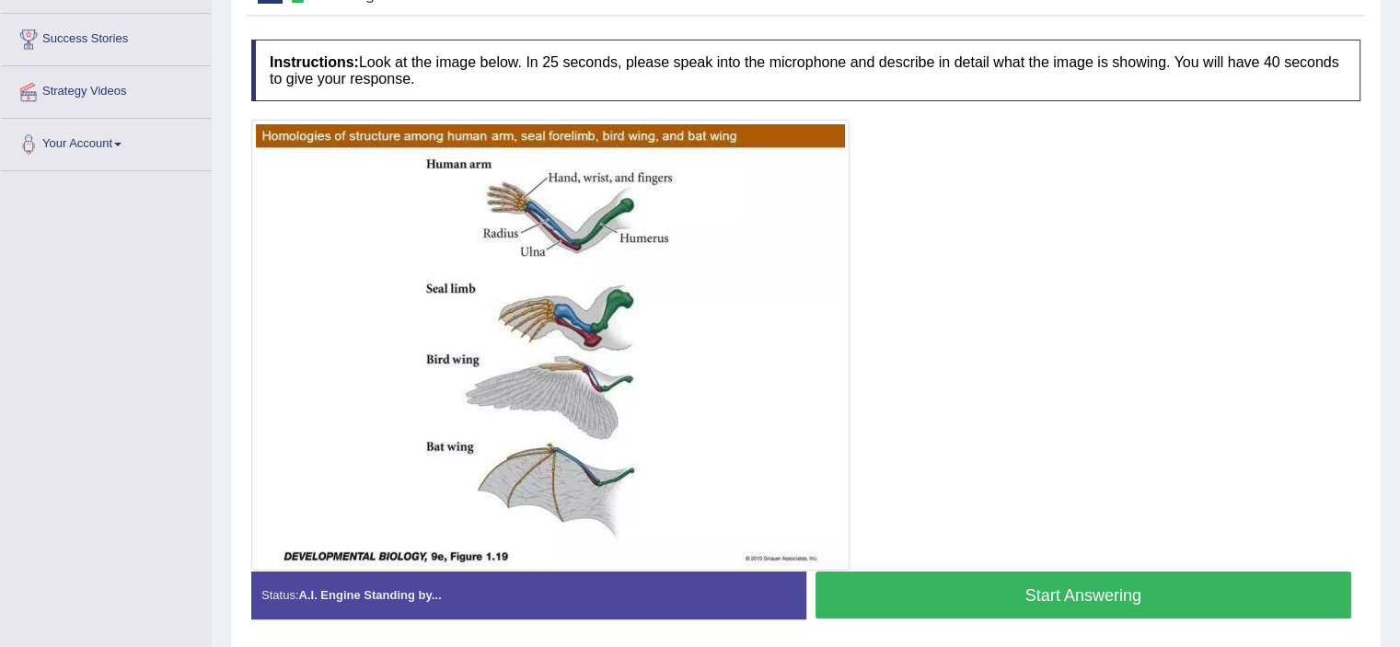
click at [1281, 581] on button "Start Answering" at bounding box center [1083, 594] width 536 height 47
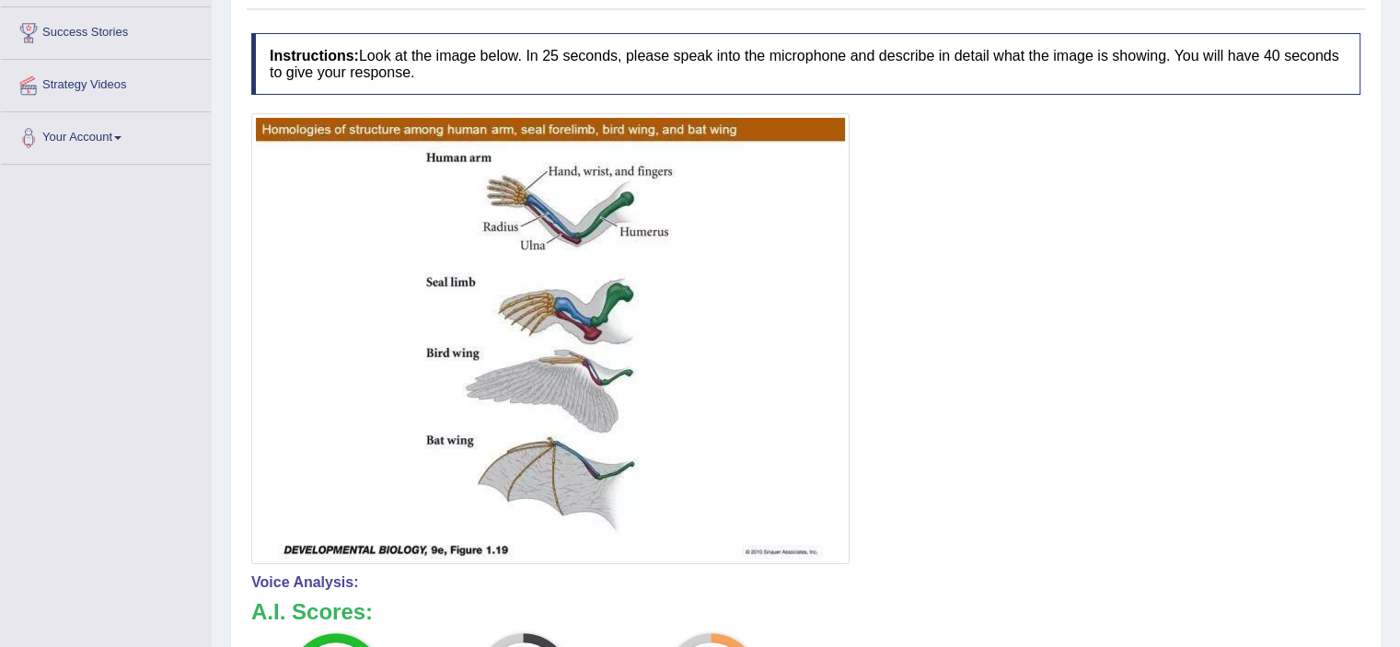
drag, startPoint x: 1412, startPoint y: 192, endPoint x: 1405, endPoint y: 328, distance: 136.4
click at [1399, 328] on html "Toggle navigation Home Practice Questions Speaking Practice Read Aloud Repeat S…" at bounding box center [700, 29] width 1400 height 647
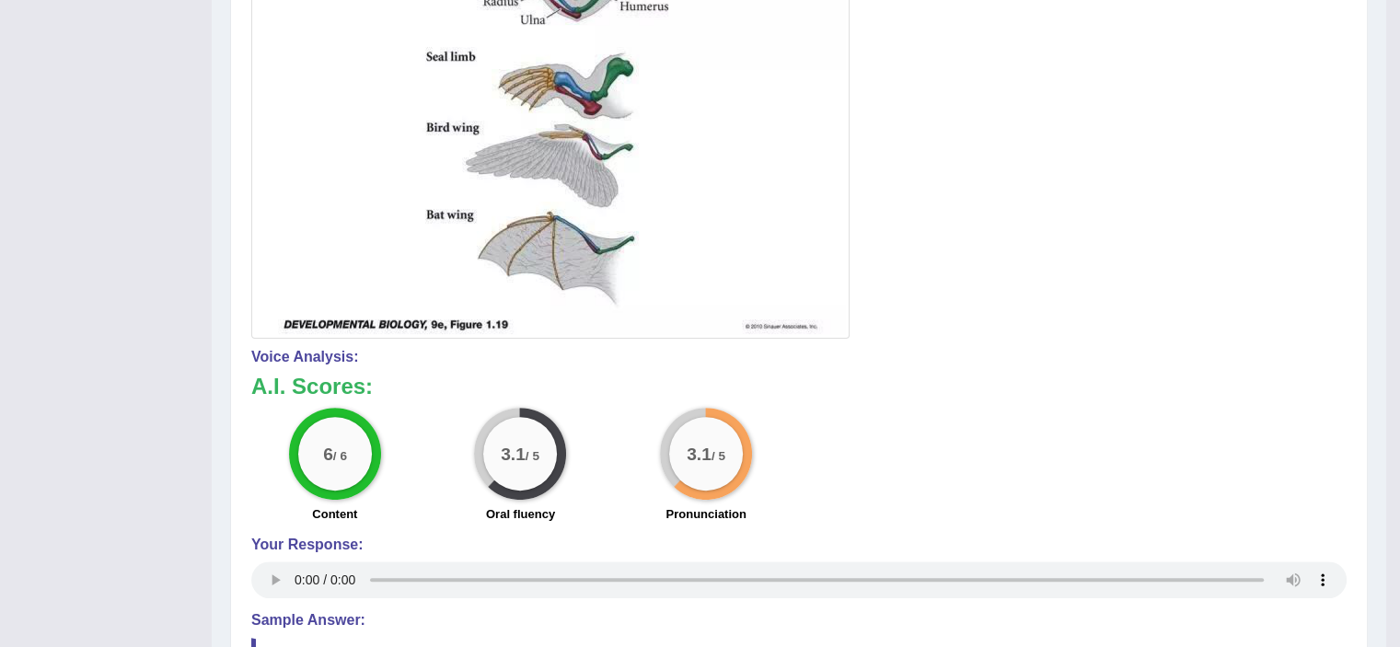
scroll to position [63, 0]
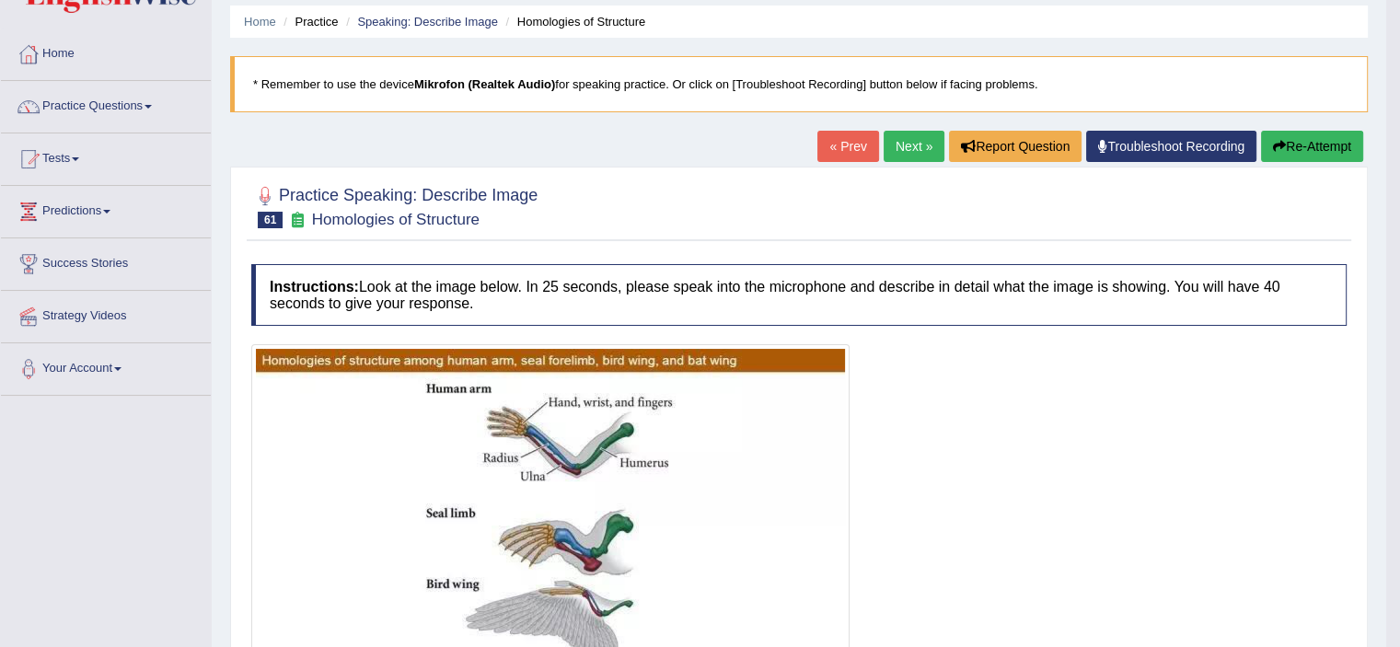
click at [904, 152] on link "Next »" at bounding box center [913, 146] width 61 height 31
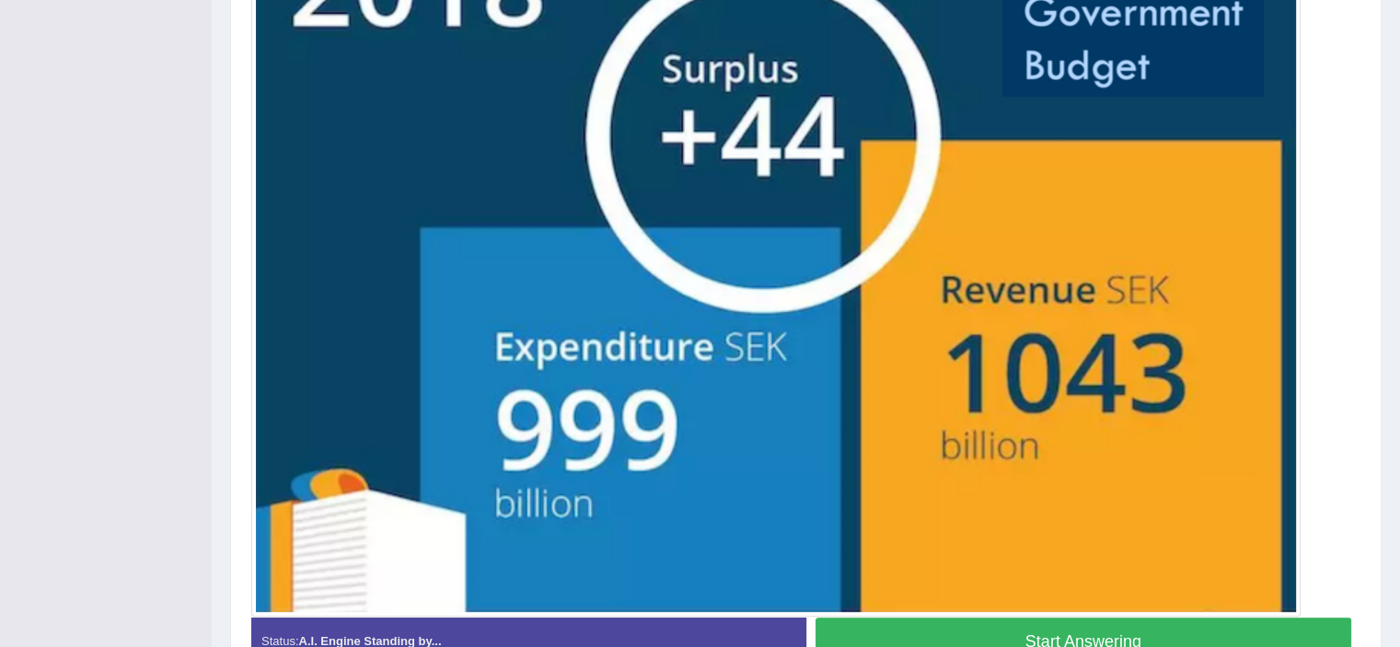
scroll to position [527, 0]
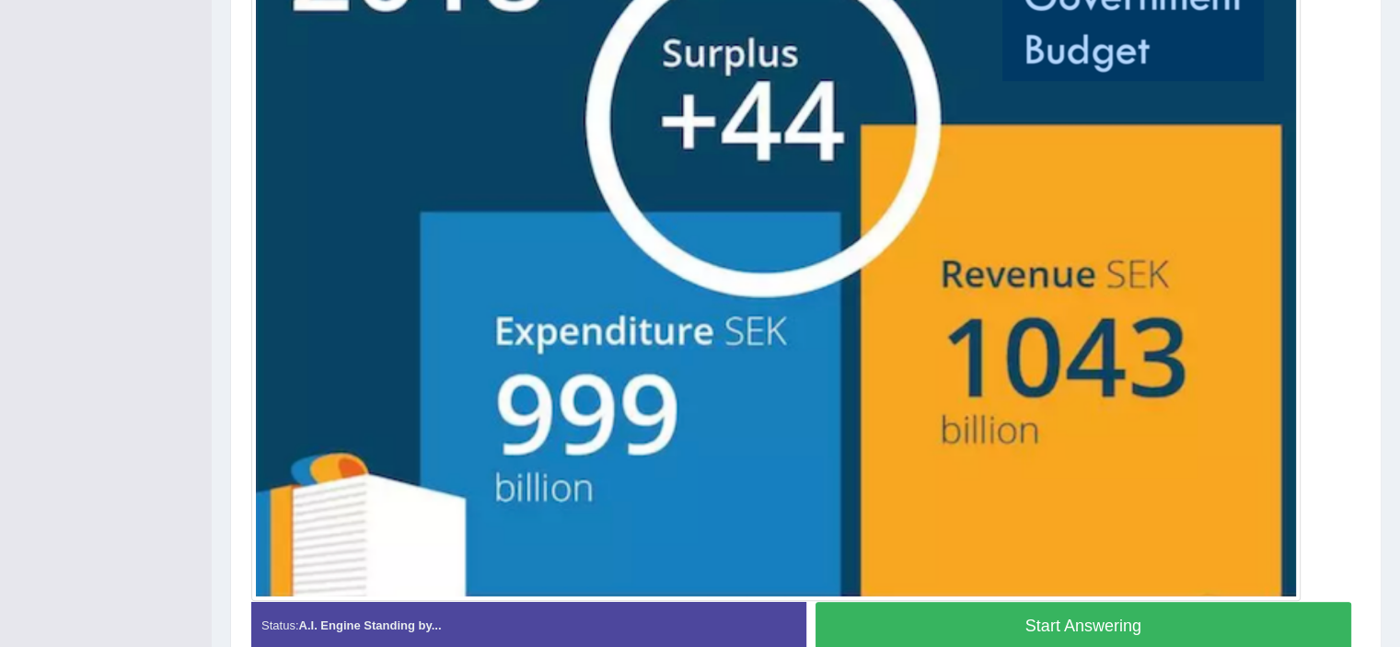
click at [1157, 621] on button "Start Answering" at bounding box center [1083, 625] width 536 height 47
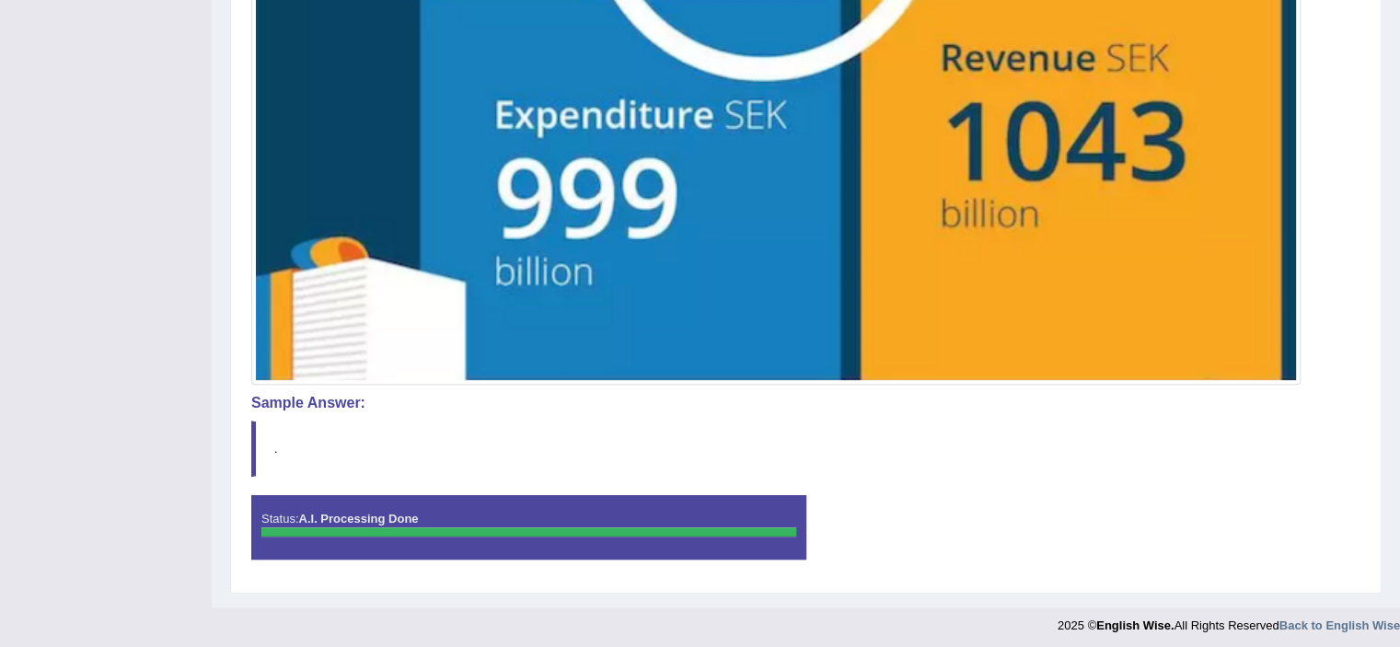
scroll to position [747, 0]
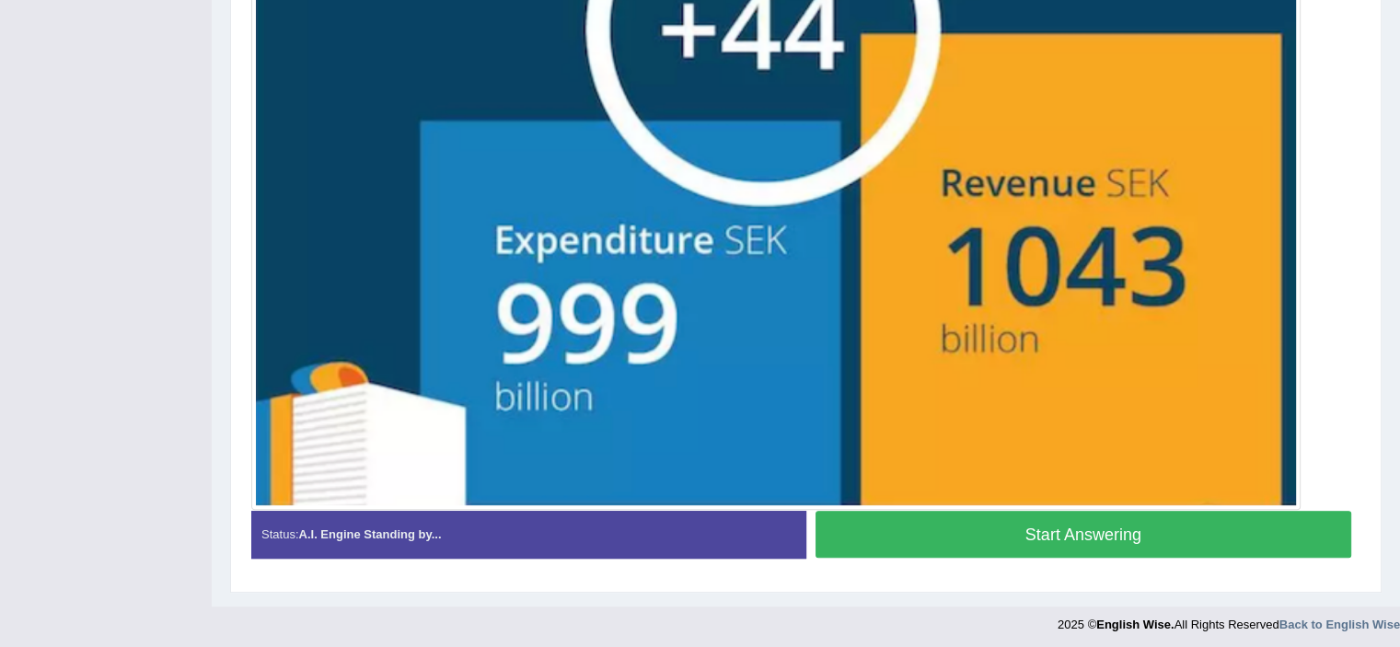
scroll to position [643, 0]
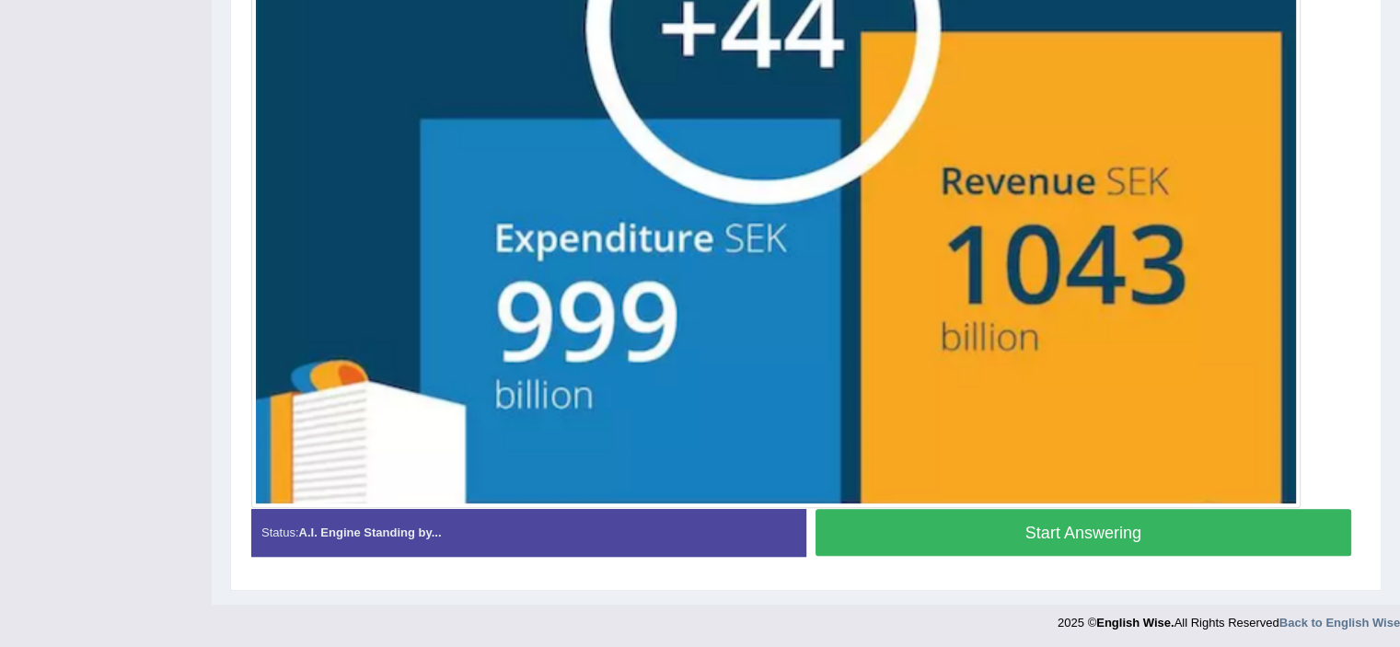
click at [1207, 536] on button "Start Answering" at bounding box center [1083, 532] width 536 height 47
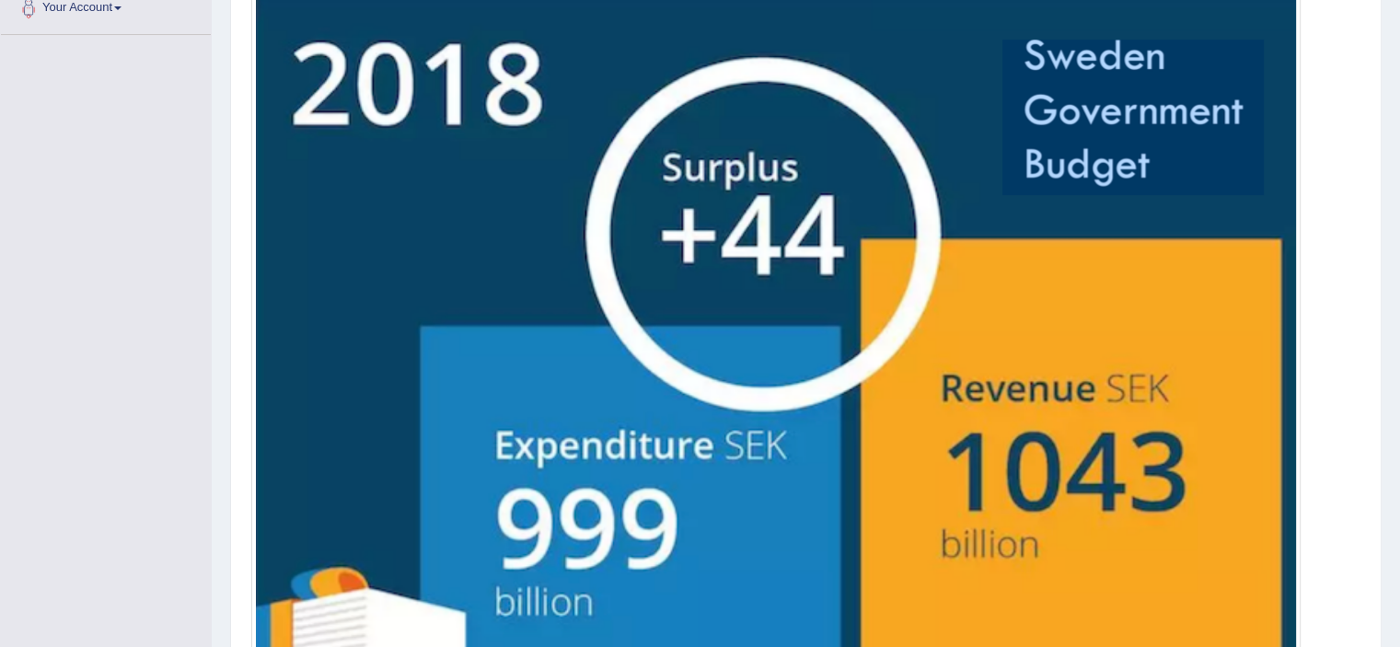
scroll to position [576, 0]
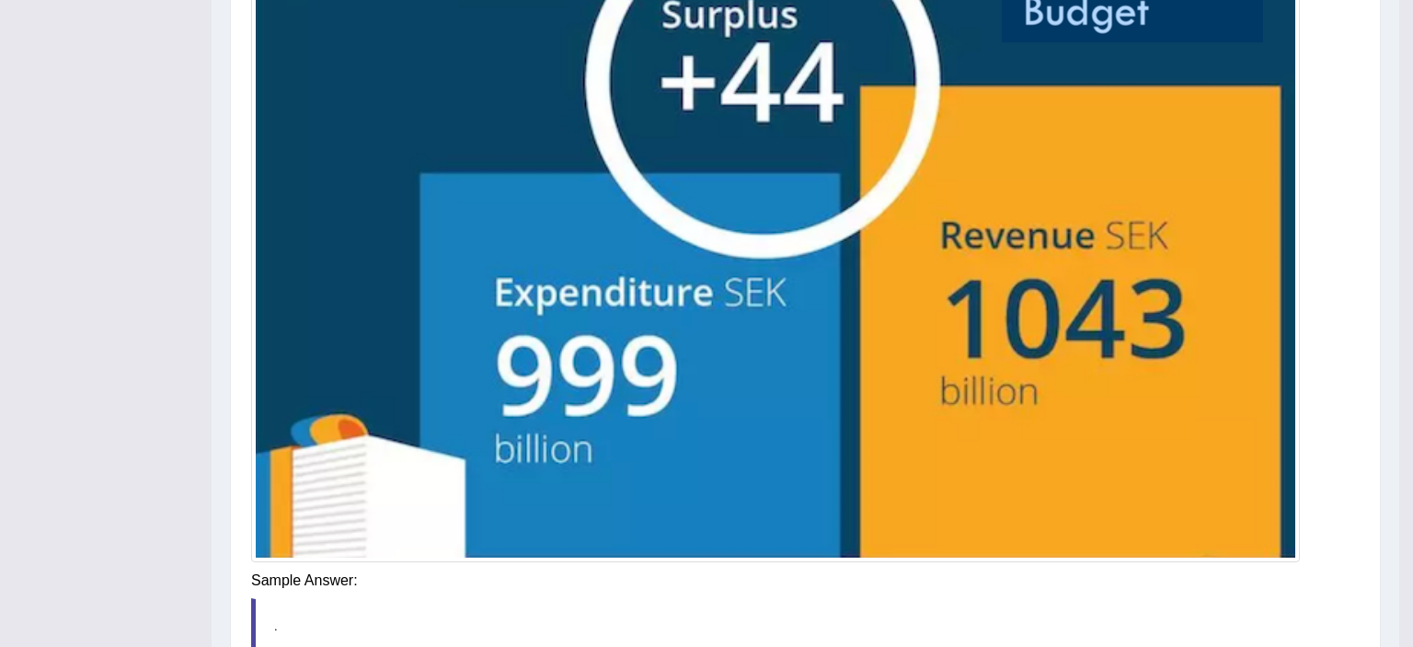
drag, startPoint x: 1409, startPoint y: 443, endPoint x: 1362, endPoint y: 562, distance: 128.5
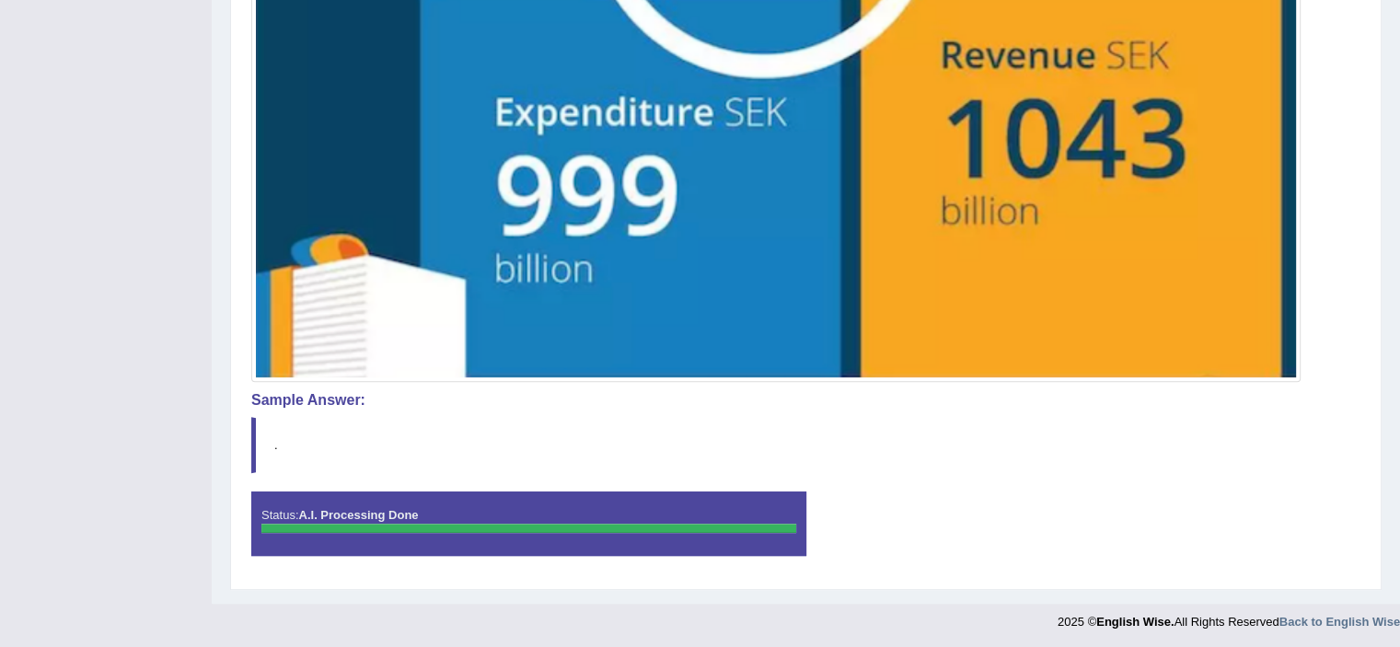
scroll to position [0, 0]
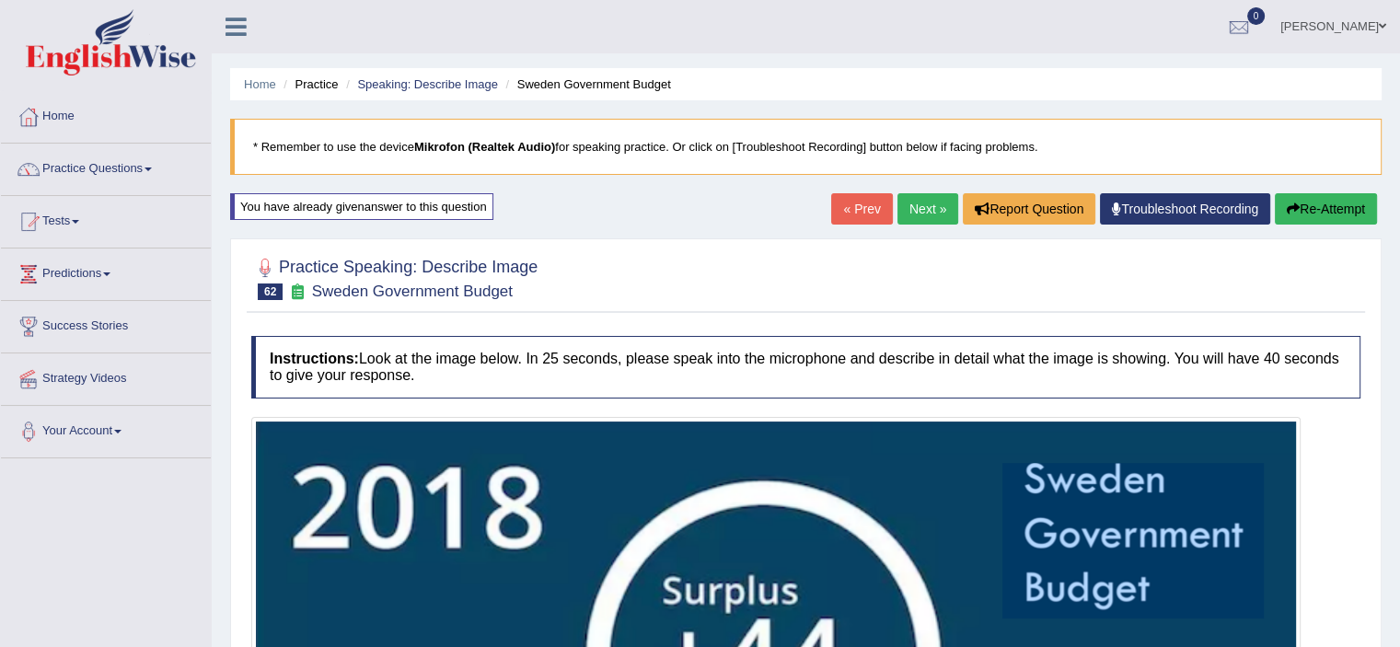
click at [944, 201] on link "Next »" at bounding box center [927, 208] width 61 height 31
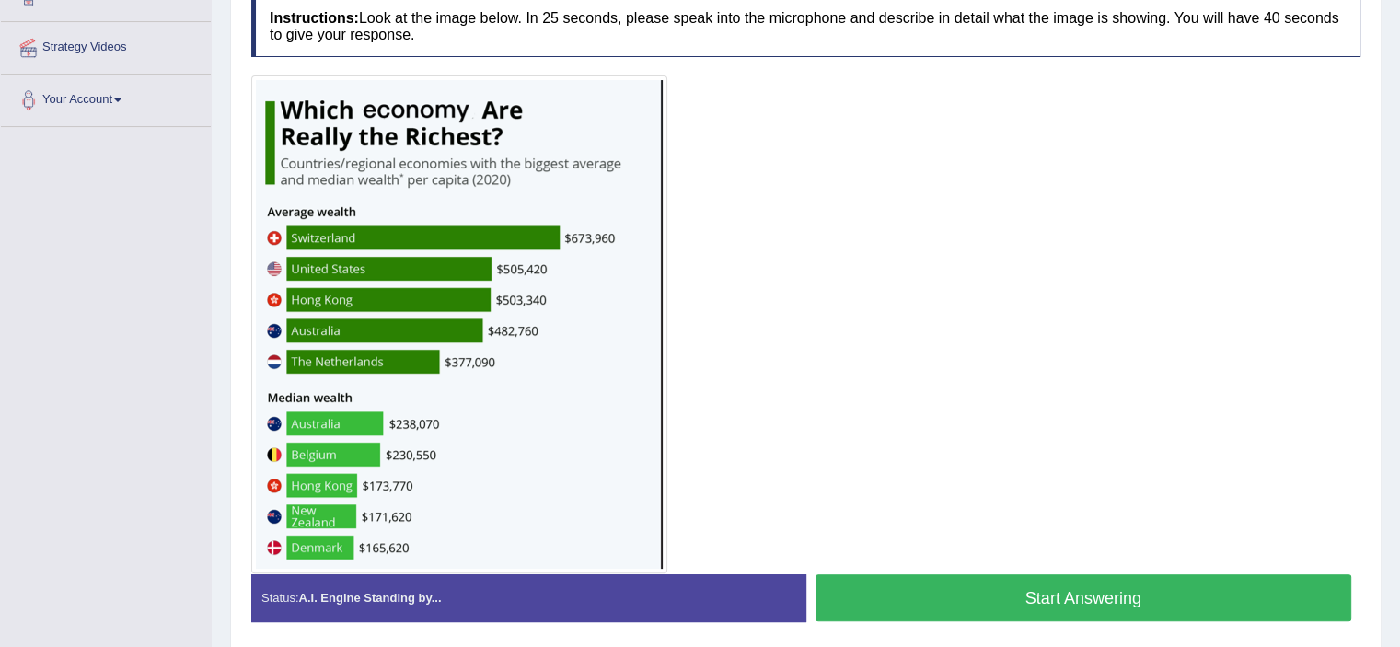
scroll to position [338, 0]
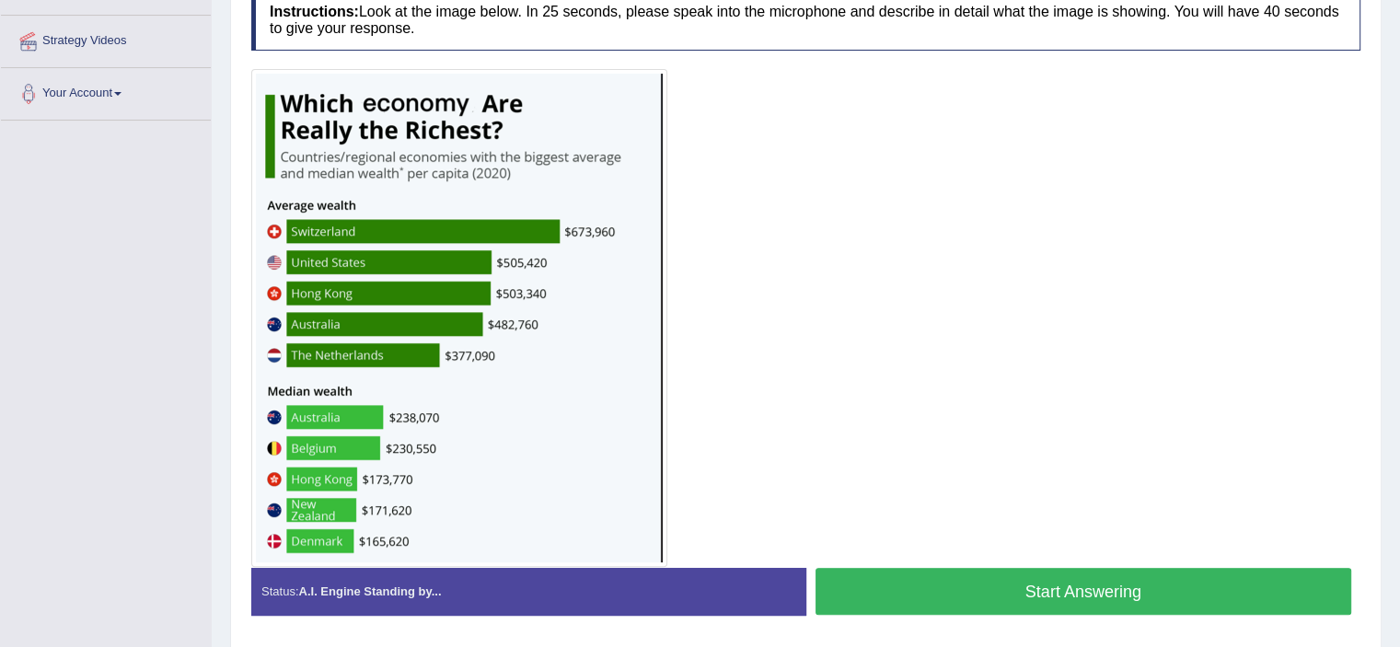
click at [965, 606] on button "Start Answering" at bounding box center [1083, 591] width 536 height 47
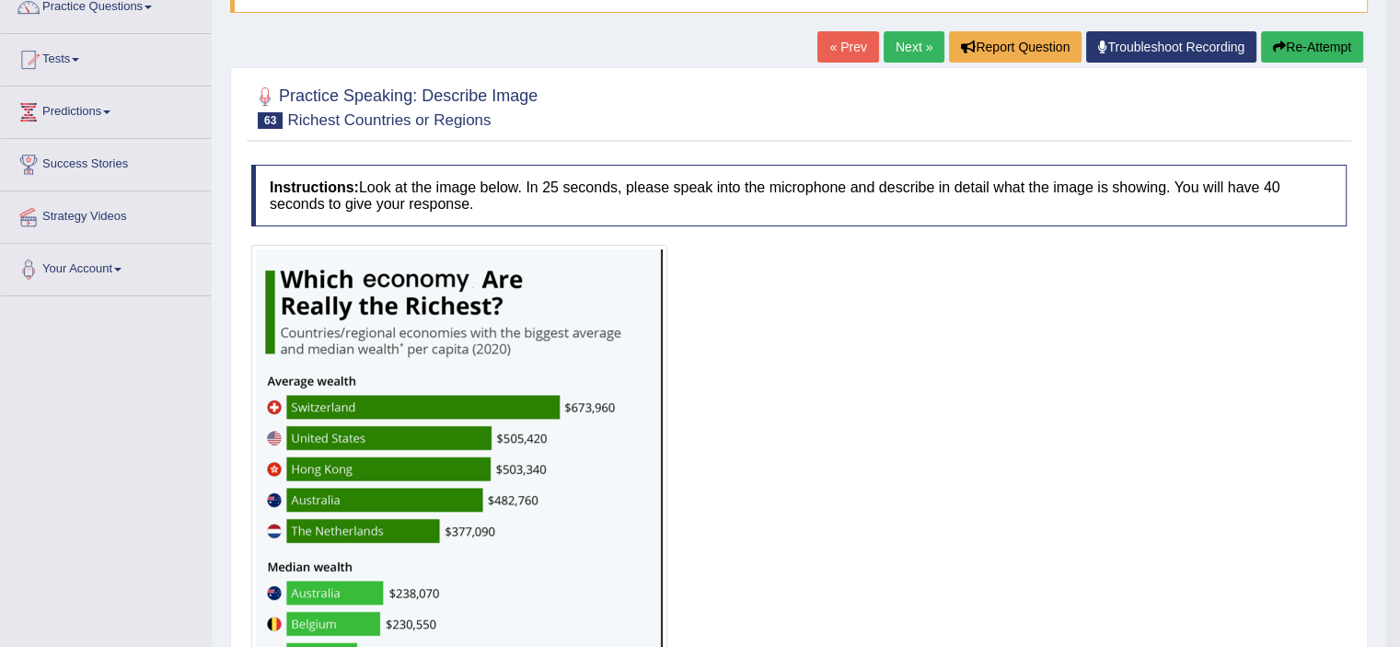
scroll to position [0, 0]
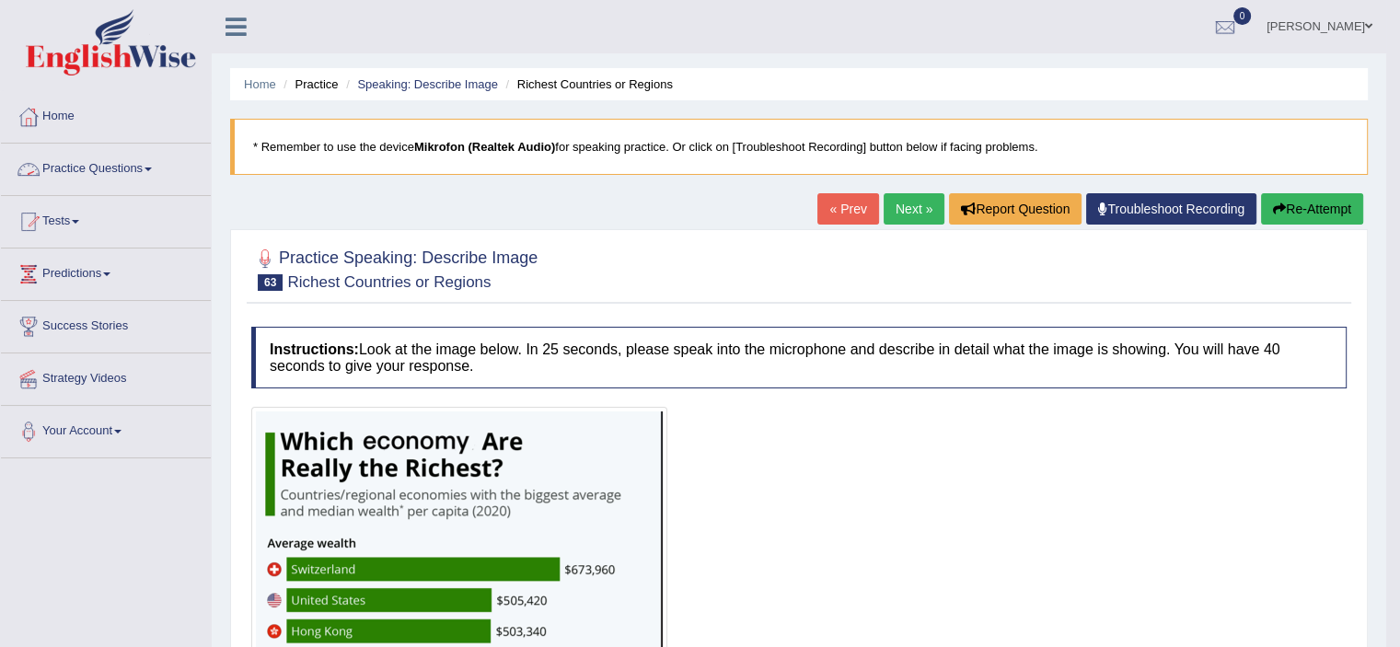
click at [127, 179] on link "Practice Questions" at bounding box center [106, 167] width 210 height 46
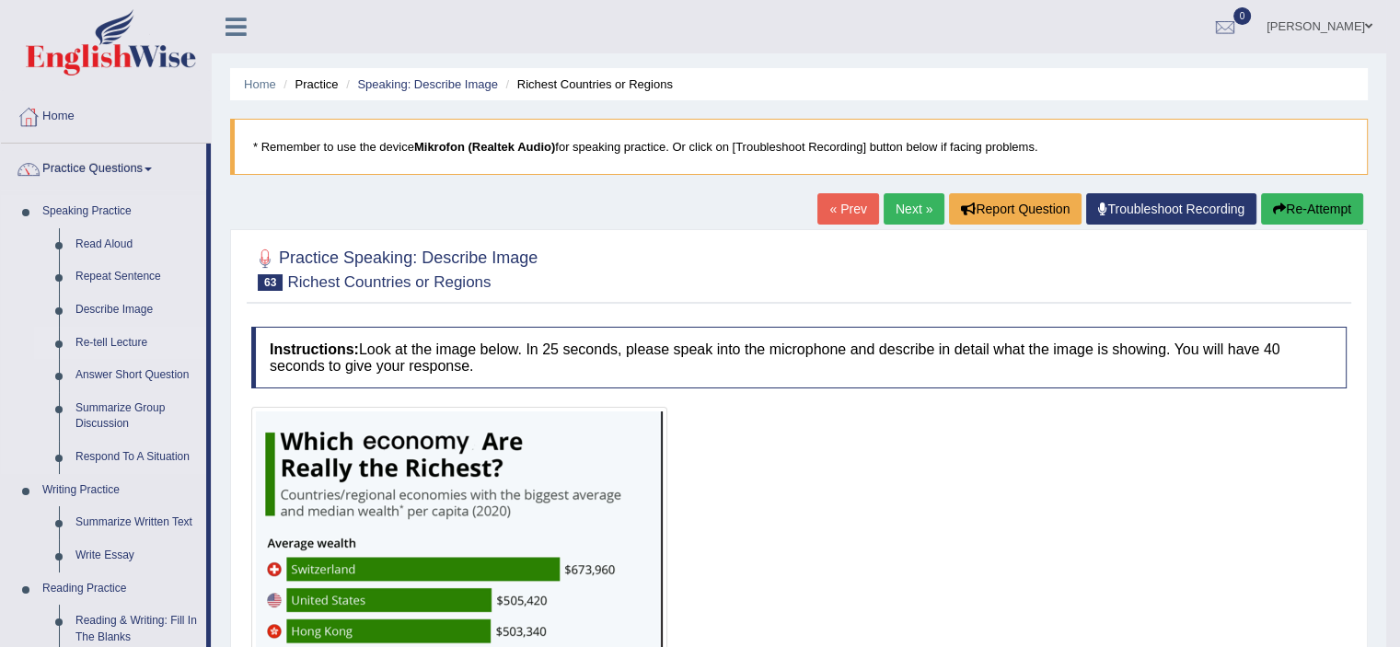
click at [118, 342] on link "Re-tell Lecture" at bounding box center [136, 343] width 139 height 33
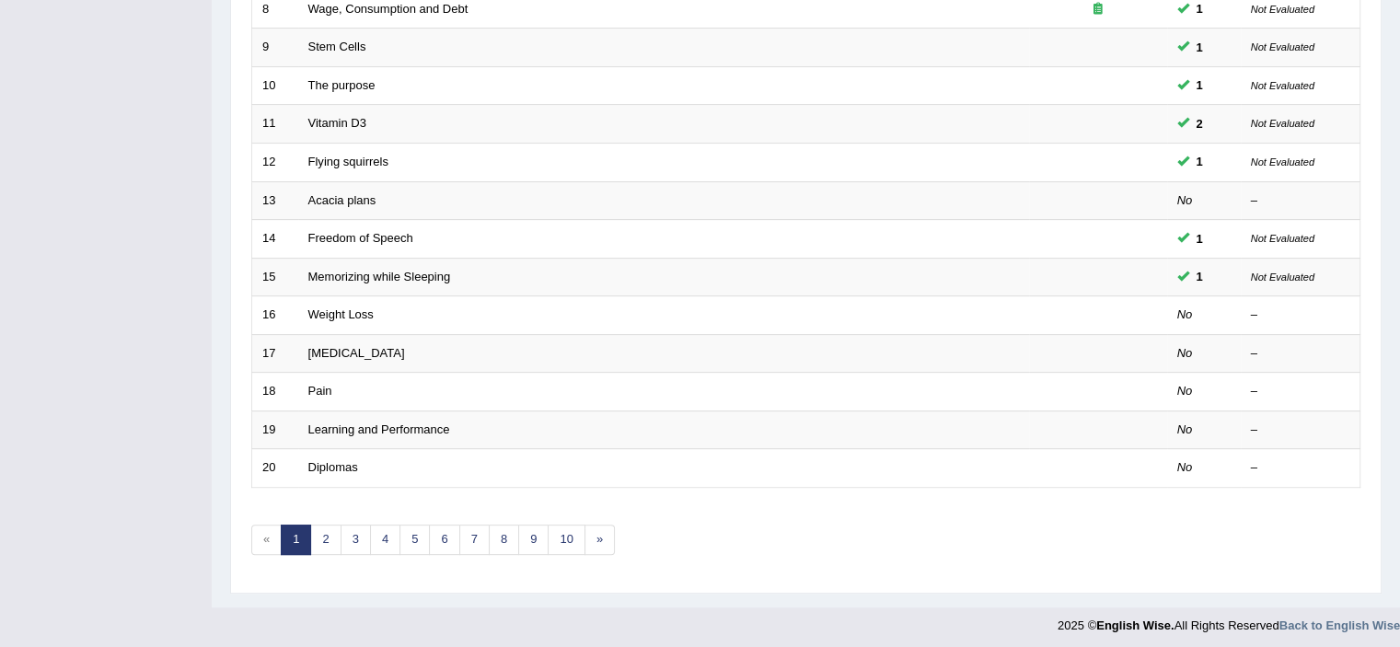
scroll to position [566, 0]
drag, startPoint x: 1412, startPoint y: 124, endPoint x: 1401, endPoint y: 457, distance: 333.3
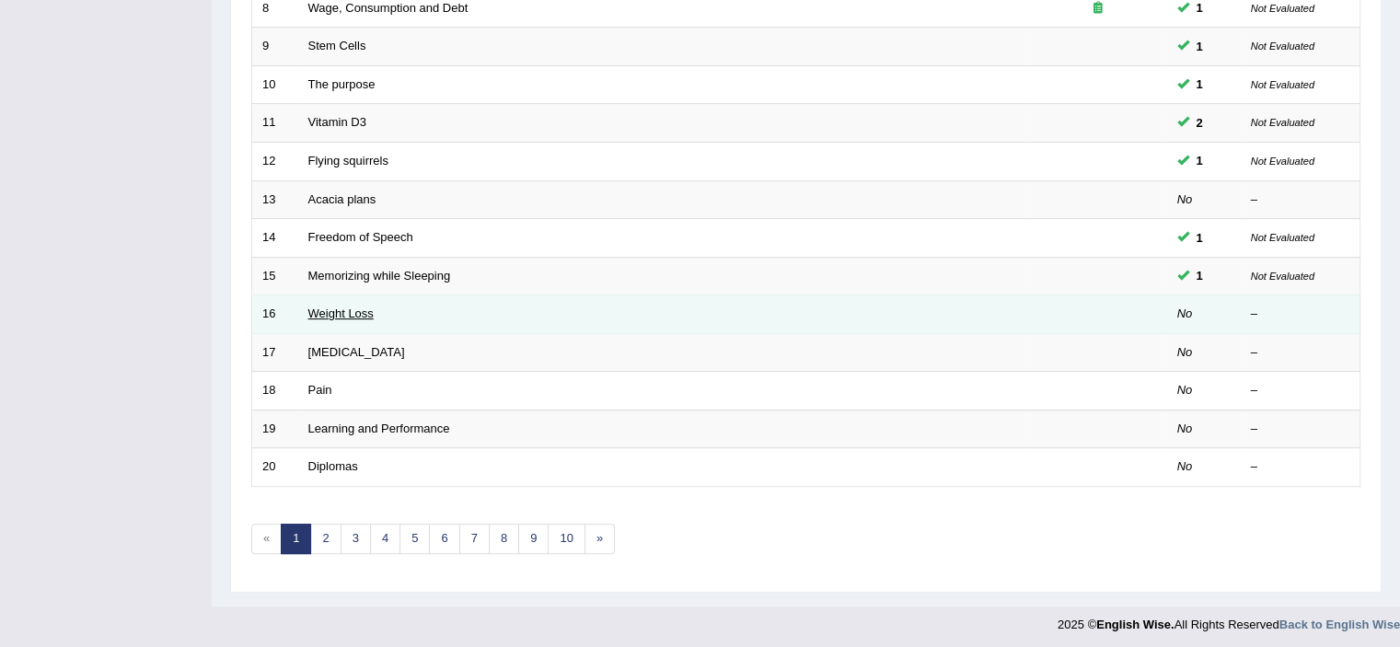
click at [354, 312] on link "Weight Loss" at bounding box center [340, 313] width 65 height 14
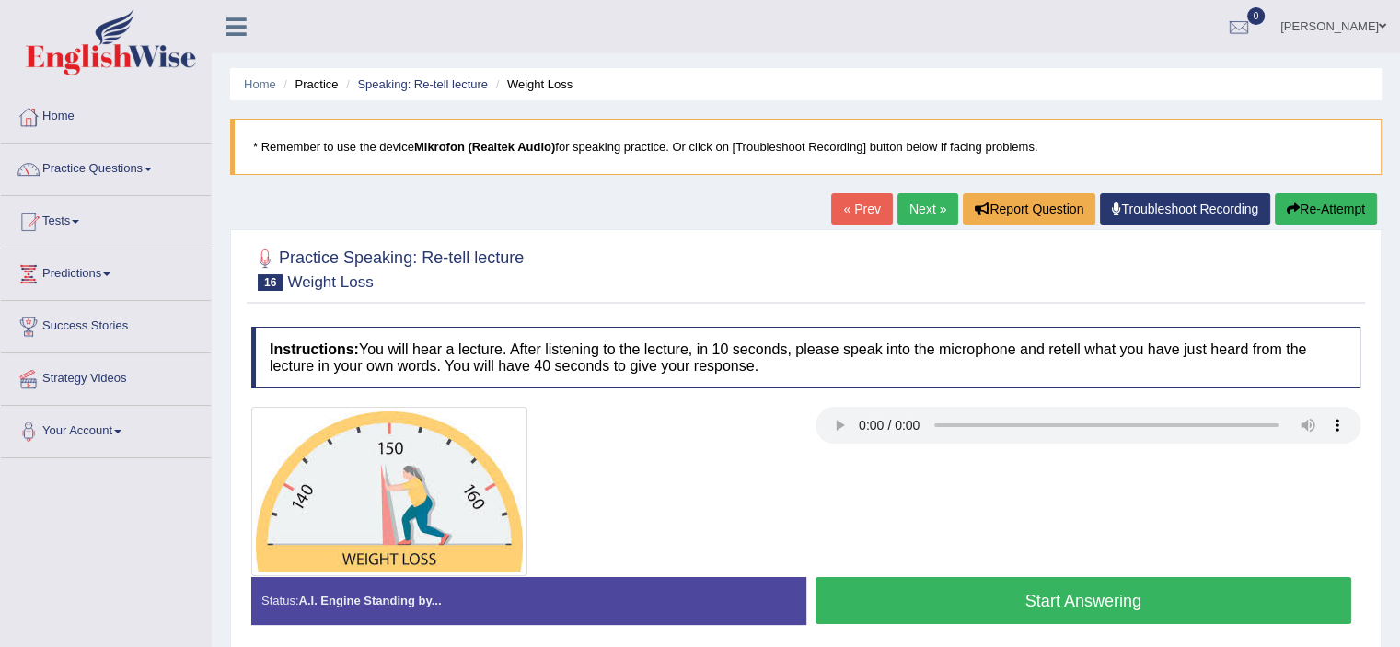
click at [1045, 608] on button "Start Answering" at bounding box center [1083, 600] width 536 height 47
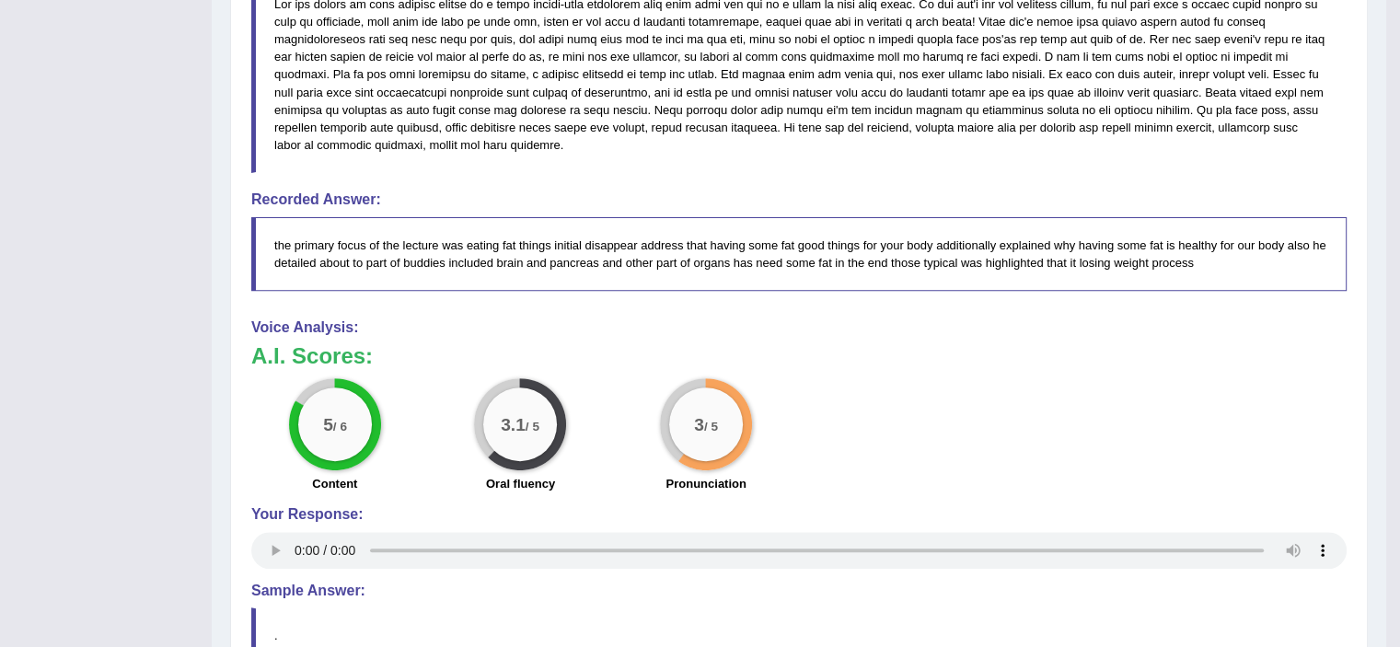
scroll to position [512, 0]
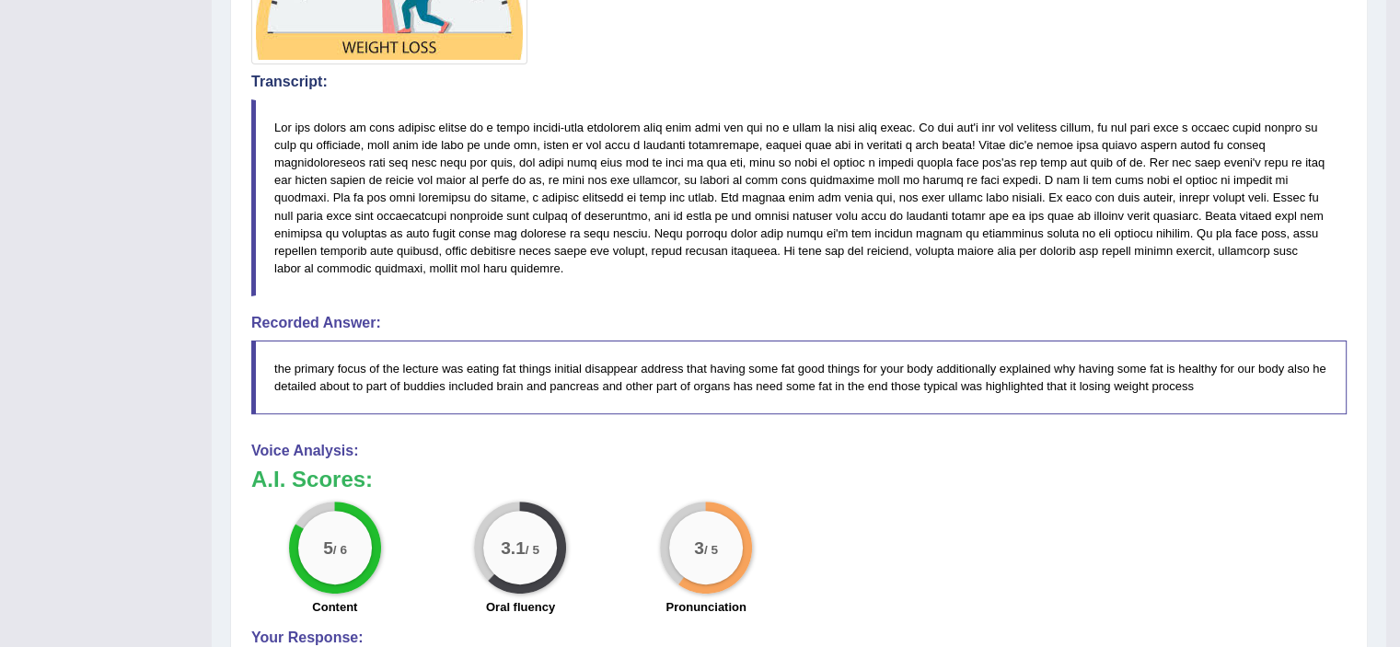
drag, startPoint x: 420, startPoint y: 128, endPoint x: 555, endPoint y: 232, distance: 169.9
click at [555, 232] on blockquote at bounding box center [798, 197] width 1095 height 197
click at [800, 127] on blockquote at bounding box center [798, 197] width 1095 height 197
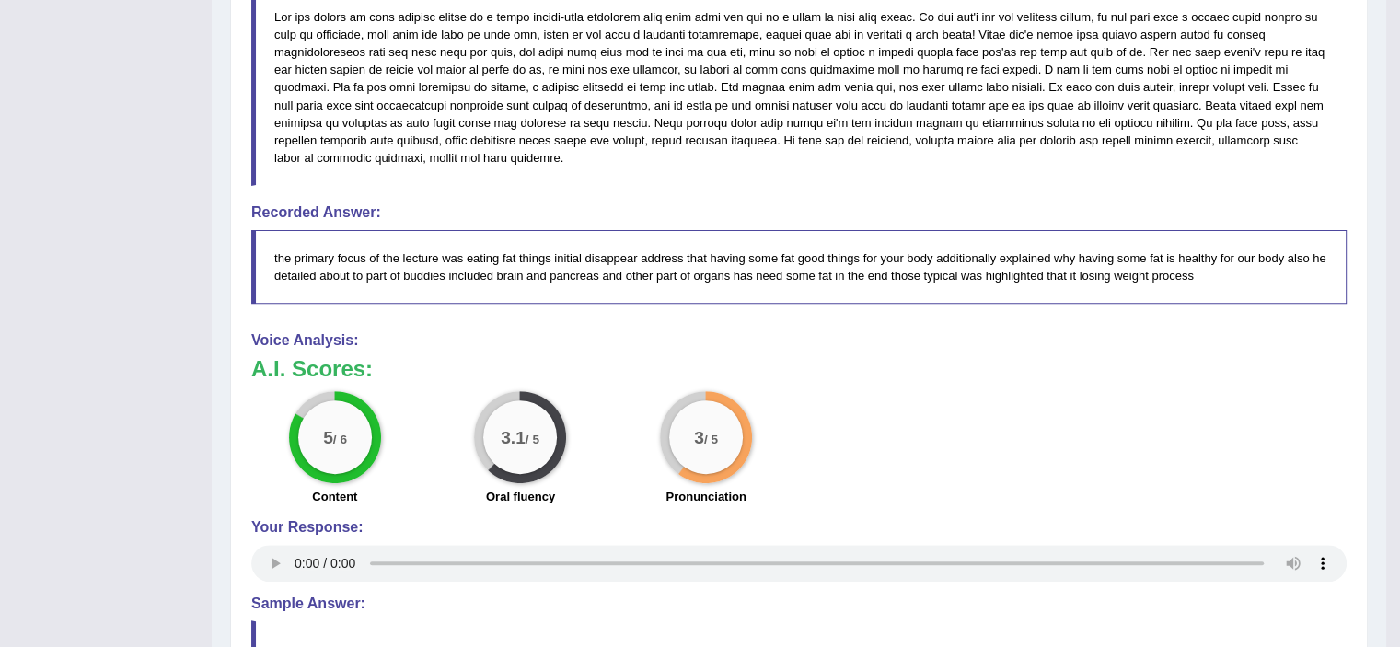
scroll to position [0, 0]
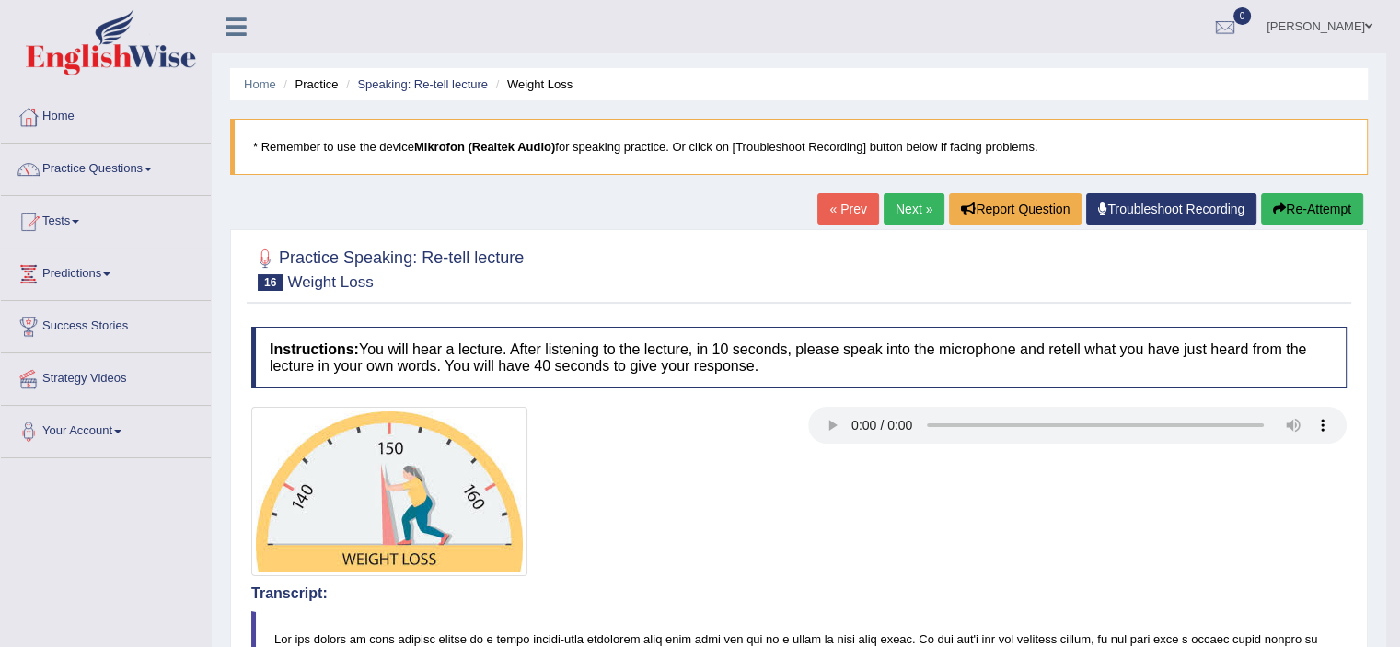
click at [909, 213] on link "Next »" at bounding box center [913, 208] width 61 height 31
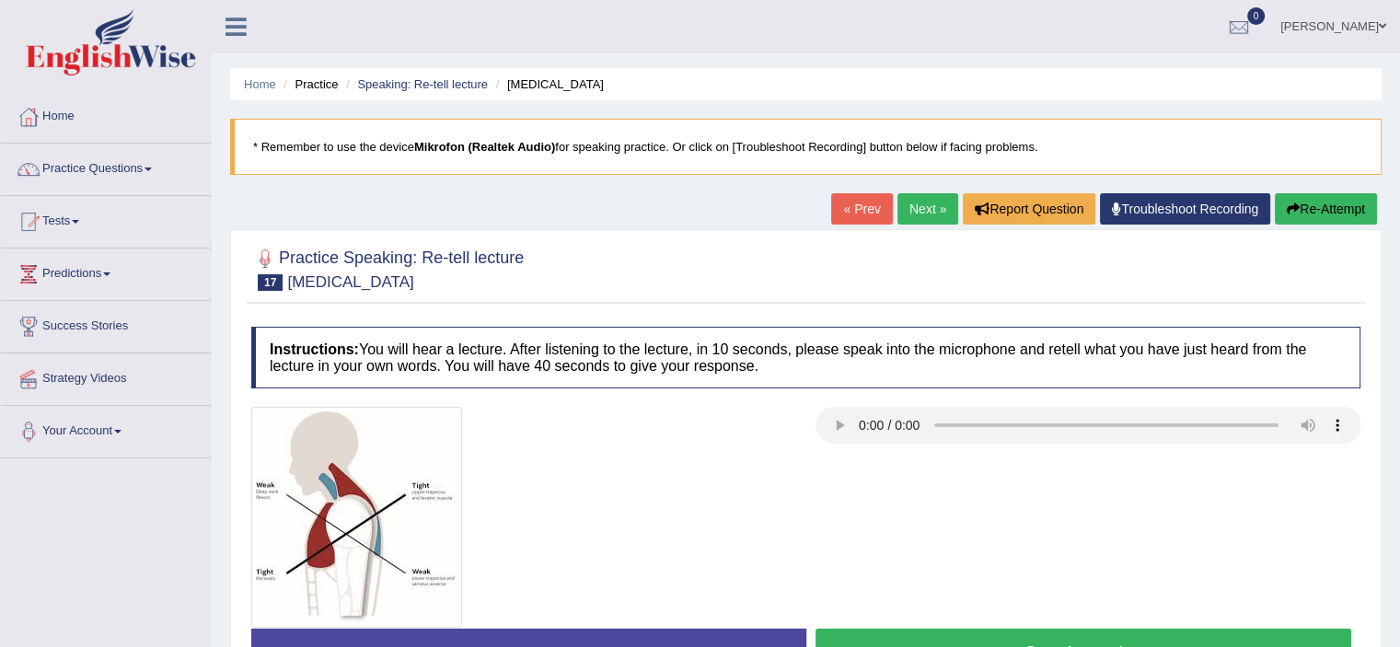
click at [924, 639] on button "Start Answering" at bounding box center [1083, 651] width 536 height 47
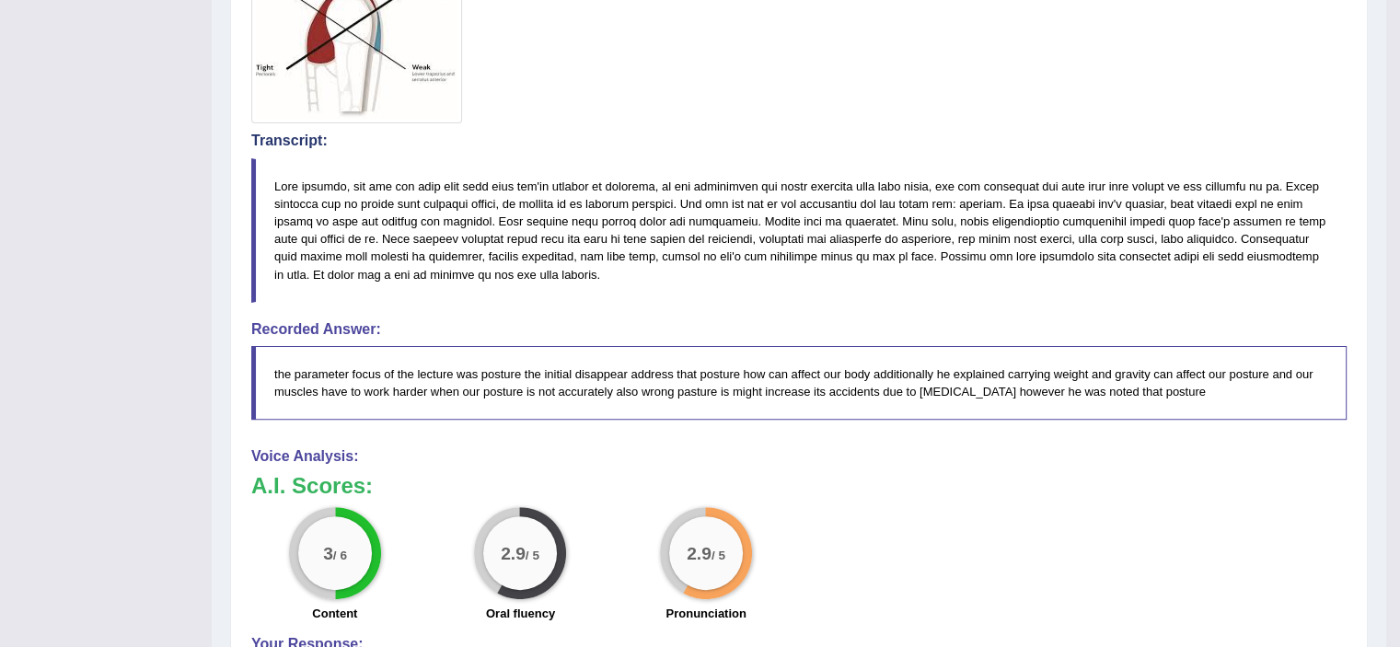
scroll to position [463, 0]
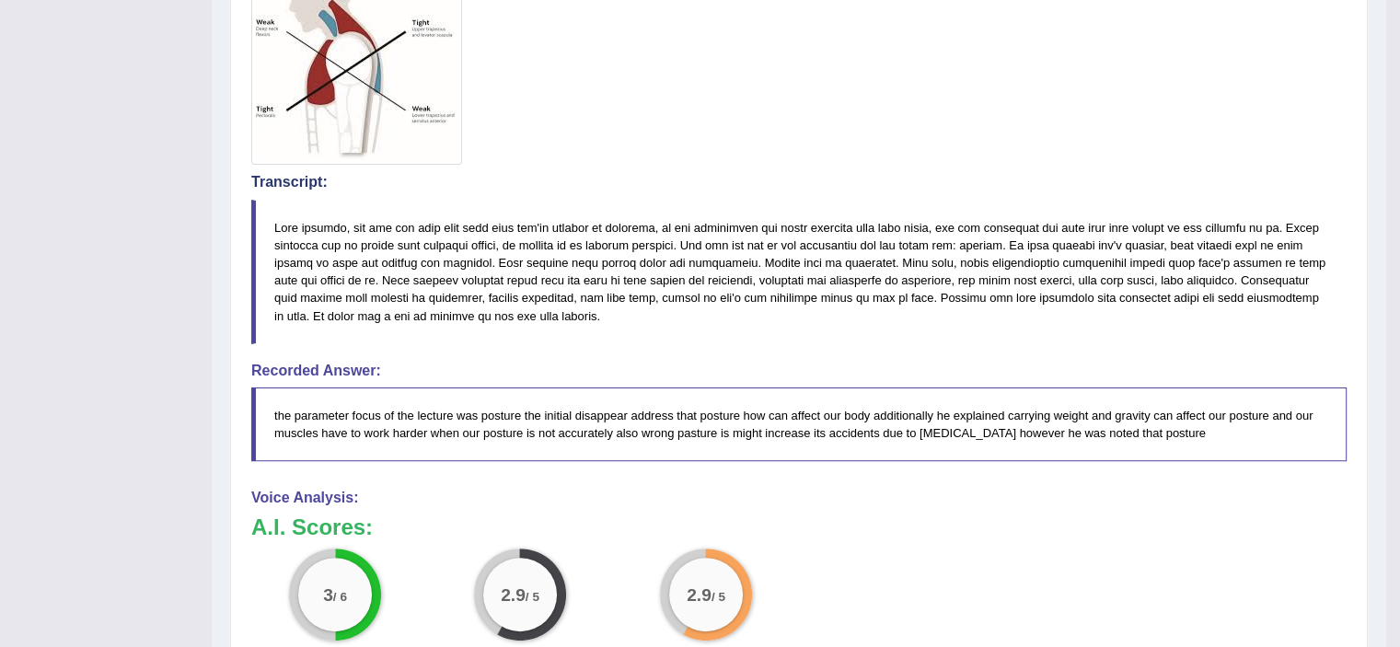
drag, startPoint x: 1412, startPoint y: 105, endPoint x: 1393, endPoint y: 404, distance: 299.7
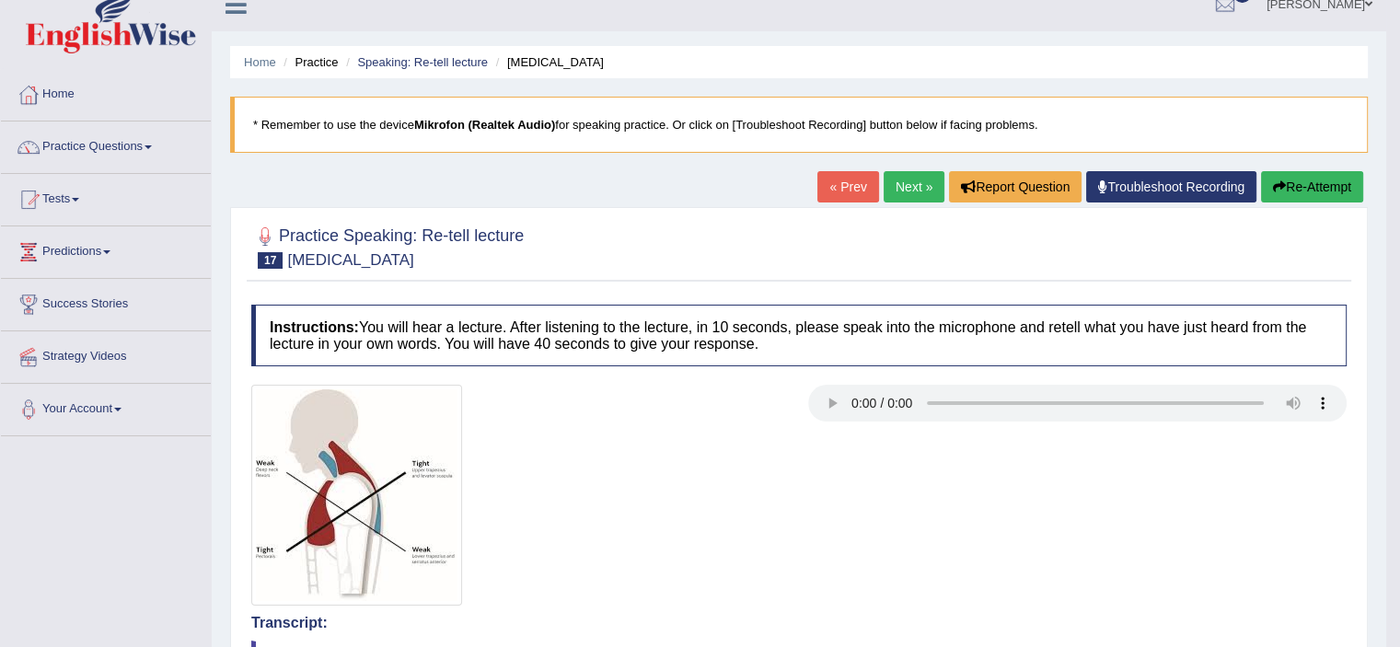
scroll to position [17, 0]
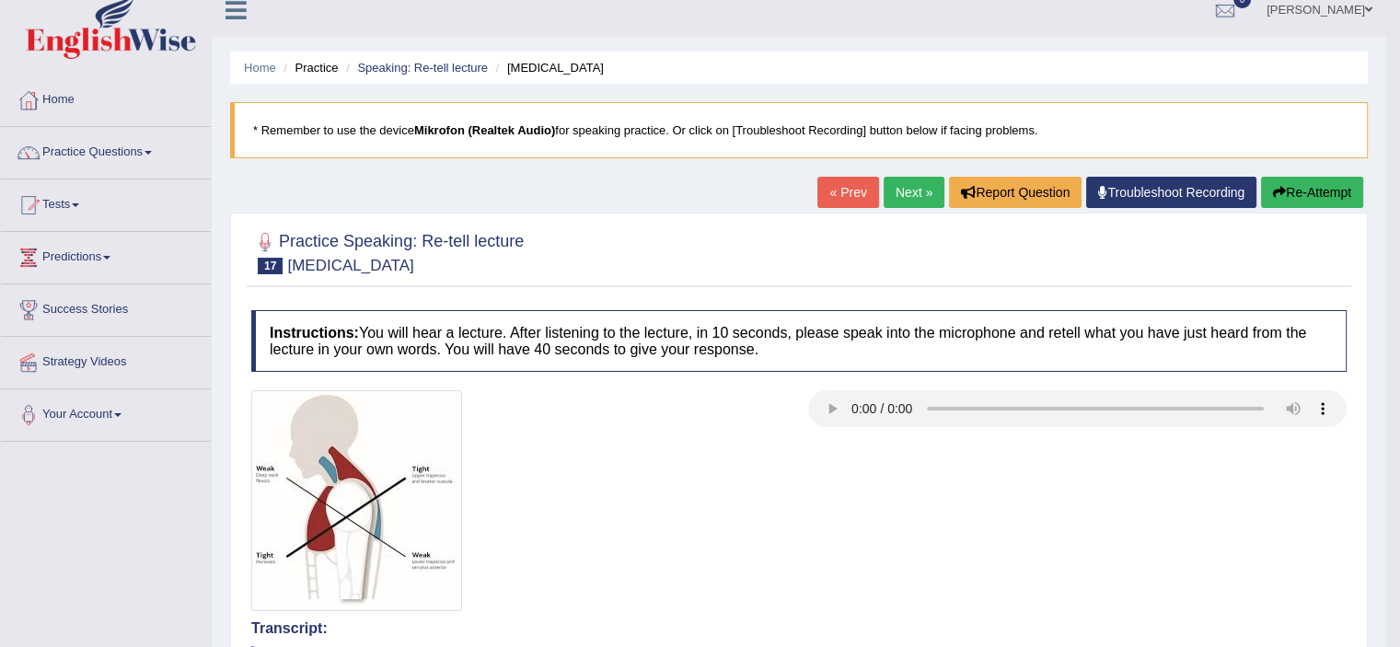
click at [1295, 187] on button "Re-Attempt" at bounding box center [1312, 192] width 102 height 31
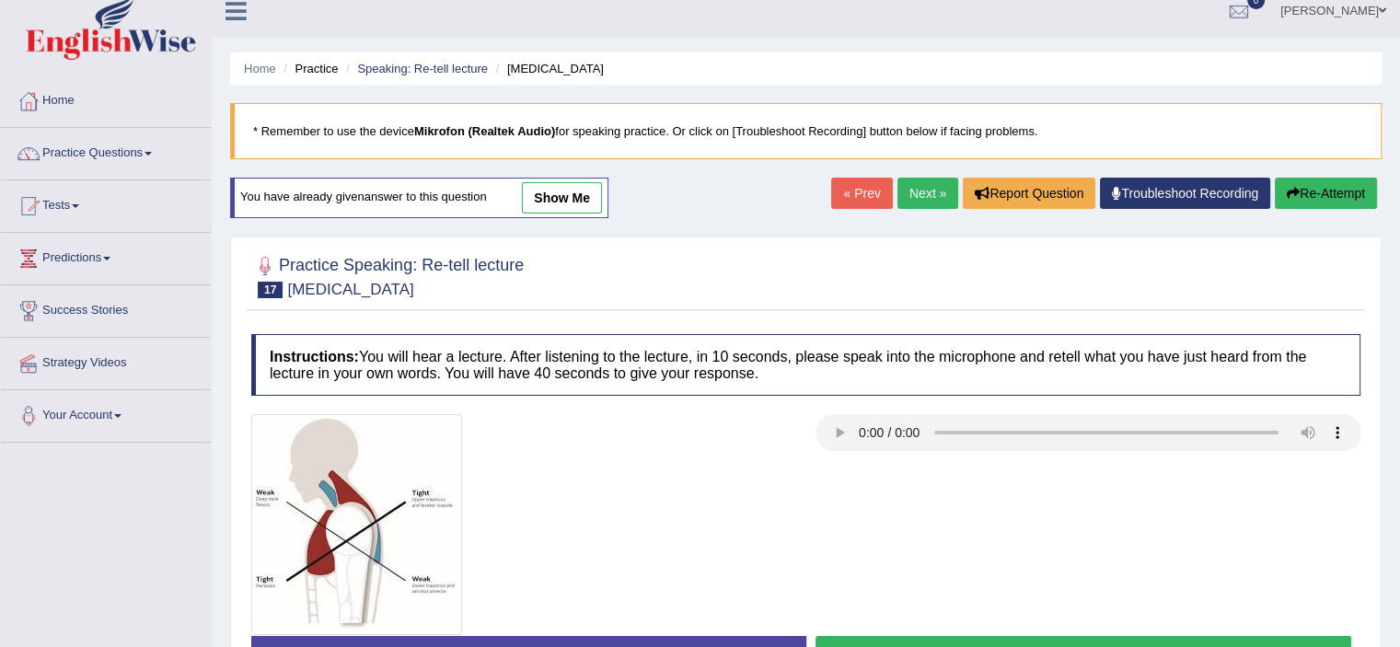
scroll to position [20, 0]
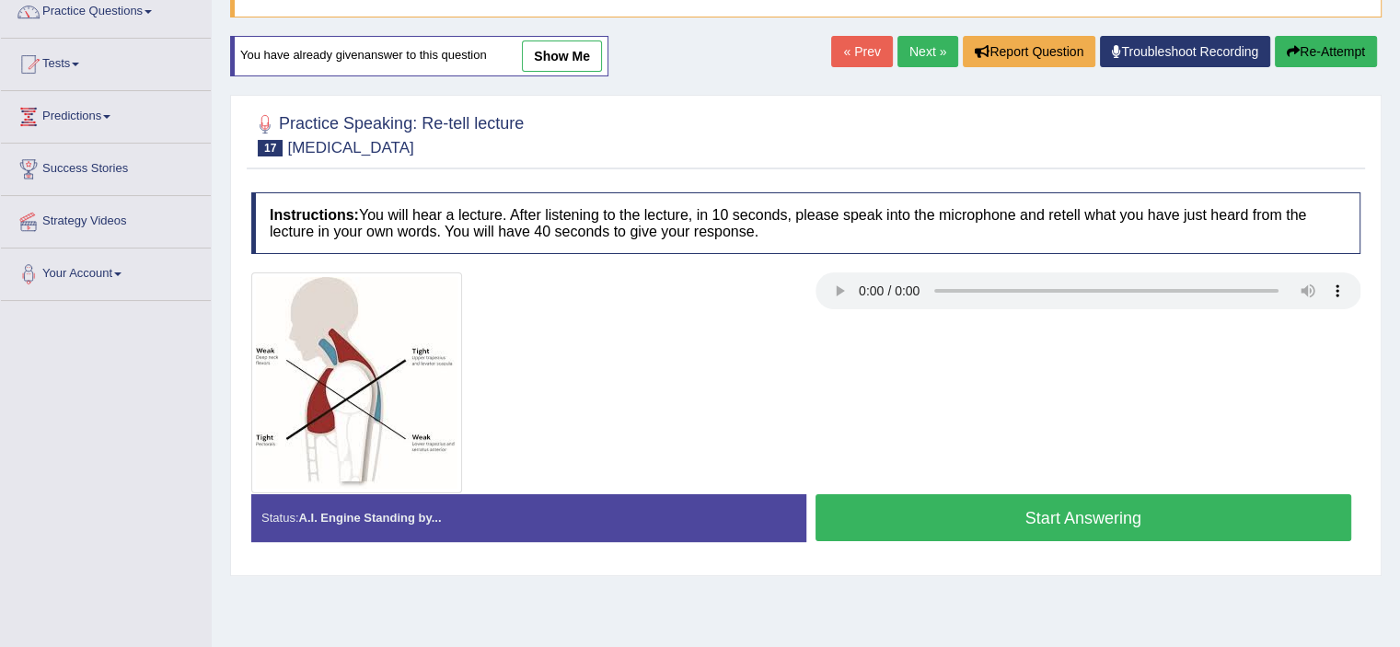
drag, startPoint x: 0, startPoint y: 0, endPoint x: 1396, endPoint y: 298, distance: 1427.3
click at [1396, 298] on html "Toggle navigation Home Practice Questions Speaking Practice Read Aloud Repeat S…" at bounding box center [700, 166] width 1400 height 647
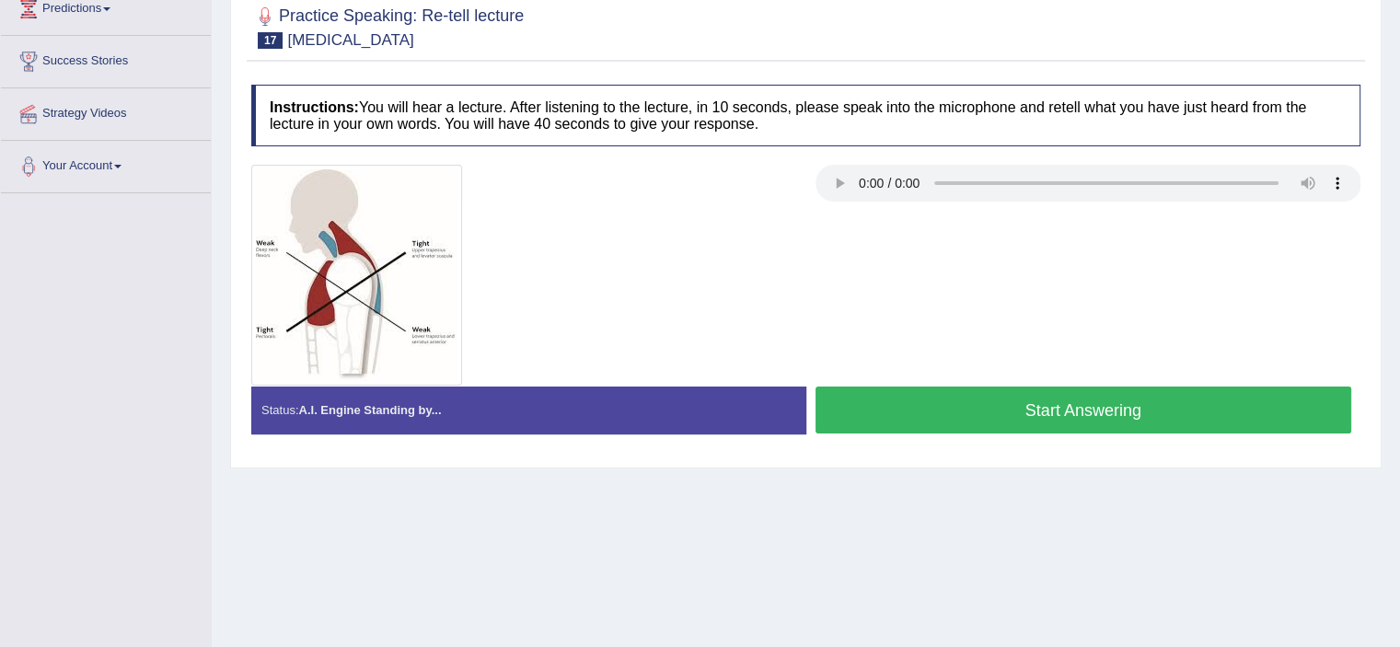
click at [1177, 417] on button "Start Answering" at bounding box center [1083, 409] width 536 height 47
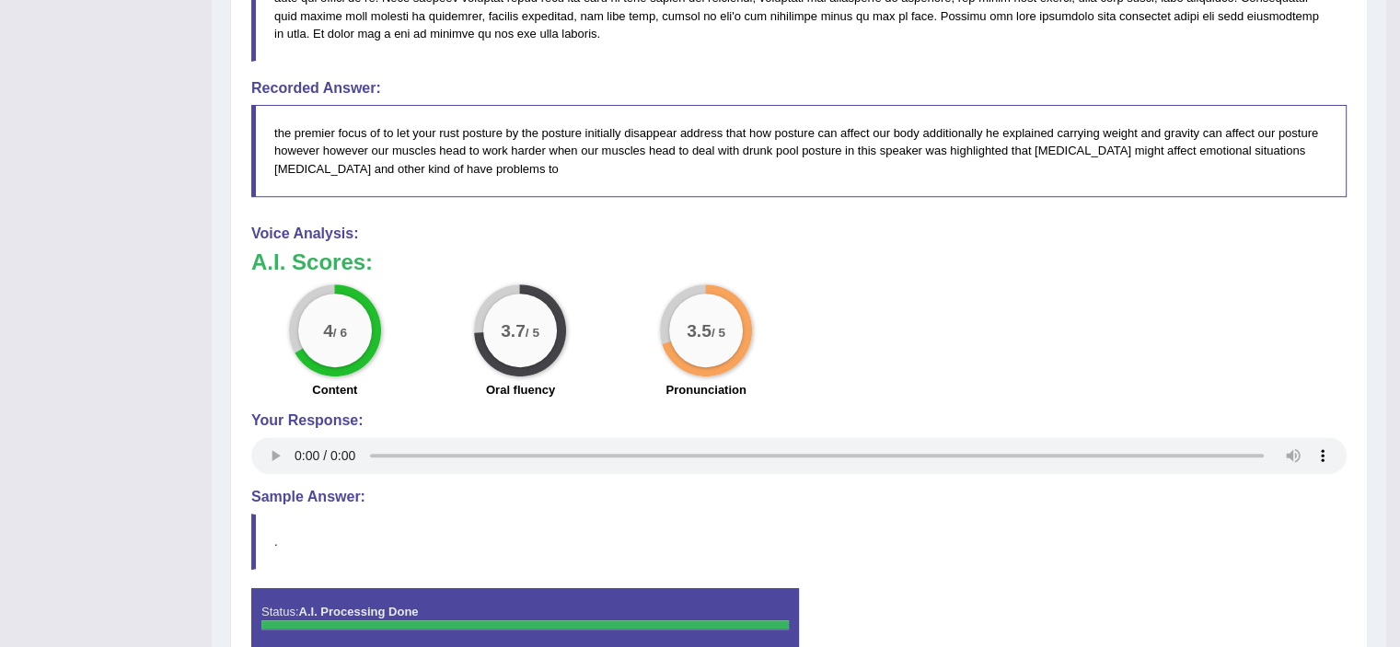
scroll to position [167, 0]
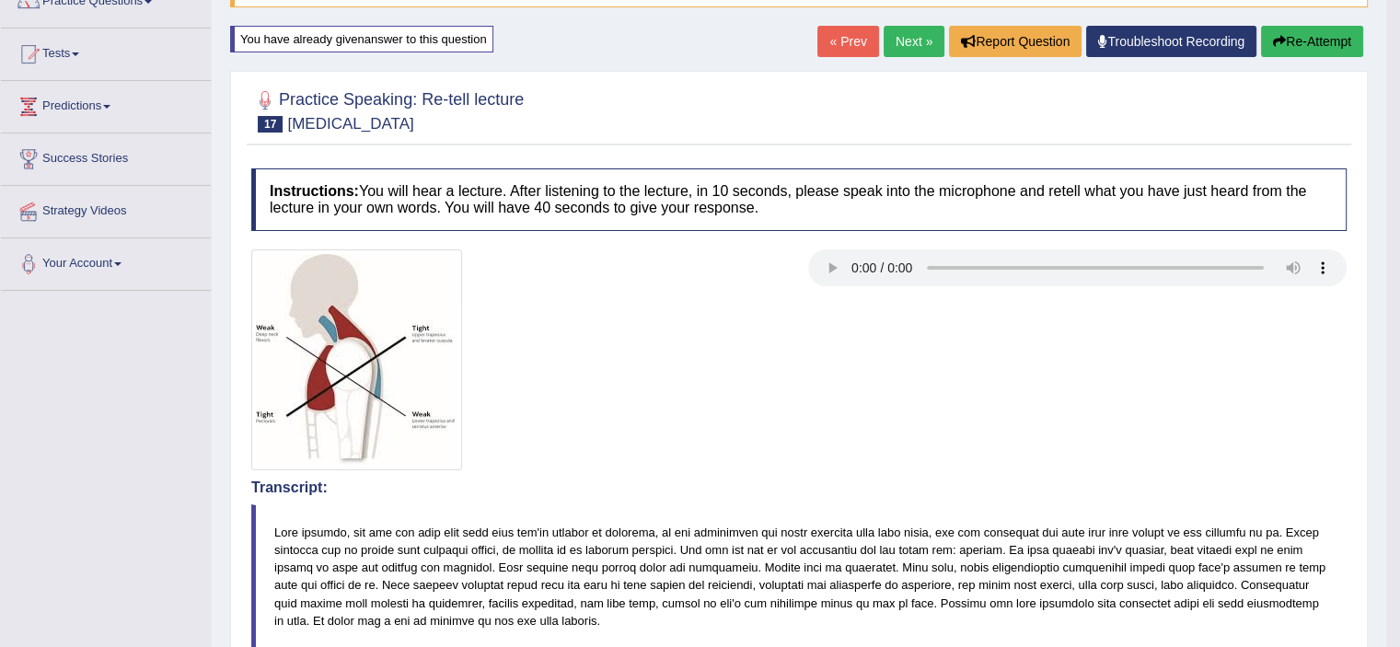
click at [914, 52] on link "Next »" at bounding box center [913, 41] width 61 height 31
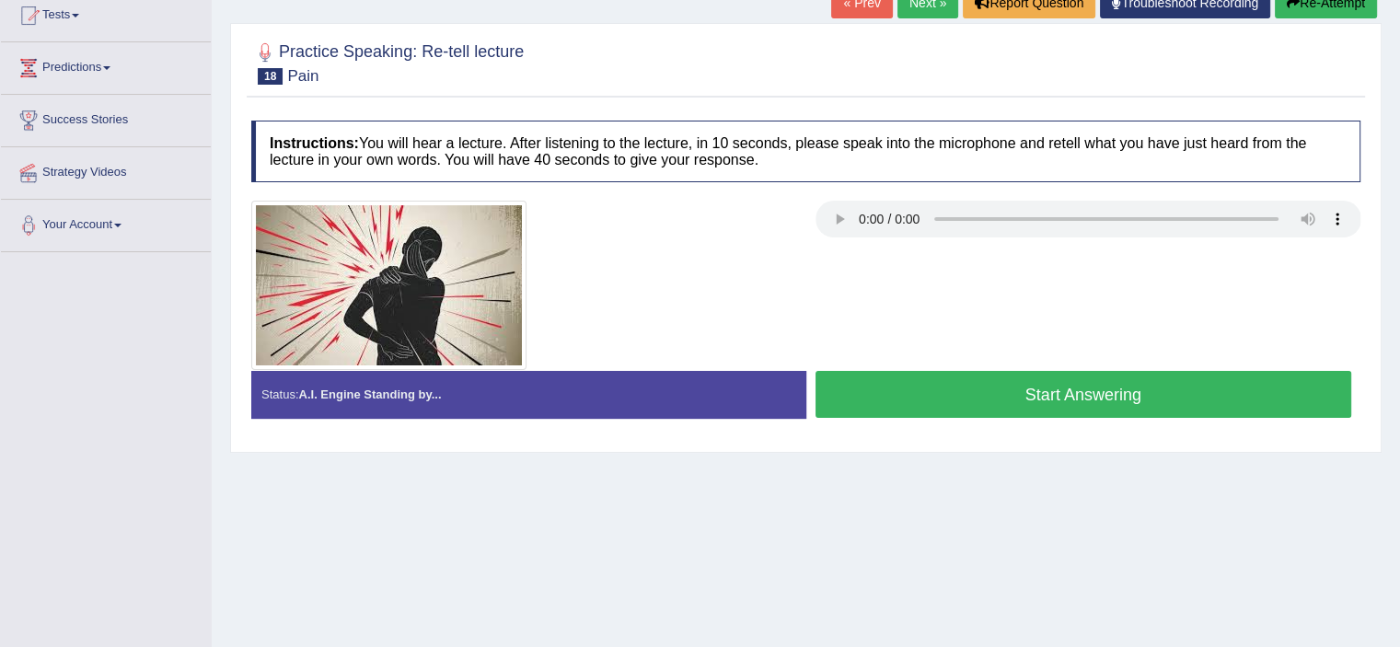
scroll to position [226, 0]
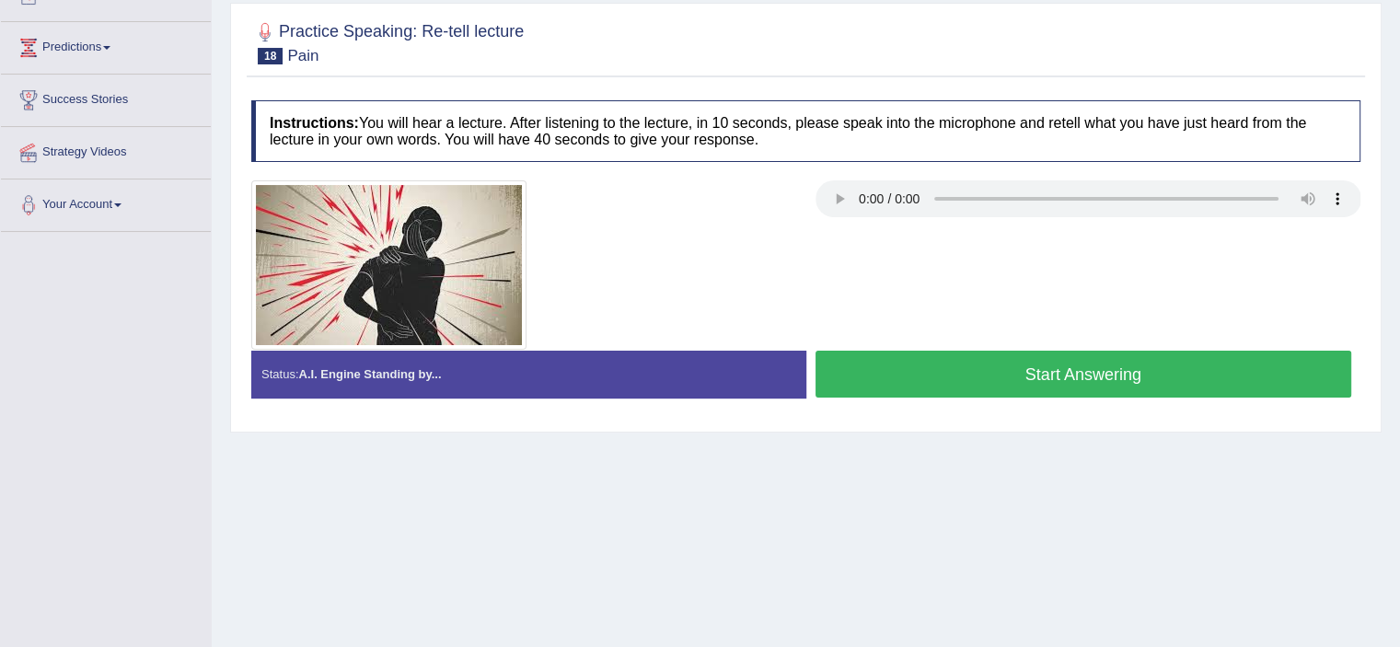
click at [1175, 372] on button "Start Answering" at bounding box center [1083, 374] width 536 height 47
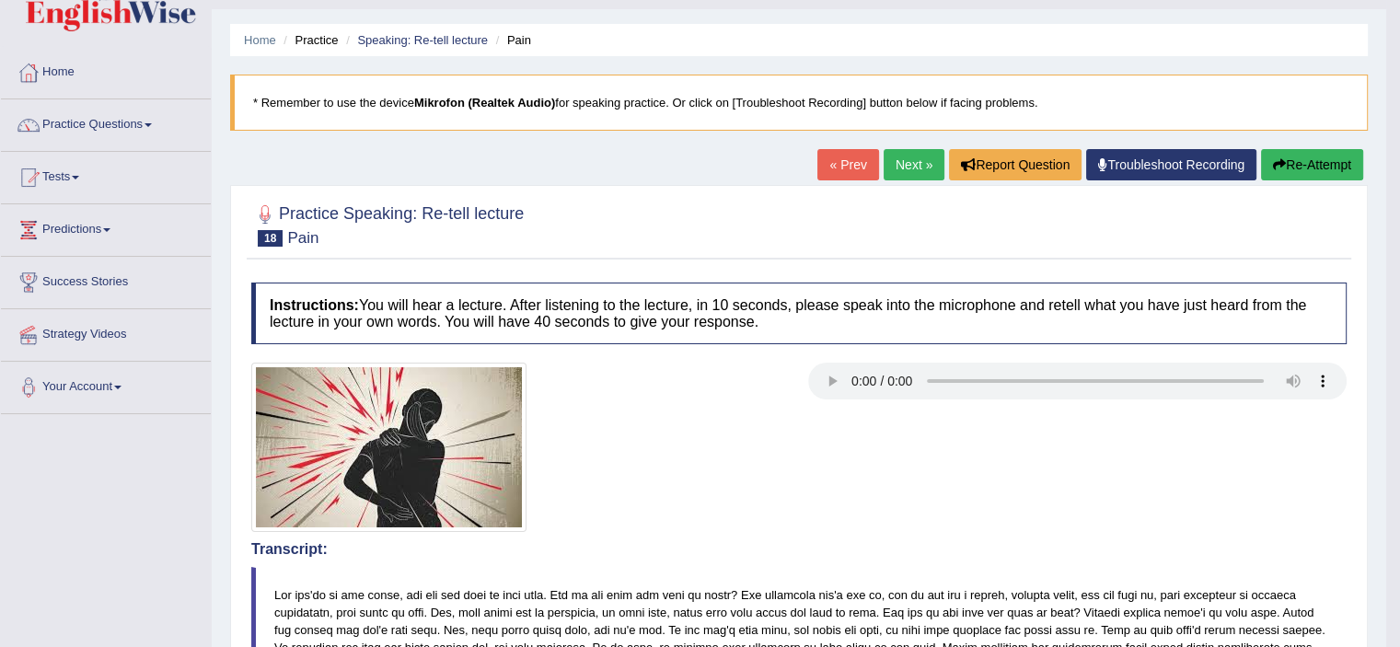
scroll to position [40, 0]
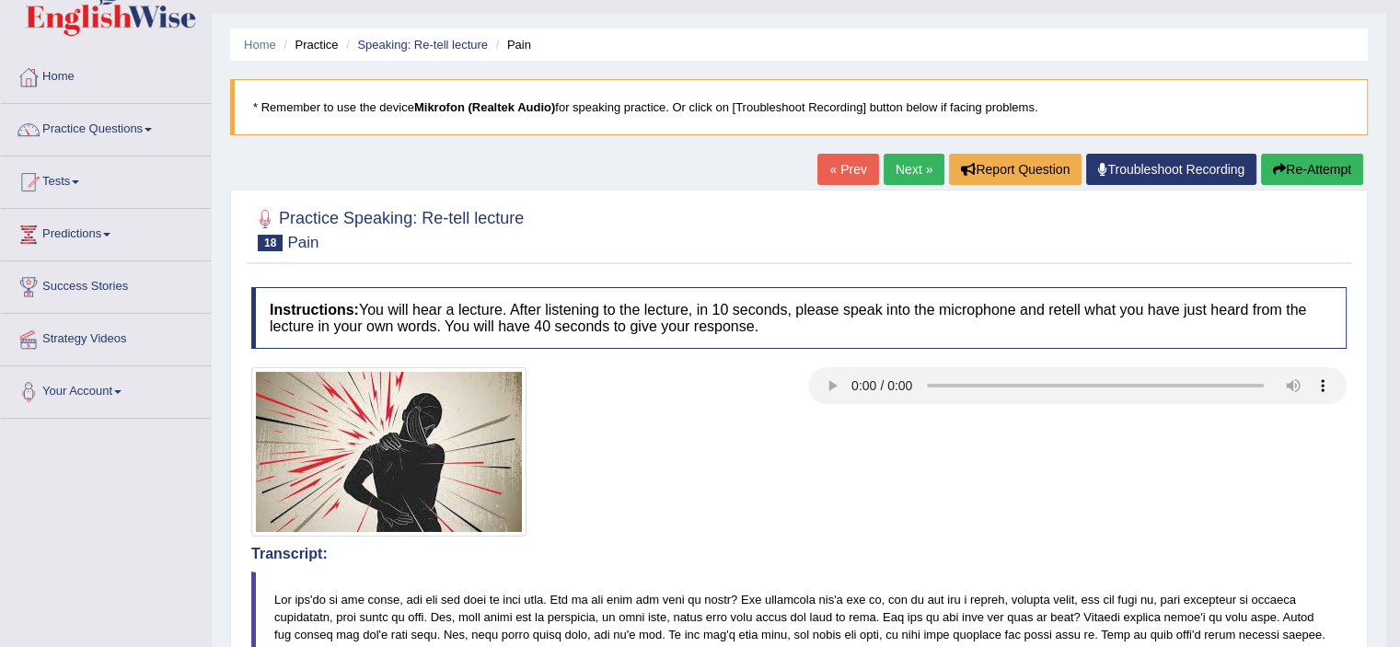
click at [905, 169] on link "Next »" at bounding box center [913, 169] width 61 height 31
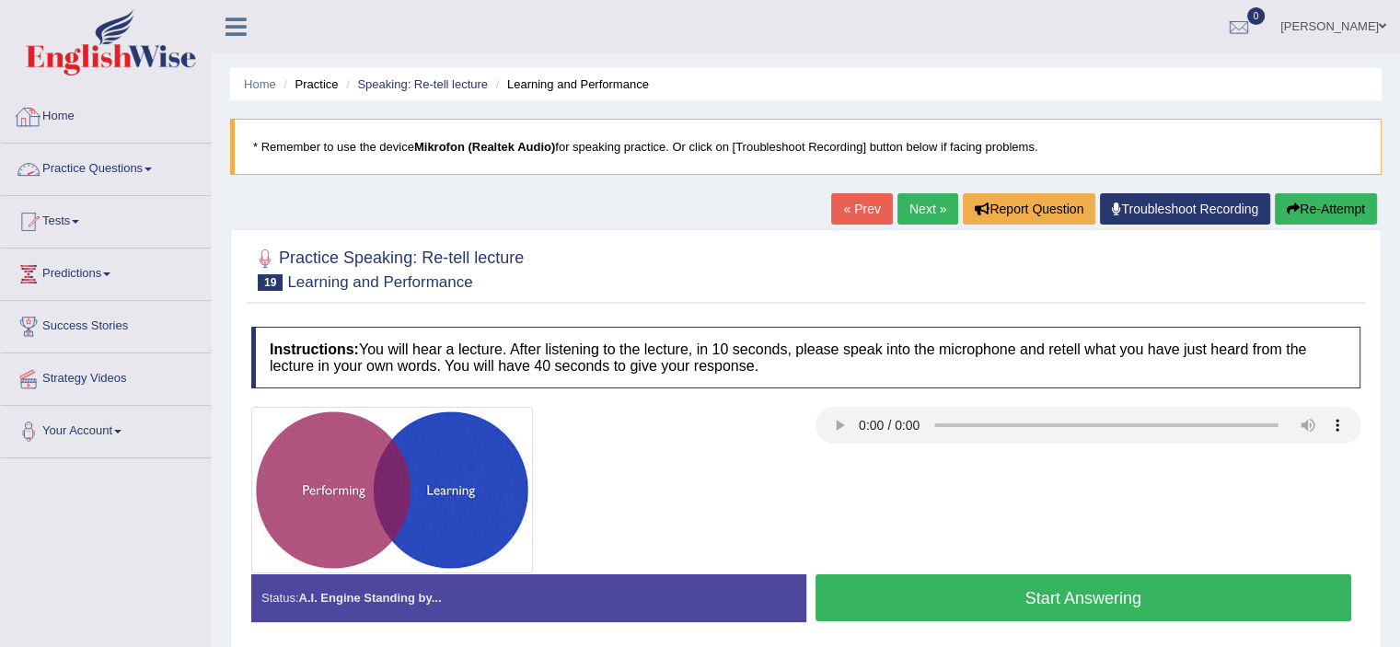
click at [100, 155] on link "Practice Questions" at bounding box center [106, 167] width 210 height 46
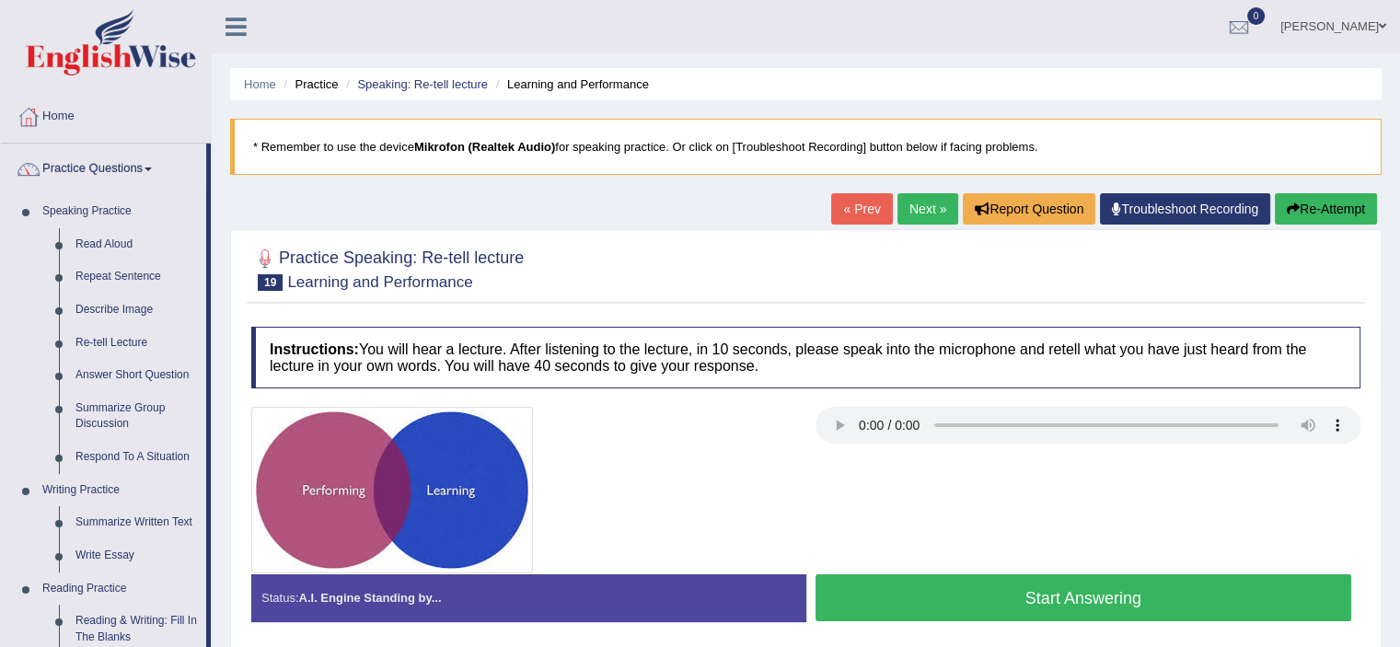
click at [100, 155] on link "Practice Questions" at bounding box center [103, 167] width 205 height 46
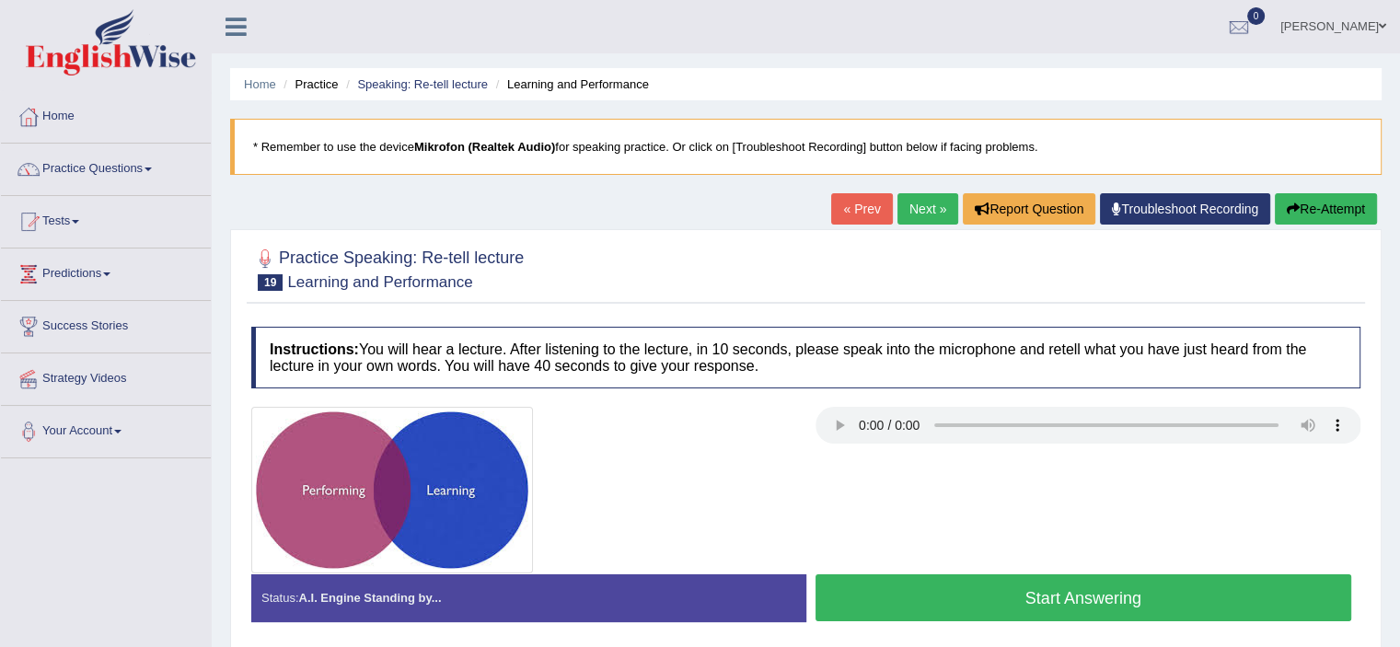
click at [1031, 606] on button "Start Answering" at bounding box center [1083, 597] width 536 height 47
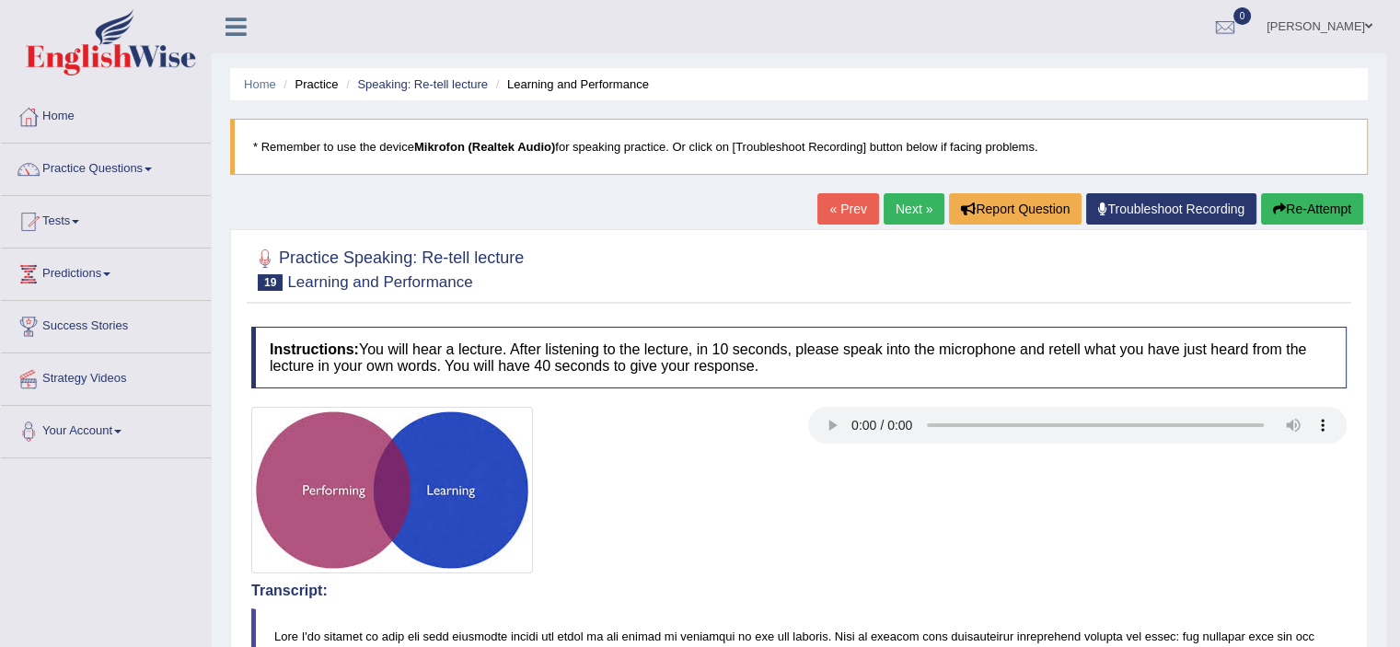
click at [891, 223] on link "Next »" at bounding box center [913, 208] width 61 height 31
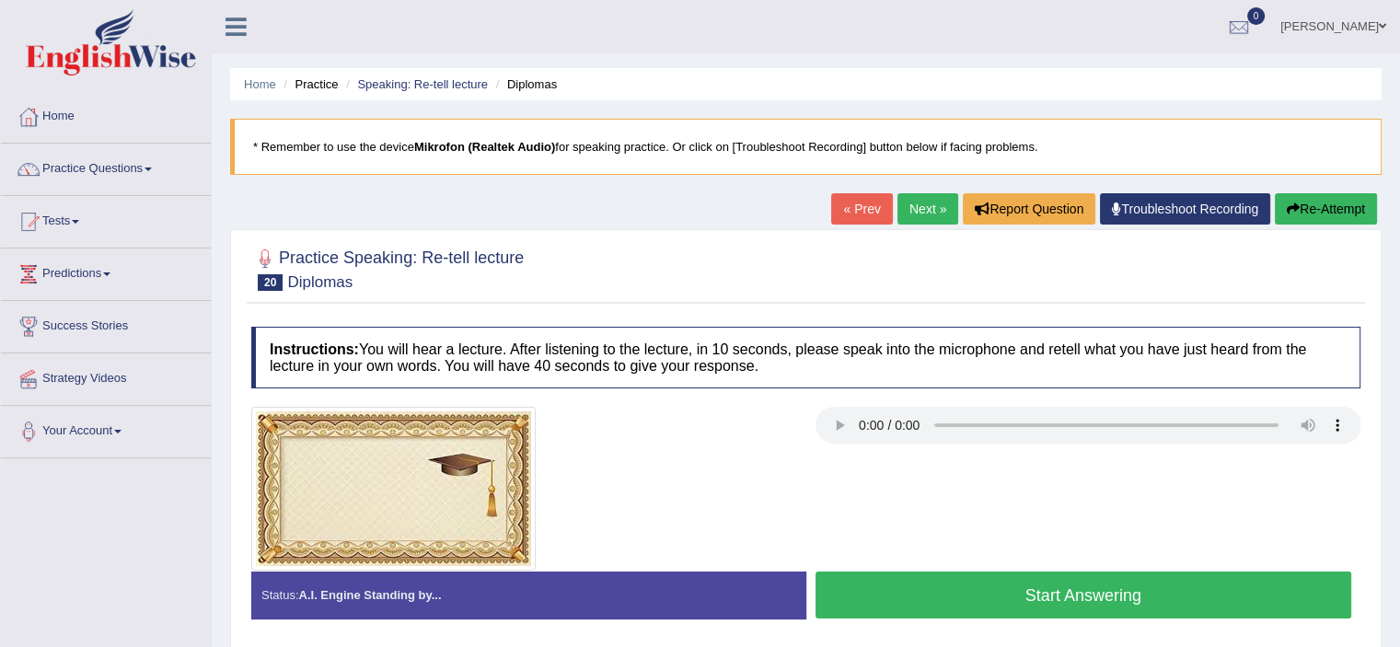
click at [979, 603] on button "Start Answering" at bounding box center [1083, 594] width 536 height 47
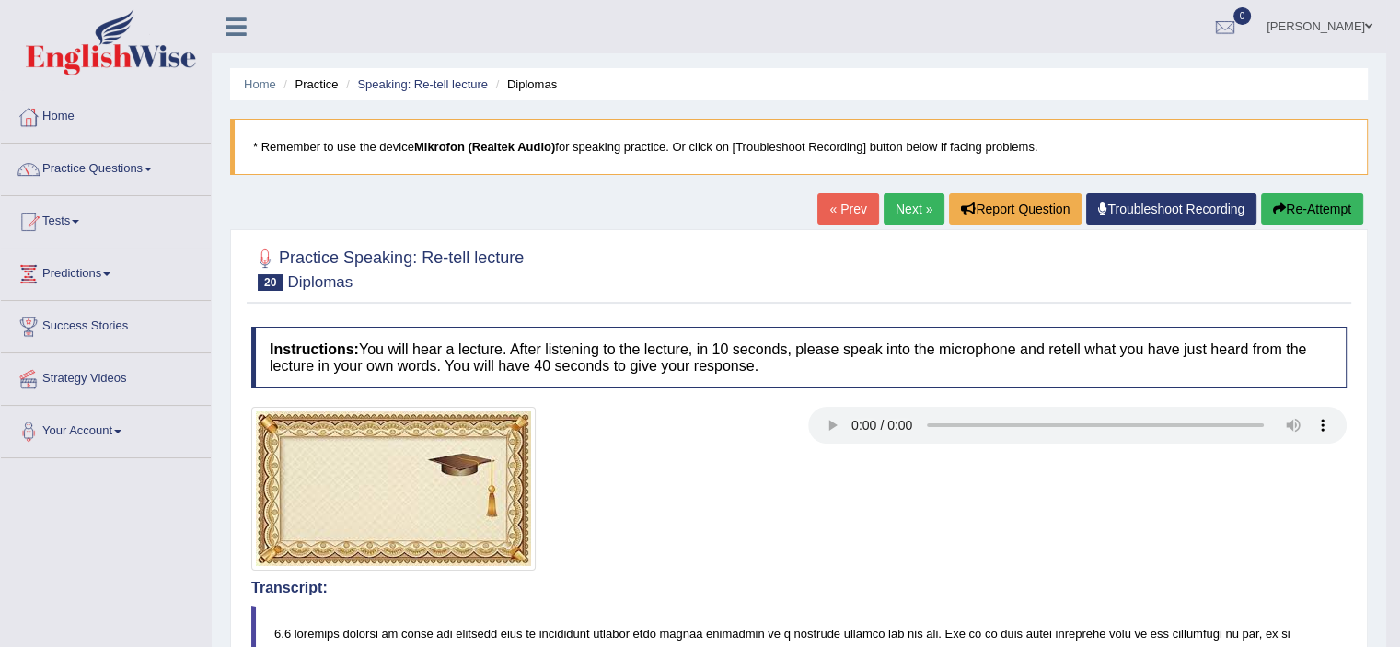
click at [915, 213] on link "Next »" at bounding box center [913, 208] width 61 height 31
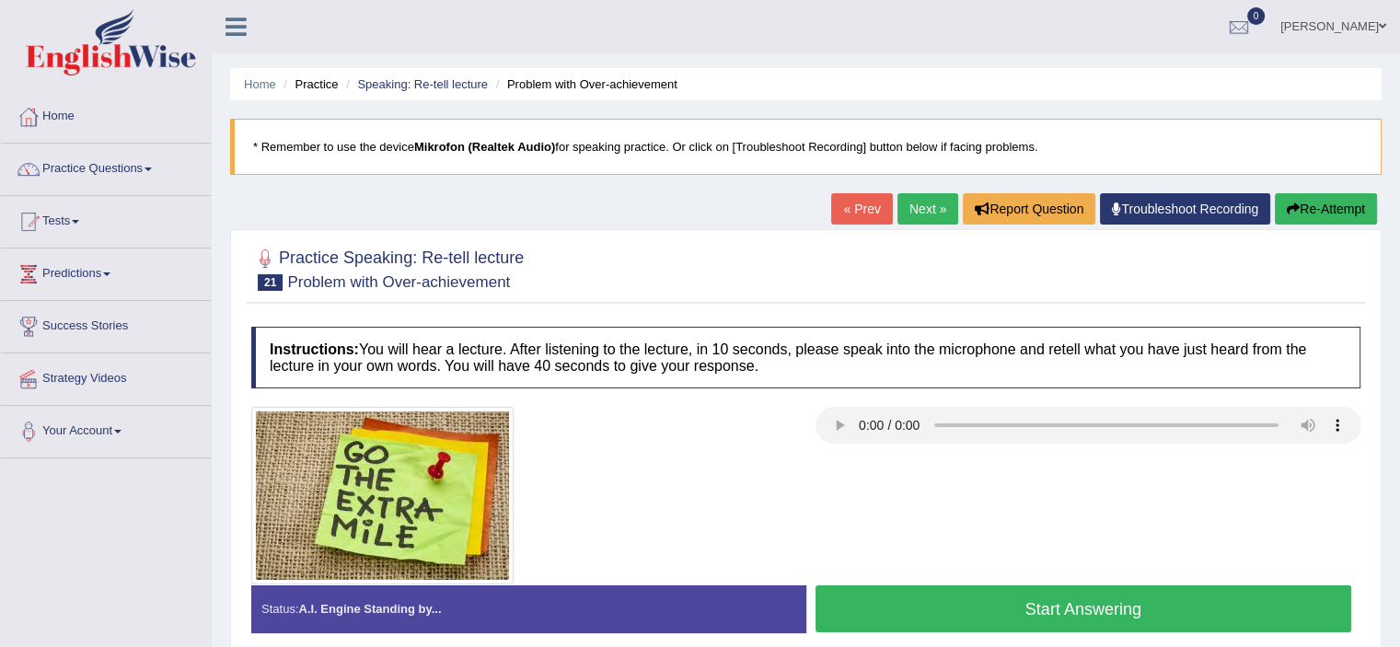
scroll to position [250, 0]
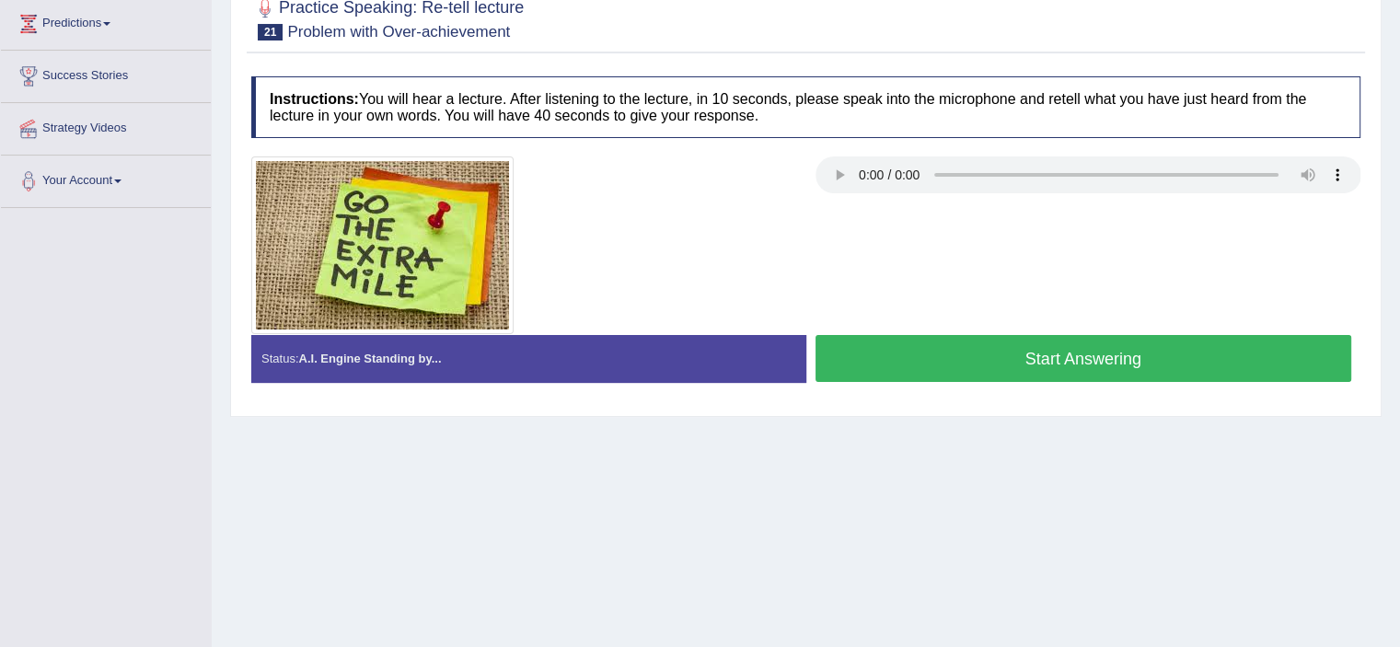
click at [1158, 374] on button "Start Answering" at bounding box center [1083, 358] width 536 height 47
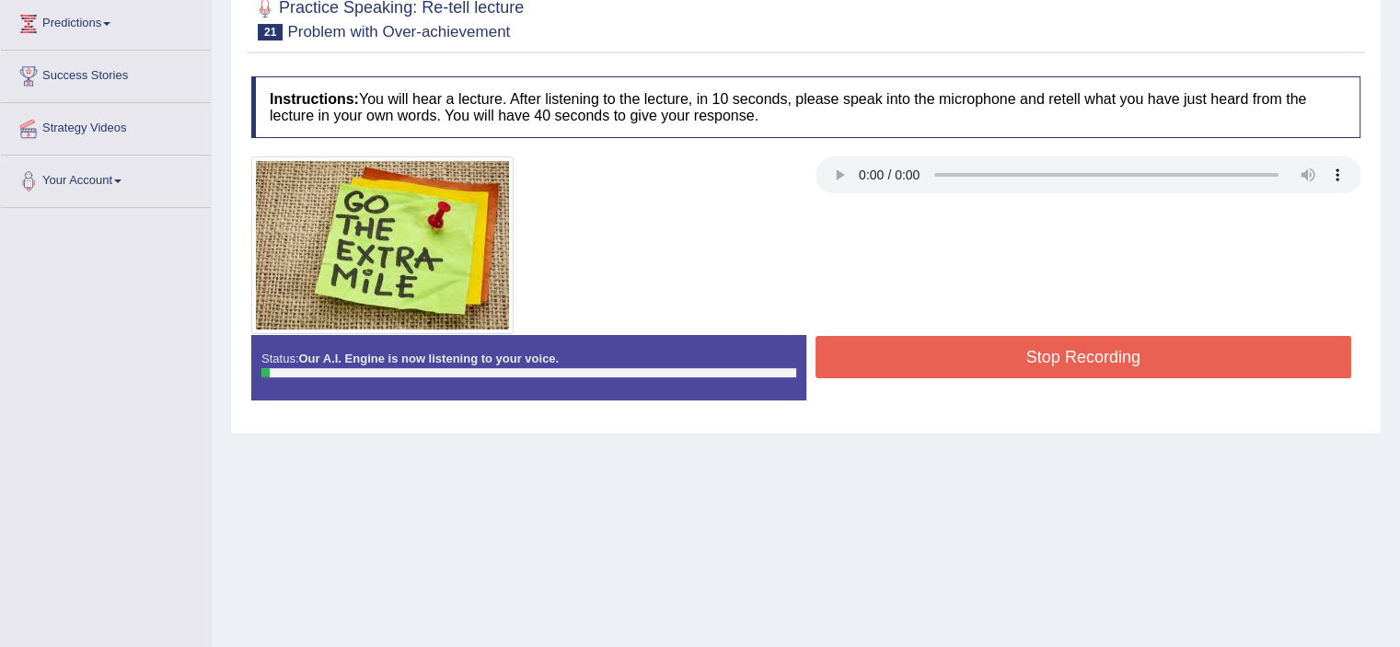
click at [1067, 374] on button "Stop Recording" at bounding box center [1083, 357] width 536 height 42
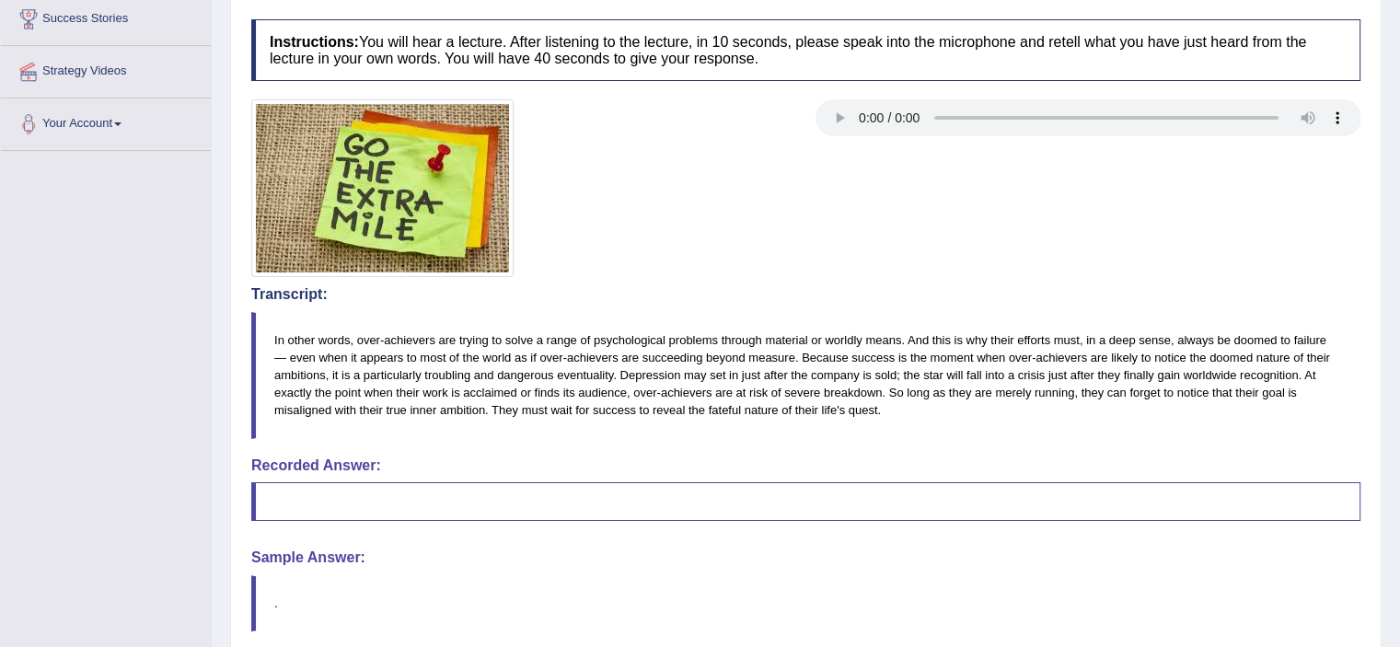
scroll to position [0, 0]
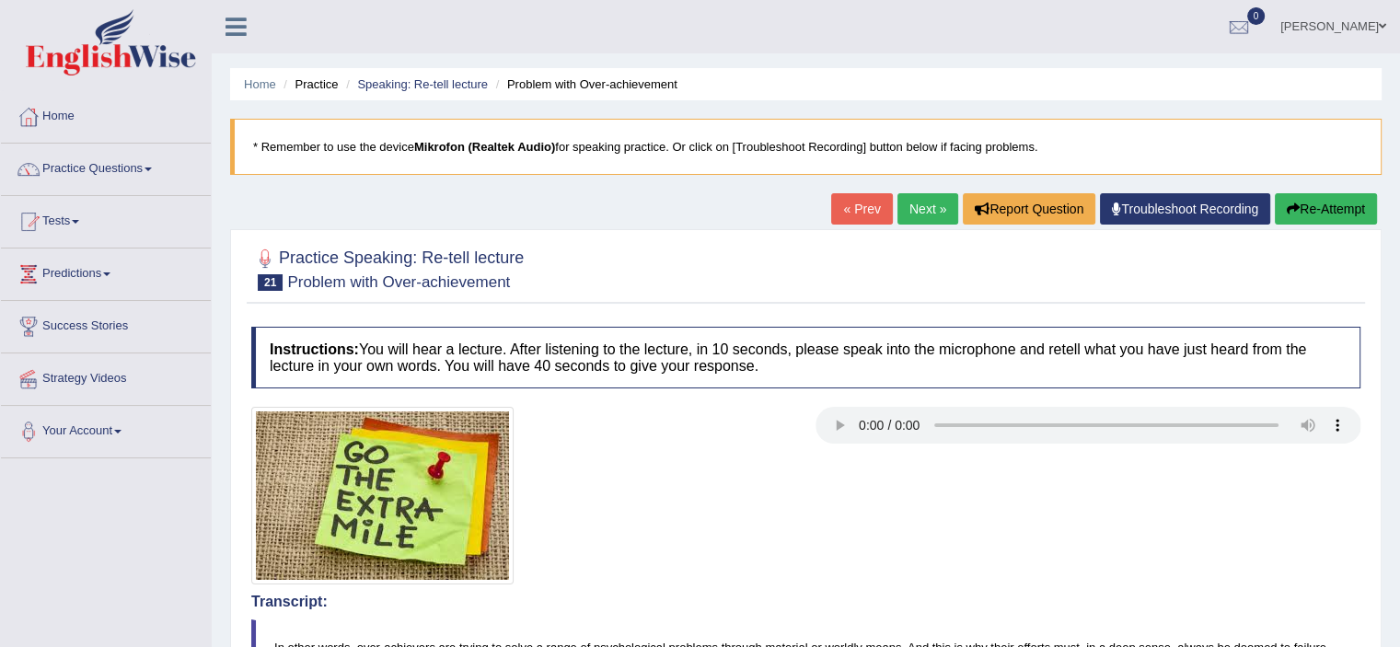
click at [919, 220] on link "Next »" at bounding box center [927, 208] width 61 height 31
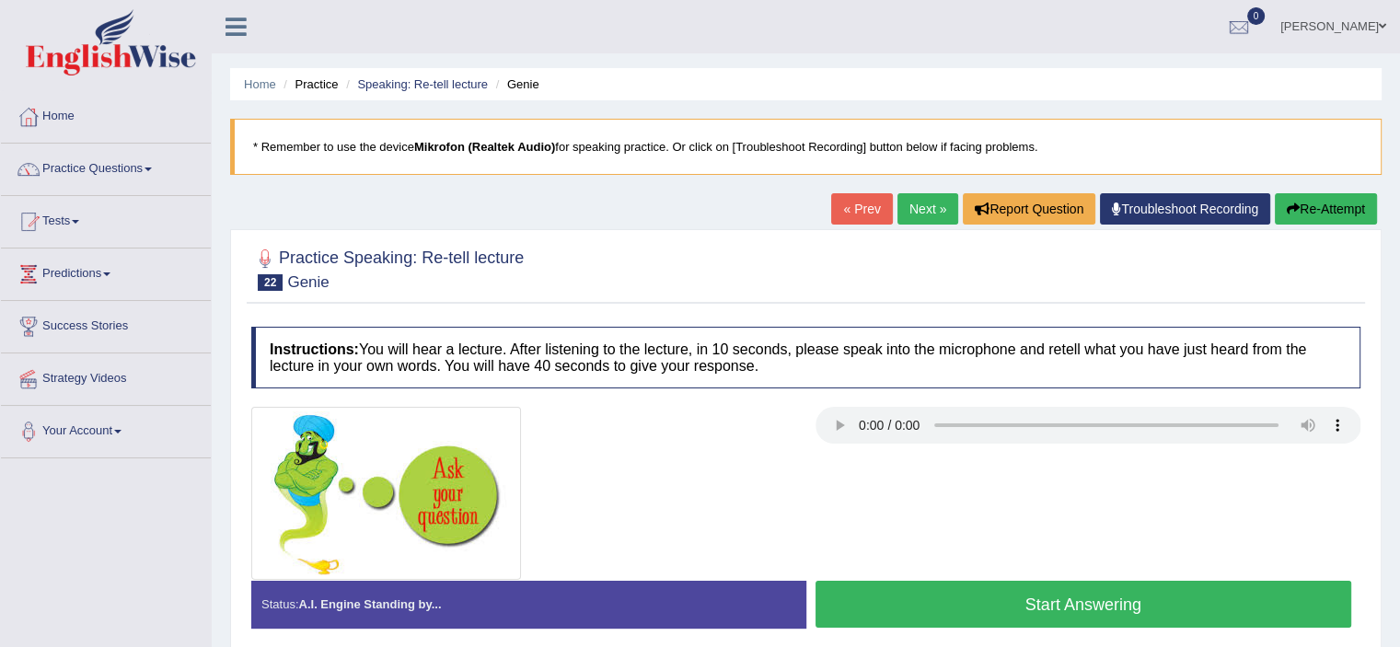
click at [1012, 612] on button "Start Answering" at bounding box center [1083, 604] width 536 height 47
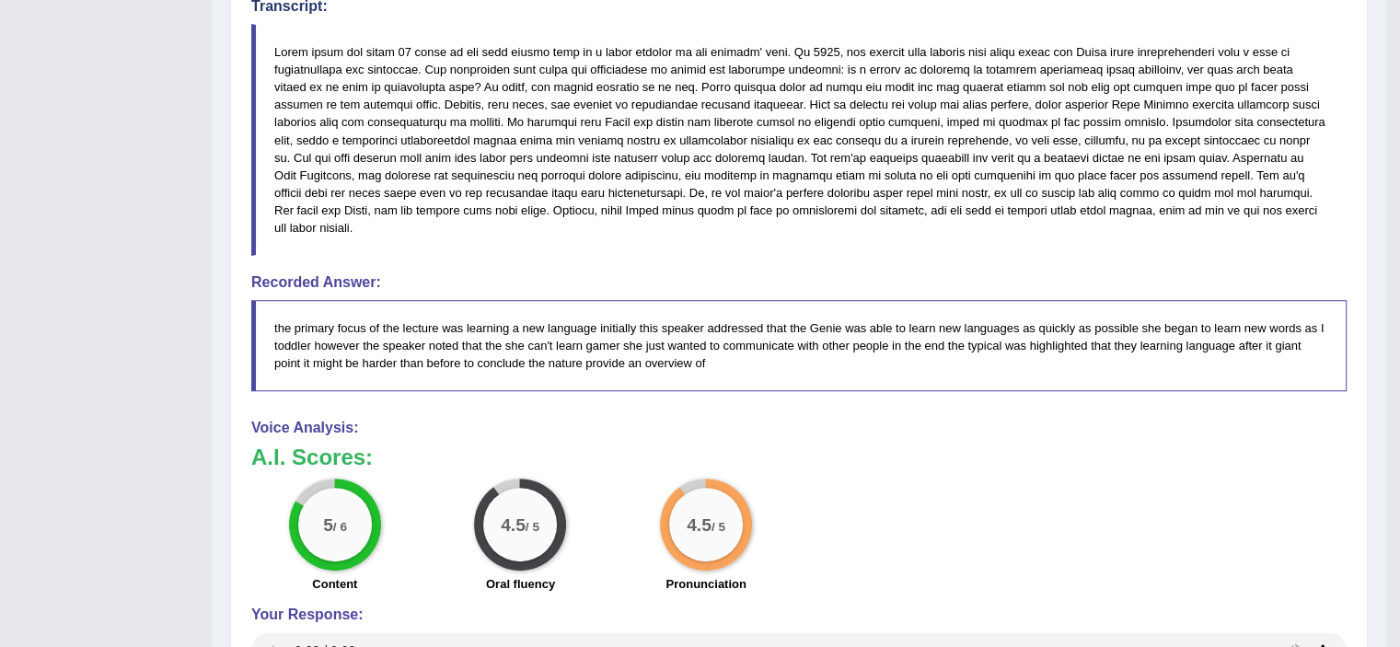
scroll to position [582, 0]
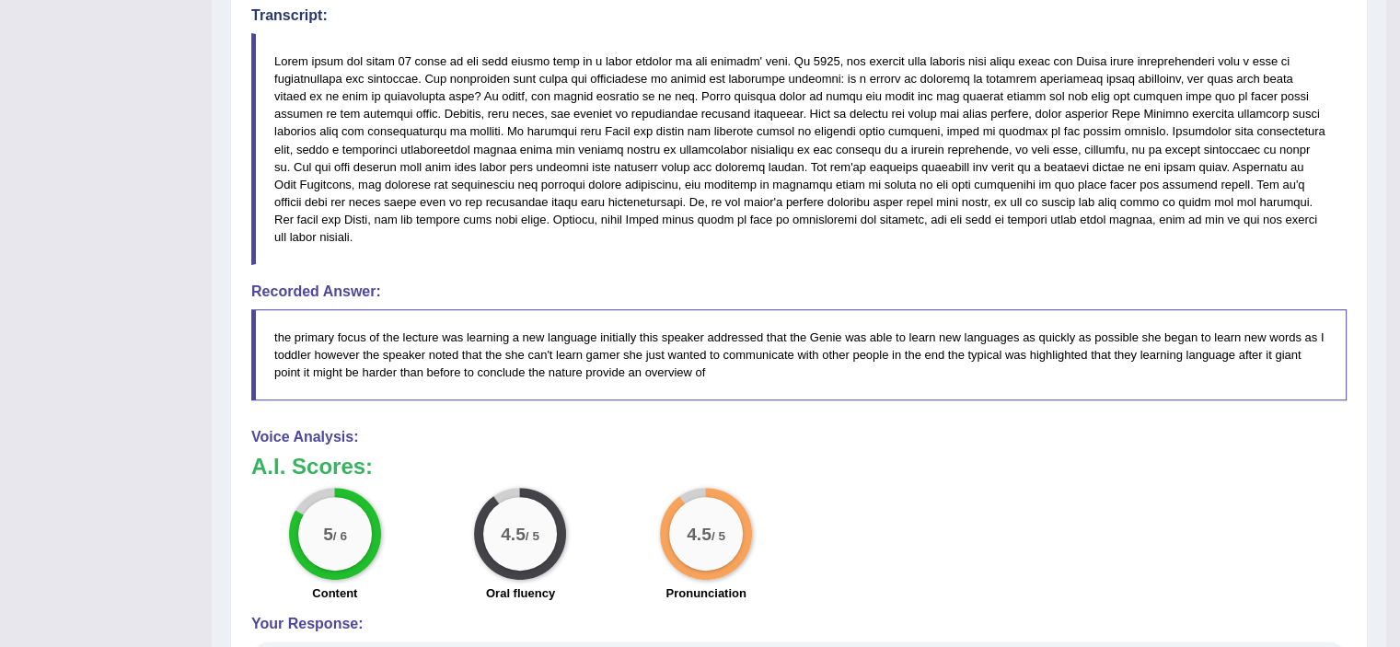
drag, startPoint x: 1412, startPoint y: 134, endPoint x: 1354, endPoint y: 542, distance: 411.8
drag, startPoint x: 277, startPoint y: 50, endPoint x: 417, endPoint y: 112, distance: 153.2
click at [417, 112] on blockquote at bounding box center [798, 149] width 1095 height 232
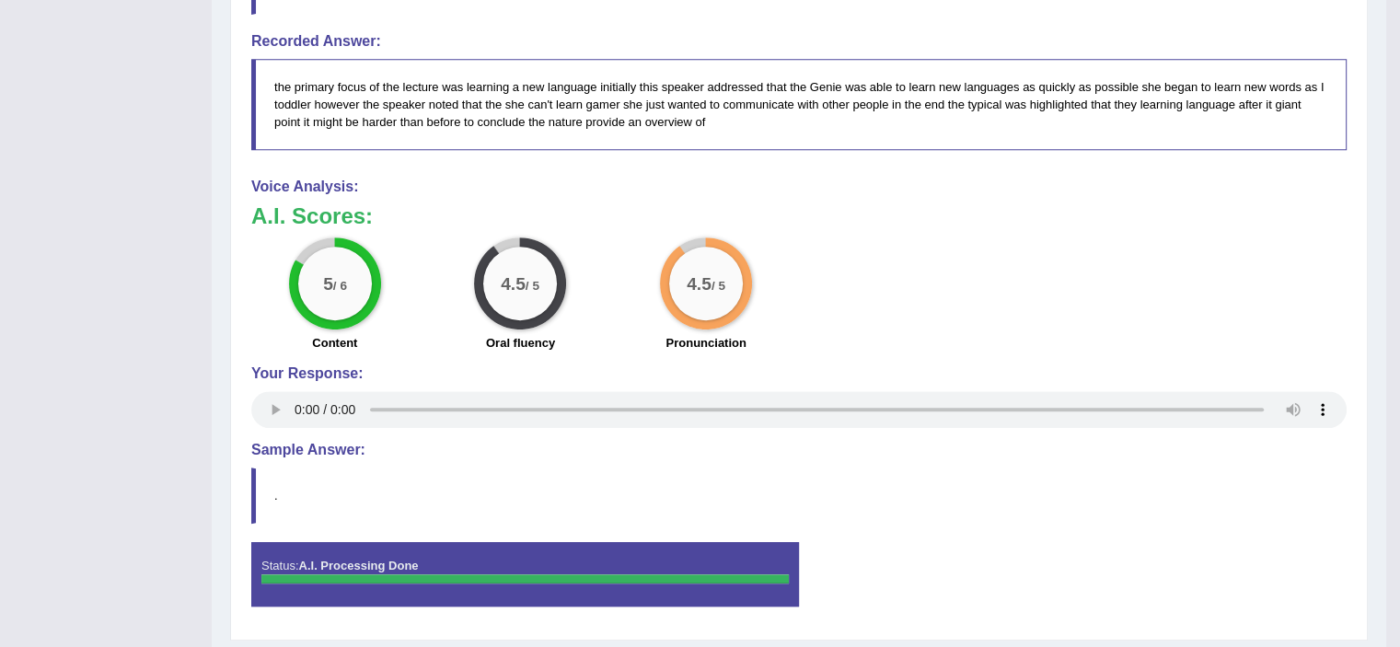
drag, startPoint x: 1396, startPoint y: 490, endPoint x: 1392, endPoint y: 177, distance: 312.9
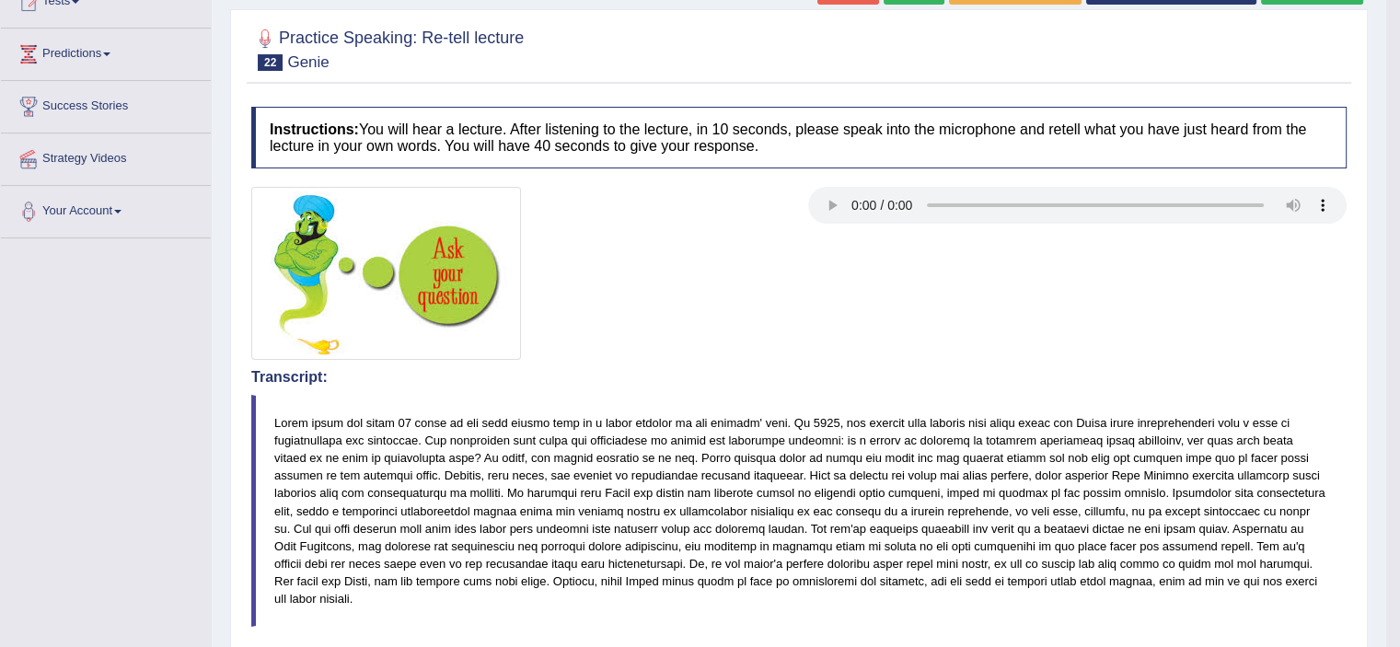
scroll to position [81, 0]
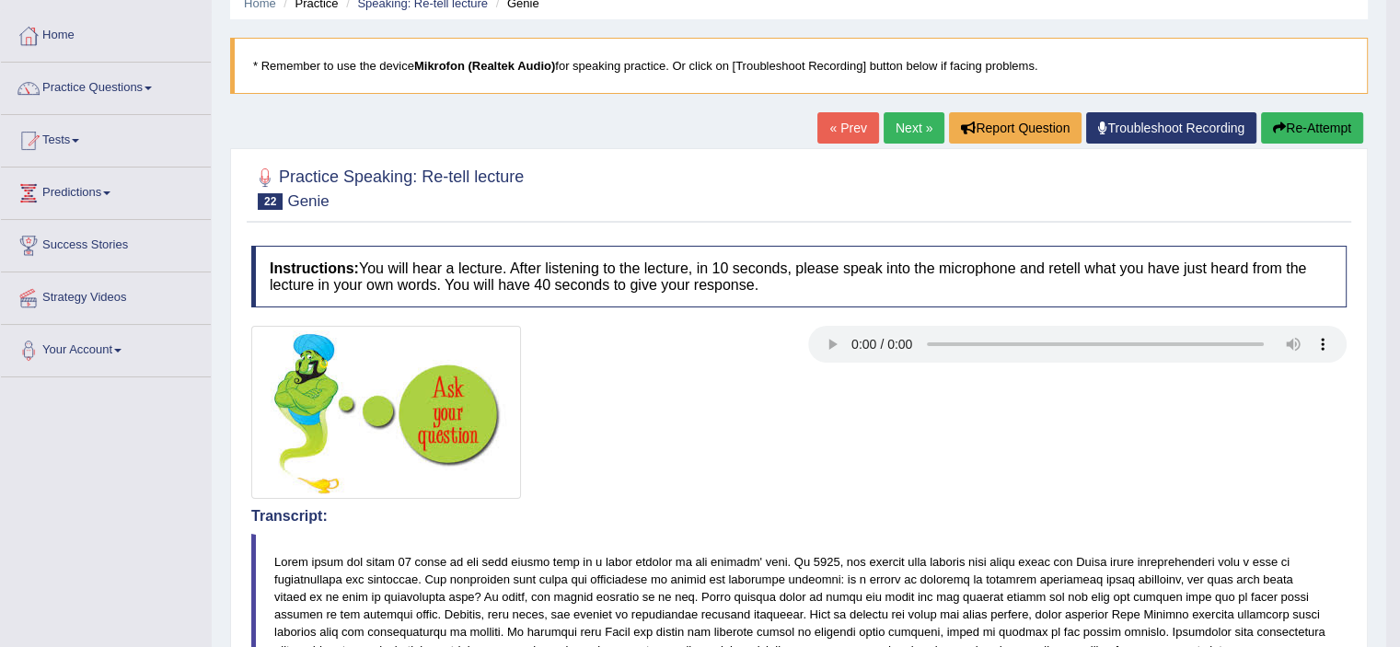
click at [900, 127] on link "Next »" at bounding box center [913, 127] width 61 height 31
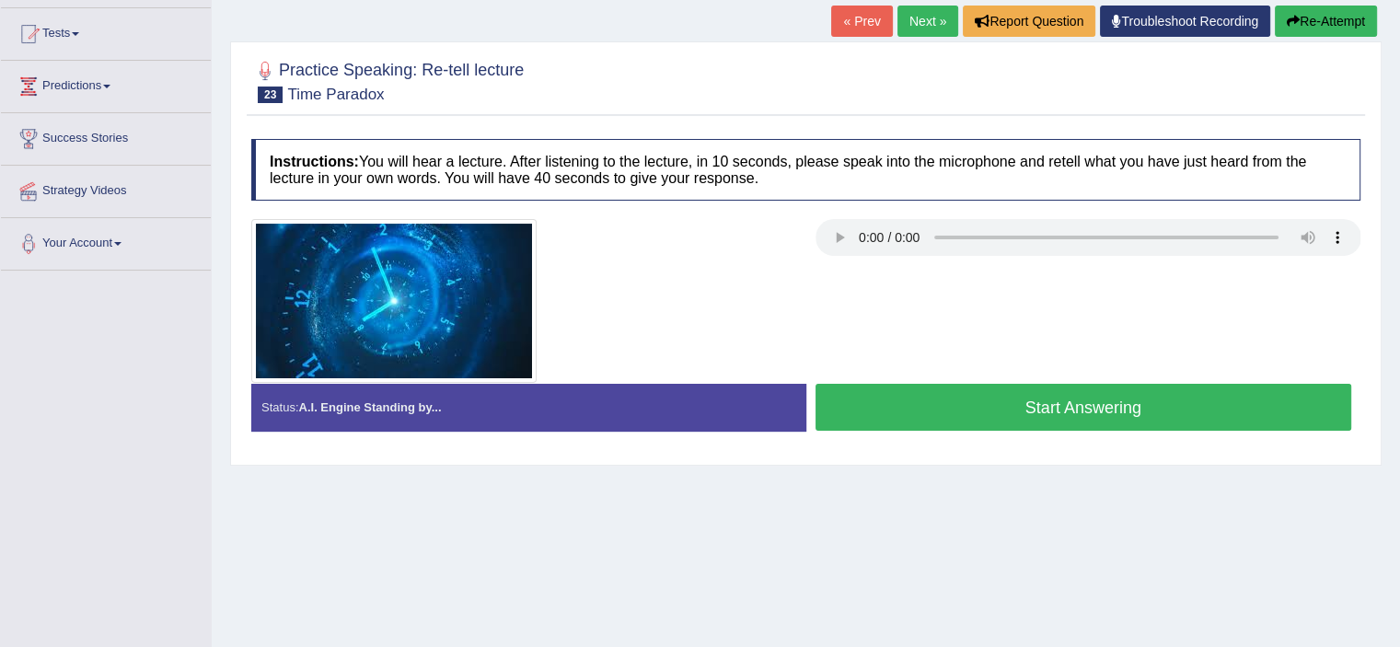
scroll to position [223, 0]
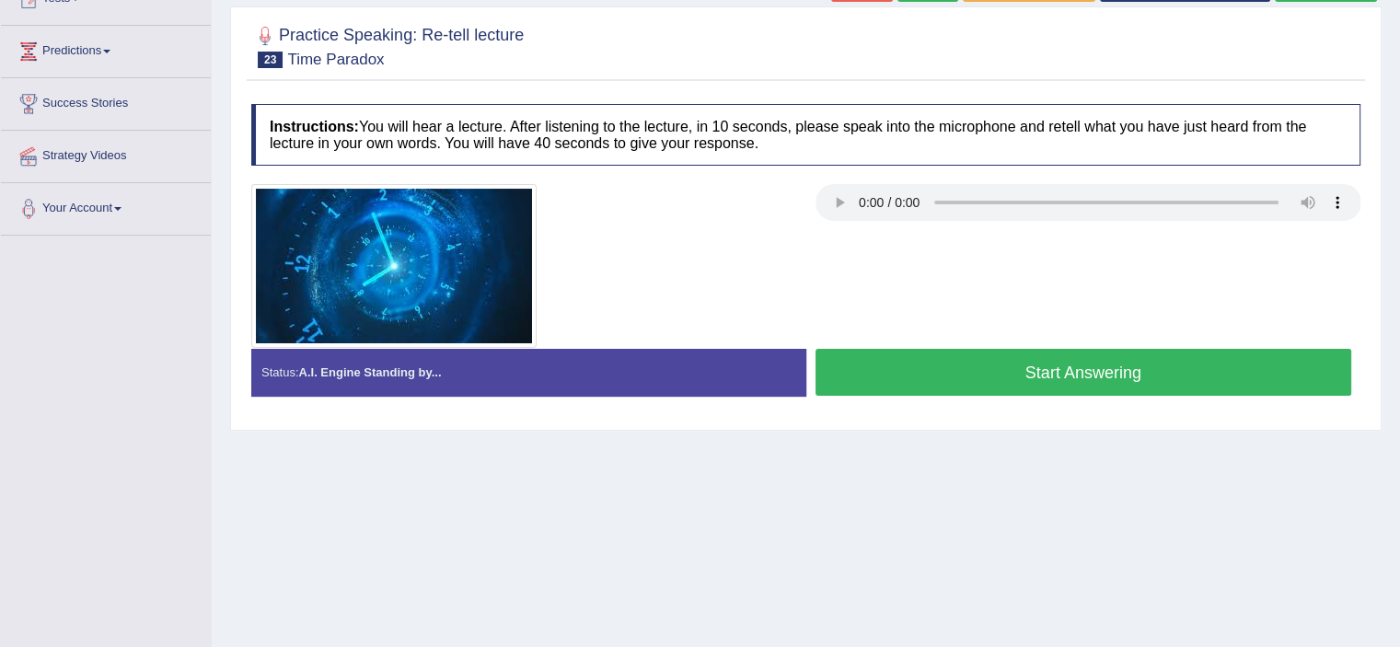
click at [1147, 374] on button "Start Answering" at bounding box center [1083, 372] width 536 height 47
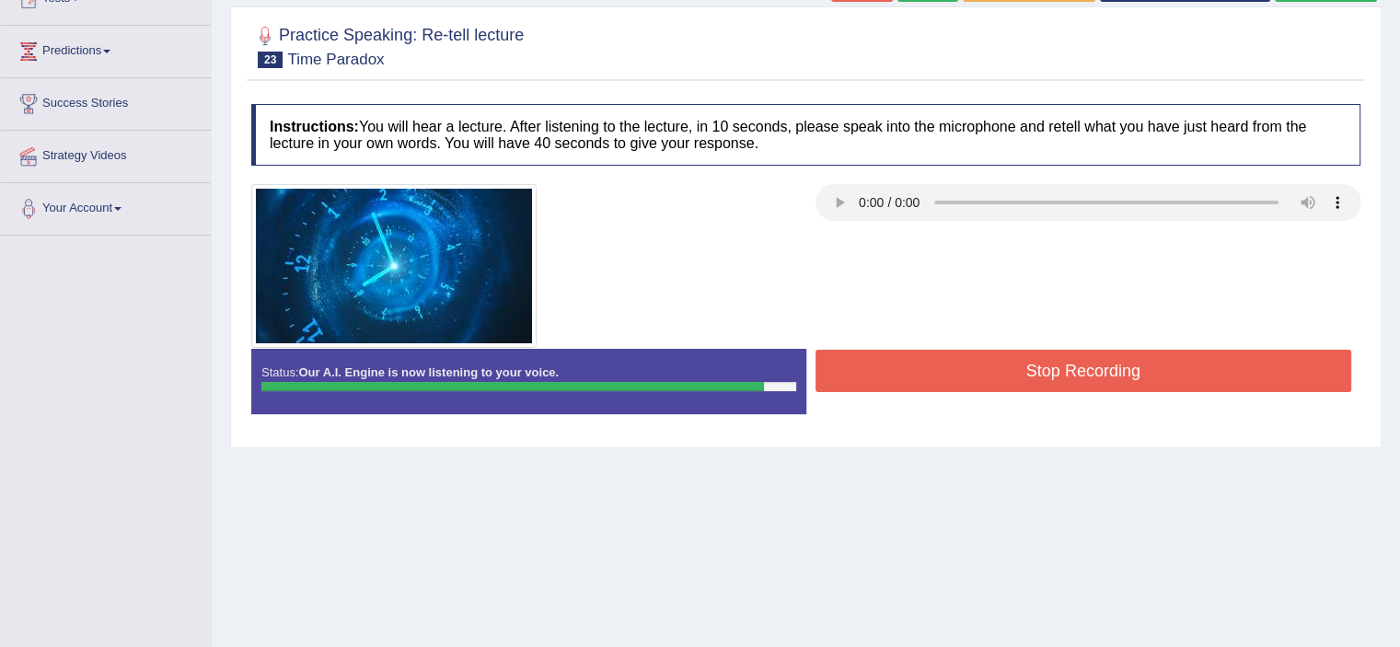
click at [1147, 374] on button "Stop Recording" at bounding box center [1083, 371] width 536 height 42
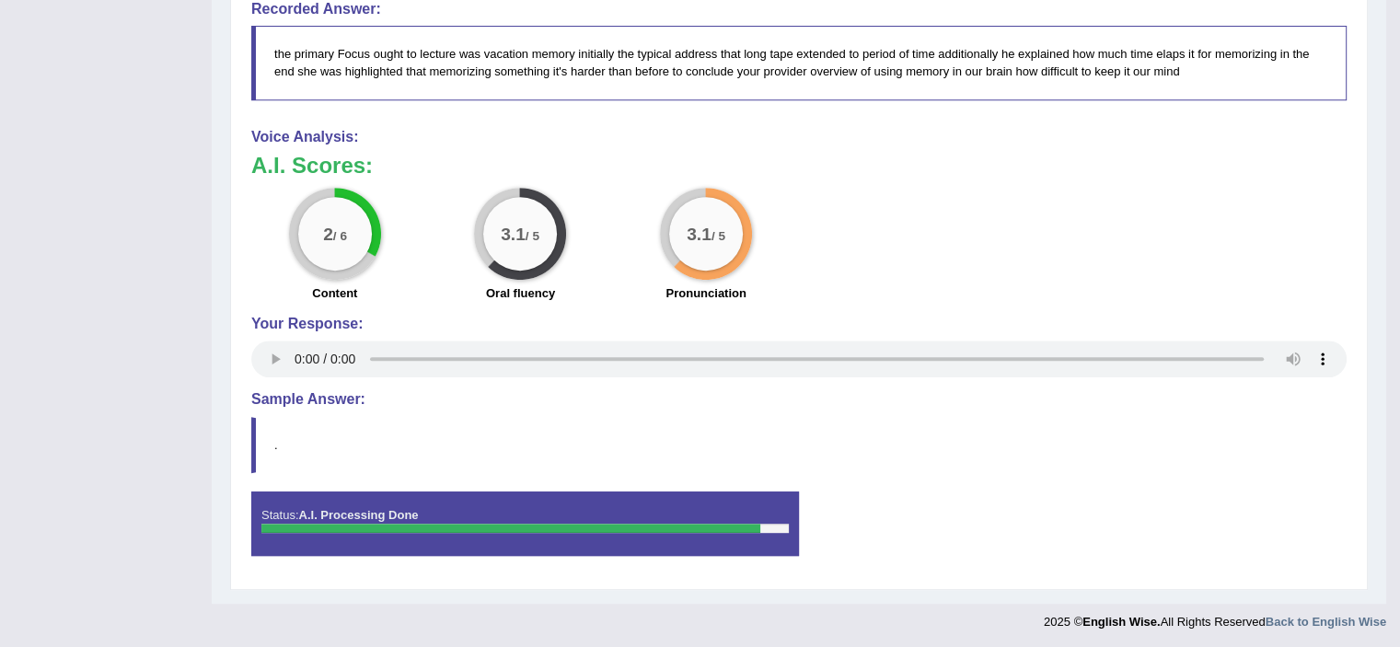
scroll to position [563, 0]
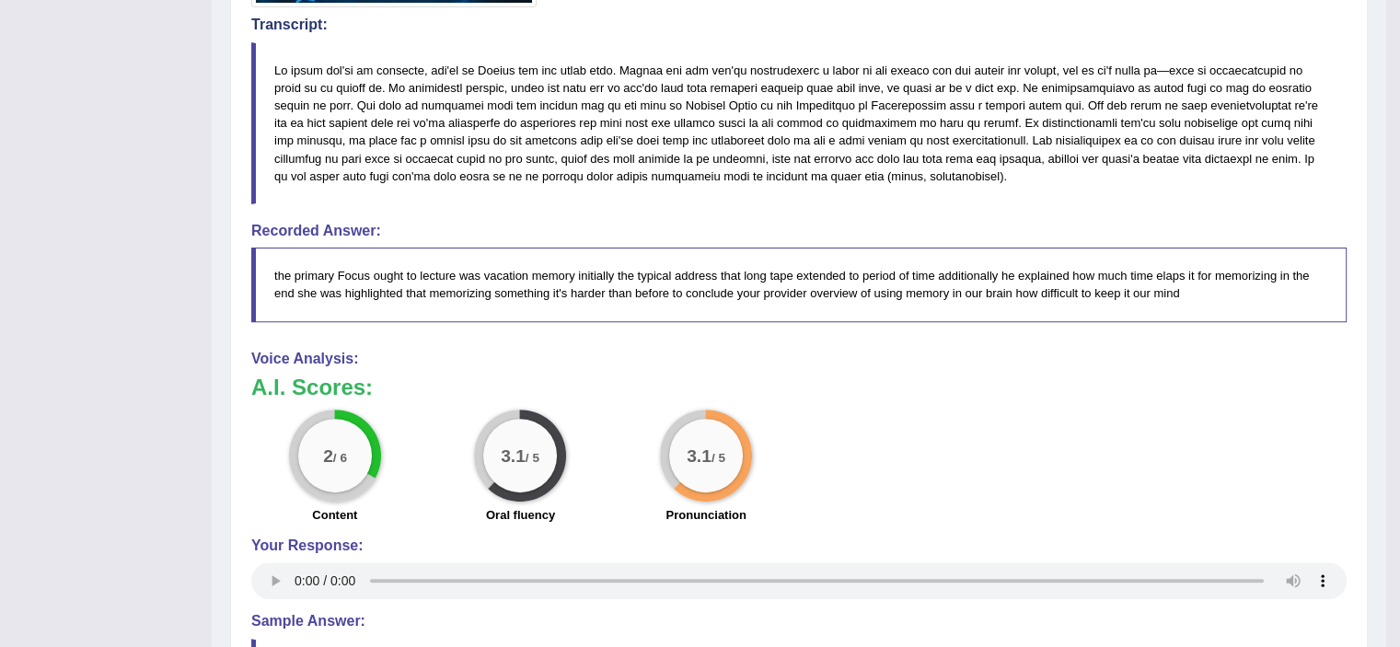
drag, startPoint x: 1391, startPoint y: 410, endPoint x: 1406, endPoint y: 333, distance: 78.7
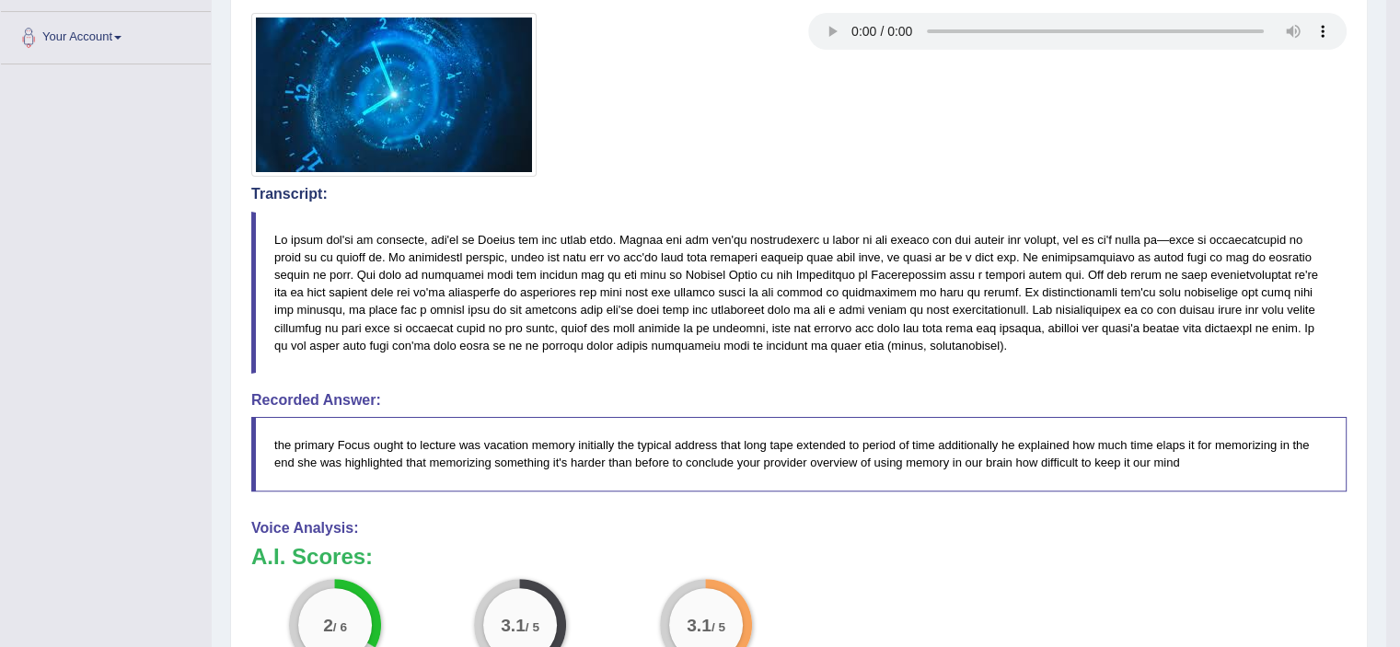
scroll to position [361, 0]
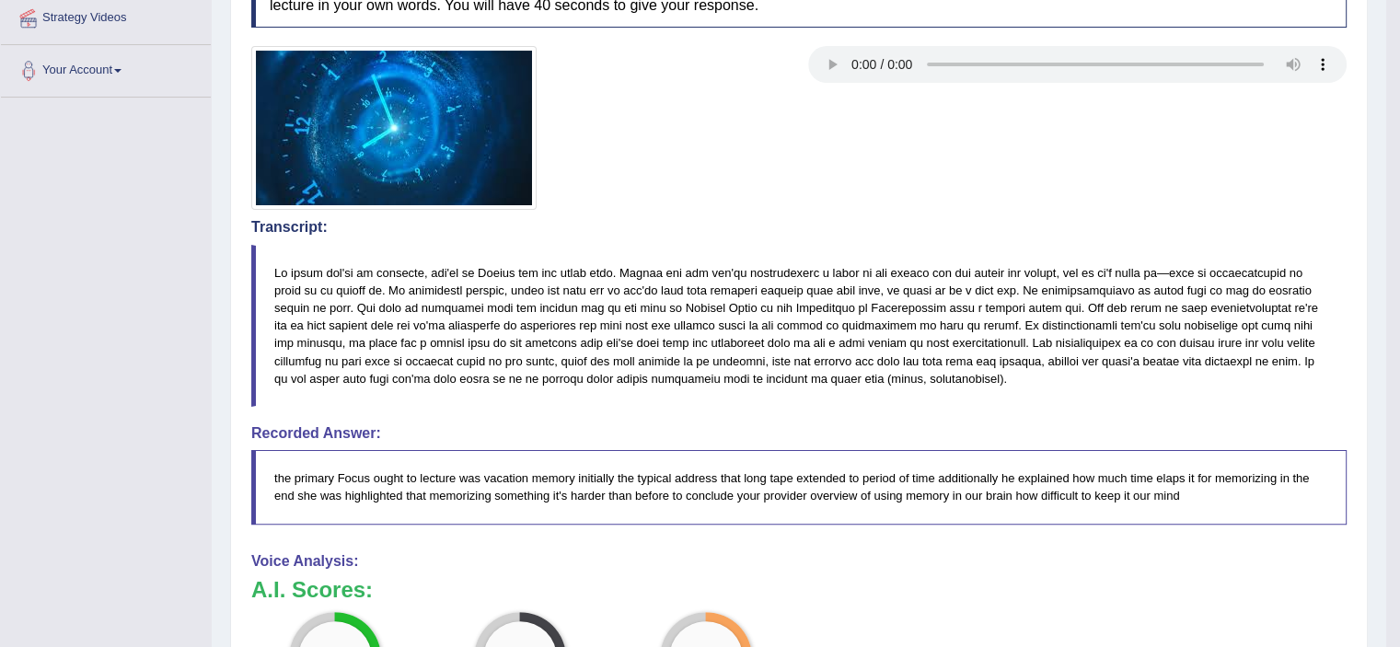
drag, startPoint x: 280, startPoint y: 261, endPoint x: 390, endPoint y: 294, distance: 115.3
click at [390, 294] on blockquote at bounding box center [798, 326] width 1095 height 162
drag, startPoint x: 390, startPoint y: 294, endPoint x: 581, endPoint y: 364, distance: 202.9
click at [581, 364] on blockquote at bounding box center [798, 326] width 1095 height 162
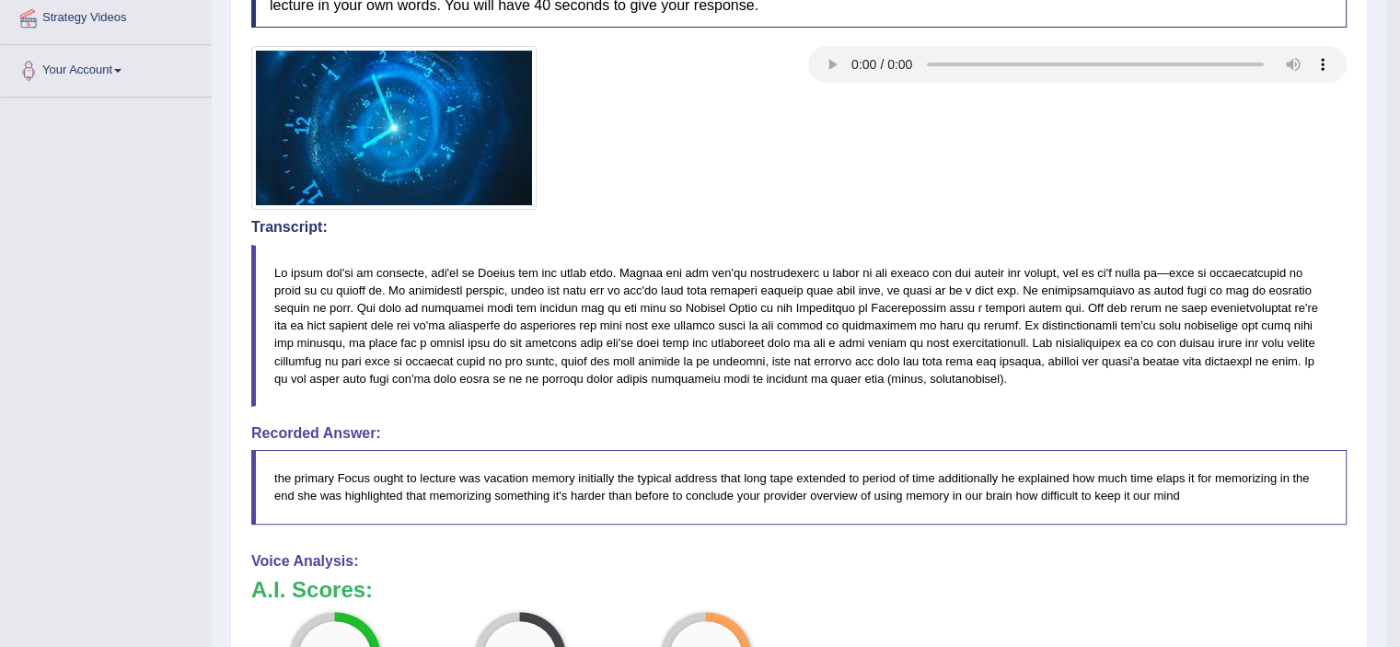
scroll to position [27, 0]
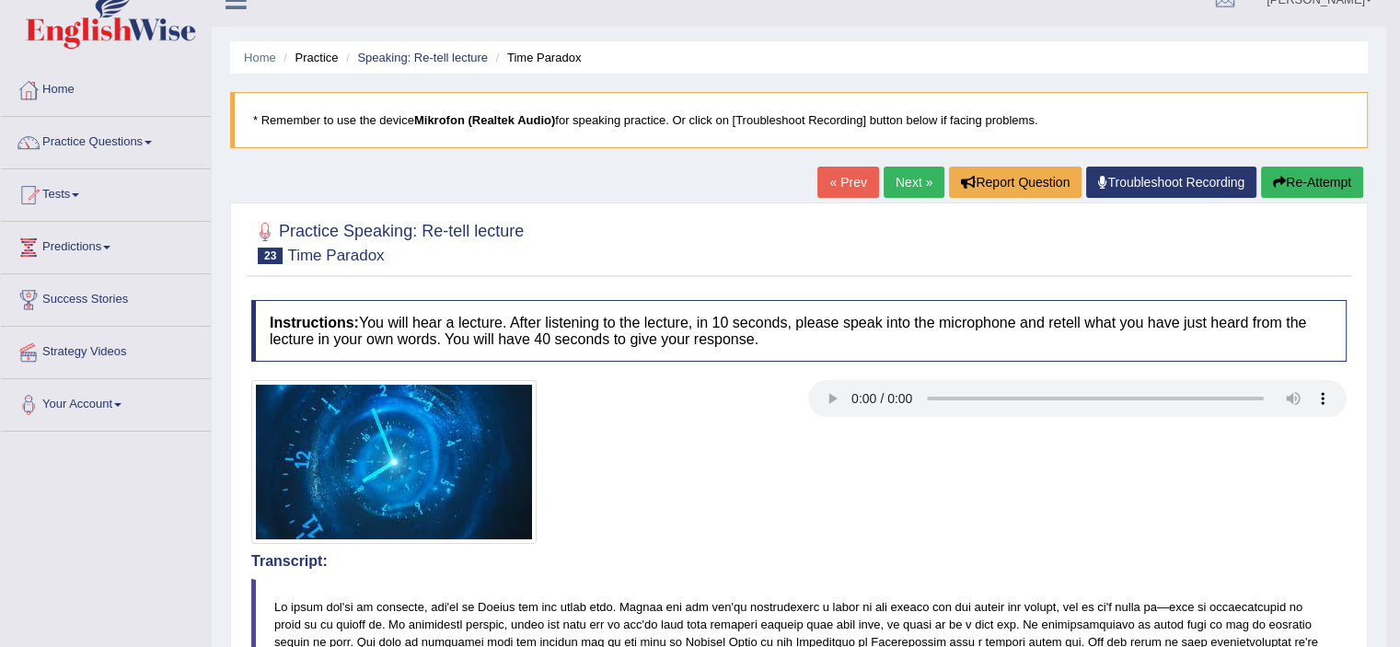
click at [916, 182] on link "Next »" at bounding box center [913, 182] width 61 height 31
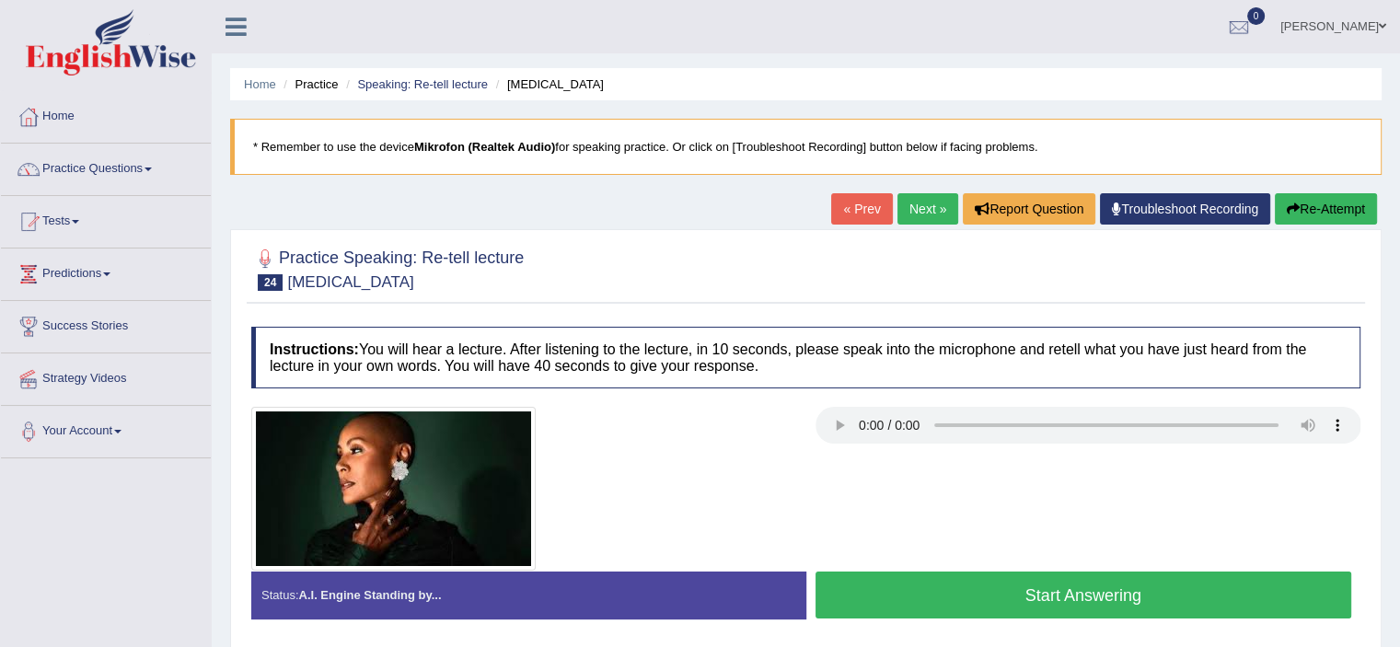
click at [1070, 585] on button "Start Answering" at bounding box center [1083, 594] width 536 height 47
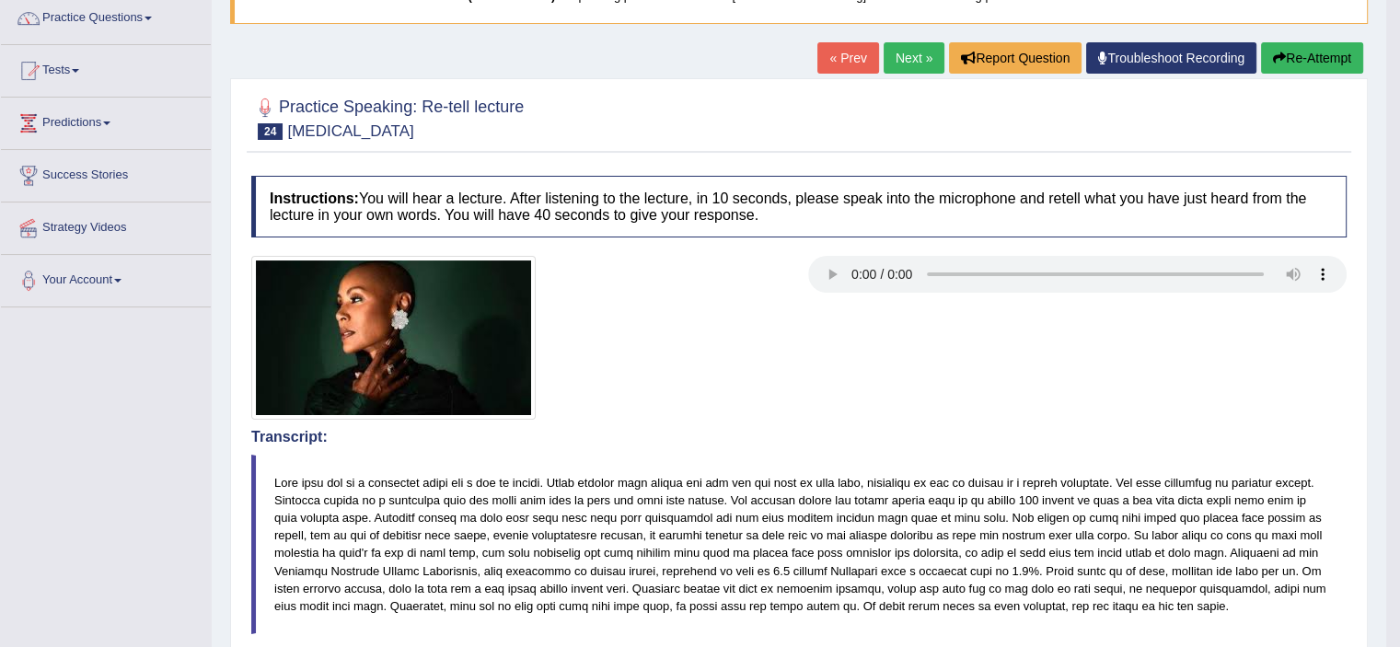
scroll to position [40, 0]
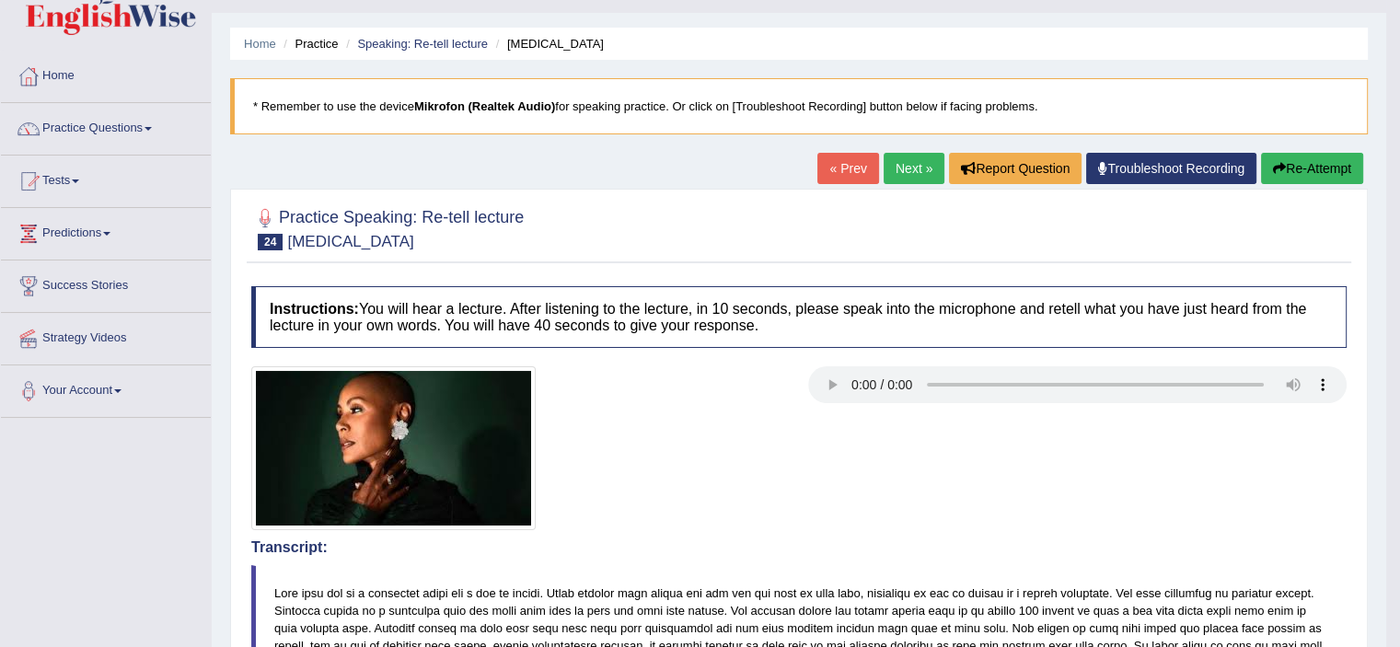
click at [890, 165] on link "Next »" at bounding box center [913, 168] width 61 height 31
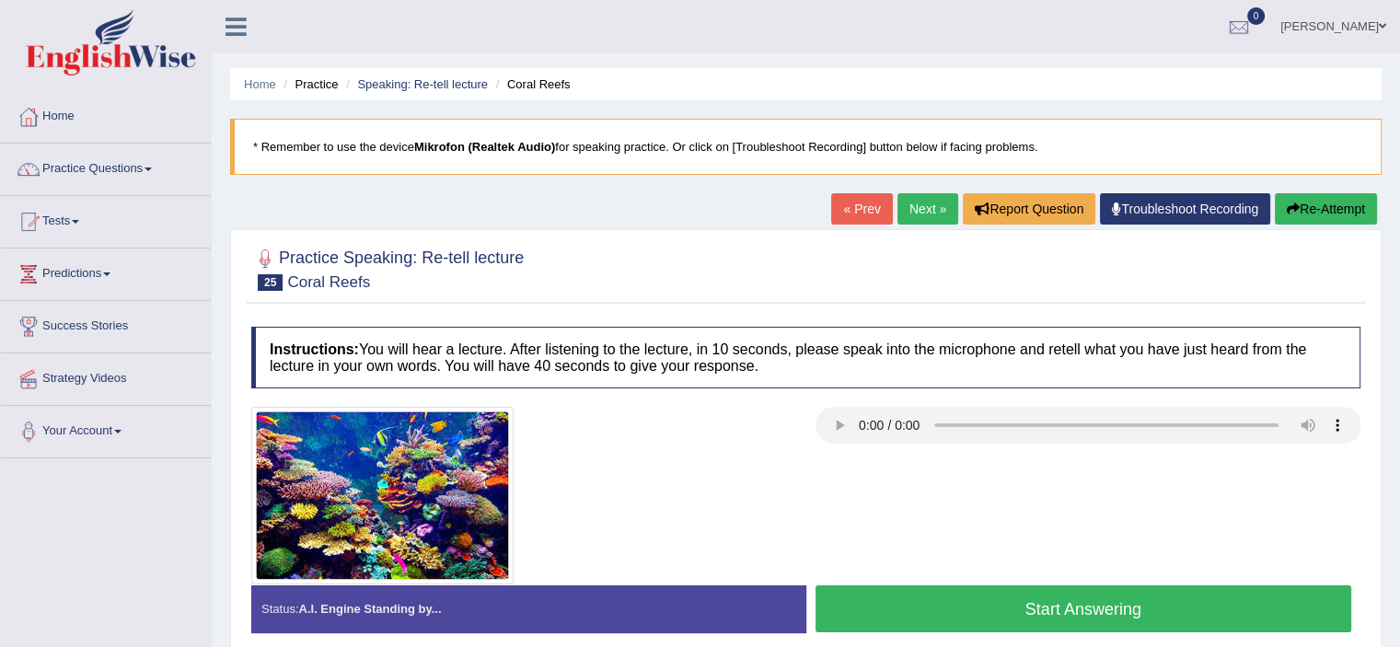
click at [986, 609] on button "Start Answering" at bounding box center [1083, 608] width 536 height 47
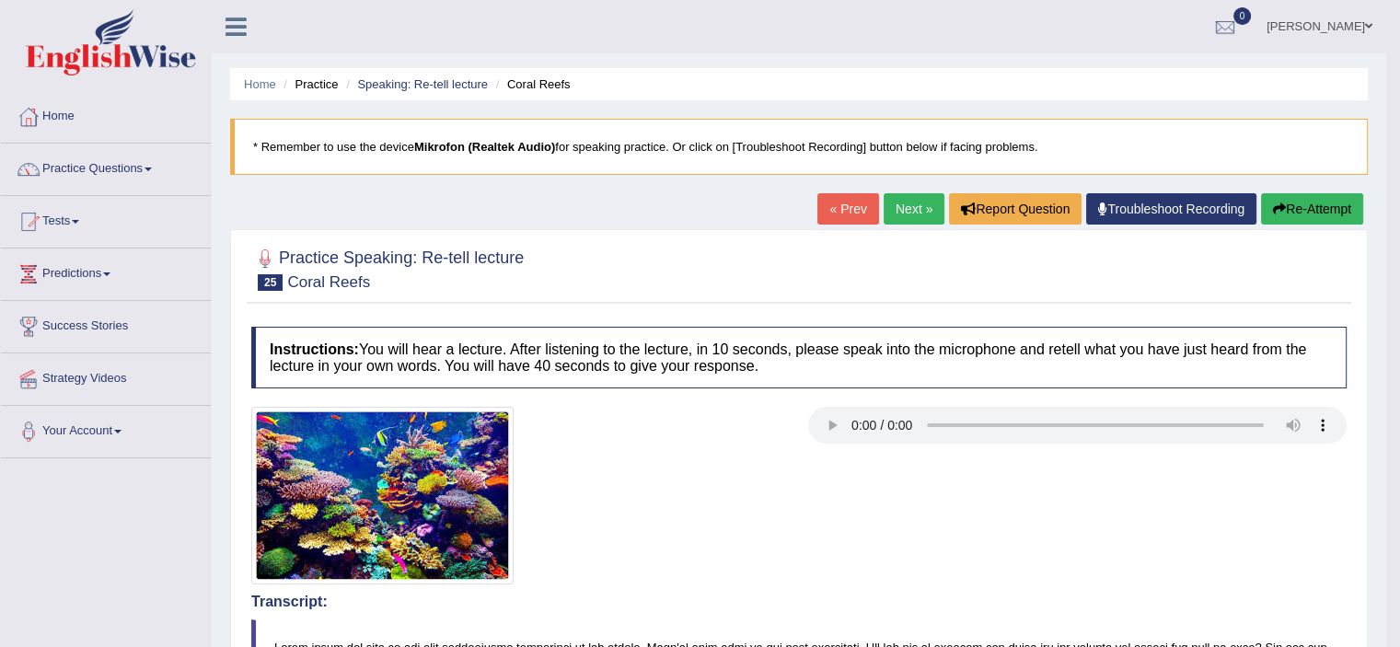
click at [1292, 211] on button "Re-Attempt" at bounding box center [1312, 208] width 102 height 31
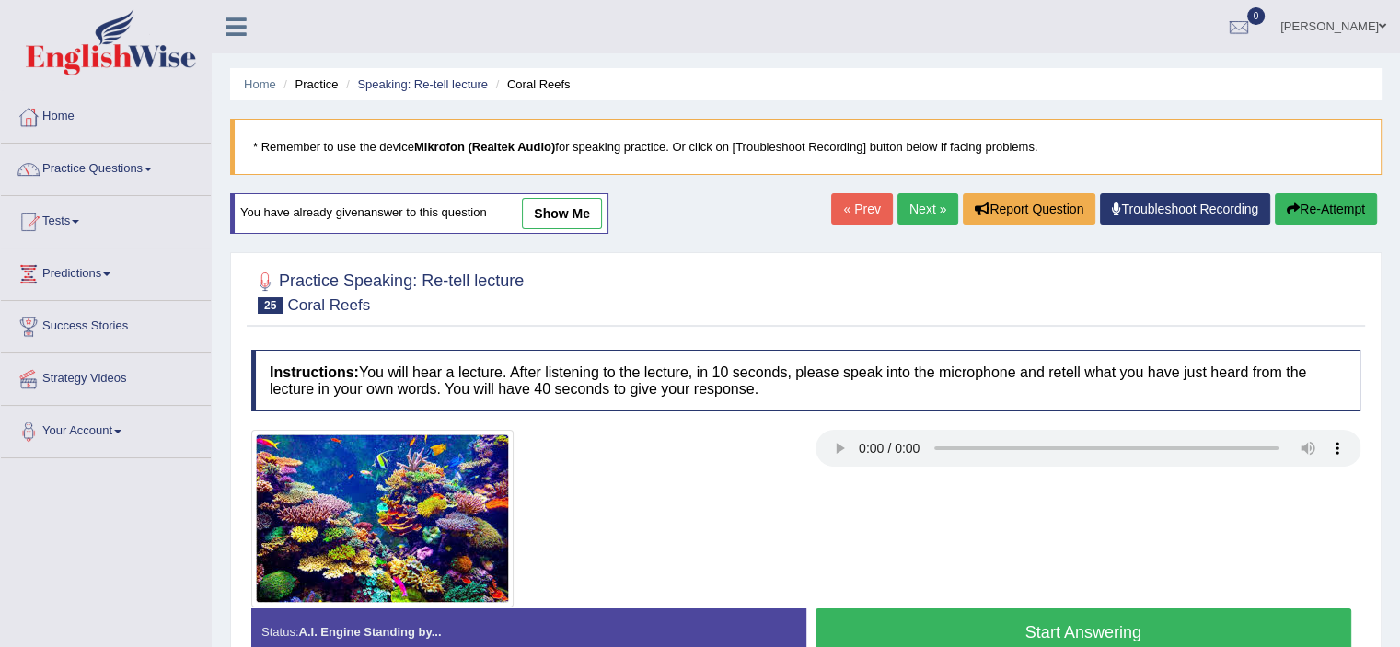
click at [916, 621] on button "Start Answering" at bounding box center [1083, 631] width 536 height 47
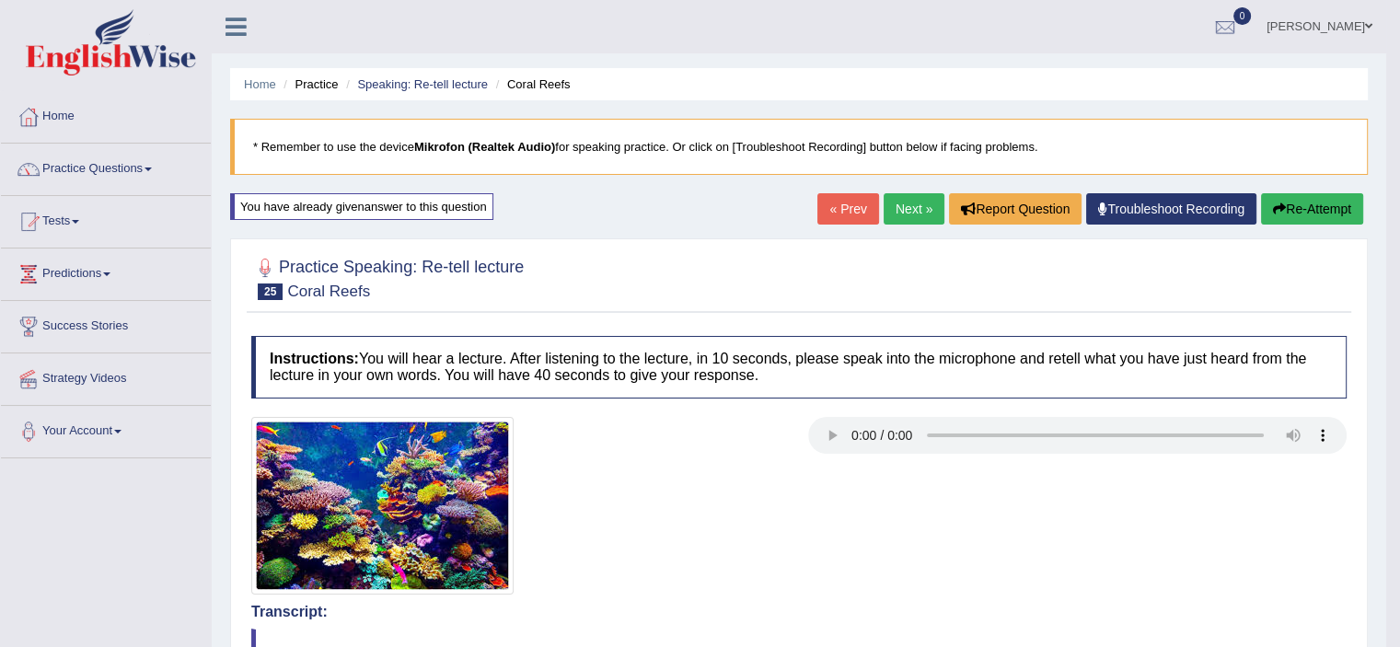
click at [907, 202] on link "Next »" at bounding box center [913, 208] width 61 height 31
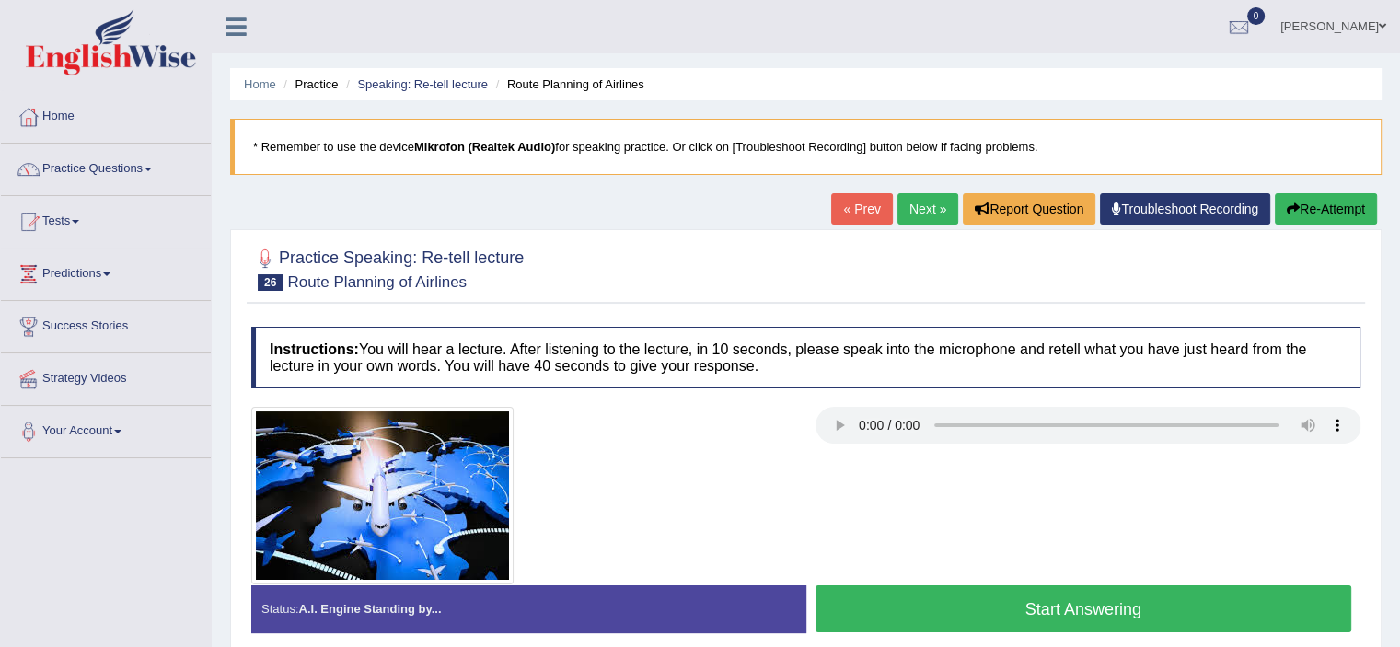
click at [1150, 611] on button "Start Answering" at bounding box center [1083, 608] width 536 height 47
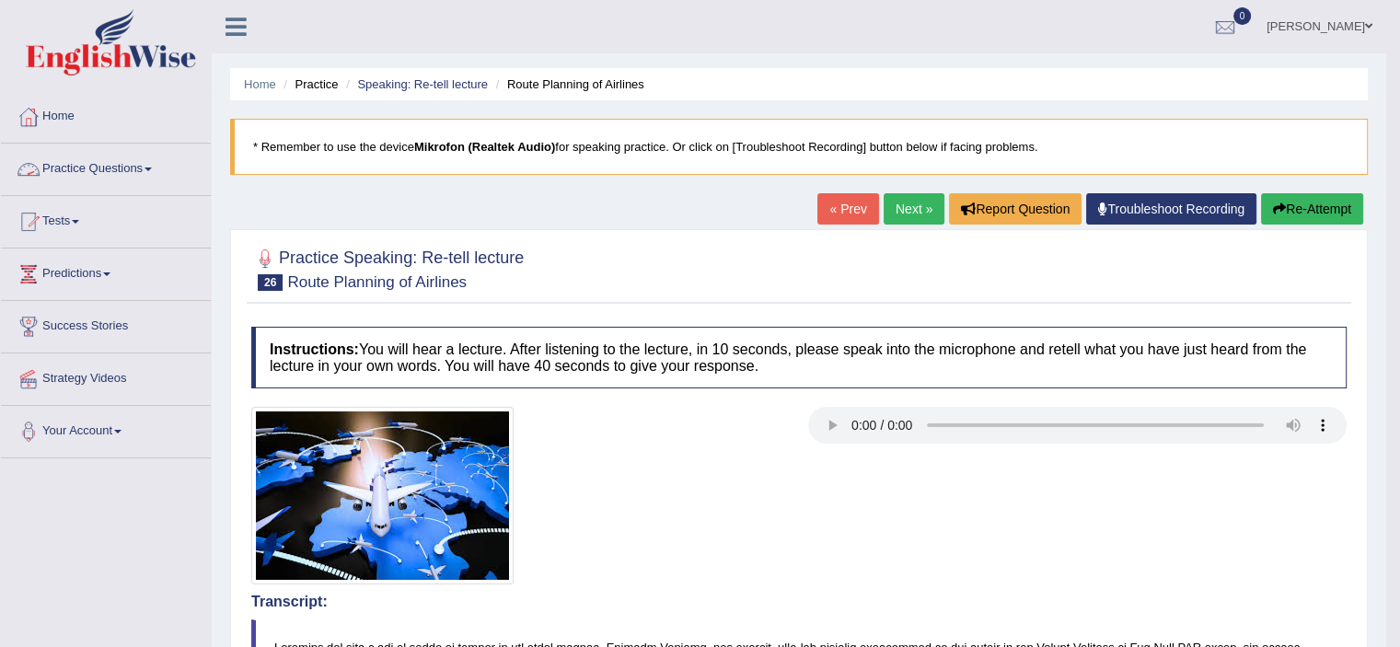
click at [76, 153] on link "Practice Questions" at bounding box center [106, 167] width 210 height 46
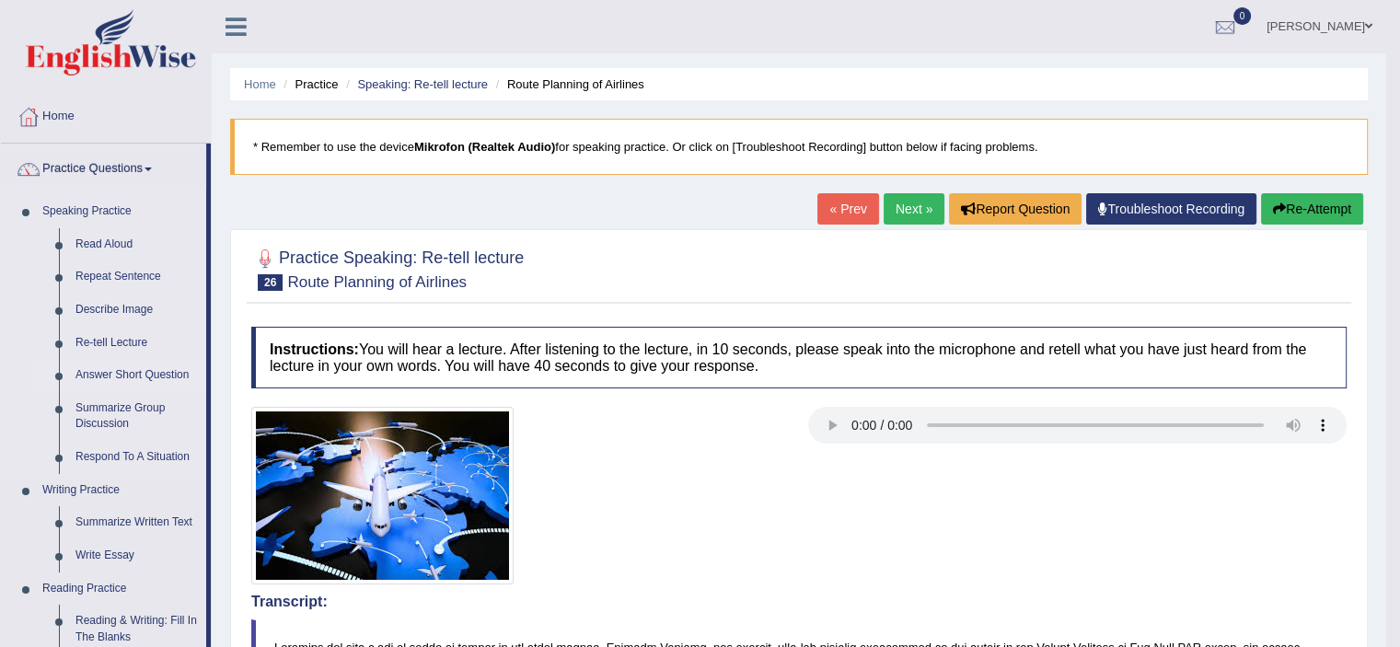
click at [140, 380] on link "Answer Short Question" at bounding box center [136, 375] width 139 height 33
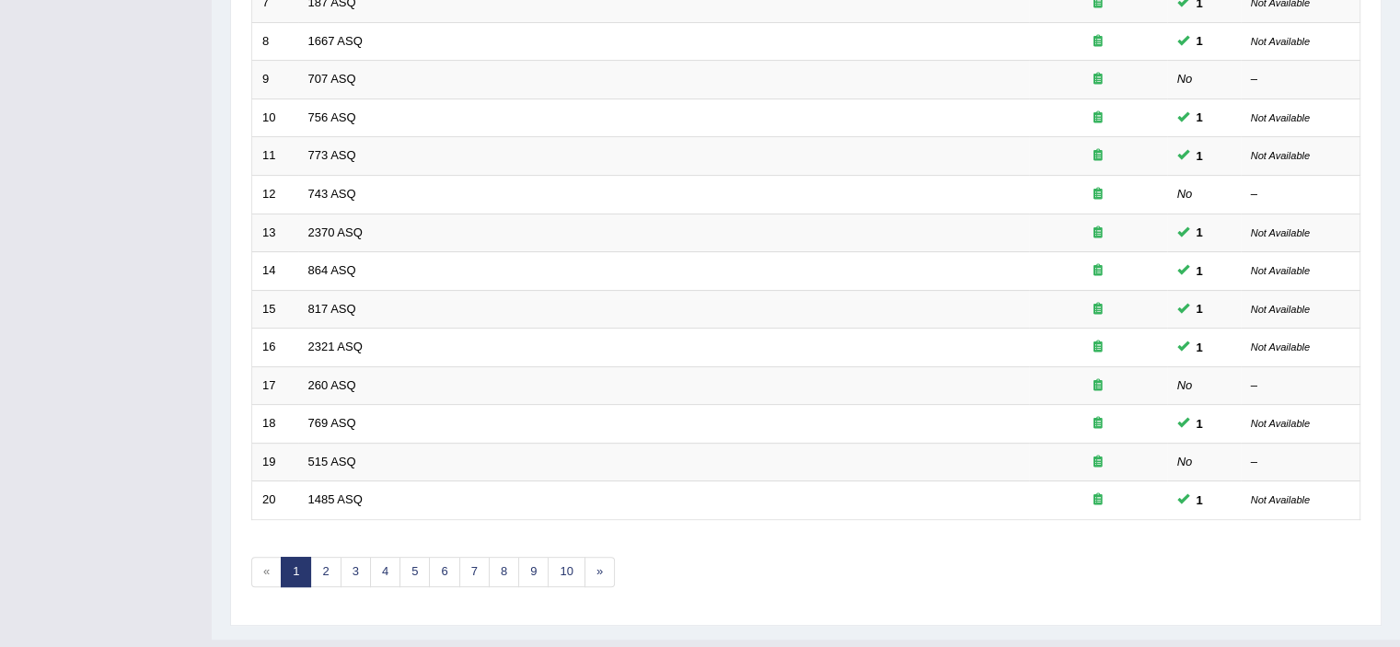
scroll to position [566, 0]
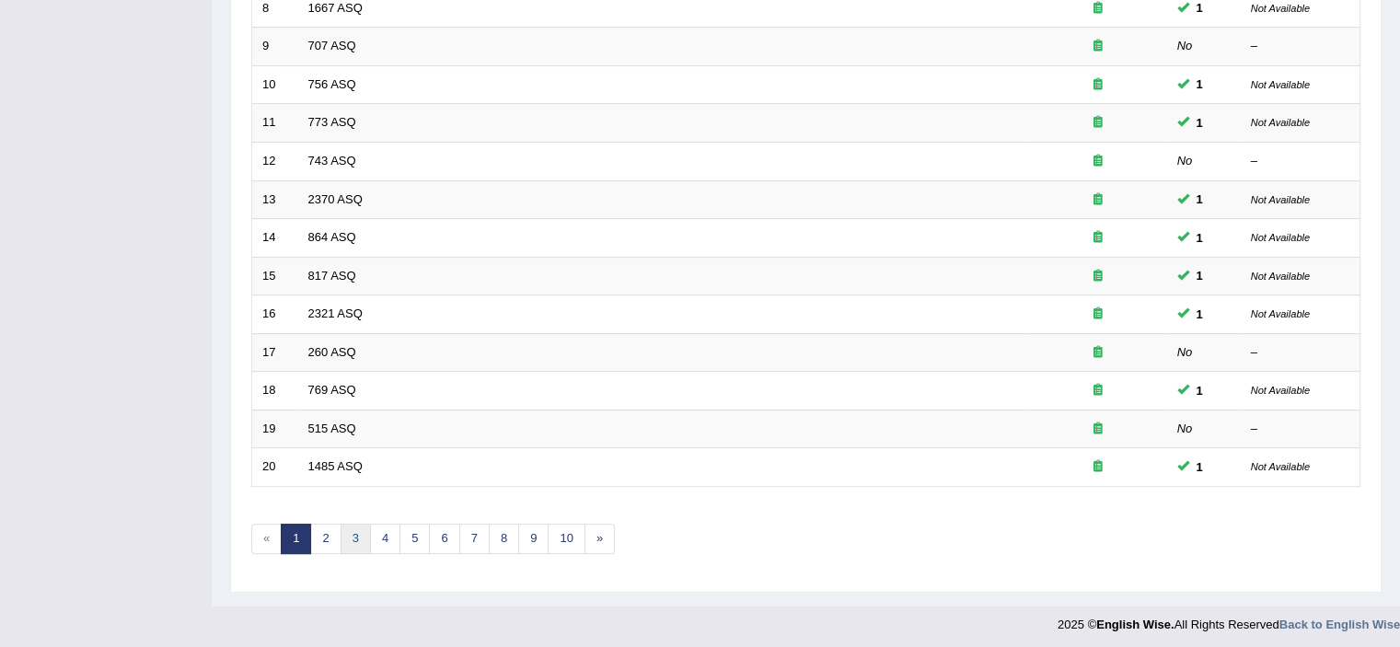
click at [342, 533] on link "3" at bounding box center [355, 539] width 30 height 30
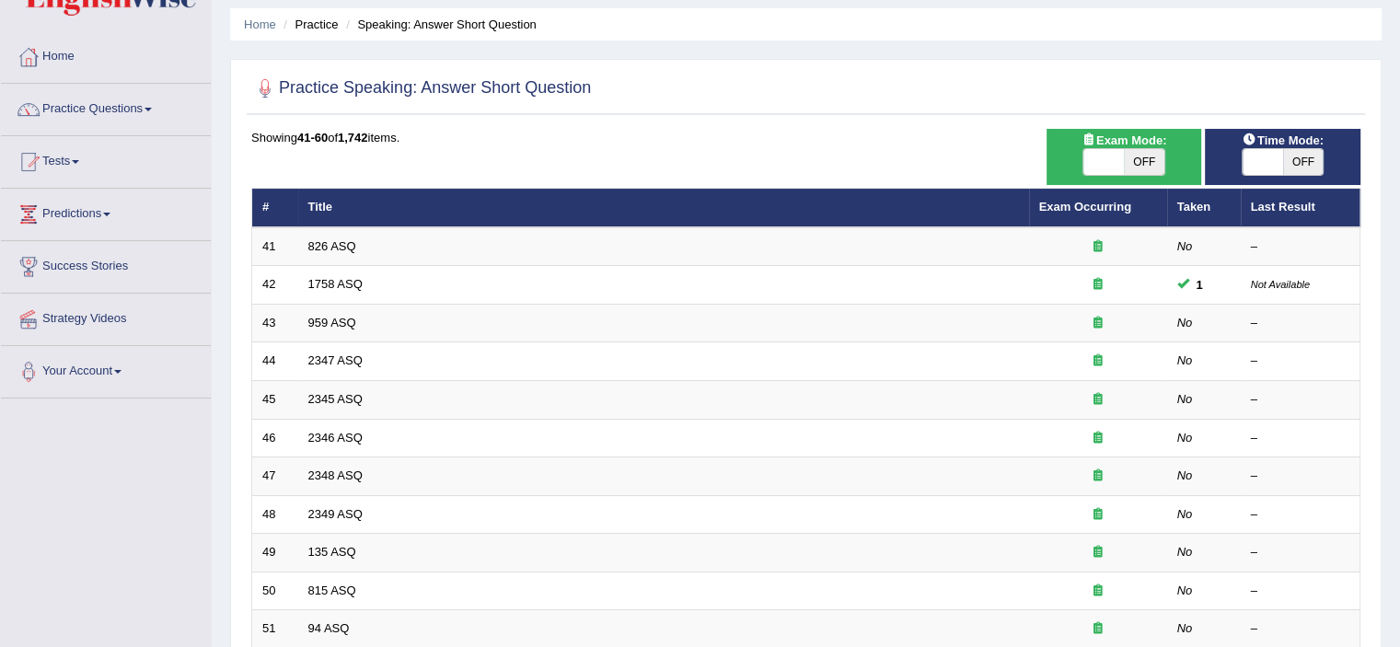
scroll to position [96, 0]
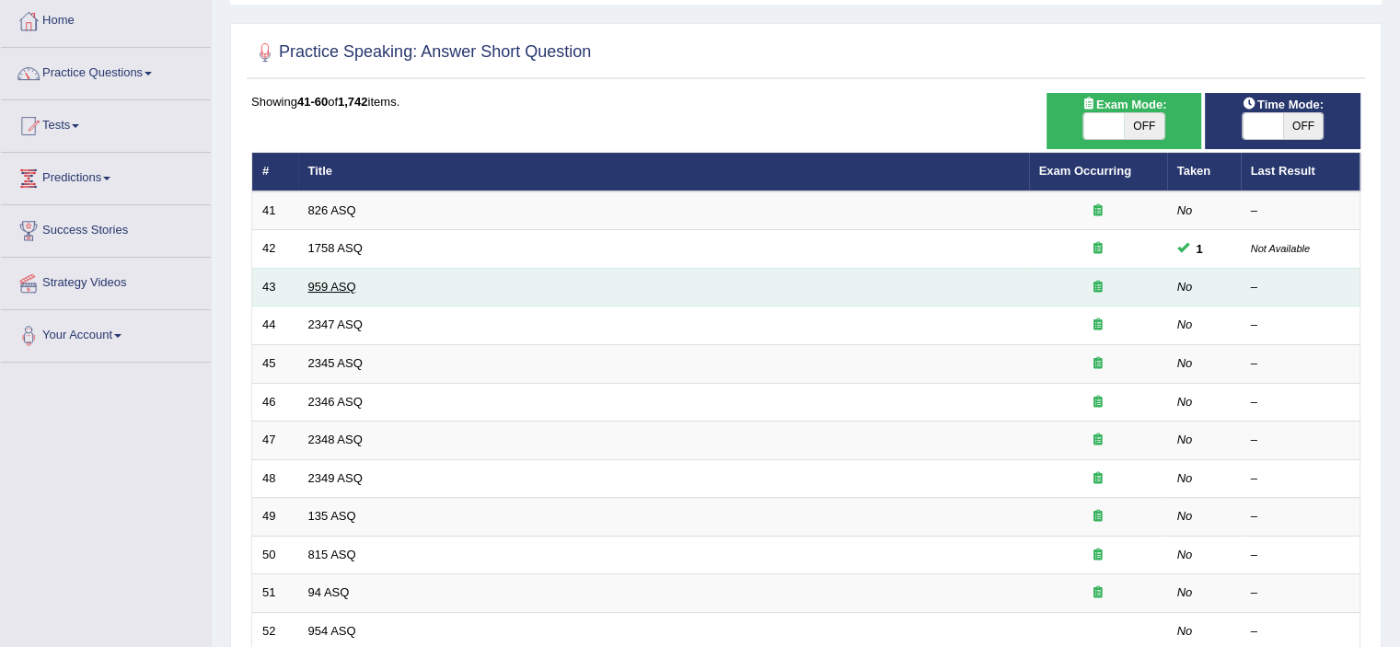
click at [332, 290] on link "959 ASQ" at bounding box center [332, 287] width 48 height 14
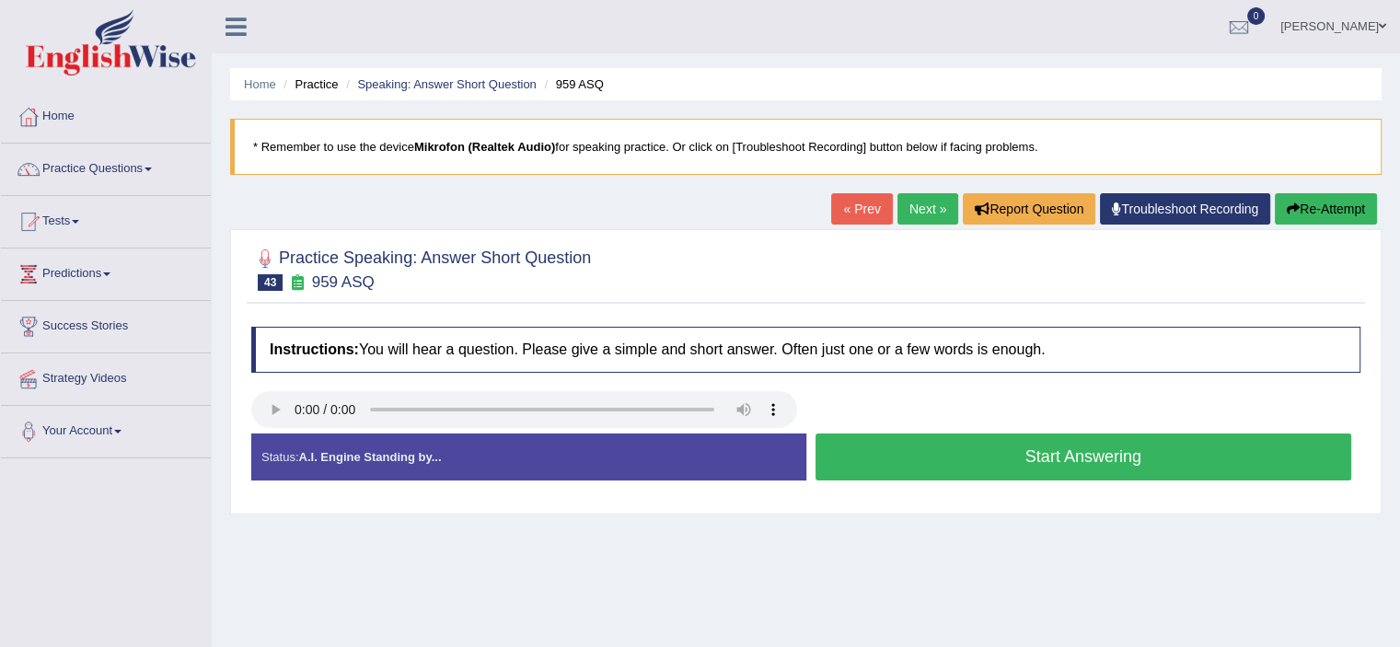
click at [1134, 452] on button "Start Answering" at bounding box center [1083, 456] width 536 height 47
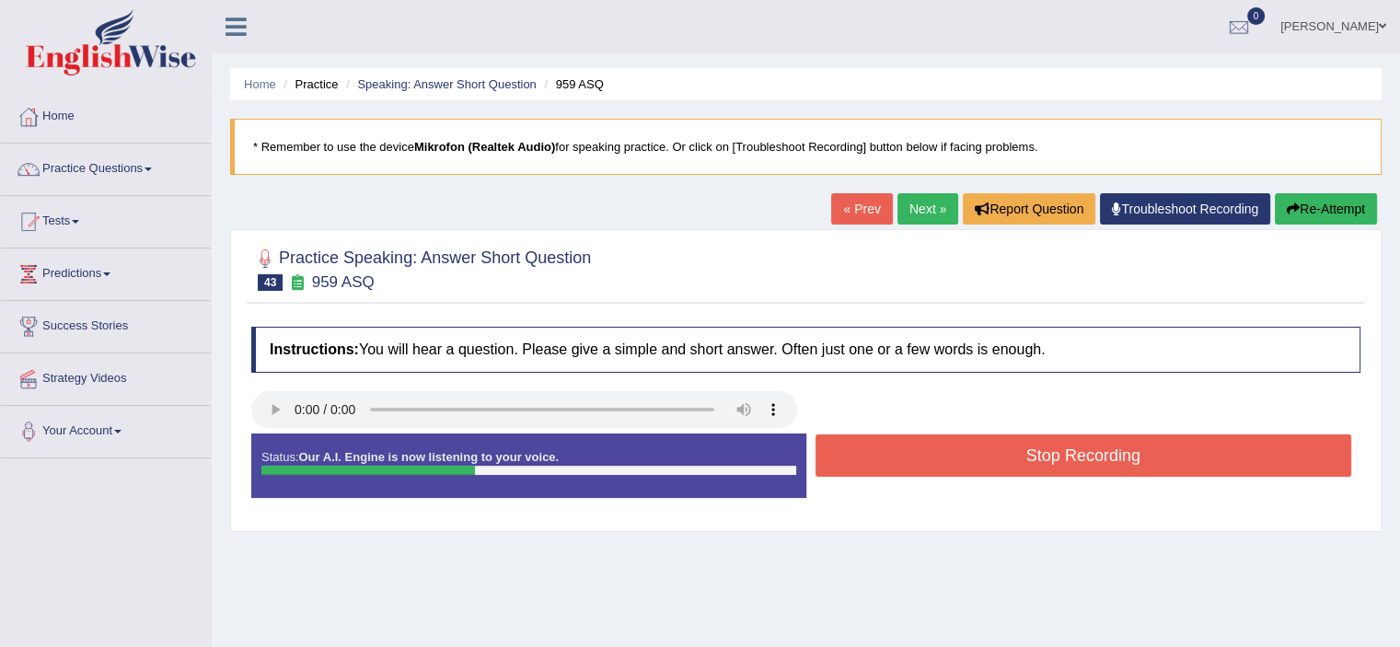
click at [1134, 452] on button "Stop Recording" at bounding box center [1083, 455] width 536 height 42
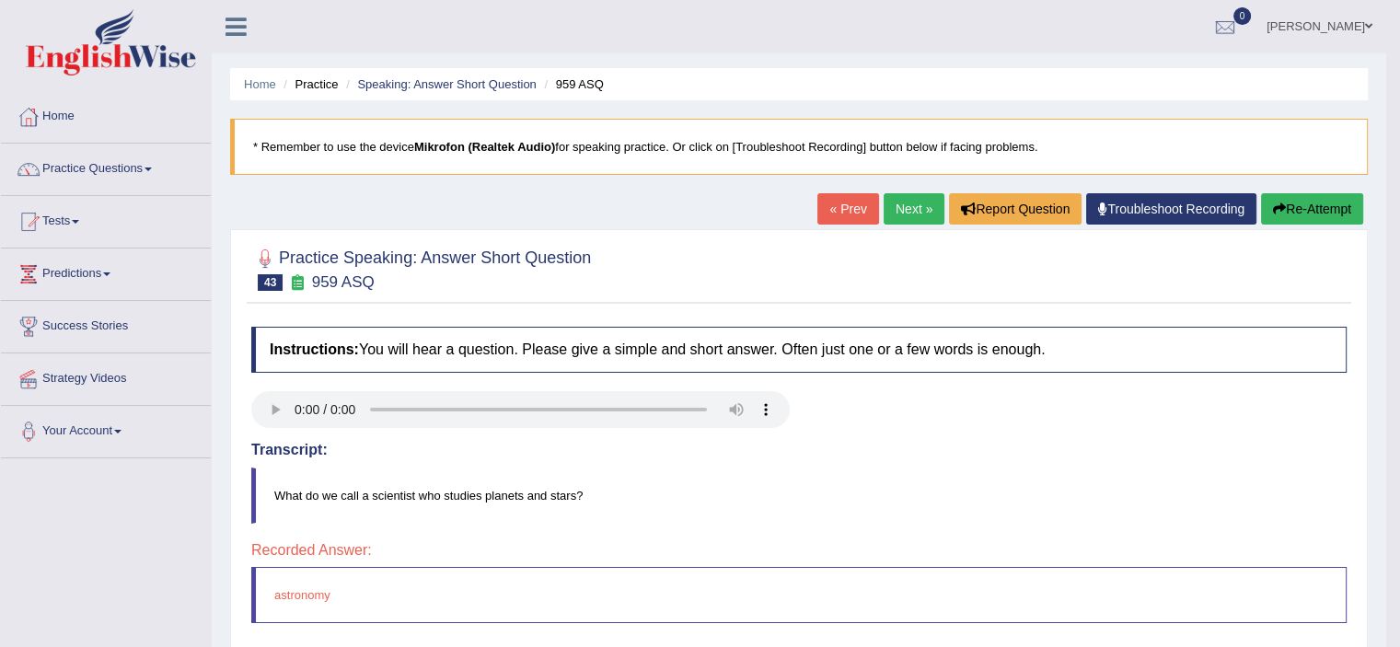
click at [930, 202] on link "Next »" at bounding box center [913, 208] width 61 height 31
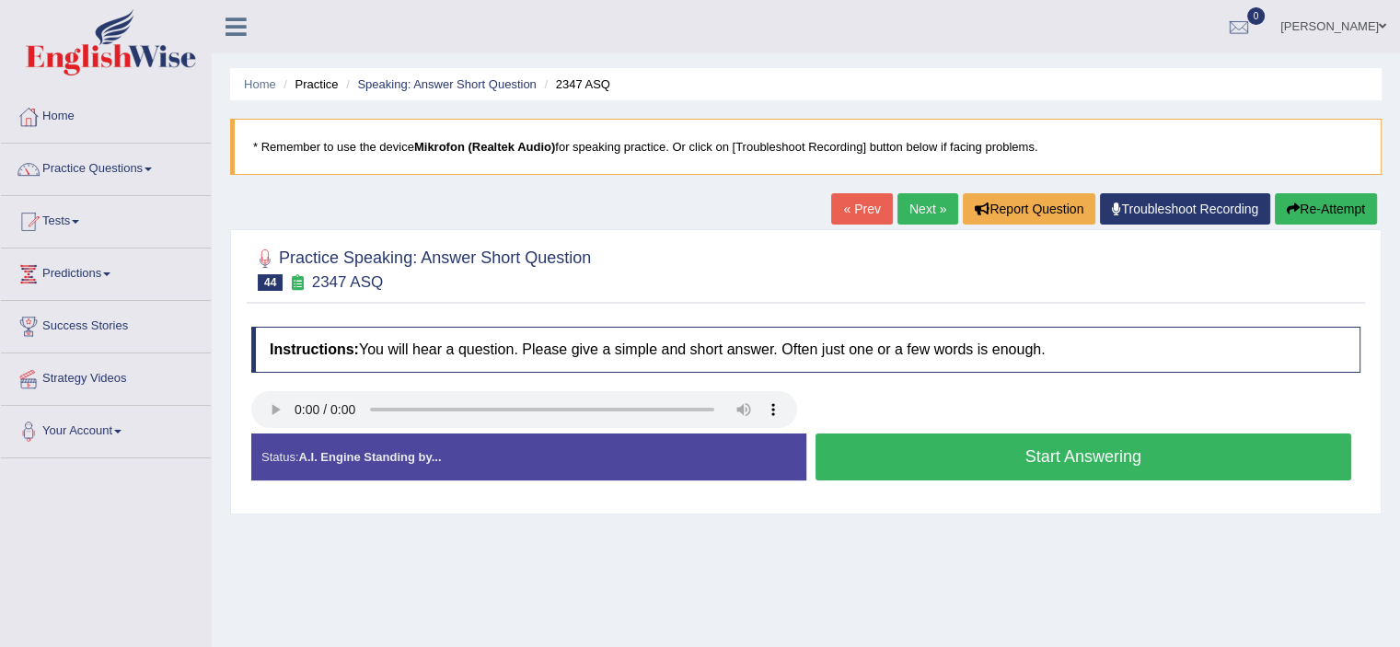
click at [979, 463] on button "Start Answering" at bounding box center [1083, 456] width 536 height 47
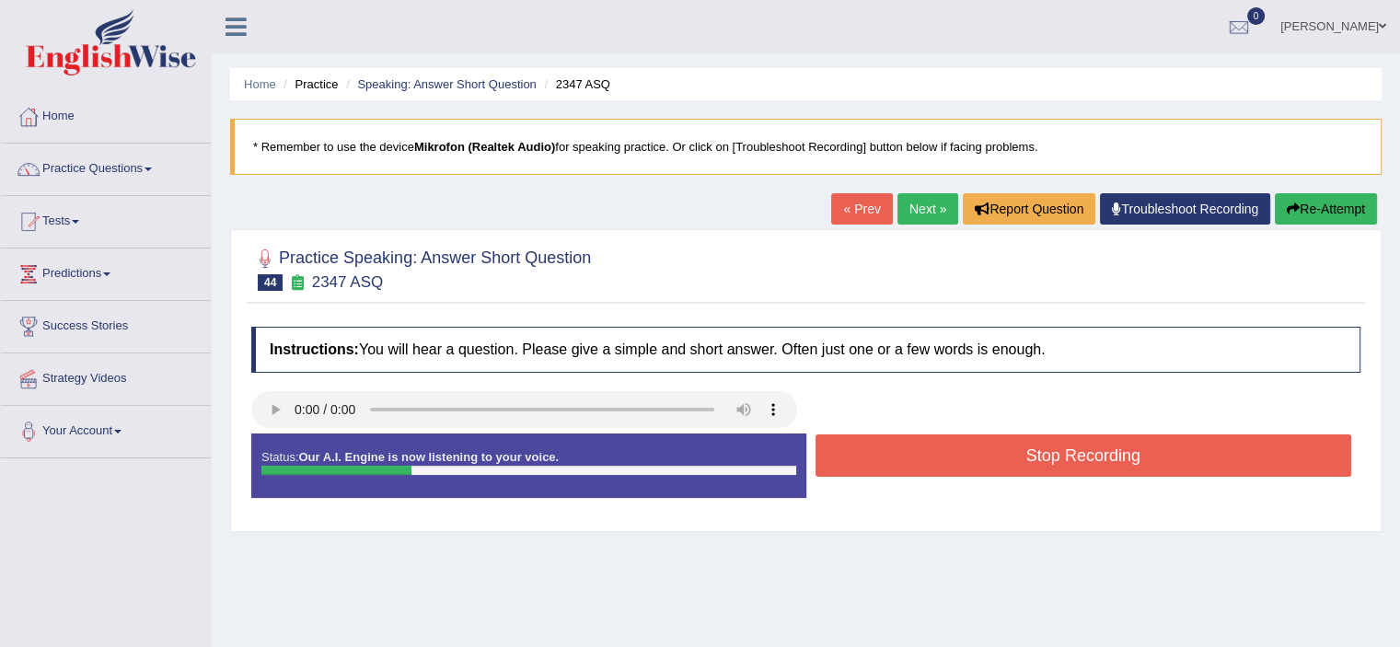
click at [979, 463] on button "Stop Recording" at bounding box center [1083, 455] width 536 height 42
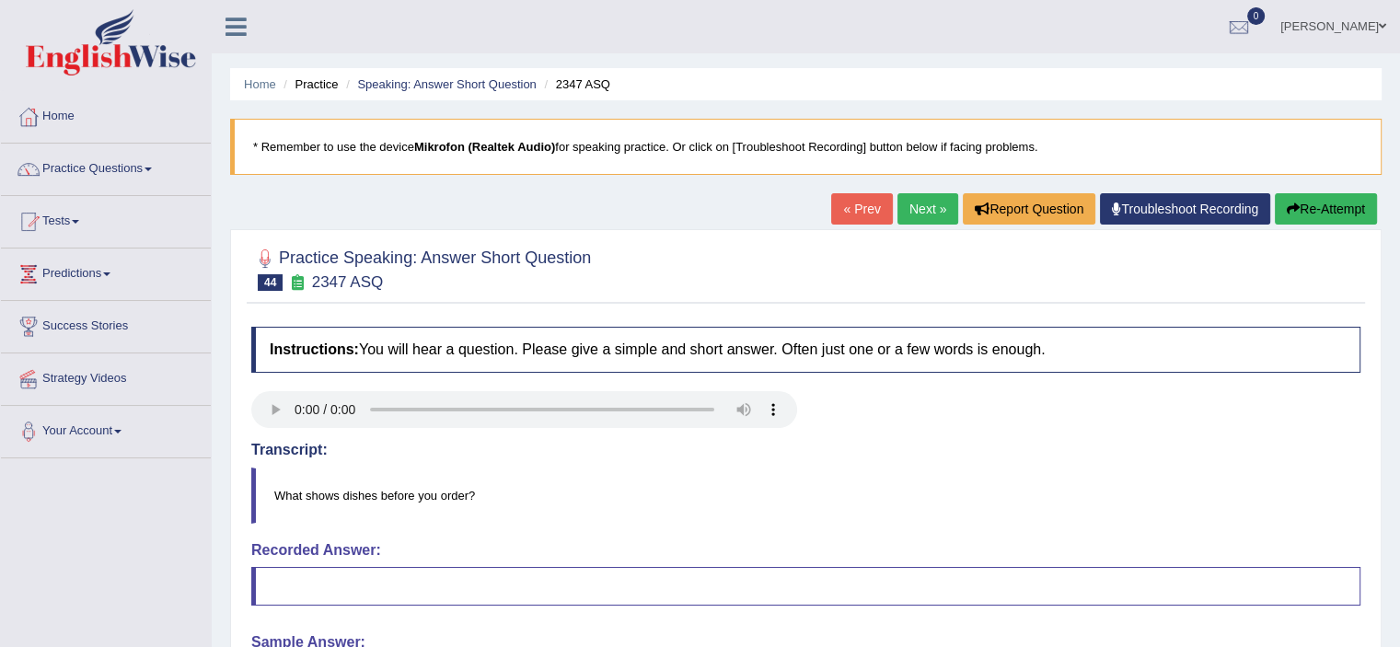
click at [931, 202] on link "Next »" at bounding box center [927, 208] width 61 height 31
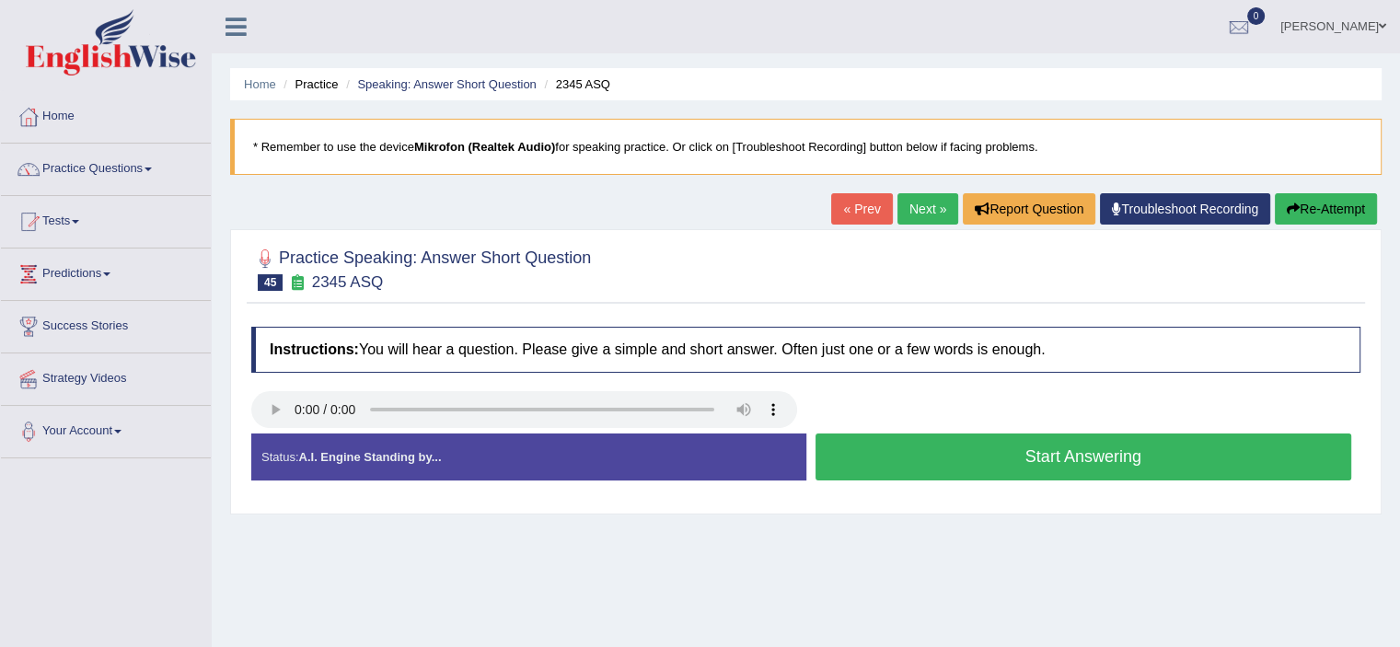
click at [1037, 452] on button "Start Answering" at bounding box center [1083, 456] width 536 height 47
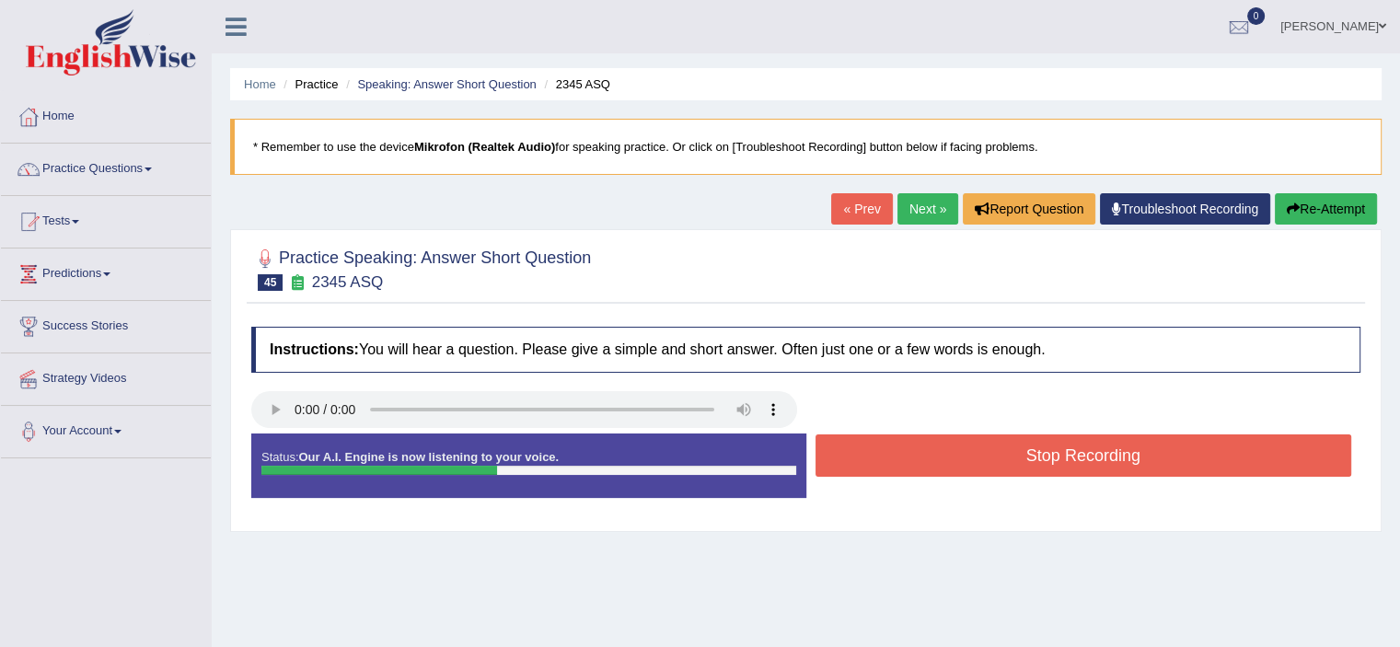
click at [1037, 452] on button "Stop Recording" at bounding box center [1083, 455] width 536 height 42
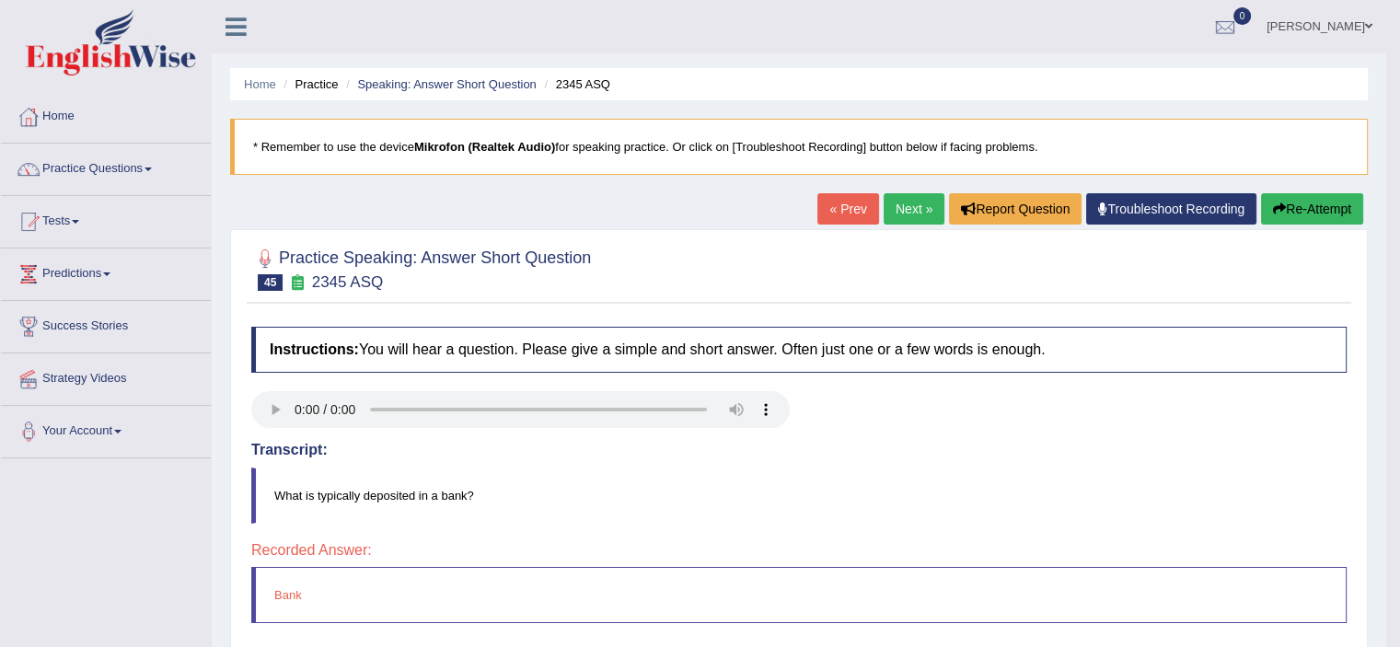
click at [883, 213] on link "Next »" at bounding box center [913, 208] width 61 height 31
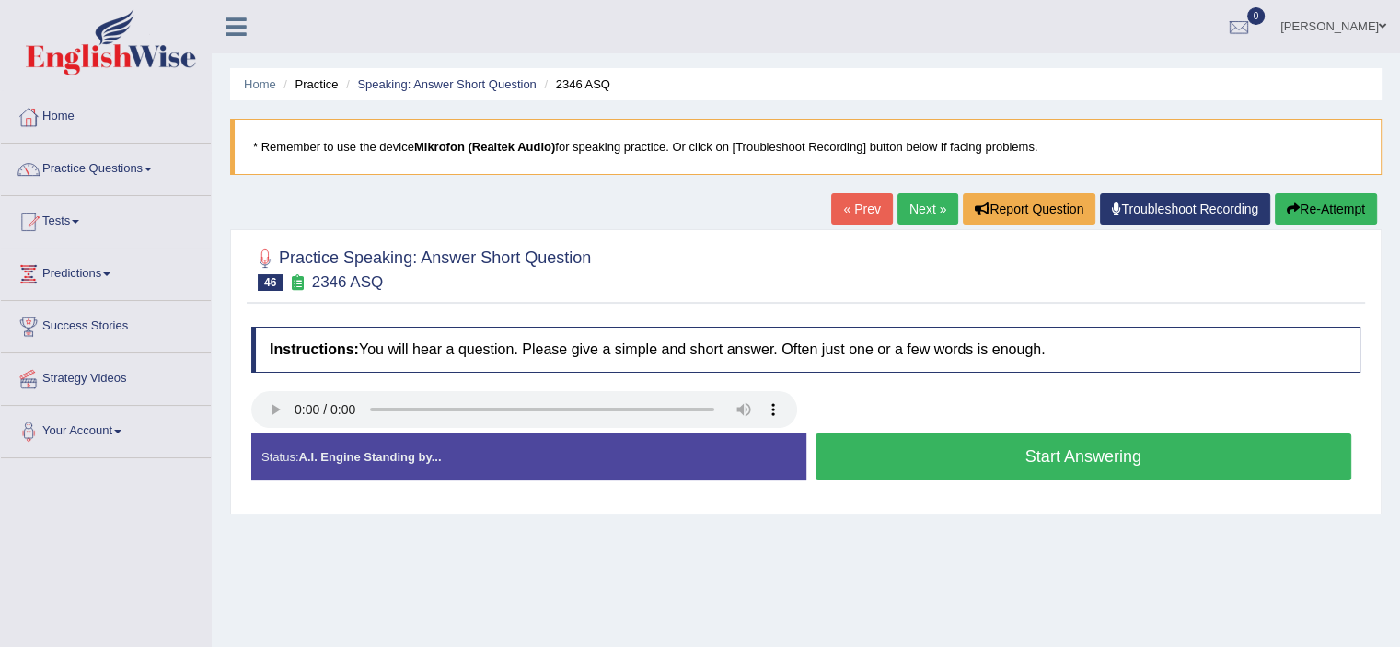
click at [955, 447] on button "Start Answering" at bounding box center [1083, 456] width 536 height 47
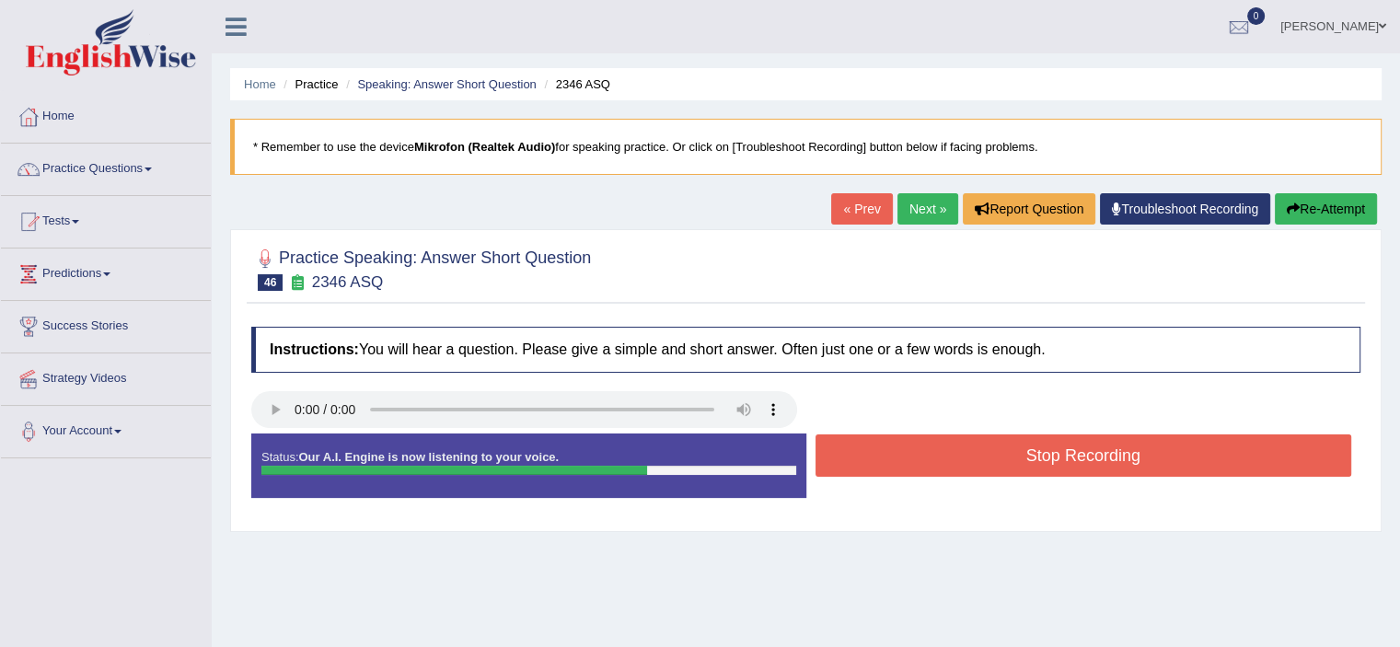
click at [955, 447] on button "Stop Recording" at bounding box center [1083, 455] width 536 height 42
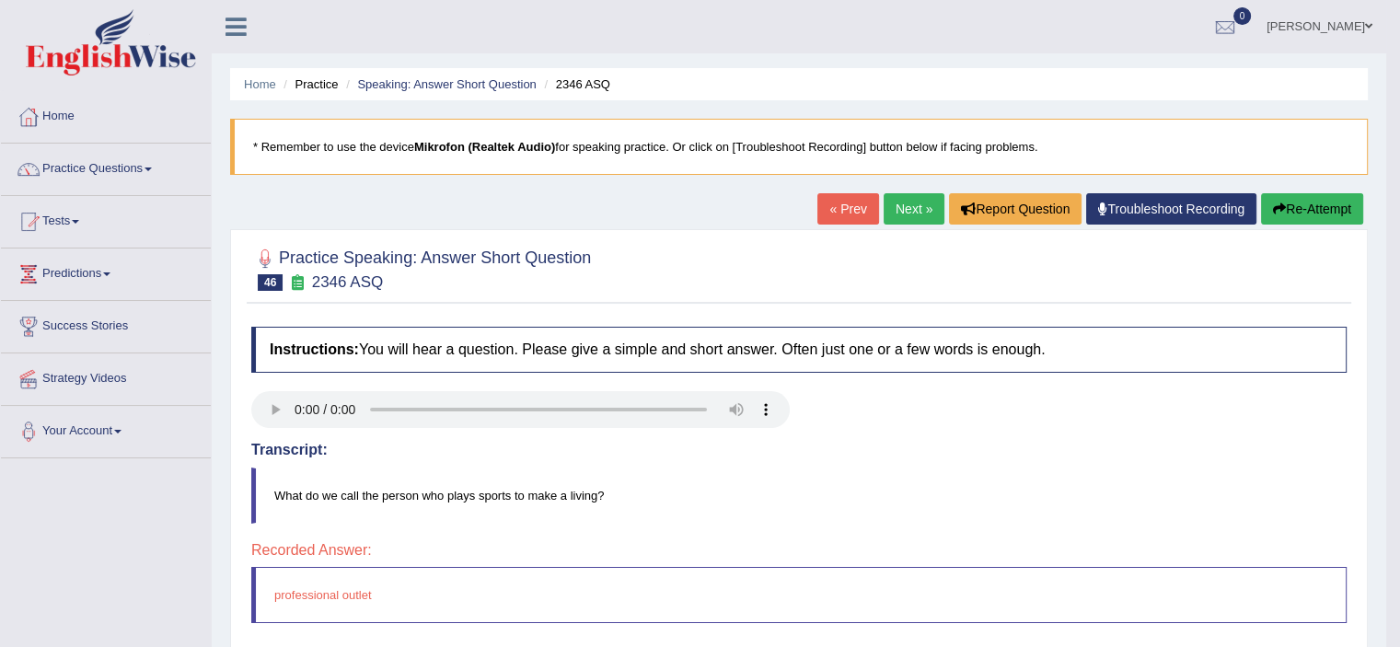
click at [894, 202] on link "Next »" at bounding box center [913, 208] width 61 height 31
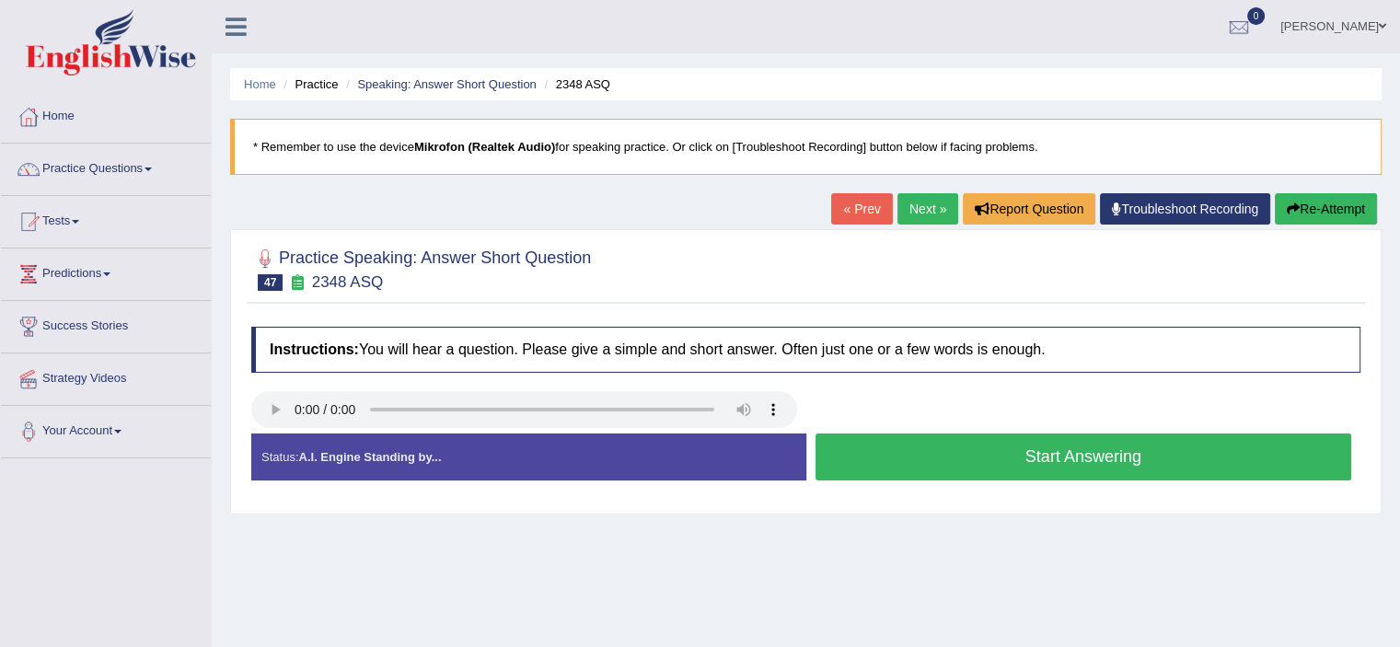
click at [1082, 463] on button "Start Answering" at bounding box center [1083, 456] width 536 height 47
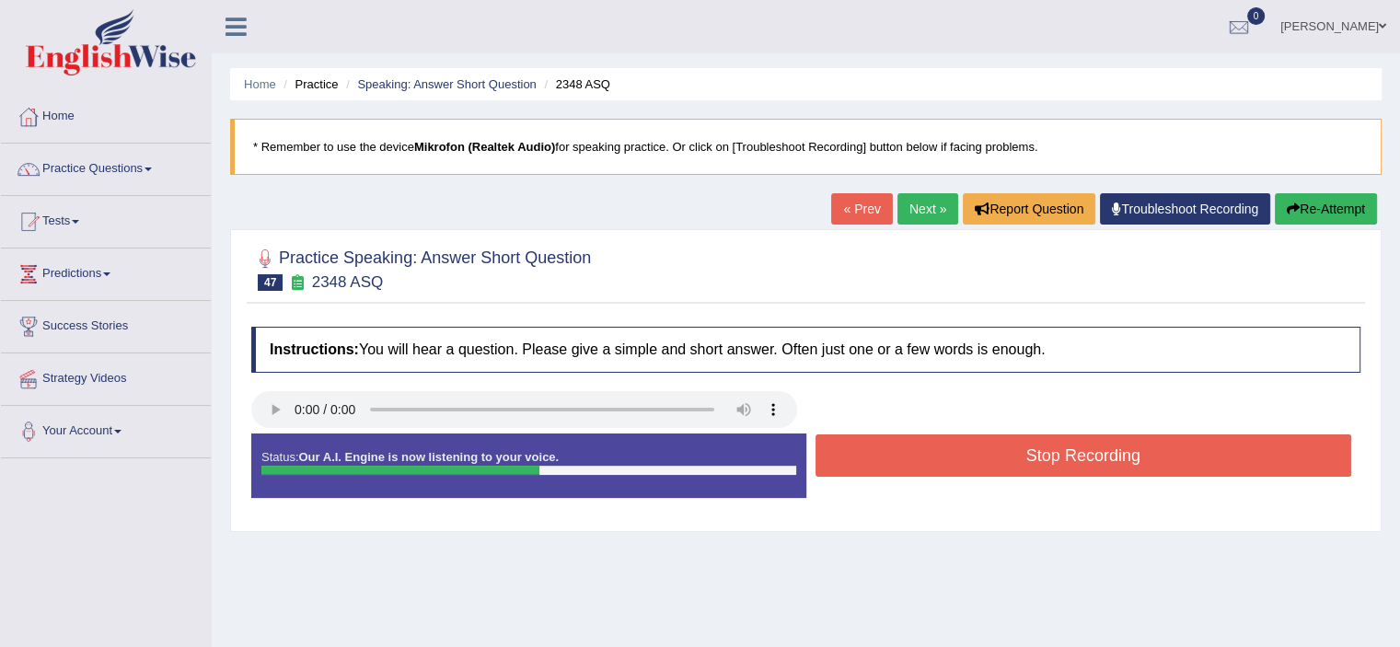
click at [1082, 463] on button "Stop Recording" at bounding box center [1083, 455] width 536 height 42
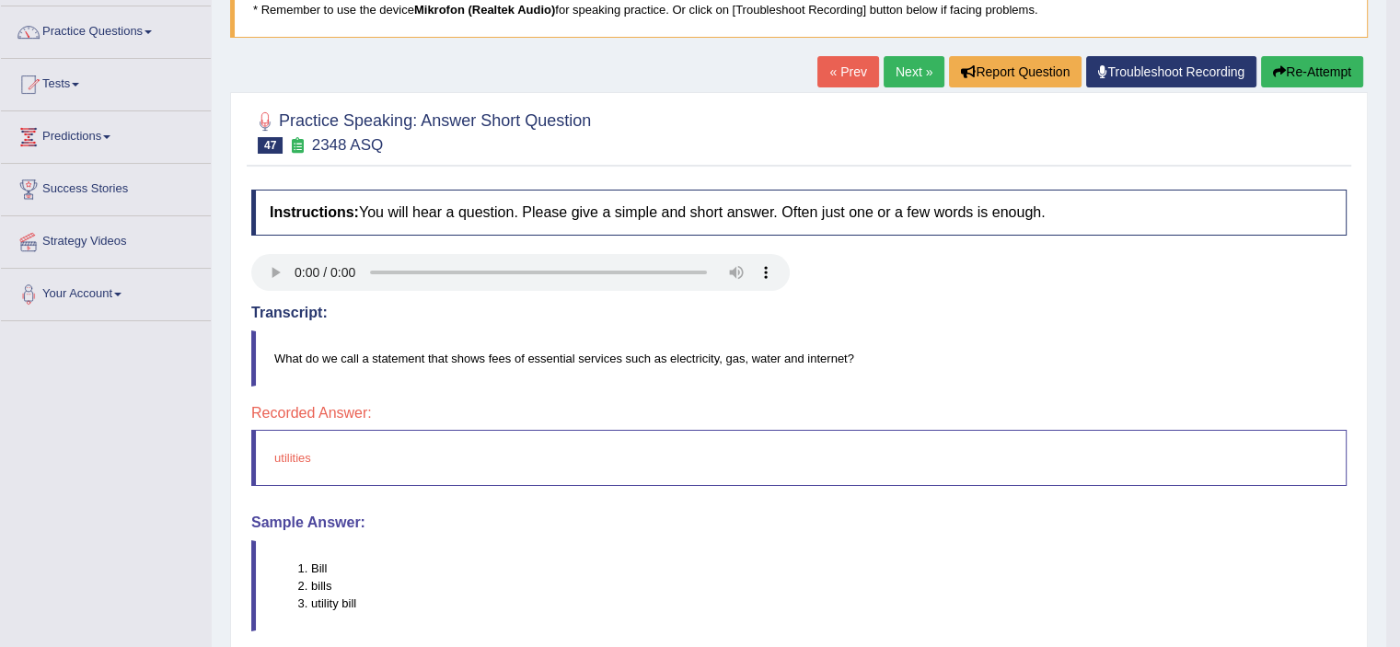
scroll to position [128, 0]
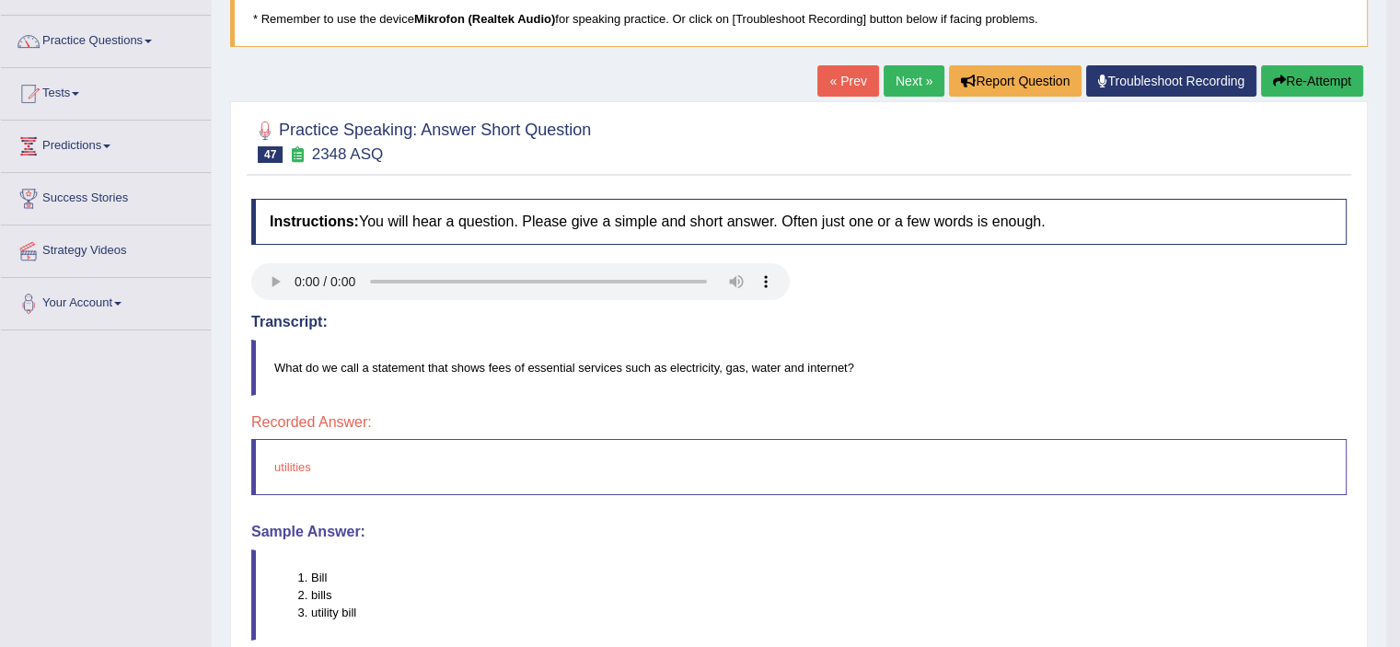
click at [883, 88] on link "Next »" at bounding box center [913, 80] width 61 height 31
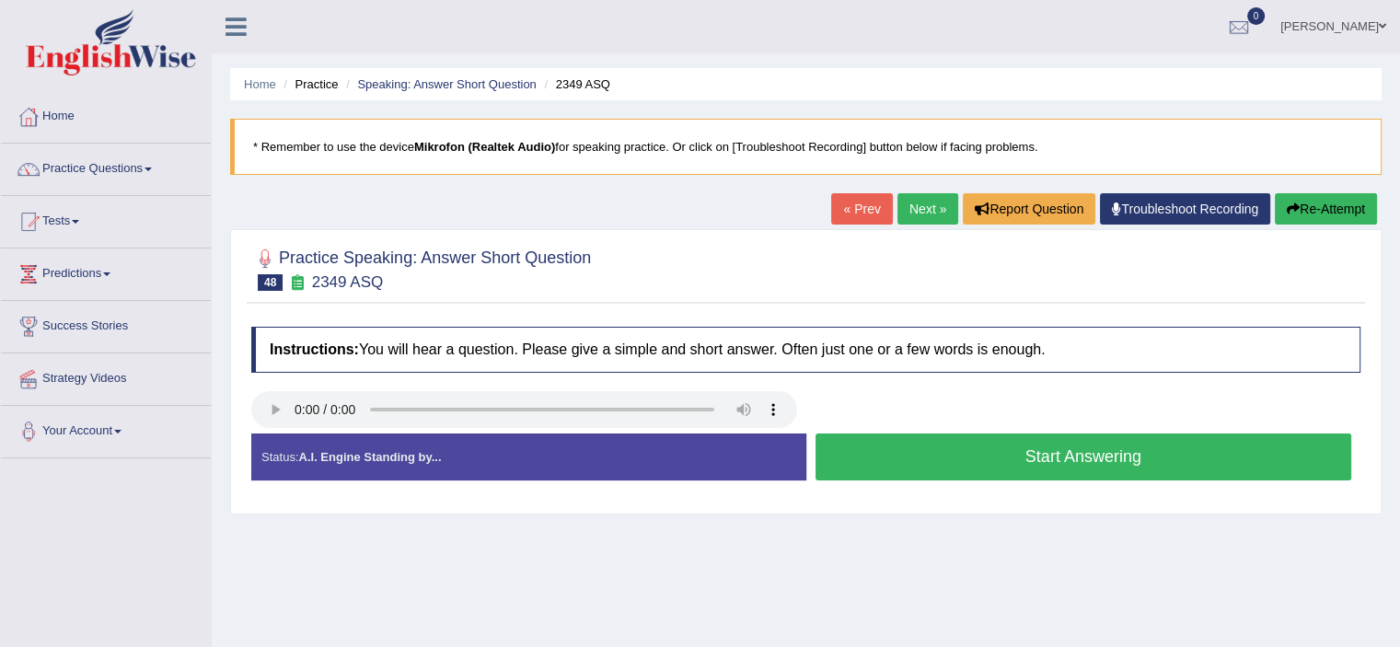
click at [1019, 468] on button "Start Answering" at bounding box center [1083, 456] width 536 height 47
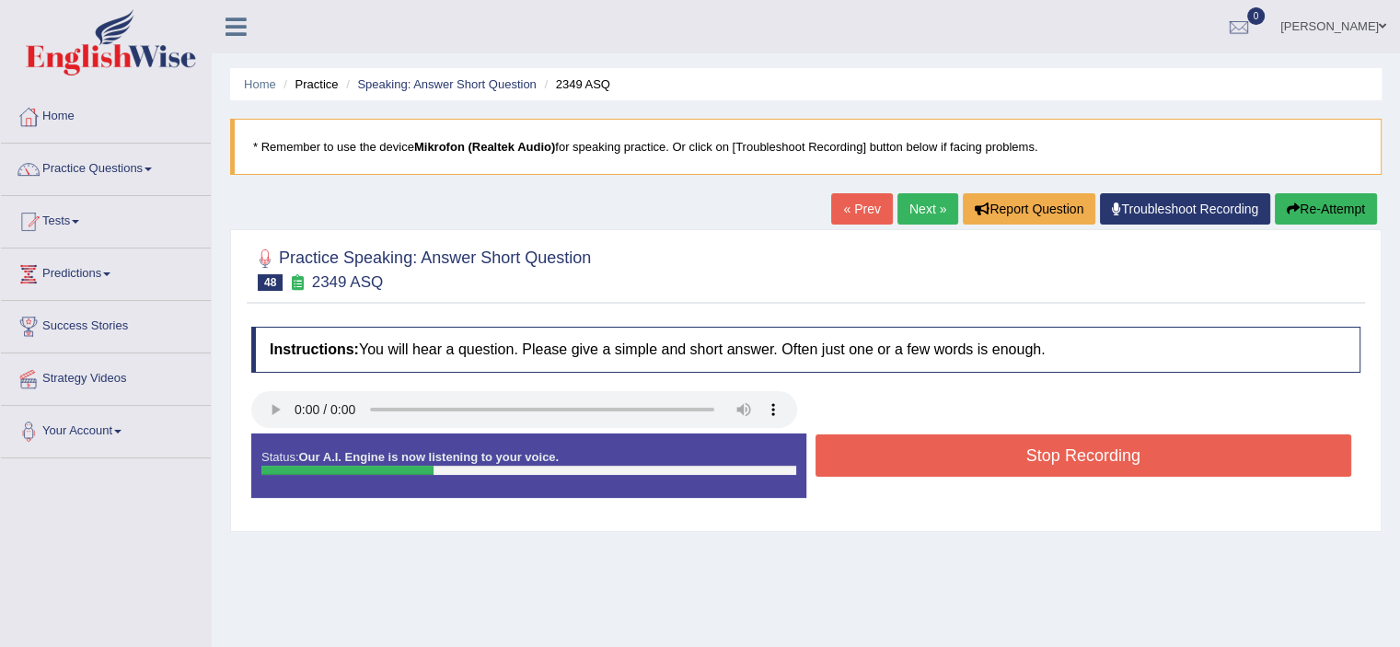
click at [1019, 468] on button "Stop Recording" at bounding box center [1083, 455] width 536 height 42
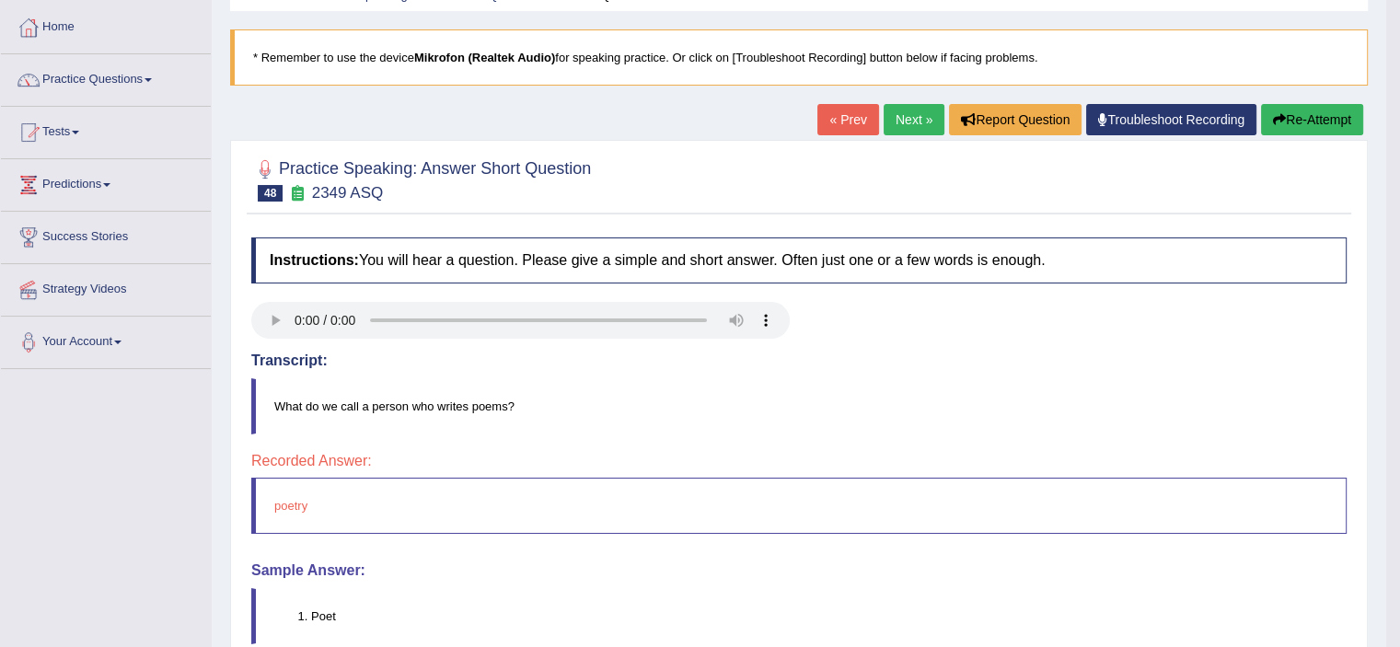
scroll to position [75, 0]
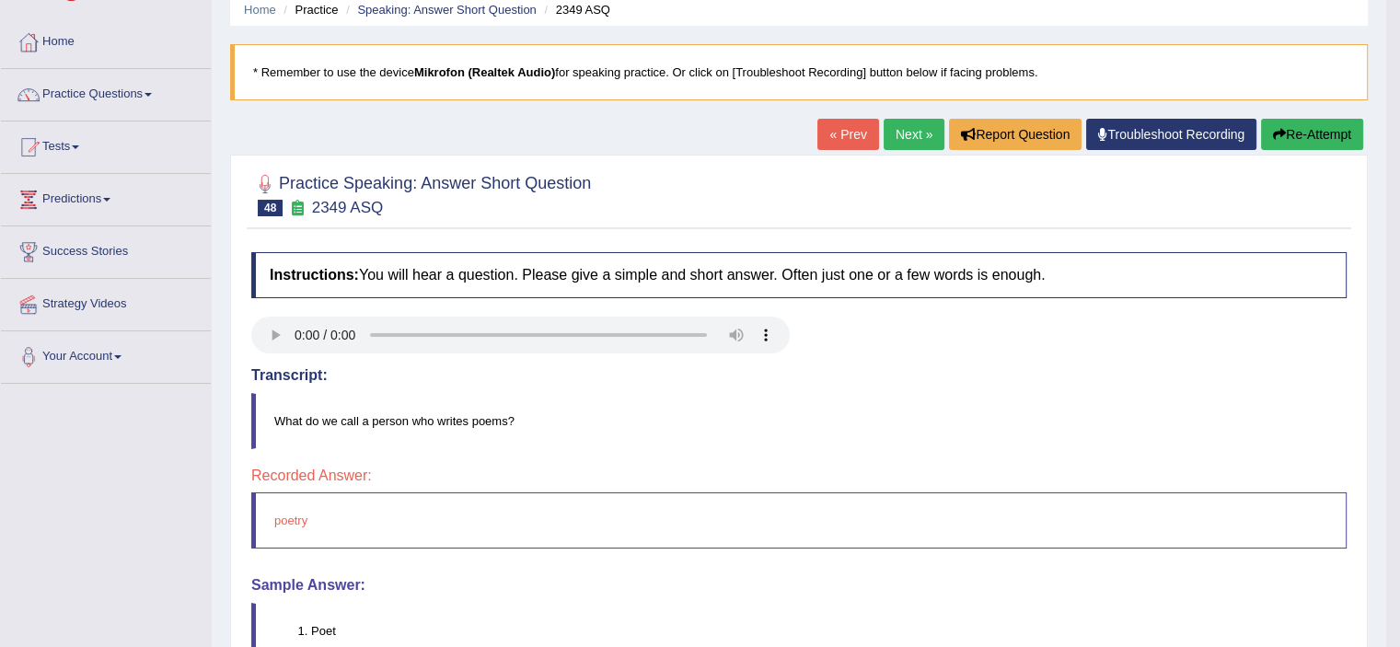
click at [904, 133] on link "Next »" at bounding box center [913, 134] width 61 height 31
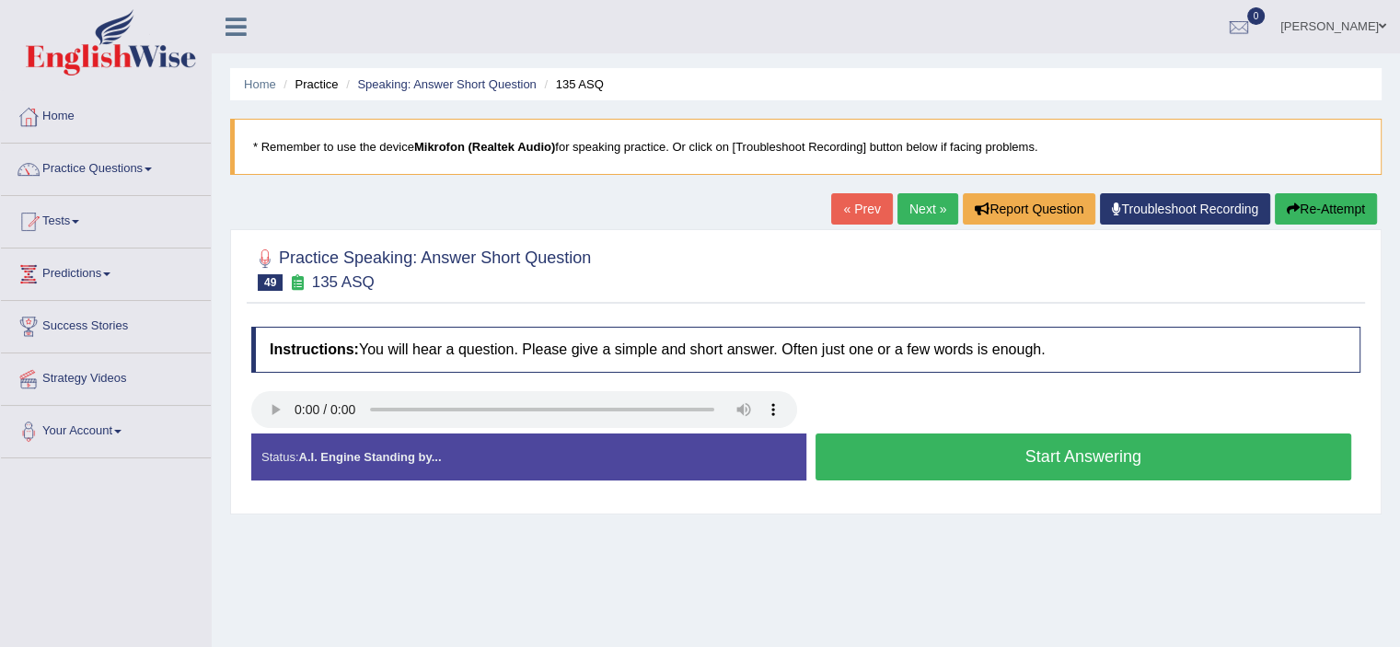
click at [989, 471] on button "Start Answering" at bounding box center [1083, 456] width 536 height 47
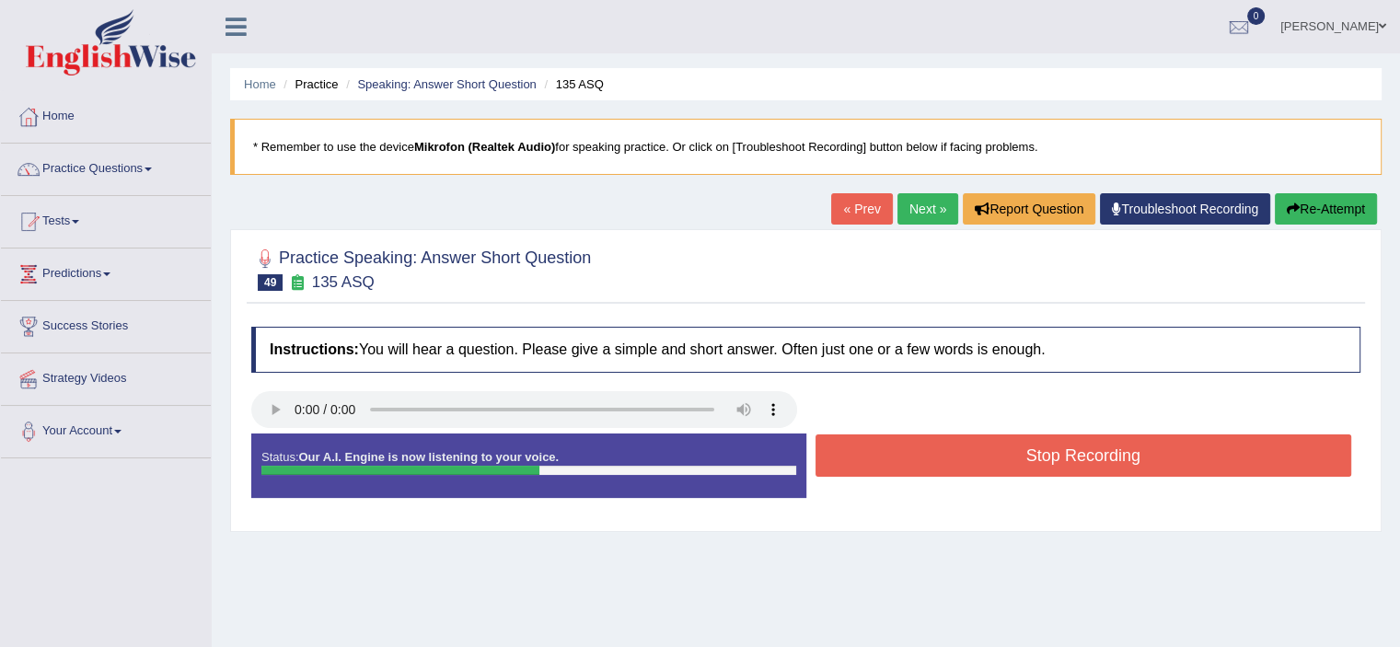
click at [989, 471] on button "Stop Recording" at bounding box center [1083, 455] width 536 height 42
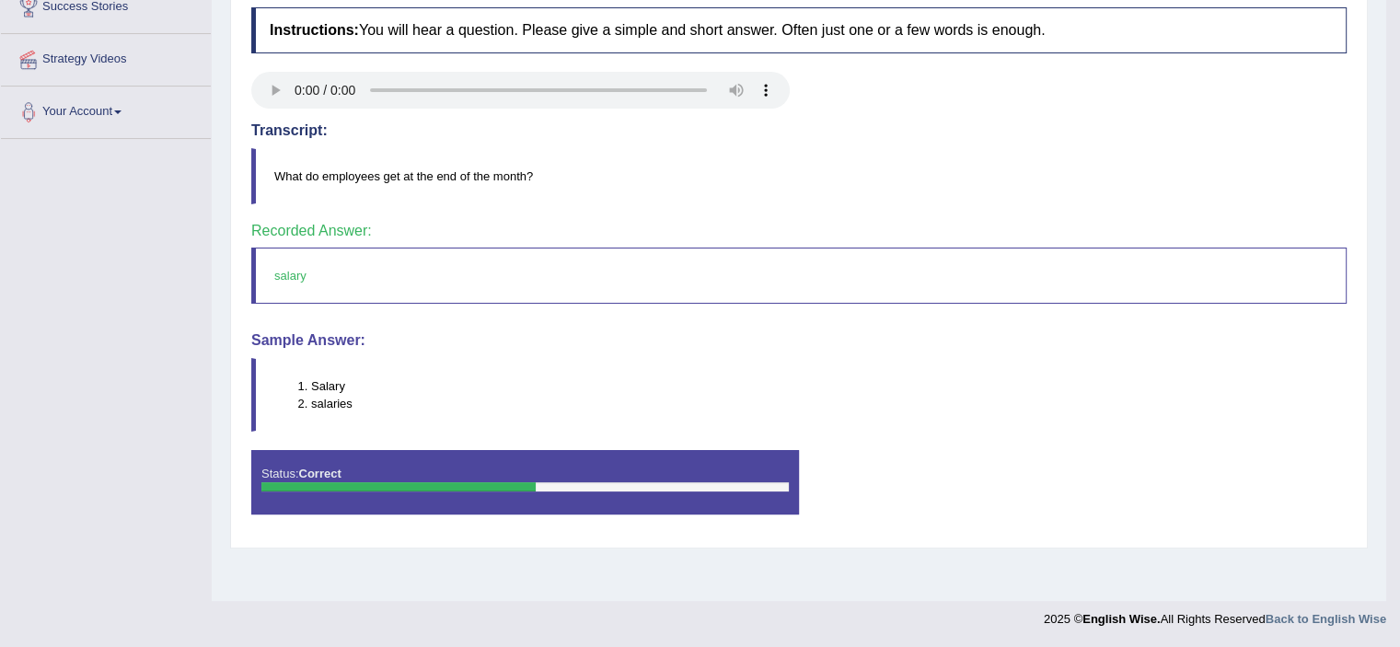
scroll to position [47, 0]
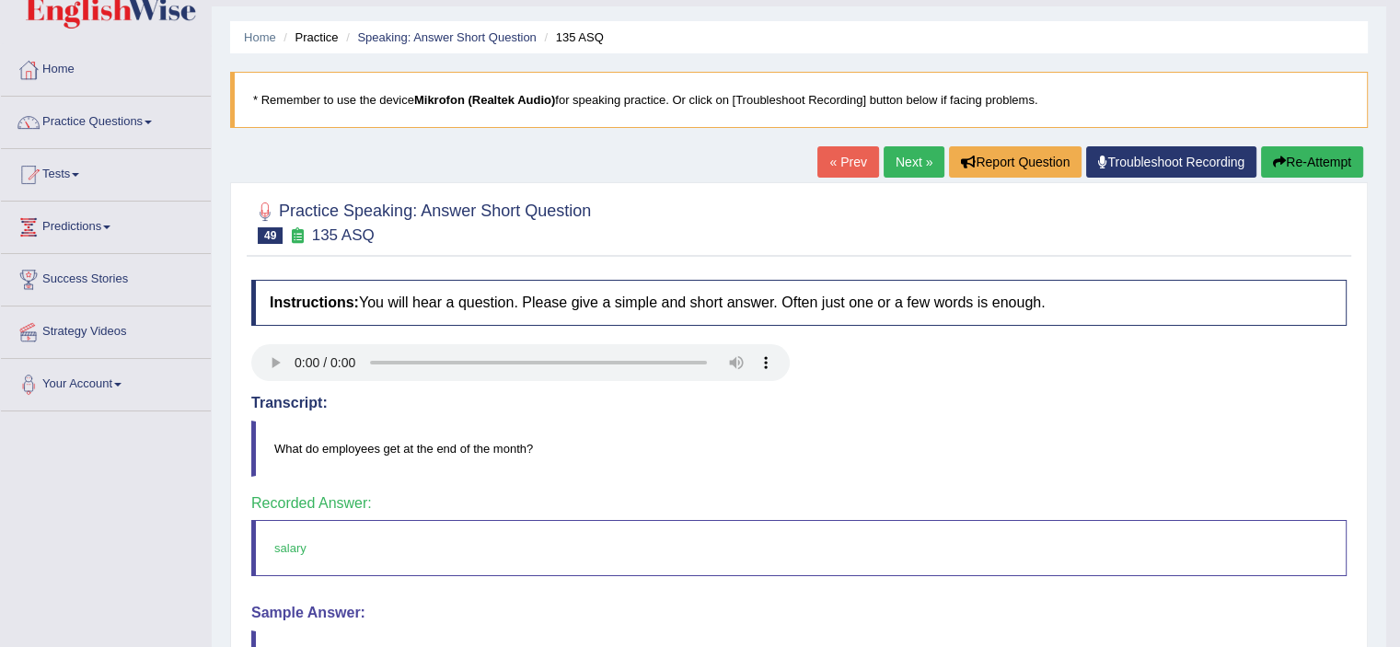
click at [891, 151] on link "Next »" at bounding box center [913, 161] width 61 height 31
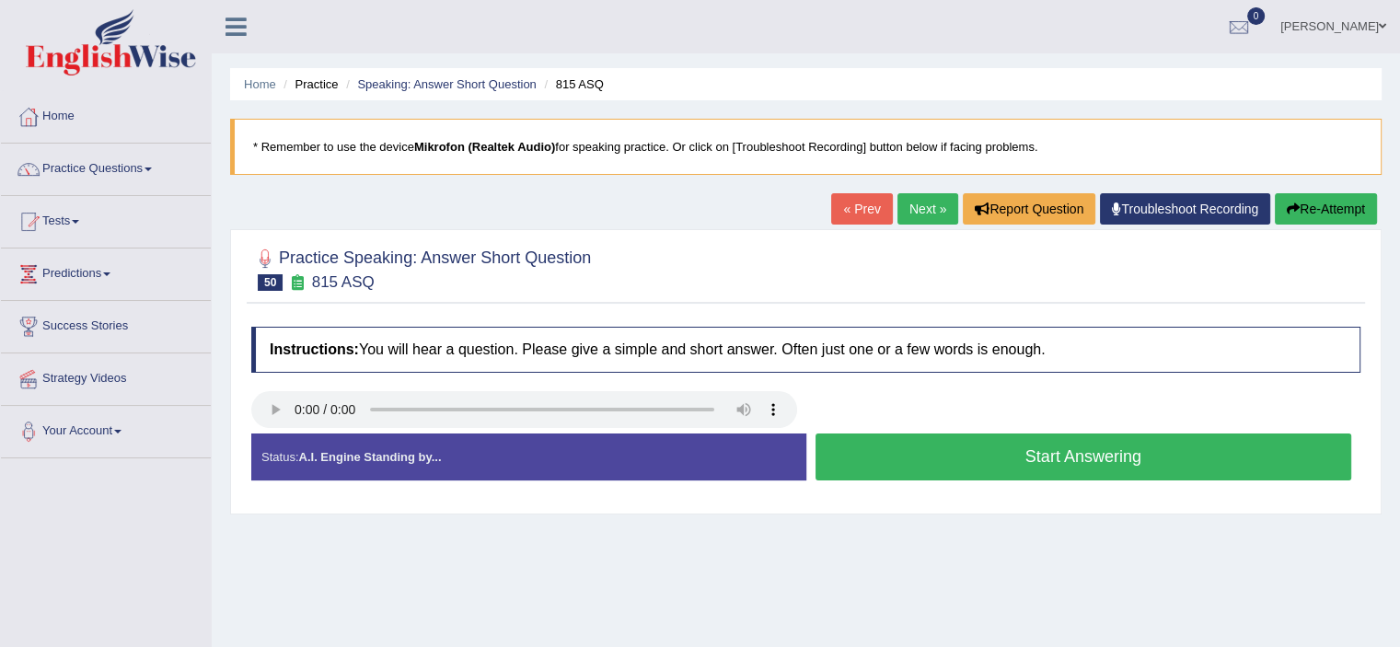
click at [1012, 460] on button "Start Answering" at bounding box center [1083, 456] width 536 height 47
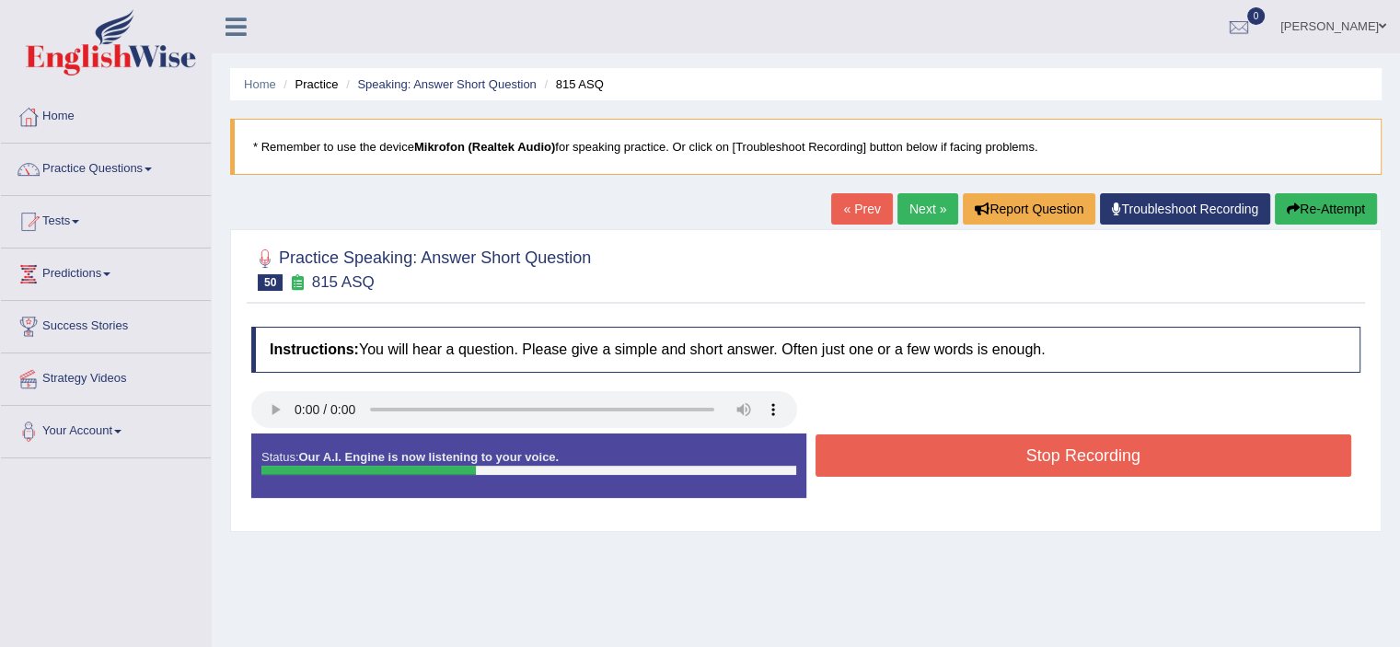
click at [1012, 460] on button "Stop Recording" at bounding box center [1083, 455] width 536 height 42
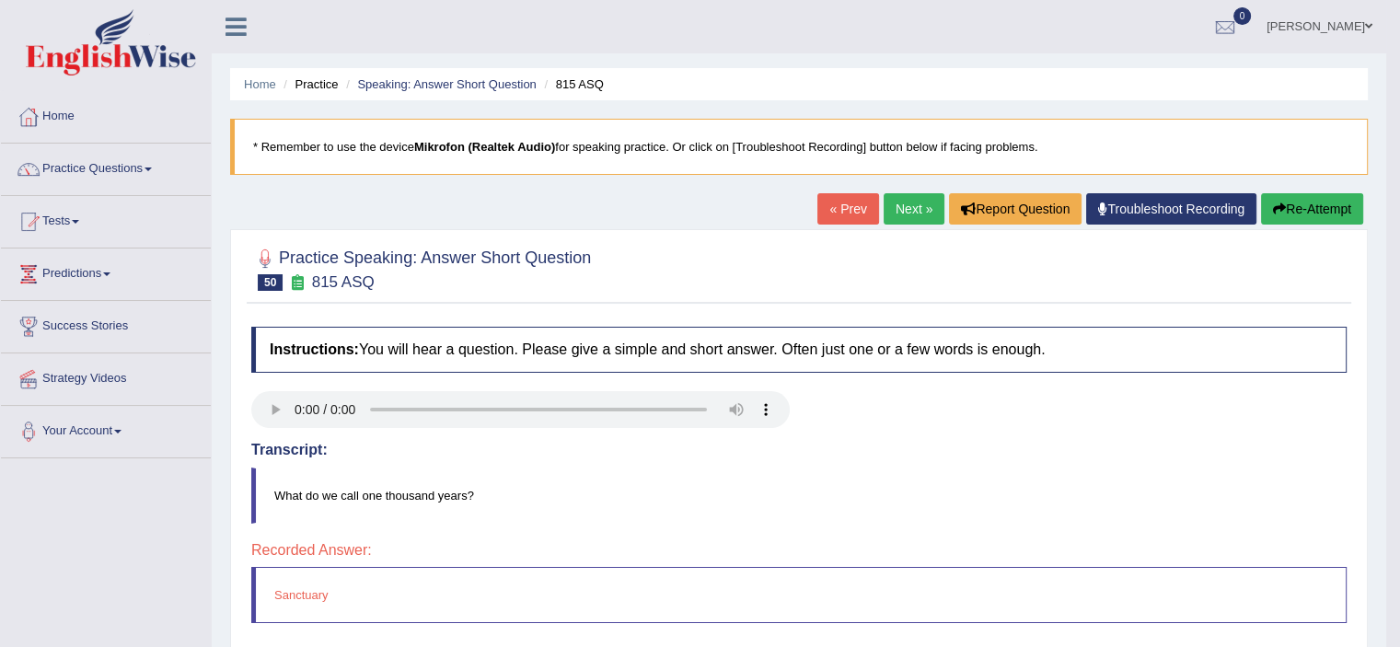
click at [299, 588] on blockquote "Sanctuary" at bounding box center [798, 595] width 1095 height 56
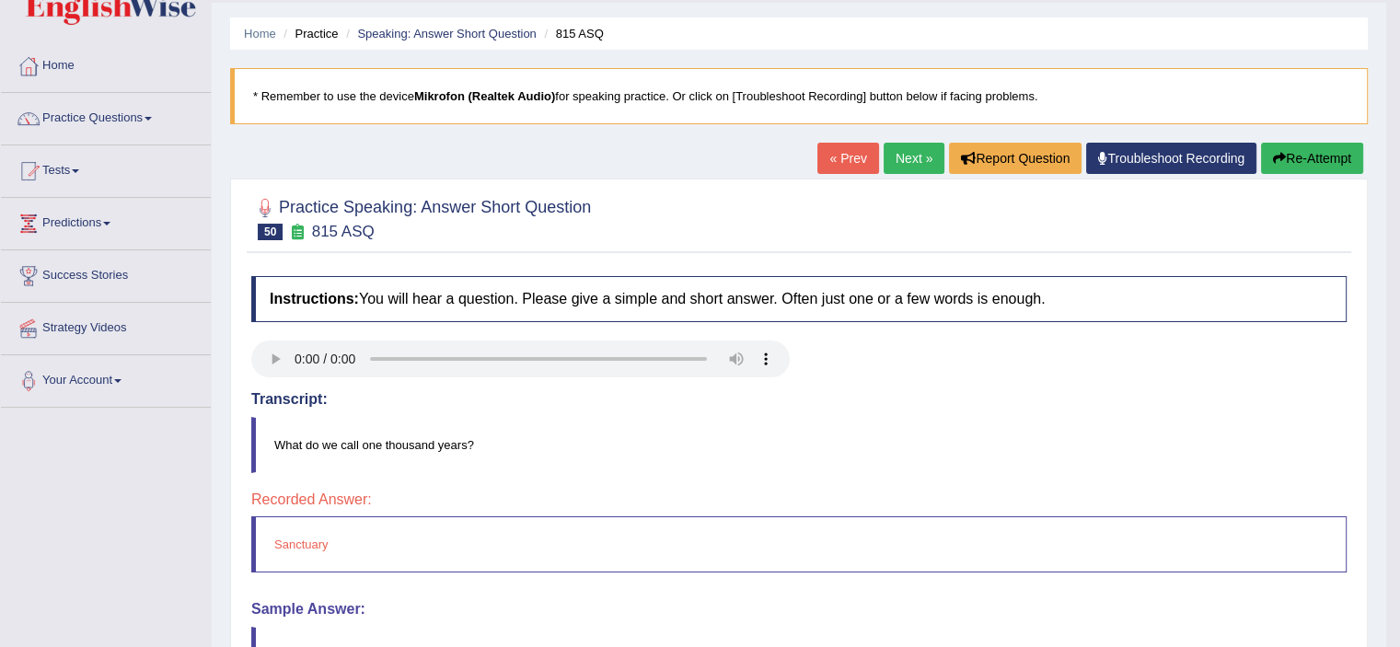
scroll to position [33, 0]
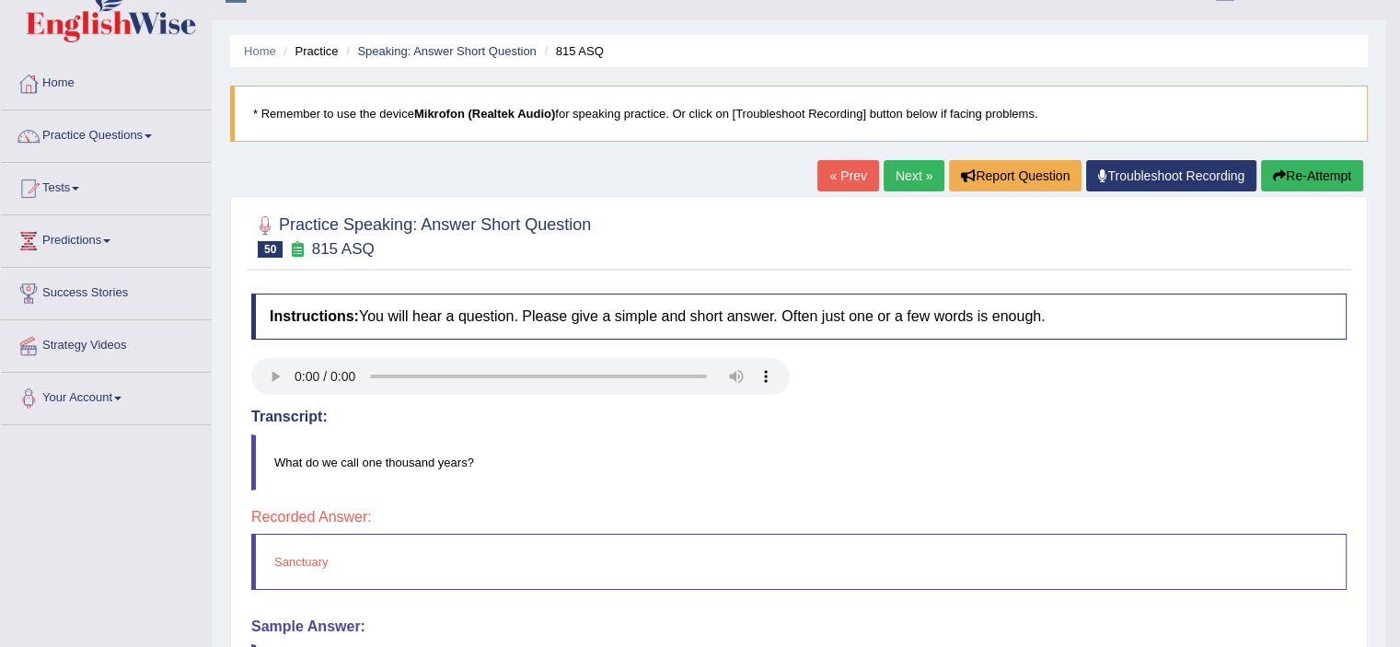
click at [902, 167] on link "Next »" at bounding box center [913, 175] width 61 height 31
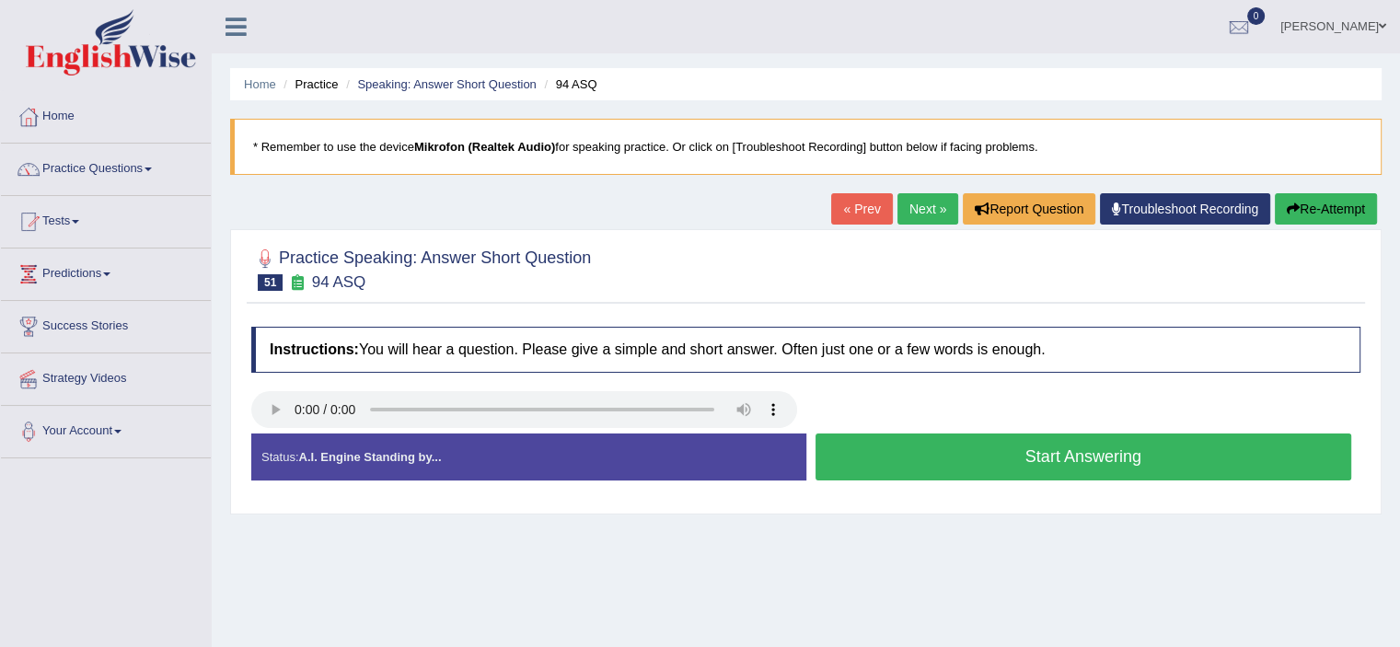
click at [920, 444] on button "Start Answering" at bounding box center [1083, 456] width 536 height 47
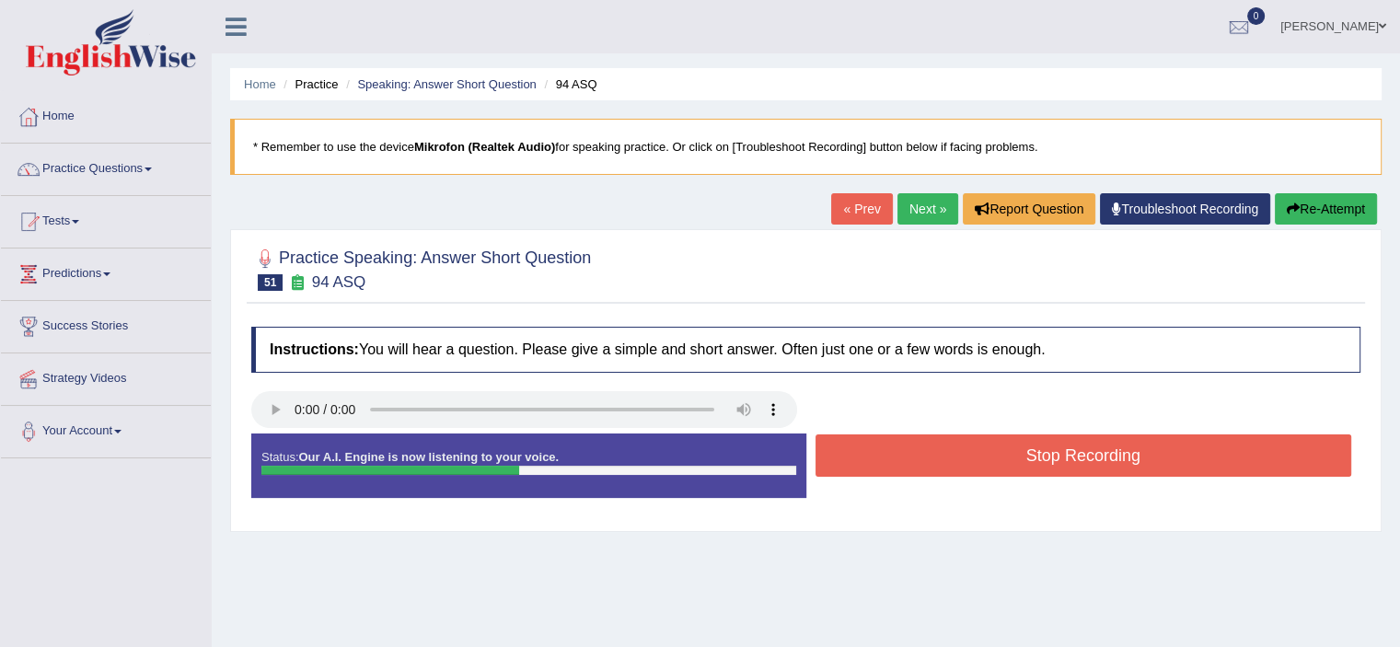
click at [920, 444] on button "Stop Recording" at bounding box center [1083, 455] width 536 height 42
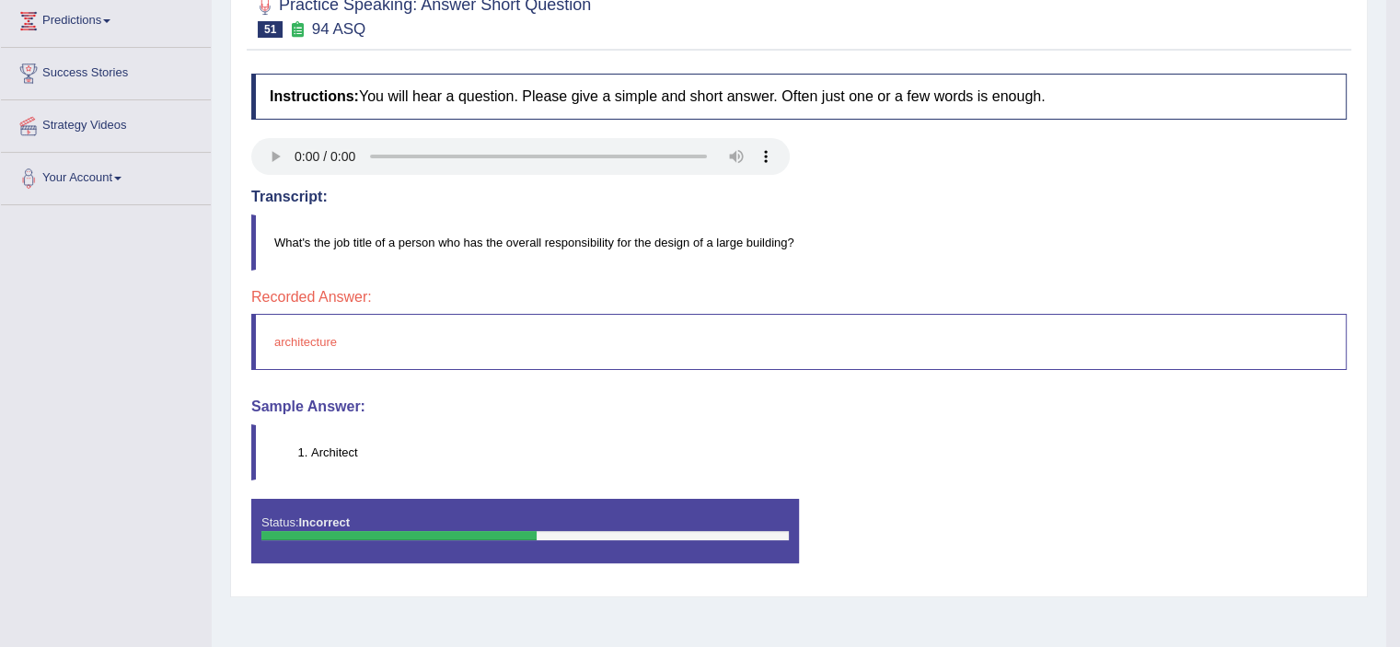
scroll to position [70, 0]
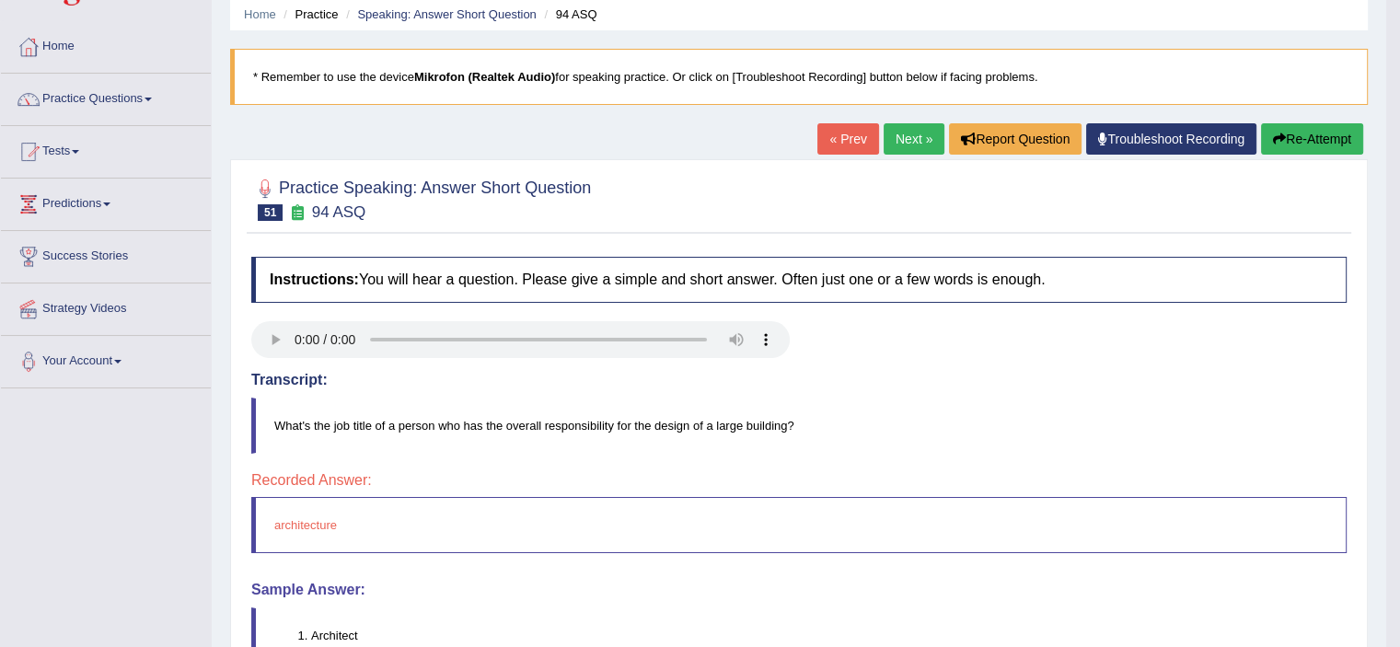
click at [898, 133] on link "Next »" at bounding box center [913, 138] width 61 height 31
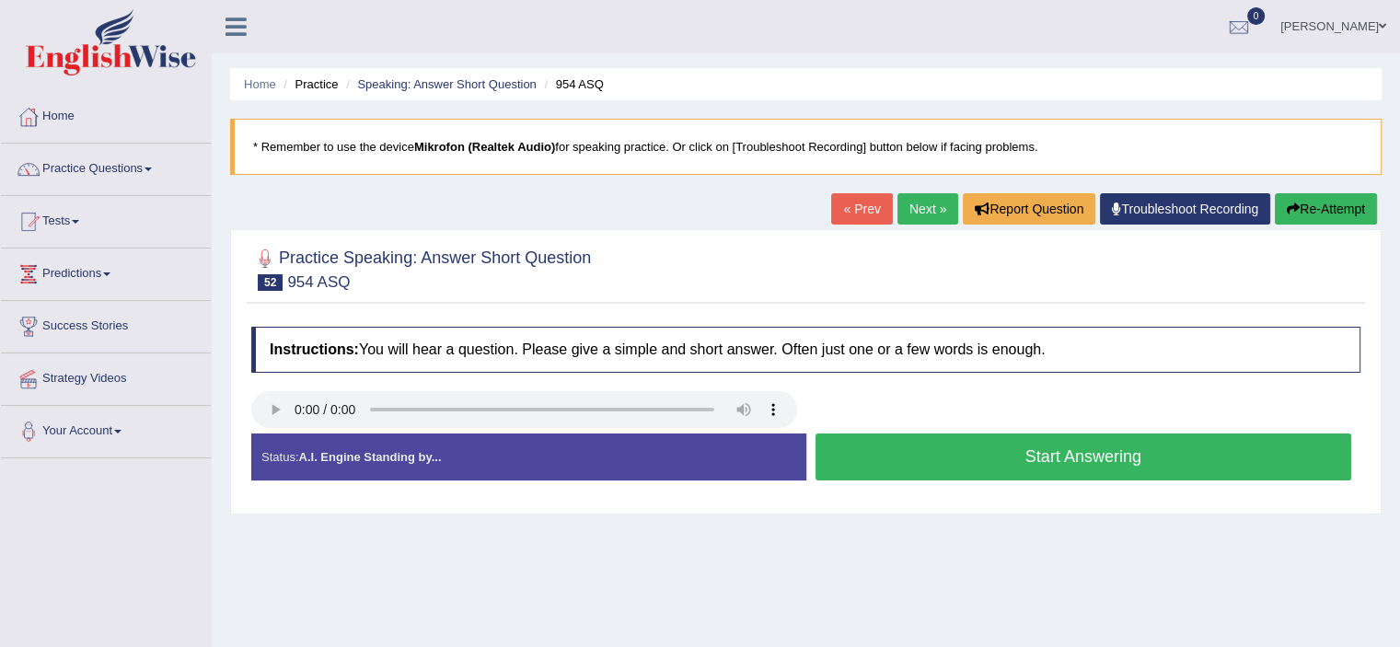
click at [1025, 454] on button "Start Answering" at bounding box center [1083, 456] width 536 height 47
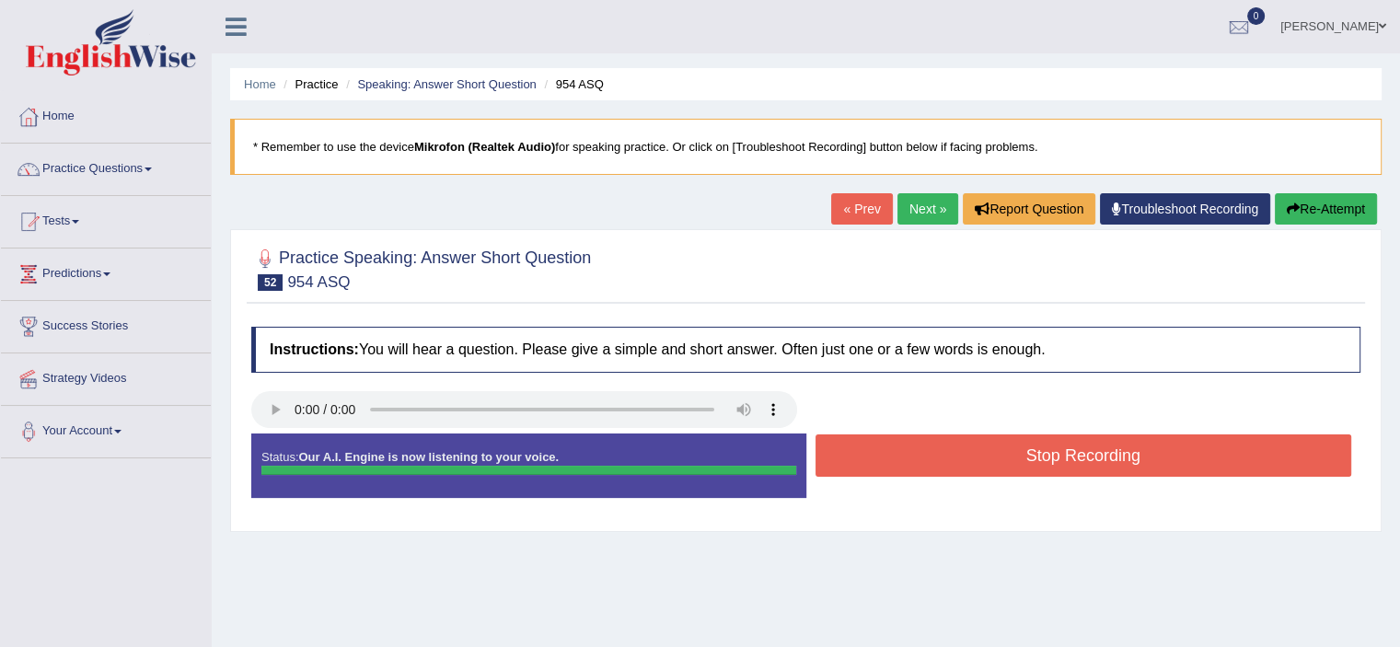
click at [1025, 454] on button "Stop Recording" at bounding box center [1083, 455] width 536 height 42
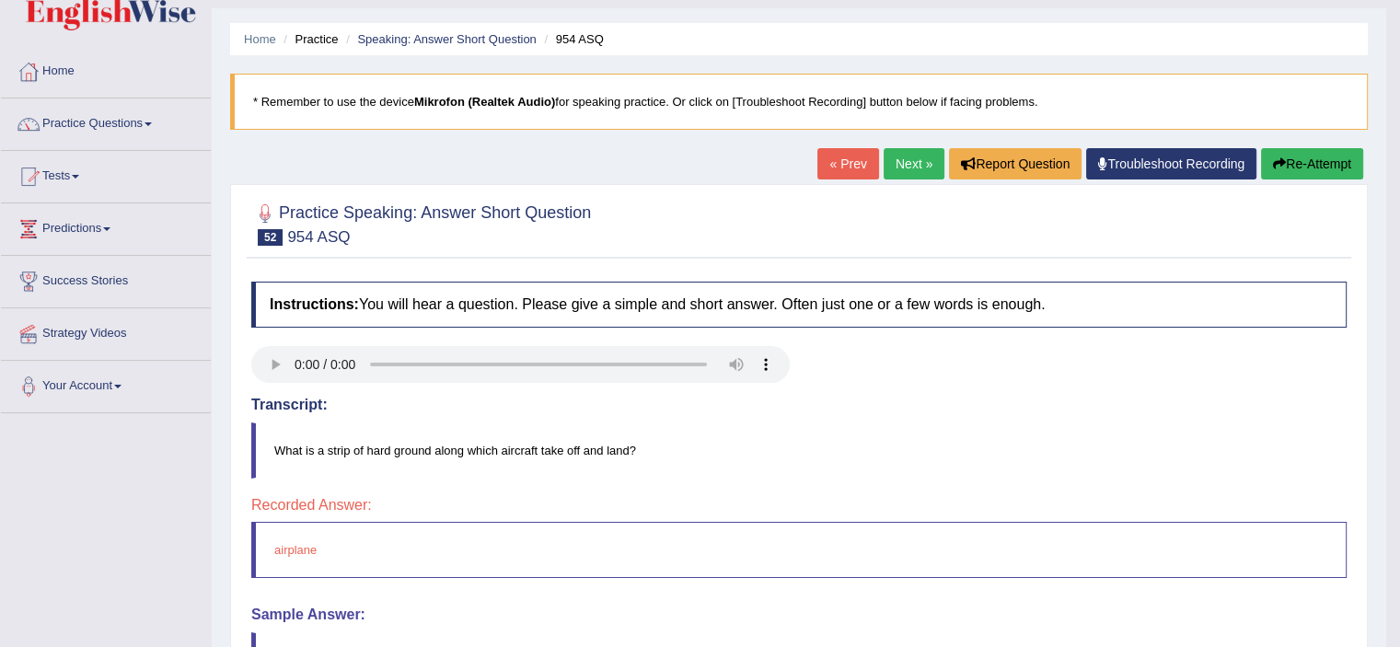
scroll to position [40, 0]
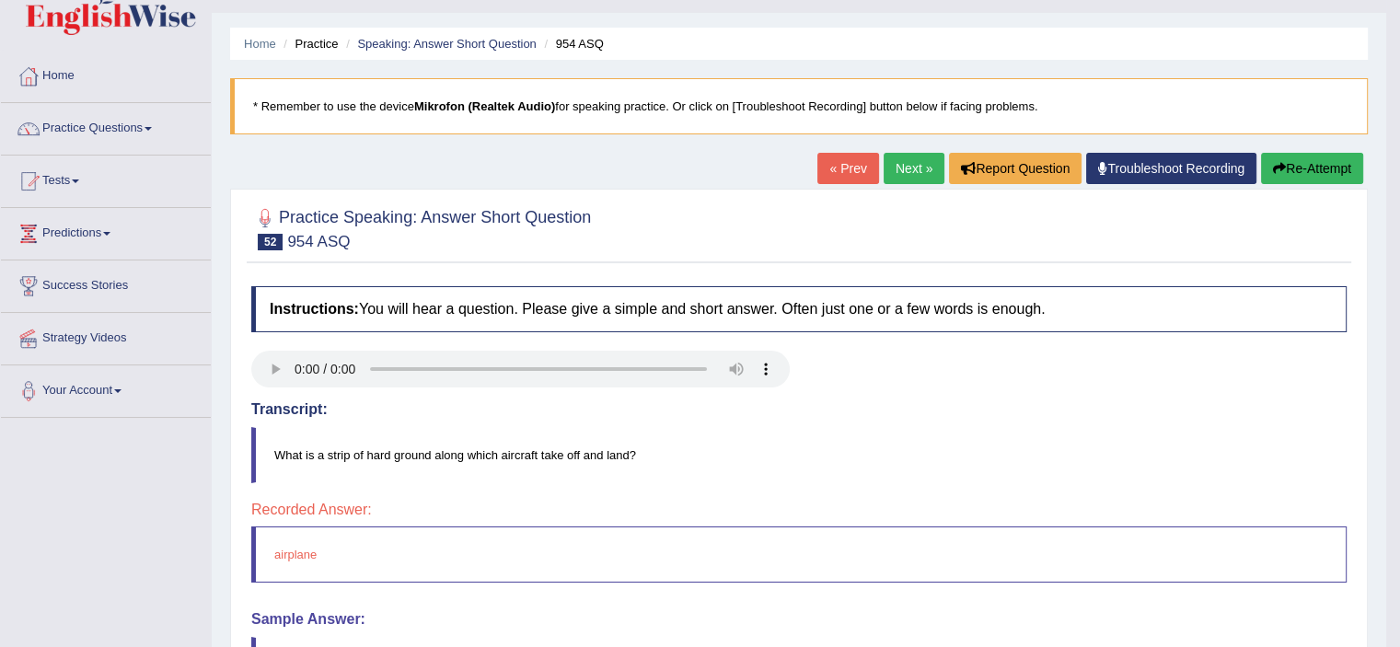
click at [893, 159] on link "Next »" at bounding box center [913, 168] width 61 height 31
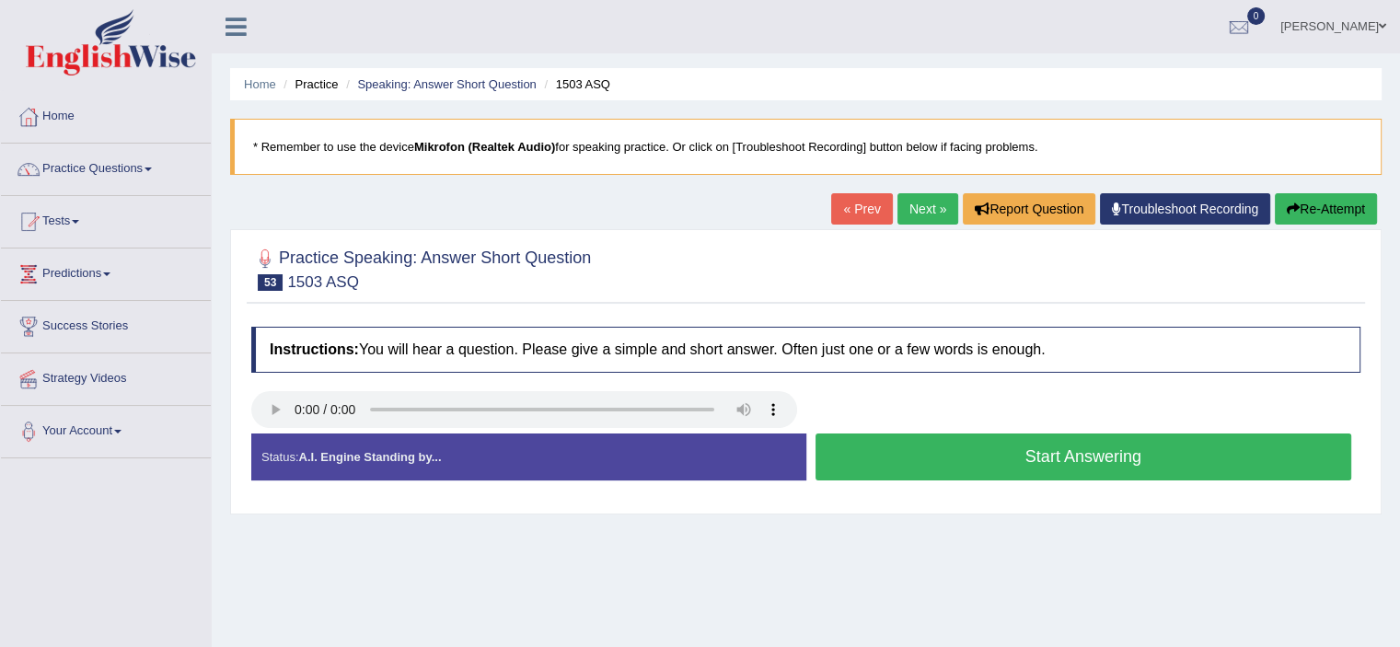
click at [1032, 452] on button "Start Answering" at bounding box center [1083, 456] width 536 height 47
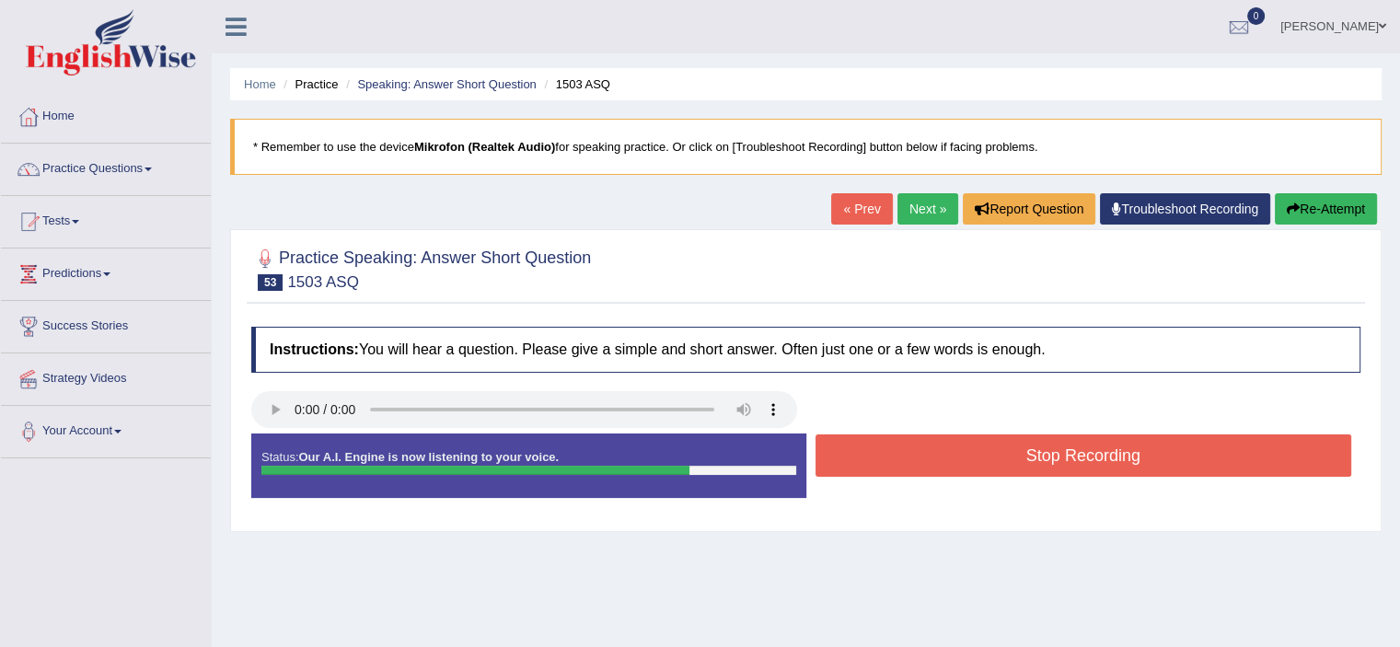
click at [1032, 452] on button "Stop Recording" at bounding box center [1083, 455] width 536 height 42
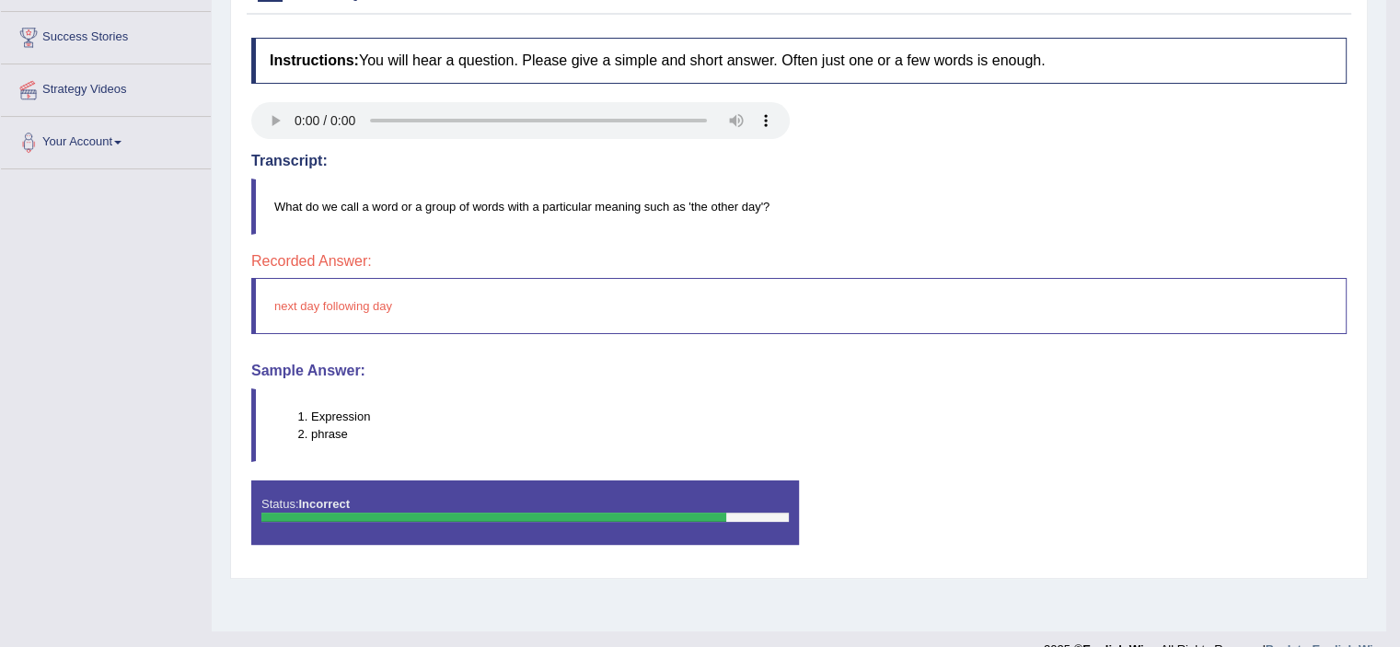
scroll to position [28, 0]
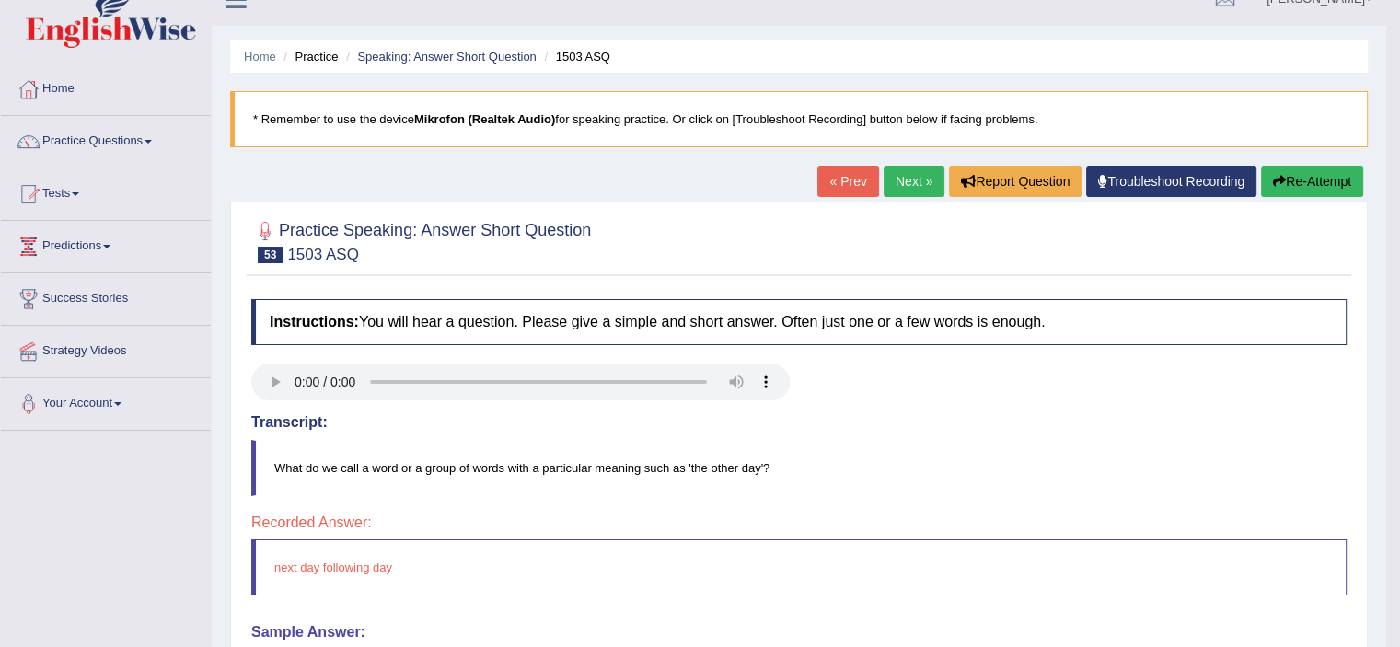
click at [892, 176] on link "Next »" at bounding box center [913, 181] width 61 height 31
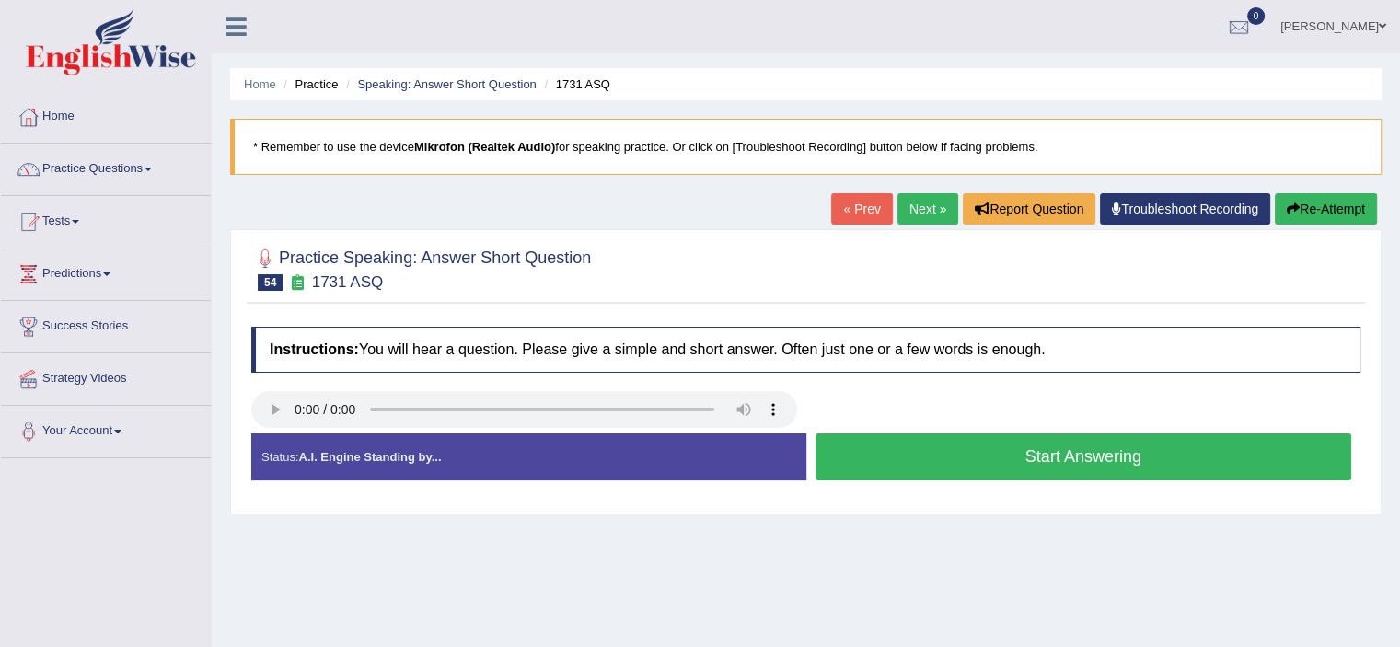
click at [952, 452] on button "Start Answering" at bounding box center [1083, 456] width 536 height 47
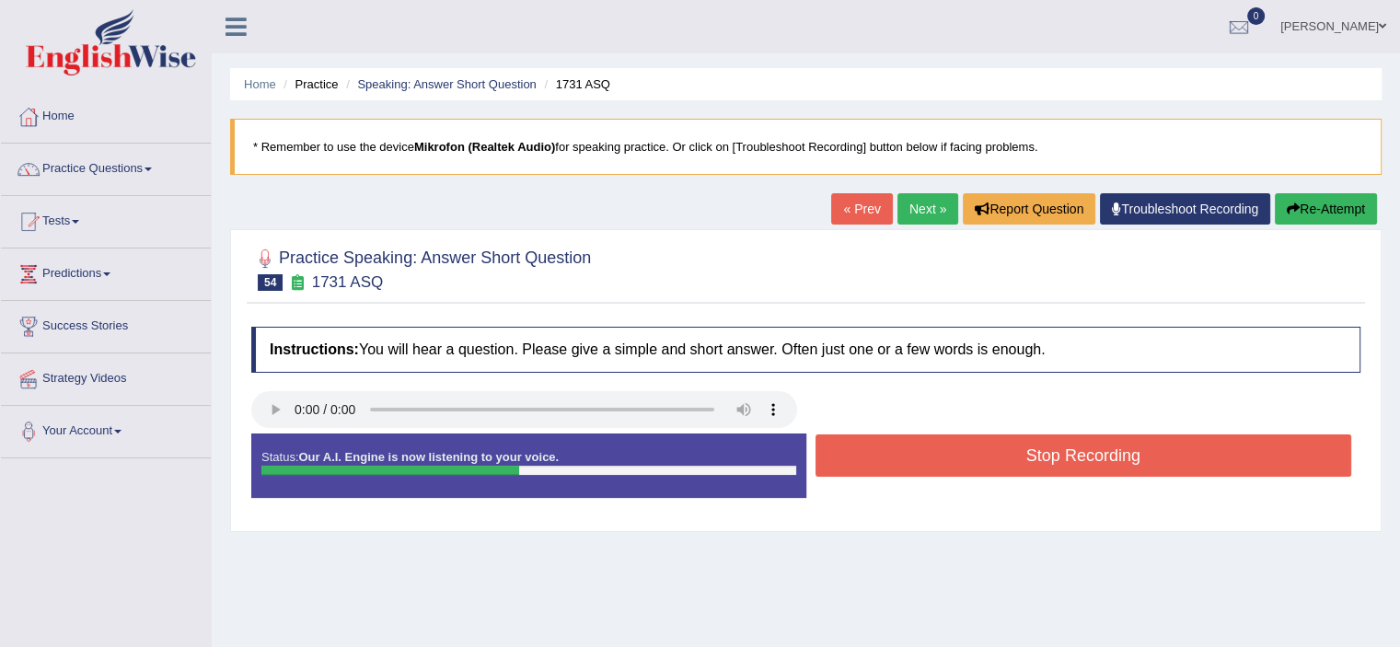
click at [952, 452] on button "Stop Recording" at bounding box center [1083, 455] width 536 height 42
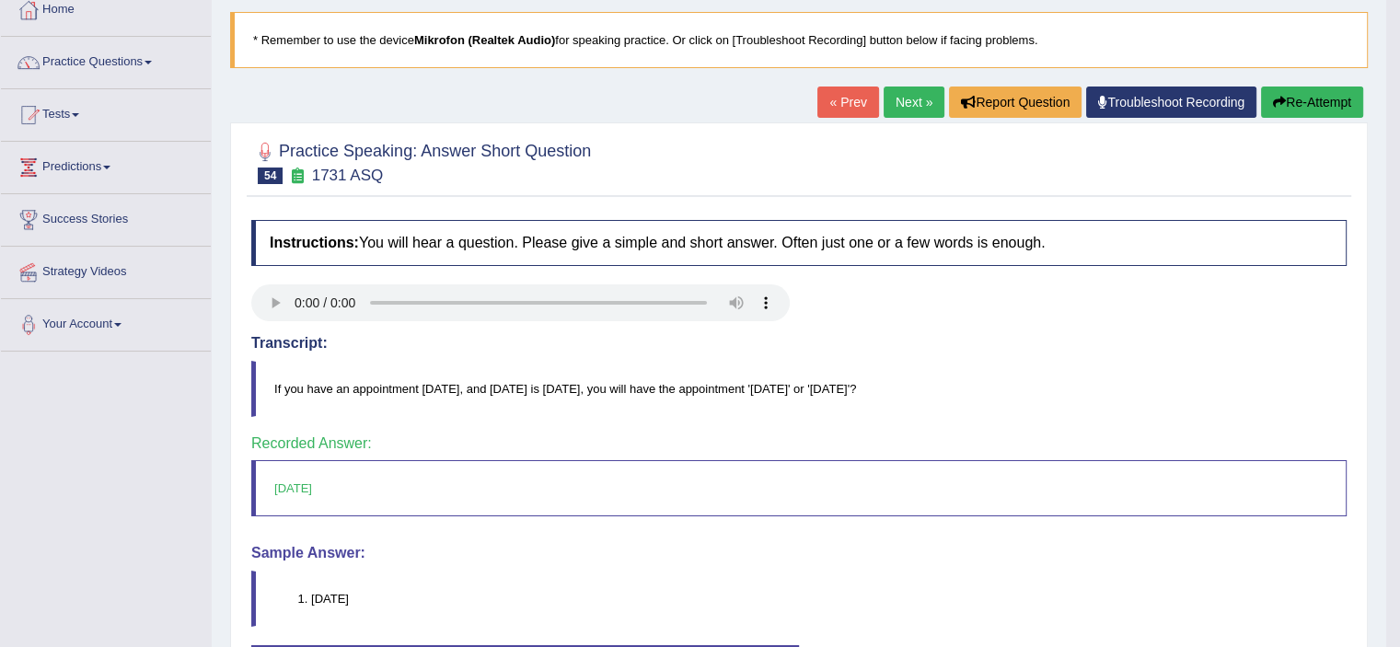
scroll to position [57, 0]
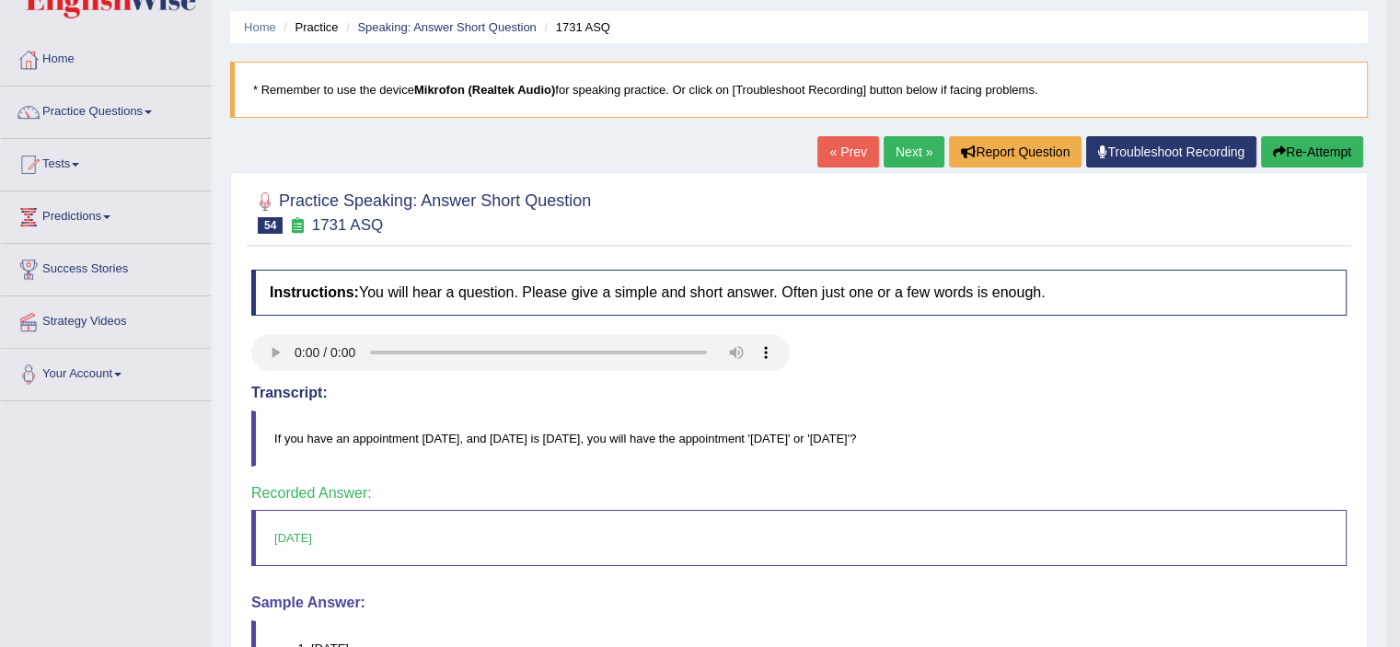
click at [902, 152] on link "Next »" at bounding box center [913, 151] width 61 height 31
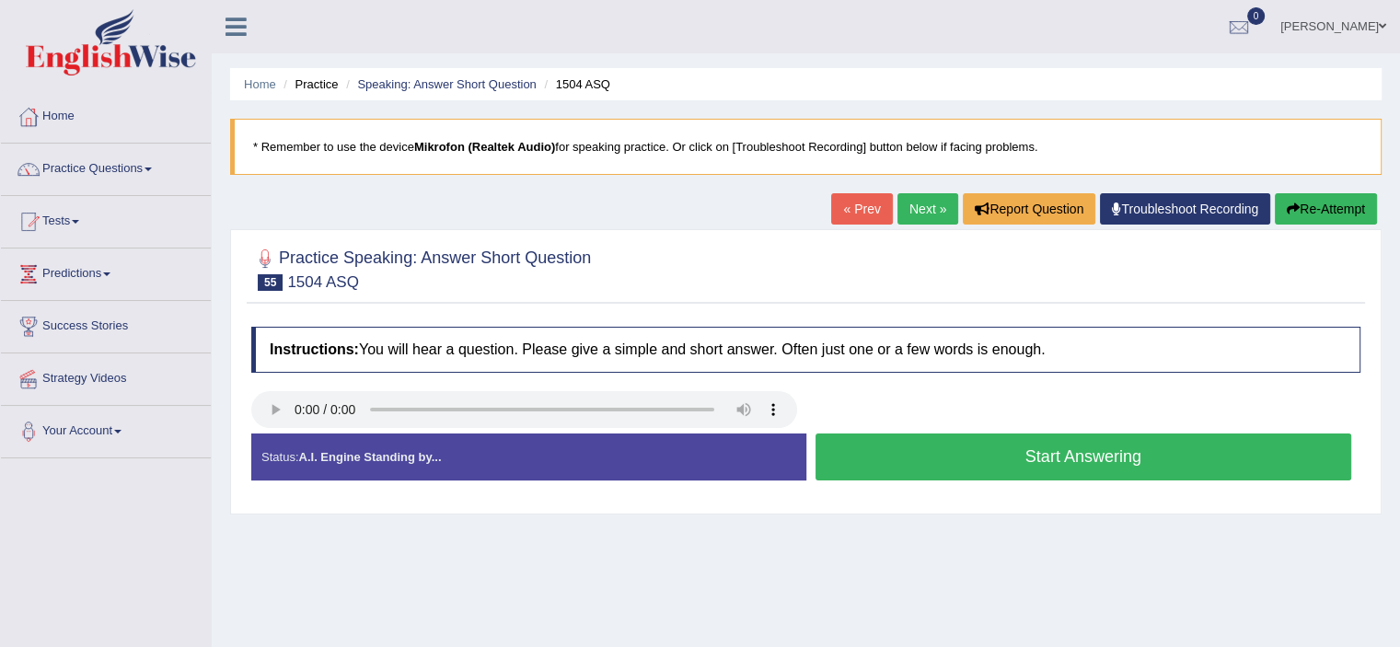
click at [1067, 461] on button "Start Answering" at bounding box center [1083, 456] width 536 height 47
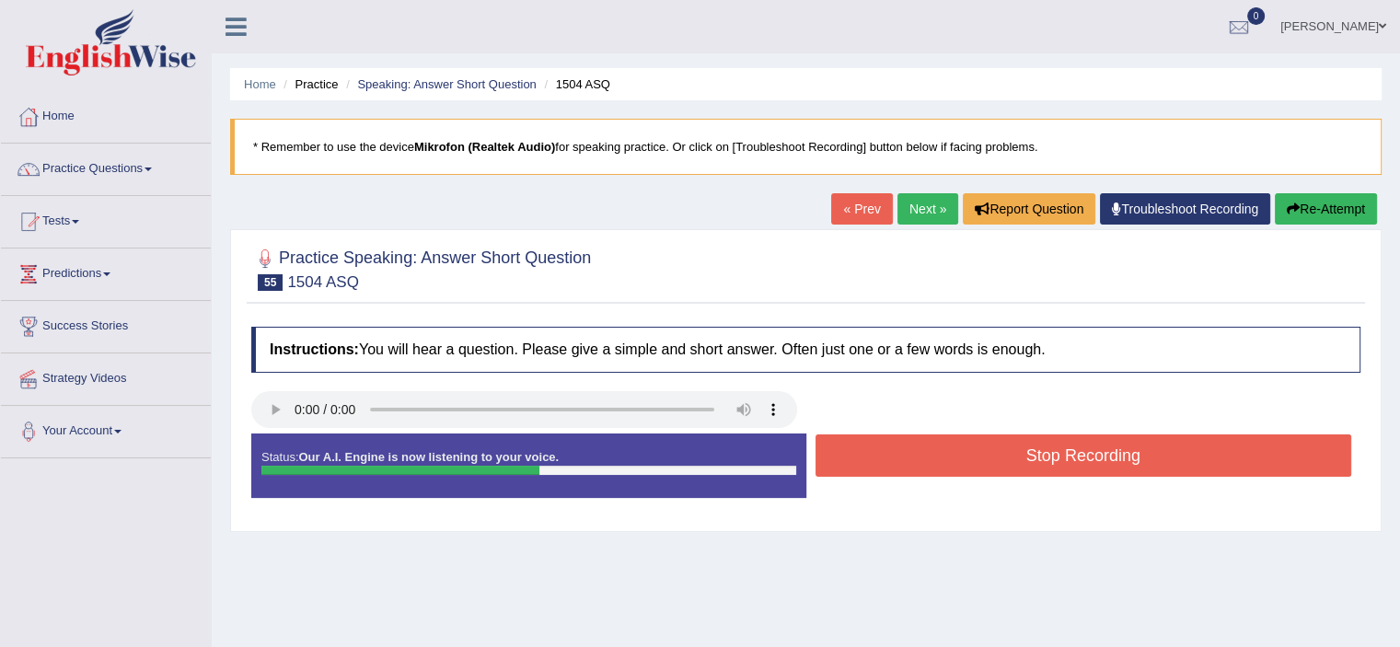
click at [1067, 461] on button "Stop Recording" at bounding box center [1083, 455] width 536 height 42
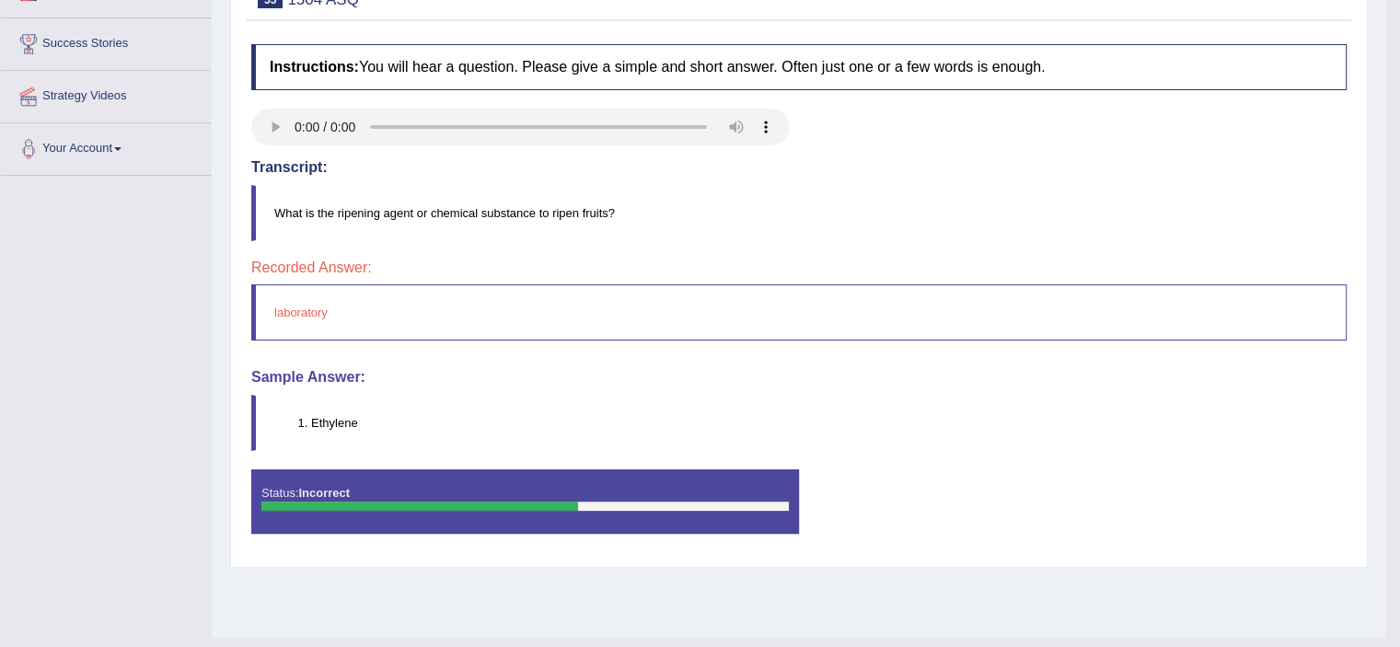
scroll to position [133, 0]
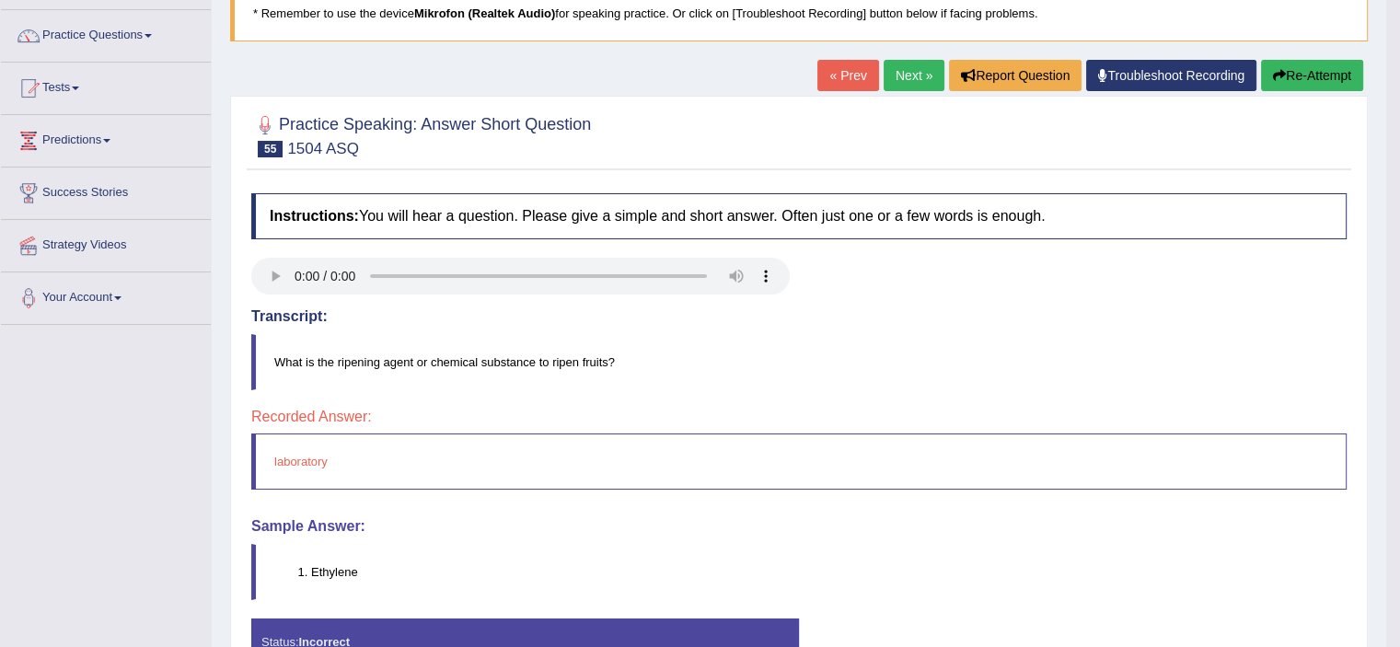
click at [897, 60] on link "Next »" at bounding box center [913, 75] width 61 height 31
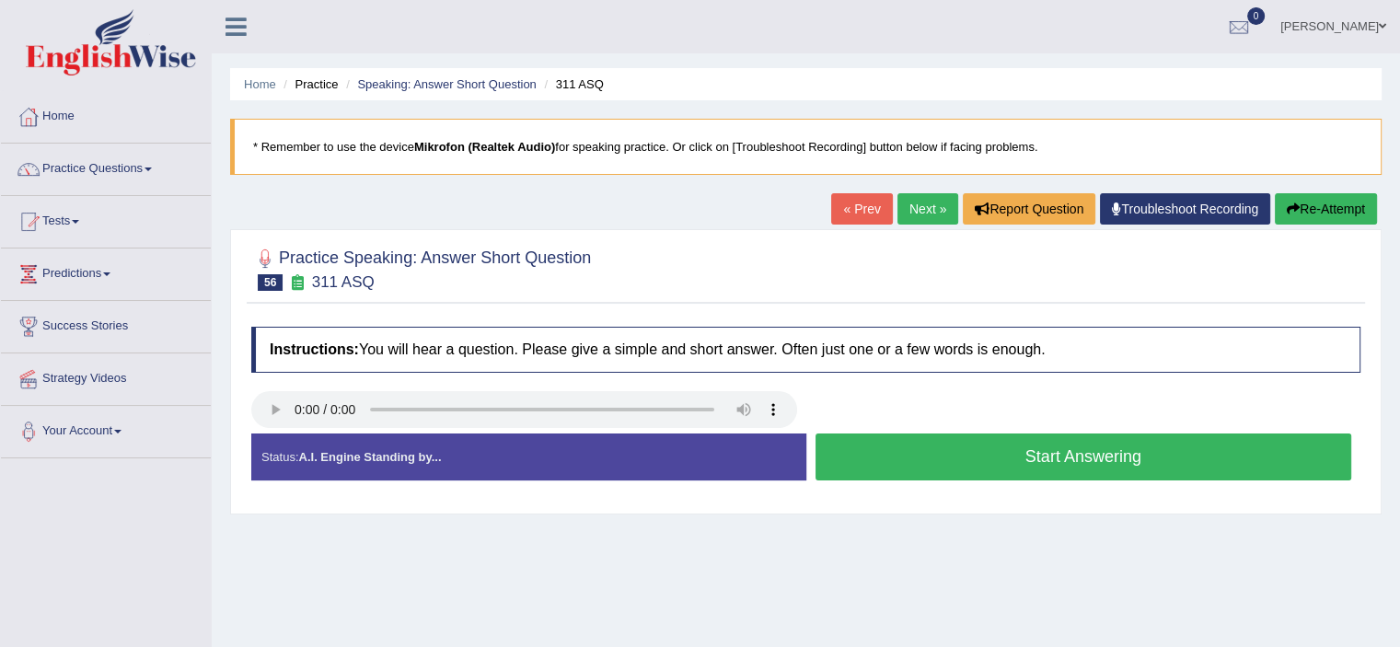
click at [970, 441] on button "Start Answering" at bounding box center [1083, 456] width 536 height 47
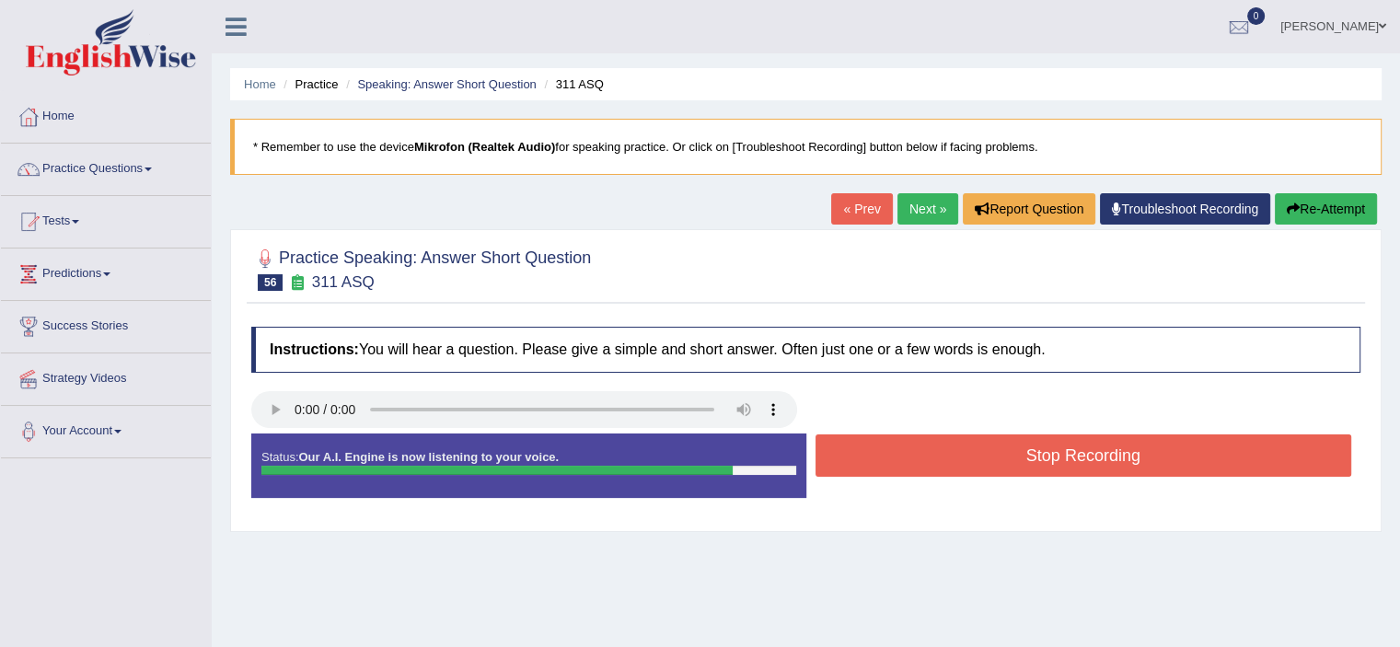
click at [970, 441] on button "Stop Recording" at bounding box center [1083, 455] width 536 height 42
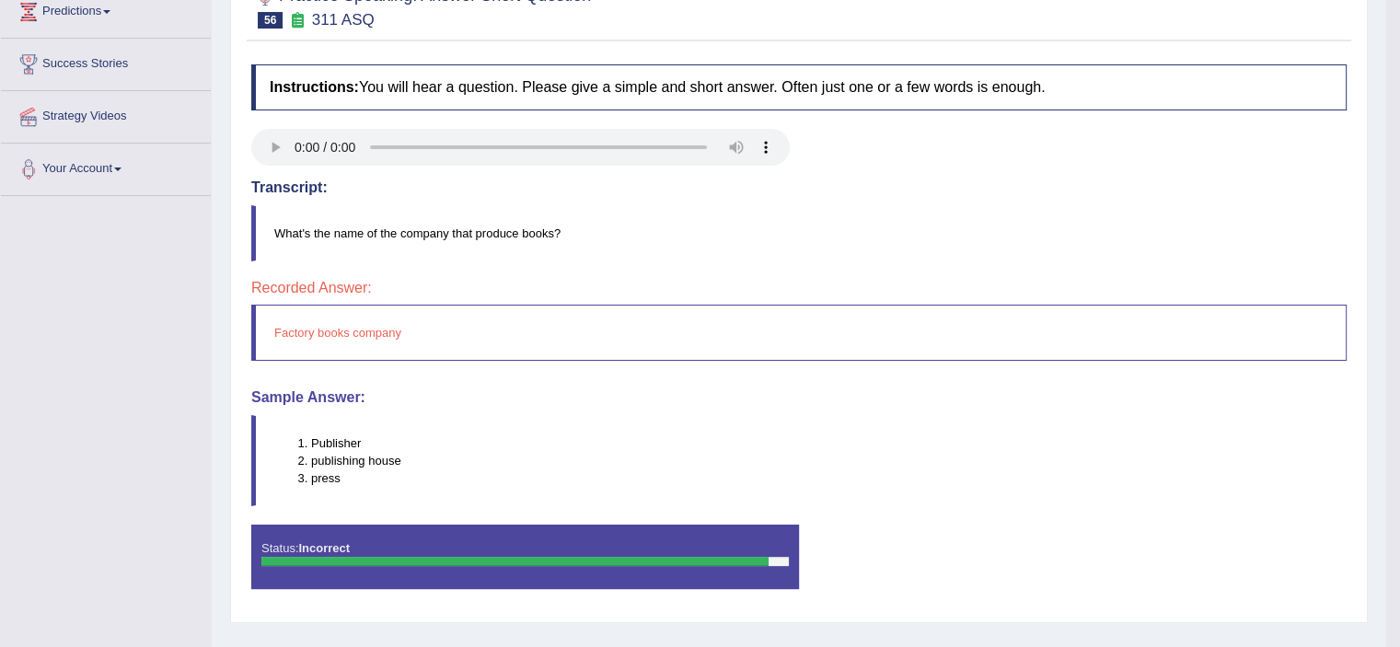
scroll to position [134, 0]
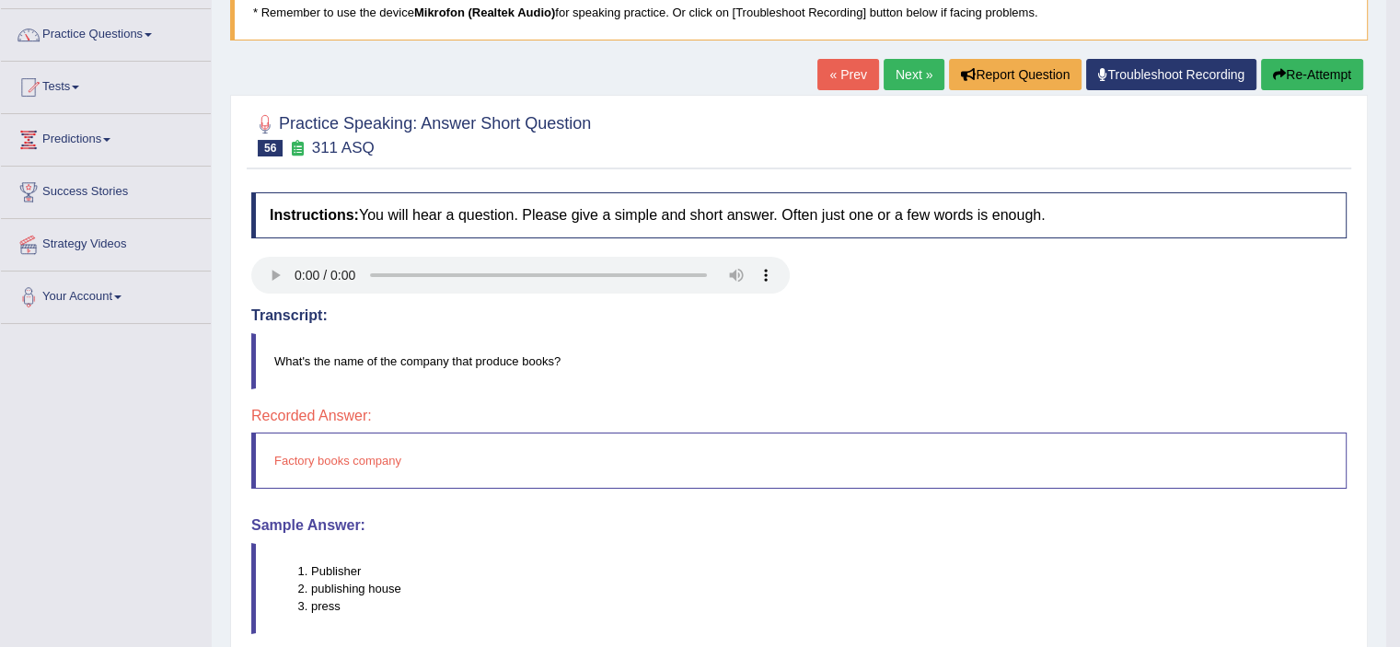
click at [901, 70] on link "Next »" at bounding box center [913, 74] width 61 height 31
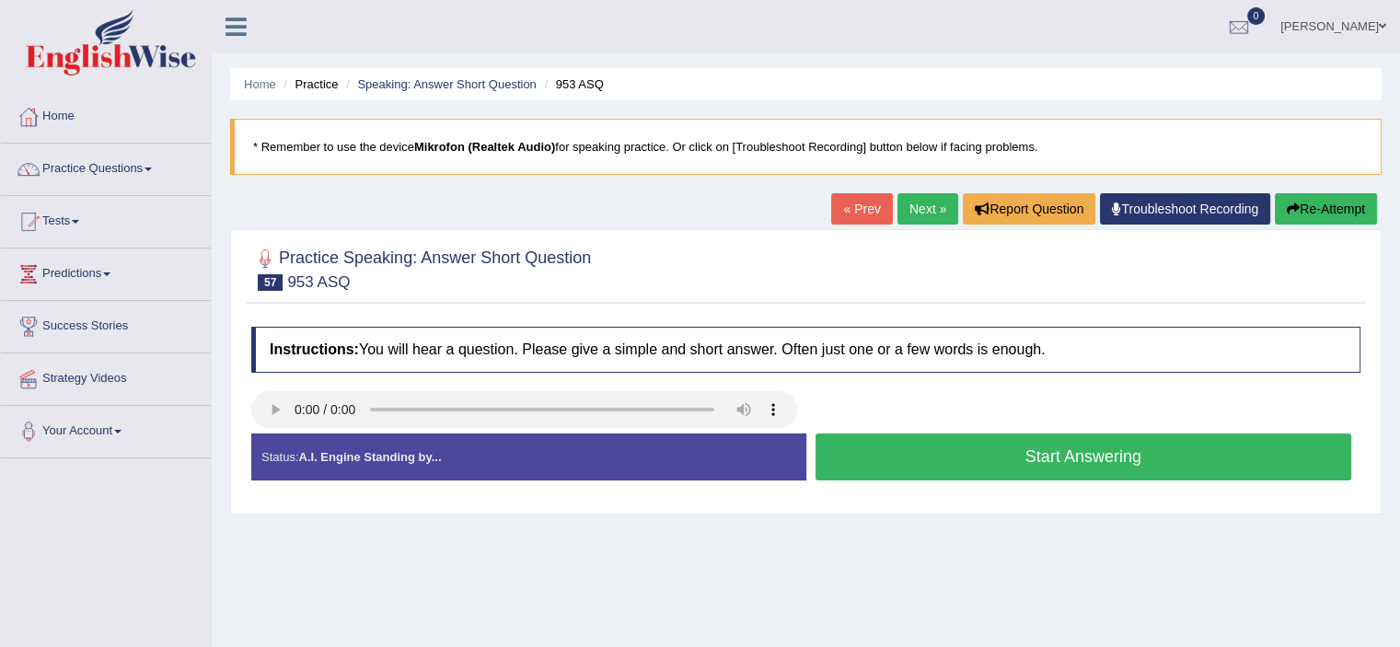
click at [1039, 453] on button "Start Answering" at bounding box center [1083, 456] width 536 height 47
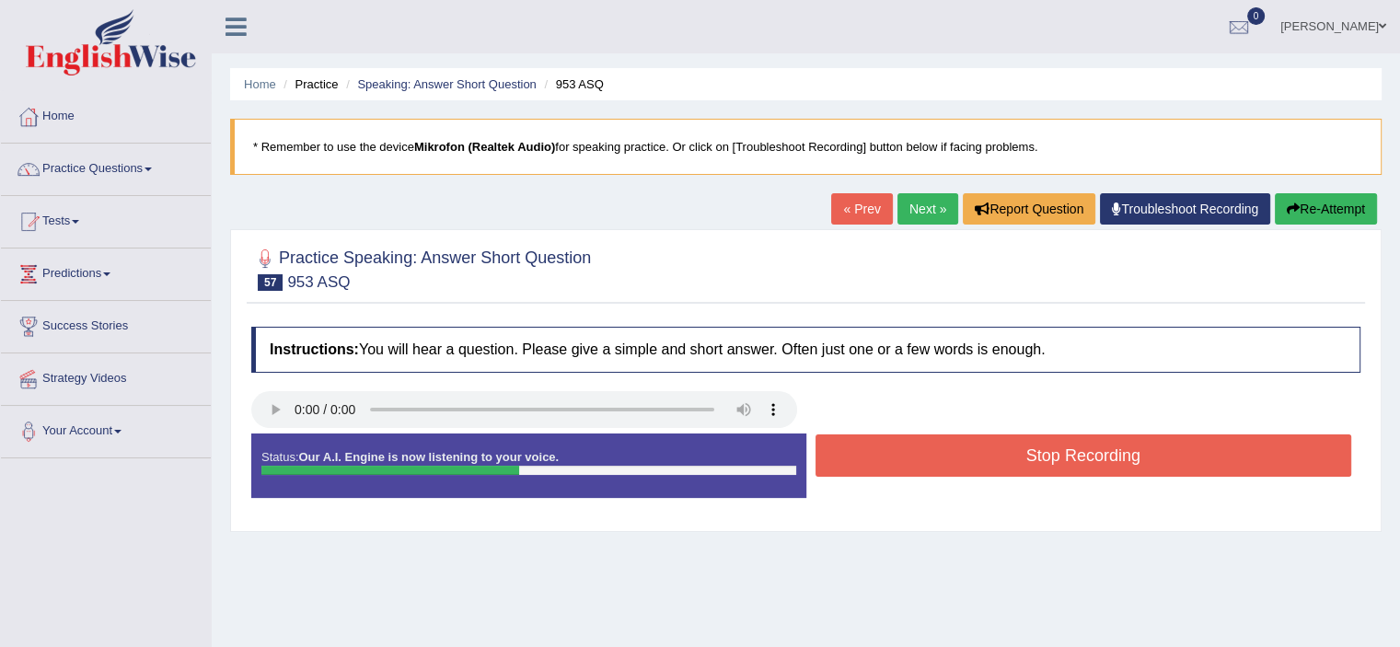
click at [1039, 453] on button "Stop Recording" at bounding box center [1083, 455] width 536 height 42
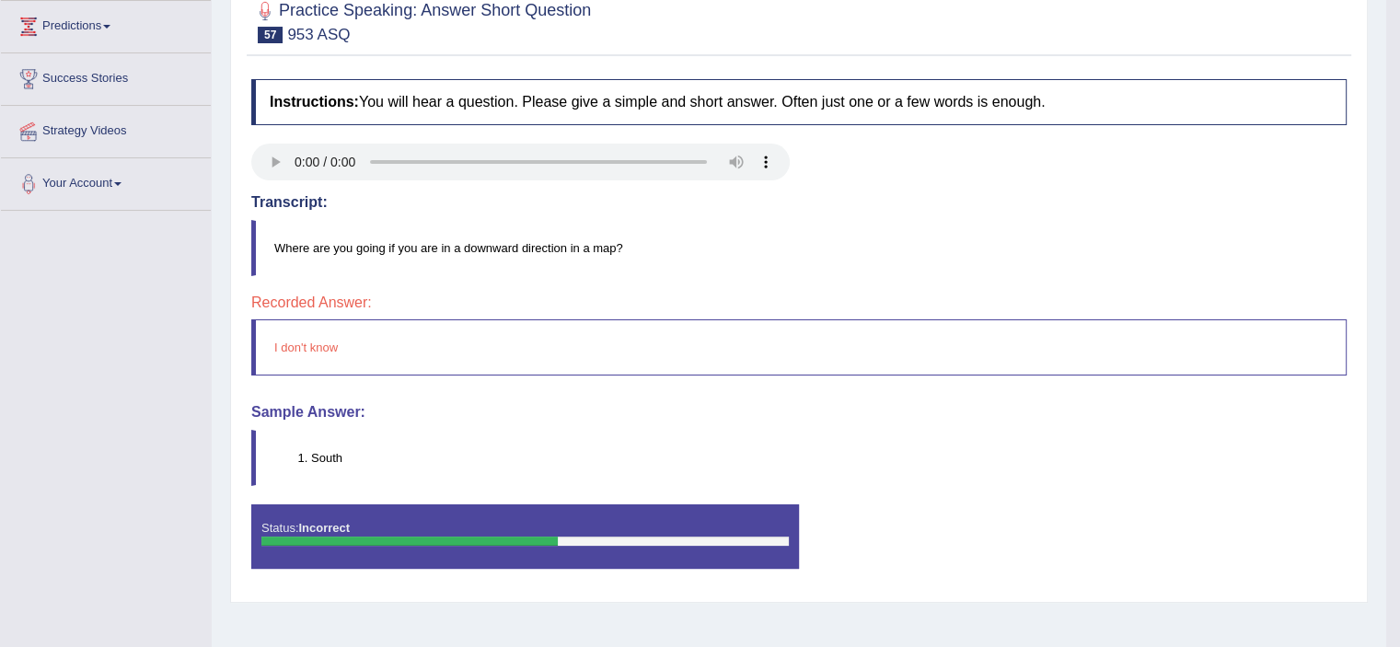
scroll to position [69, 0]
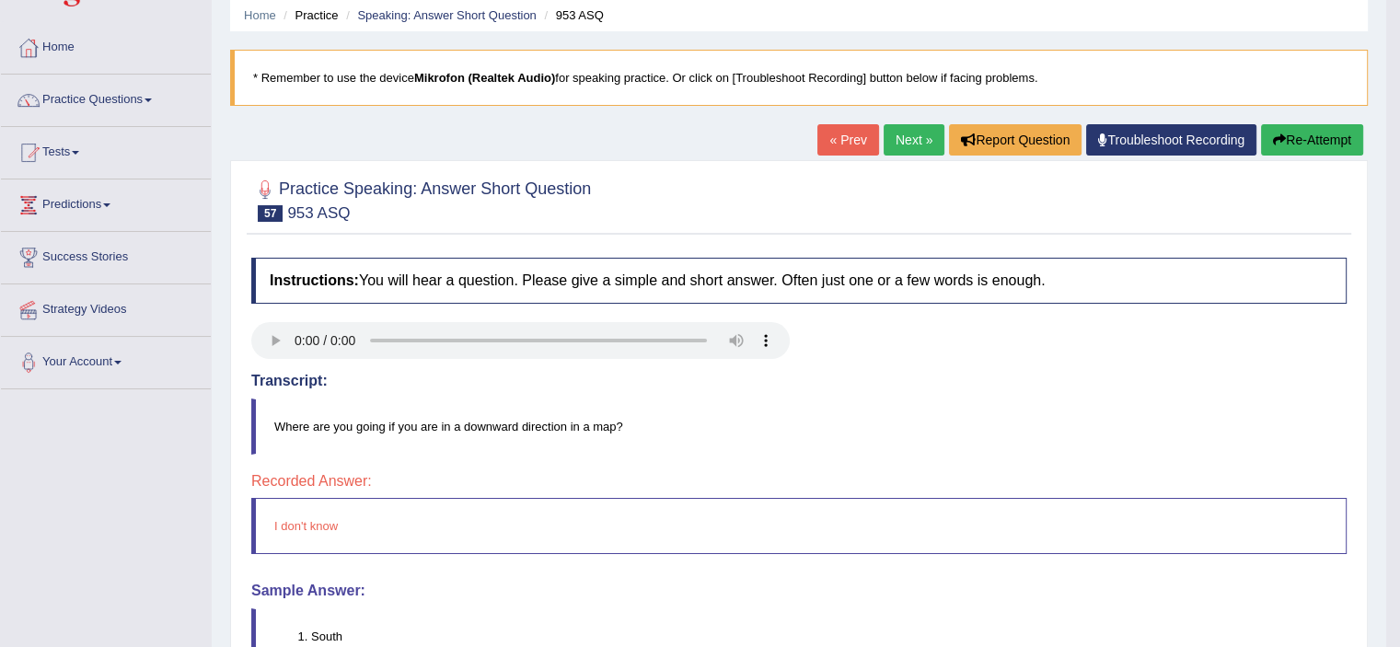
click at [904, 132] on link "Next »" at bounding box center [913, 139] width 61 height 31
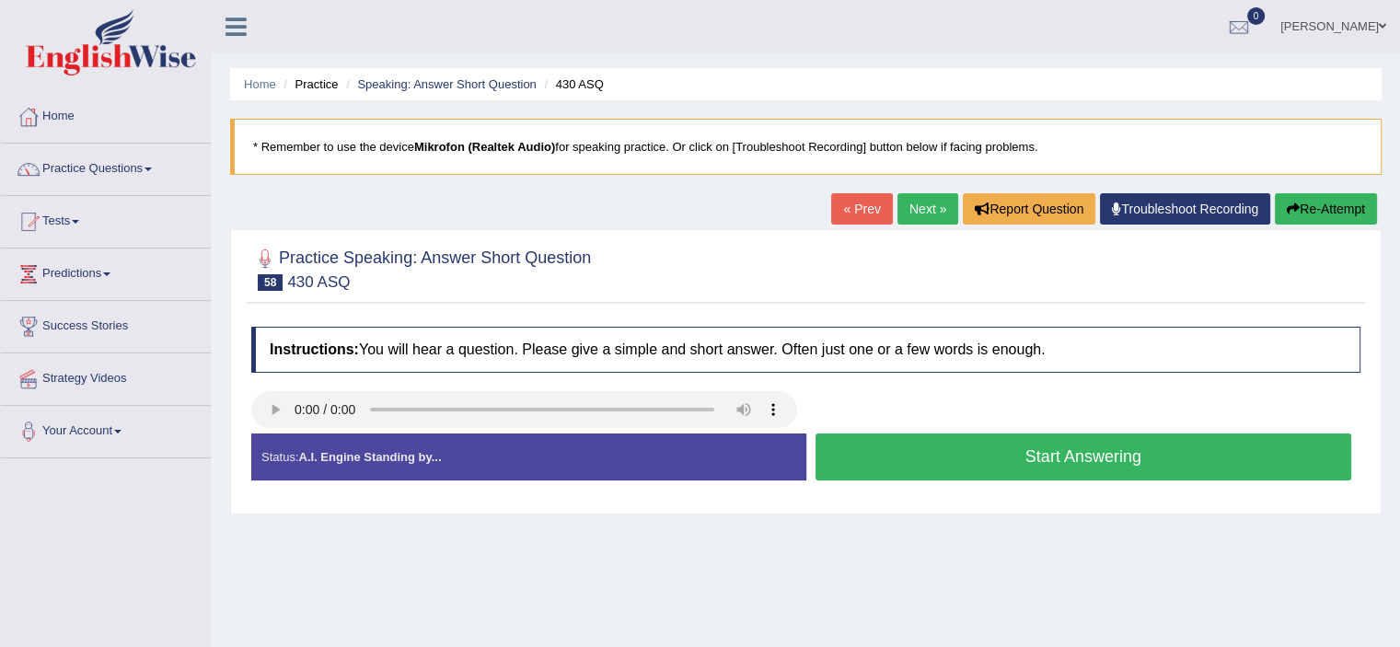
click at [1025, 456] on button "Start Answering" at bounding box center [1083, 456] width 536 height 47
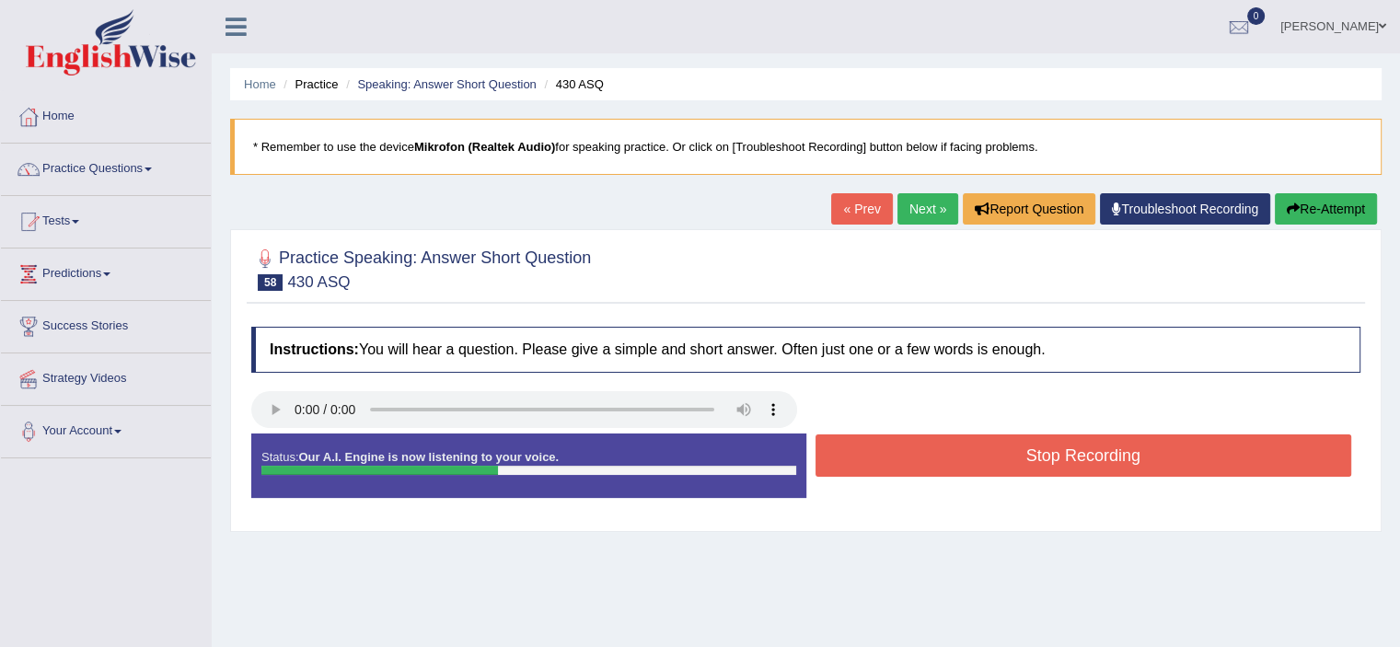
click at [1025, 456] on button "Stop Recording" at bounding box center [1083, 455] width 536 height 42
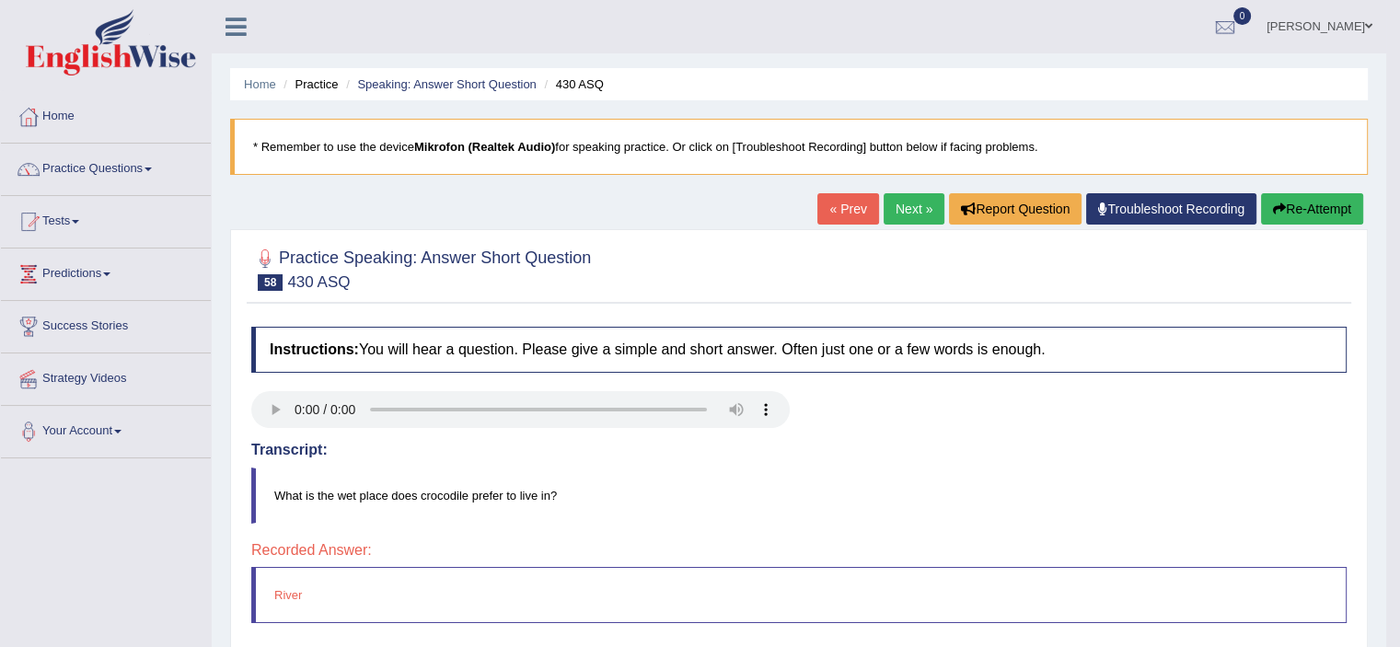
click at [913, 202] on link "Next »" at bounding box center [913, 208] width 61 height 31
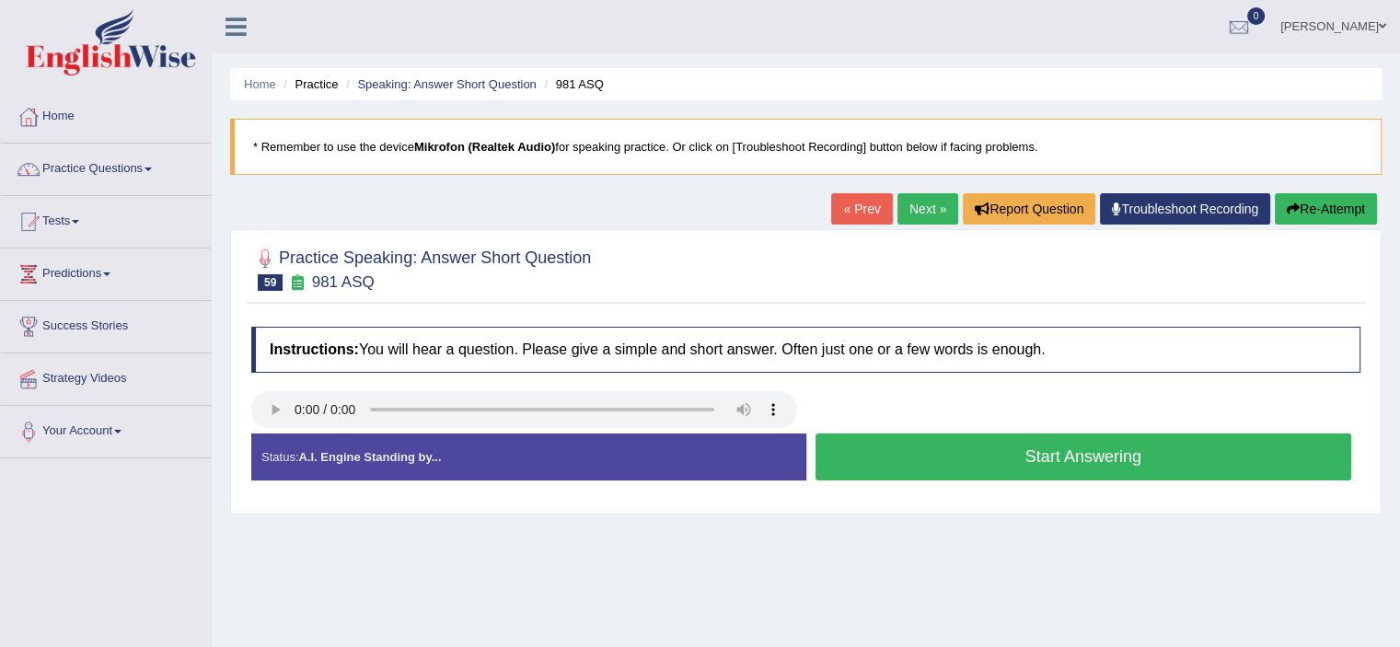
click at [1045, 457] on button "Start Answering" at bounding box center [1083, 456] width 536 height 47
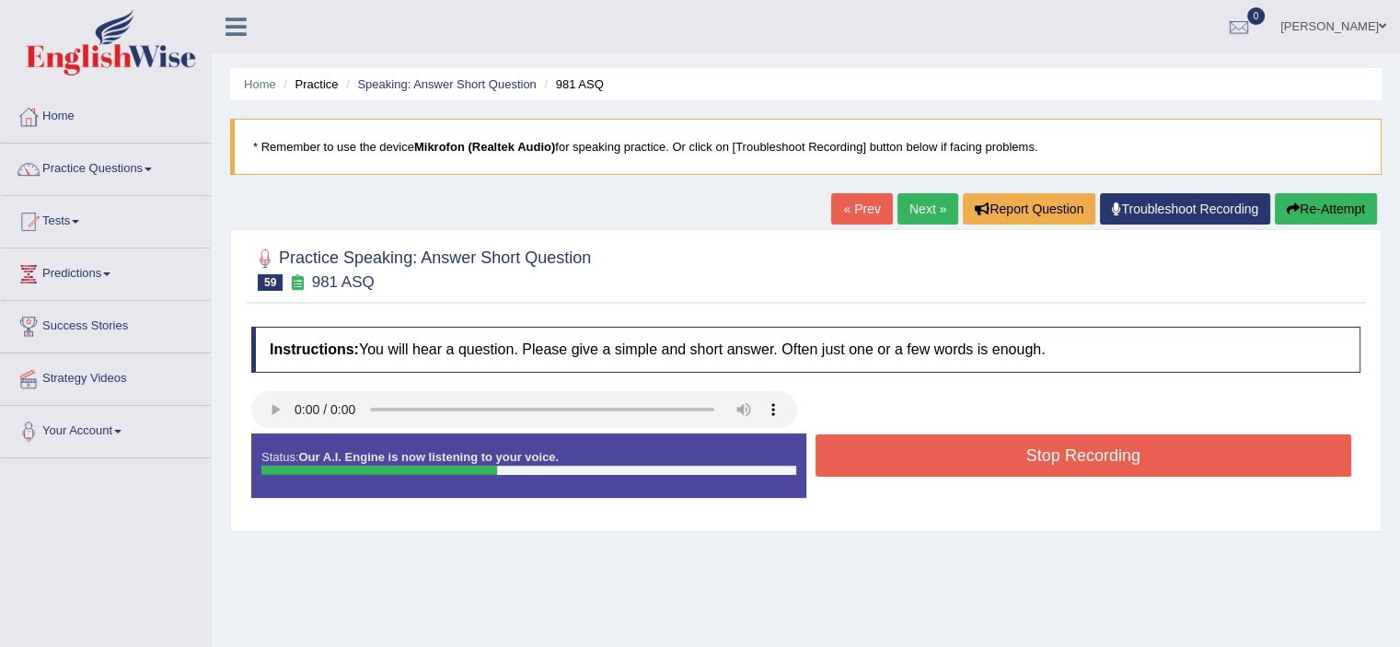
click at [1045, 457] on button "Stop Recording" at bounding box center [1083, 455] width 536 height 42
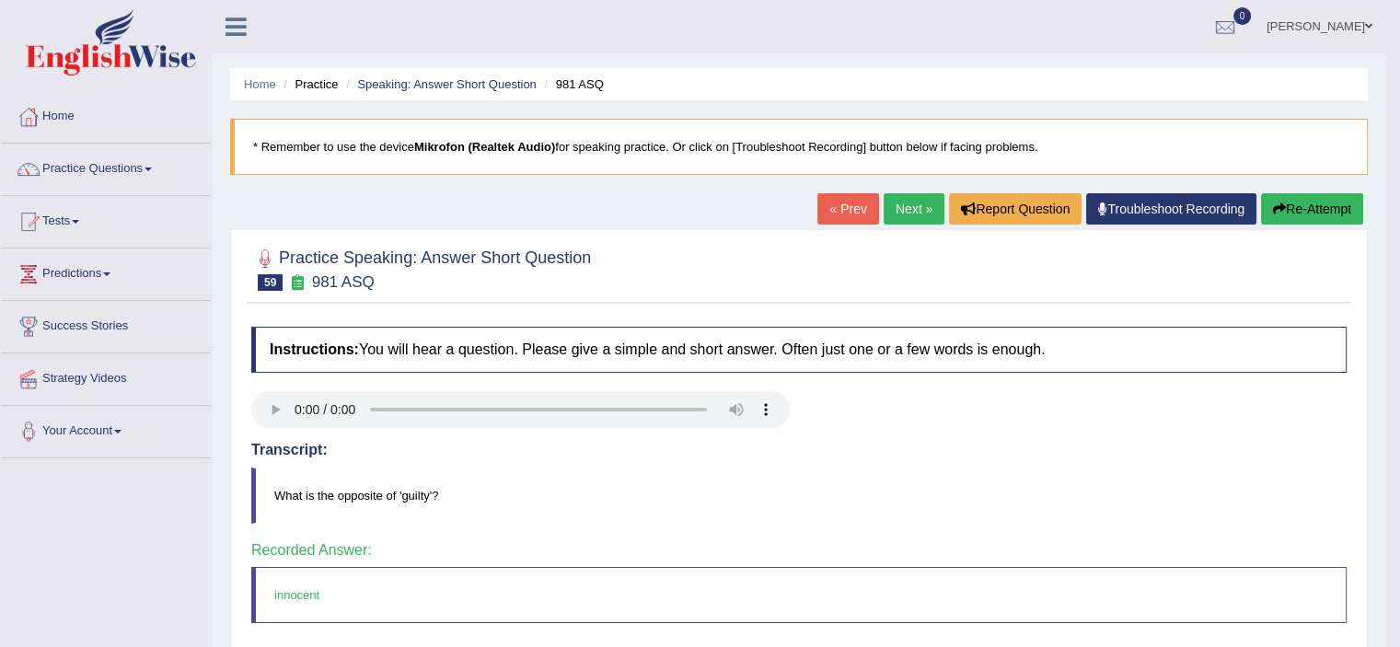
click at [901, 203] on link "Next »" at bounding box center [913, 208] width 61 height 31
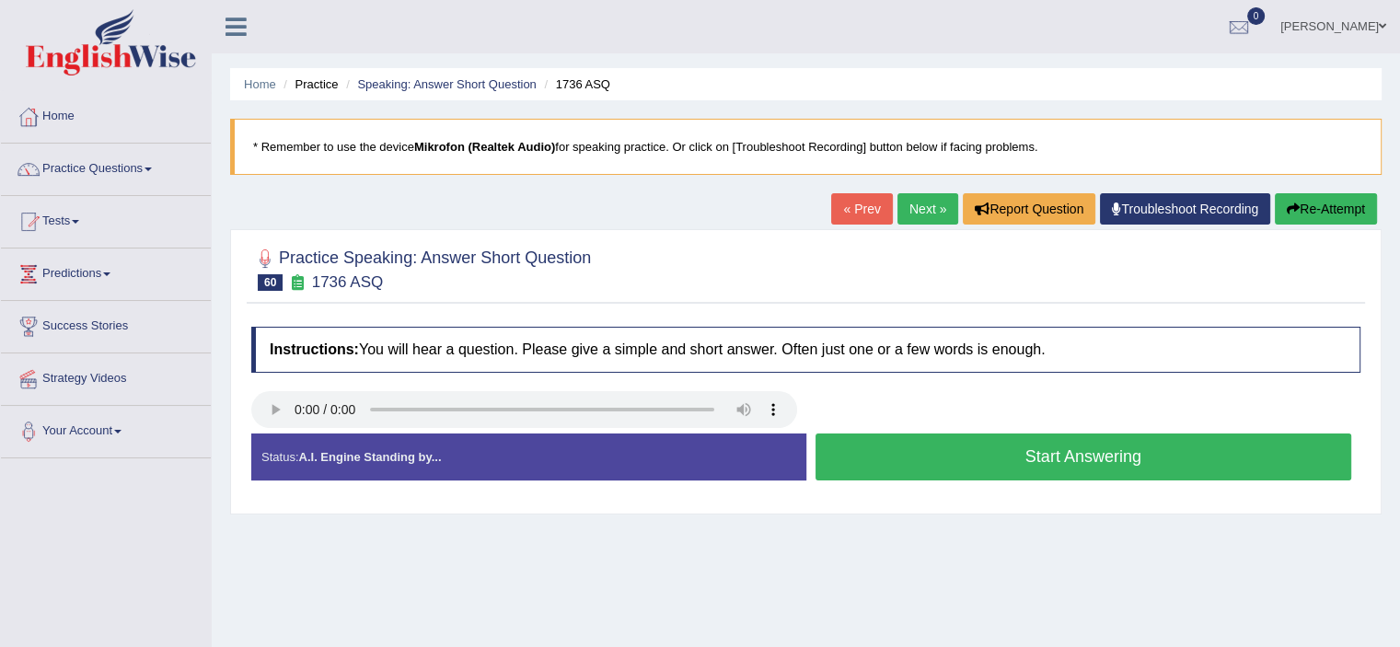
click at [986, 459] on button "Start Answering" at bounding box center [1083, 456] width 536 height 47
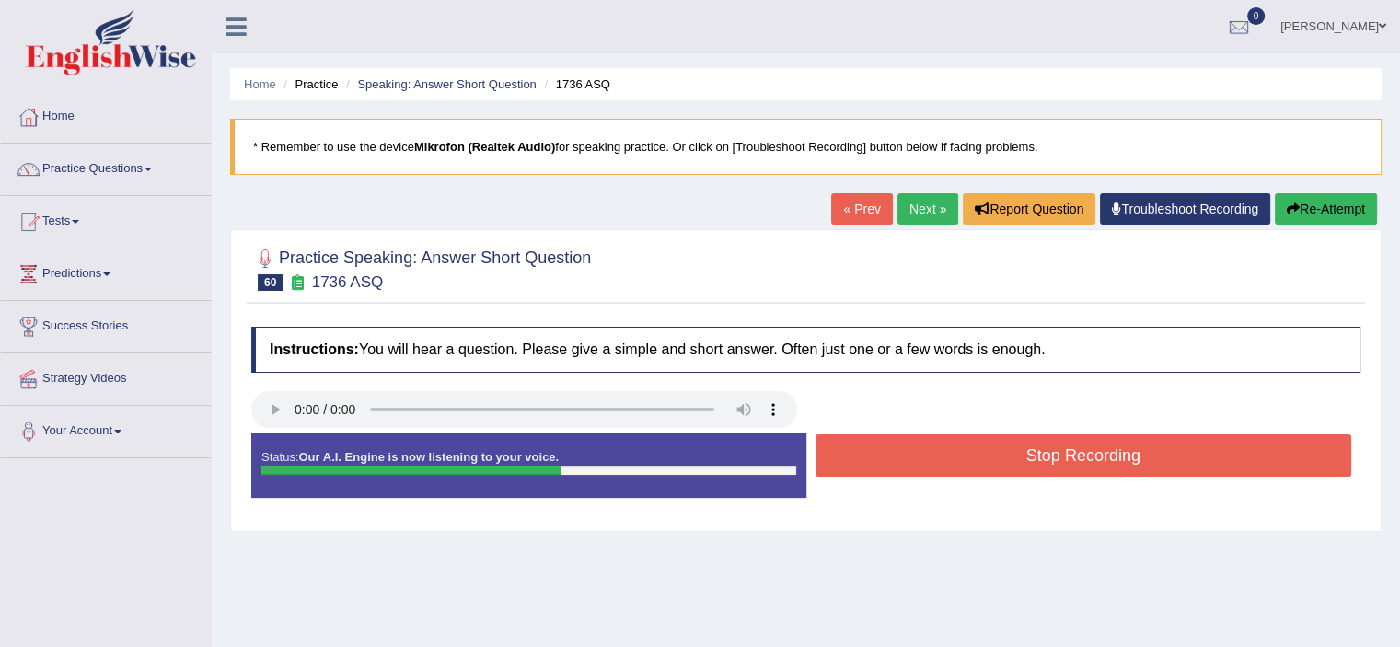
click at [986, 459] on button "Stop Recording" at bounding box center [1083, 455] width 536 height 42
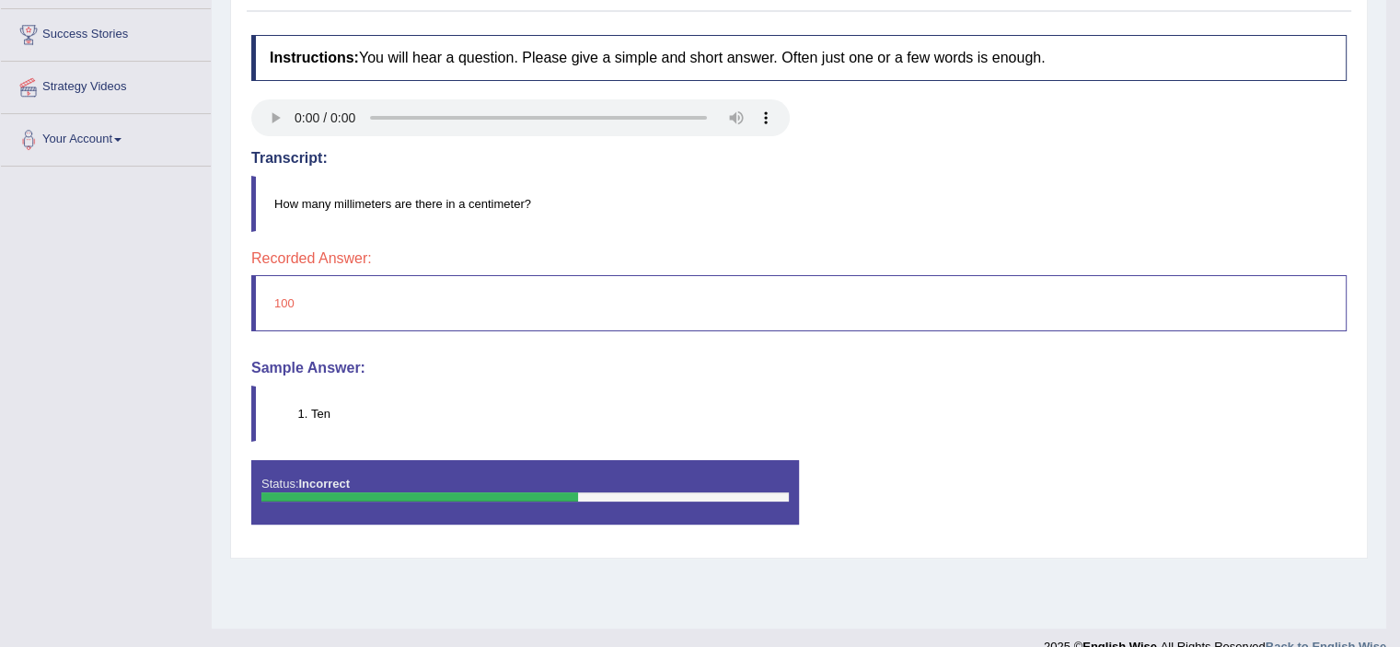
scroll to position [28, 0]
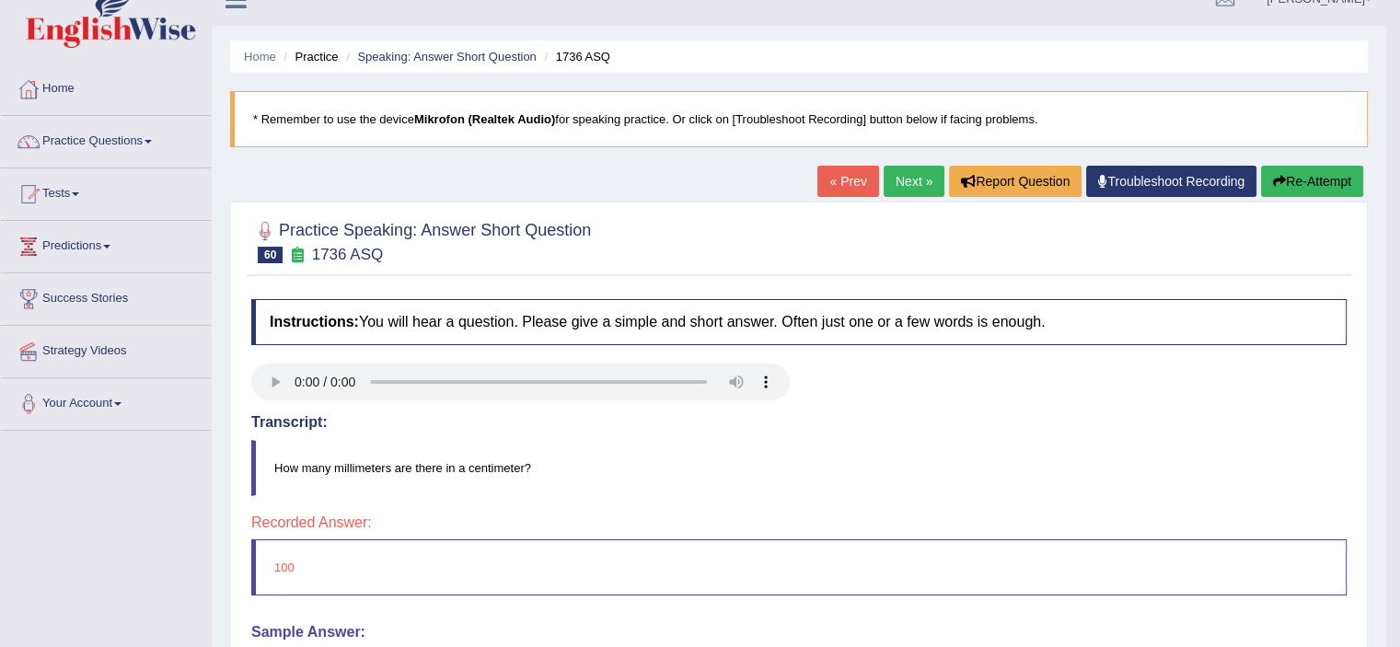
drag, startPoint x: 536, startPoint y: 461, endPoint x: 335, endPoint y: 471, distance: 201.8
click at [335, 471] on blockquote "How many millimeters are there in a centimeter?" at bounding box center [798, 468] width 1095 height 56
drag, startPoint x: 872, startPoint y: 167, endPoint x: 898, endPoint y: 184, distance: 30.6
click at [898, 184] on div "« Prev Next » Report Question Troubleshoot Recording Re-Attempt" at bounding box center [1092, 184] width 550 height 36
click at [898, 184] on link "Next »" at bounding box center [913, 181] width 61 height 31
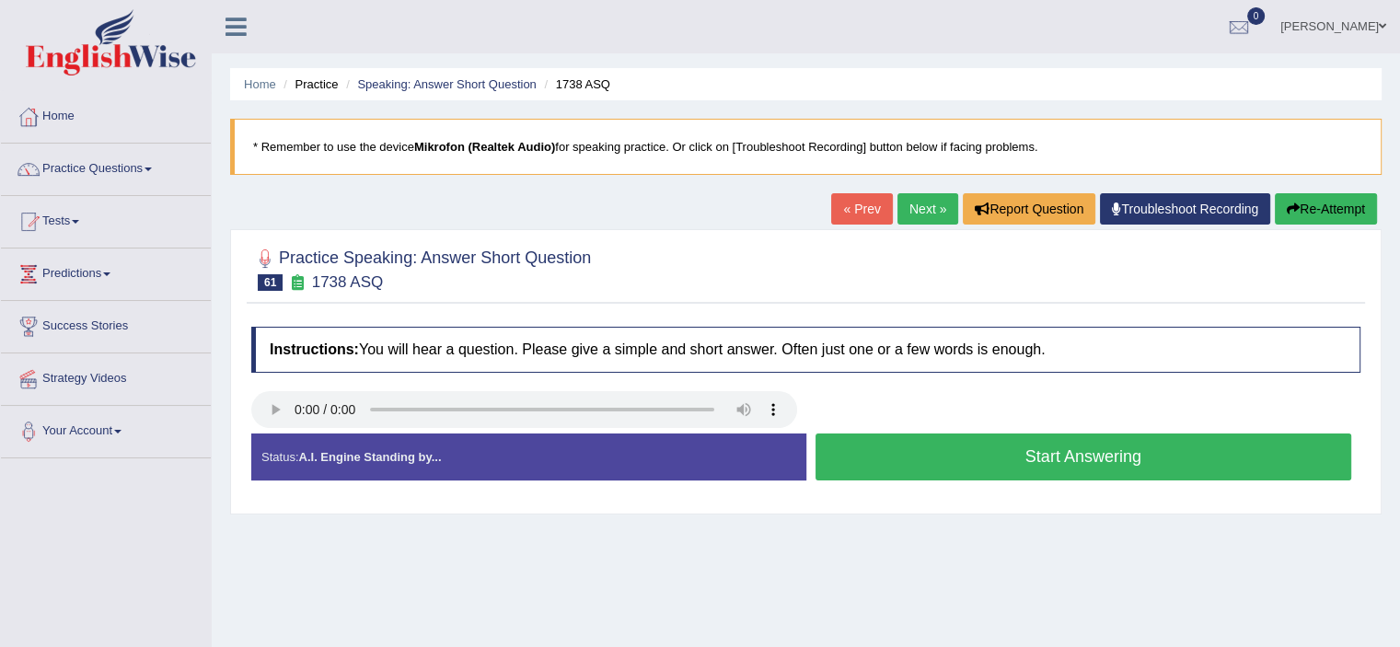
click at [935, 456] on button "Start Answering" at bounding box center [1083, 456] width 536 height 47
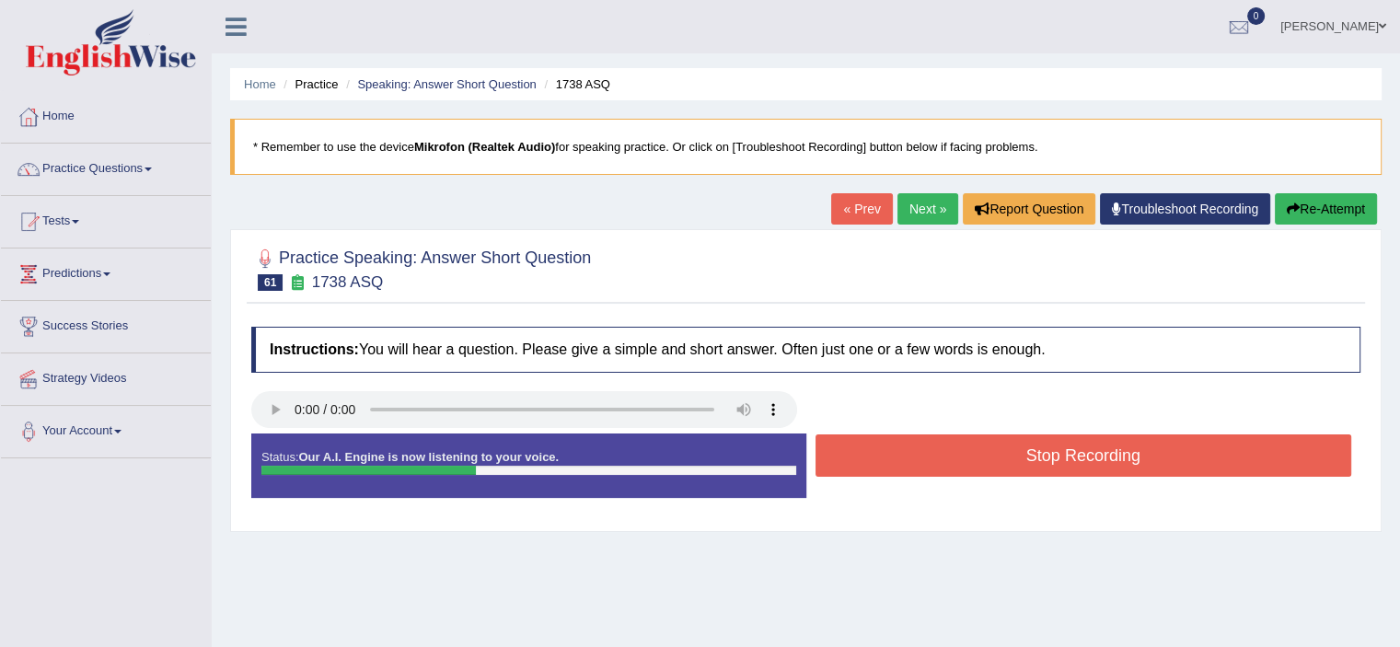
click at [935, 456] on button "Stop Recording" at bounding box center [1083, 455] width 536 height 42
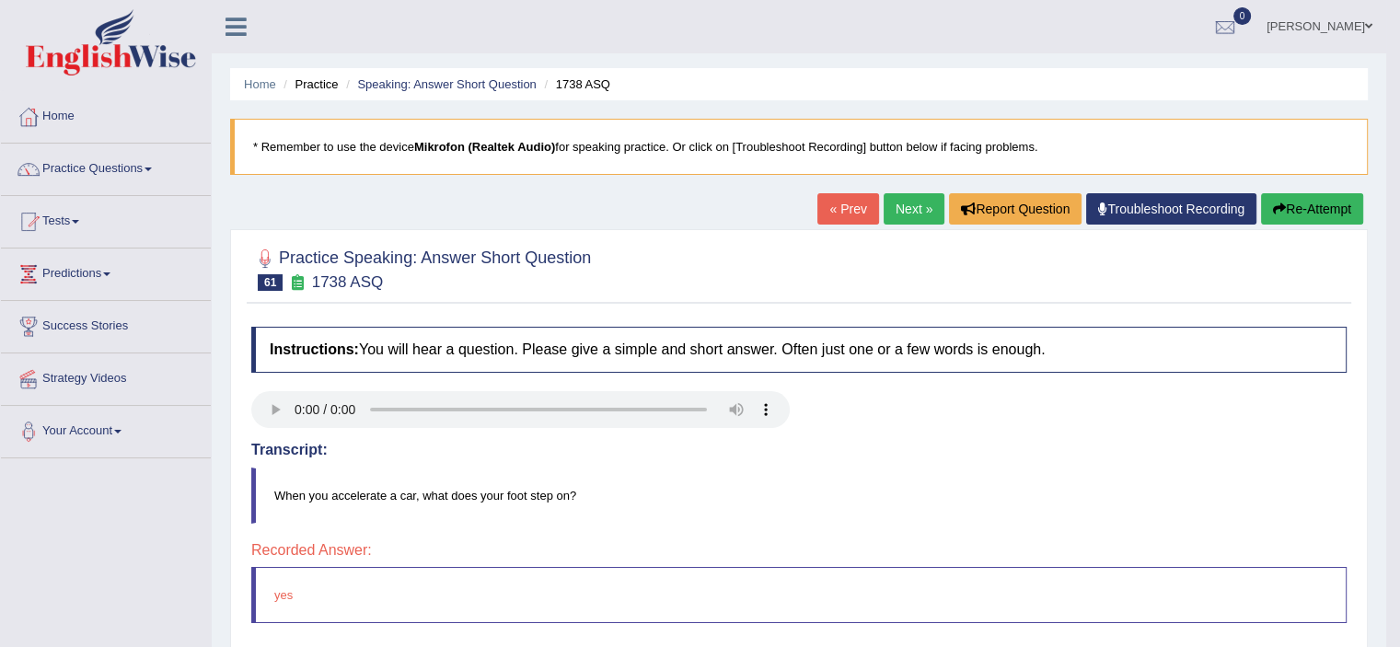
click at [916, 206] on link "Next »" at bounding box center [913, 208] width 61 height 31
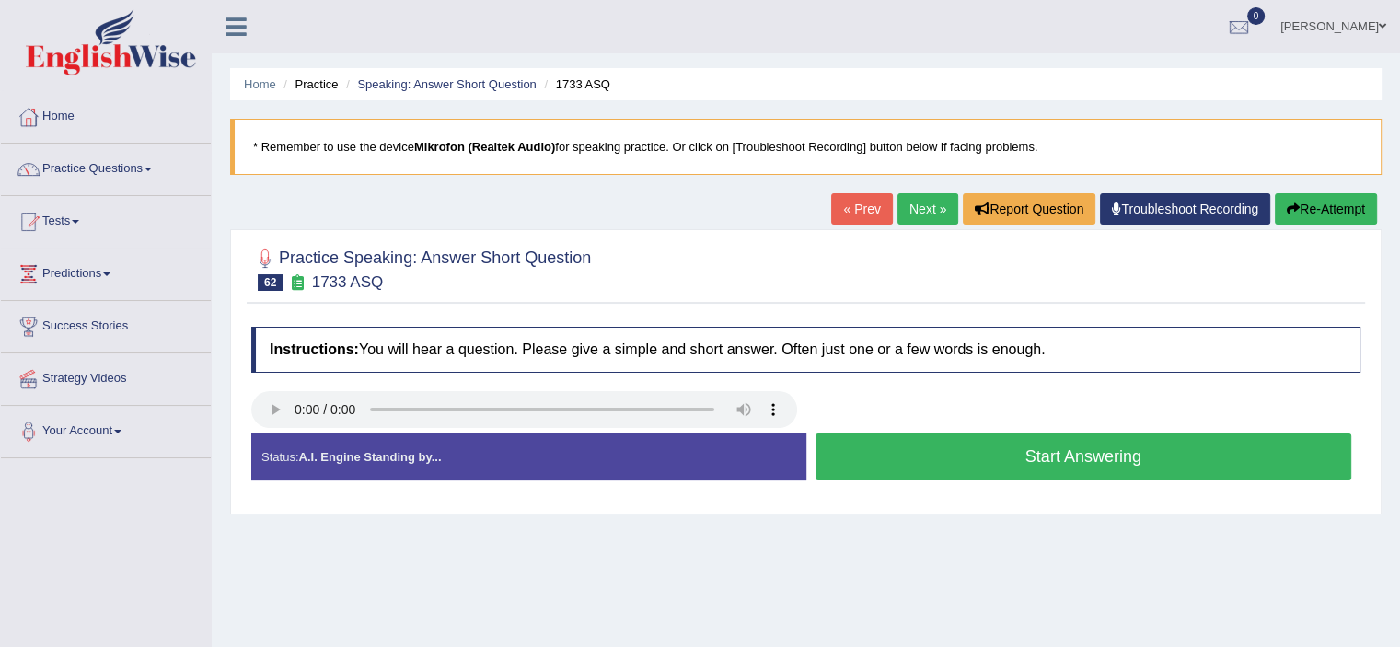
click at [961, 459] on button "Start Answering" at bounding box center [1083, 456] width 536 height 47
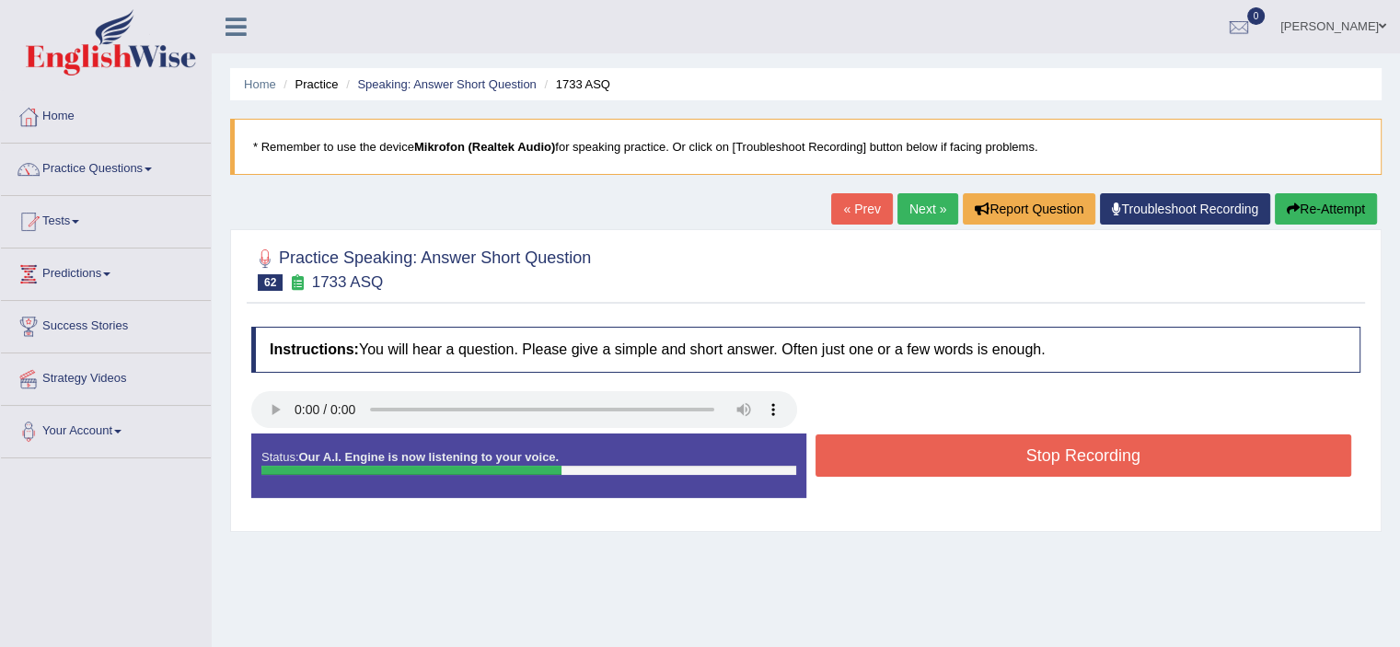
click at [961, 459] on button "Stop Recording" at bounding box center [1083, 455] width 536 height 42
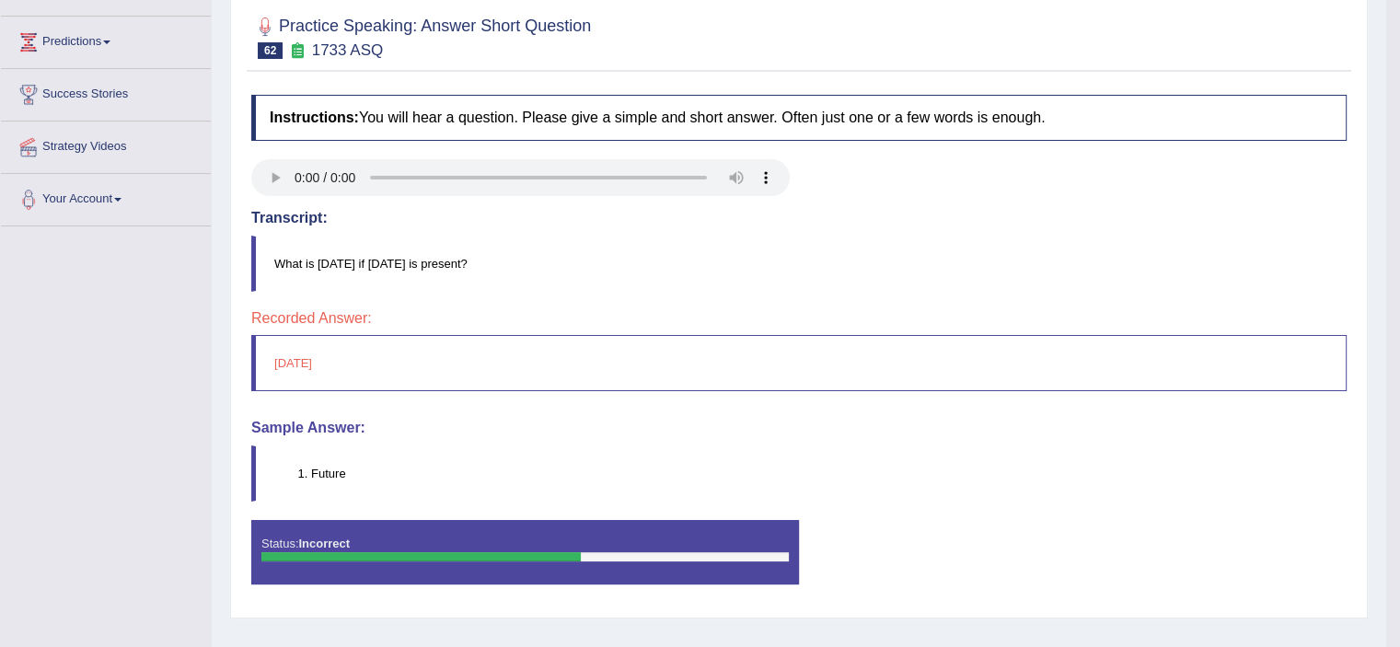
scroll to position [21, 0]
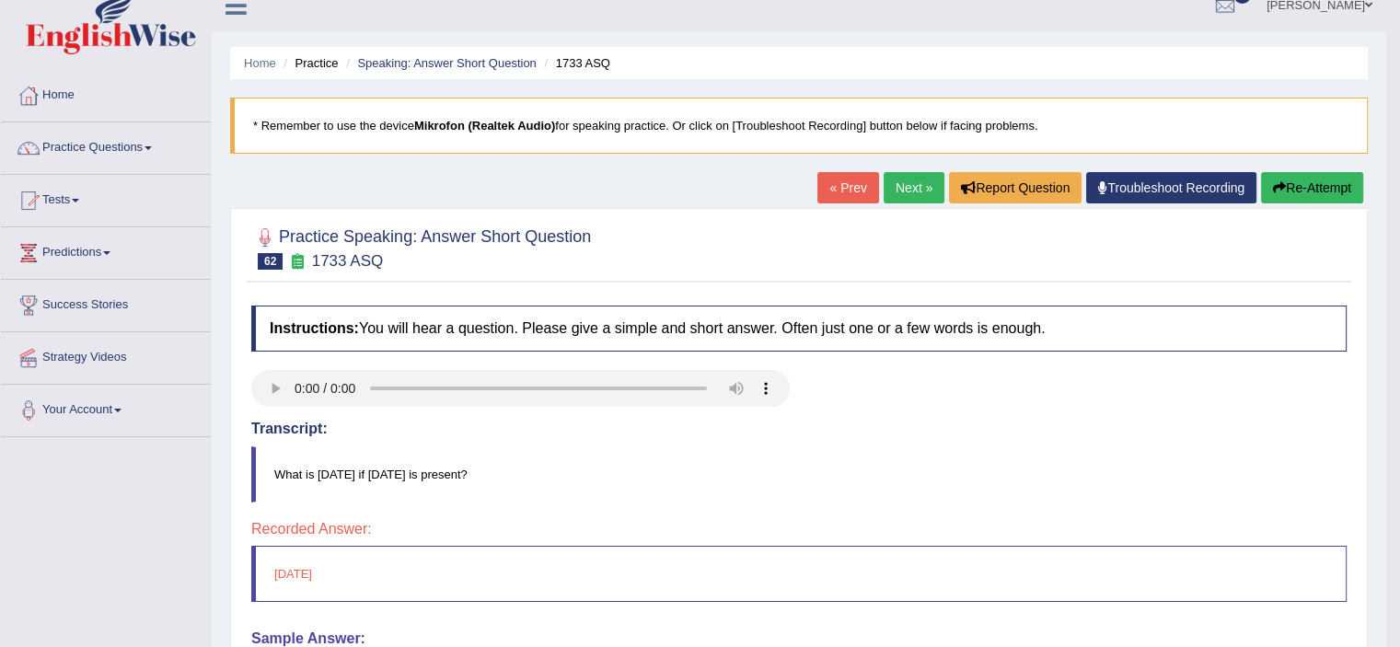
click at [900, 179] on link "Next »" at bounding box center [913, 187] width 61 height 31
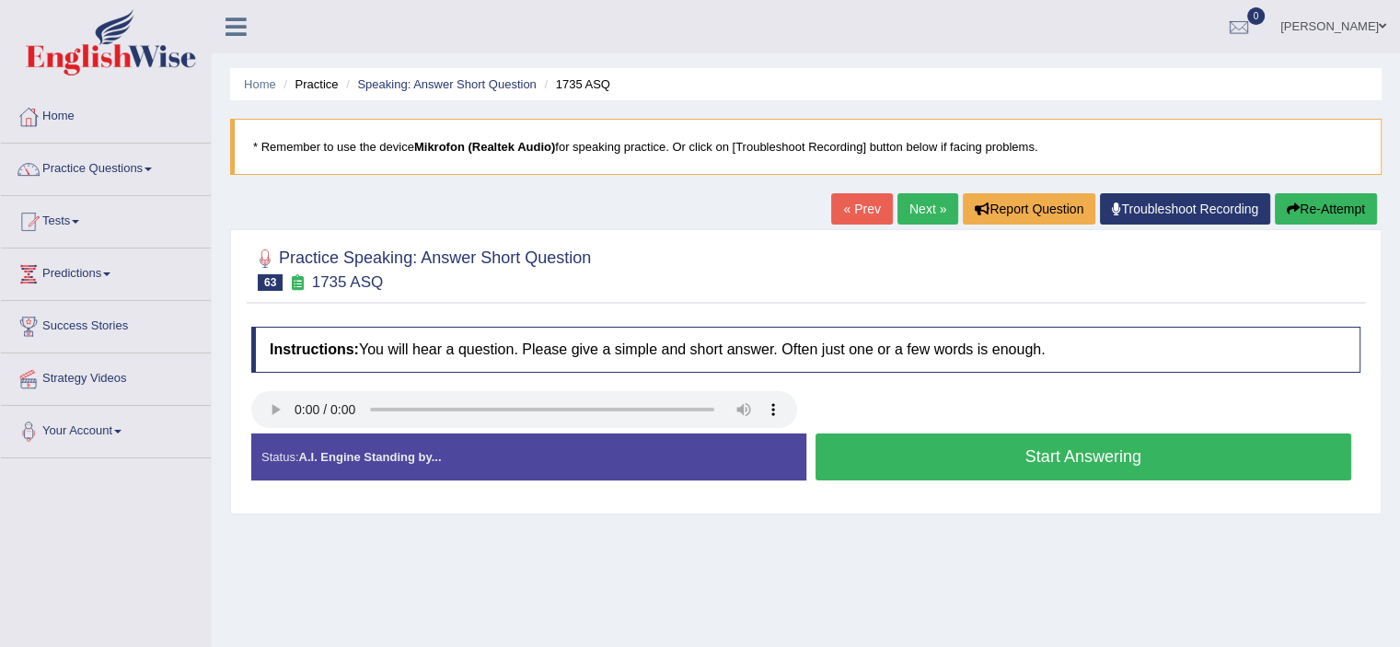
click at [847, 456] on button "Start Answering" at bounding box center [1083, 456] width 536 height 47
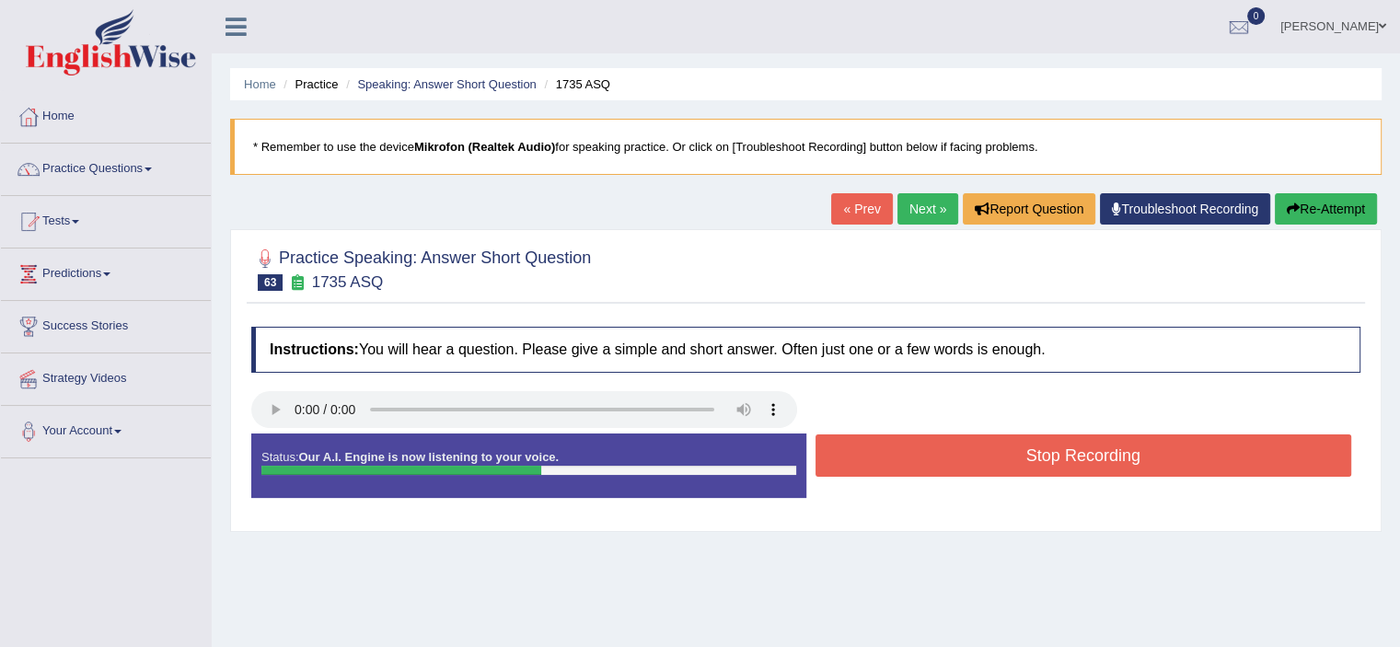
click at [847, 456] on button "Stop Recording" at bounding box center [1083, 455] width 536 height 42
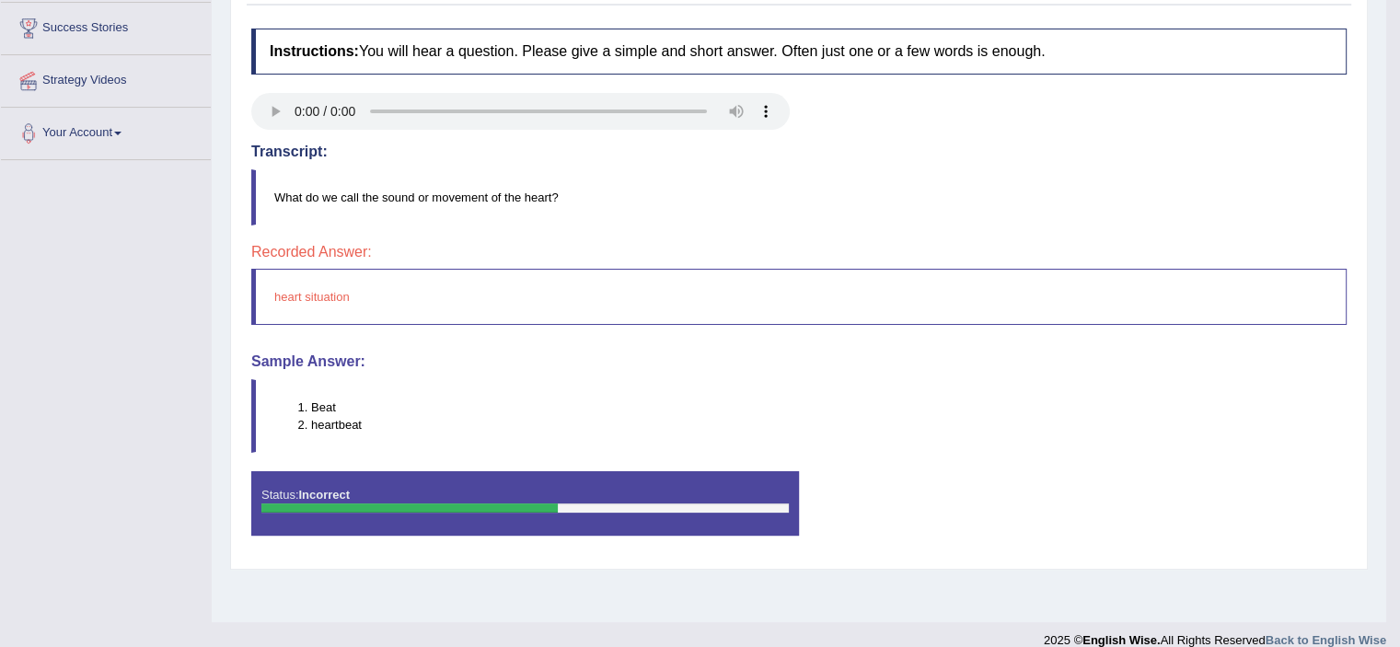
scroll to position [29, 0]
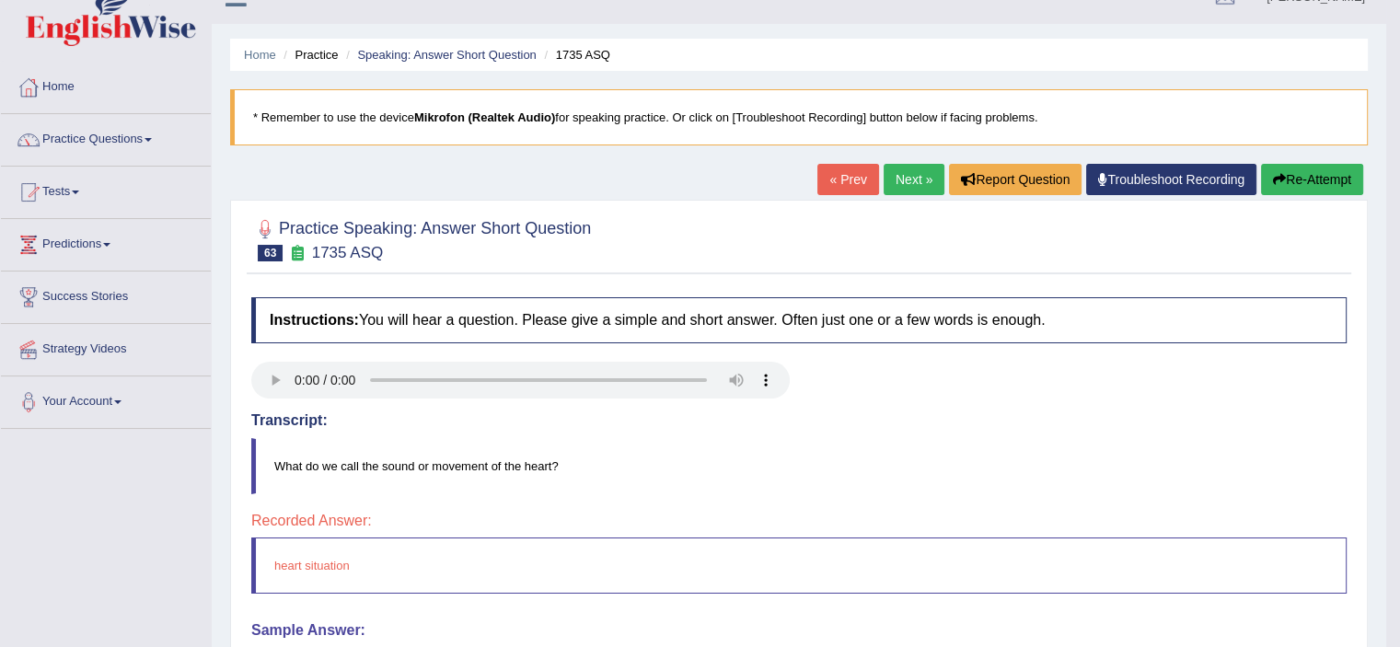
click at [894, 181] on link "Next »" at bounding box center [913, 179] width 61 height 31
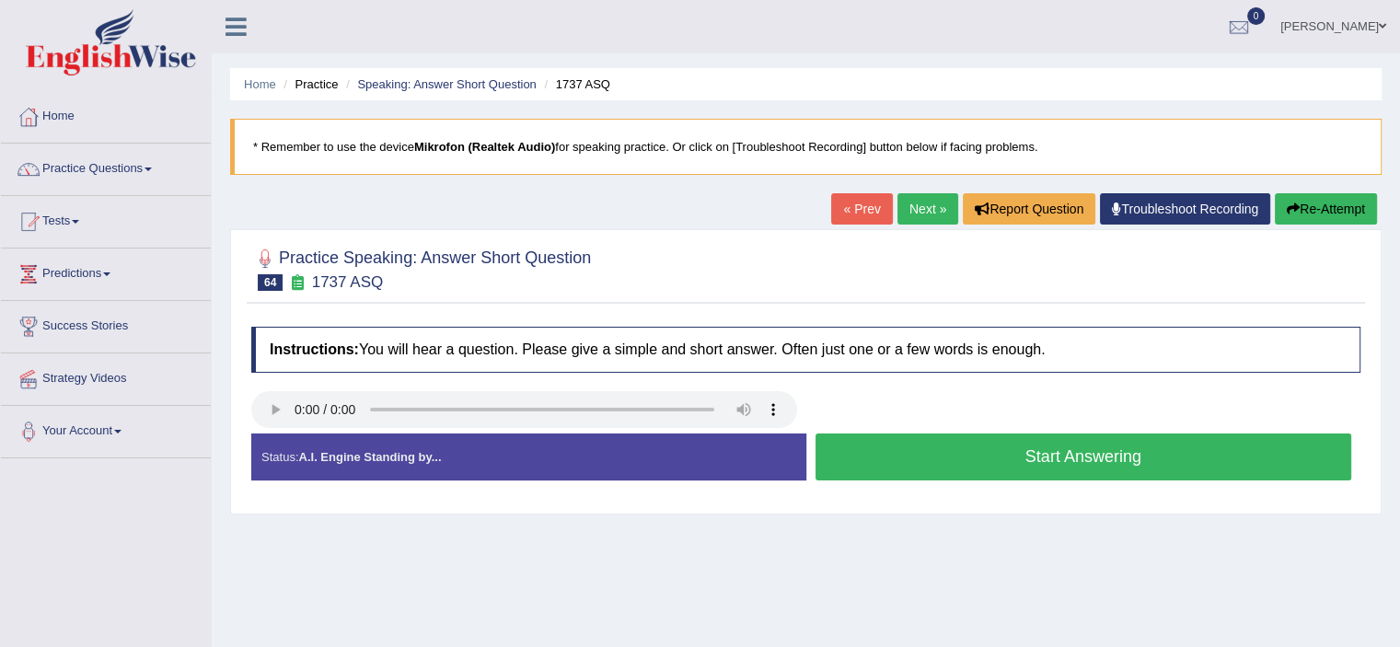
click at [972, 455] on button "Start Answering" at bounding box center [1083, 456] width 536 height 47
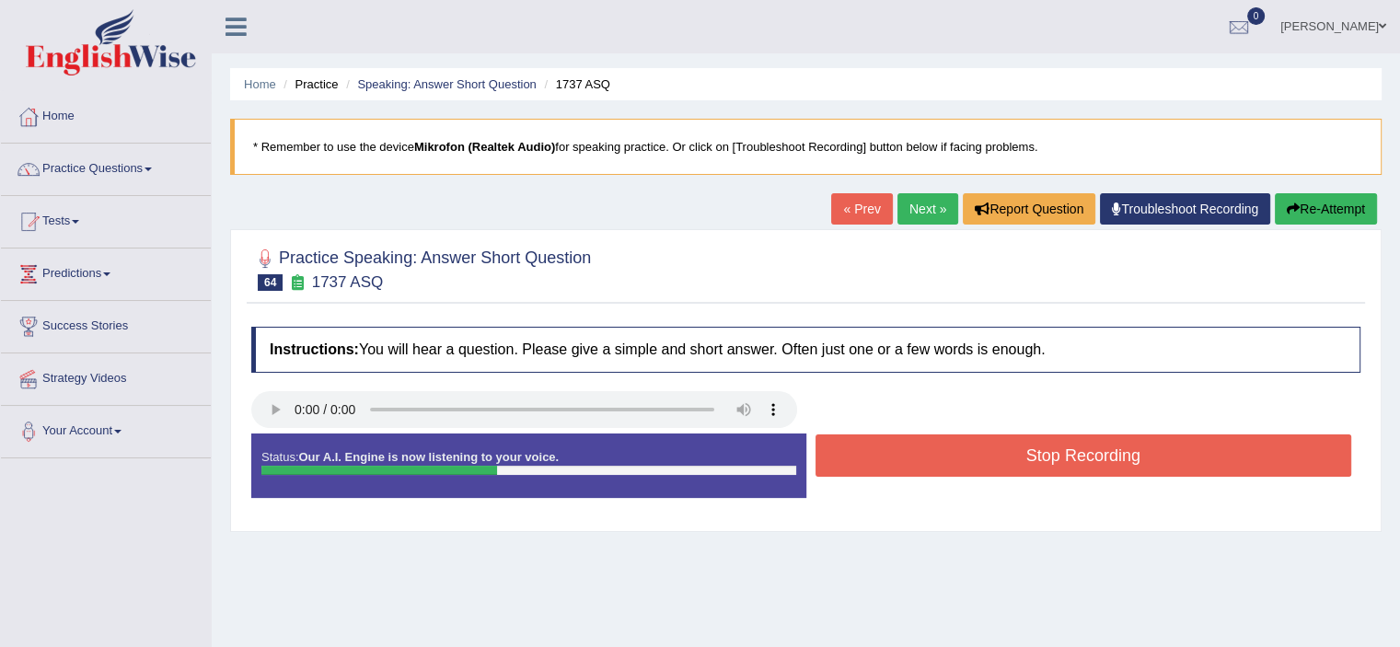
click at [972, 455] on button "Stop Recording" at bounding box center [1083, 455] width 536 height 42
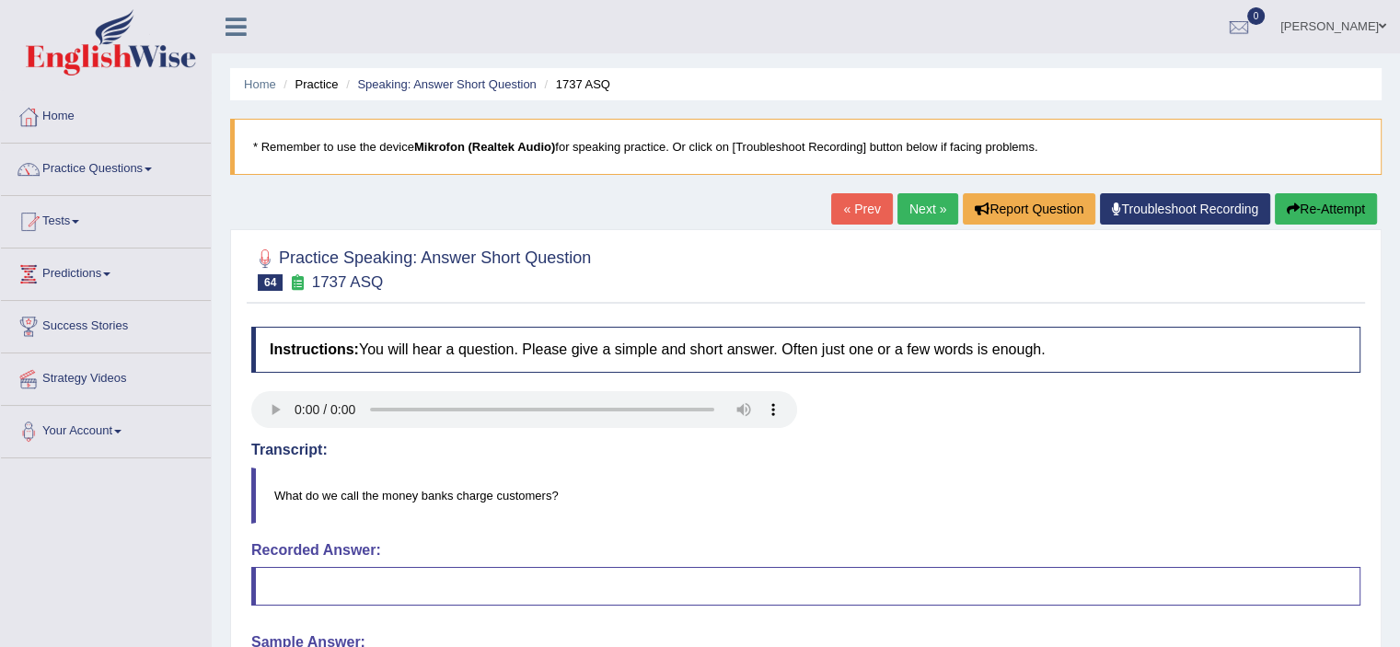
click at [917, 198] on link "Next »" at bounding box center [927, 208] width 61 height 31
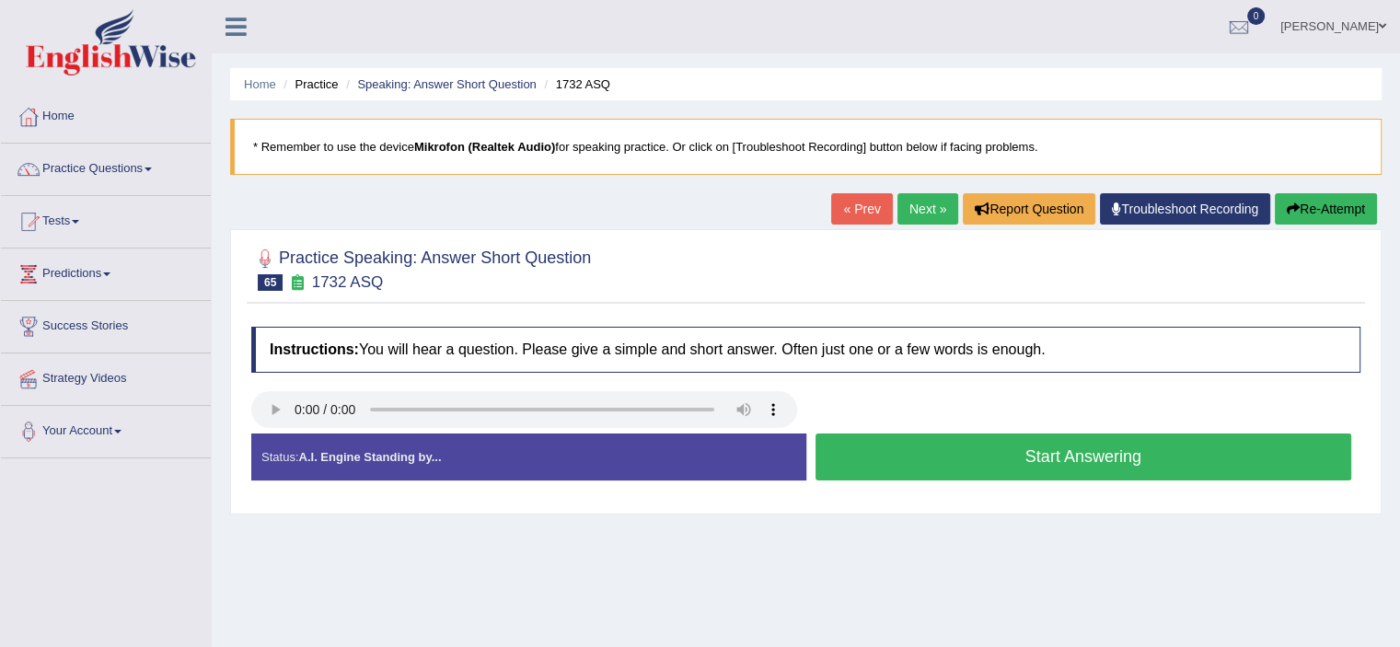
click at [951, 456] on button "Start Answering" at bounding box center [1083, 456] width 536 height 47
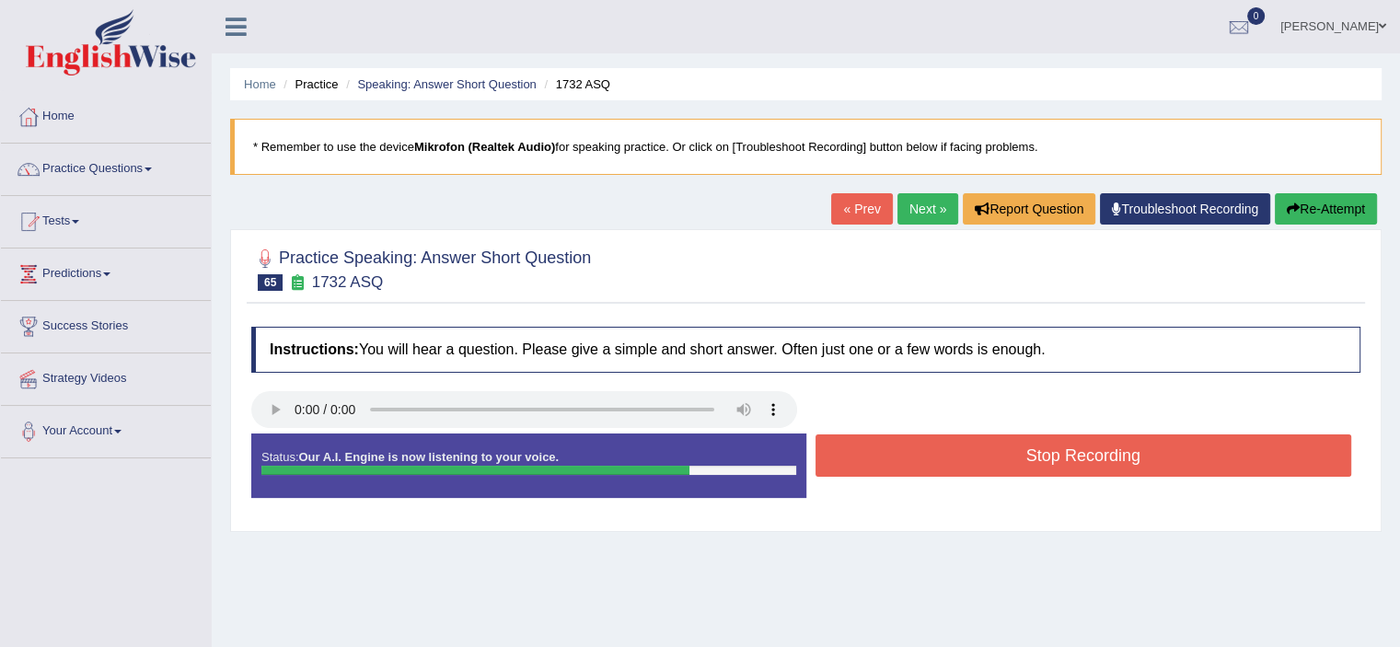
click at [951, 456] on button "Stop Recording" at bounding box center [1083, 455] width 536 height 42
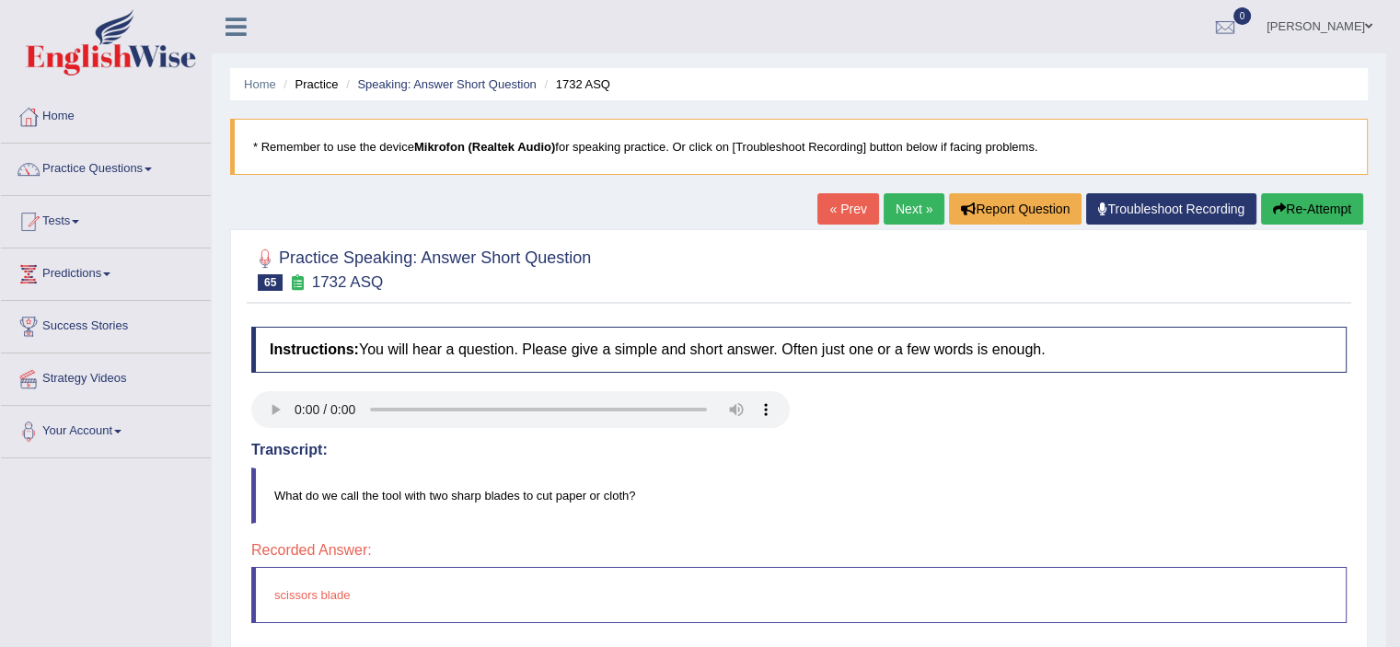
click at [883, 194] on link "Next »" at bounding box center [913, 208] width 61 height 31
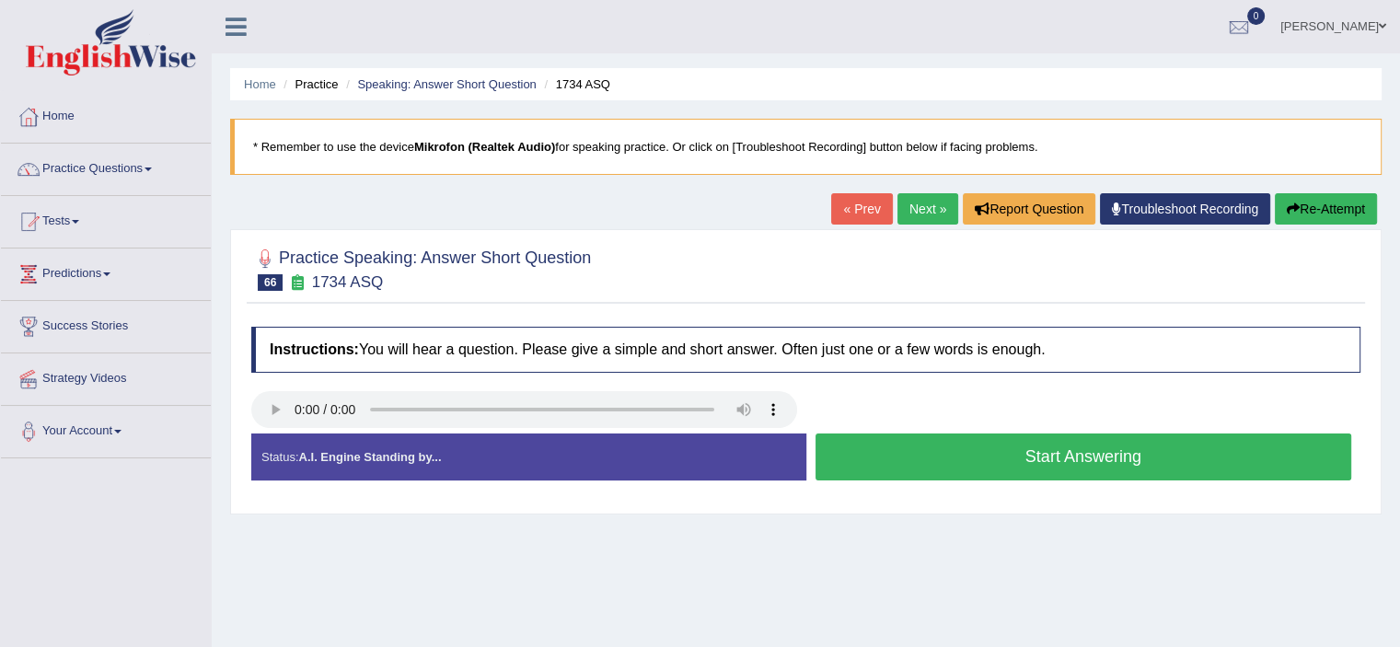
click at [930, 456] on button "Start Answering" at bounding box center [1083, 456] width 536 height 47
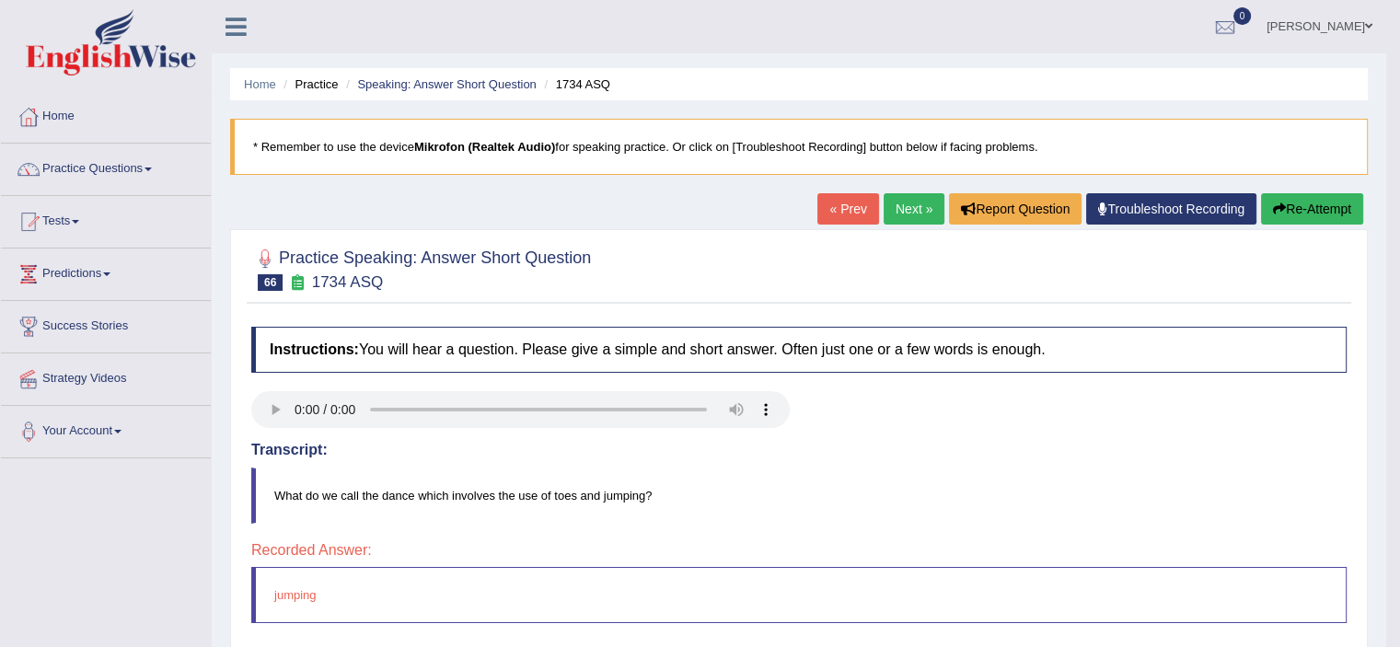
click at [897, 201] on link "Next »" at bounding box center [913, 208] width 61 height 31
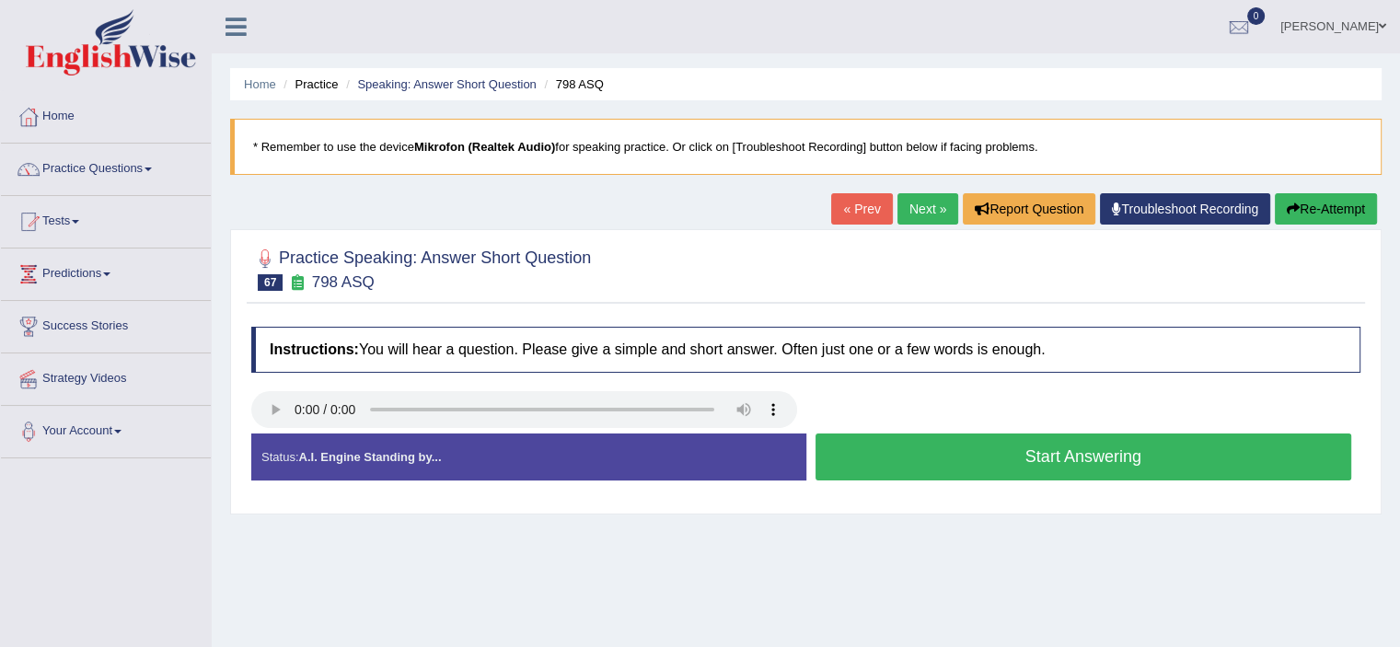
click at [962, 448] on button "Start Answering" at bounding box center [1083, 456] width 536 height 47
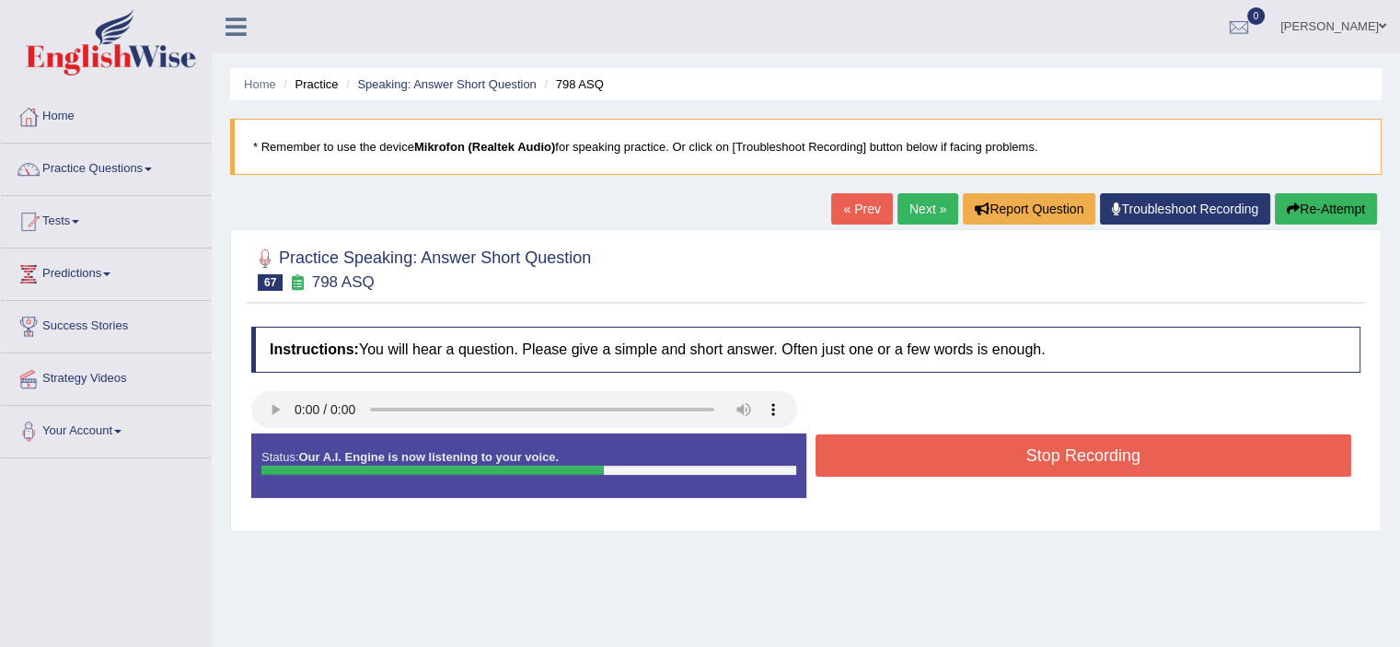
click at [962, 448] on button "Stop Recording" at bounding box center [1083, 455] width 536 height 42
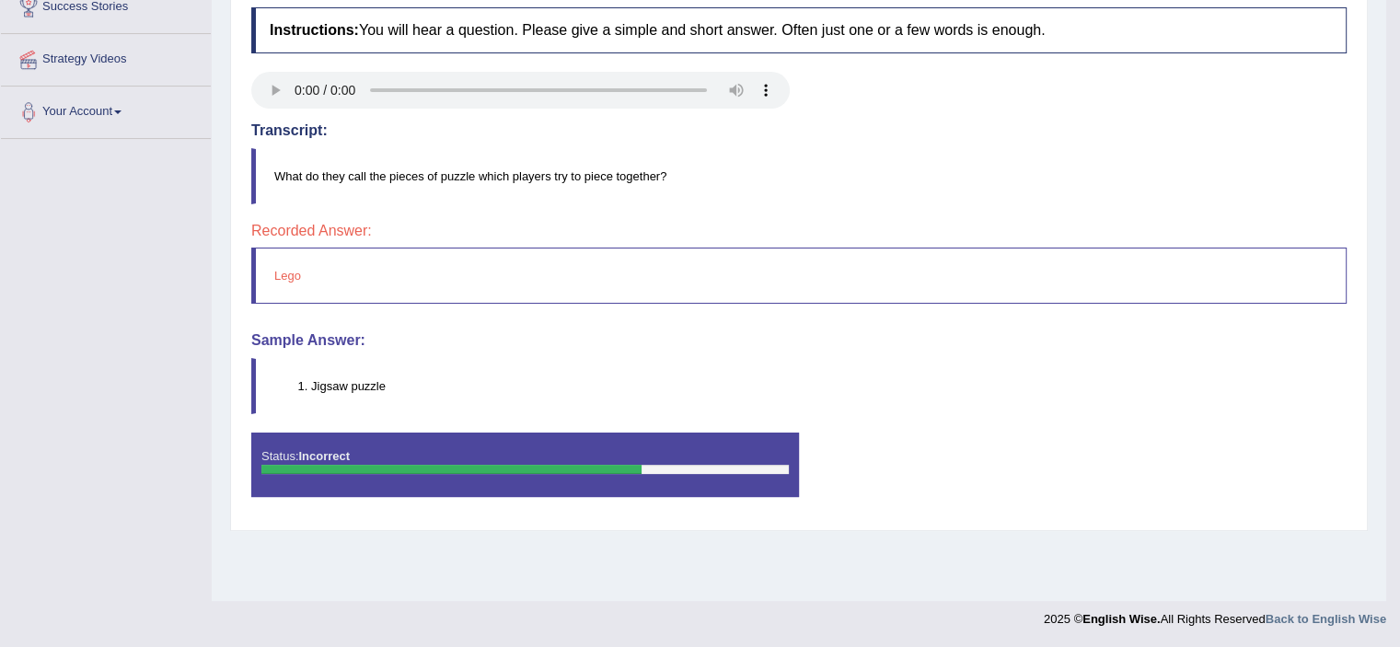
scroll to position [108, 0]
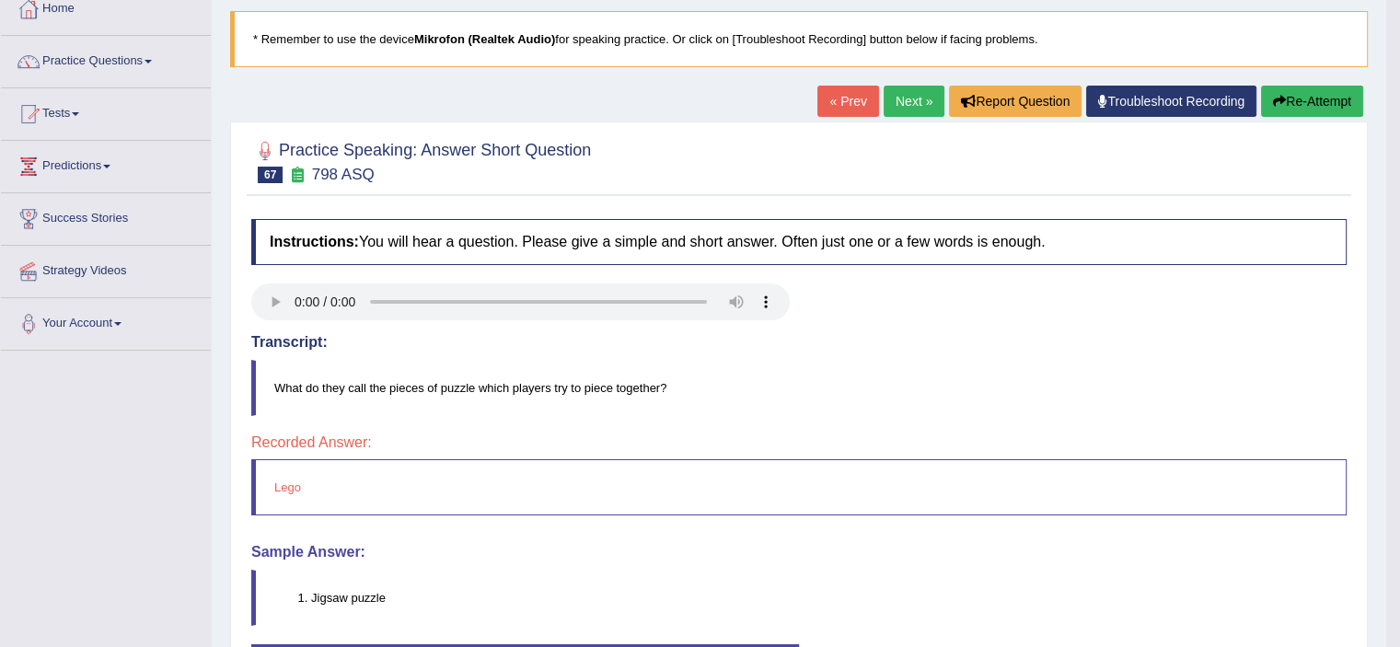
click at [883, 102] on link "Next »" at bounding box center [913, 101] width 61 height 31
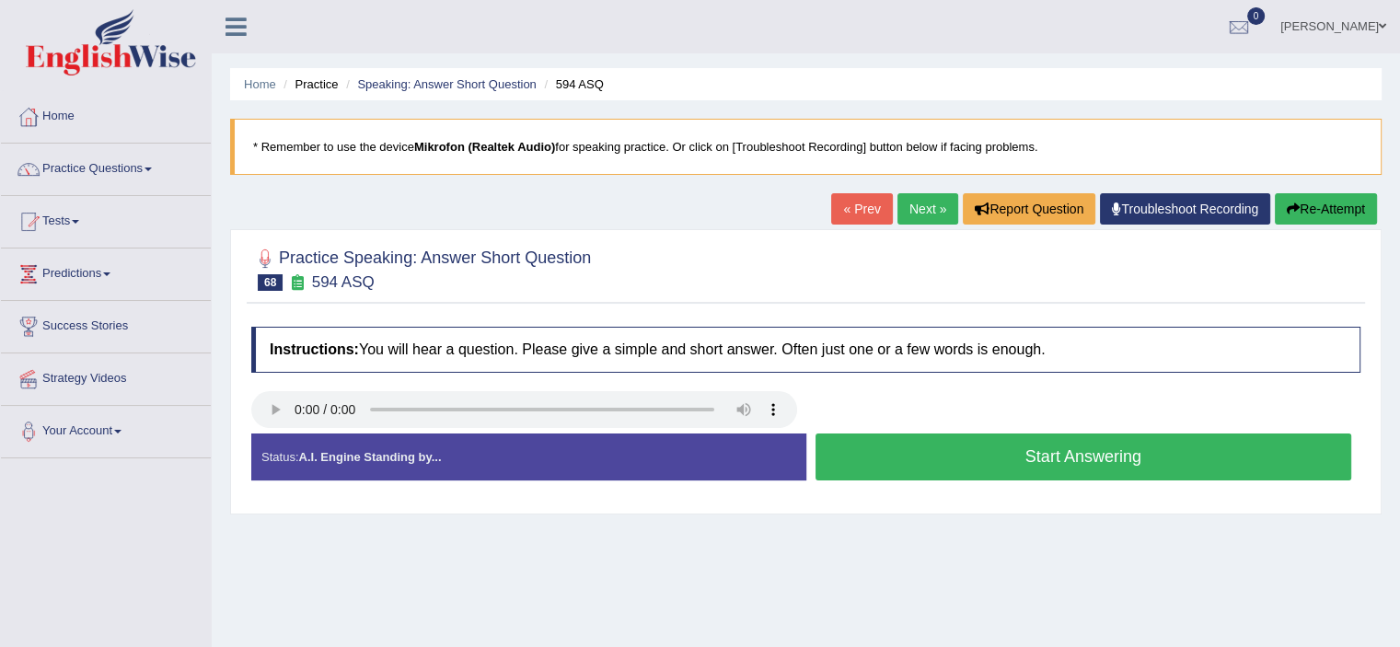
click at [915, 454] on button "Start Answering" at bounding box center [1083, 456] width 536 height 47
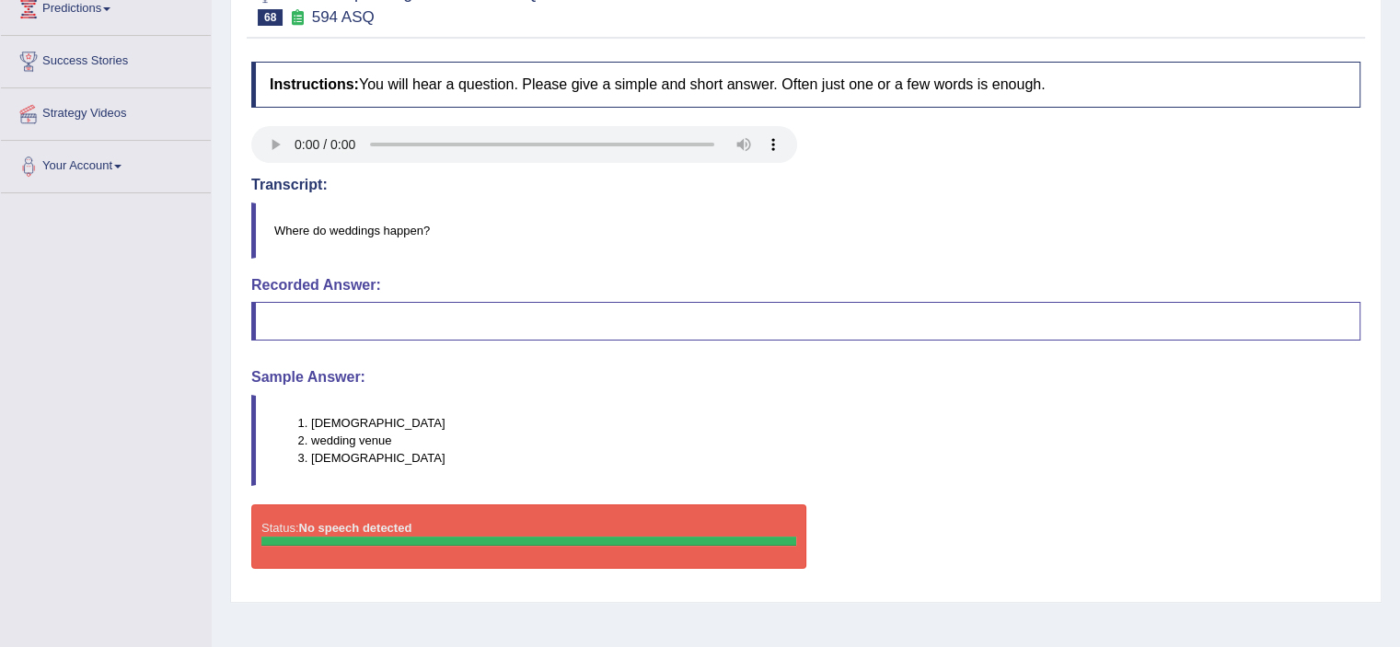
scroll to position [50, 0]
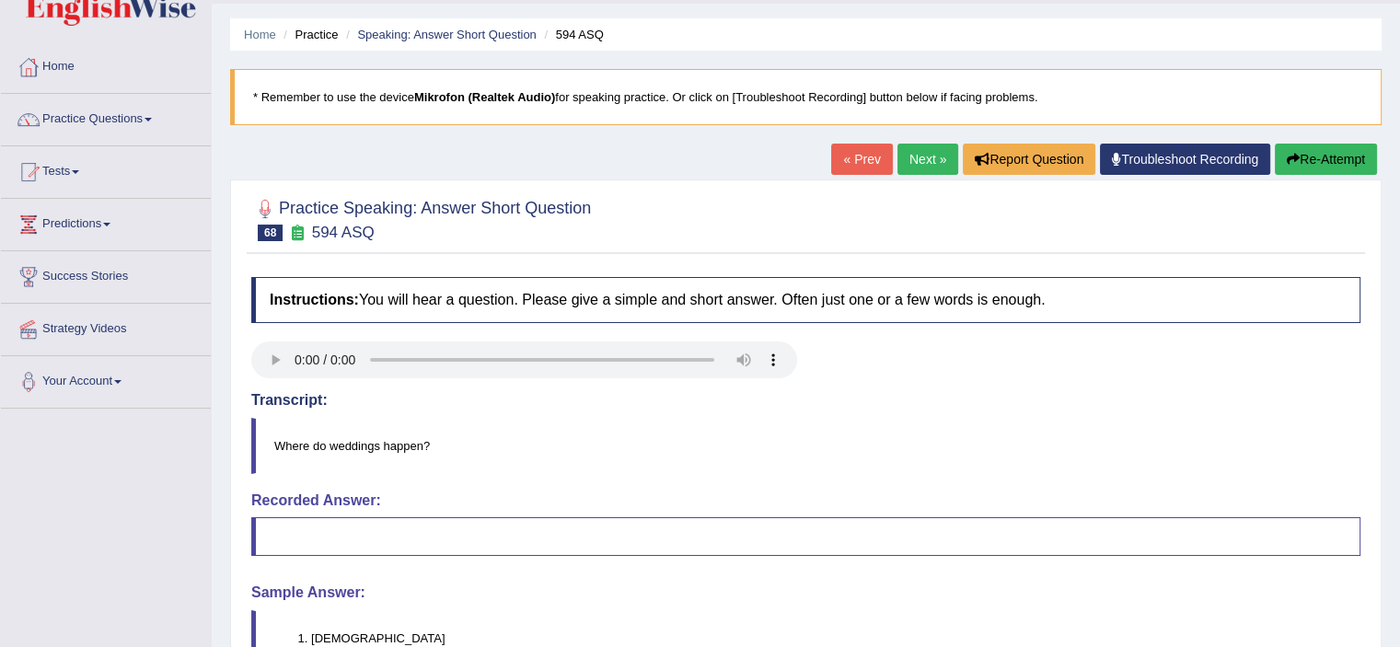
click at [905, 163] on link "Next »" at bounding box center [927, 159] width 61 height 31
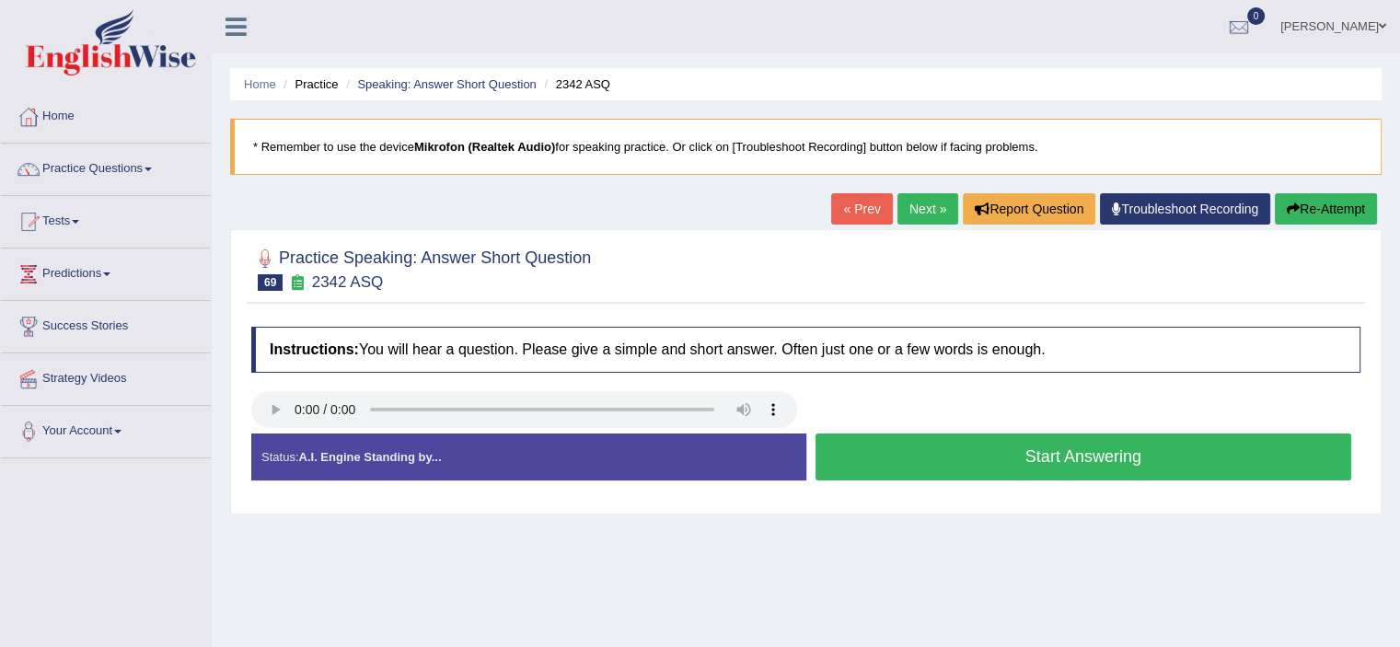
click at [962, 446] on button "Start Answering" at bounding box center [1083, 456] width 536 height 47
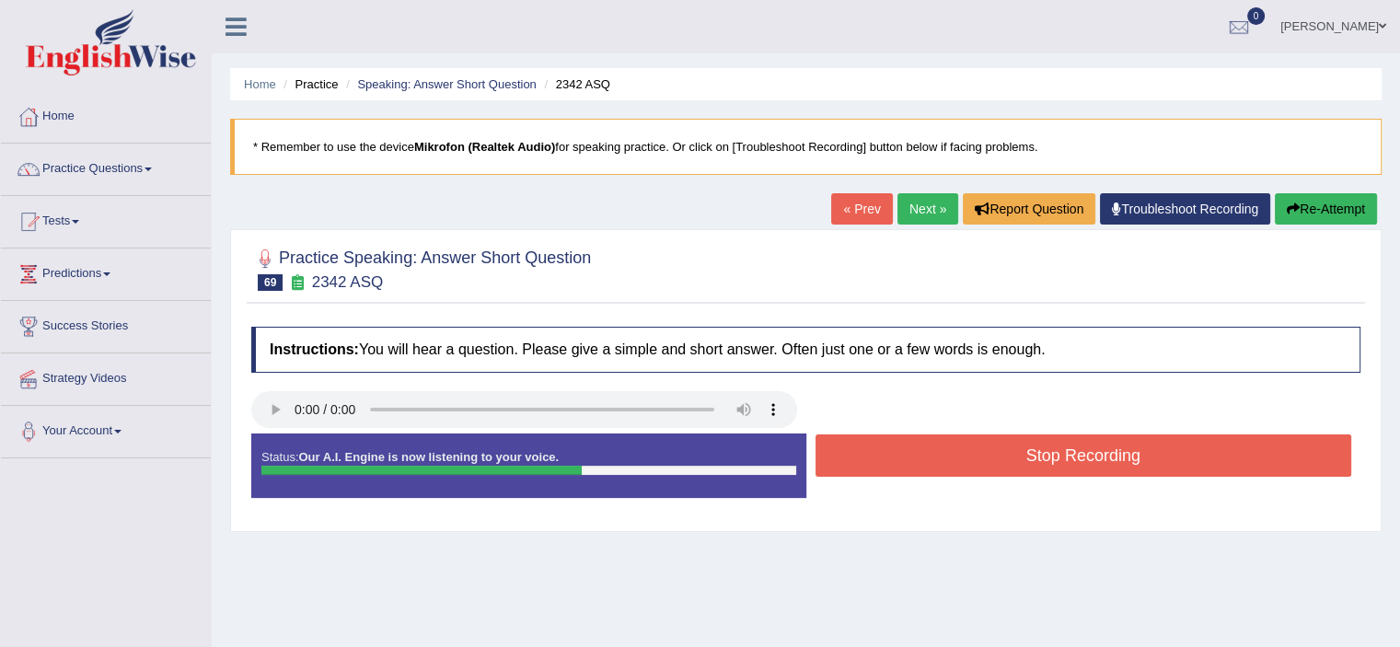
click at [962, 446] on button "Stop Recording" at bounding box center [1083, 455] width 536 height 42
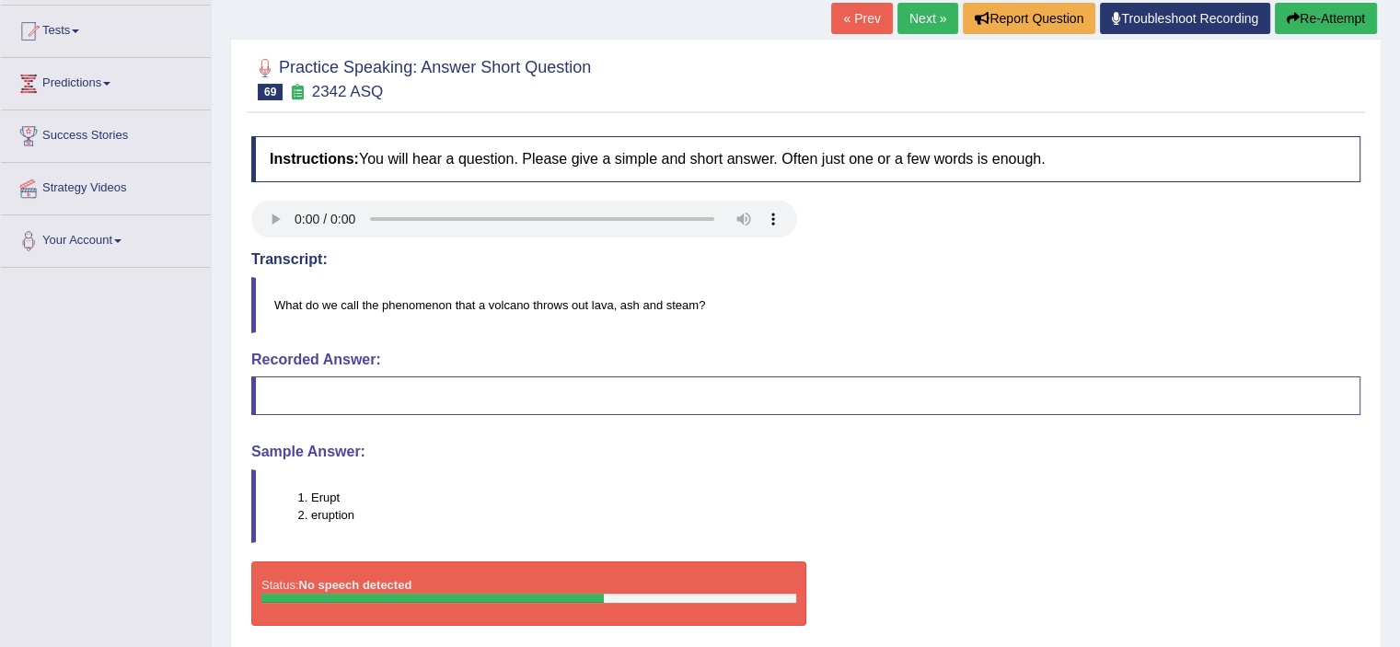
scroll to position [29, 0]
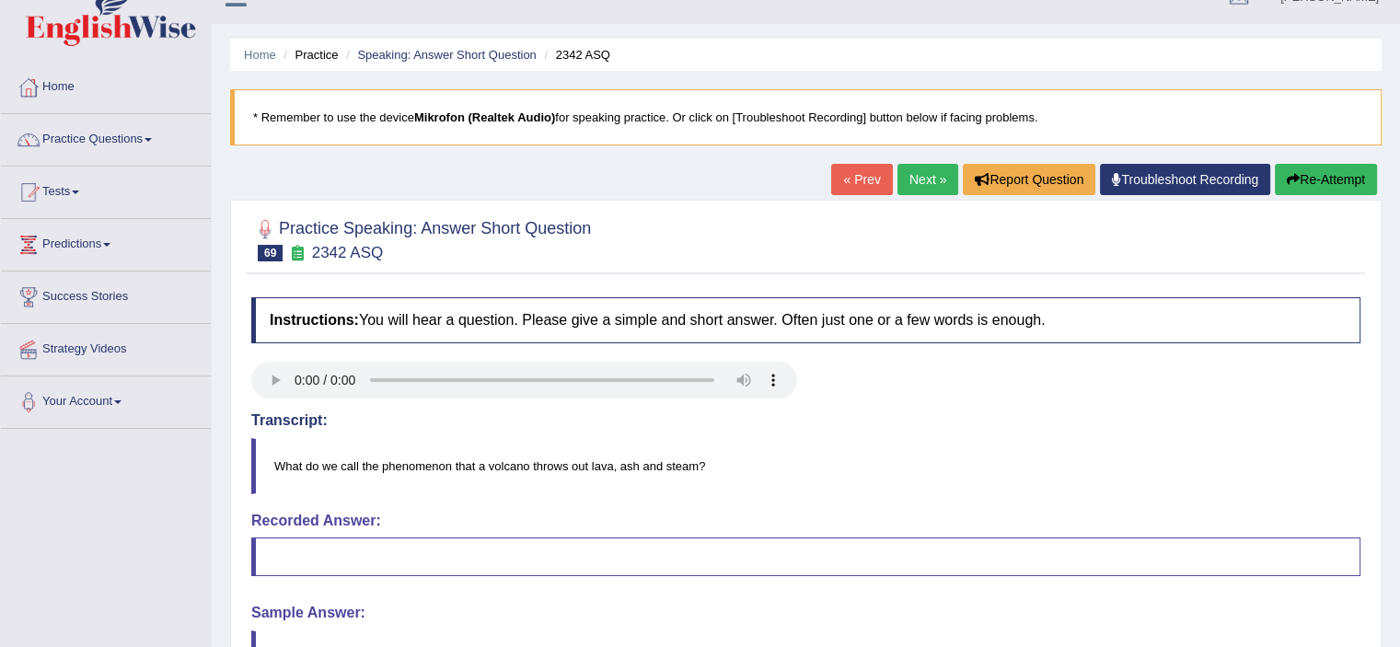
click at [904, 183] on link "Next »" at bounding box center [927, 179] width 61 height 31
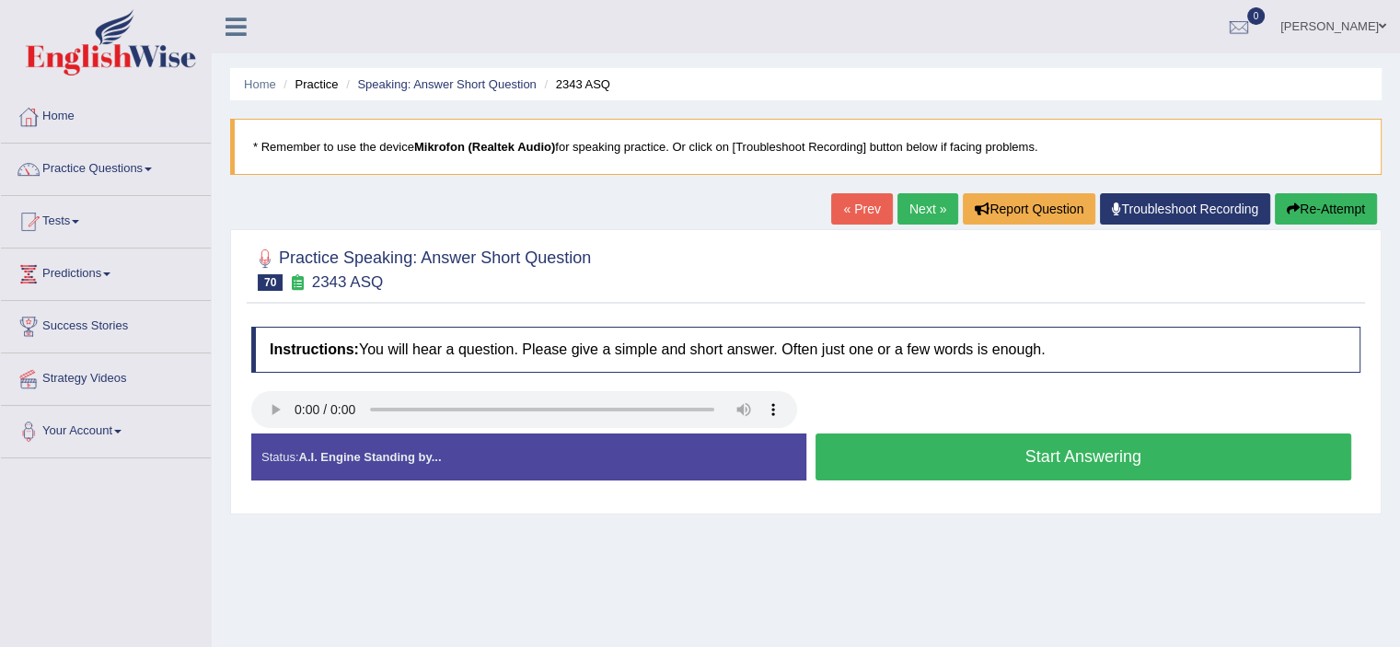
click at [925, 446] on button "Start Answering" at bounding box center [1083, 456] width 536 height 47
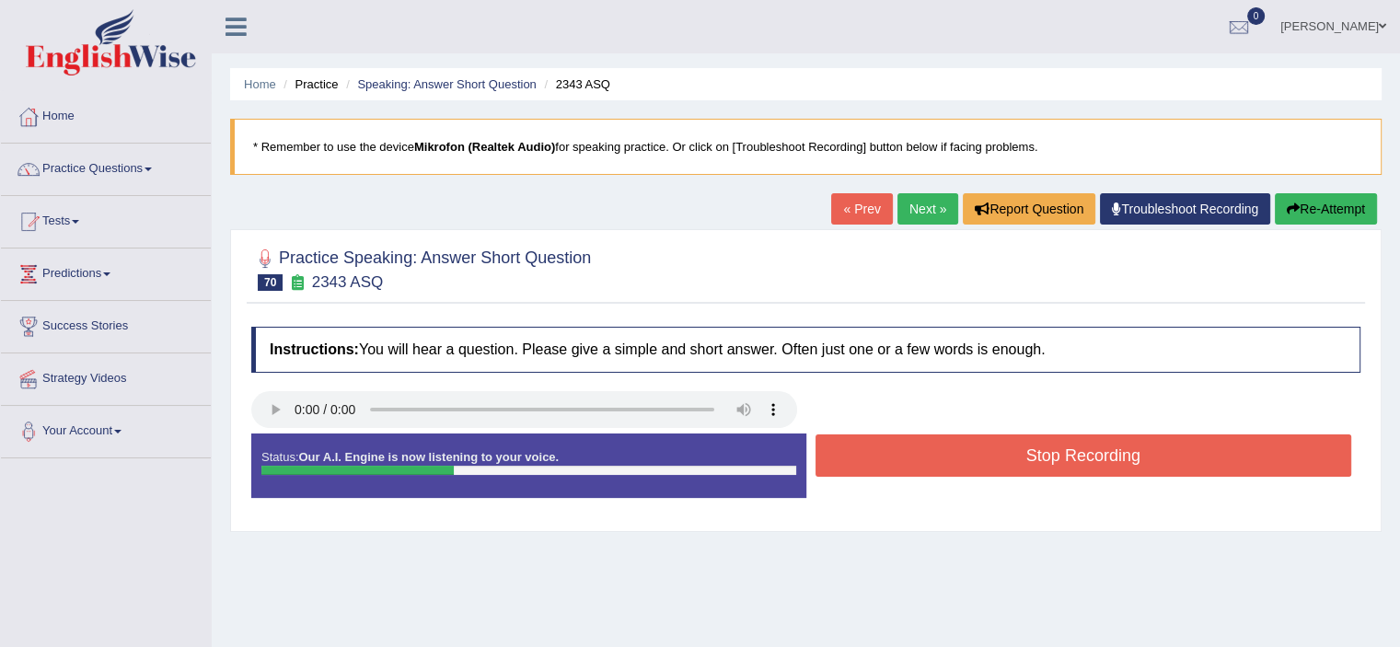
click at [925, 446] on button "Stop Recording" at bounding box center [1083, 455] width 536 height 42
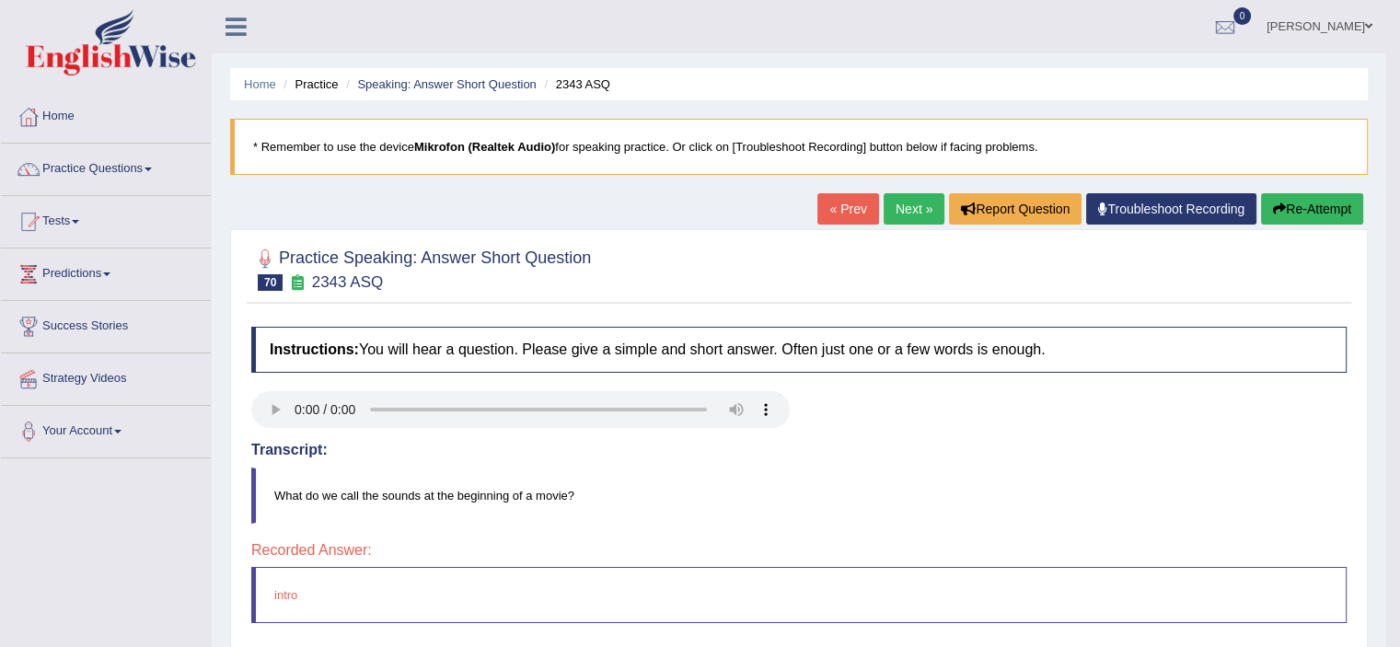
click at [888, 212] on link "Next »" at bounding box center [913, 208] width 61 height 31
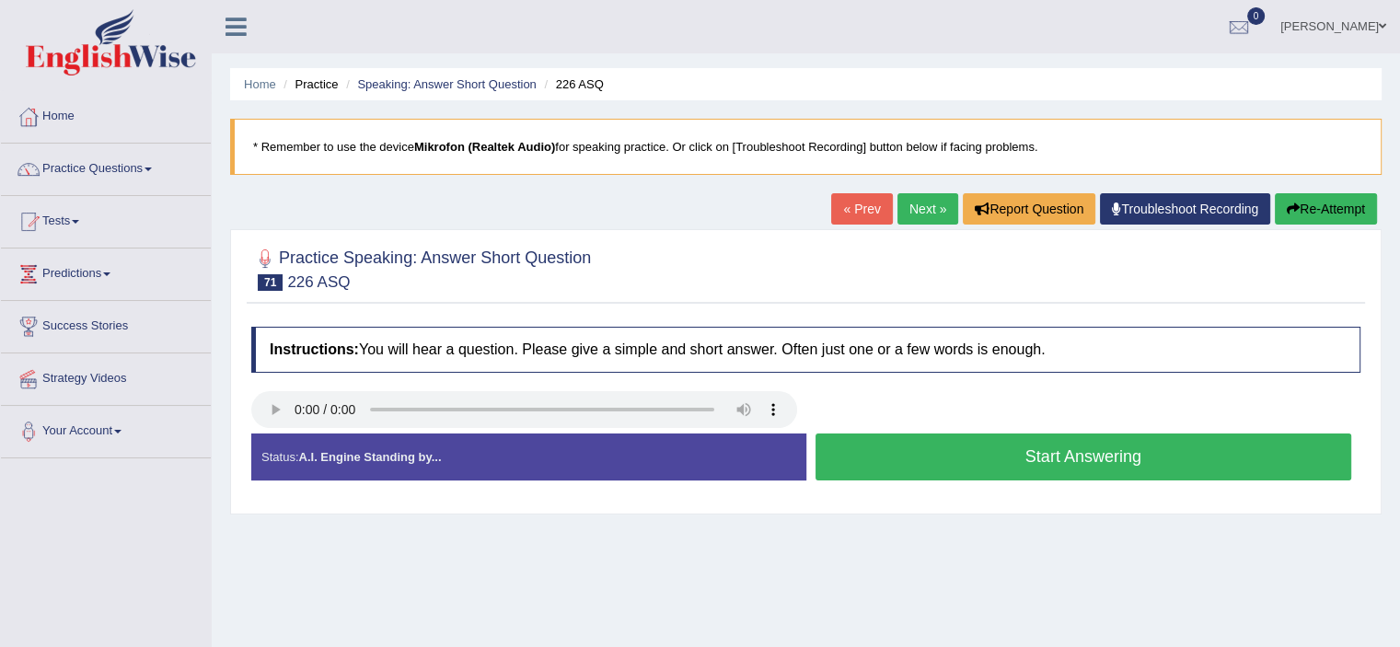
click at [960, 489] on div "Status: A.I. Engine Standing by... Start Answering Stop Recording" at bounding box center [805, 465] width 1109 height 65
click at [975, 473] on button "Start Answering" at bounding box center [1083, 456] width 536 height 47
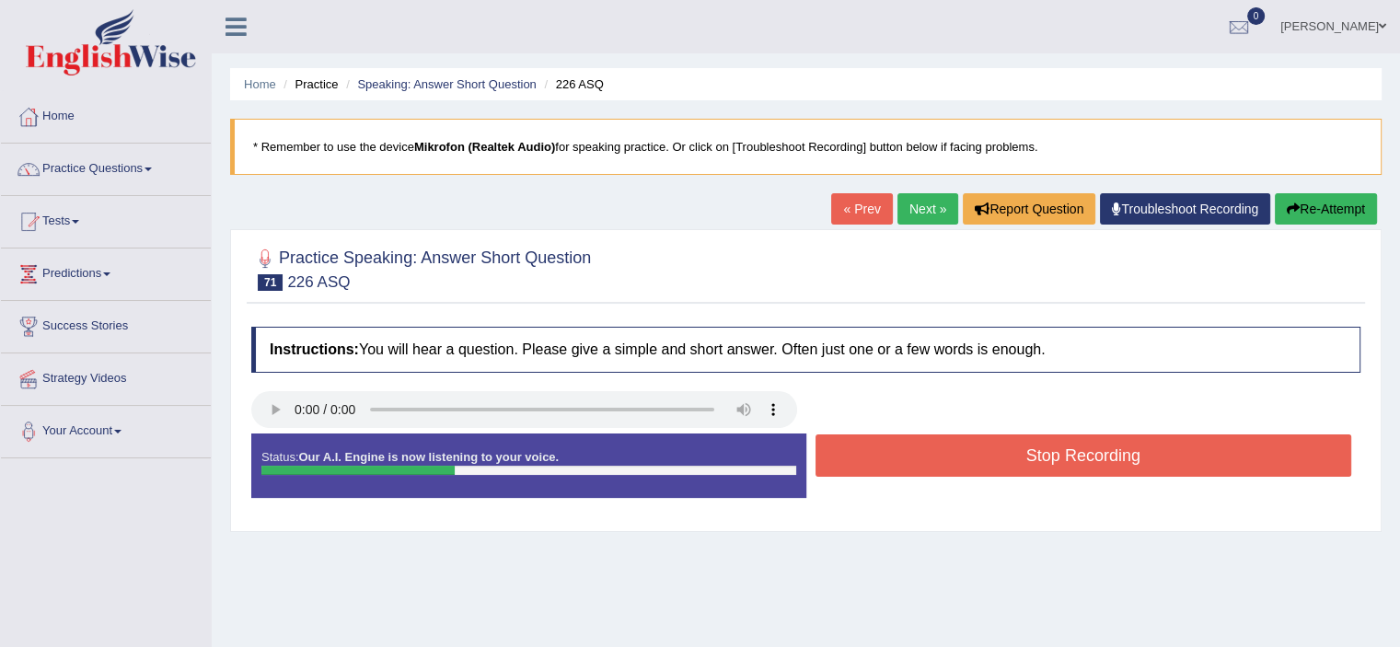
click at [975, 473] on button "Stop Recording" at bounding box center [1083, 455] width 536 height 42
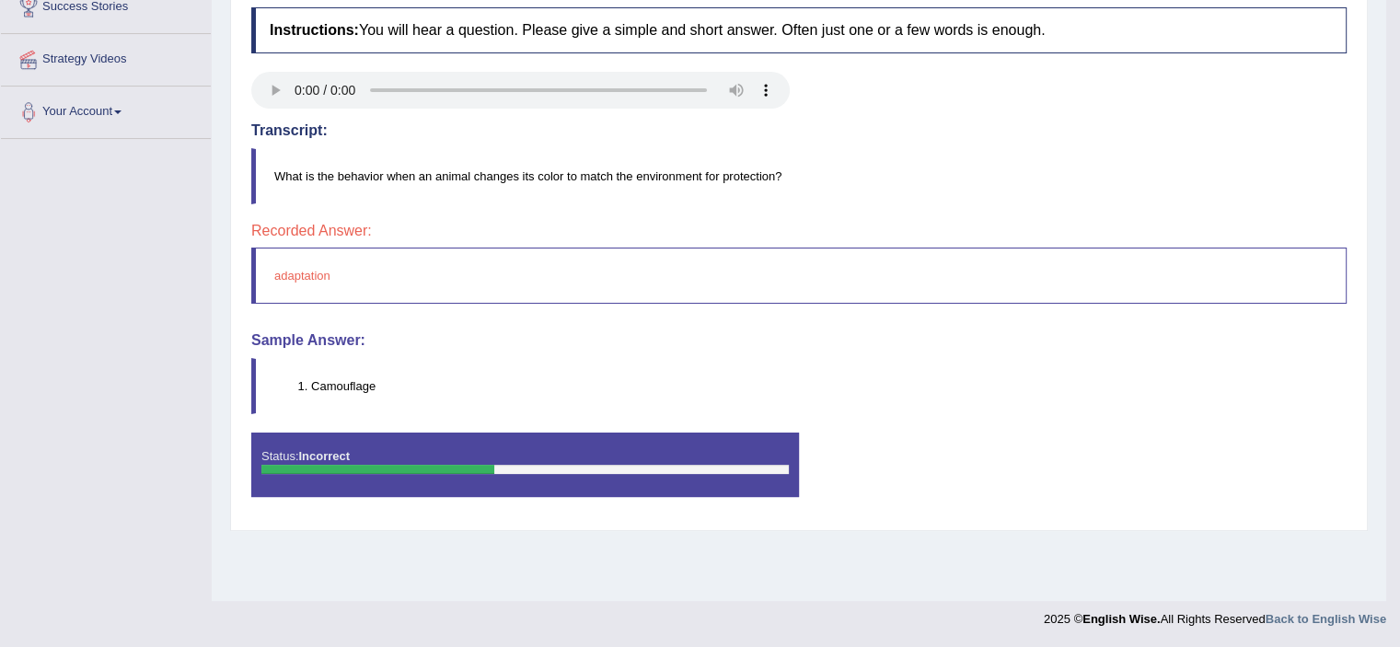
scroll to position [40, 0]
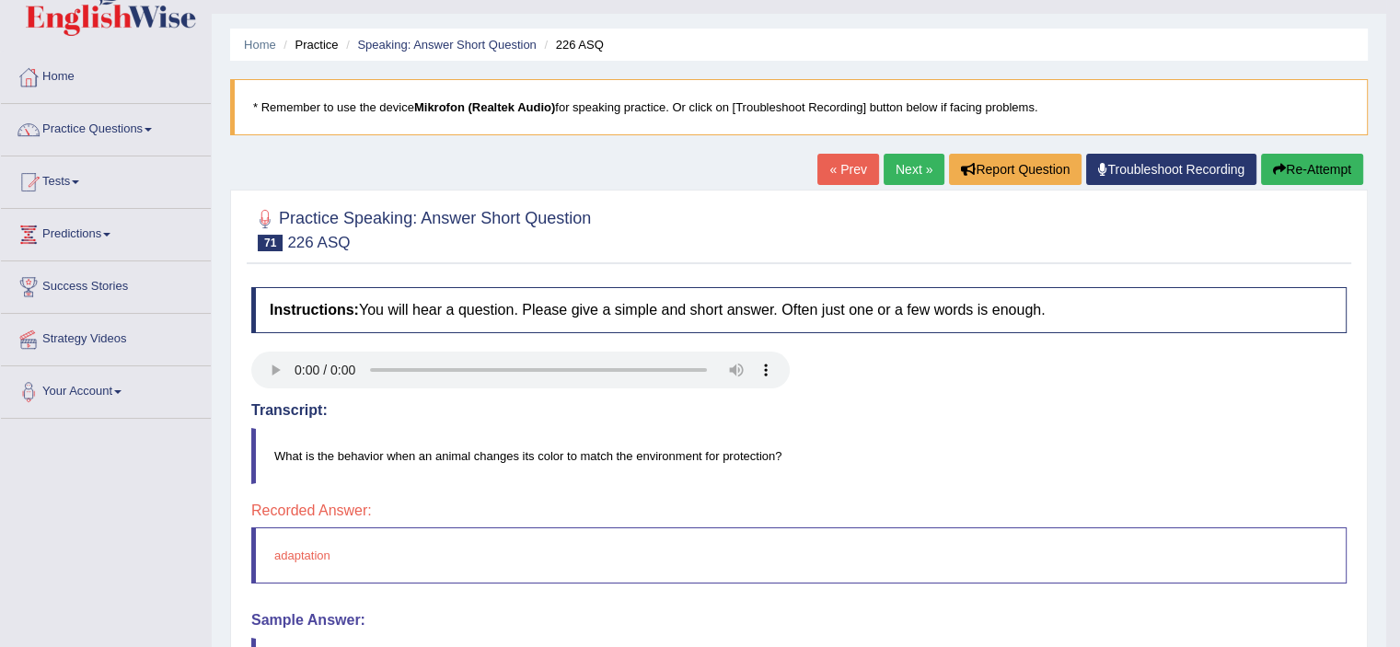
click at [907, 175] on link "Next »" at bounding box center [913, 169] width 61 height 31
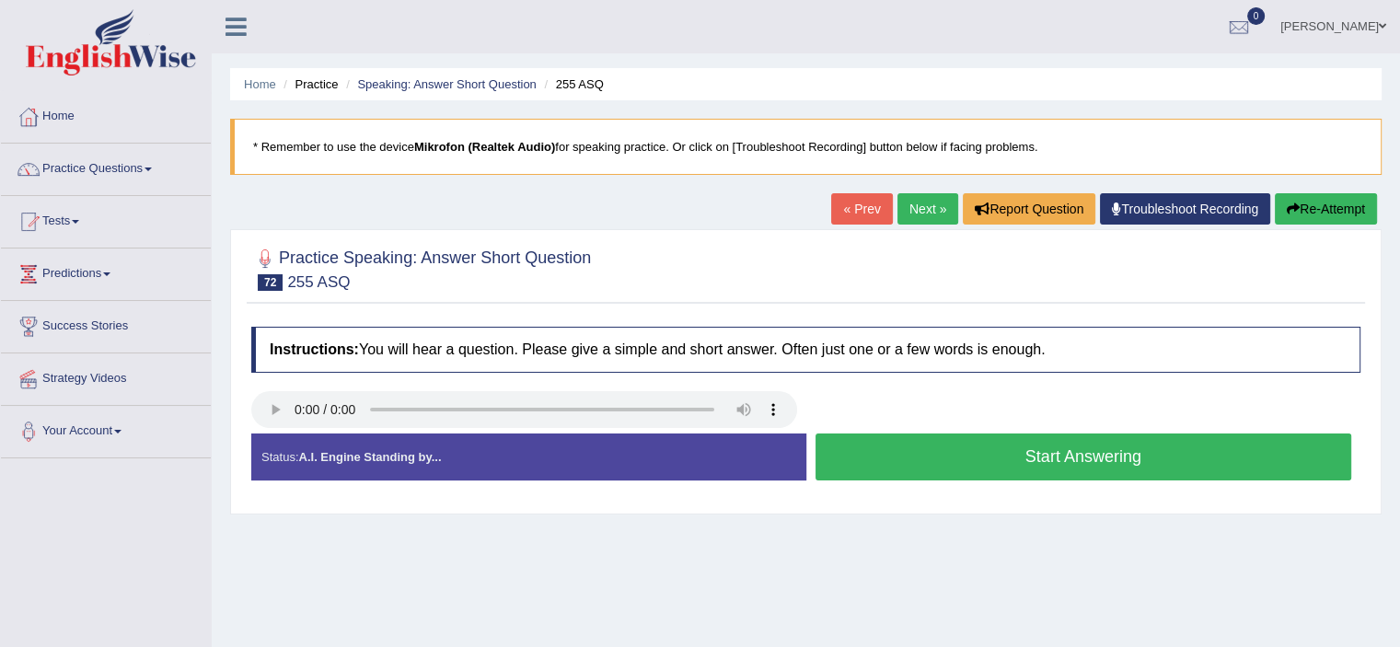
click at [876, 457] on button "Start Answering" at bounding box center [1083, 456] width 536 height 47
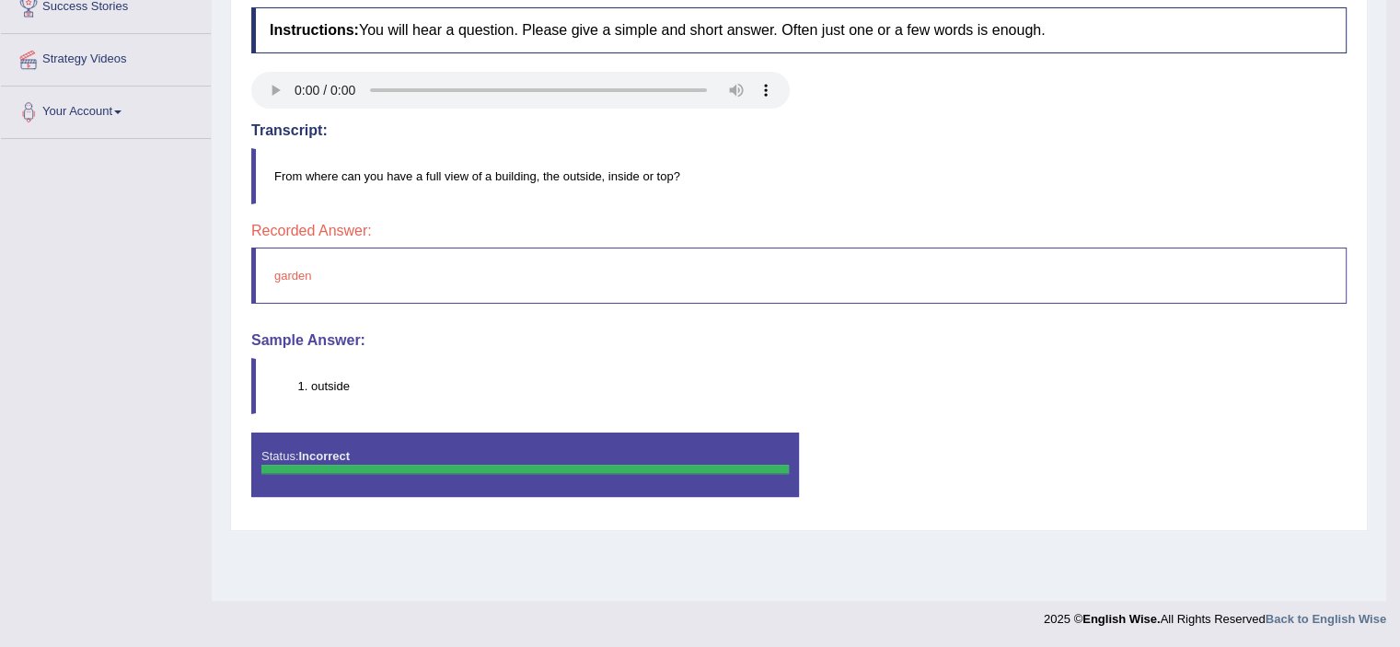
scroll to position [96, 0]
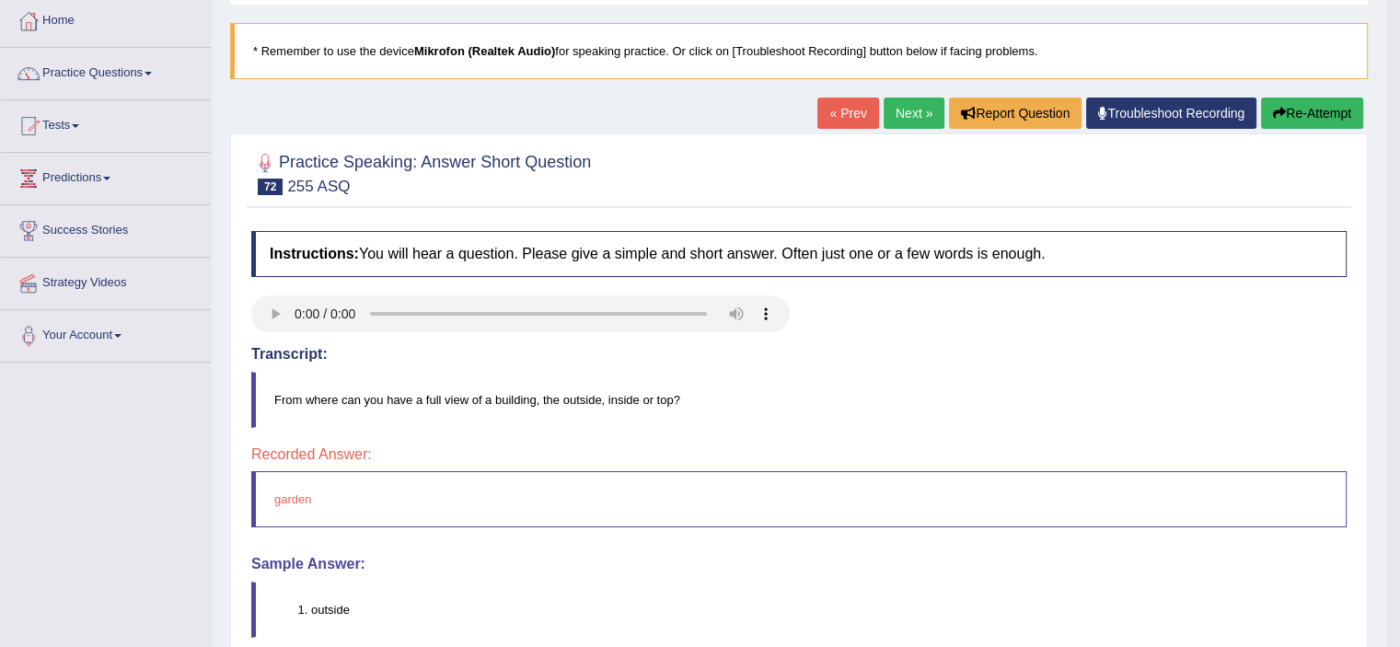
click at [896, 121] on link "Next »" at bounding box center [913, 113] width 61 height 31
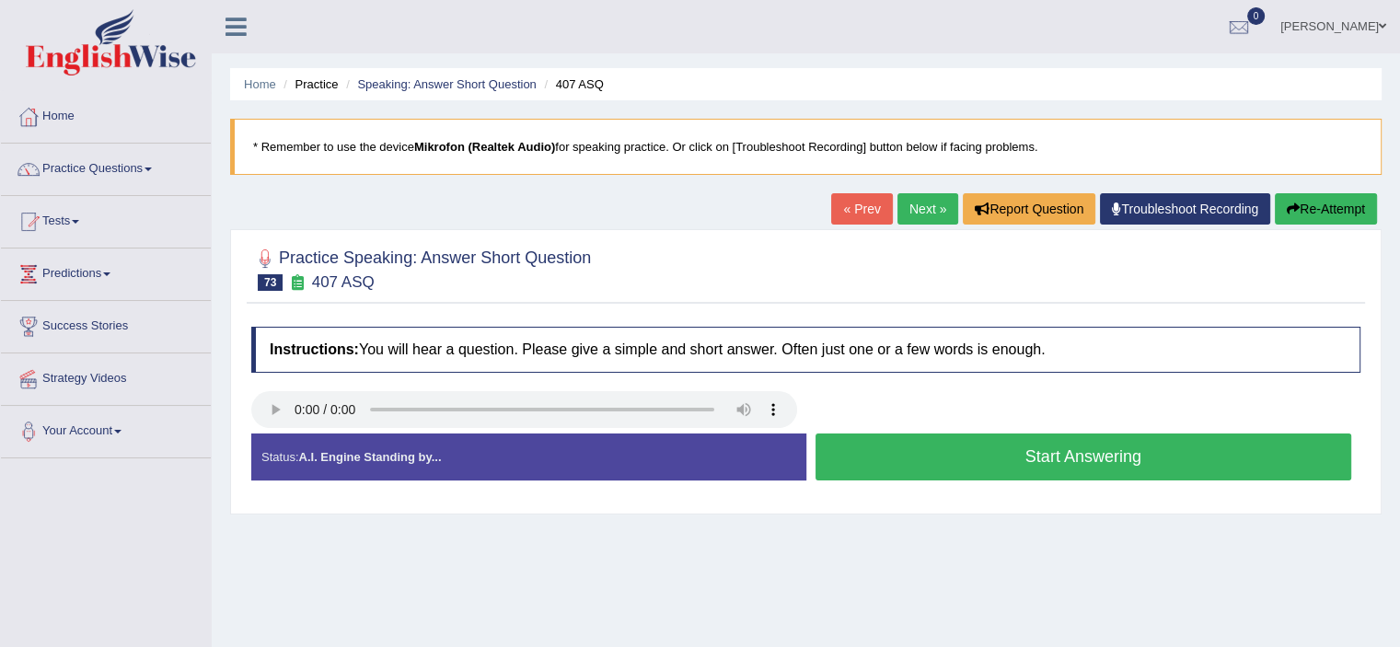
click at [957, 449] on button "Start Answering" at bounding box center [1083, 456] width 536 height 47
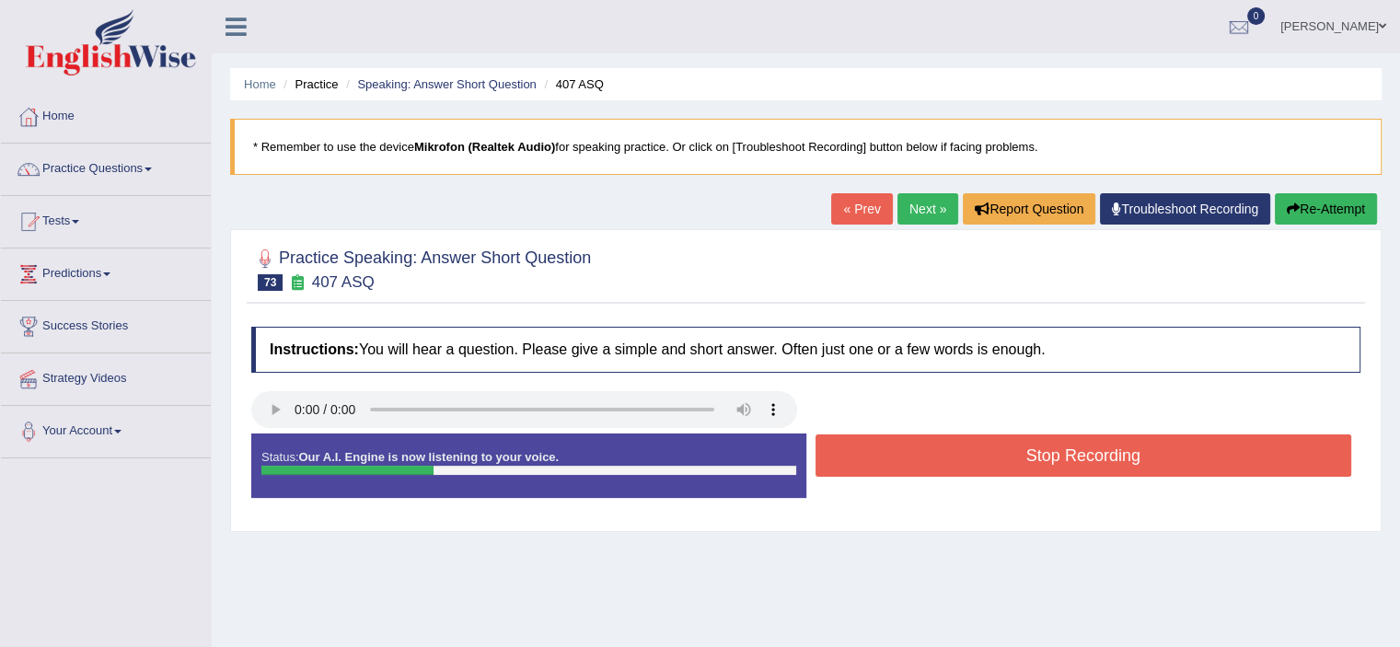
click at [957, 449] on button "Stop Recording" at bounding box center [1083, 455] width 536 height 42
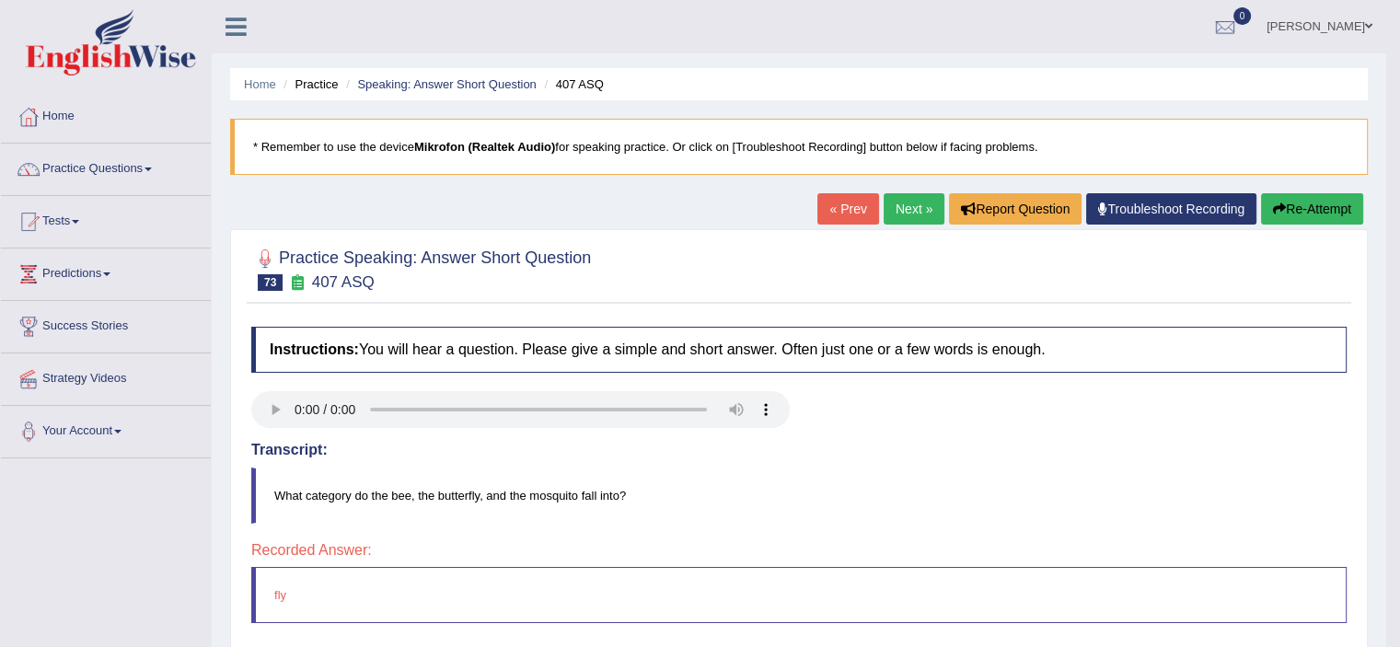
click at [904, 219] on link "Next »" at bounding box center [913, 208] width 61 height 31
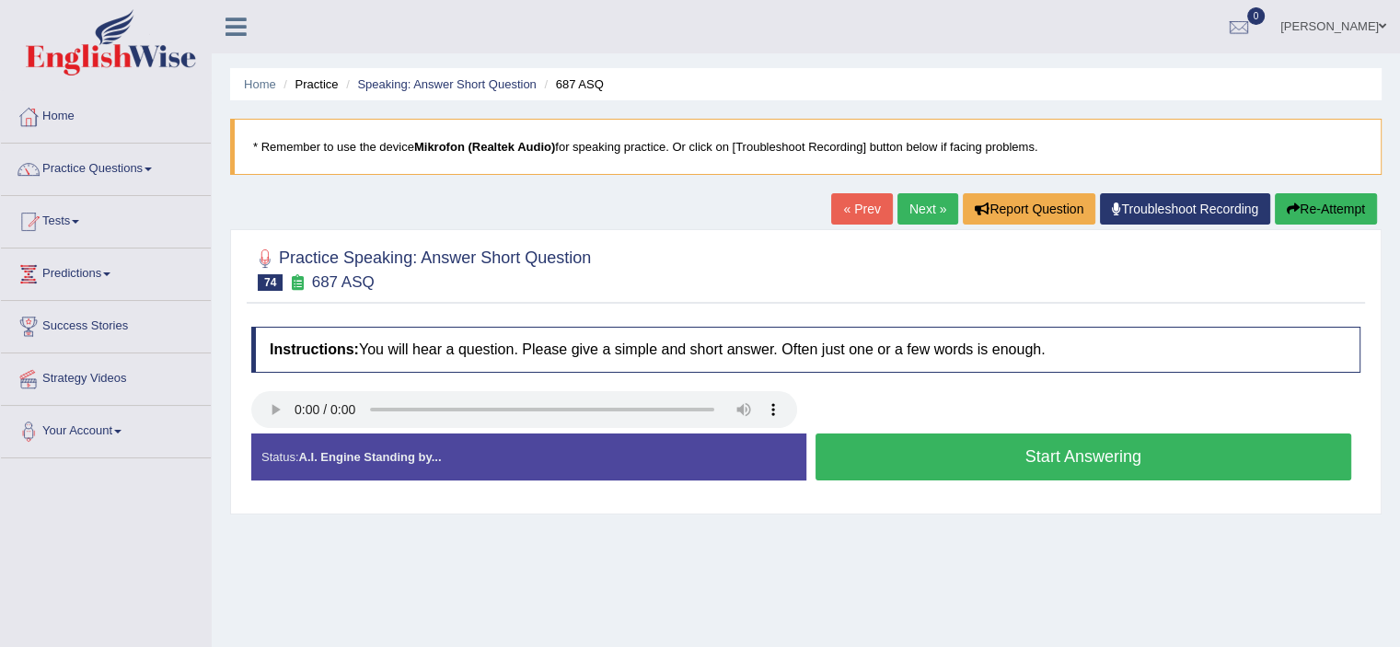
click at [980, 453] on button "Start Answering" at bounding box center [1083, 456] width 536 height 47
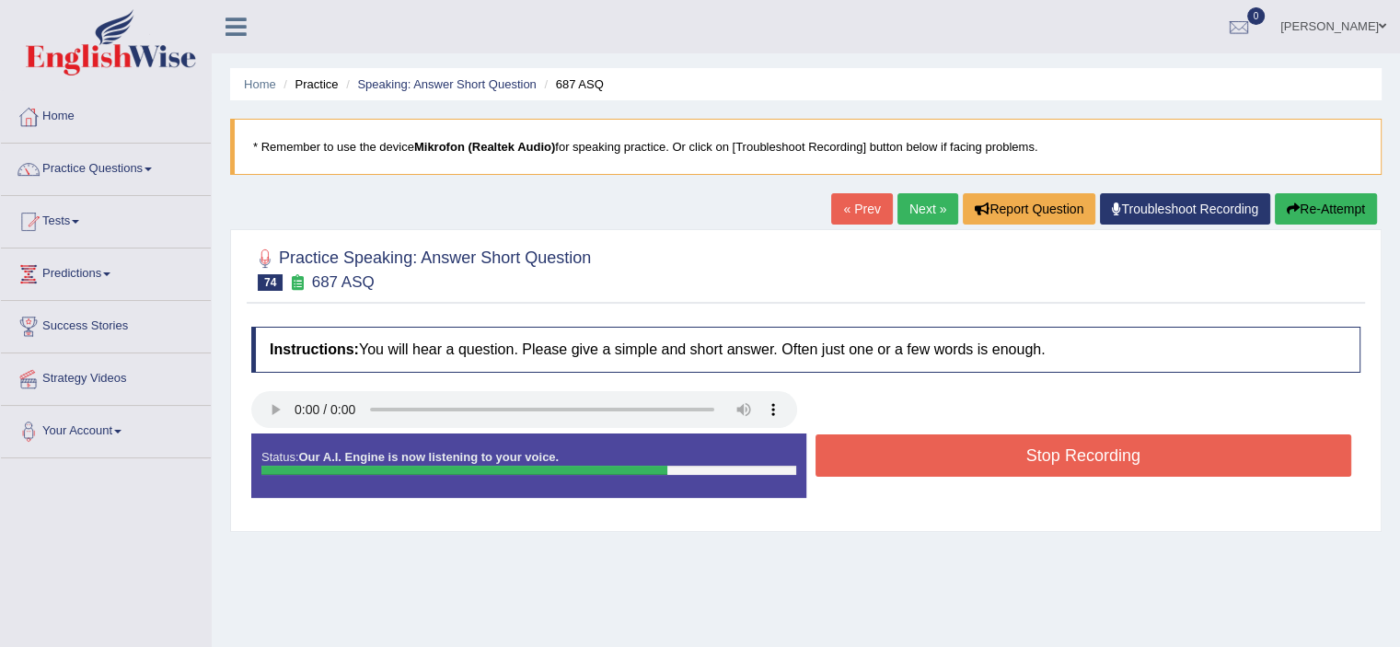
click at [980, 453] on button "Stop Recording" at bounding box center [1083, 455] width 536 height 42
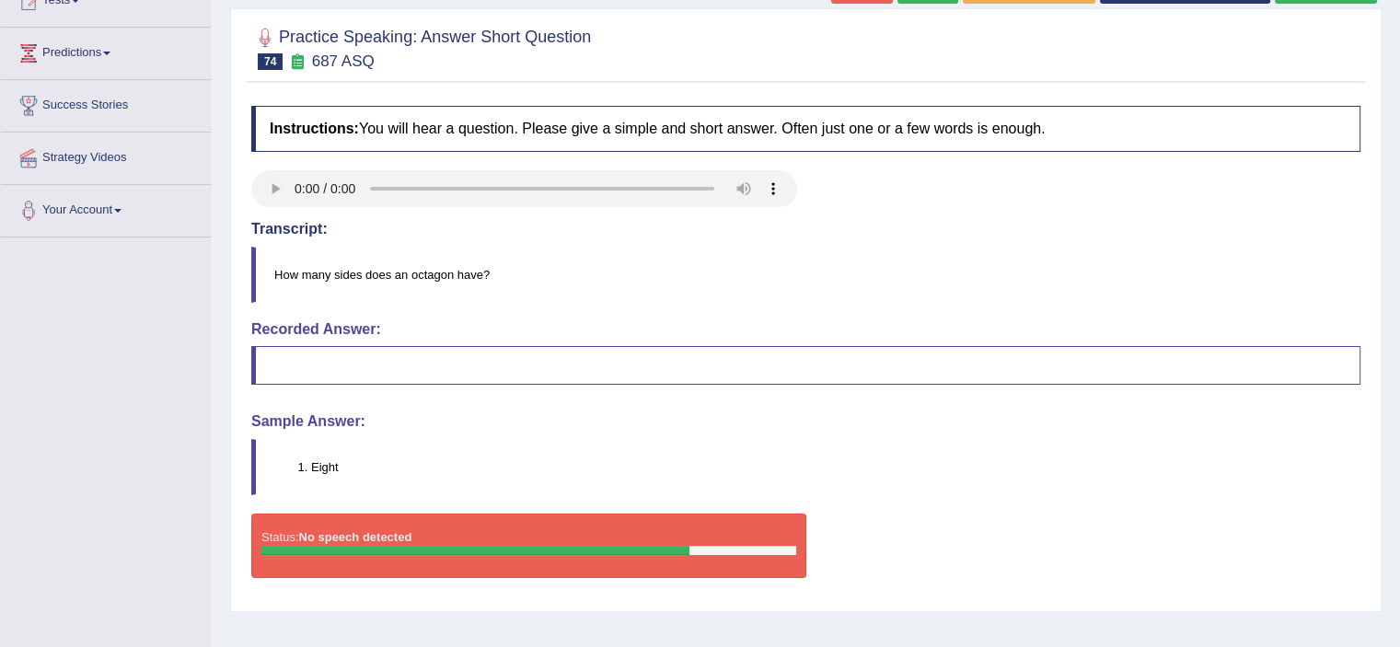
scroll to position [1, 0]
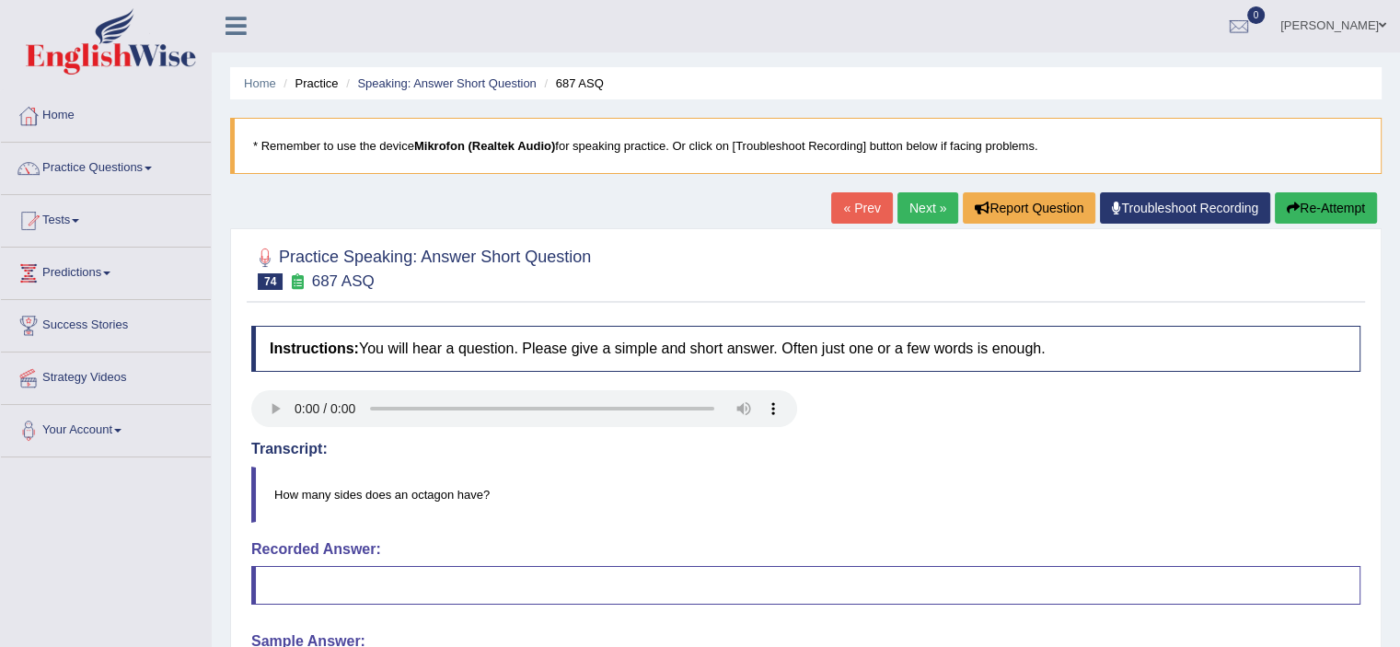
click at [939, 211] on link "Next »" at bounding box center [927, 207] width 61 height 31
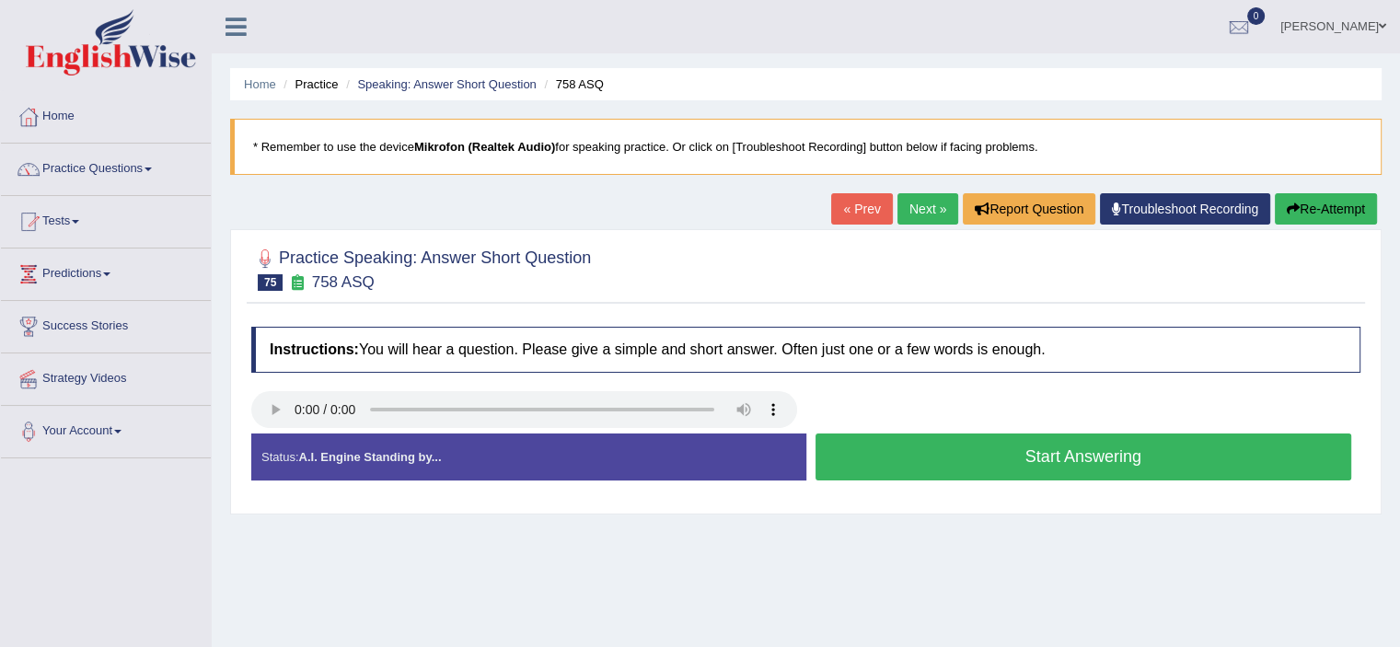
click at [986, 448] on button "Start Answering" at bounding box center [1083, 456] width 536 height 47
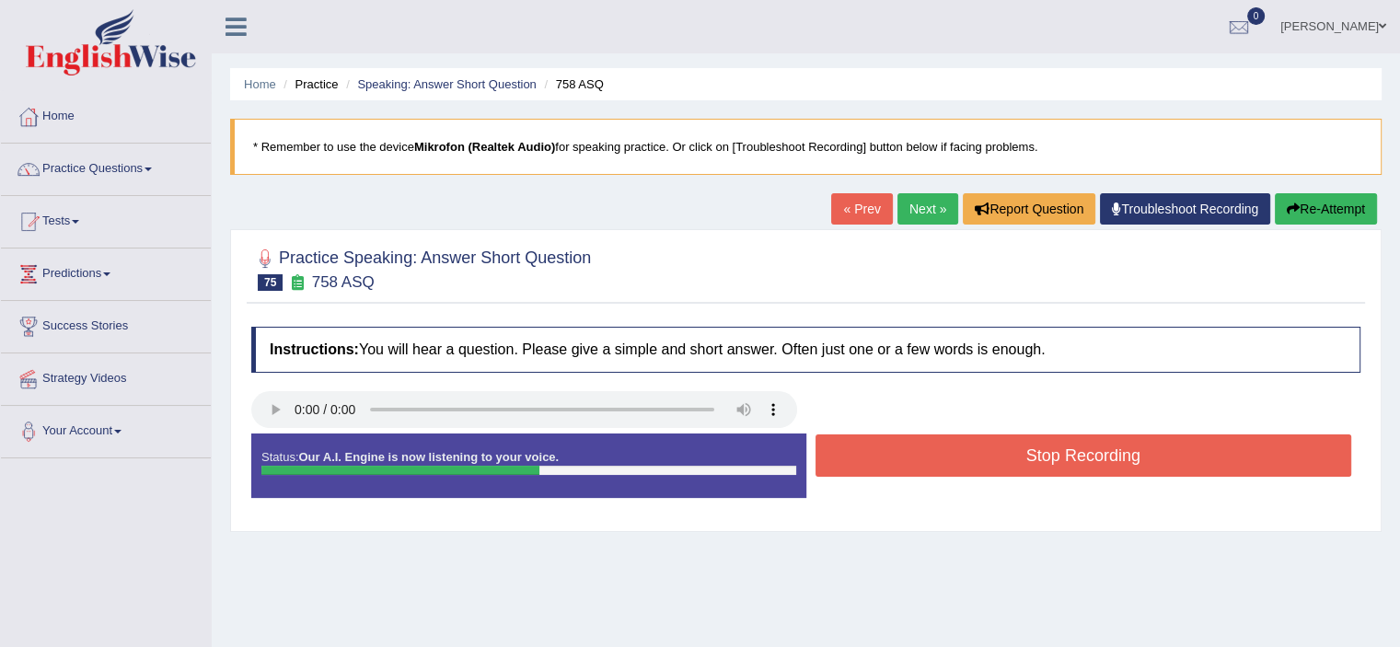
click at [986, 448] on button "Stop Recording" at bounding box center [1083, 455] width 536 height 42
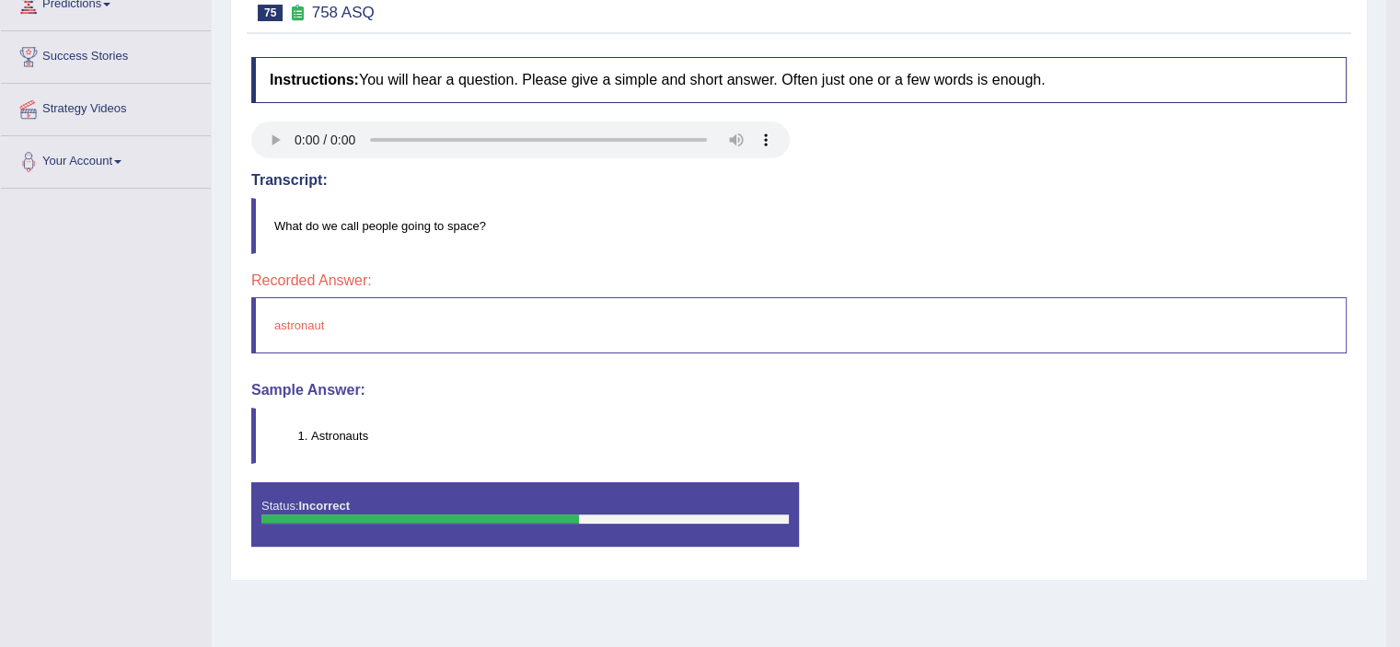
scroll to position [272, 0]
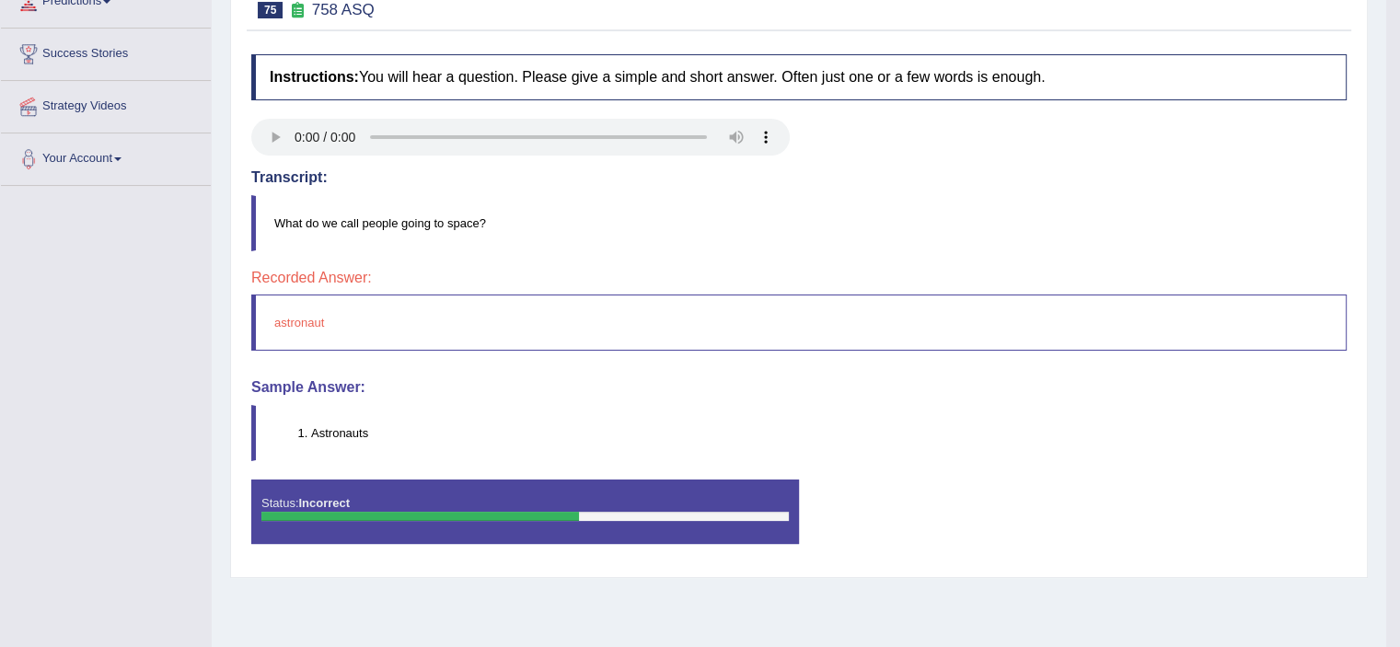
click at [357, 431] on li "Astronauts" at bounding box center [828, 432] width 1034 height 17
click at [346, 434] on li "Astronauts" at bounding box center [828, 432] width 1034 height 17
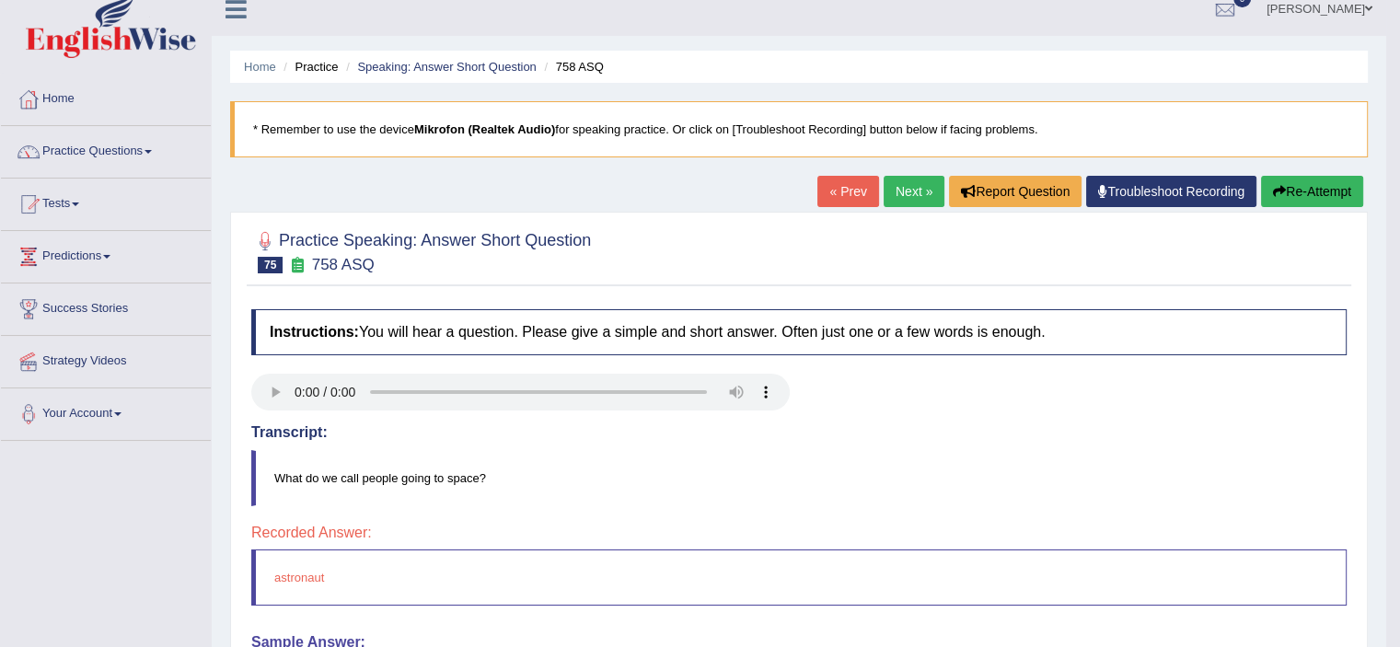
scroll to position [9, 0]
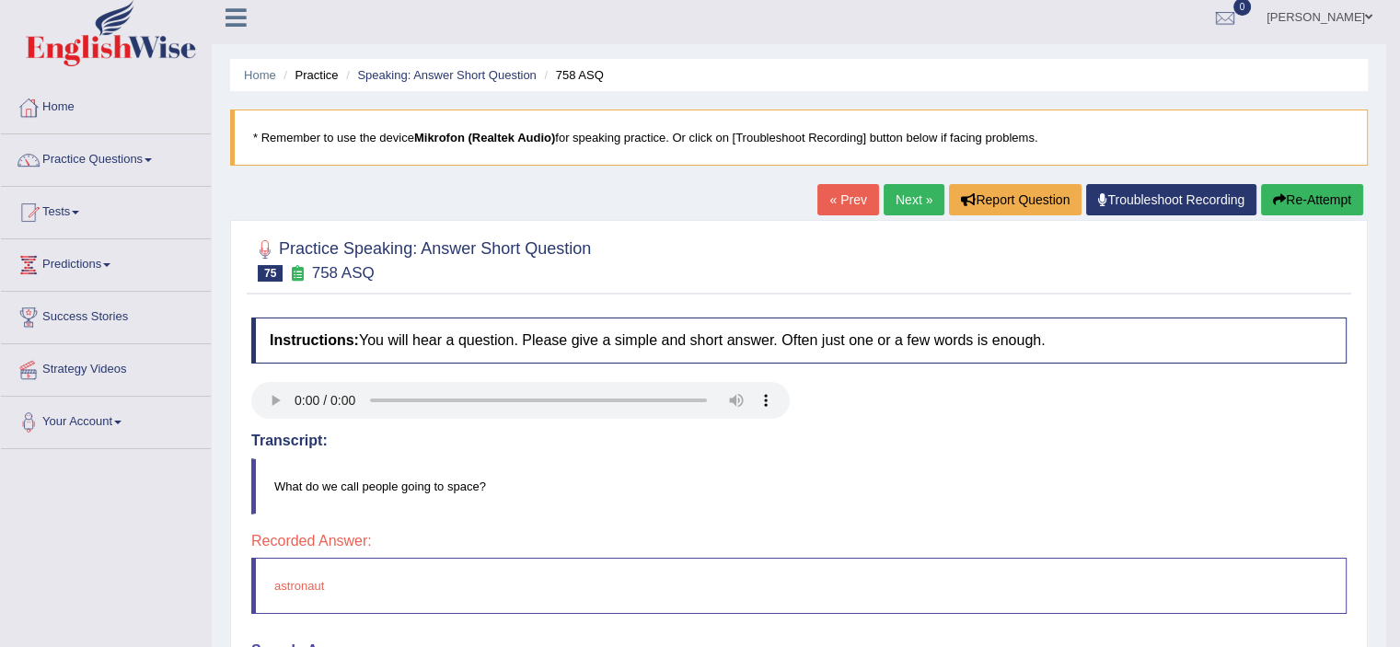
click at [919, 202] on link "Next »" at bounding box center [913, 199] width 61 height 31
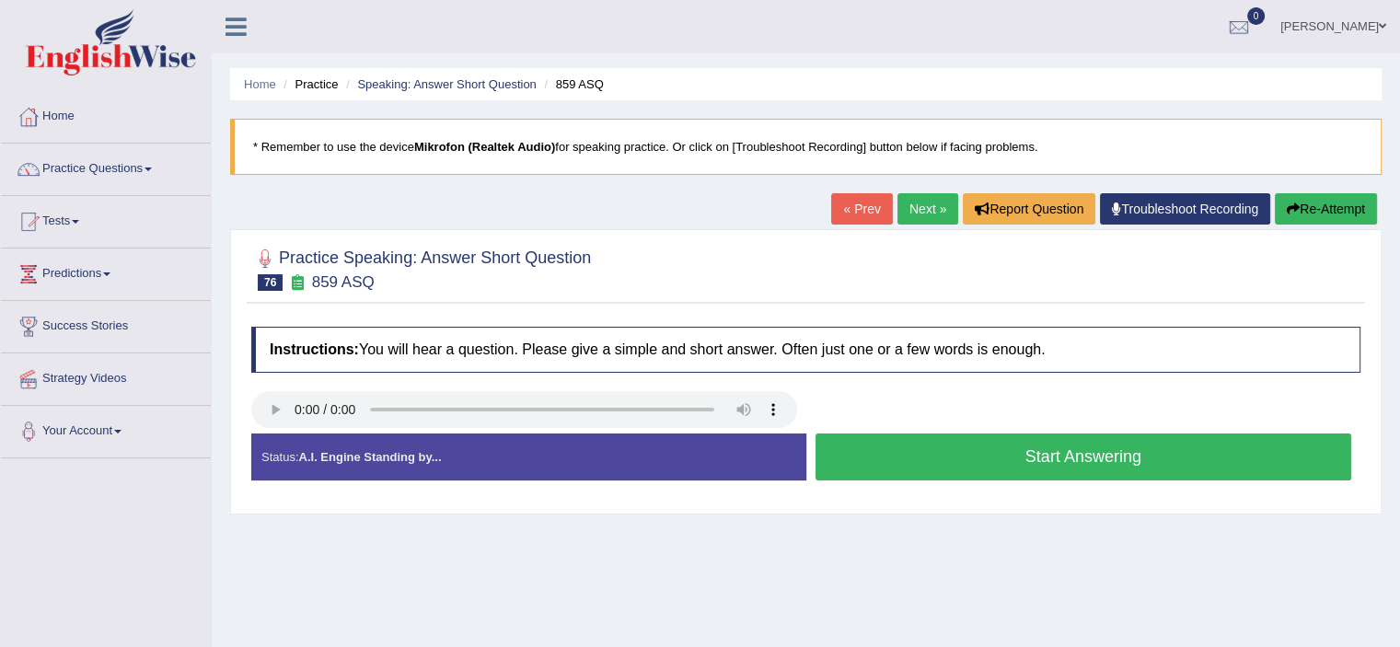
click at [886, 460] on button "Start Answering" at bounding box center [1083, 456] width 536 height 47
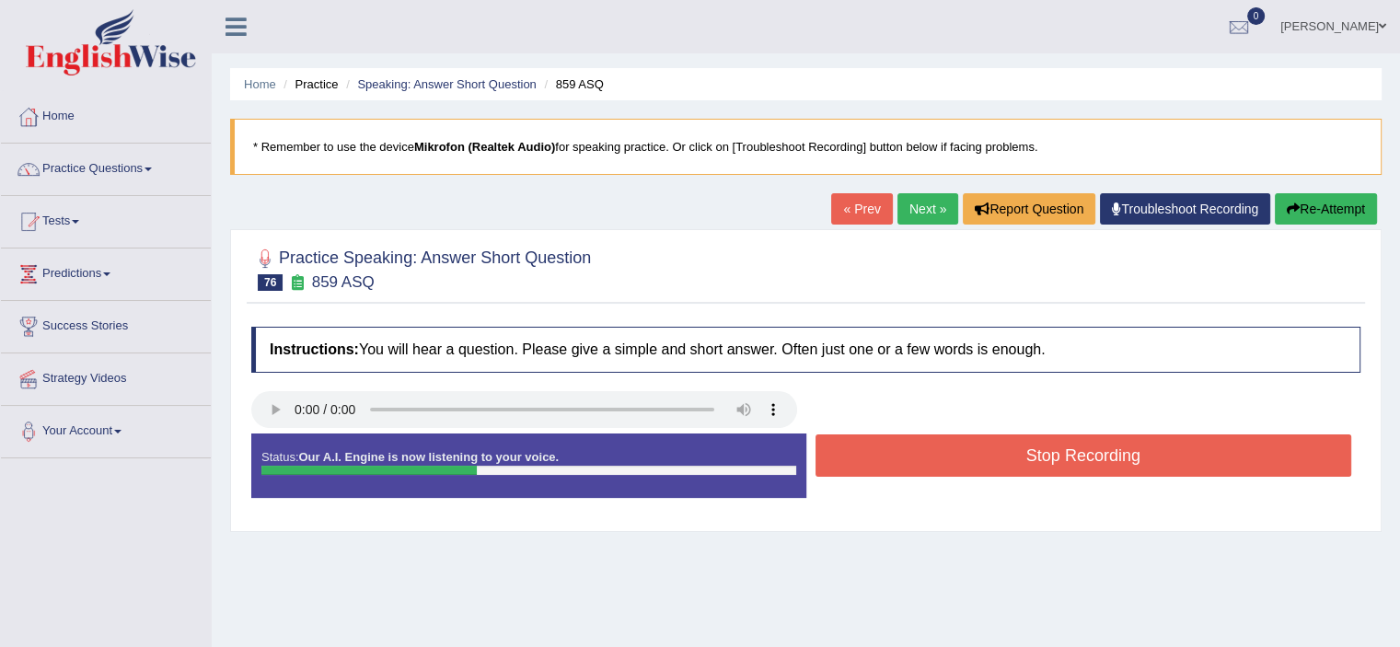
click at [886, 460] on button "Stop Recording" at bounding box center [1083, 455] width 536 height 42
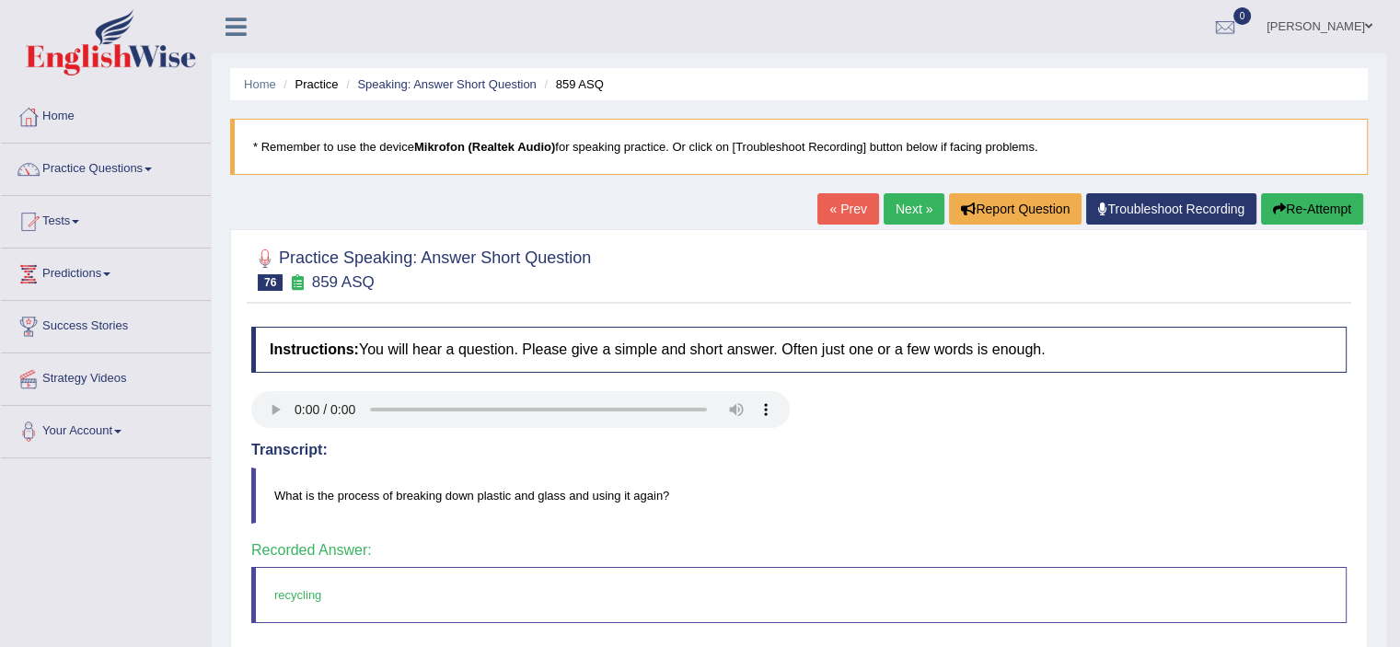
click at [895, 213] on link "Next »" at bounding box center [913, 208] width 61 height 31
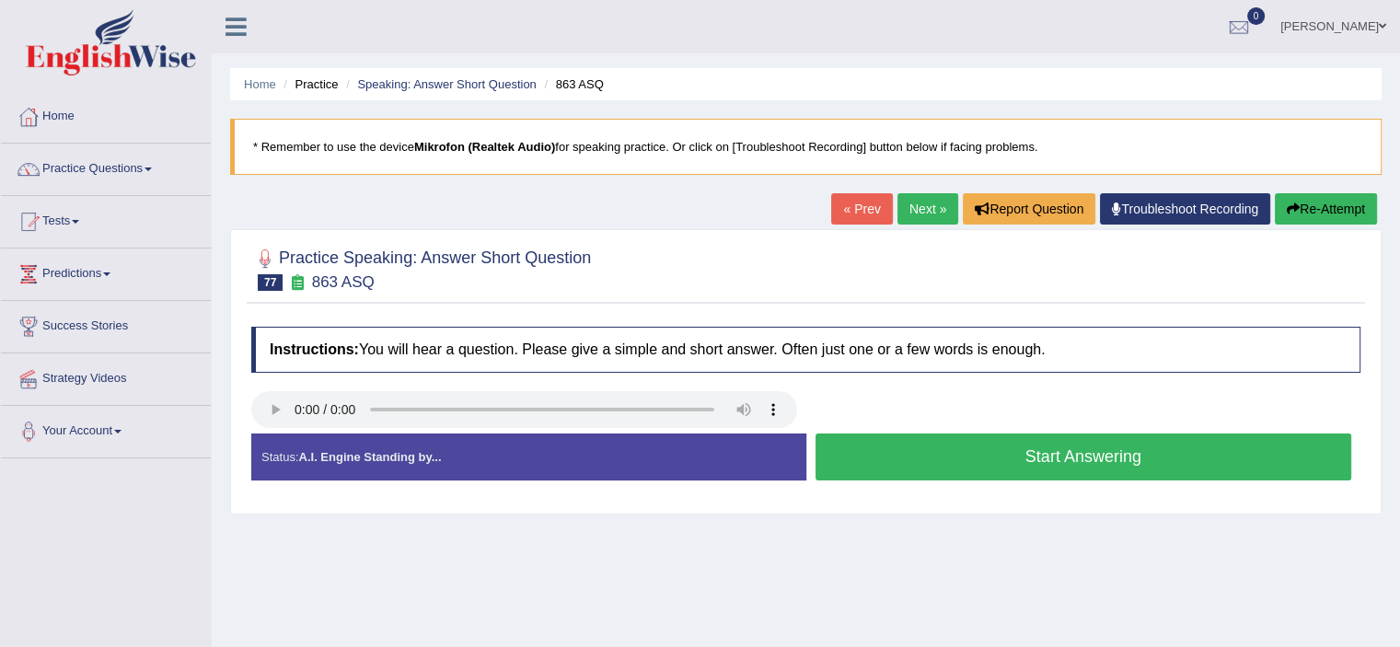
click at [904, 457] on button "Start Answering" at bounding box center [1083, 456] width 536 height 47
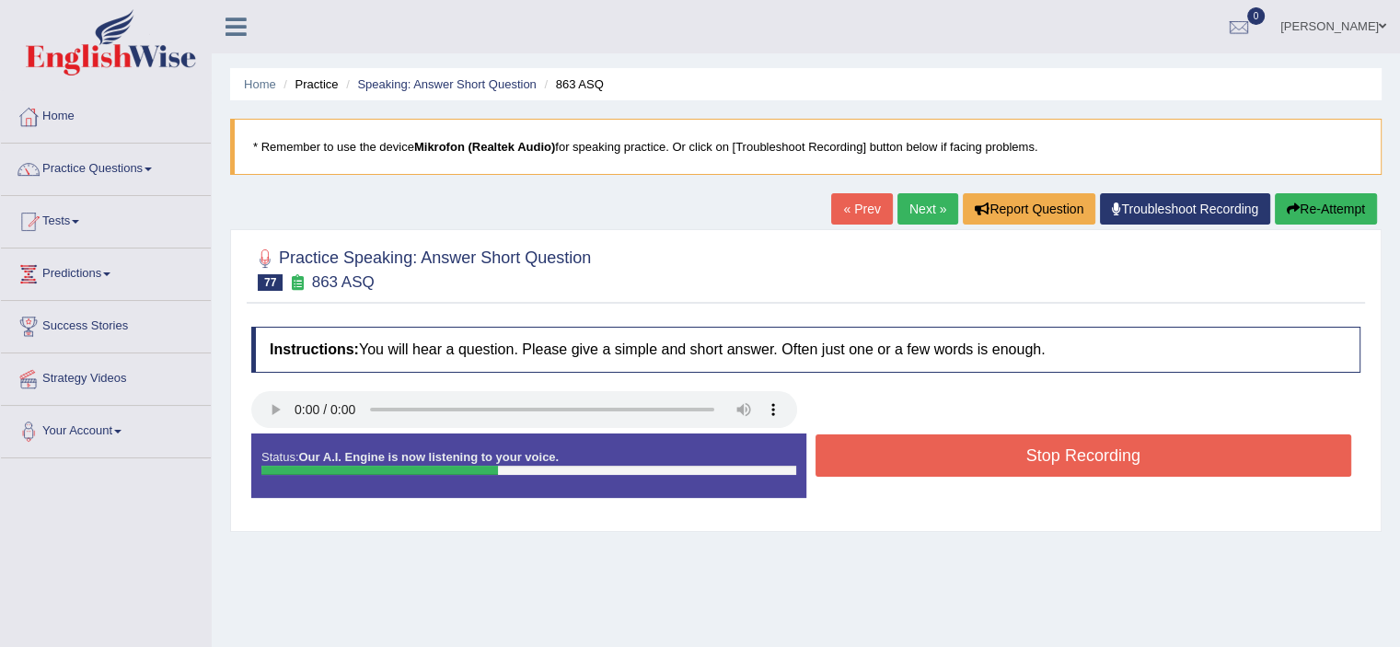
click at [904, 457] on button "Stop Recording" at bounding box center [1083, 455] width 536 height 42
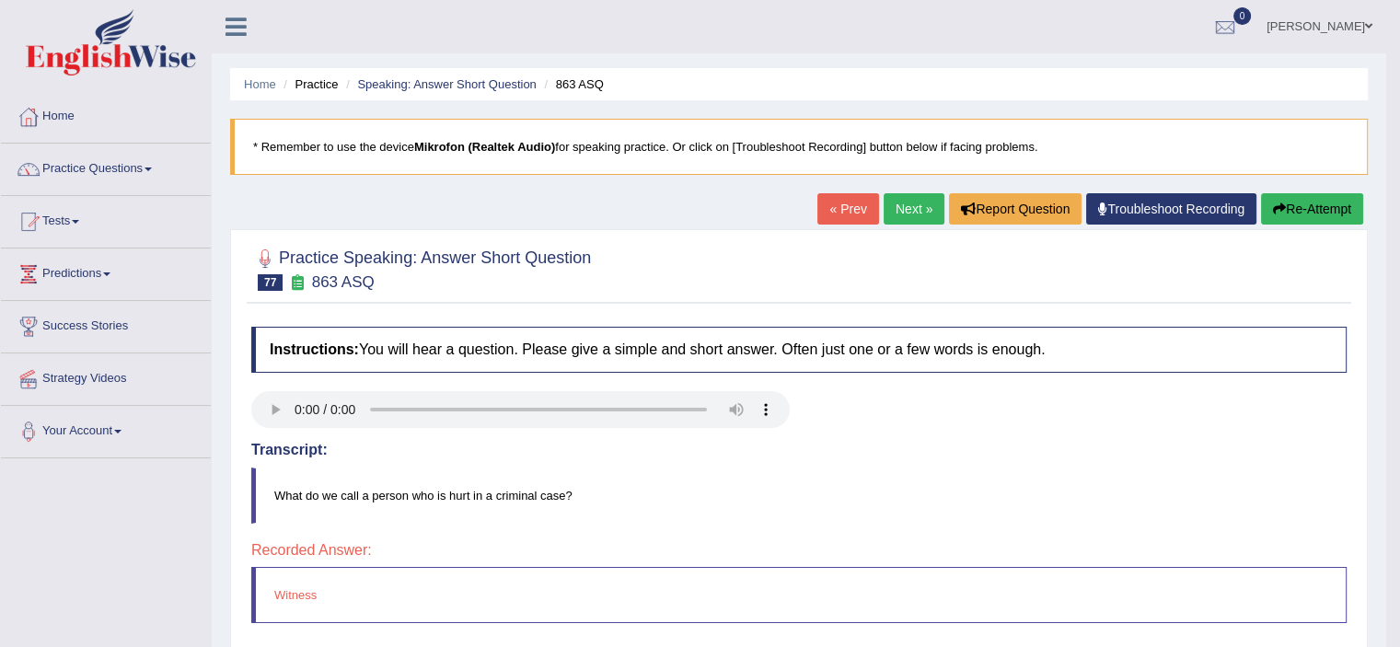
click at [926, 202] on link "Next »" at bounding box center [913, 208] width 61 height 31
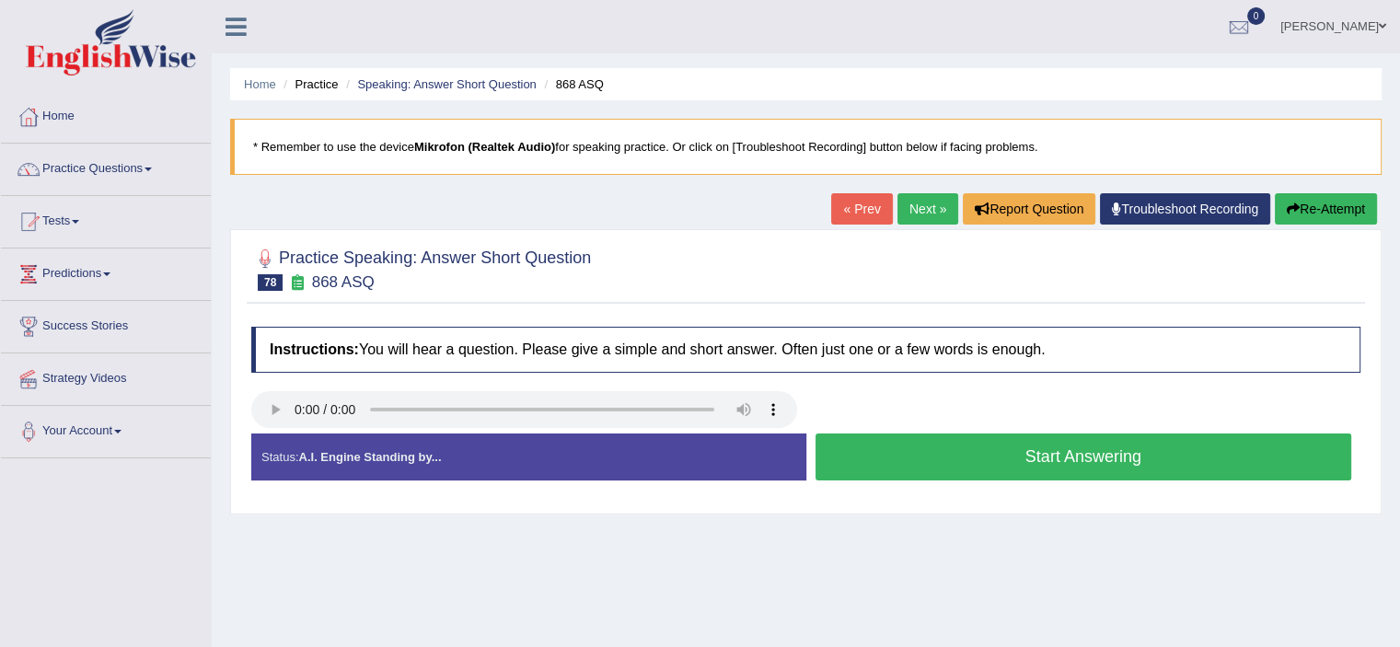
click at [906, 455] on button "Start Answering" at bounding box center [1083, 456] width 536 height 47
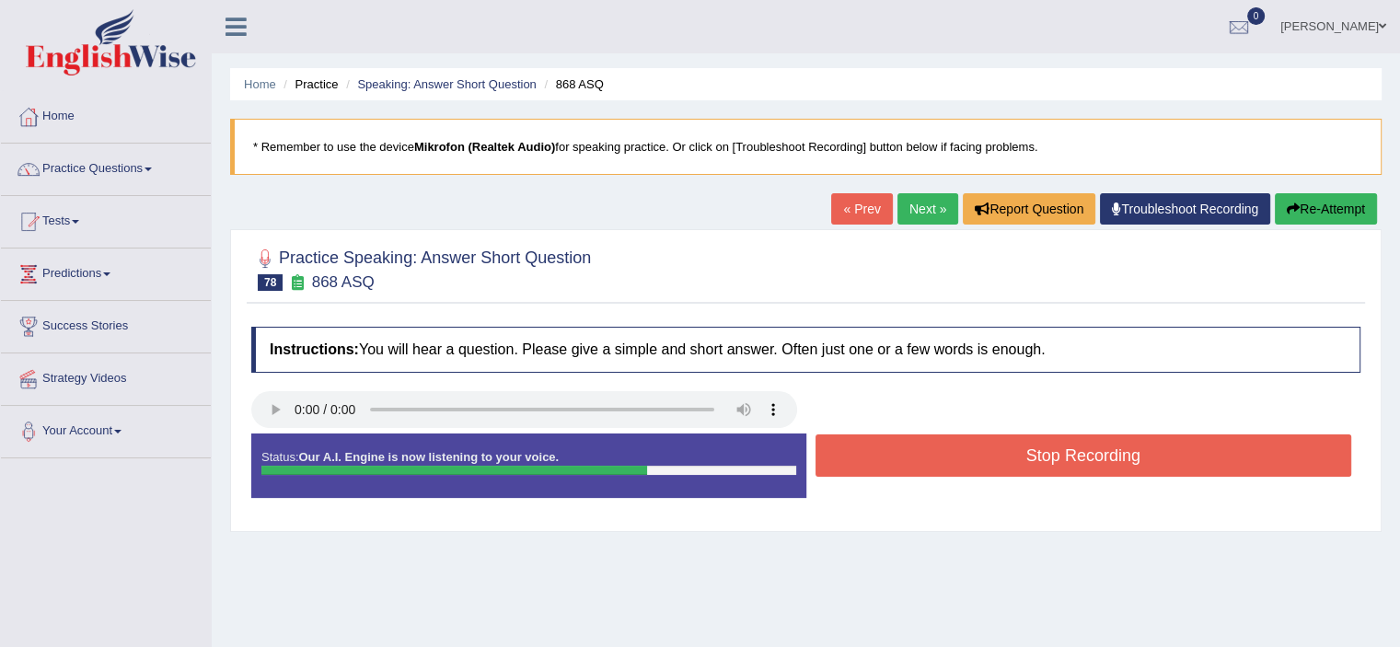
click at [906, 455] on button "Stop Recording" at bounding box center [1083, 455] width 536 height 42
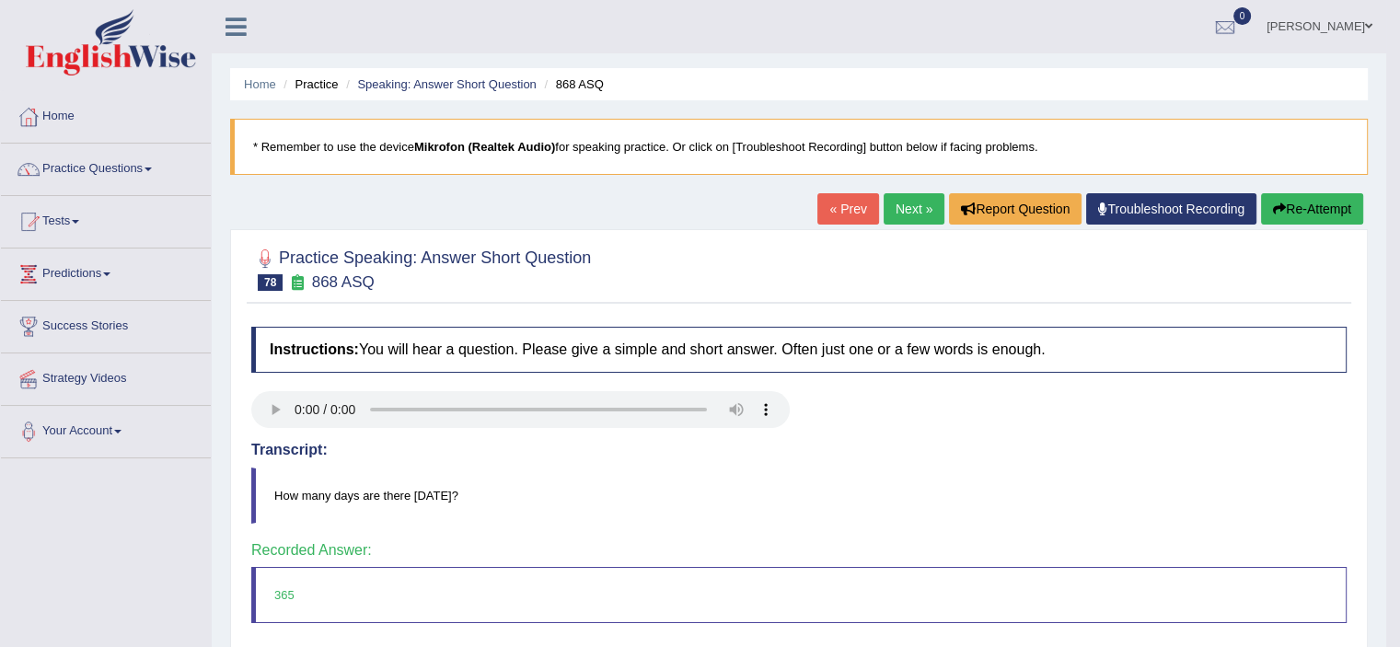
click at [920, 211] on link "Next »" at bounding box center [913, 208] width 61 height 31
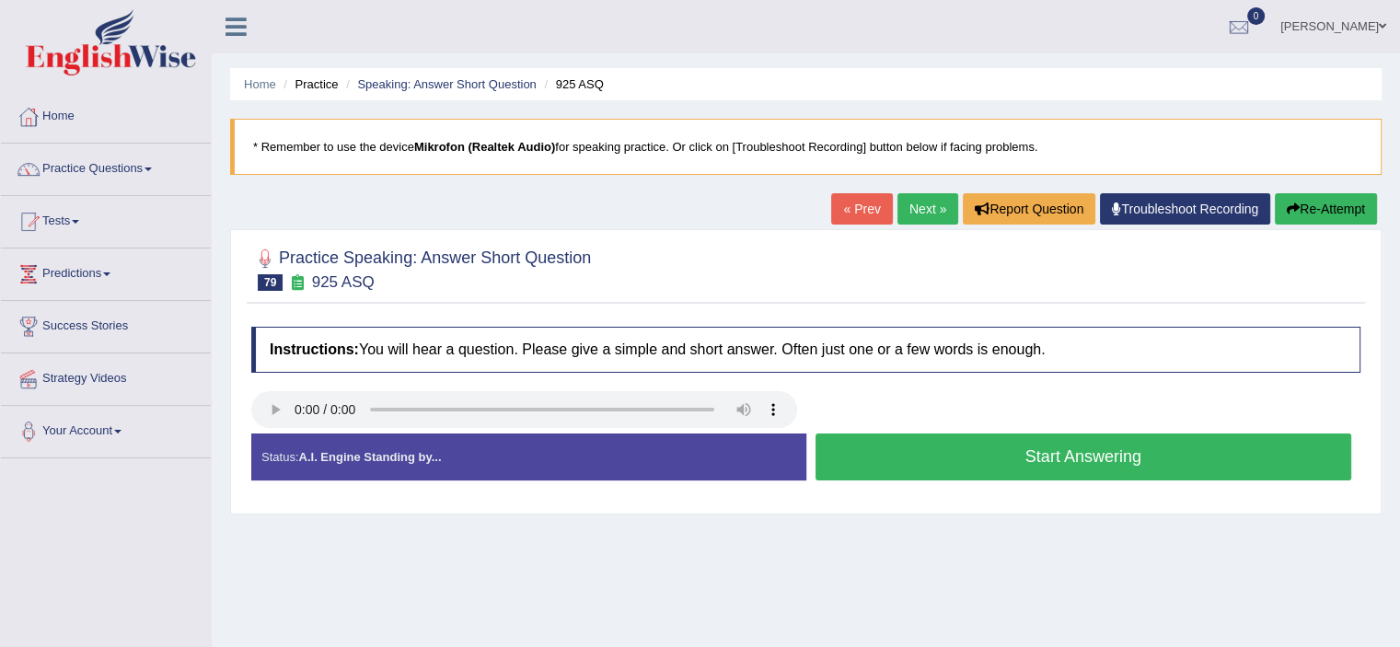
click at [902, 449] on button "Start Answering" at bounding box center [1083, 456] width 536 height 47
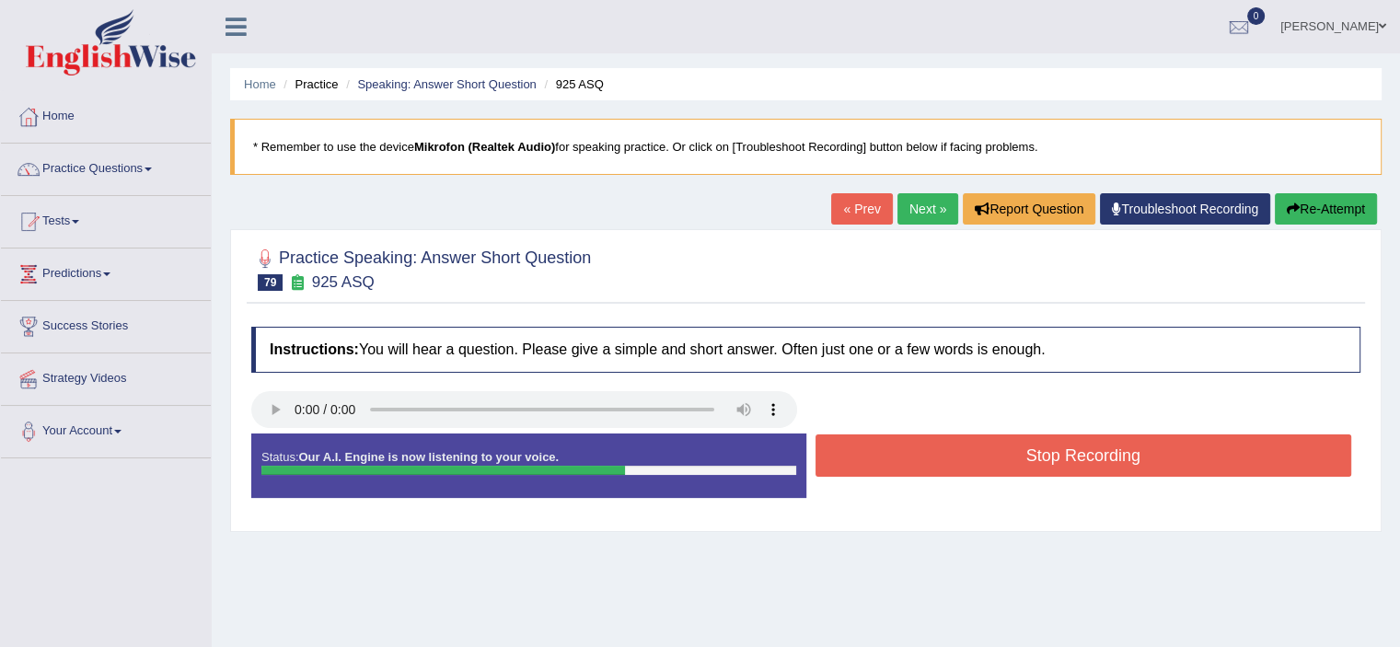
click at [902, 449] on button "Stop Recording" at bounding box center [1083, 455] width 536 height 42
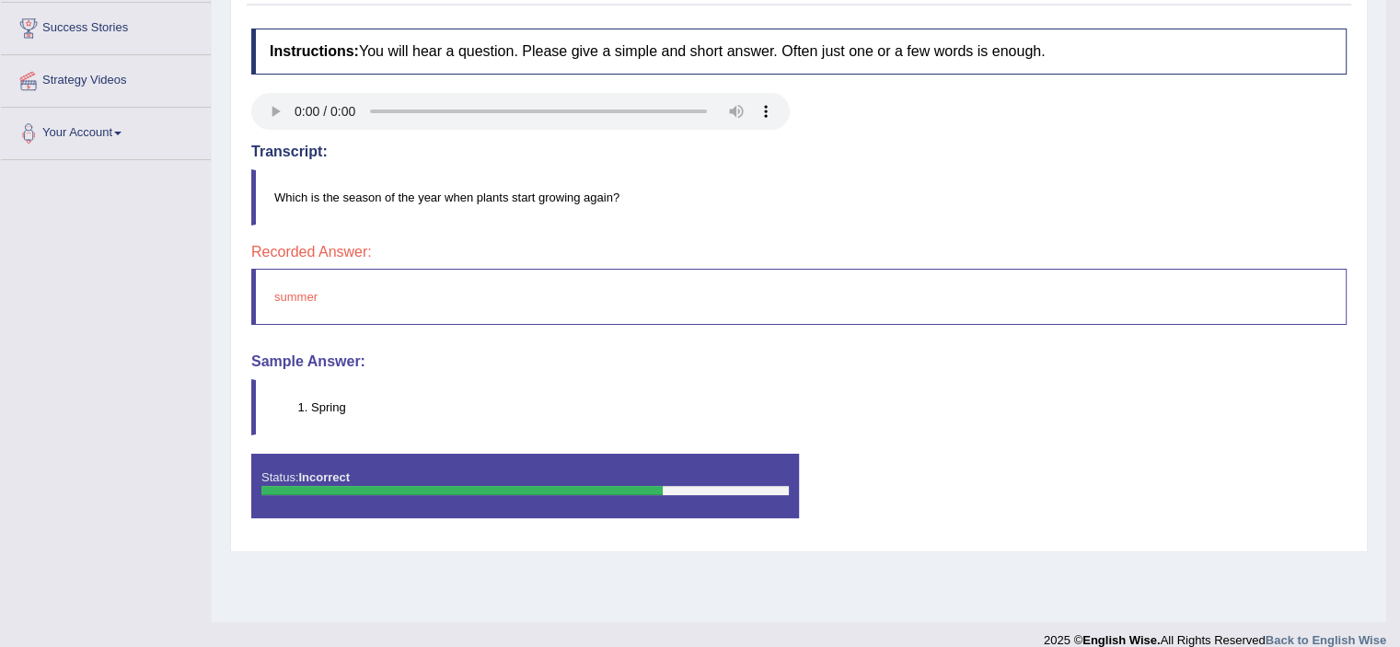
scroll to position [48, 0]
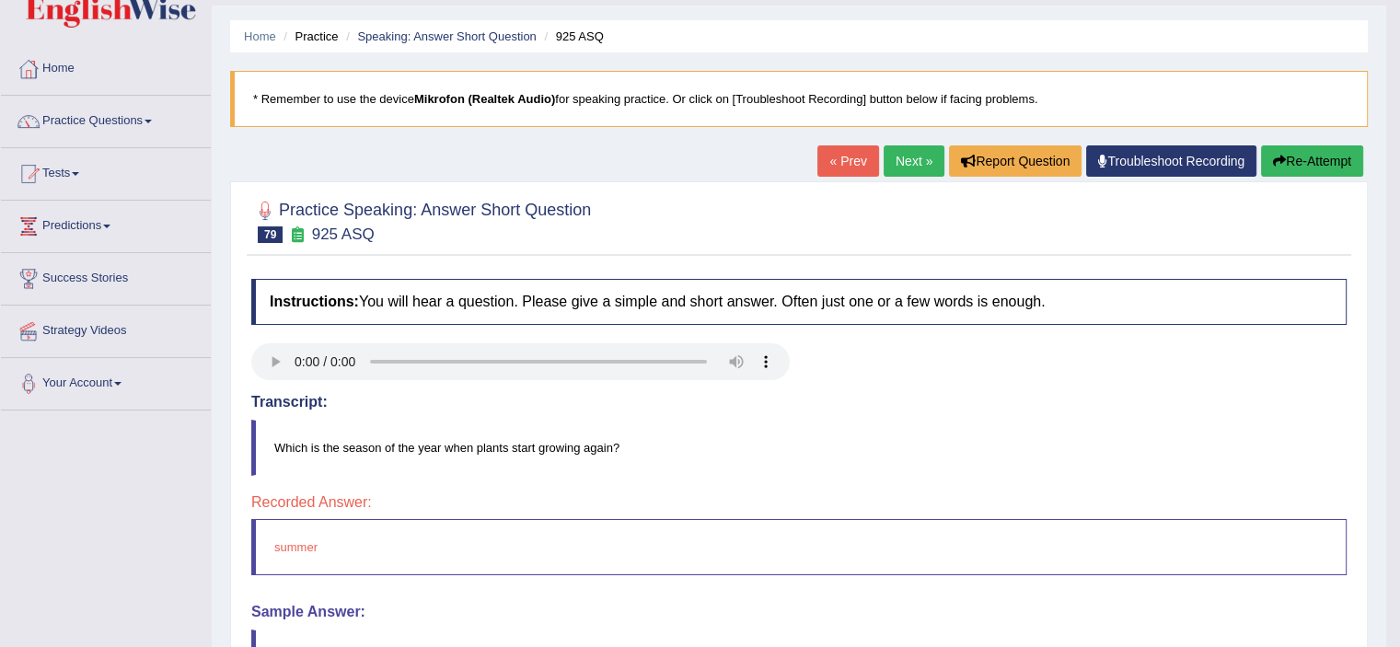
click at [885, 176] on link "Next »" at bounding box center [913, 160] width 61 height 31
click at [885, 168] on link "Next »" at bounding box center [913, 160] width 61 height 31
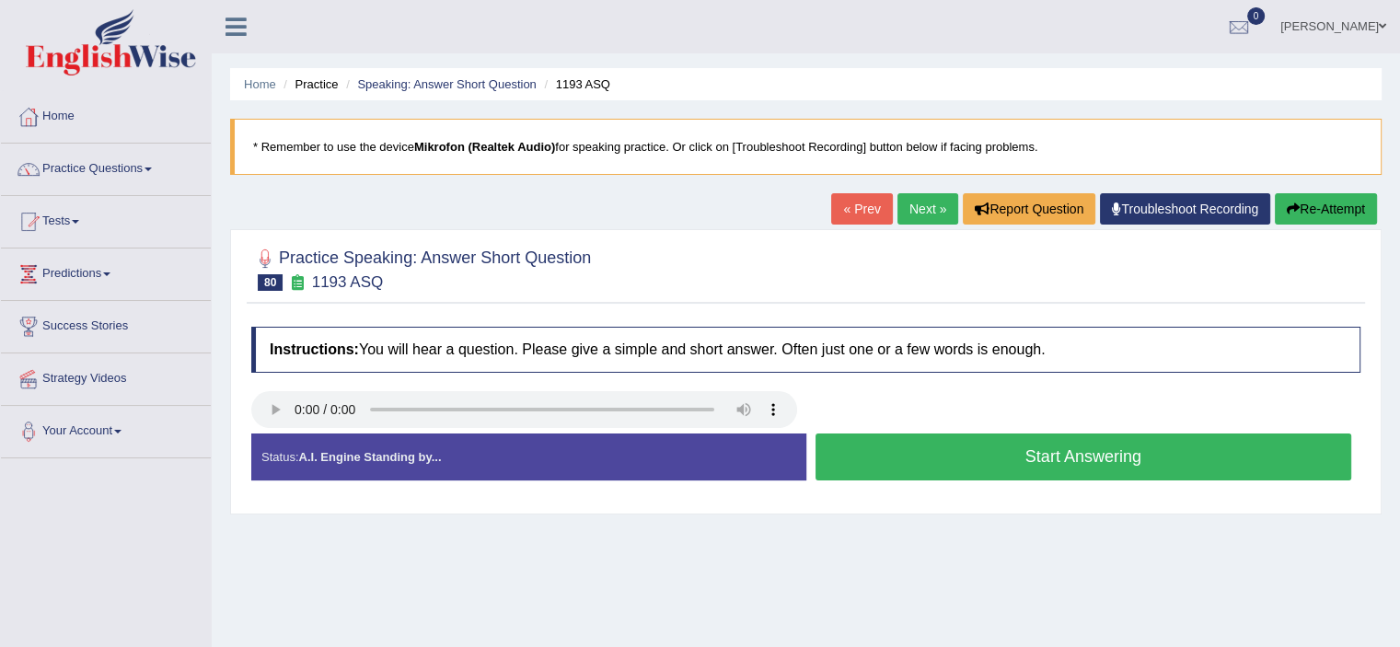
click at [924, 454] on button "Start Answering" at bounding box center [1083, 456] width 536 height 47
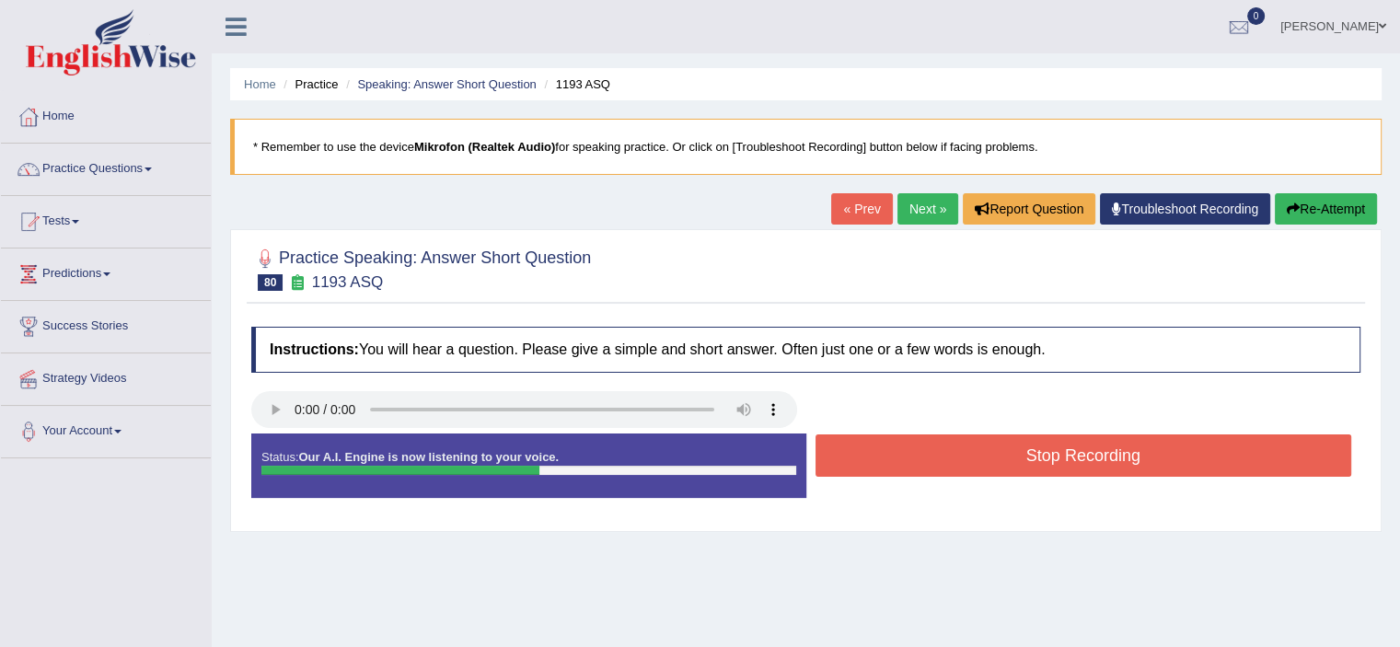
click at [924, 454] on button "Stop Recording" at bounding box center [1083, 455] width 536 height 42
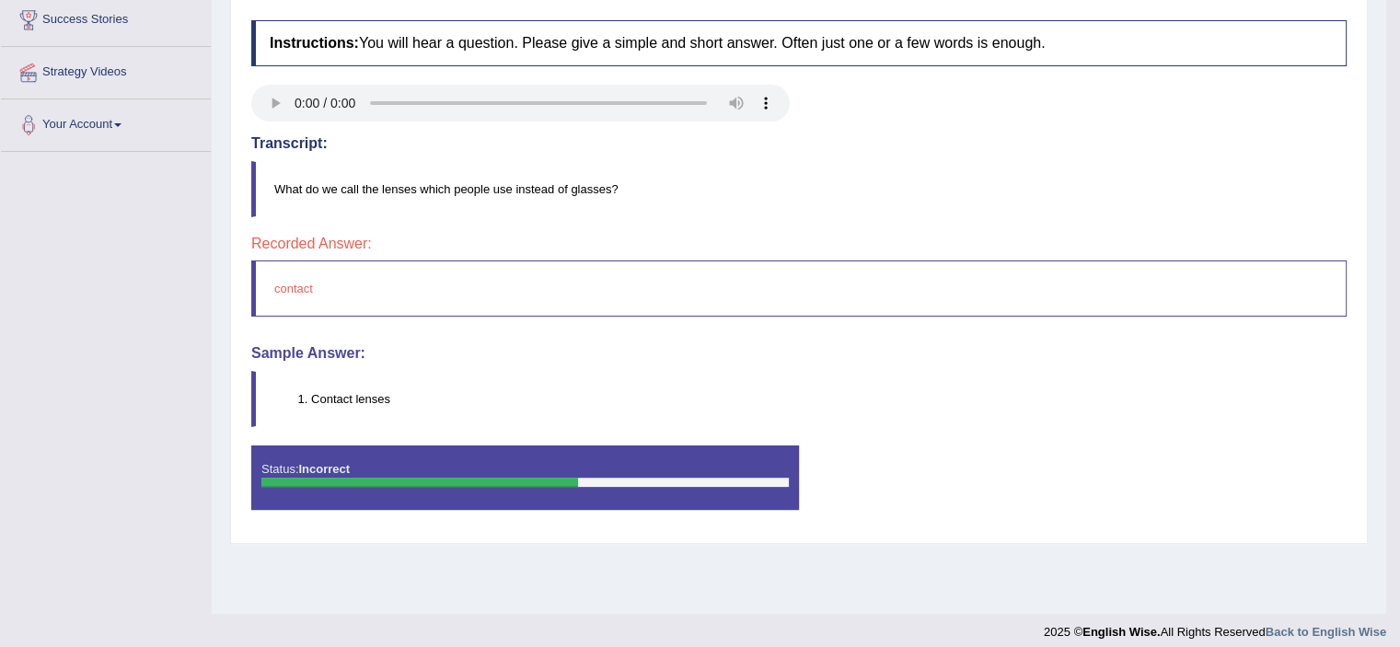
scroll to position [47, 0]
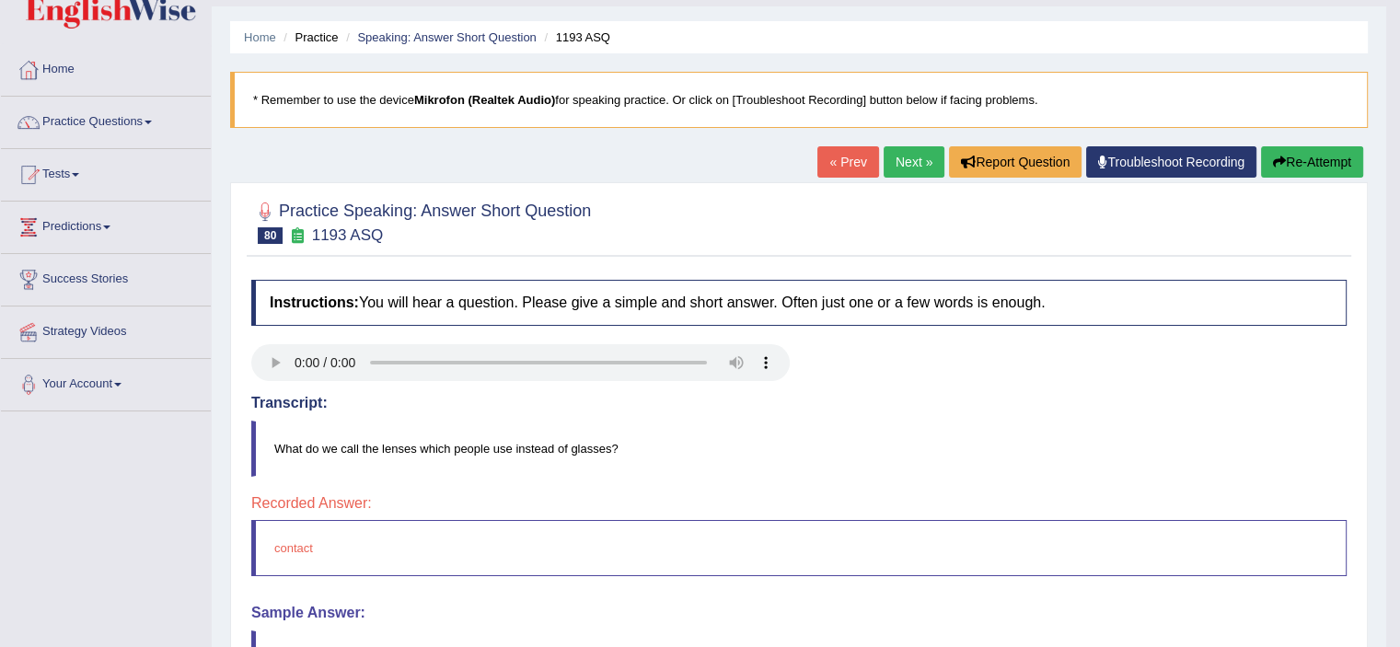
click at [899, 153] on link "Next »" at bounding box center [913, 161] width 61 height 31
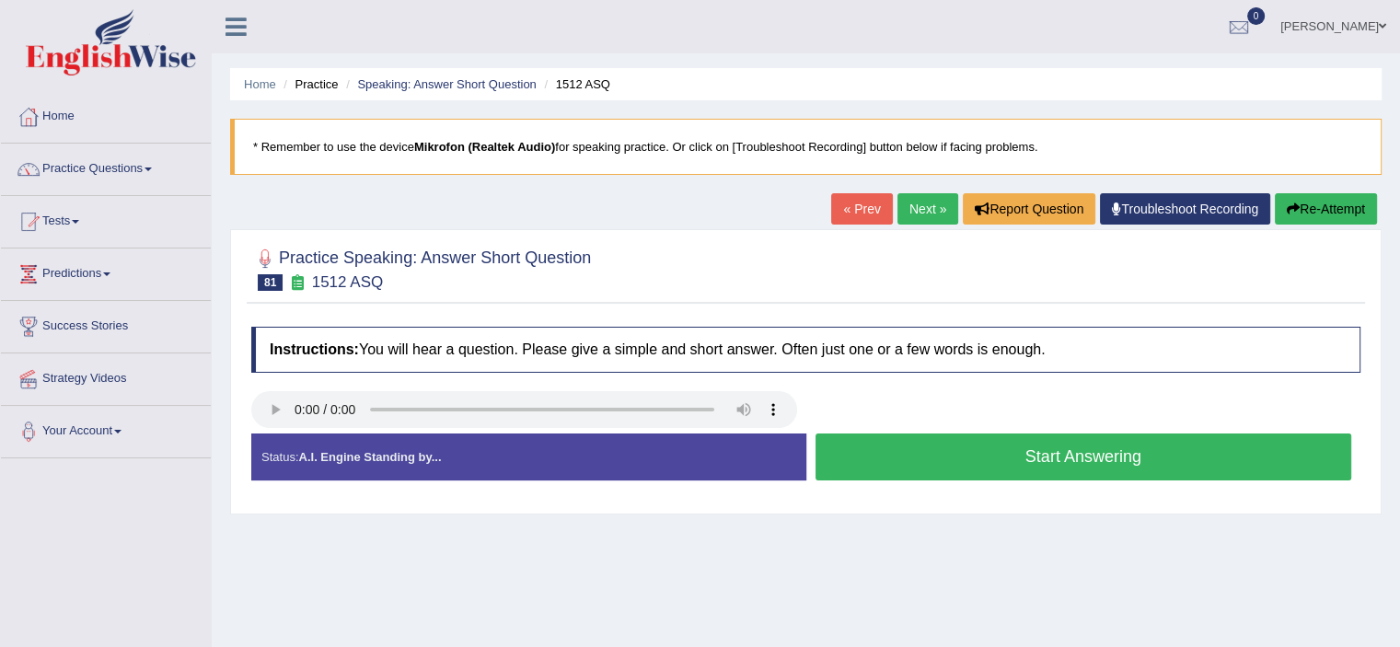
click at [953, 452] on button "Start Answering" at bounding box center [1083, 456] width 536 height 47
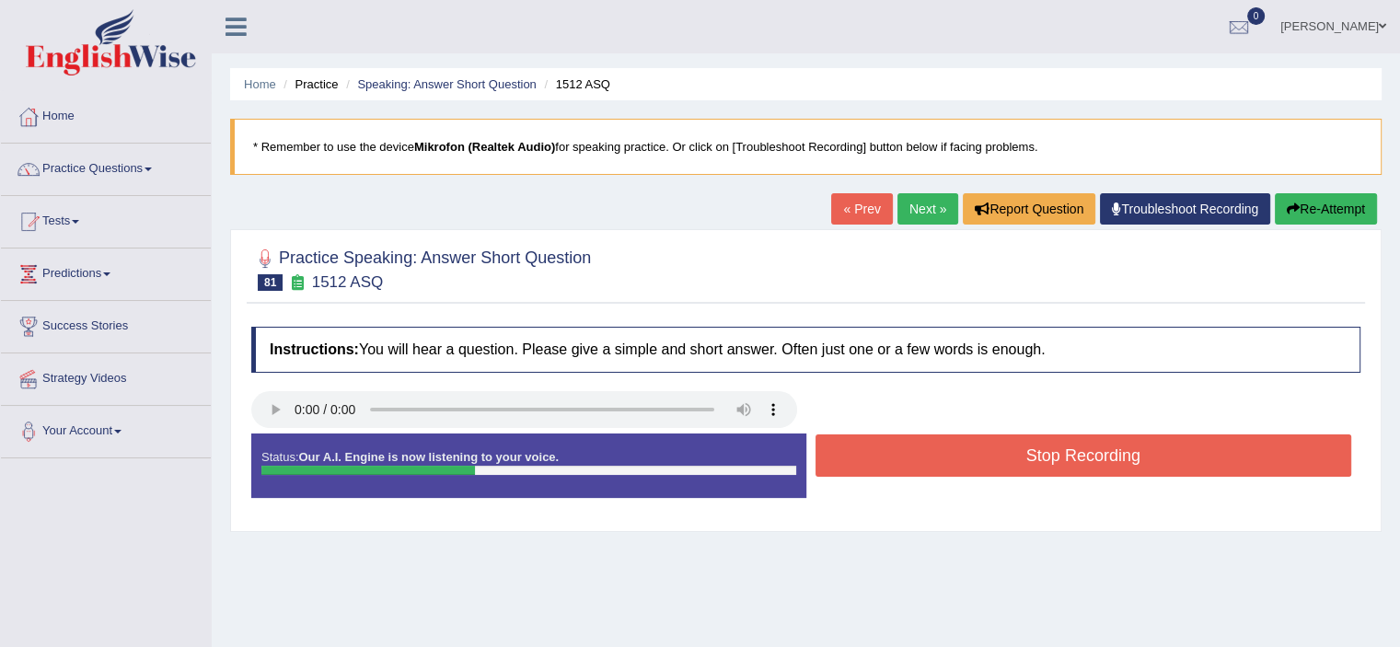
click at [953, 452] on button "Stop Recording" at bounding box center [1083, 455] width 536 height 42
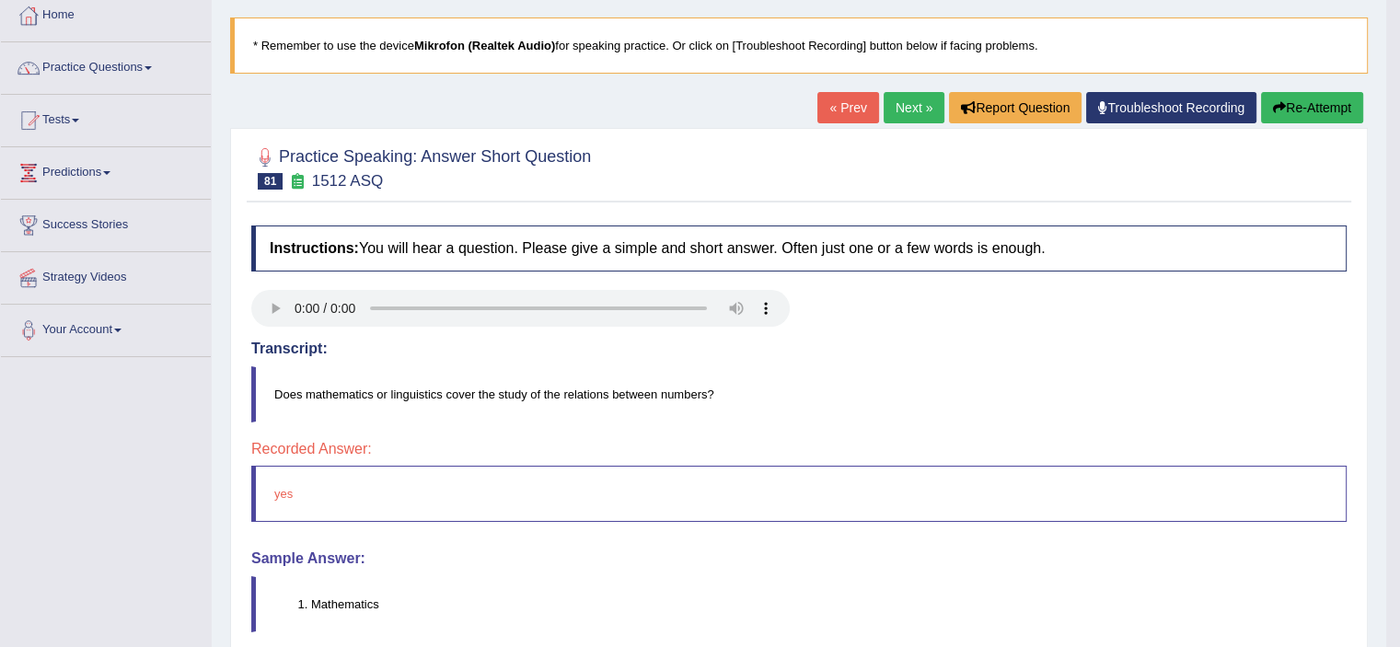
scroll to position [44, 0]
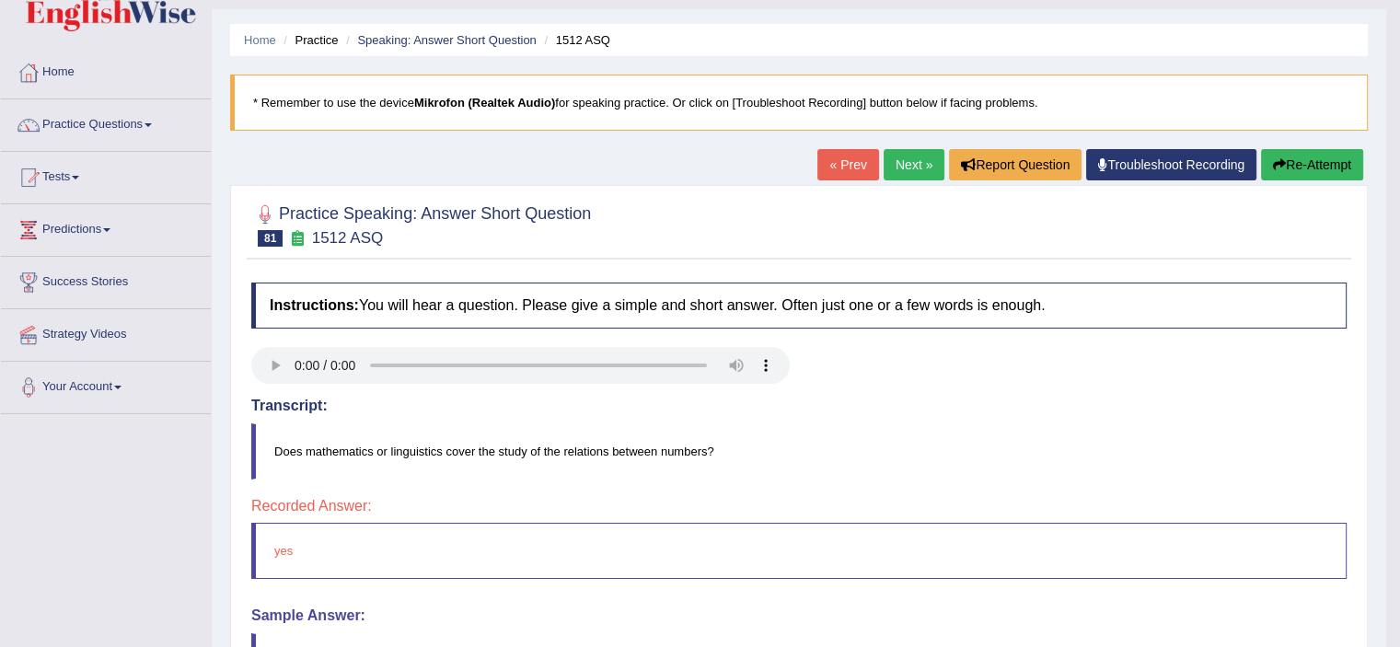
click at [918, 176] on link "Next »" at bounding box center [913, 164] width 61 height 31
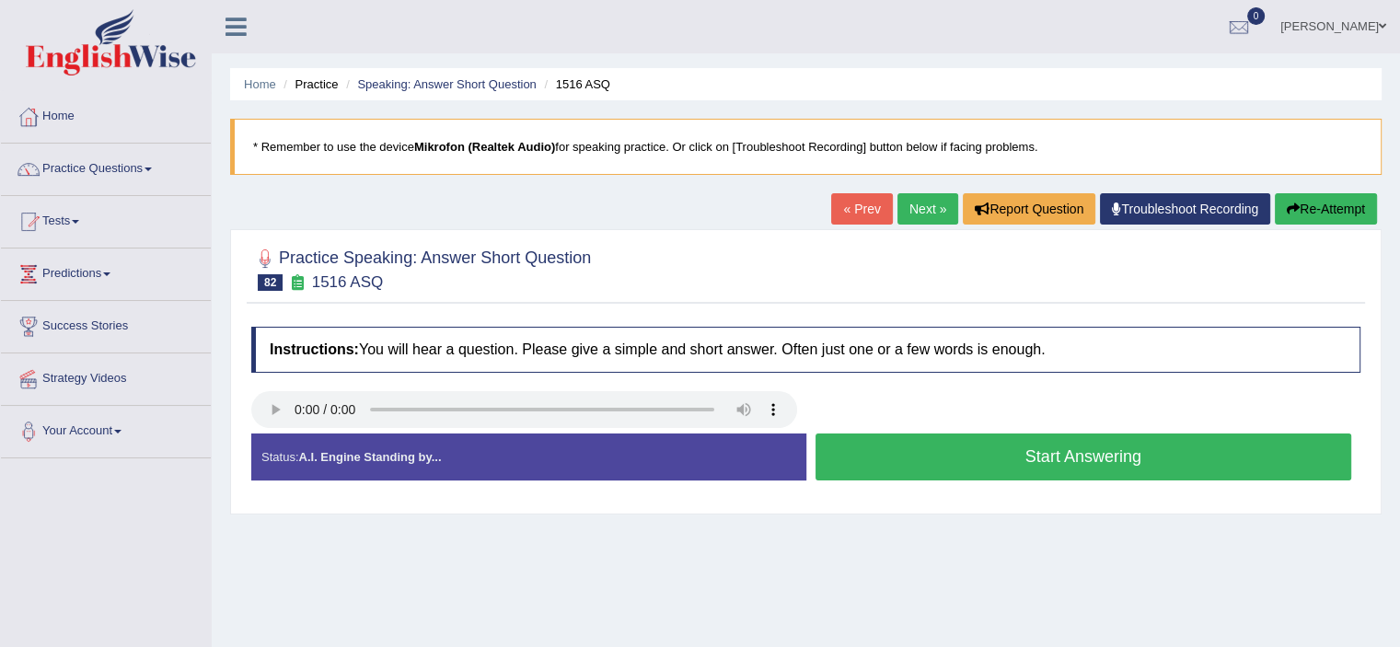
click at [880, 444] on button "Start Answering" at bounding box center [1083, 456] width 536 height 47
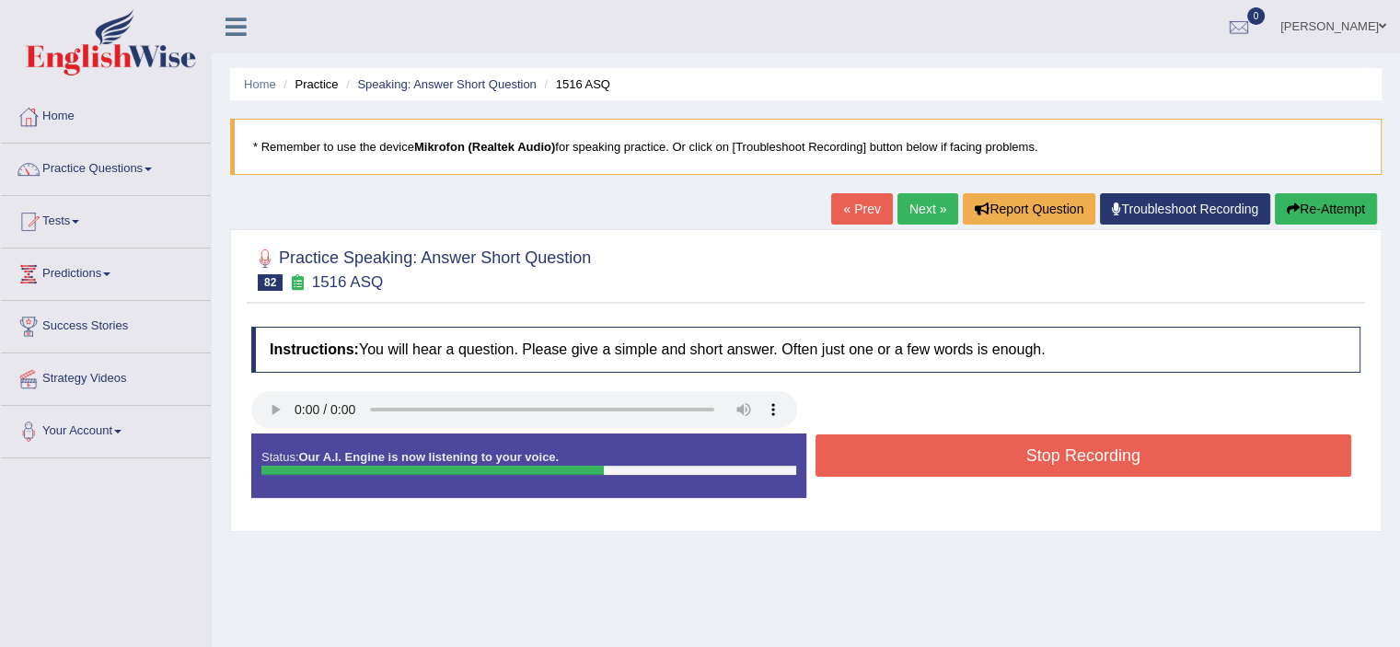
click at [880, 444] on button "Stop Recording" at bounding box center [1083, 455] width 536 height 42
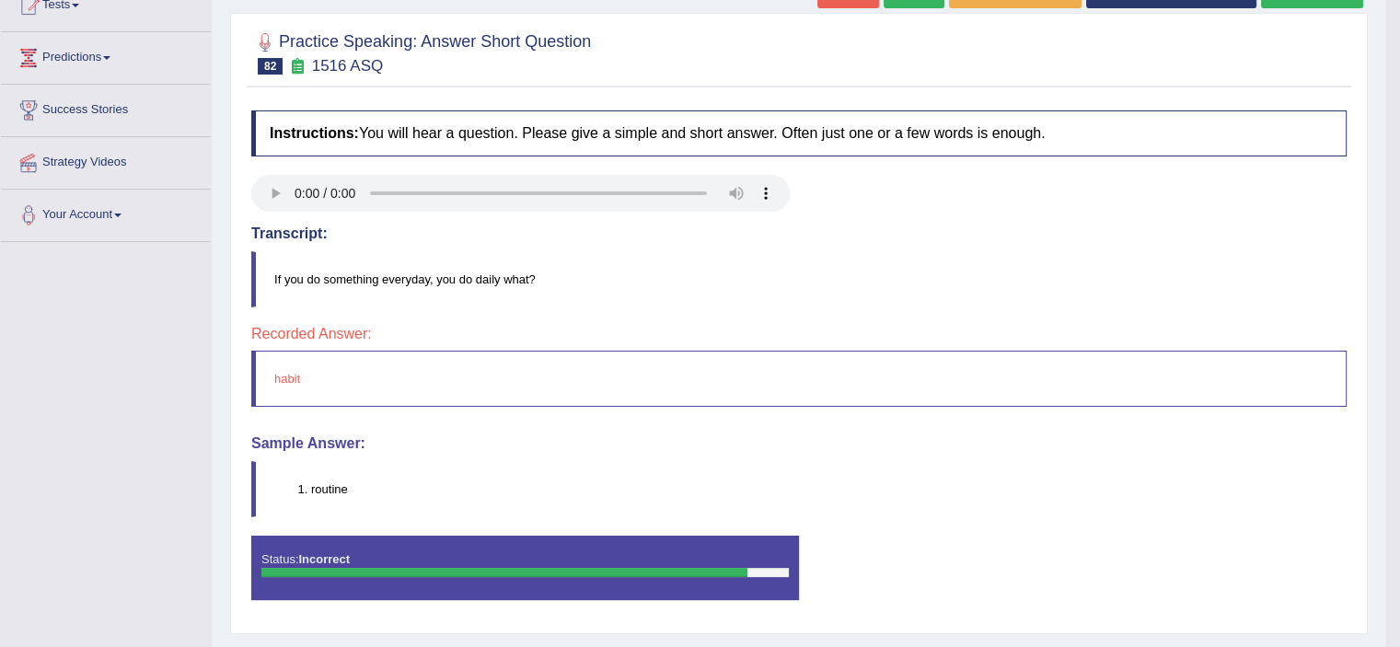
scroll to position [53, 0]
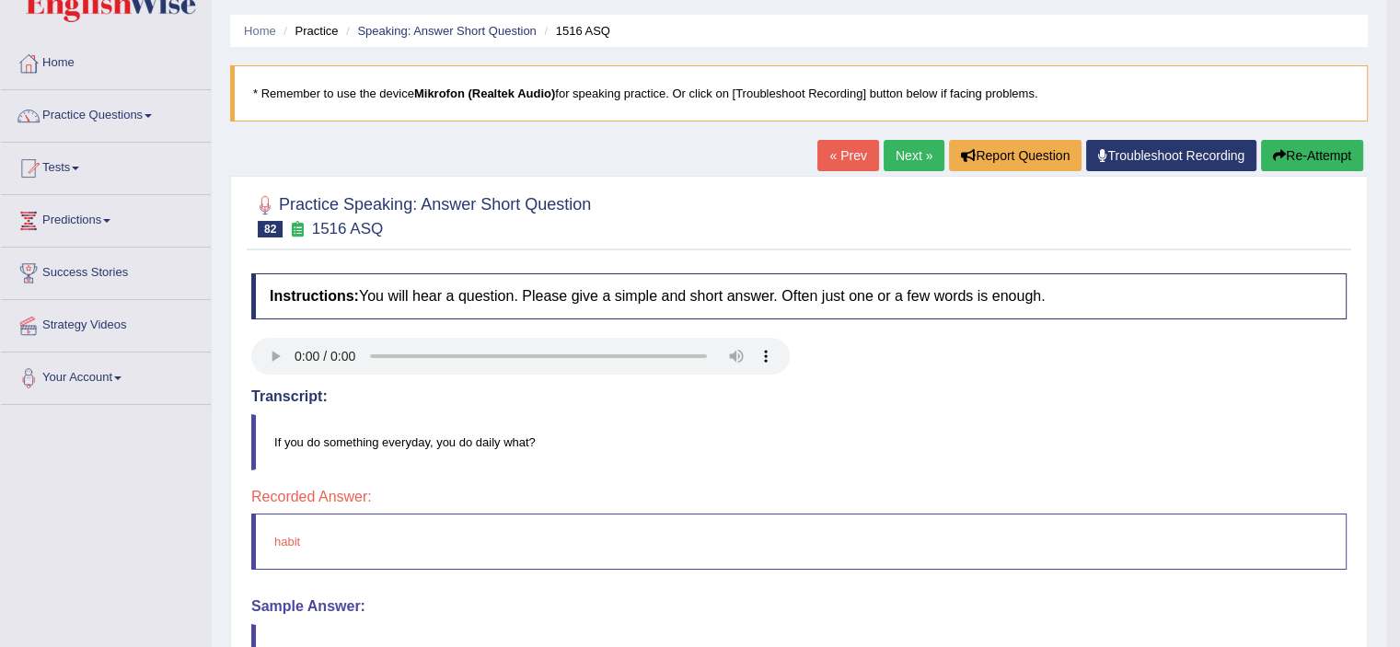
click at [909, 140] on link "Next »" at bounding box center [913, 155] width 61 height 31
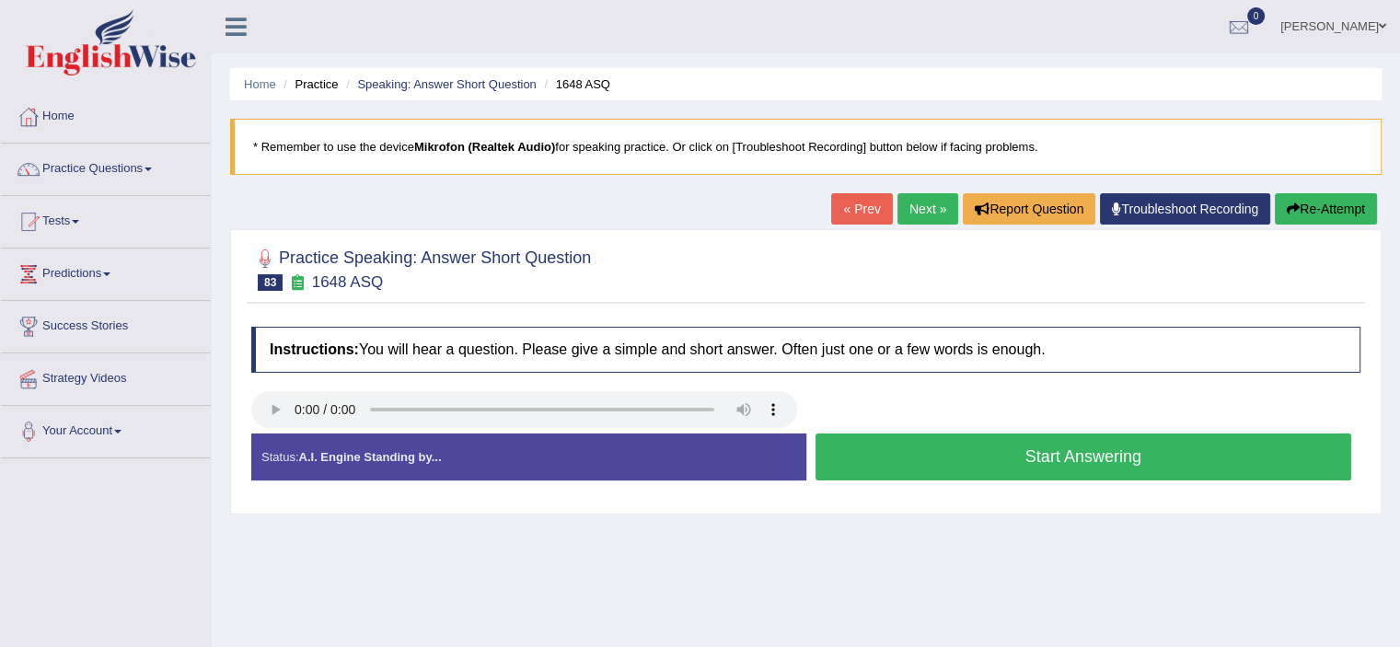
click at [927, 449] on button "Start Answering" at bounding box center [1083, 456] width 536 height 47
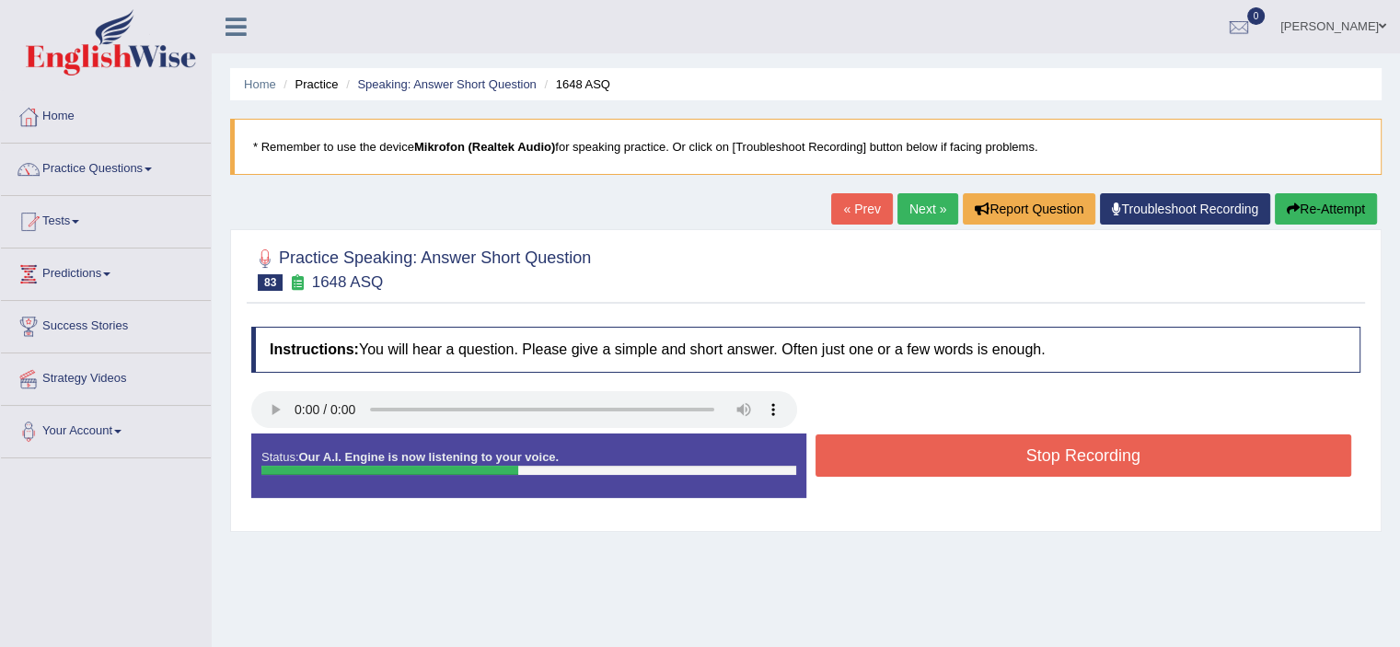
click at [927, 449] on button "Stop Recording" at bounding box center [1083, 455] width 536 height 42
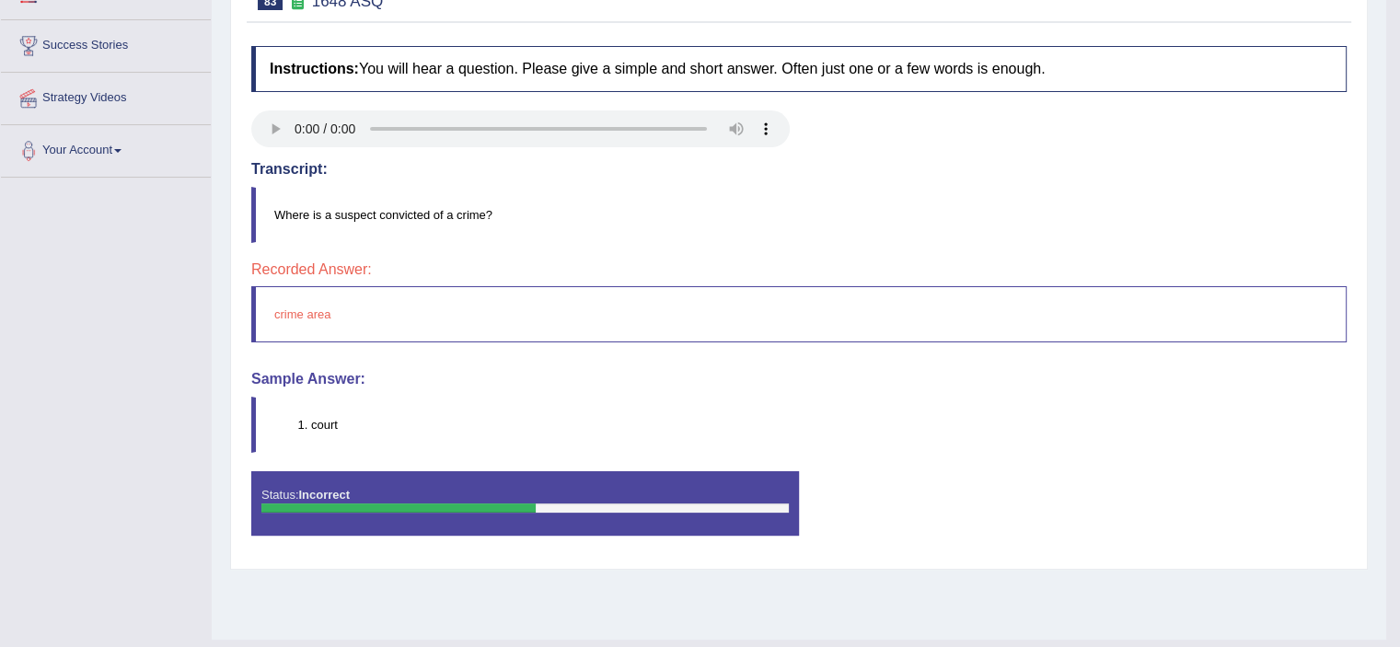
scroll to position [132, 0]
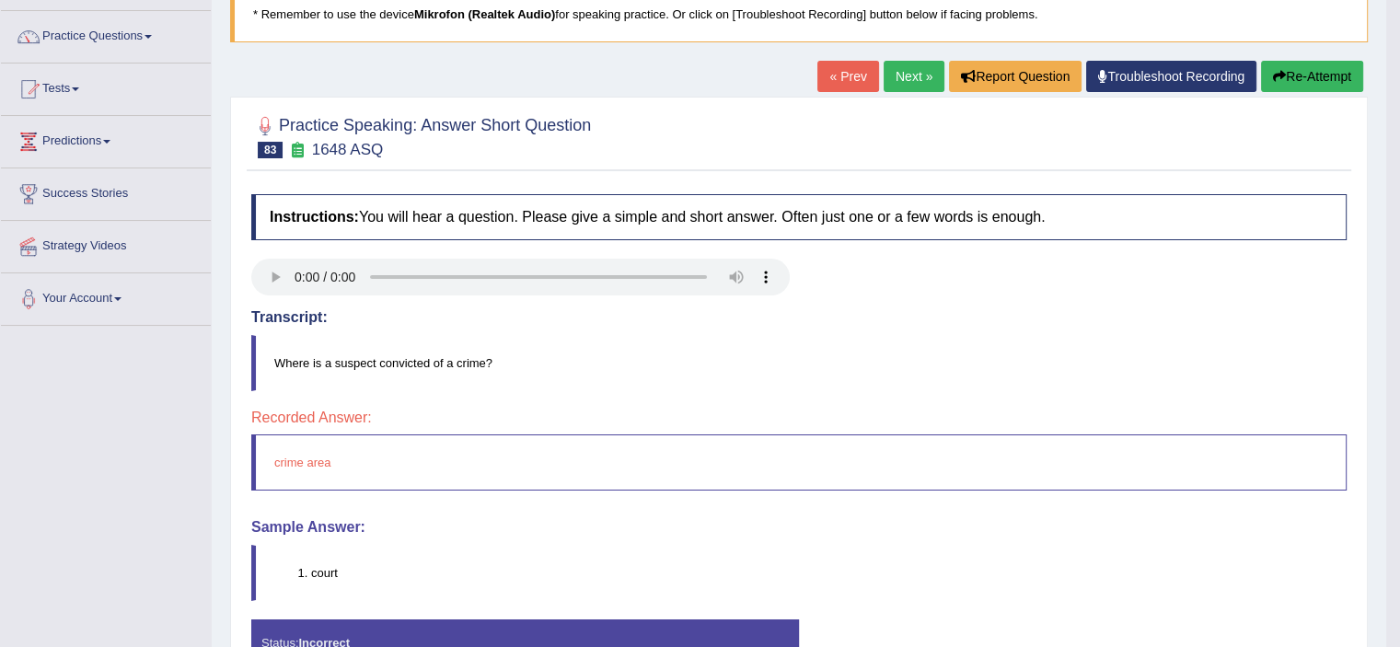
click at [917, 76] on link "Next »" at bounding box center [913, 76] width 61 height 31
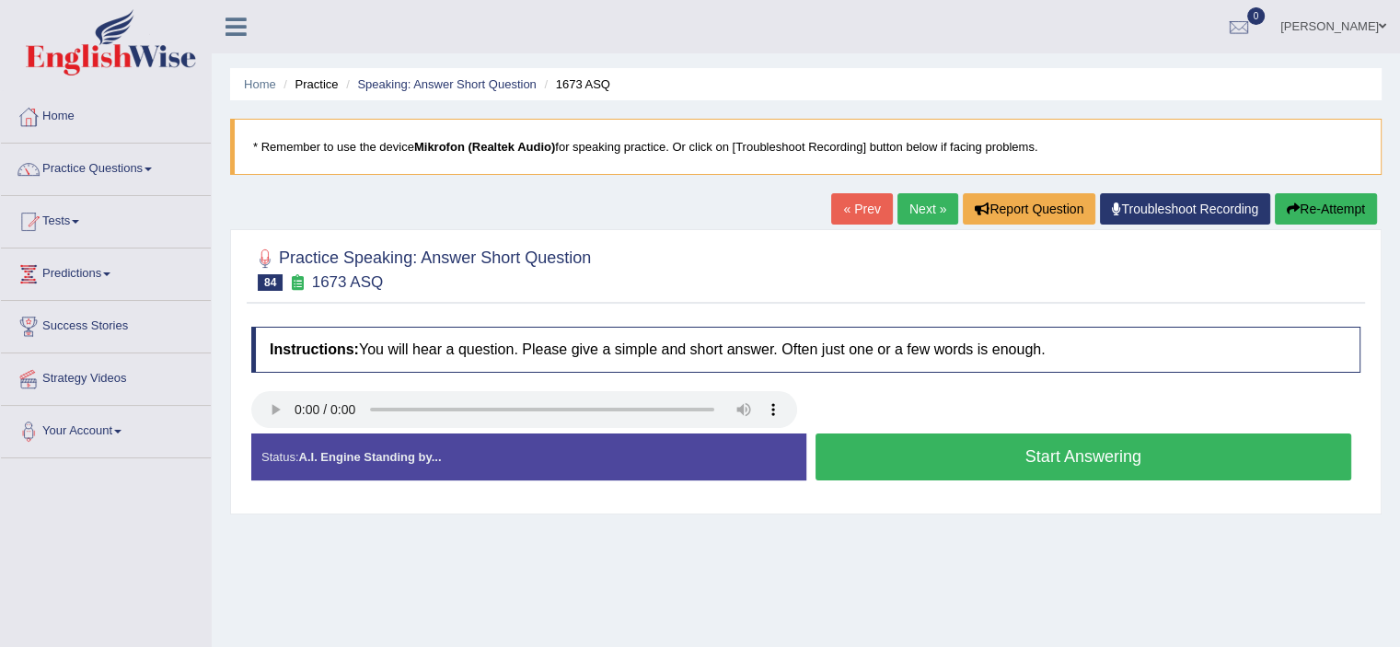
click at [863, 452] on button "Start Answering" at bounding box center [1083, 456] width 536 height 47
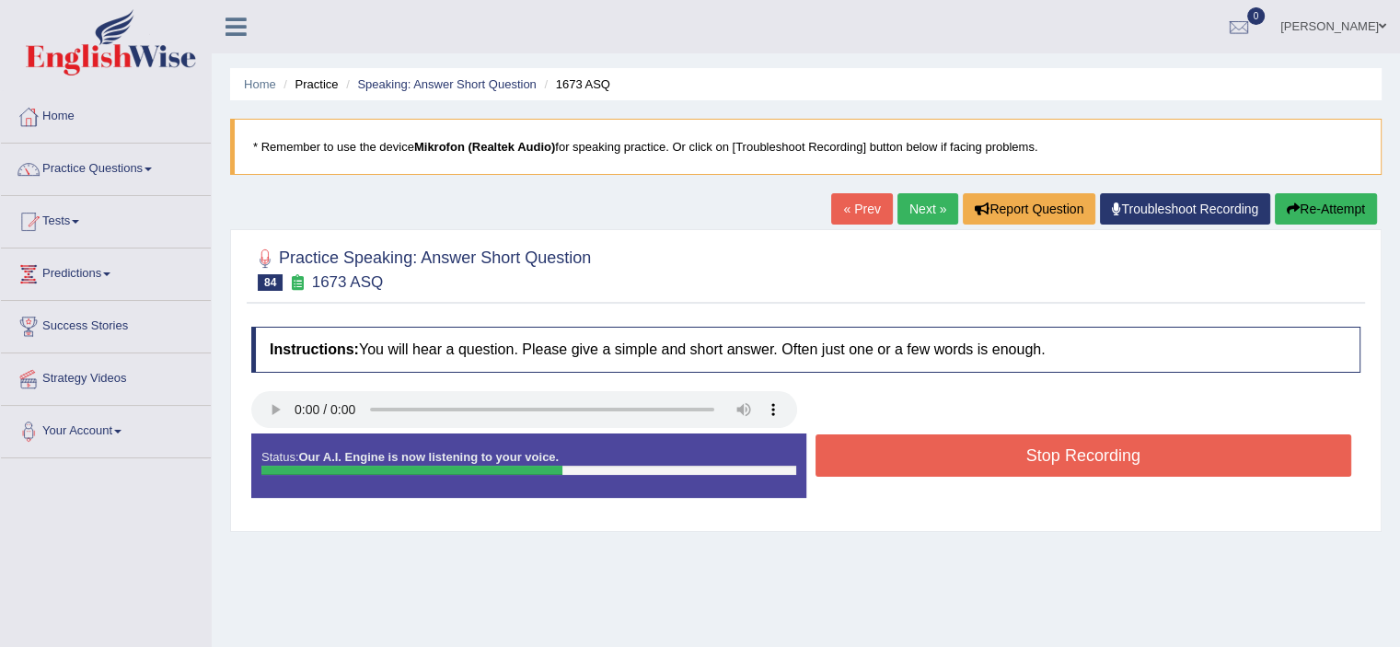
click at [863, 452] on button "Stop Recording" at bounding box center [1083, 455] width 536 height 42
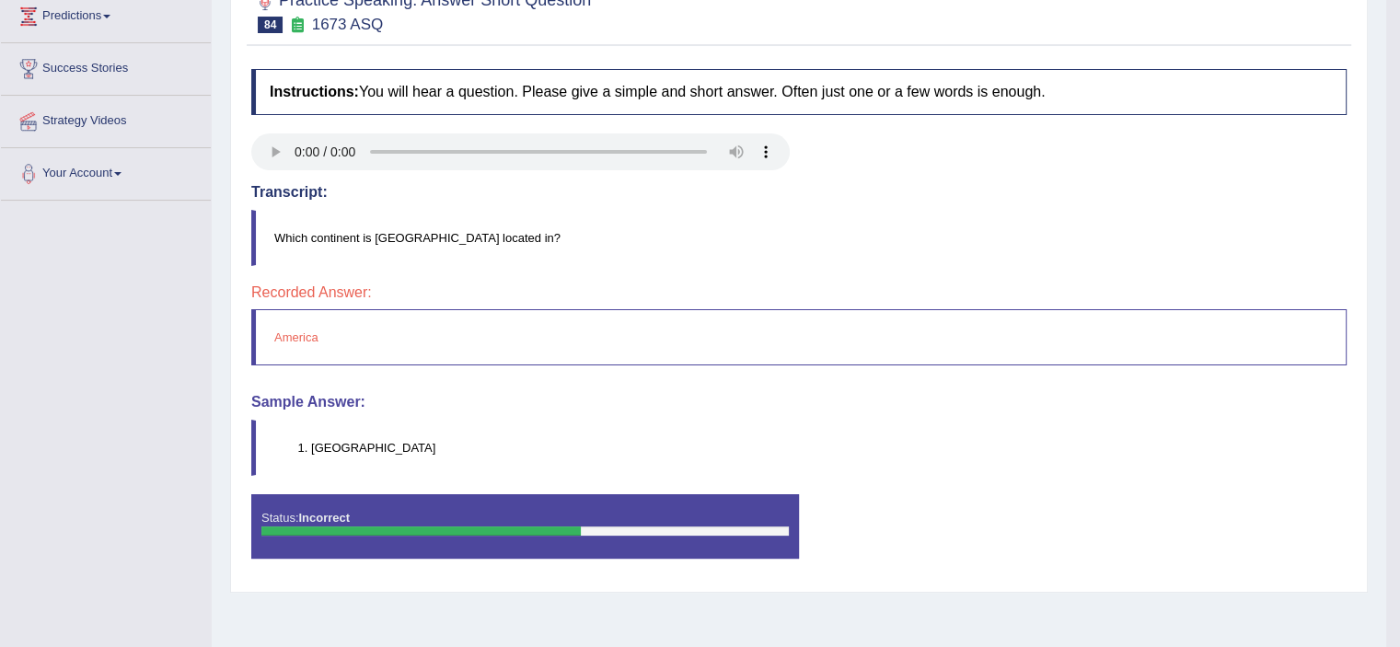
scroll to position [35, 0]
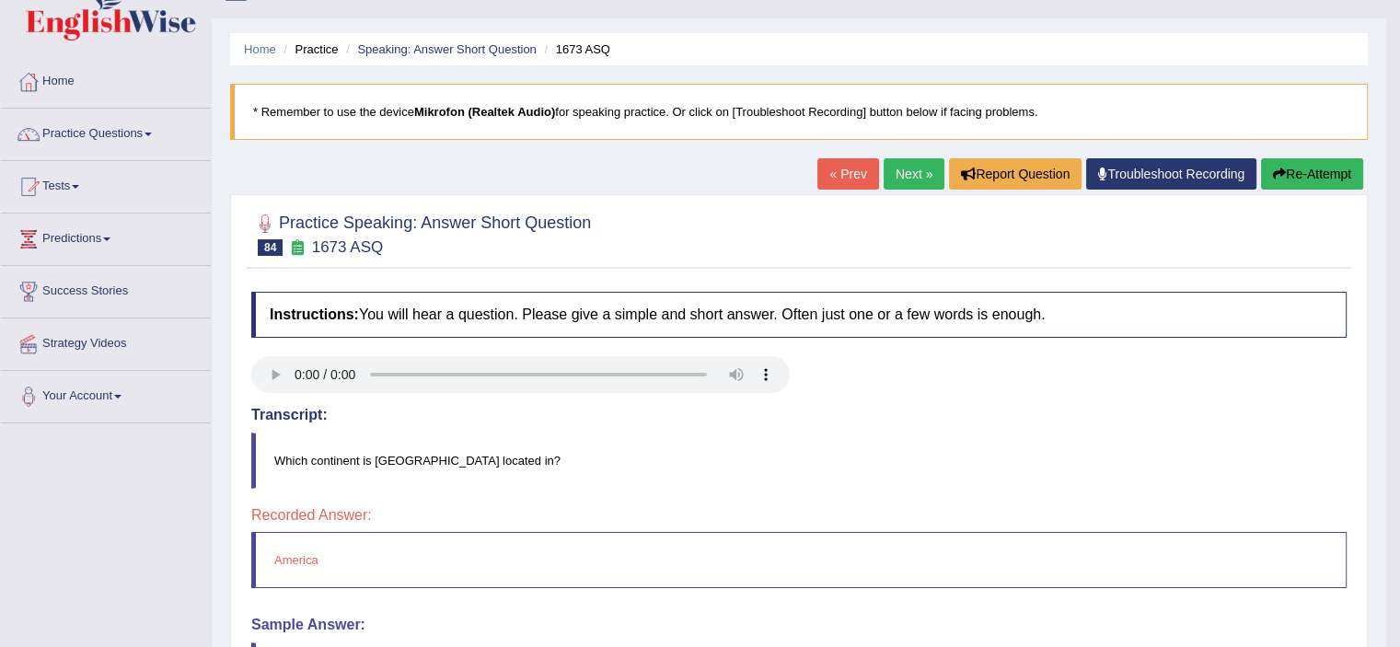
click at [901, 165] on link "Next »" at bounding box center [913, 173] width 61 height 31
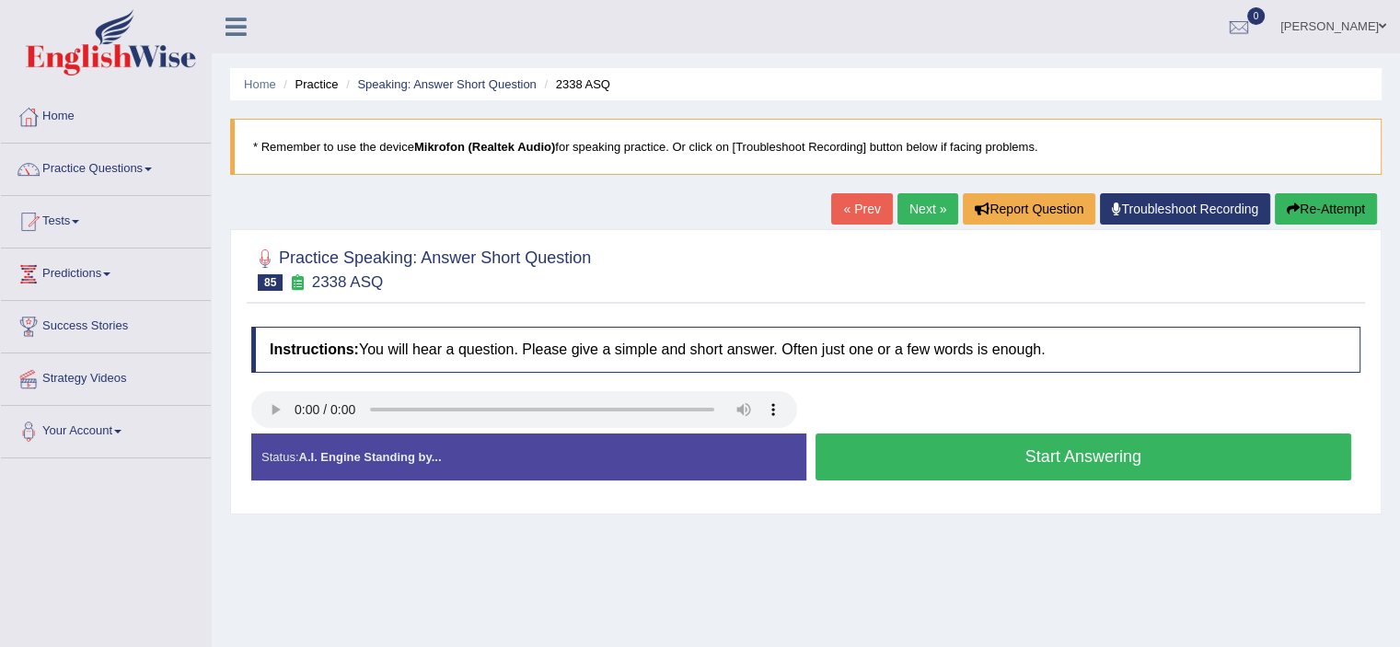
click at [944, 448] on button "Start Answering" at bounding box center [1083, 456] width 536 height 47
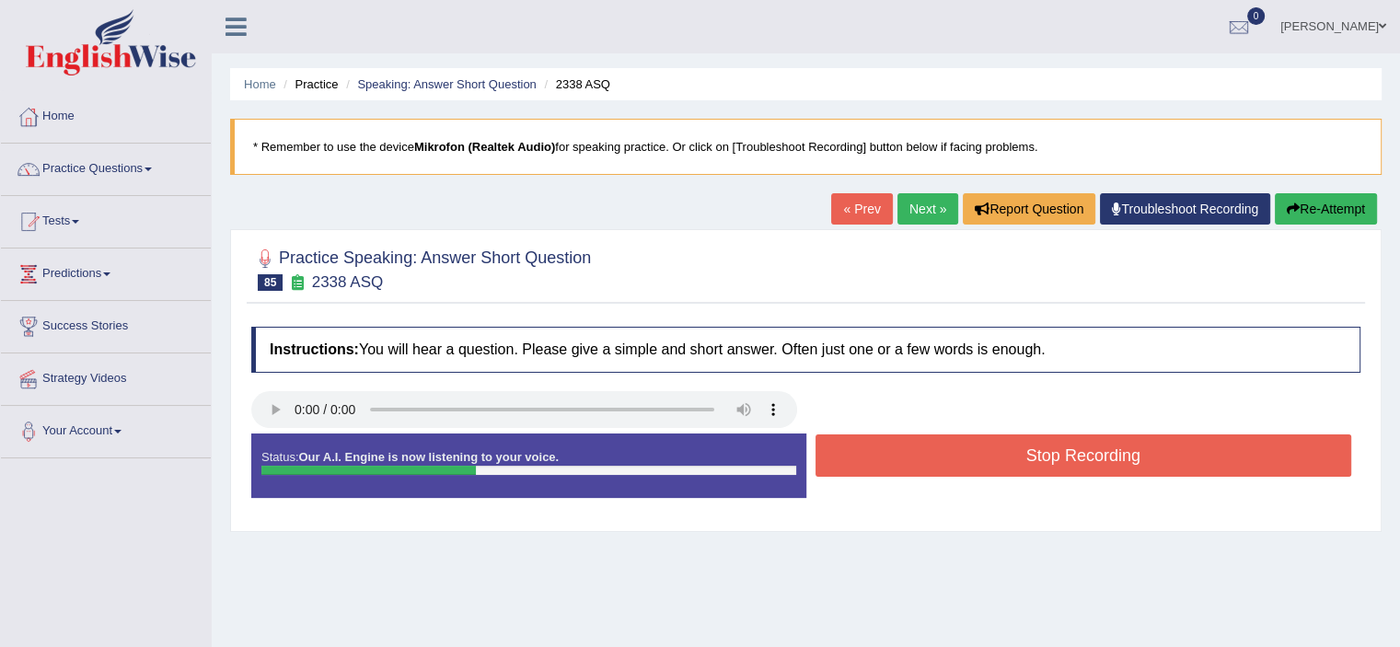
click at [944, 448] on button "Stop Recording" at bounding box center [1083, 455] width 536 height 42
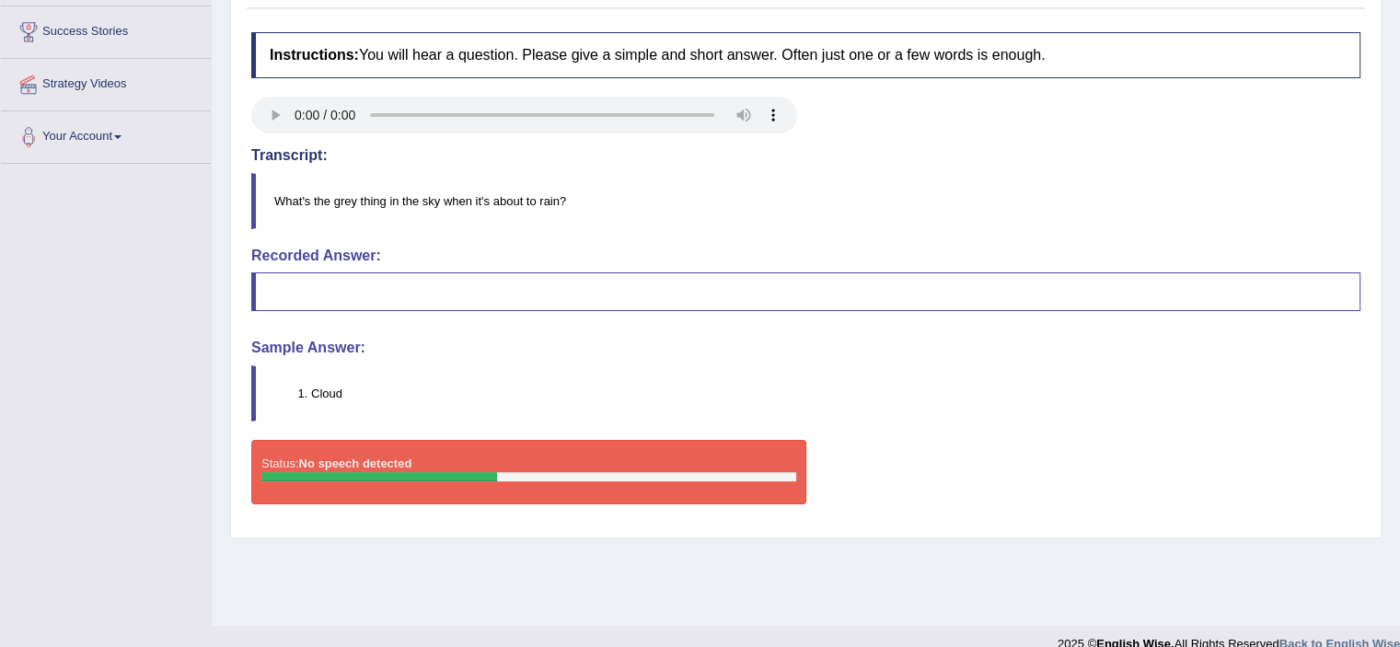
scroll to position [40, 0]
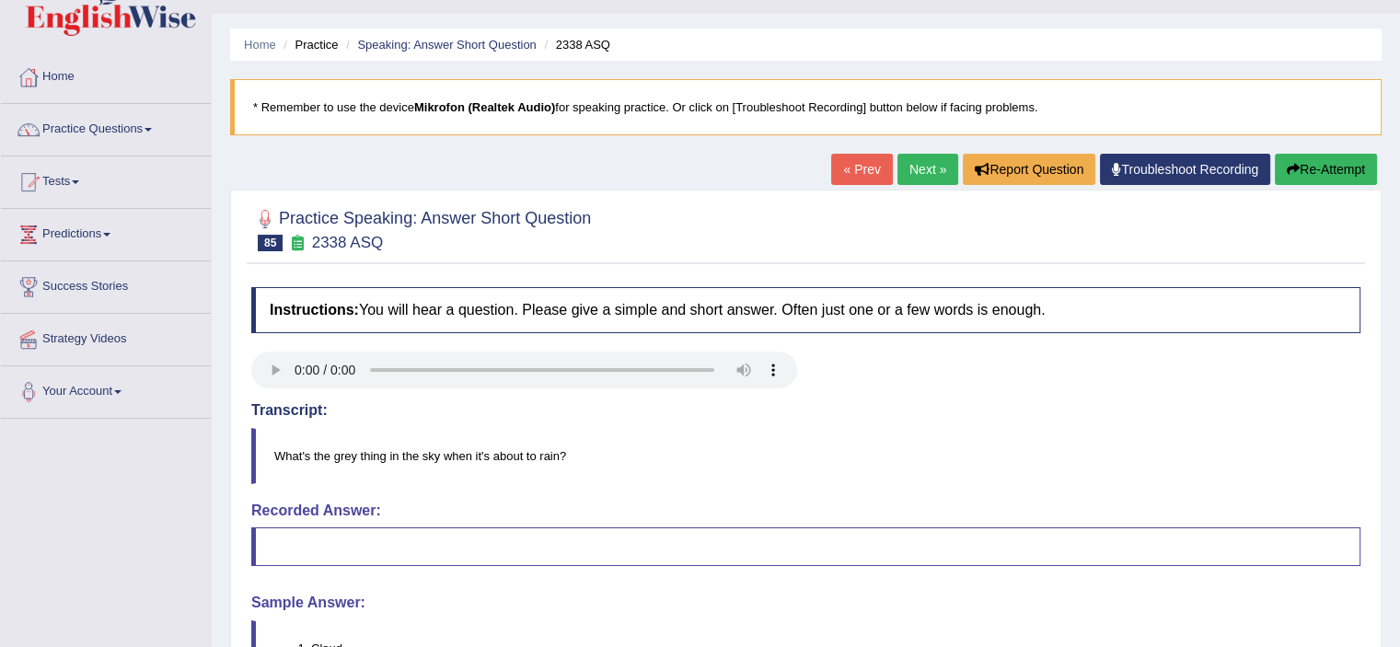
click at [897, 169] on link "Next »" at bounding box center [927, 169] width 61 height 31
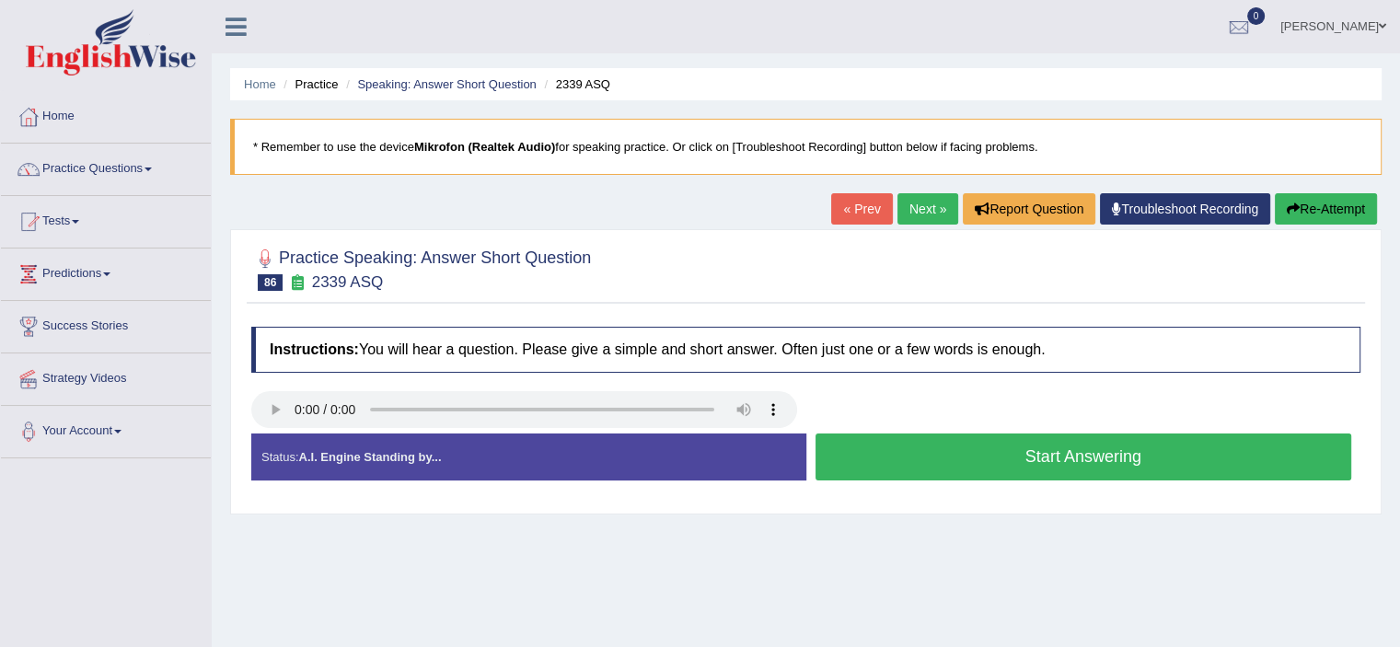
click at [267, 419] on div "Instructions: You will hear a question. Please give a simple and short answer. …" at bounding box center [806, 410] width 1118 height 187
click at [947, 453] on button "Start Answering" at bounding box center [1083, 456] width 536 height 47
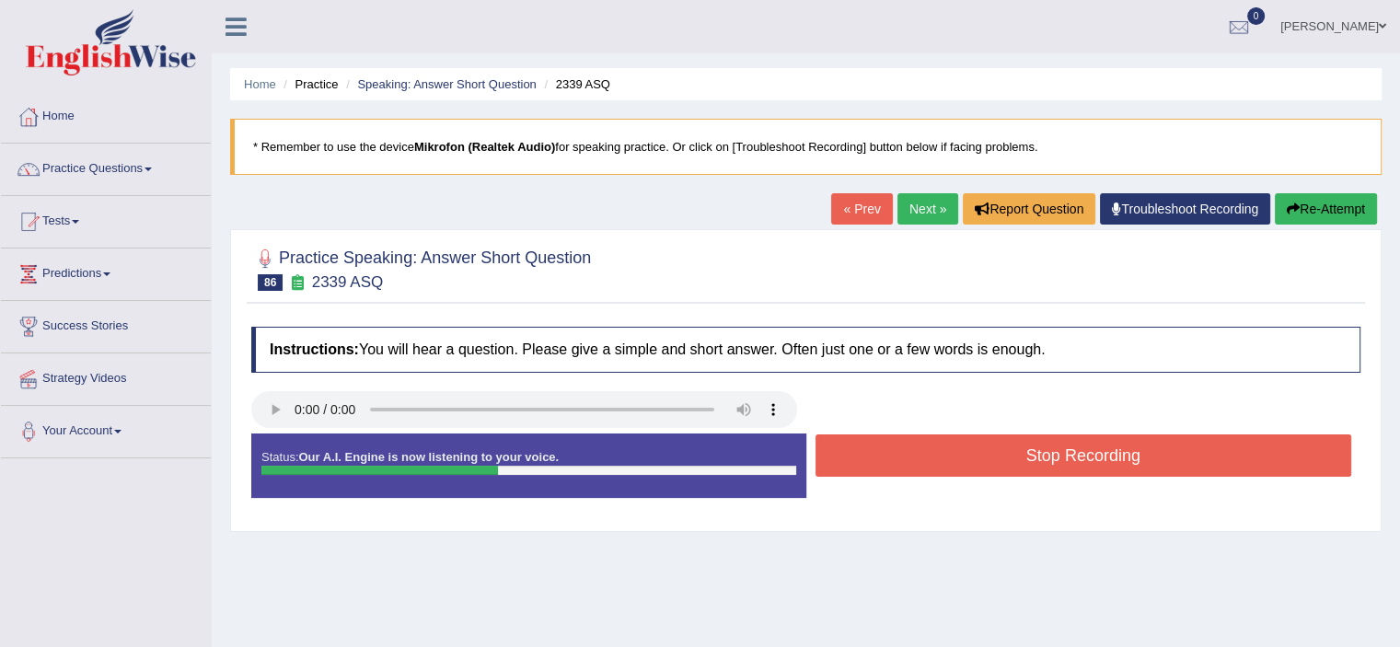
click at [947, 453] on button "Stop Recording" at bounding box center [1083, 455] width 536 height 42
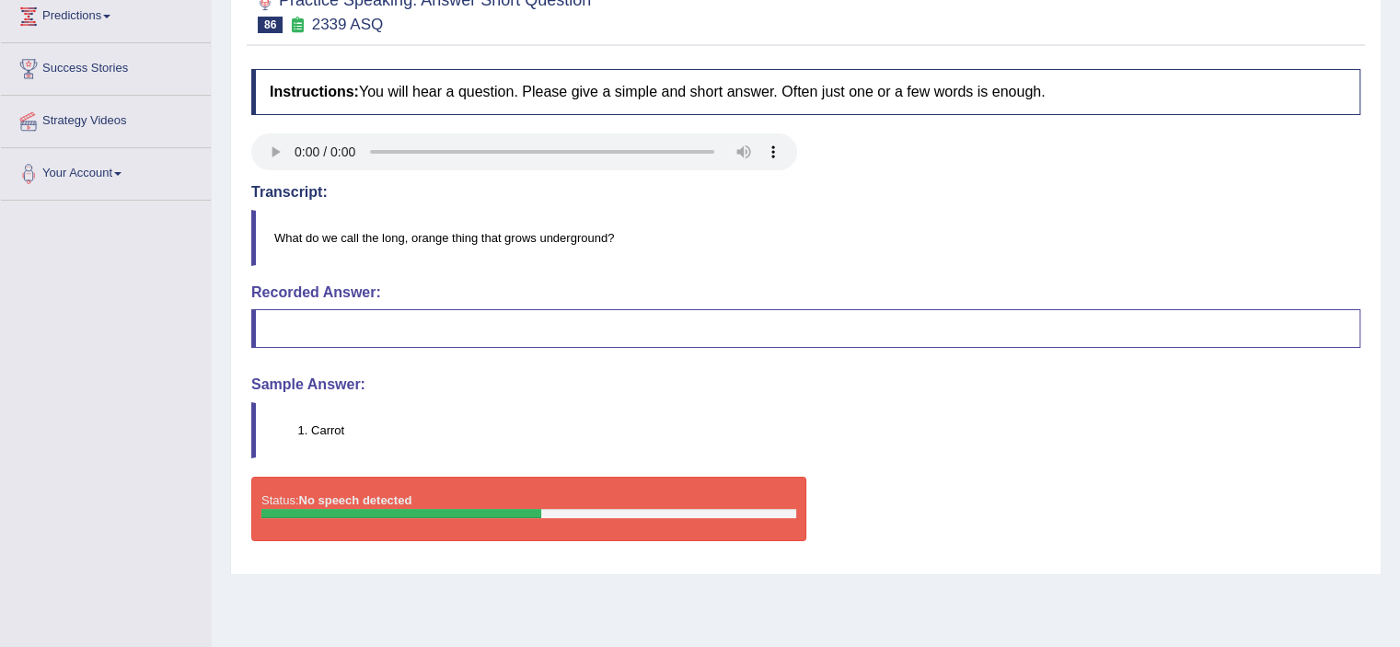
scroll to position [319, 0]
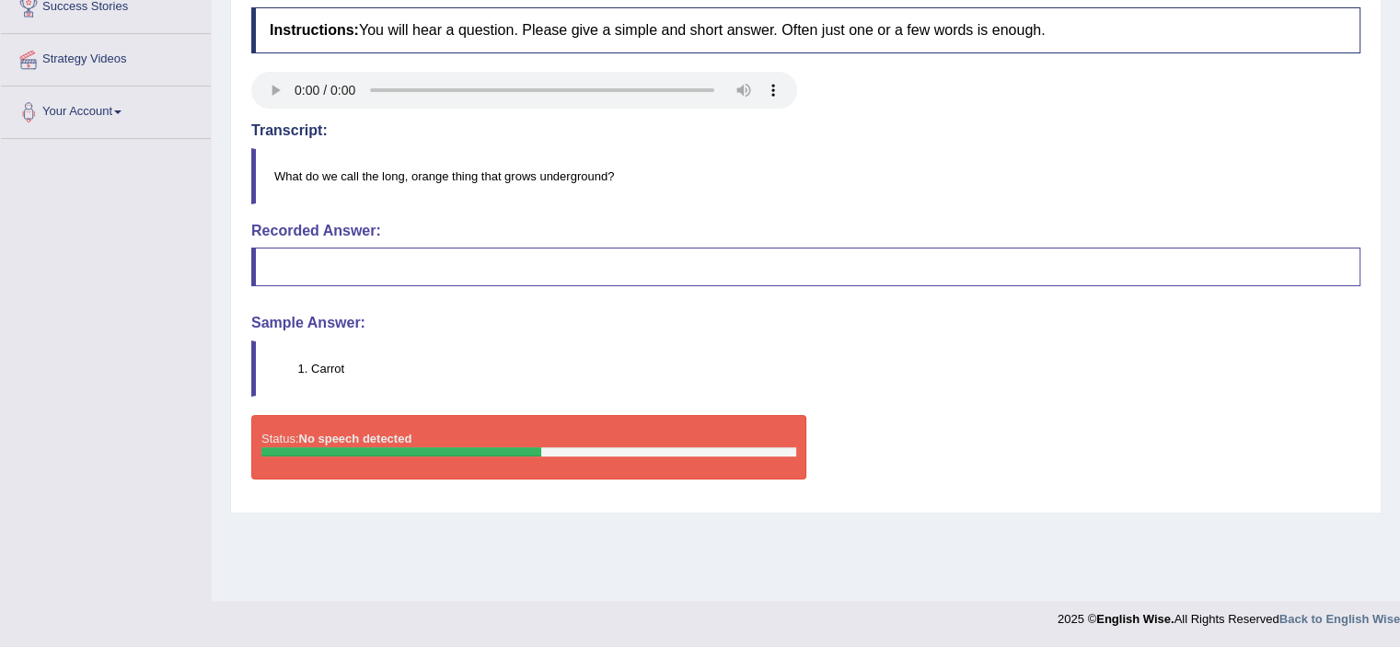
drag, startPoint x: 1390, startPoint y: 450, endPoint x: 1399, endPoint y: 185, distance: 265.1
click at [1399, 185] on html "Toggle navigation Home Practice Questions Speaking Practice Read Aloud Repeat S…" at bounding box center [700, 4] width 1400 height 647
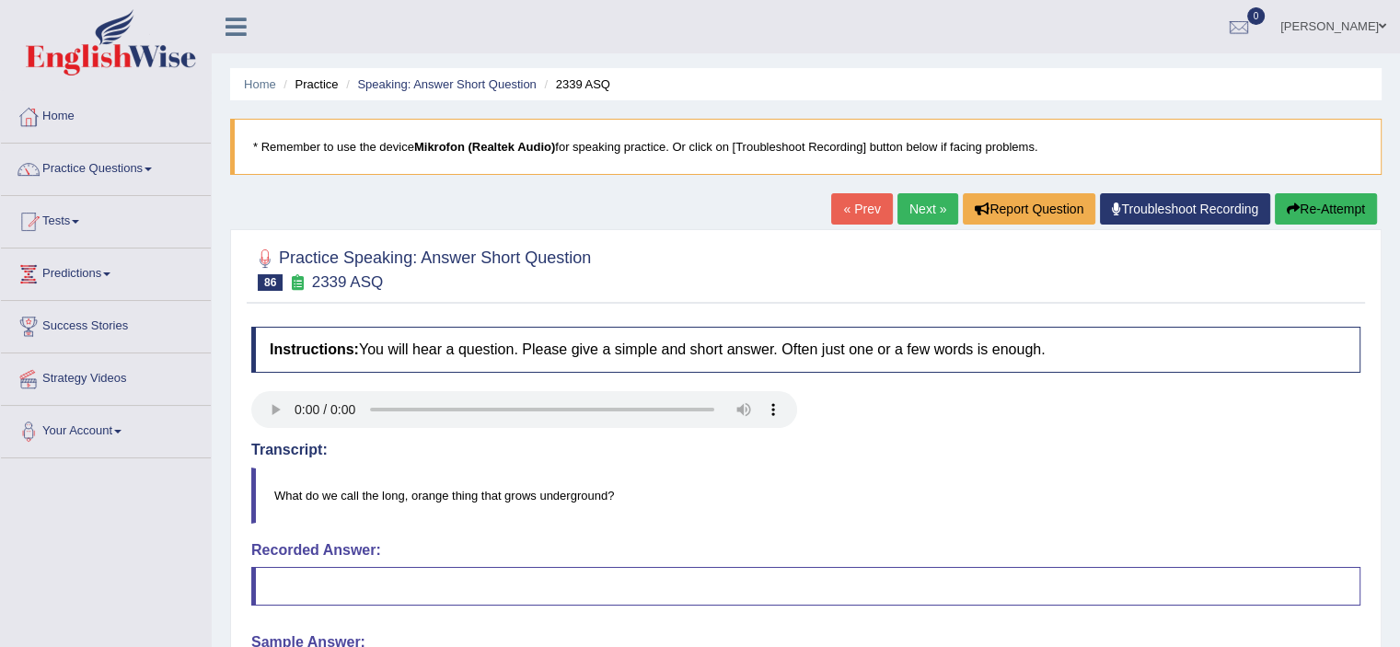
click at [919, 205] on link "Next »" at bounding box center [927, 208] width 61 height 31
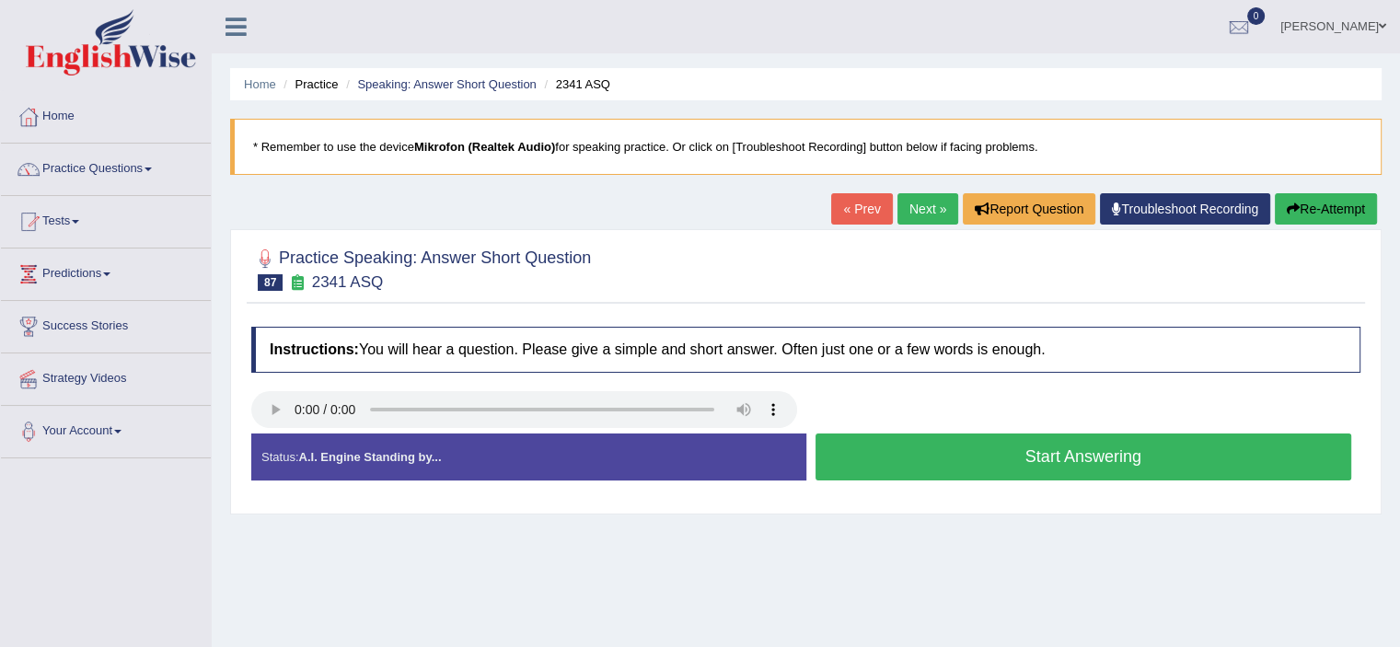
click at [927, 452] on button "Start Answering" at bounding box center [1083, 456] width 536 height 47
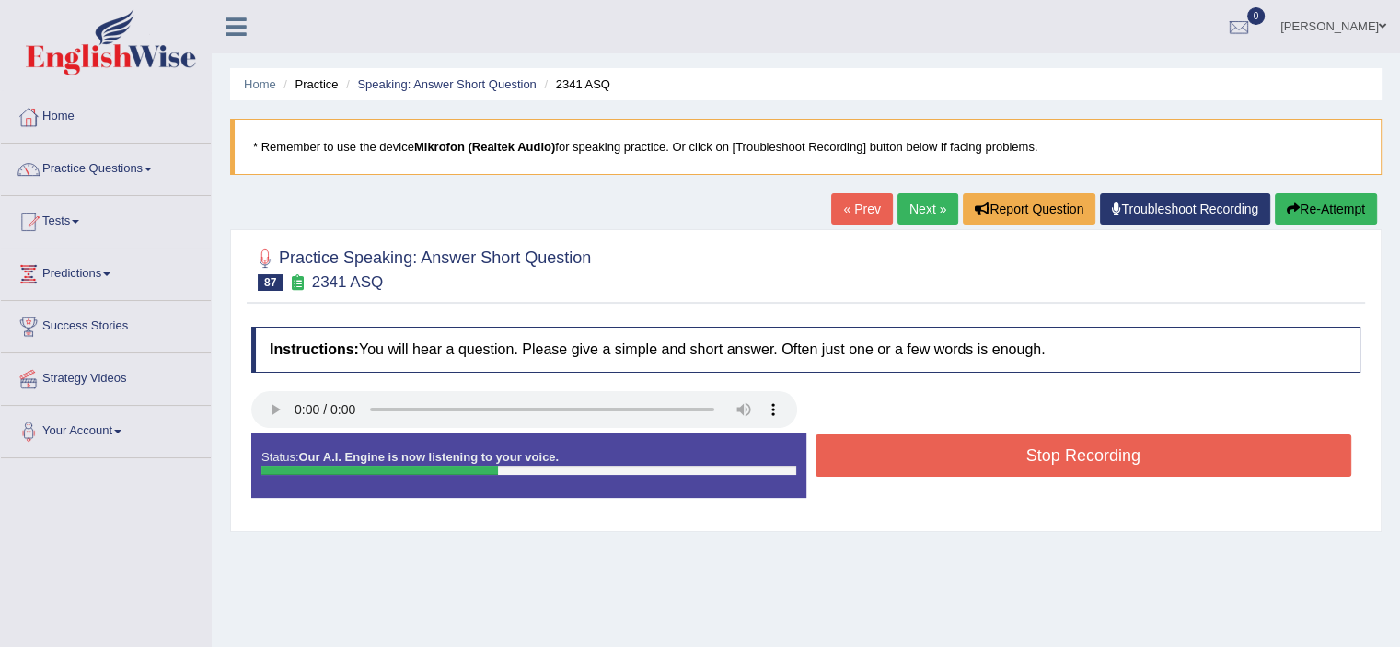
click at [927, 452] on button "Stop Recording" at bounding box center [1083, 455] width 536 height 42
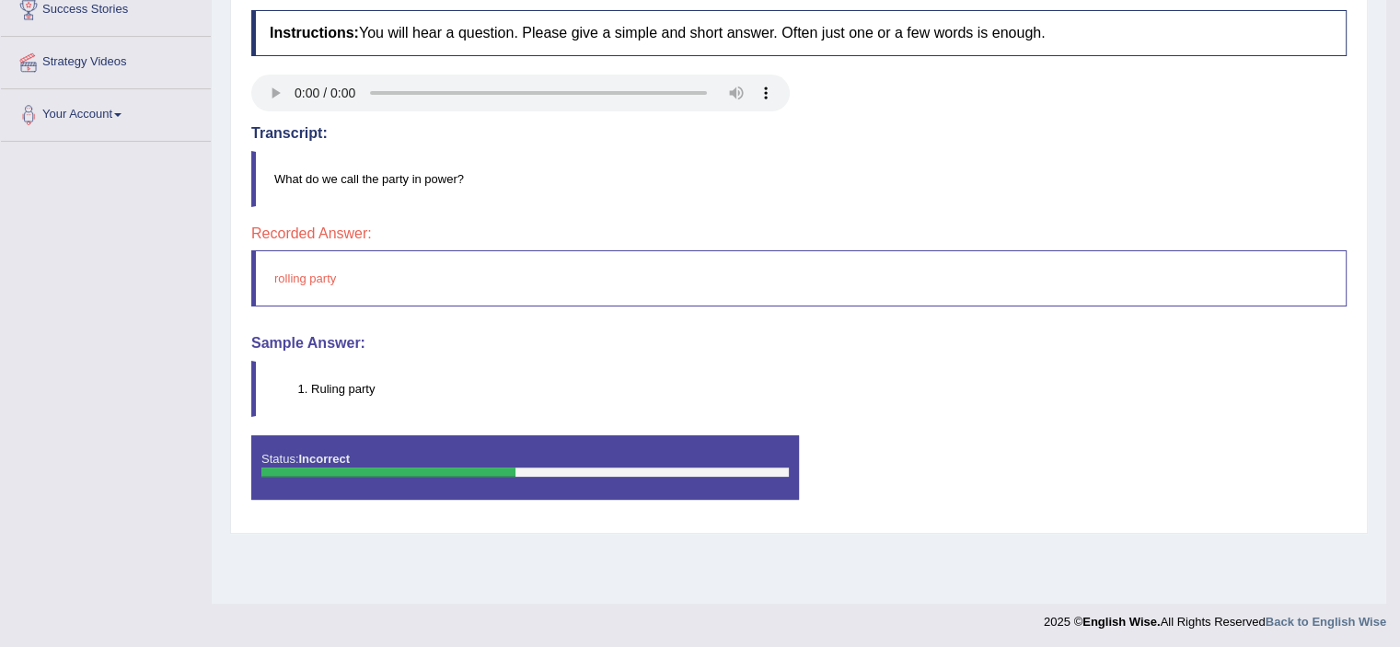
scroll to position [96, 0]
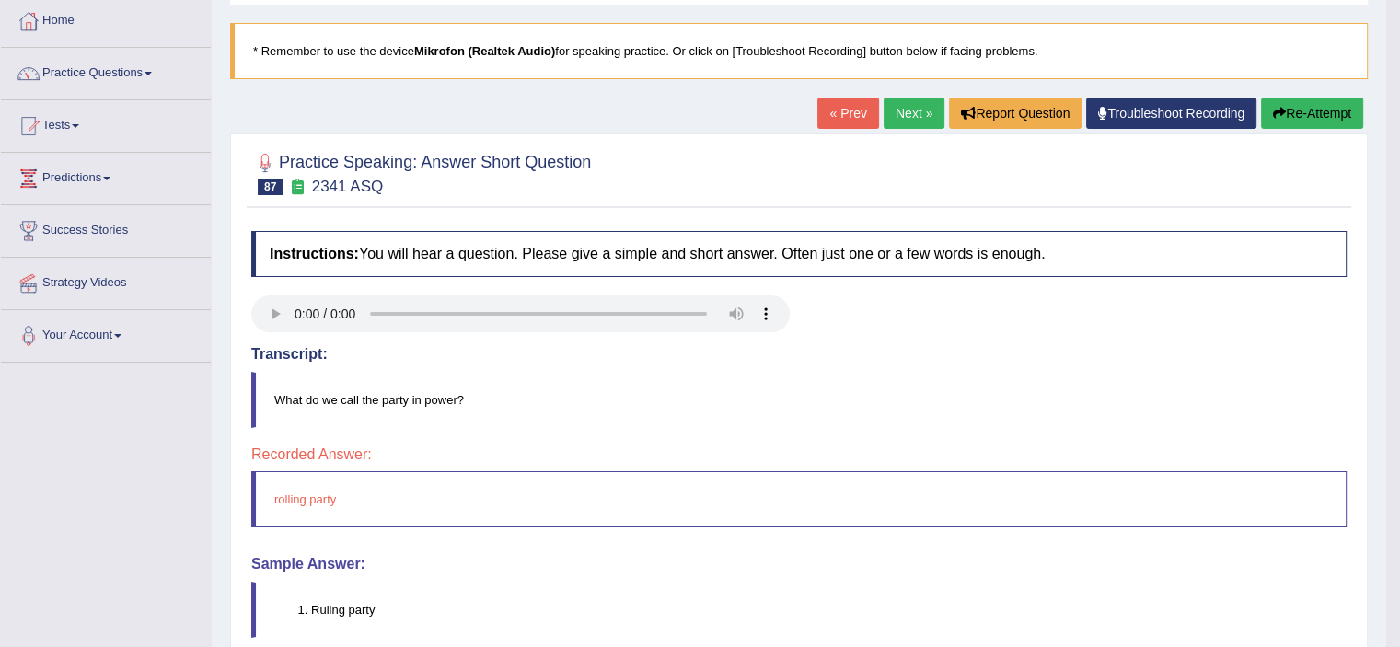
click at [922, 109] on link "Next »" at bounding box center [913, 113] width 61 height 31
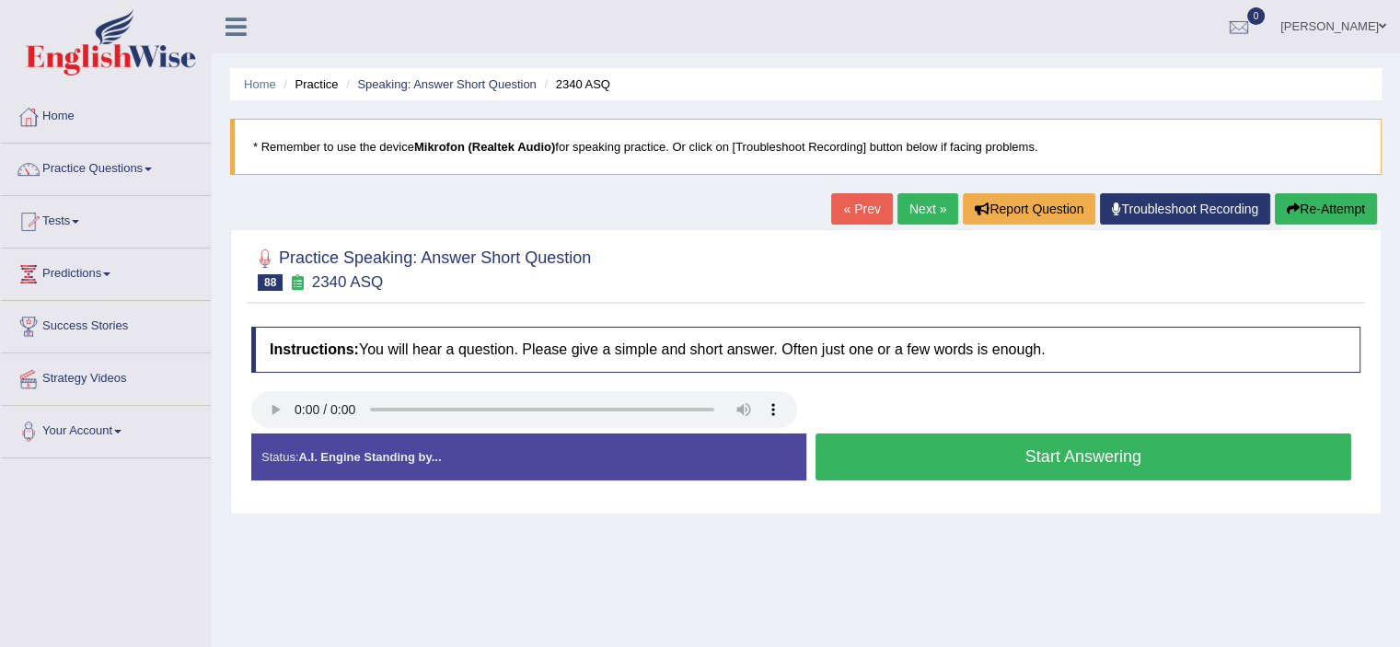
click at [1004, 436] on button "Start Answering" at bounding box center [1083, 456] width 536 height 47
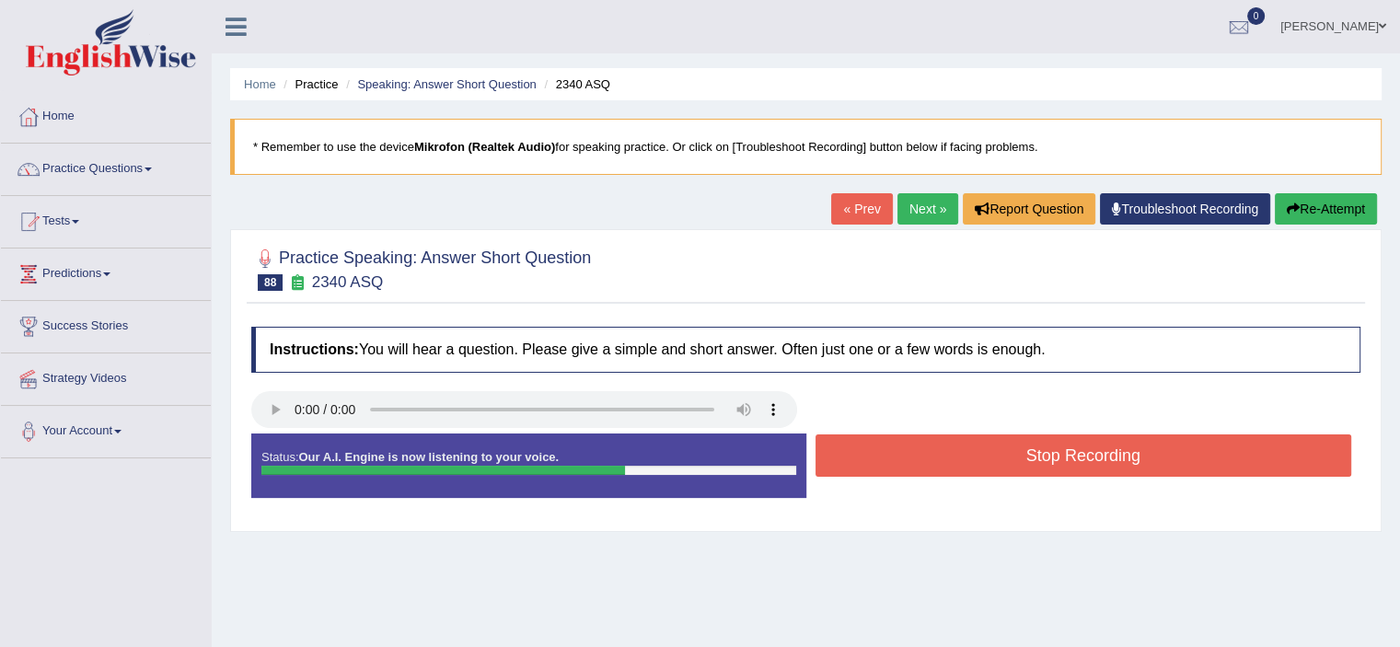
click at [1004, 436] on button "Stop Recording" at bounding box center [1083, 455] width 536 height 42
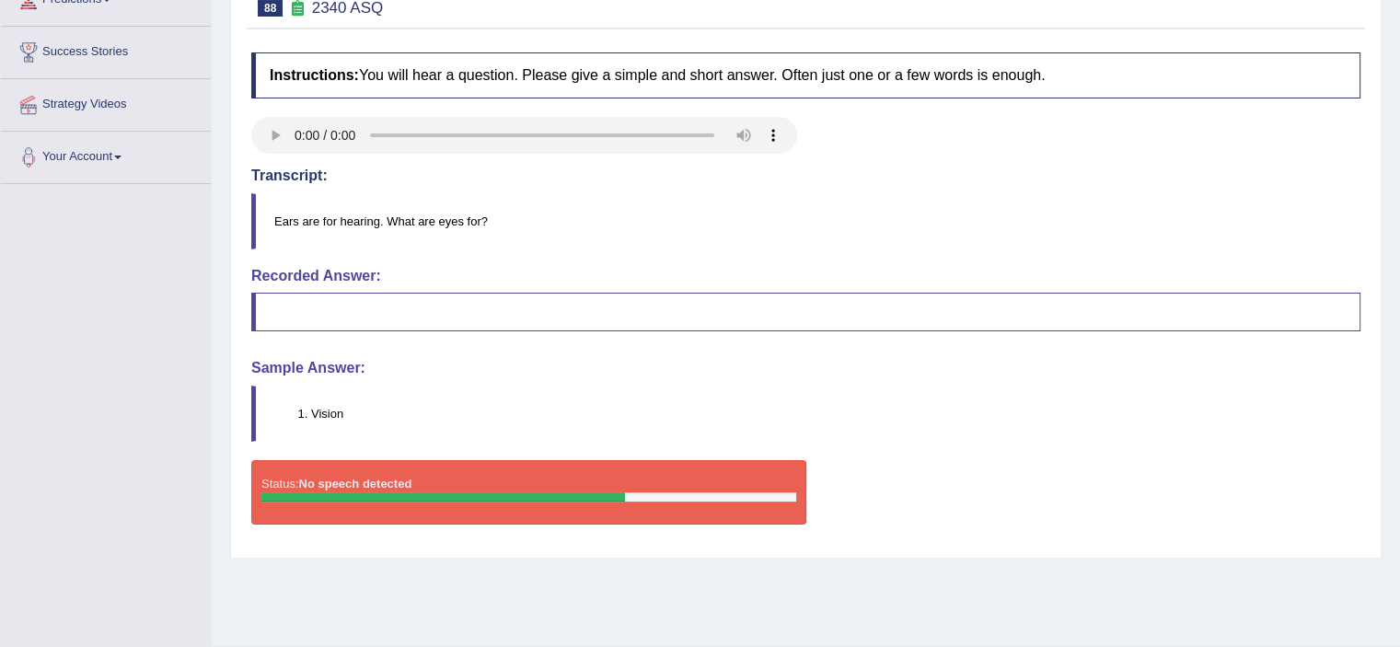
scroll to position [96, 0]
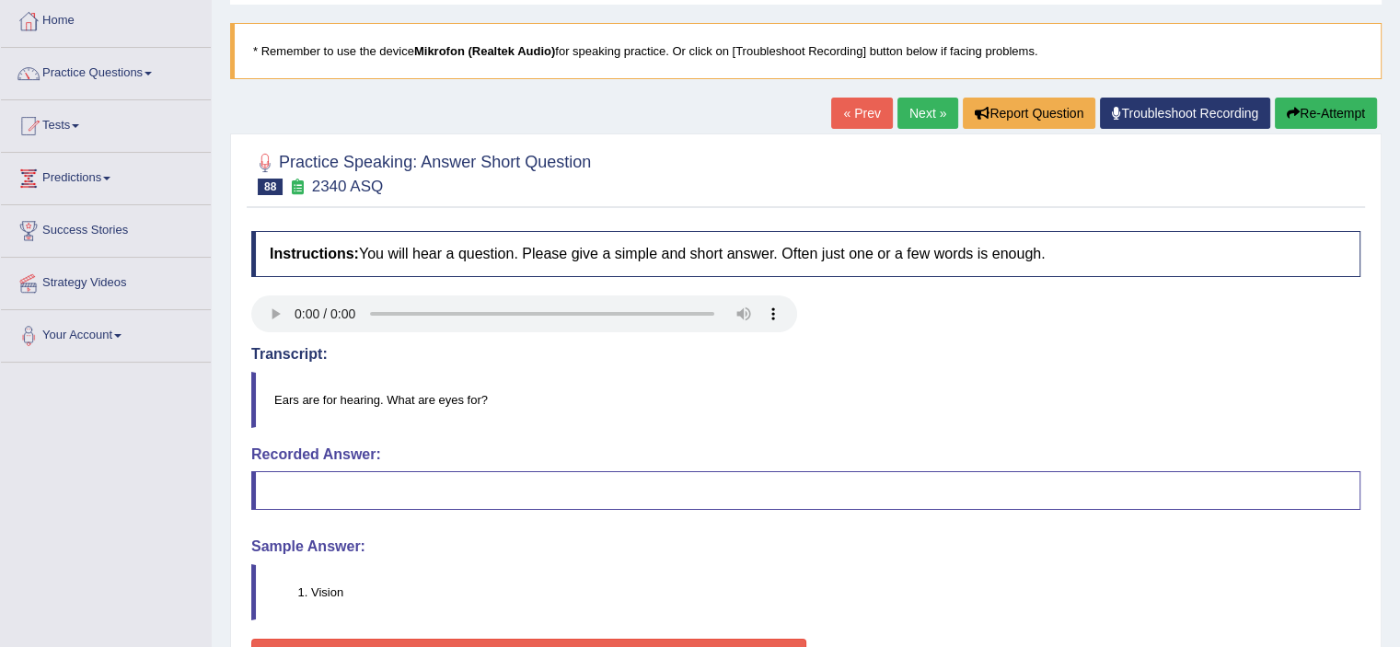
click at [921, 109] on link "Next »" at bounding box center [927, 113] width 61 height 31
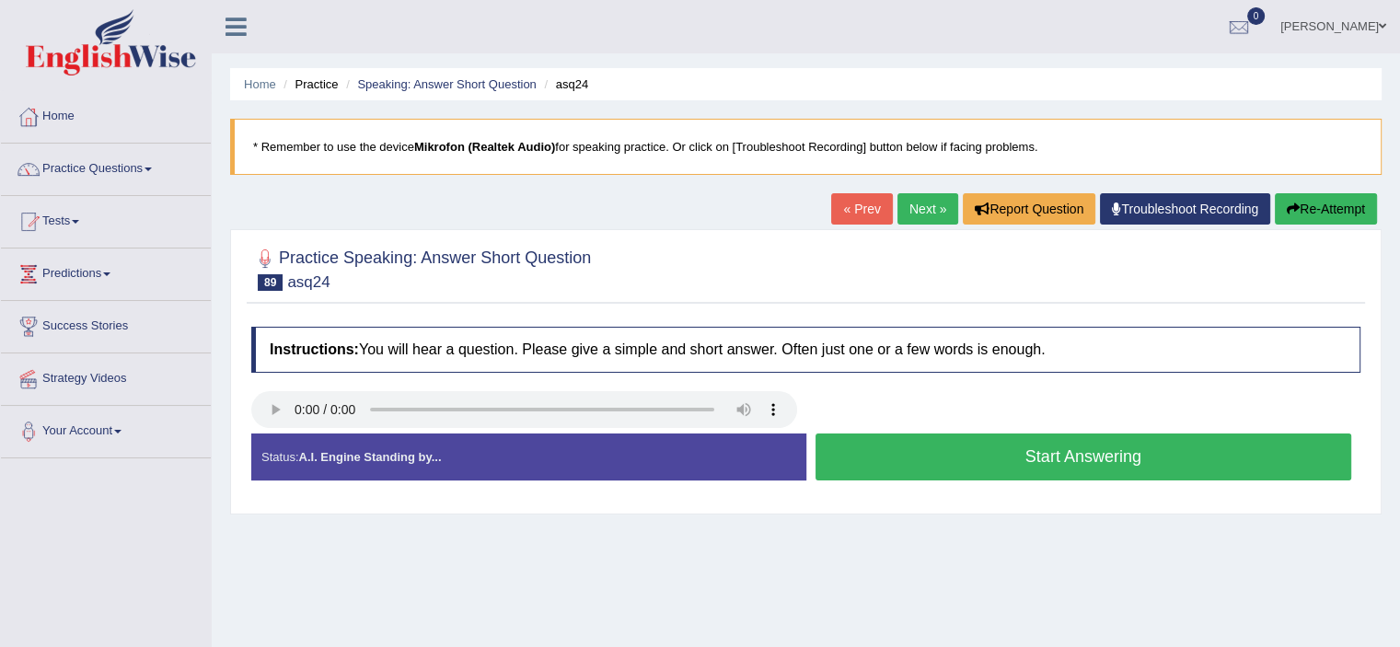
click at [902, 453] on button "Start Answering" at bounding box center [1083, 456] width 536 height 47
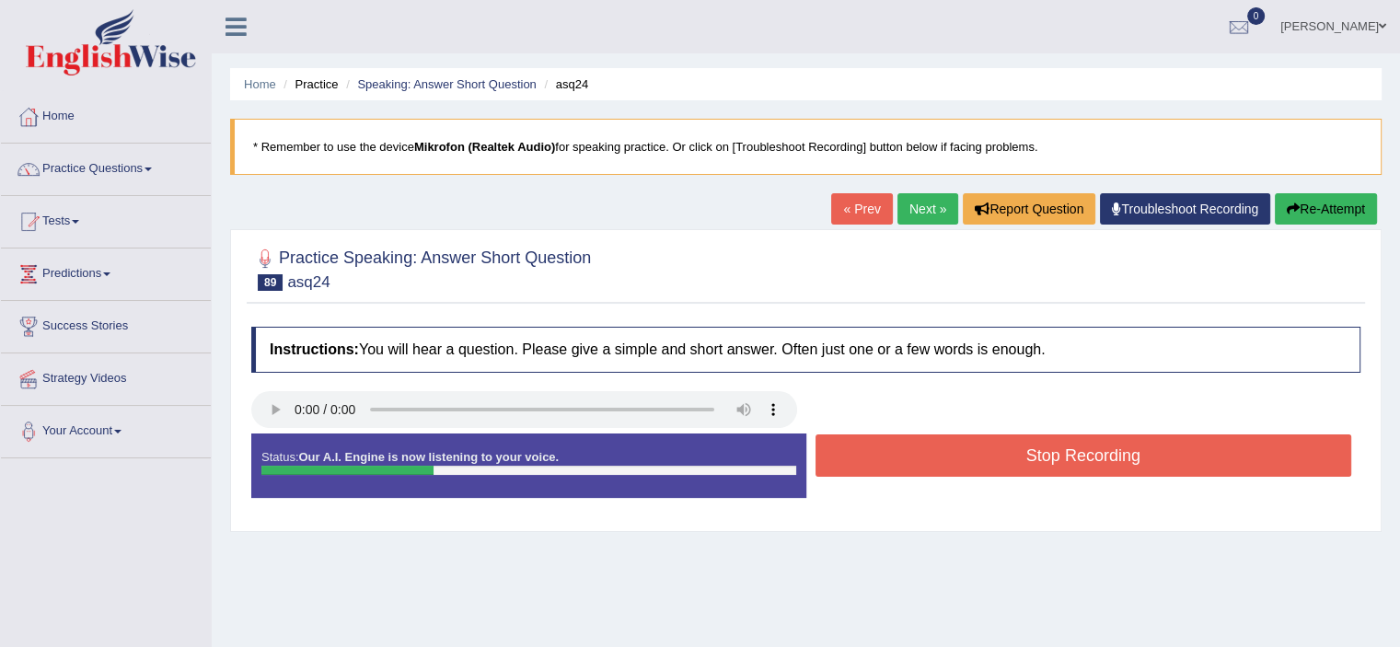
click at [902, 453] on button "Stop Recording" at bounding box center [1083, 455] width 536 height 42
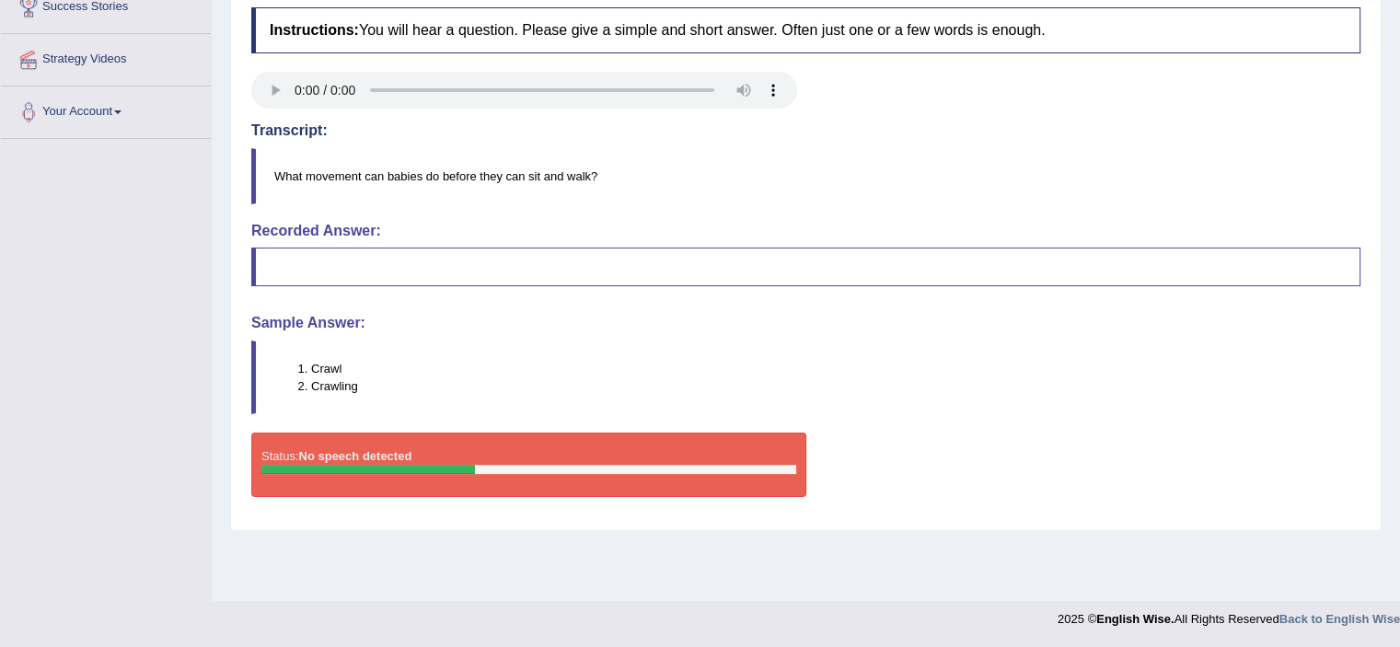
scroll to position [82, 0]
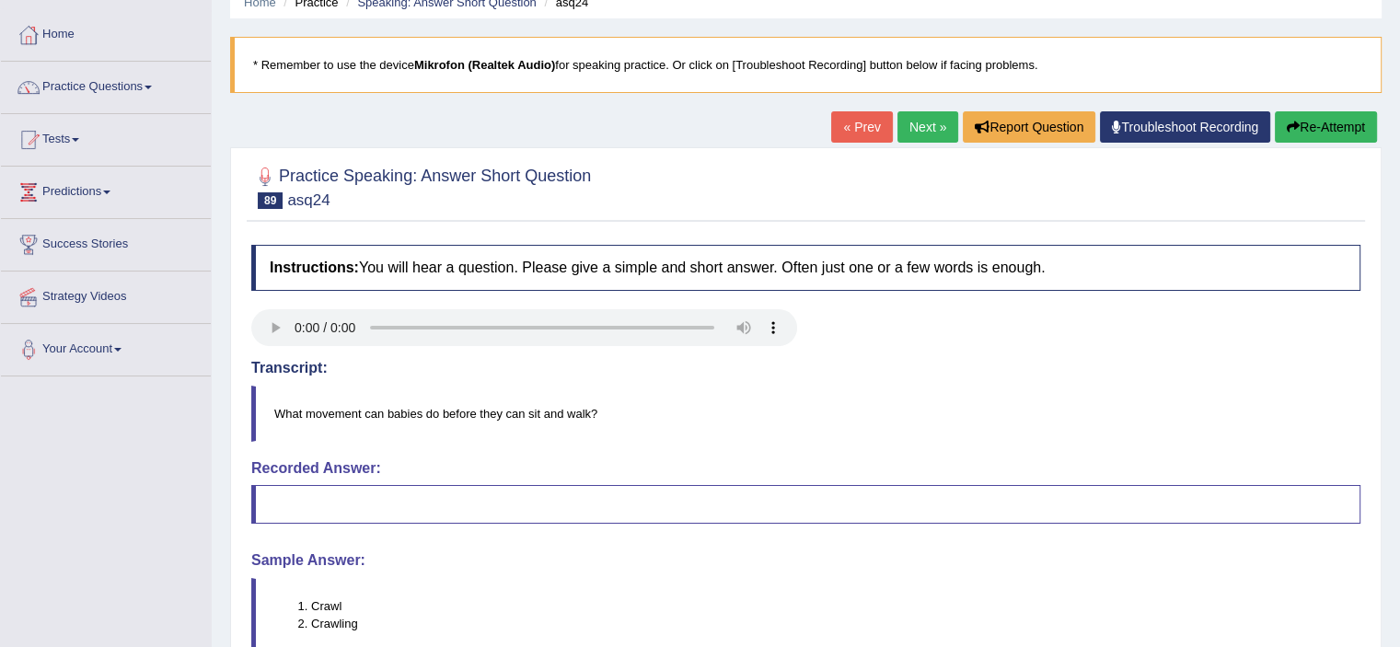
drag, startPoint x: 916, startPoint y: 143, endPoint x: 916, endPoint y: 128, distance: 14.7
click at [916, 128] on div "« Prev Next » Report Question Troubleshoot Recording Re-Attempt" at bounding box center [1106, 129] width 550 height 36
click at [1313, 127] on button "Re-Attempt" at bounding box center [1325, 126] width 102 height 31
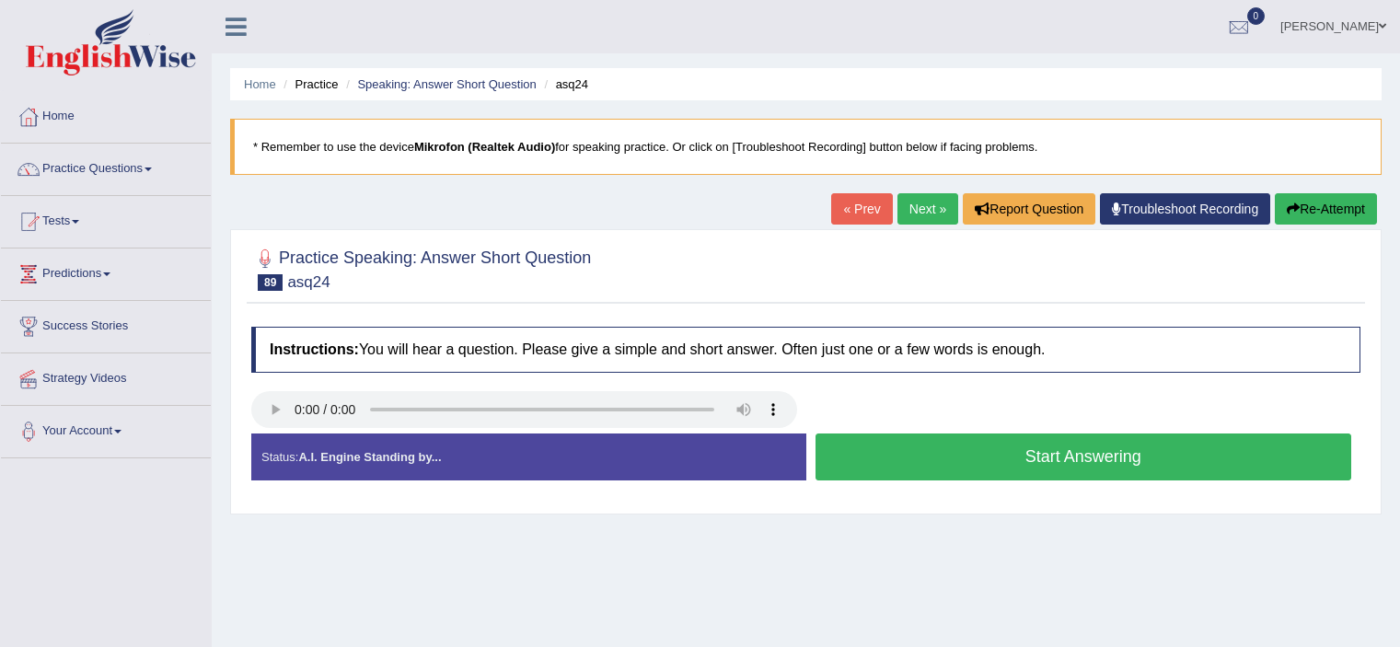
click at [1011, 433] on button "Start Answering" at bounding box center [1083, 456] width 536 height 47
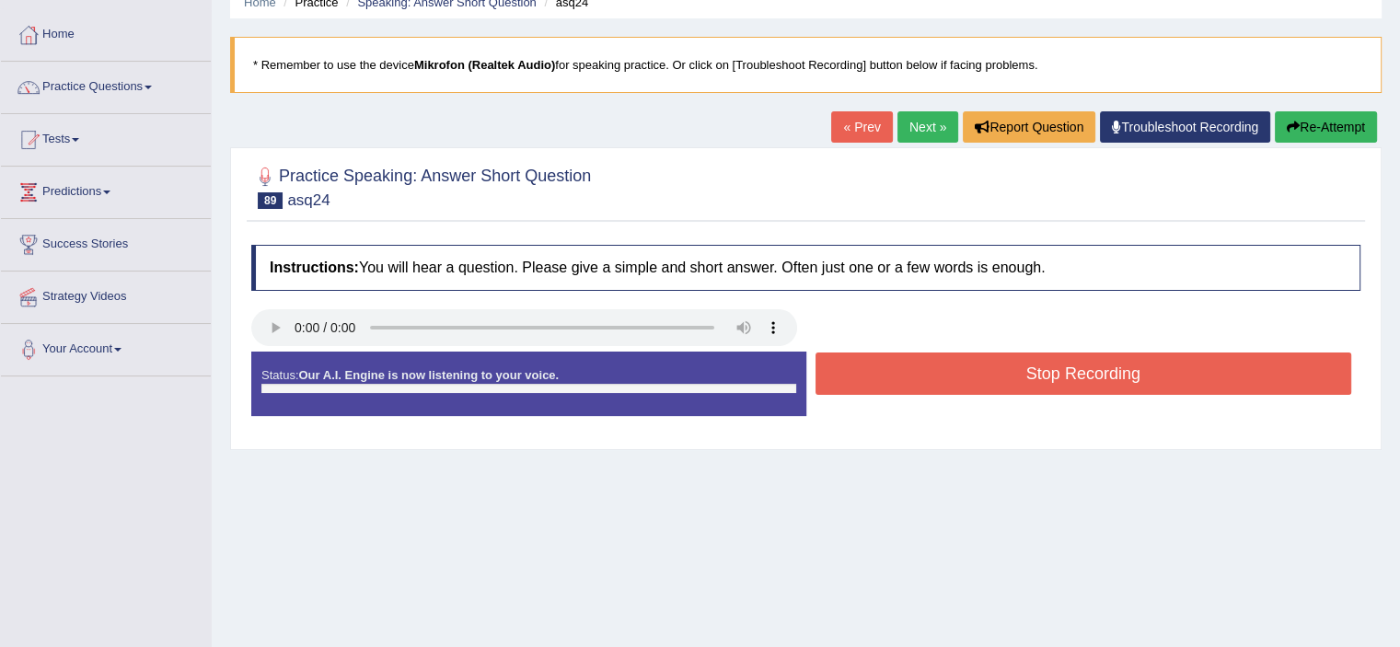
scroll to position [82, 0]
click at [1011, 390] on button "Stop Recording" at bounding box center [1083, 373] width 536 height 42
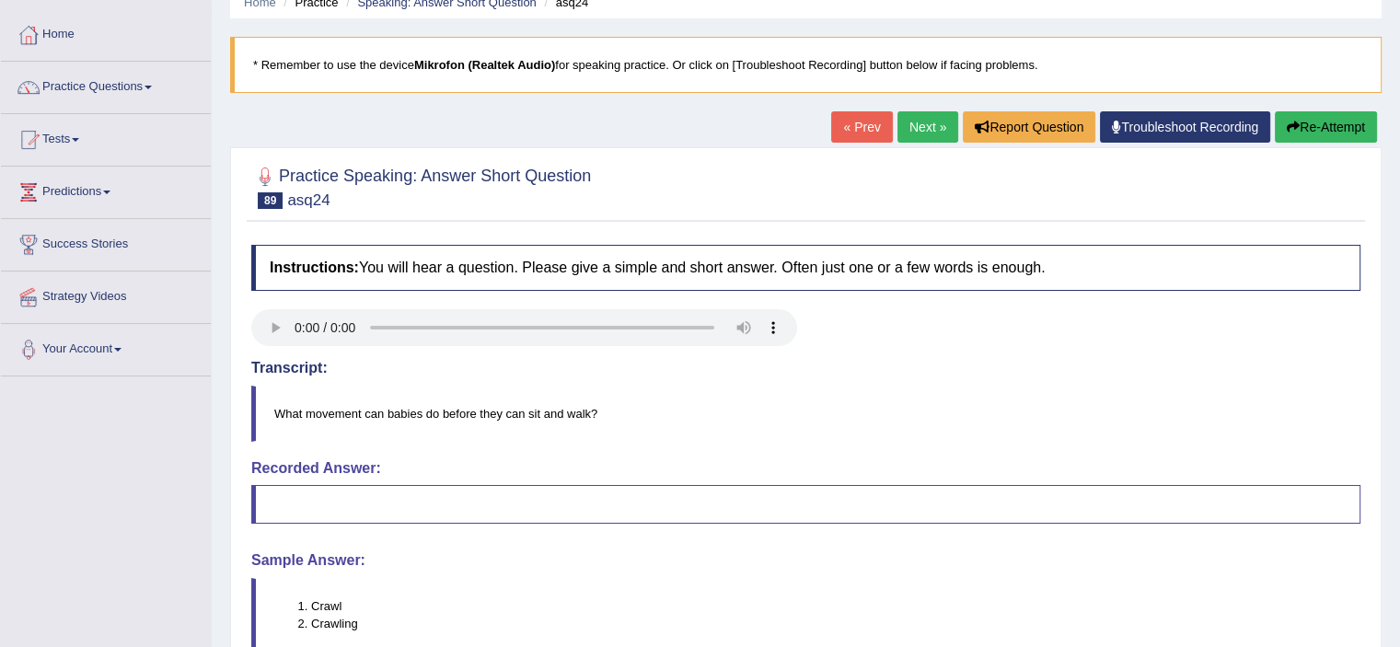
click at [1299, 119] on button "Re-Attempt" at bounding box center [1325, 126] width 102 height 31
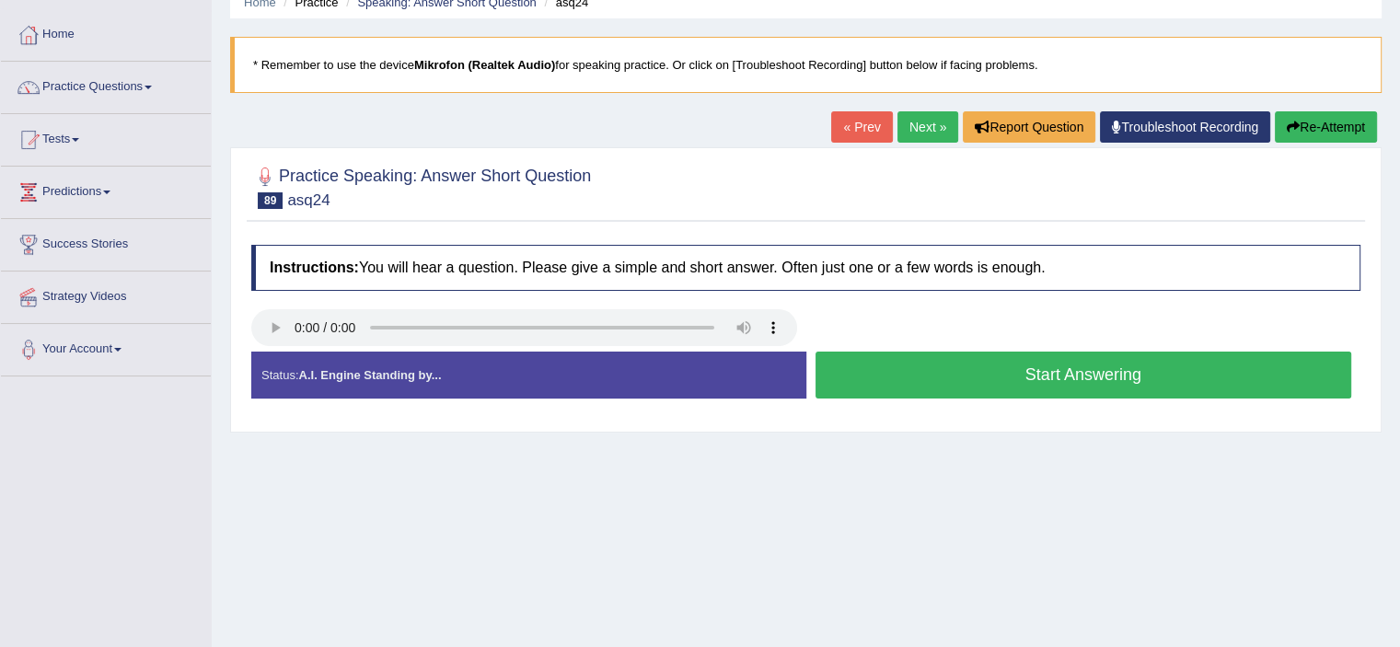
click at [1071, 363] on button "Start Answering" at bounding box center [1083, 374] width 536 height 47
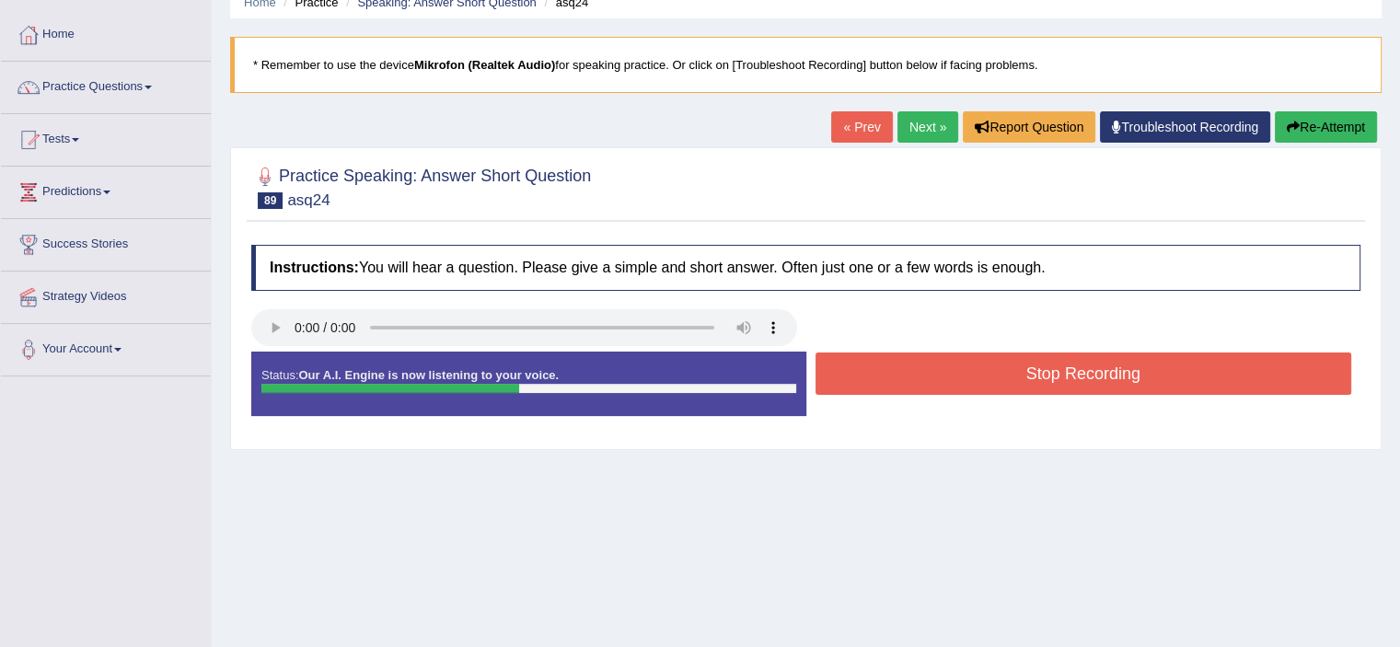
click at [1071, 363] on button "Stop Recording" at bounding box center [1083, 373] width 536 height 42
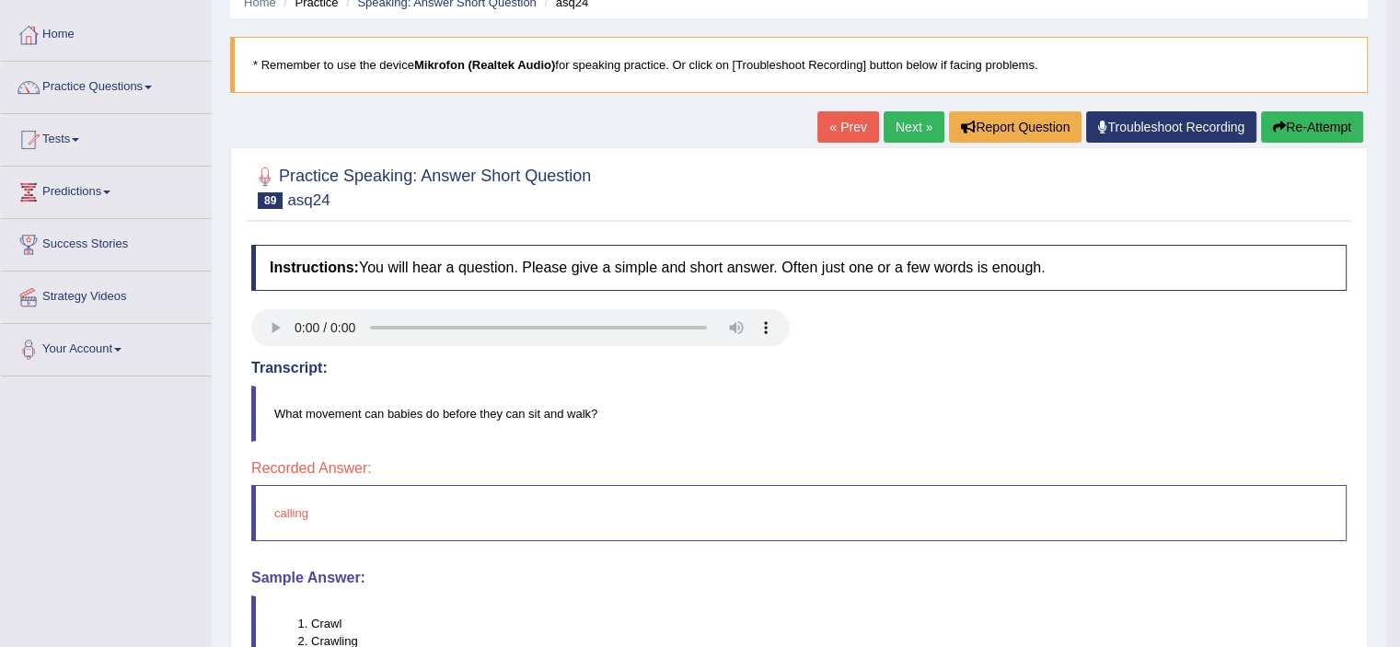
click at [887, 118] on link "Next »" at bounding box center [913, 126] width 61 height 31
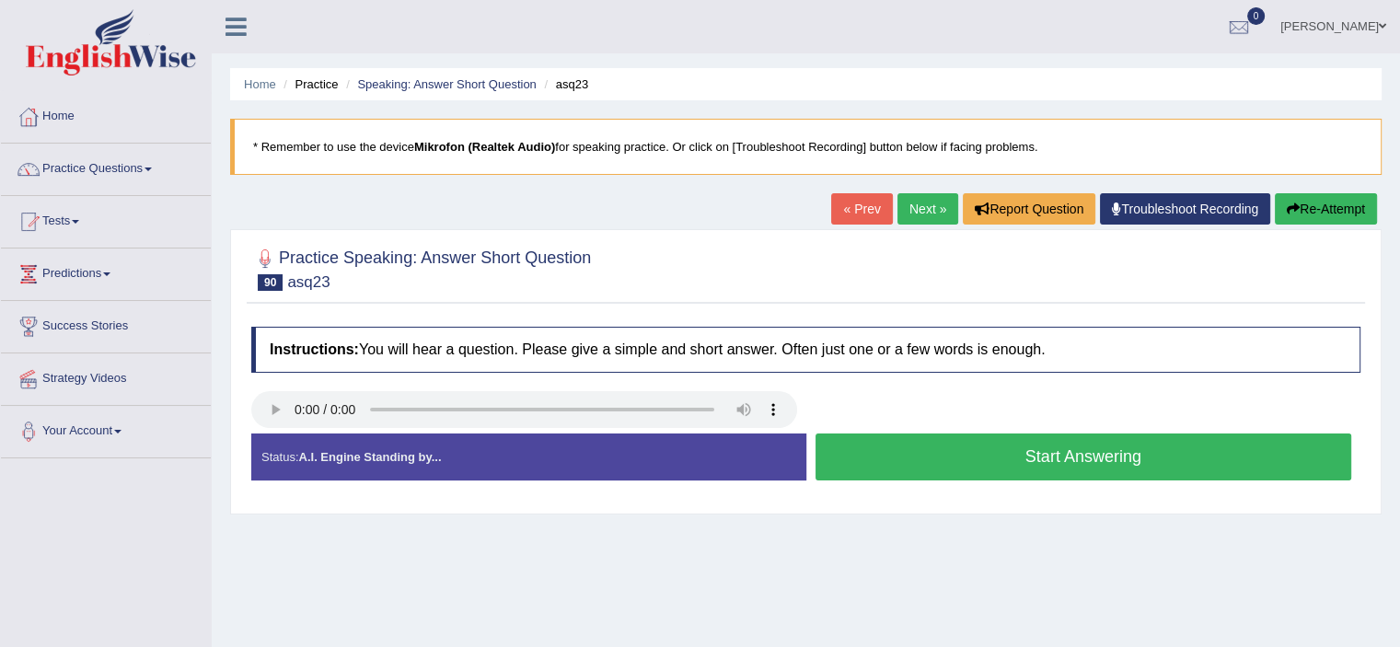
click at [907, 446] on button "Start Answering" at bounding box center [1083, 456] width 536 height 47
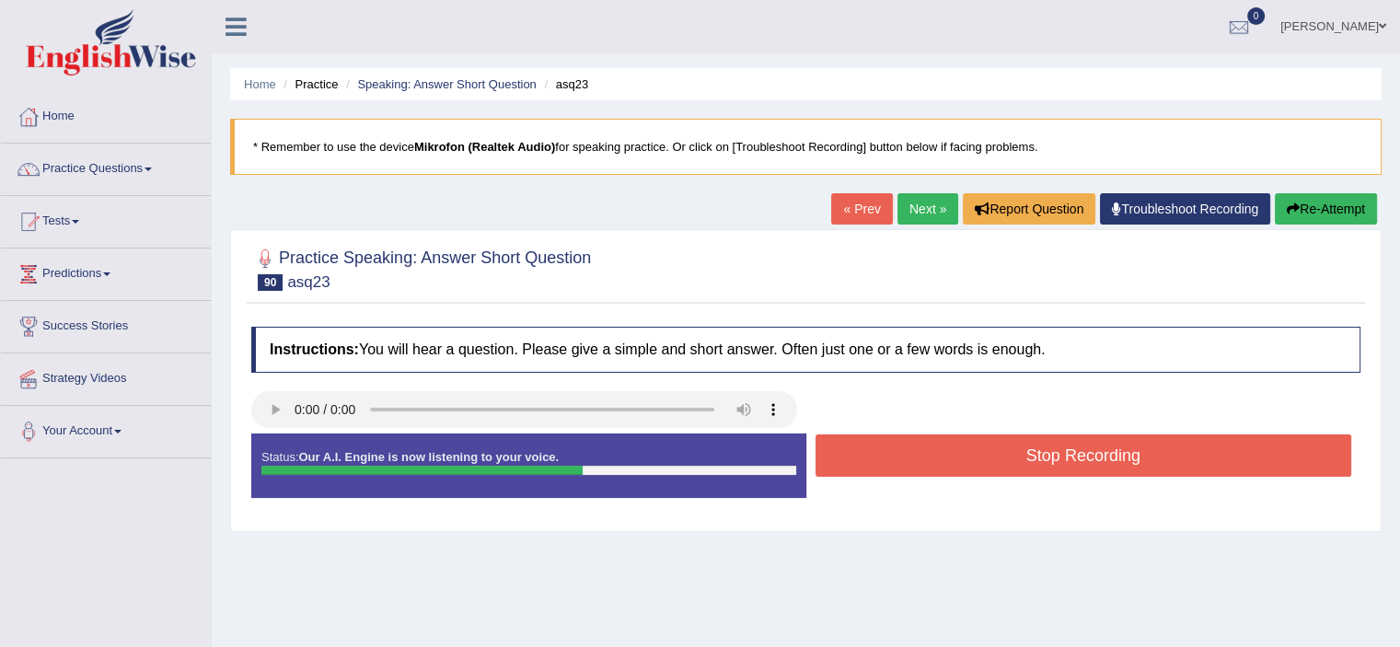
click at [907, 446] on button "Stop Recording" at bounding box center [1083, 455] width 536 height 42
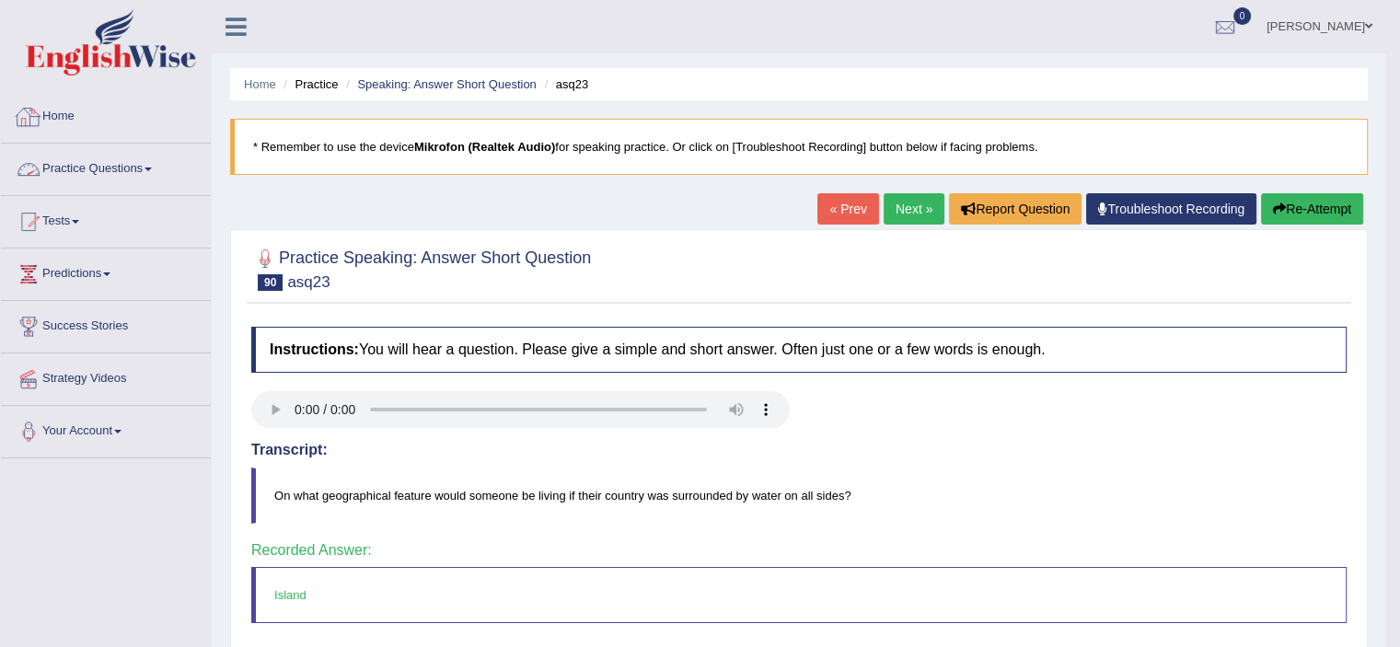
click at [75, 163] on link "Practice Questions" at bounding box center [106, 167] width 210 height 46
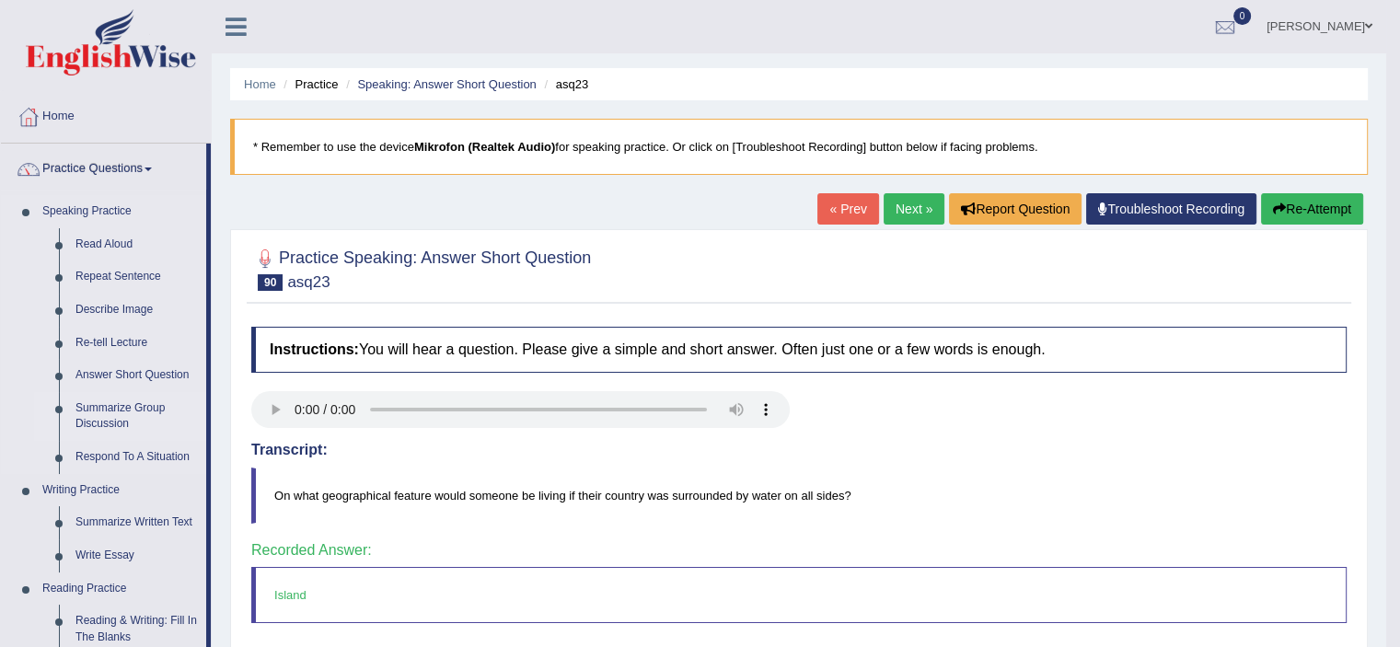
click at [121, 415] on link "Summarize Group Discussion" at bounding box center [136, 416] width 139 height 49
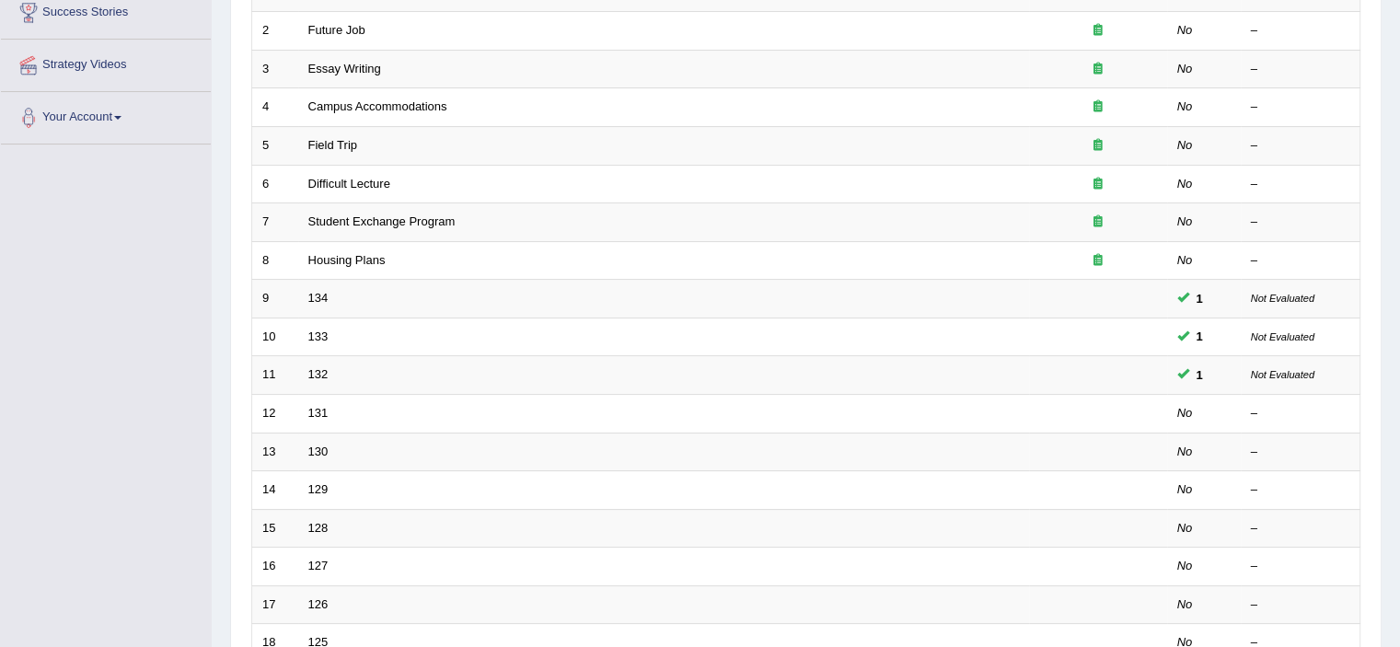
scroll to position [330, 0]
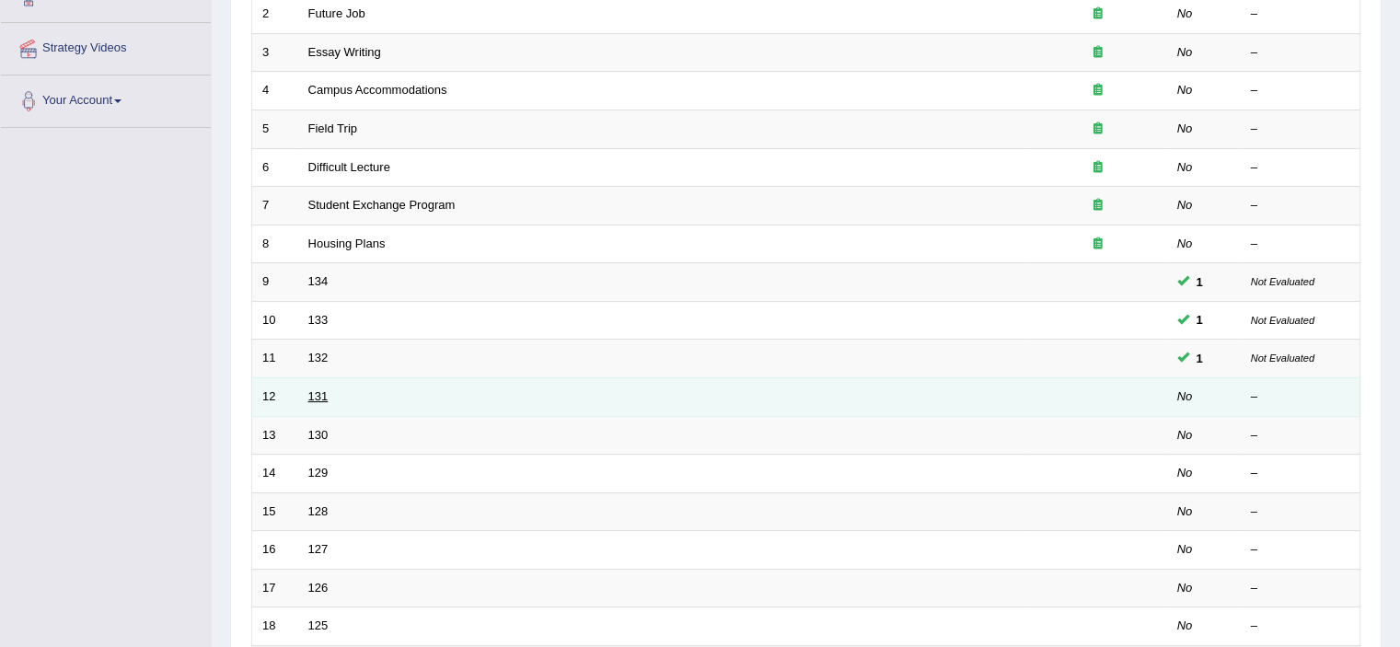
drag, startPoint x: 295, startPoint y: 392, endPoint x: 309, endPoint y: 392, distance: 13.8
click at [309, 392] on tr "12 131 No –" at bounding box center [806, 396] width 1108 height 39
click at [309, 392] on link "131" at bounding box center [318, 396] width 20 height 14
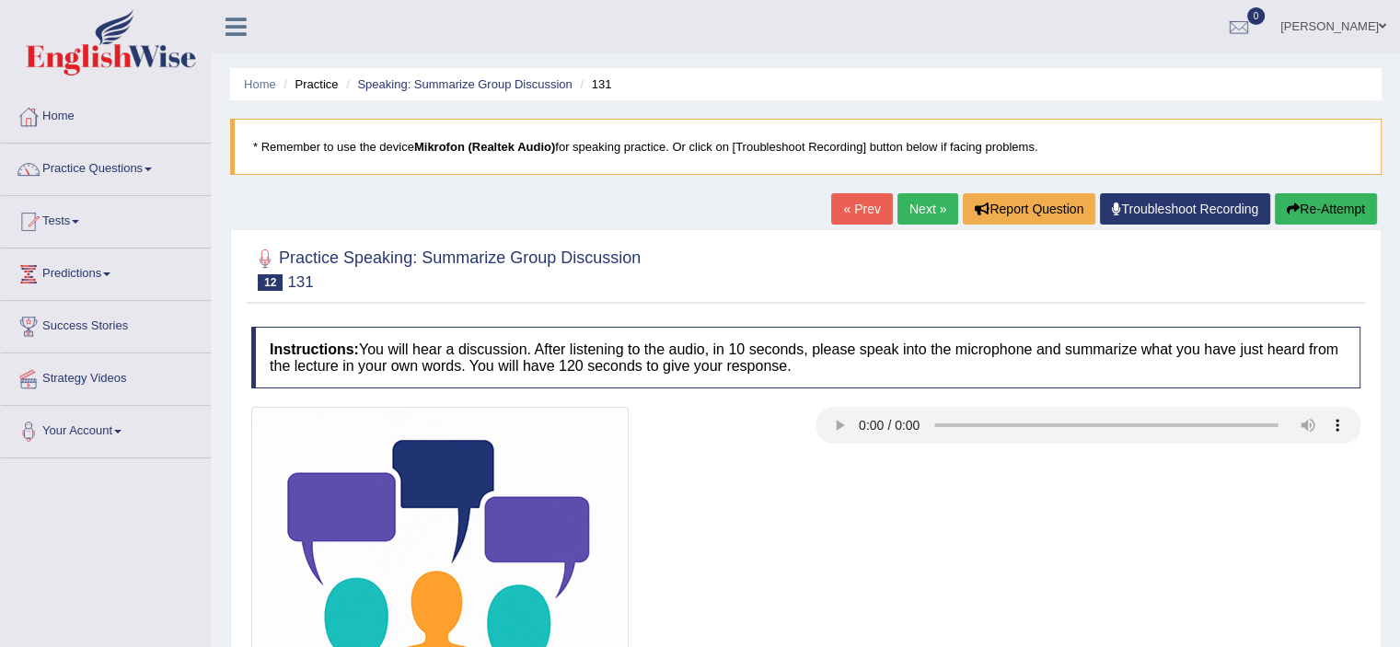
drag, startPoint x: 1384, startPoint y: 201, endPoint x: 1412, endPoint y: 194, distance: 29.2
click at [1399, 194] on html "Toggle navigation Home Practice Questions Speaking Practice Read Aloud Repeat S…" at bounding box center [700, 323] width 1400 height 647
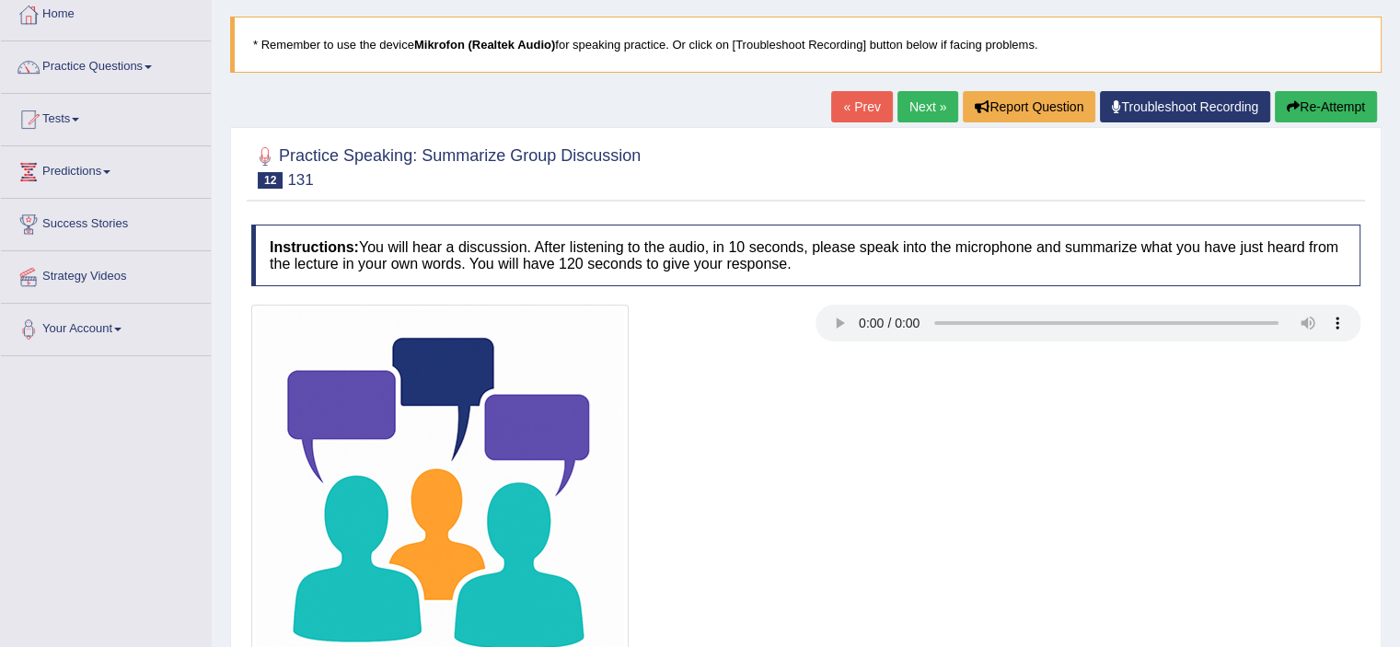
scroll to position [319, 0]
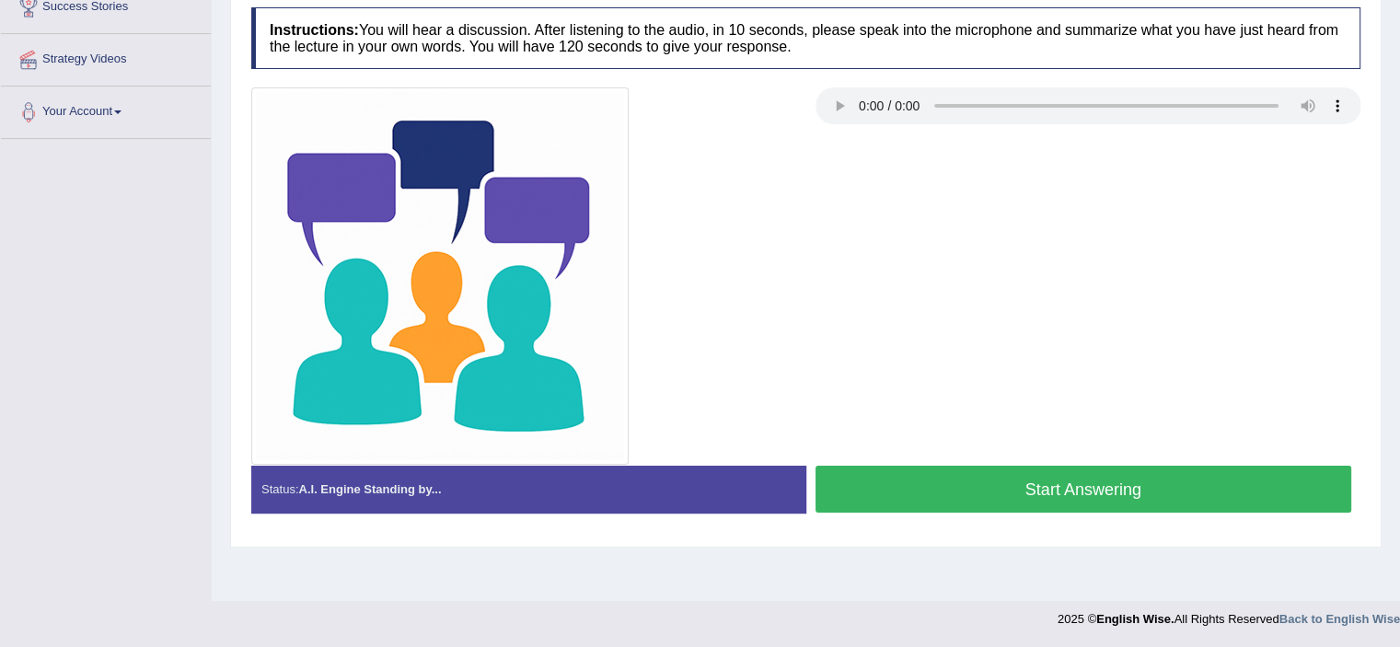
click at [1197, 497] on button "Start Answering" at bounding box center [1083, 489] width 536 height 47
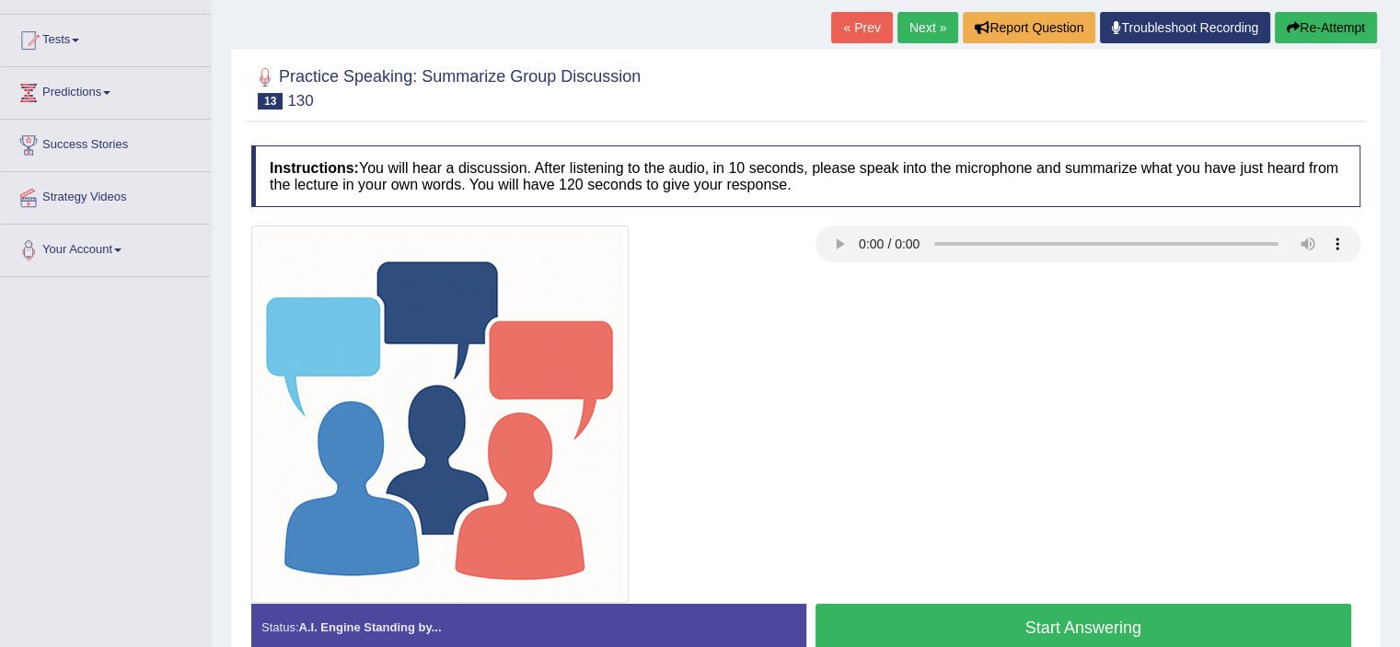
scroll to position [274, 0]
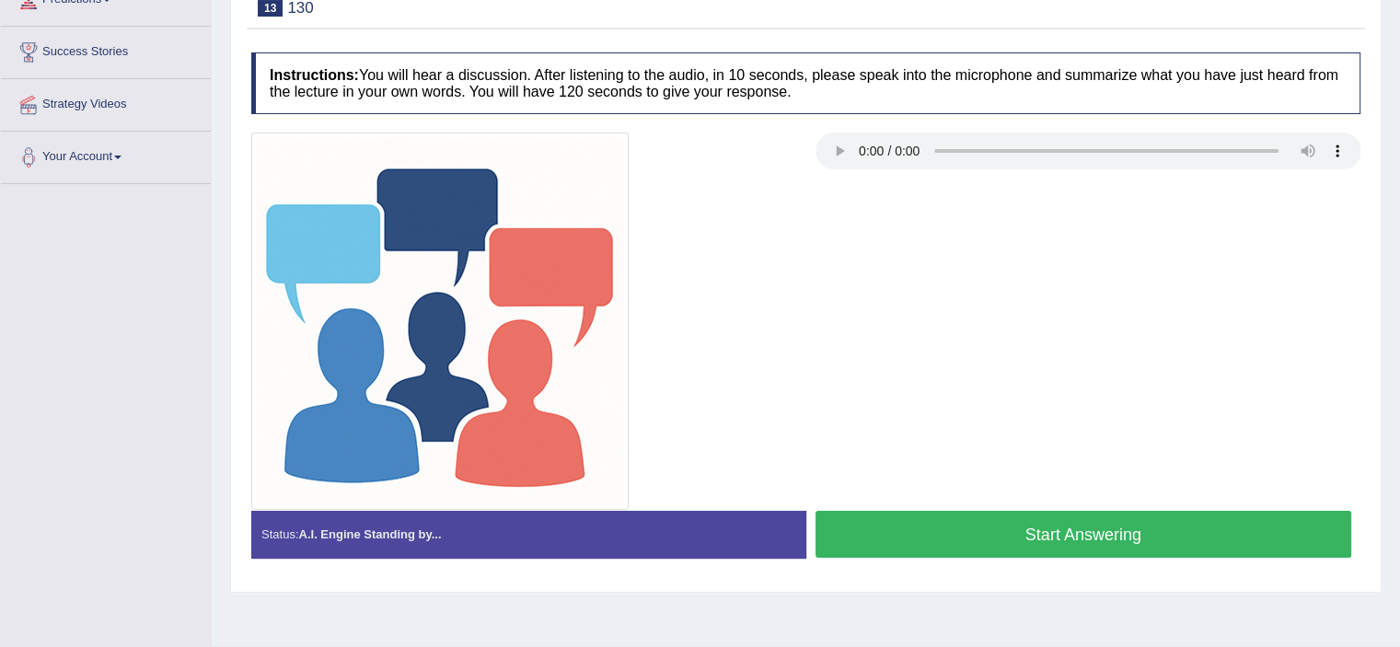
click at [1179, 528] on button "Start Answering" at bounding box center [1083, 534] width 536 height 47
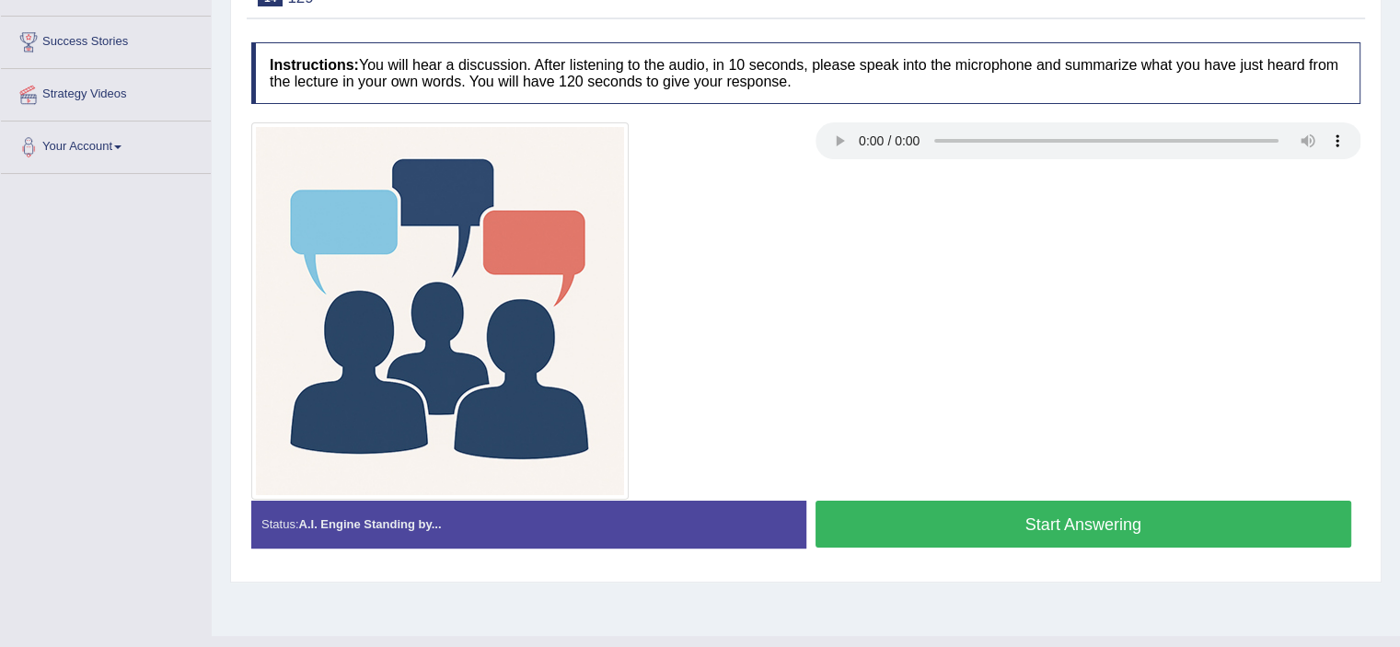
scroll to position [319, 0]
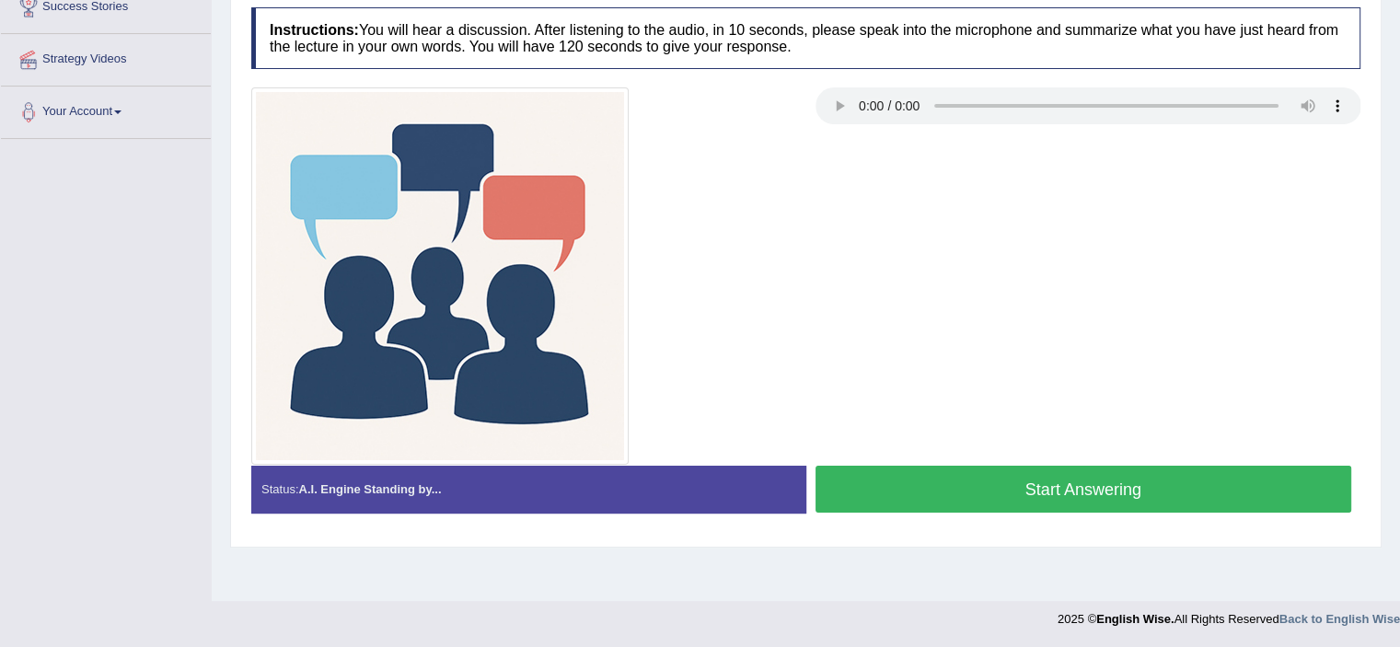
click at [1237, 496] on button "Start Answering" at bounding box center [1083, 489] width 536 height 47
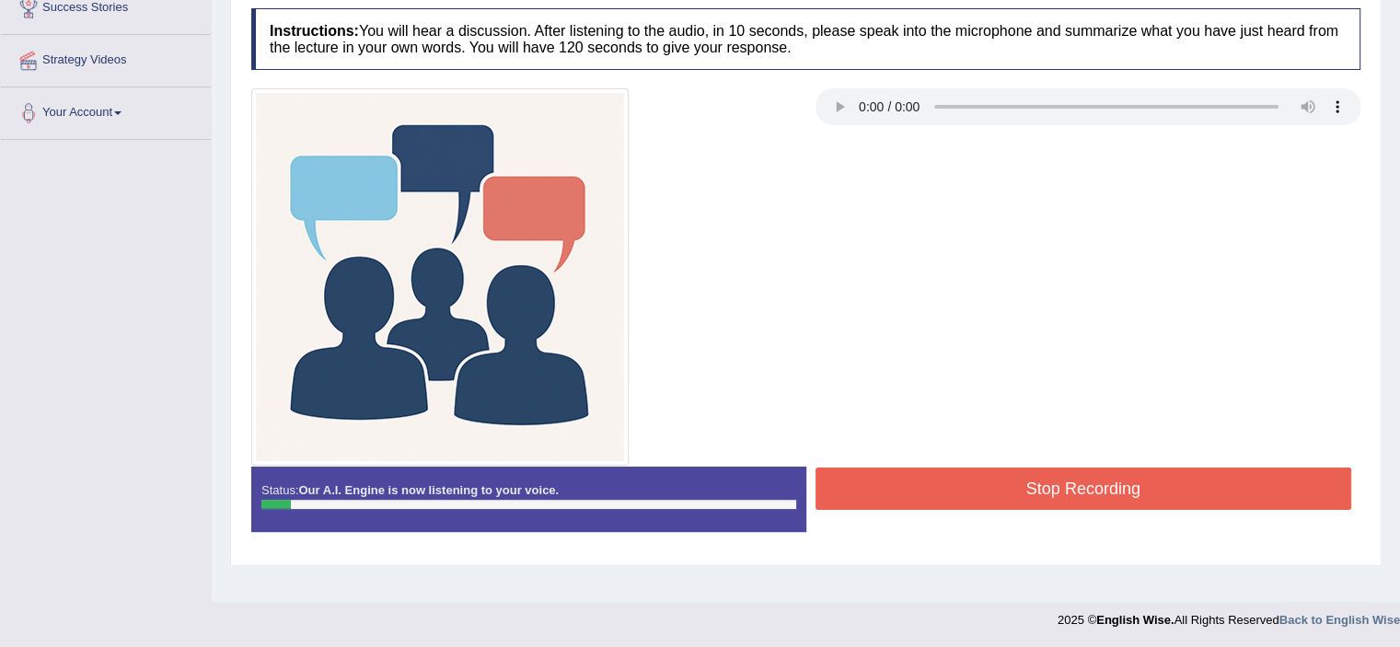
click at [1103, 485] on button "Stop Recording" at bounding box center [1083, 488] width 536 height 42
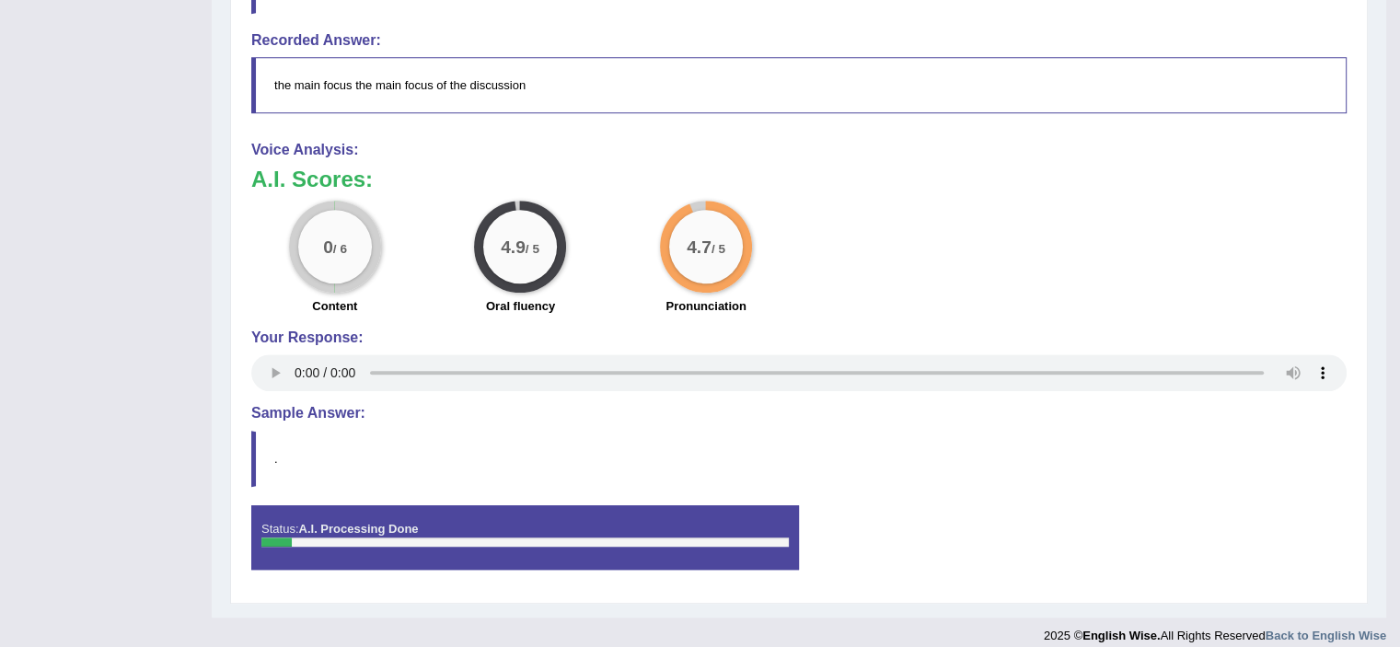
scroll to position [0, 0]
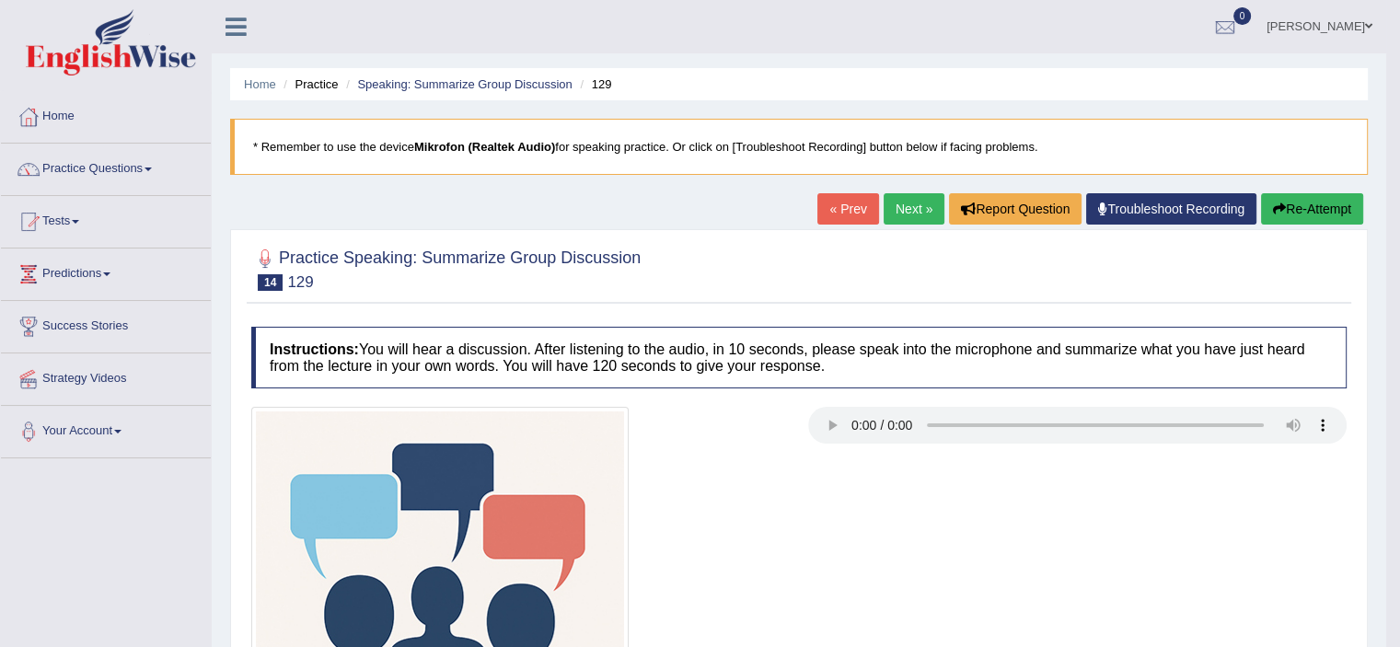
click at [1292, 195] on button "Re-Attempt" at bounding box center [1312, 208] width 102 height 31
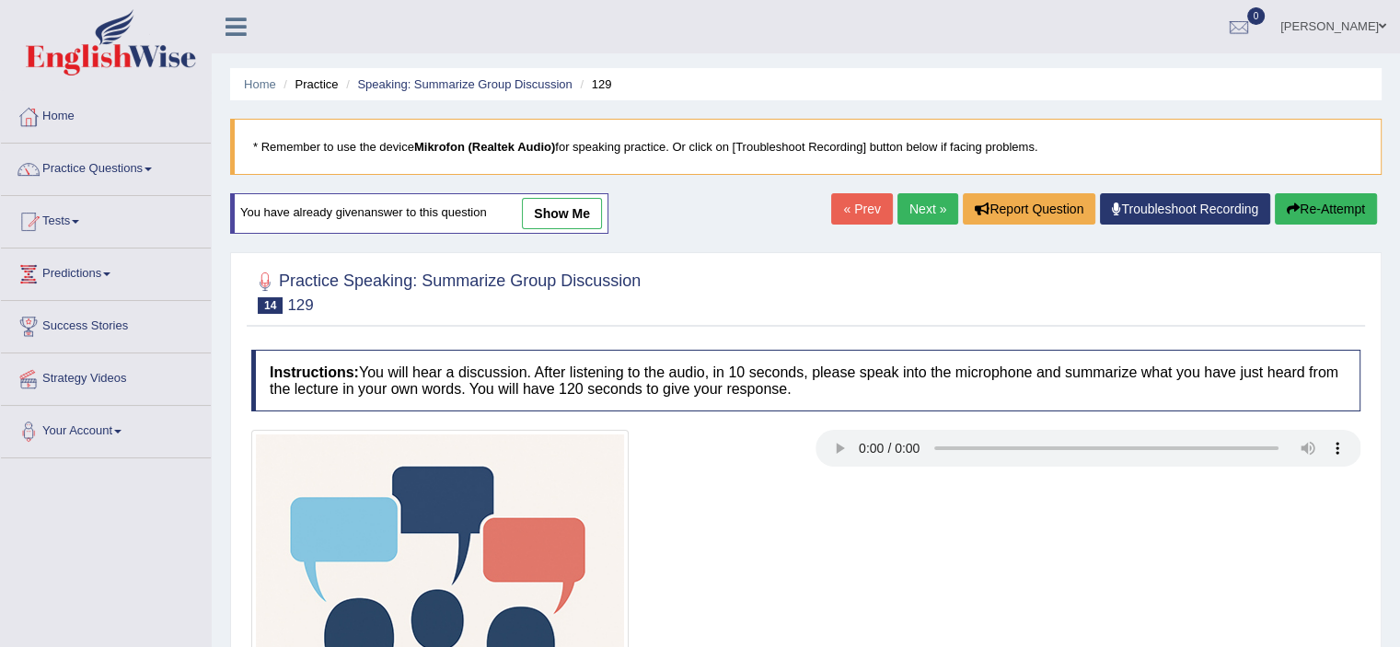
scroll to position [319, 0]
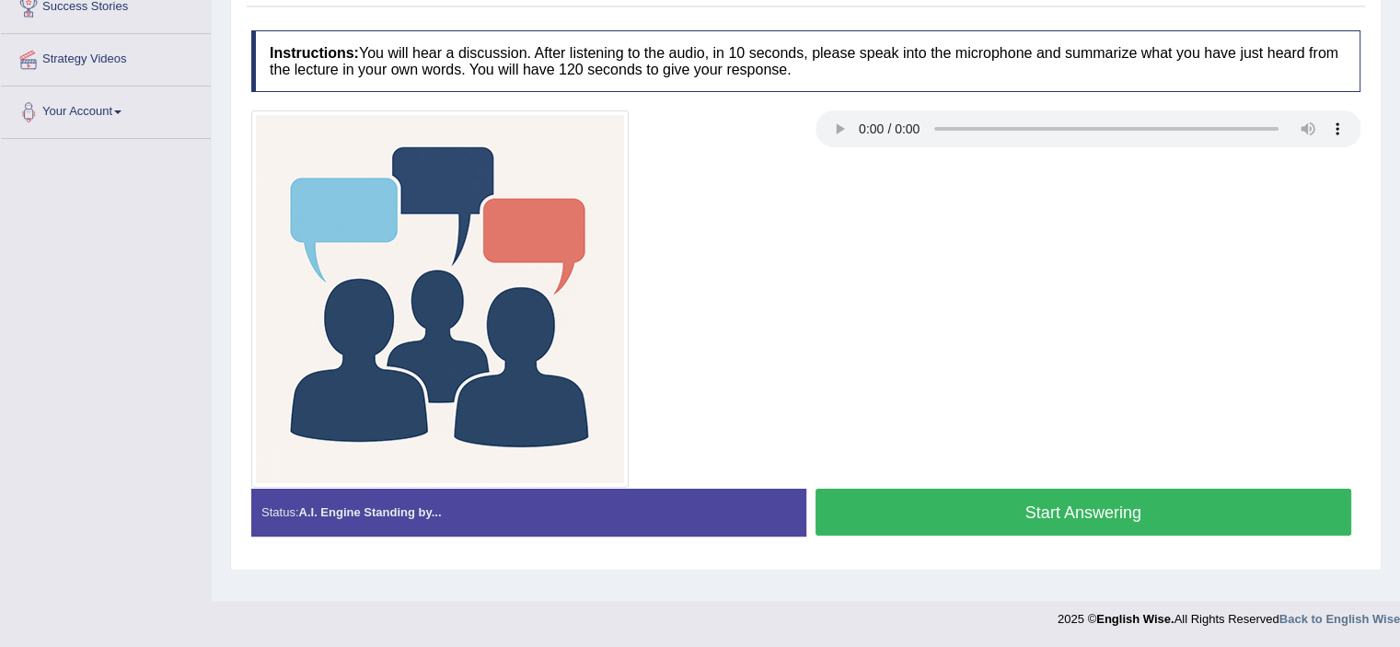
click at [1150, 514] on button "Start Answering" at bounding box center [1083, 512] width 536 height 47
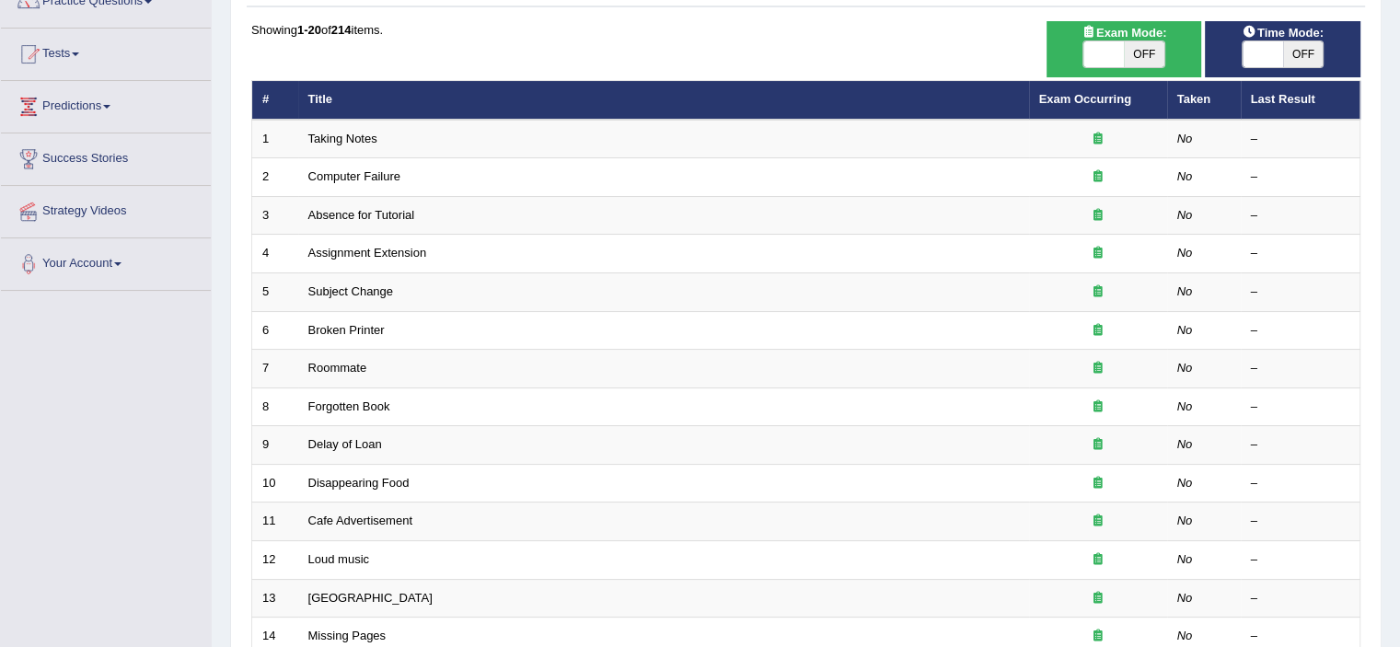
scroll to position [86, 0]
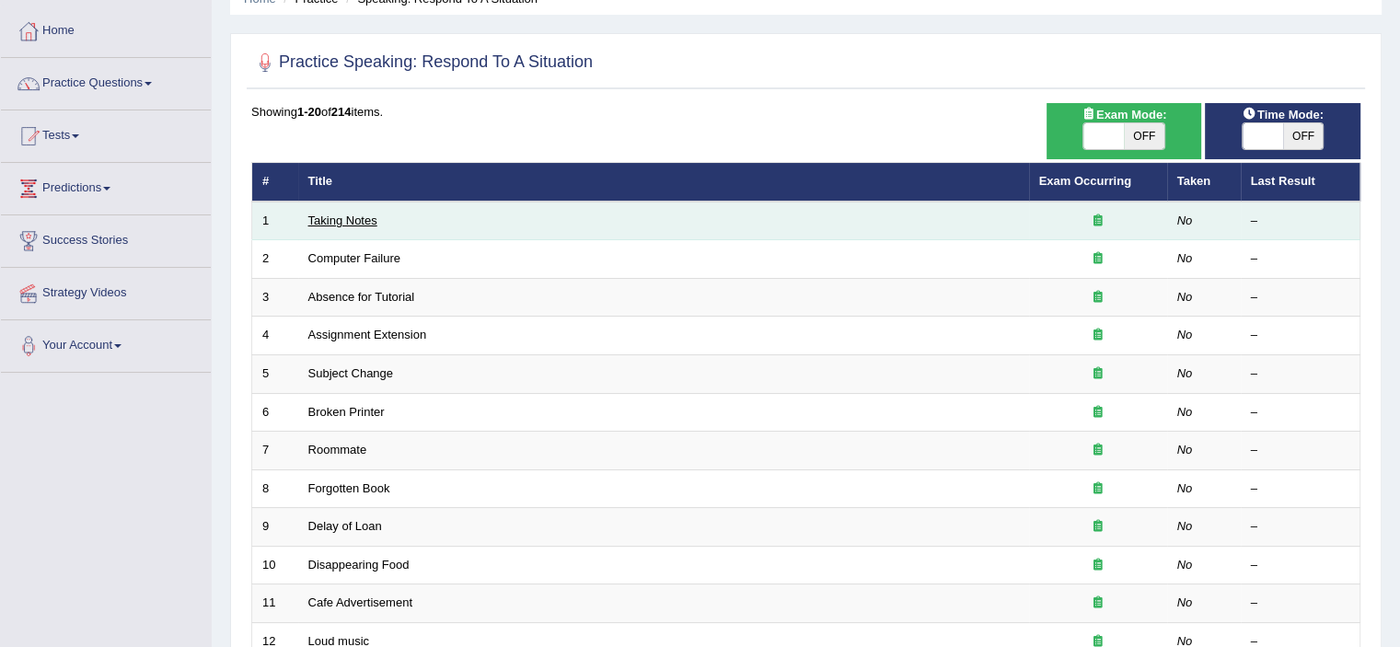
click at [309, 213] on link "Taking Notes" at bounding box center [342, 220] width 69 height 14
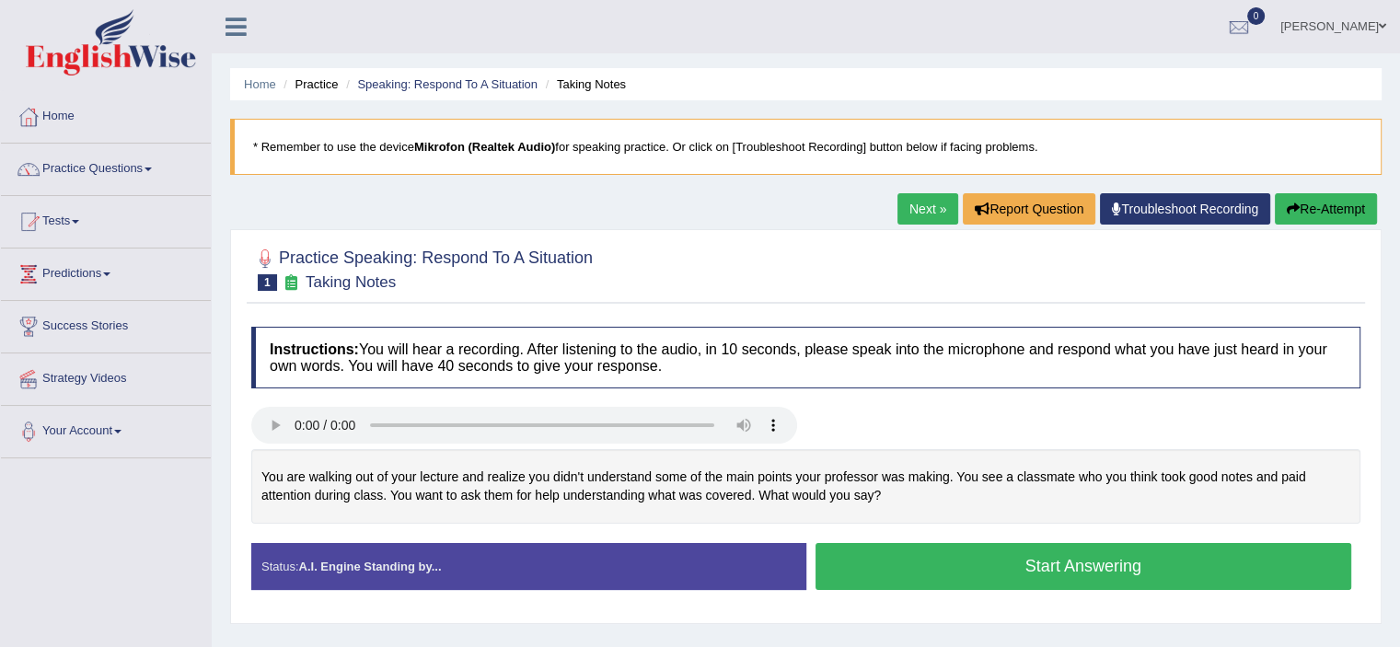
click at [1012, 573] on button "Start Answering" at bounding box center [1083, 566] width 536 height 47
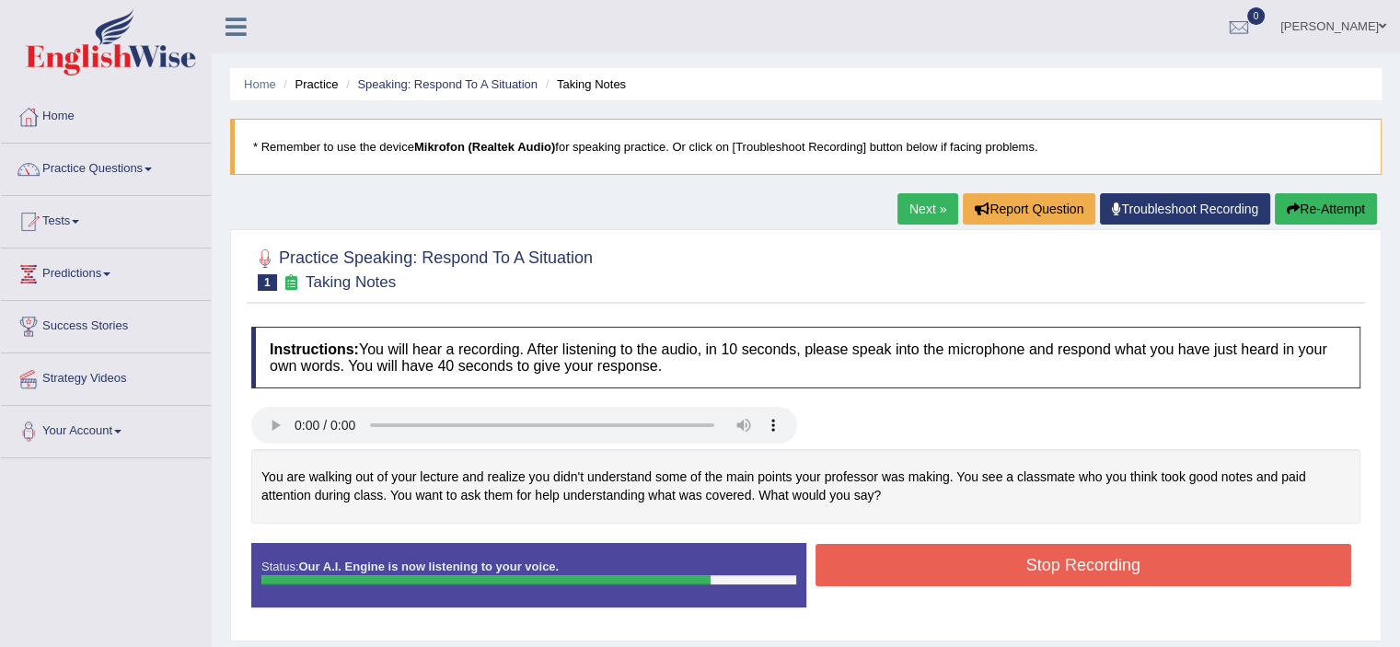
click at [1074, 556] on button "Stop Recording" at bounding box center [1083, 565] width 536 height 42
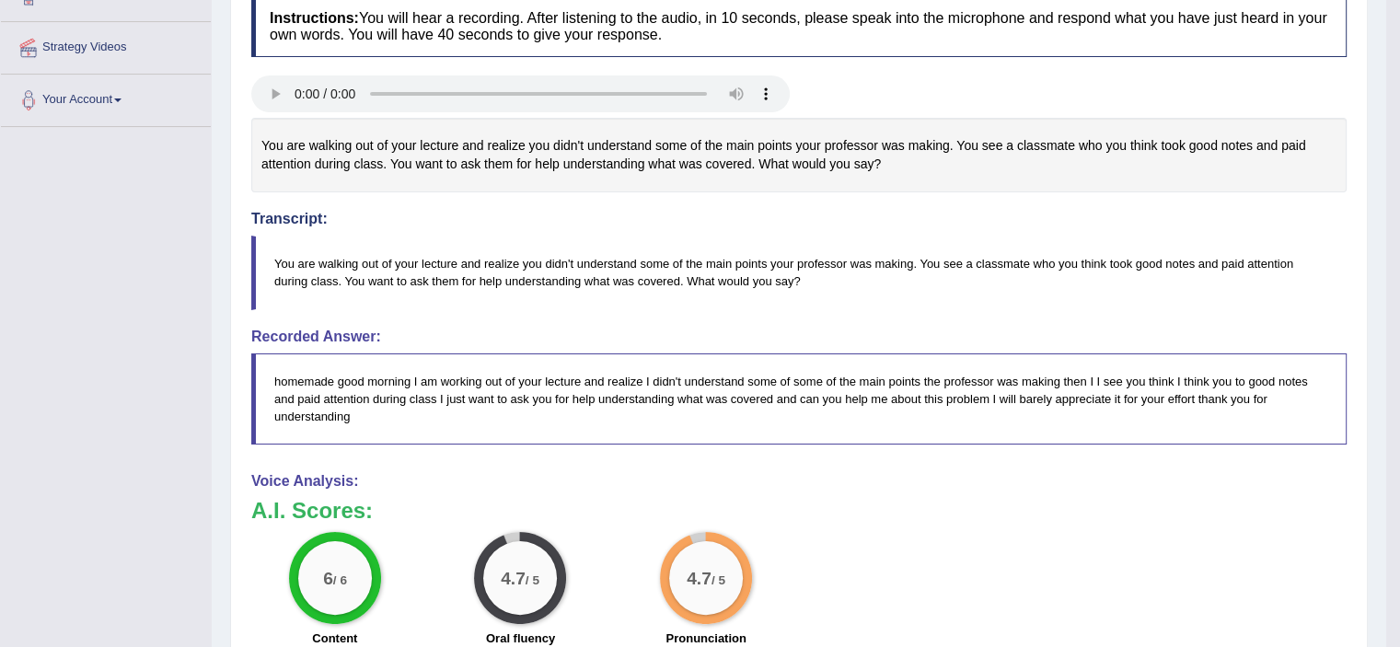
scroll to position [86, 0]
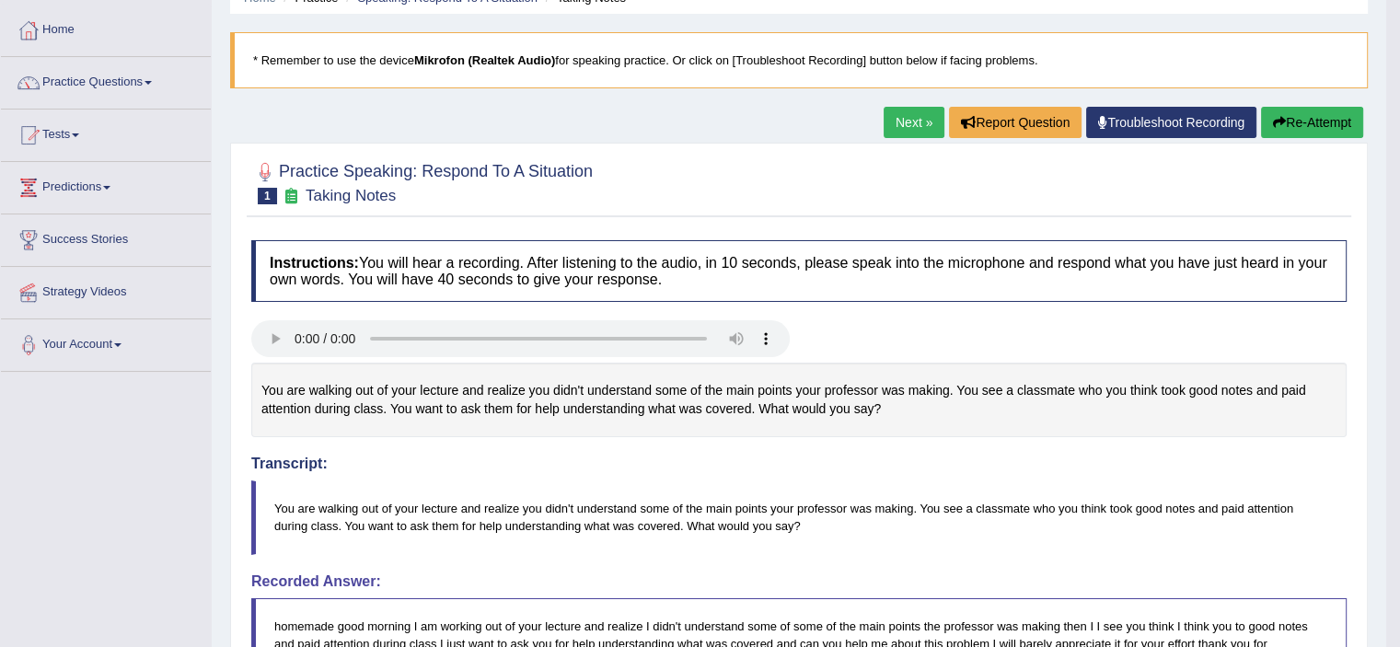
drag, startPoint x: 1412, startPoint y: 98, endPoint x: 1367, endPoint y: 132, distance: 55.9
click at [1367, 132] on html "Toggle navigation Home Practice Questions Speaking Practice Read Aloud Repeat S…" at bounding box center [700, 237] width 1400 height 647
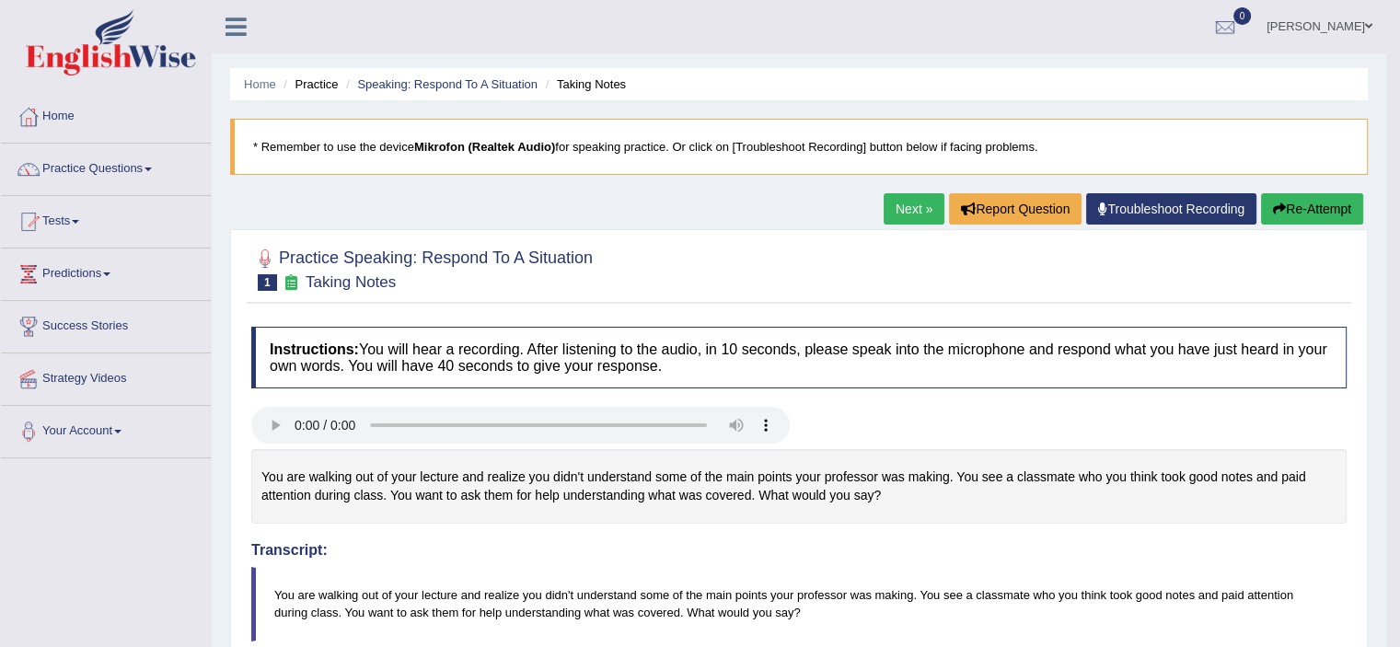
click at [909, 205] on link "Next »" at bounding box center [913, 208] width 61 height 31
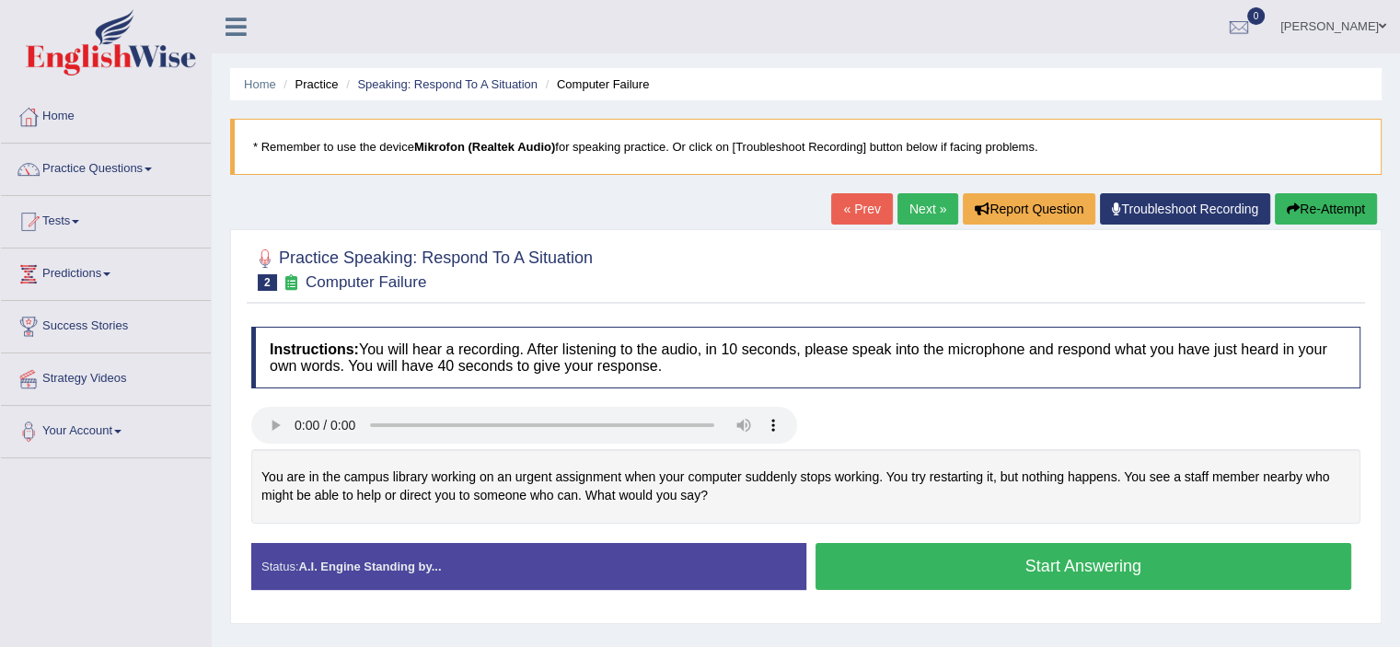
click at [1065, 567] on button "Start Answering" at bounding box center [1083, 566] width 536 height 47
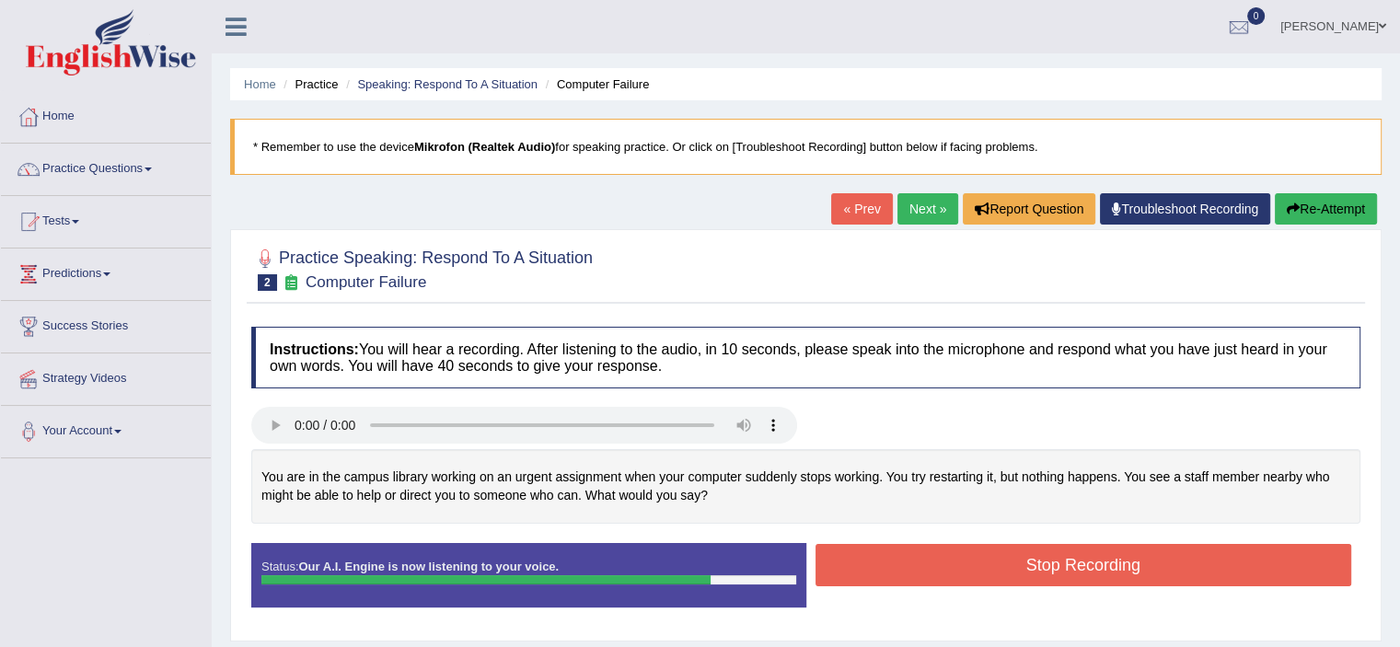
click at [1065, 567] on button "Stop Recording" at bounding box center [1083, 565] width 536 height 42
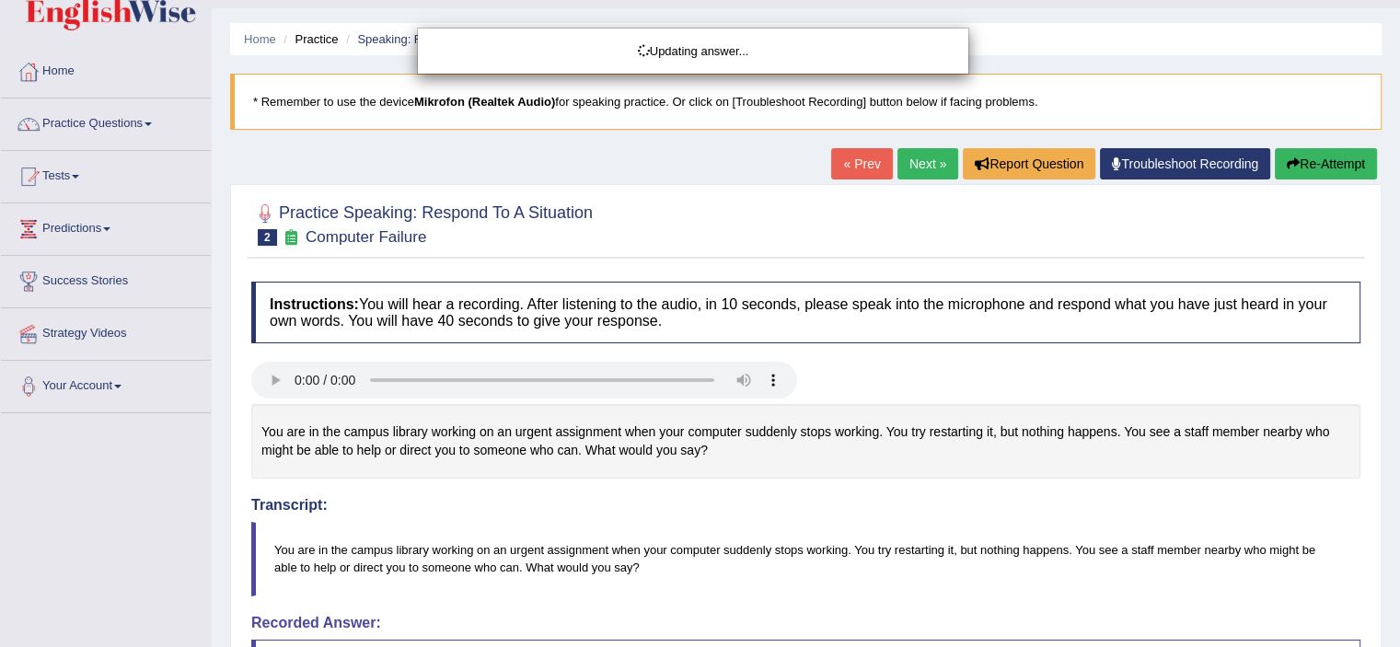
drag, startPoint x: 1412, startPoint y: 95, endPoint x: 1400, endPoint y: 322, distance: 227.6
click at [1399, 322] on html "Toggle navigation Home Practice Questions Speaking Practice Read Aloud Repeat S…" at bounding box center [700, 278] width 1400 height 647
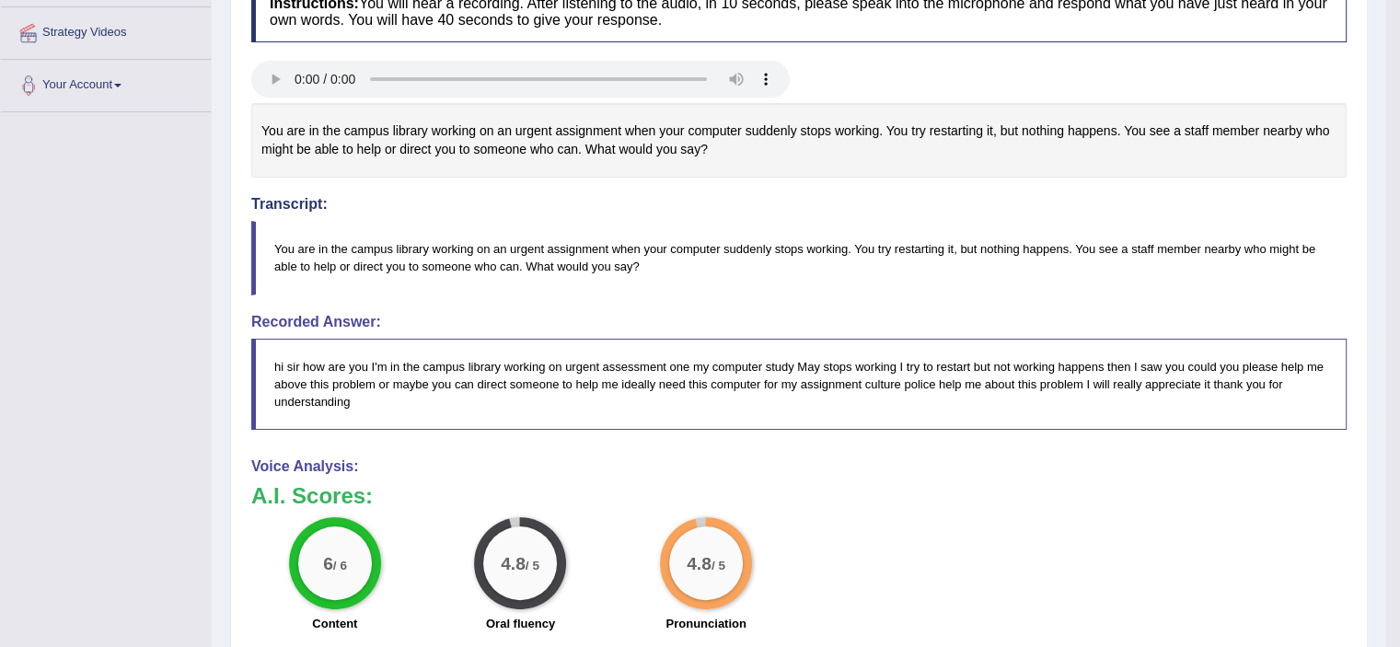
scroll to position [86, 0]
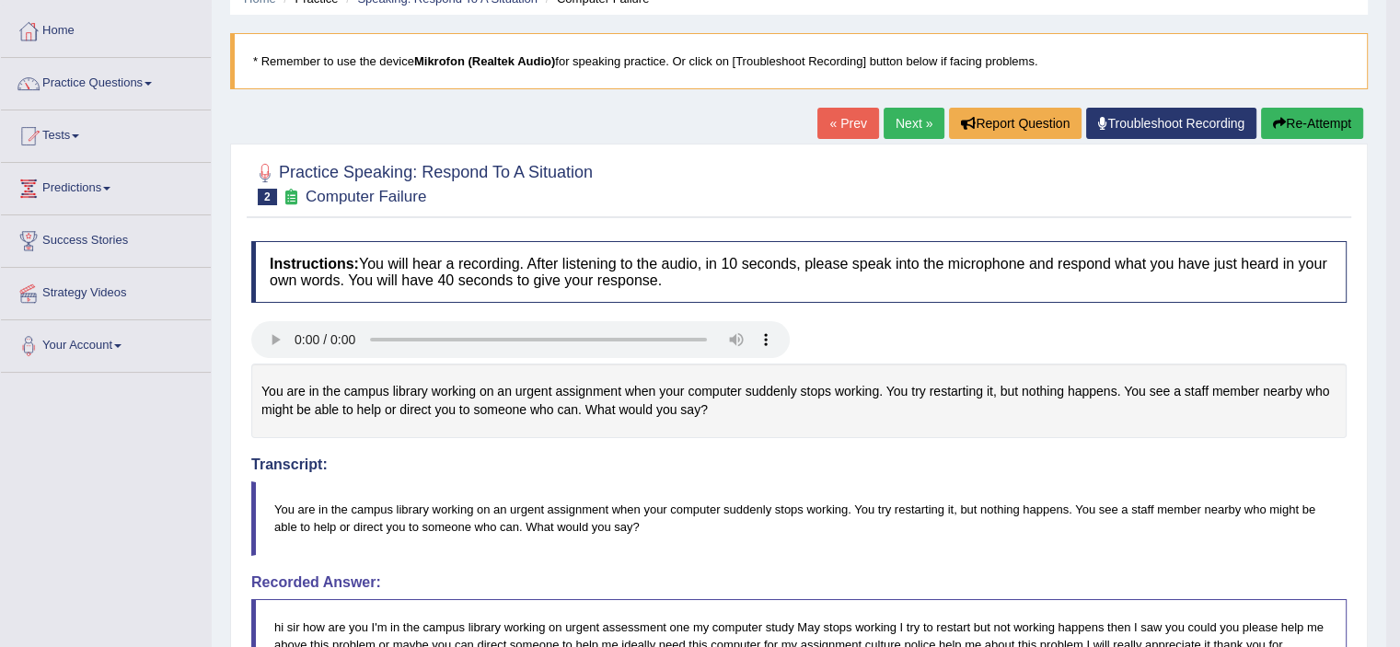
click at [911, 112] on link "Next »" at bounding box center [913, 123] width 61 height 31
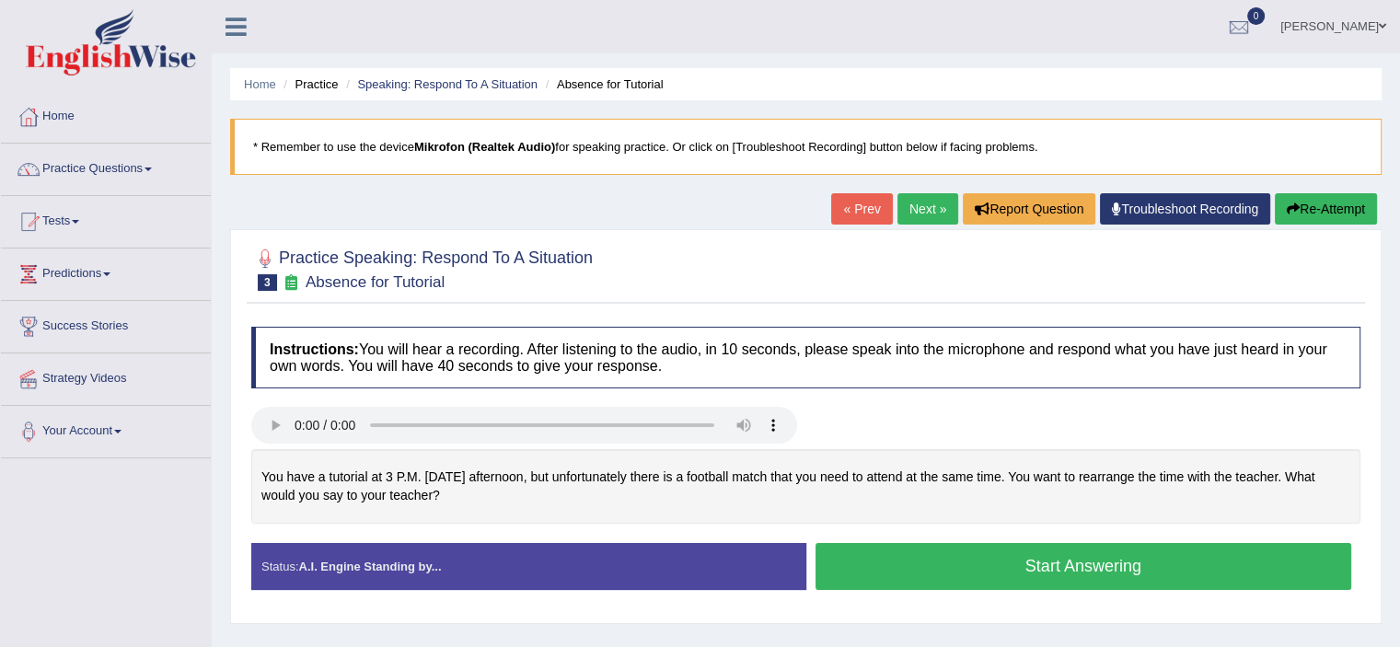
click at [1008, 566] on button "Start Answering" at bounding box center [1083, 566] width 536 height 47
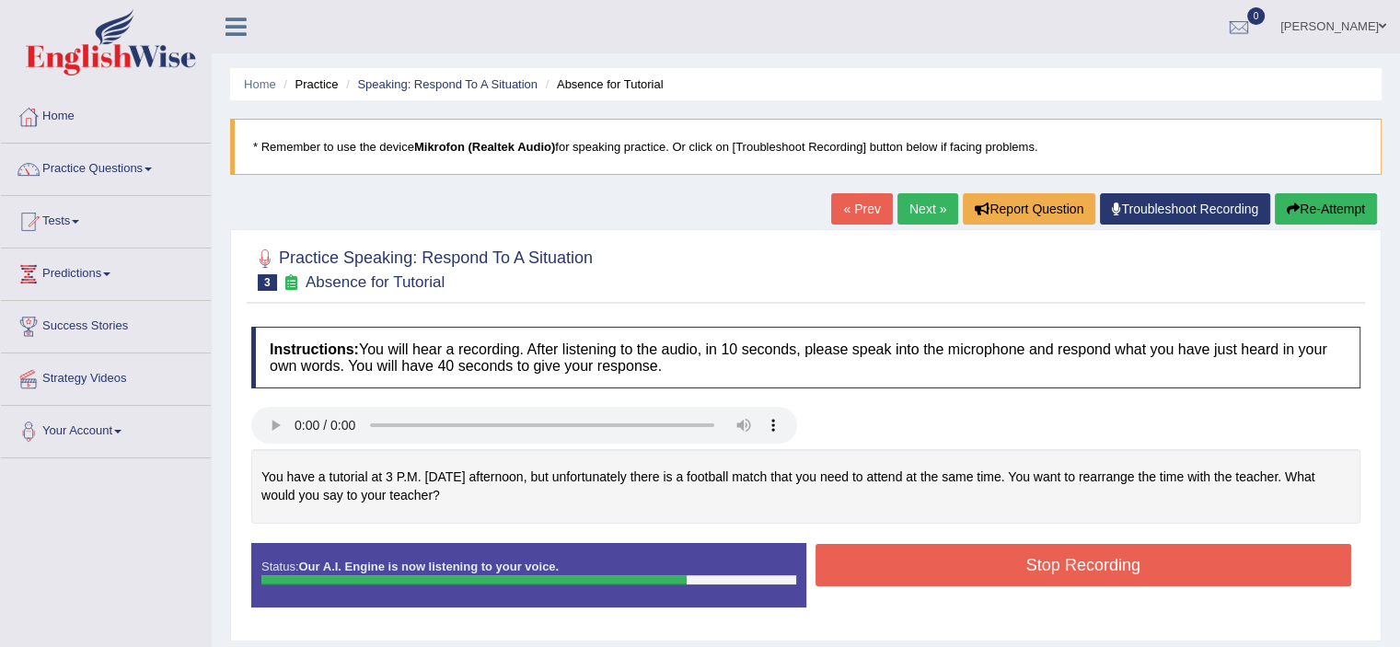
click at [1008, 566] on button "Stop Recording" at bounding box center [1083, 565] width 536 height 42
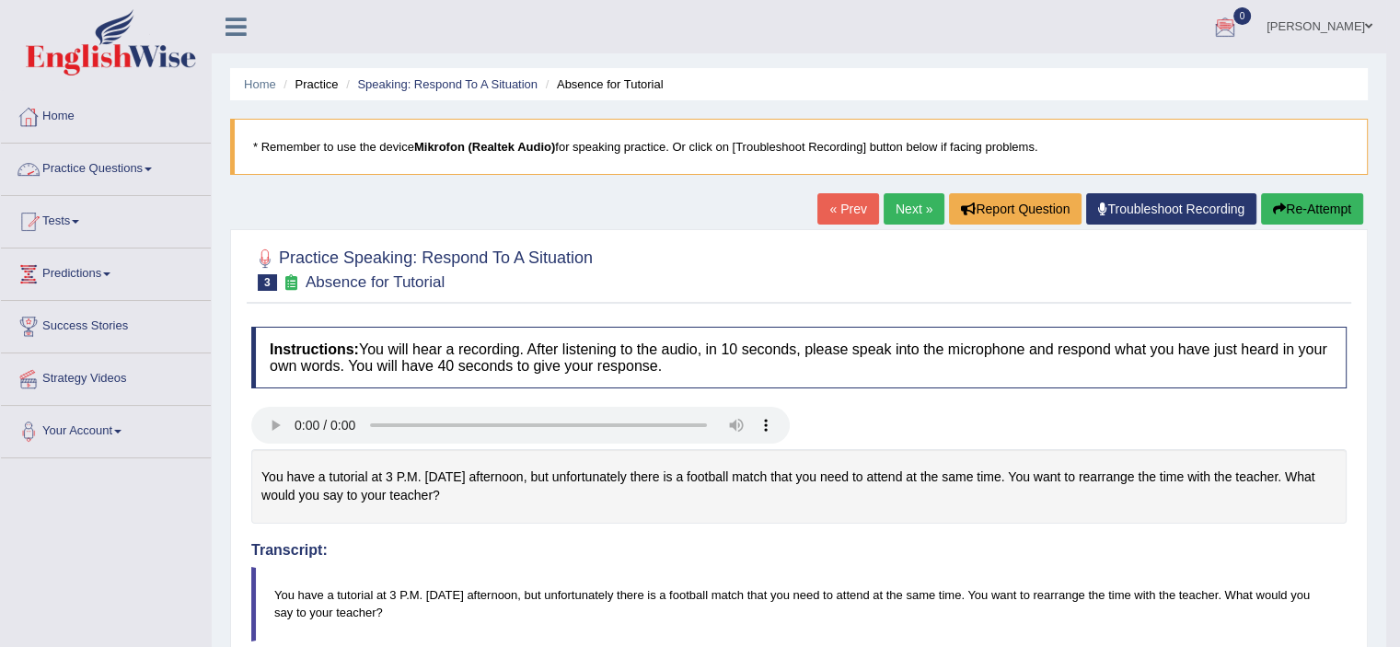
click at [94, 164] on link "Practice Questions" at bounding box center [106, 167] width 210 height 46
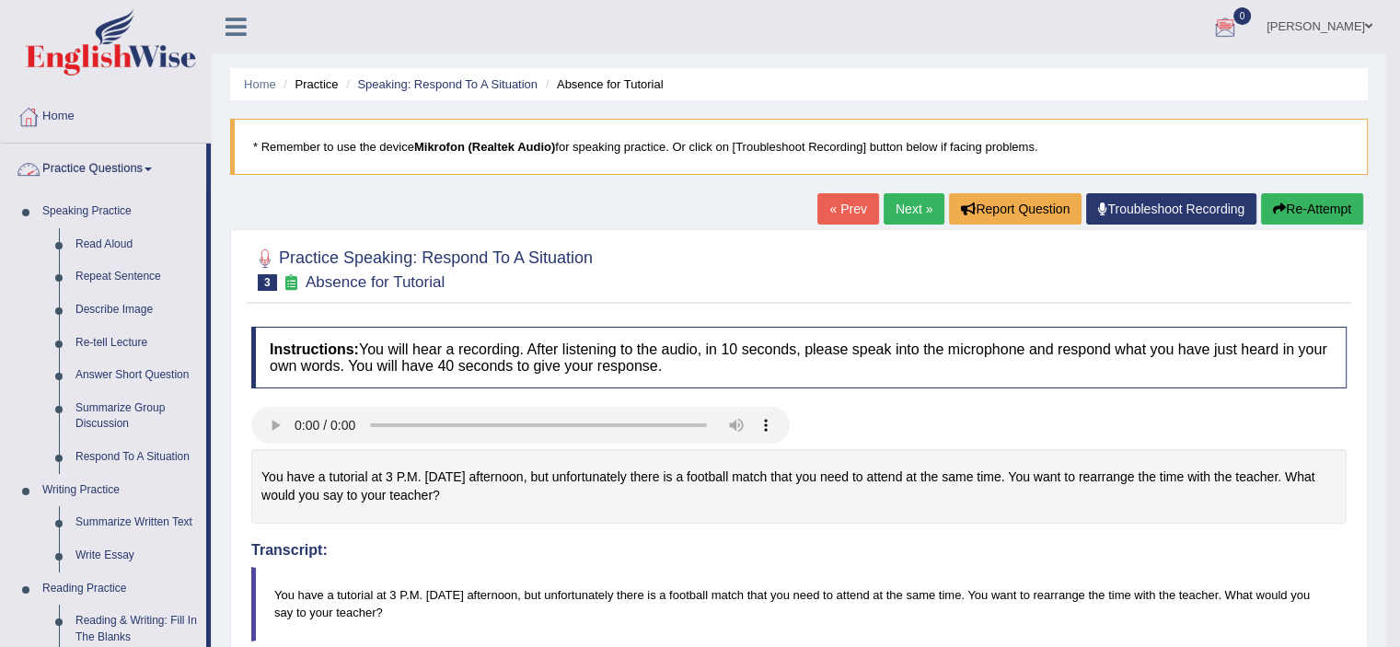
click at [112, 161] on link "Practice Questions" at bounding box center [103, 167] width 205 height 46
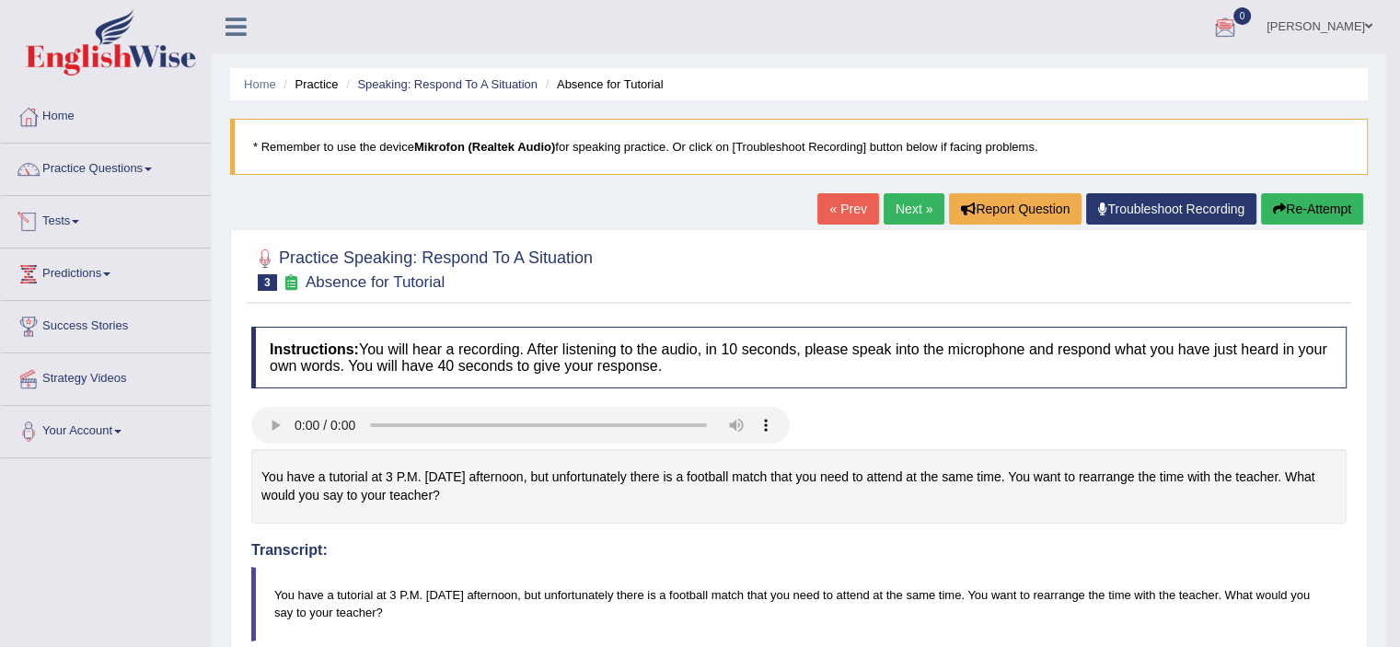
click at [79, 222] on span at bounding box center [75, 222] width 7 height 4
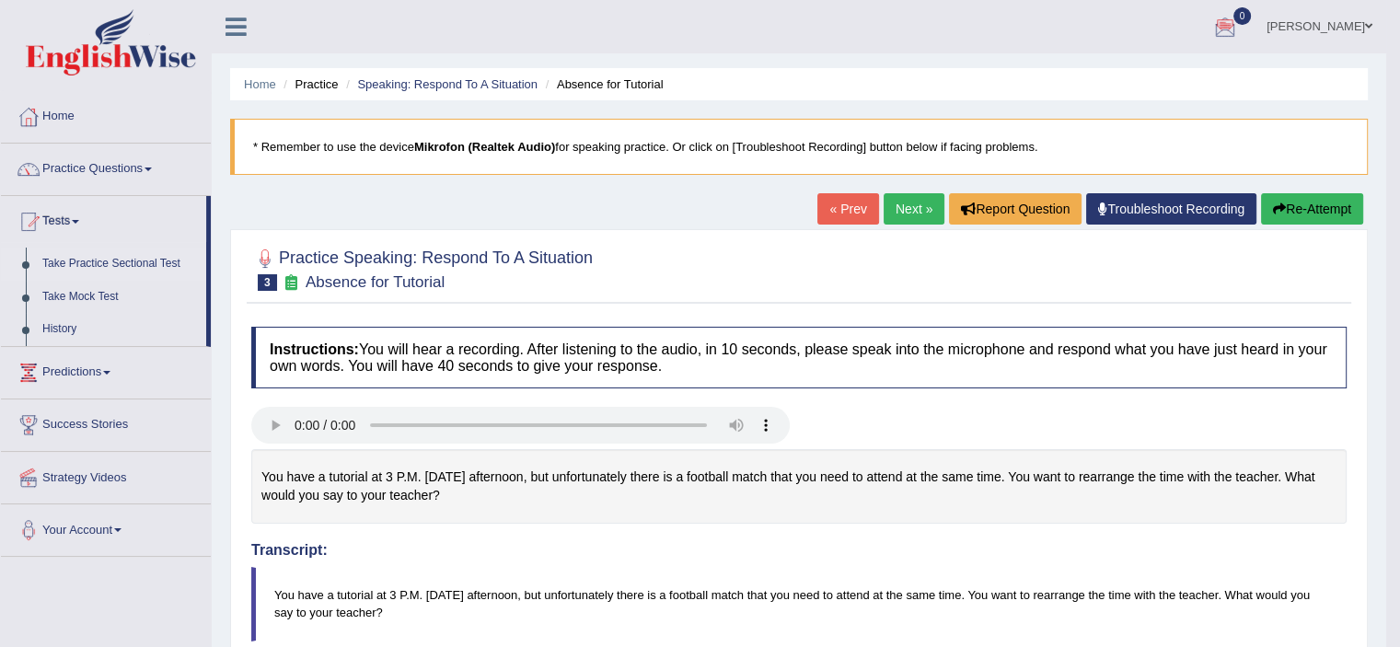
click at [144, 268] on link "Take Practice Sectional Test" at bounding box center [120, 264] width 172 height 33
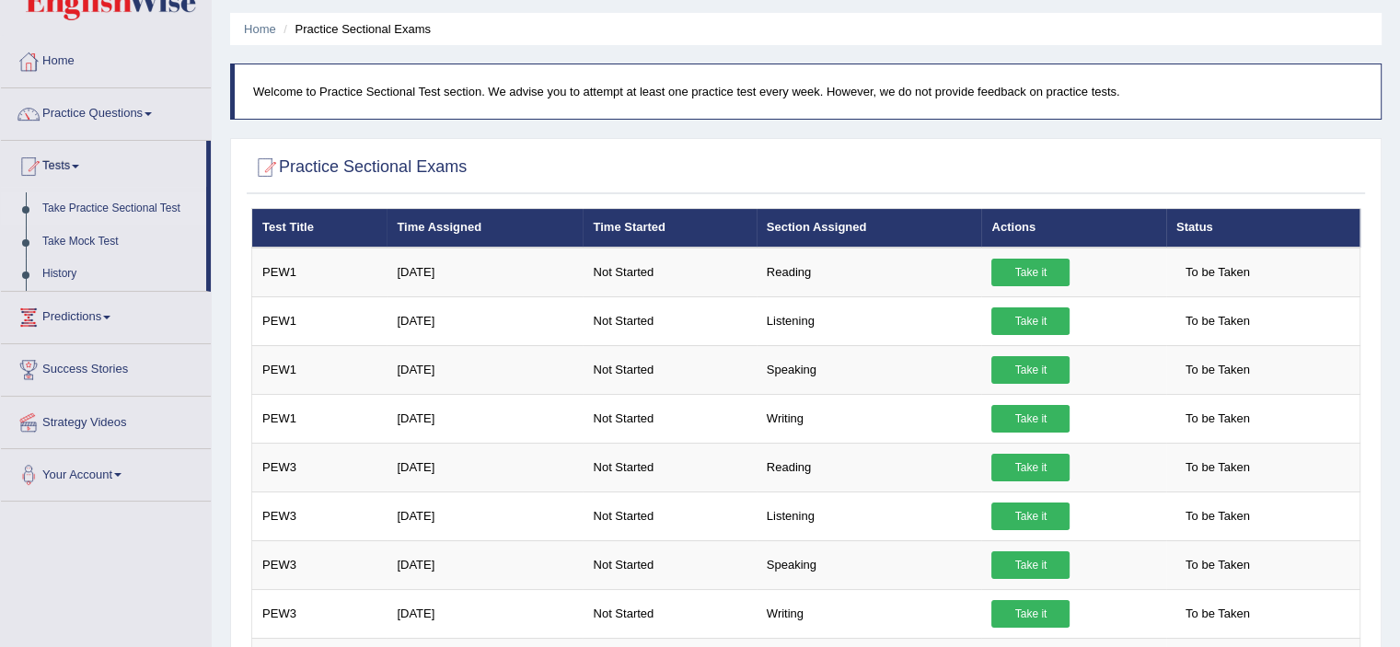
scroll to position [156, 0]
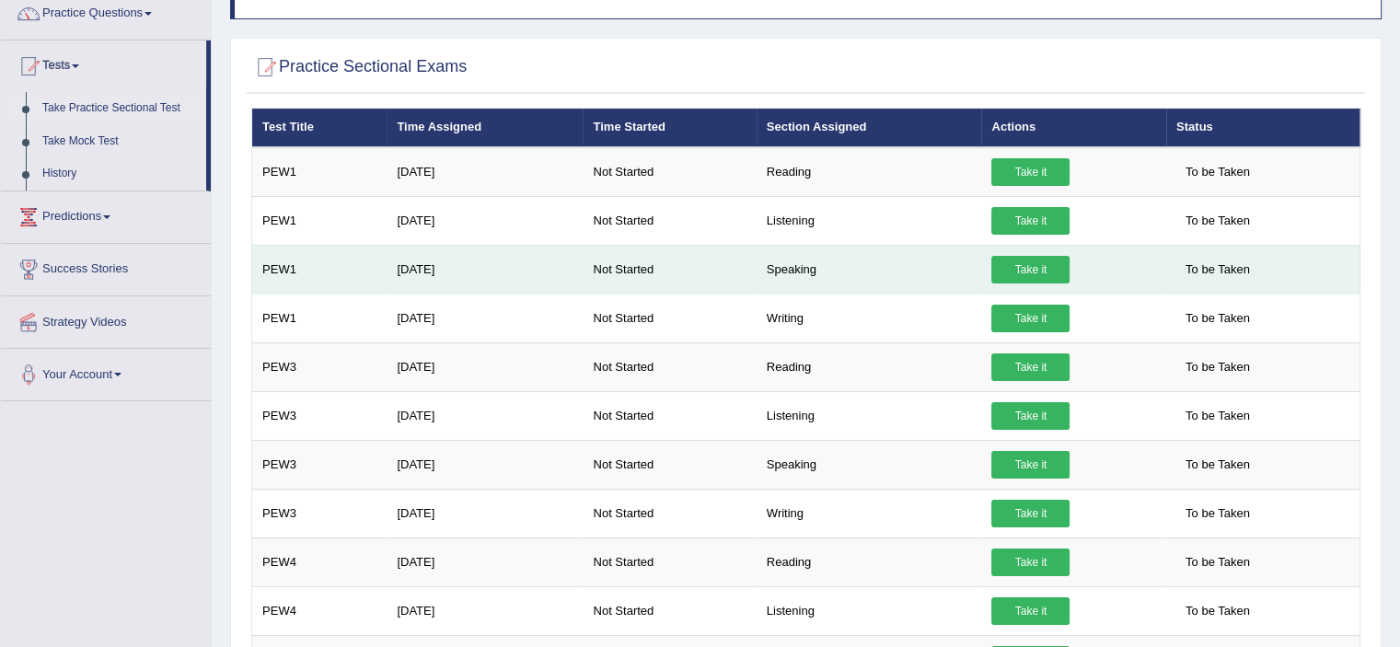
click at [1031, 270] on link "Take it" at bounding box center [1030, 270] width 78 height 28
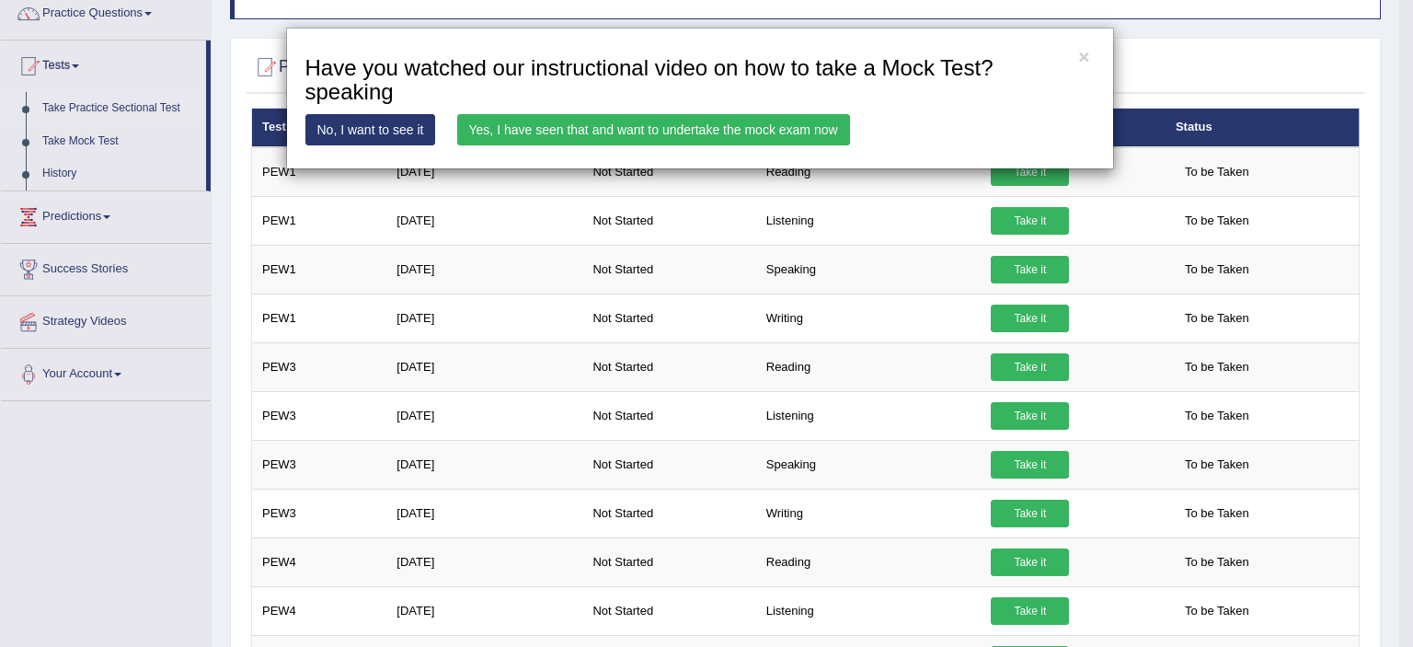
click at [380, 124] on link "No, I want to see it" at bounding box center [370, 129] width 131 height 31
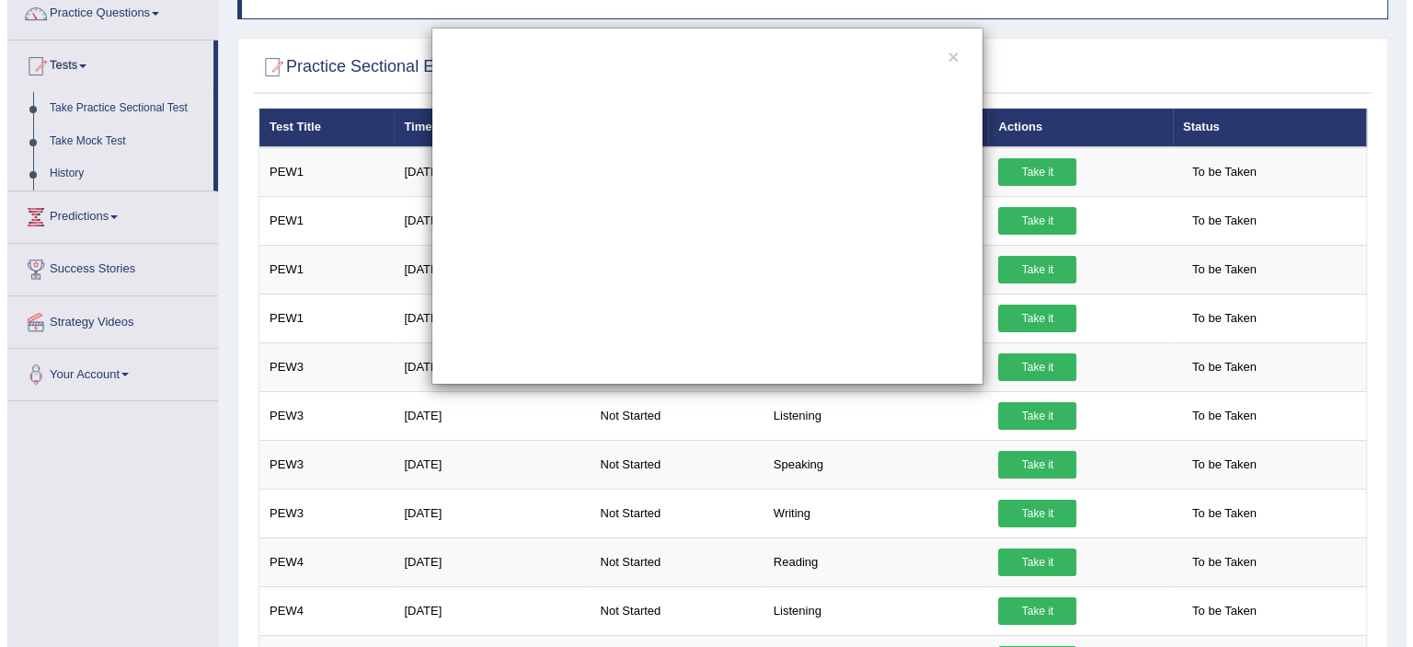
scroll to position [0, 0]
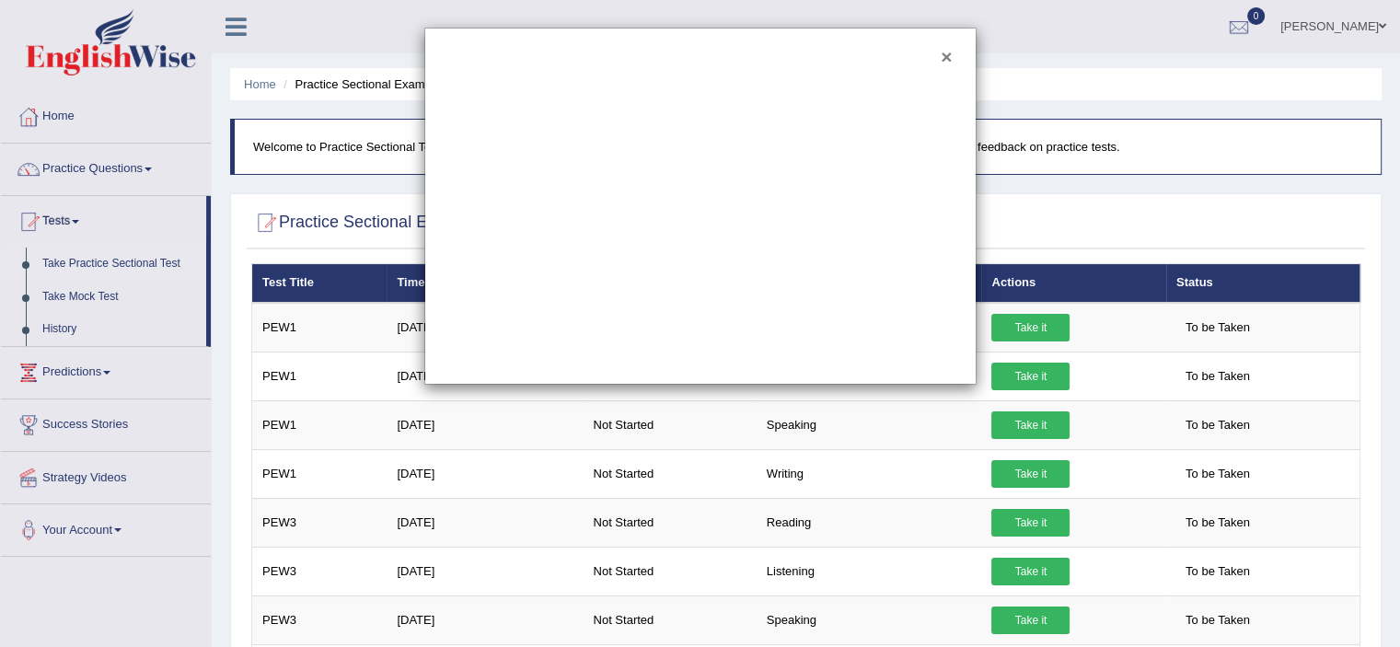
click at [945, 55] on button "×" at bounding box center [945, 56] width 11 height 19
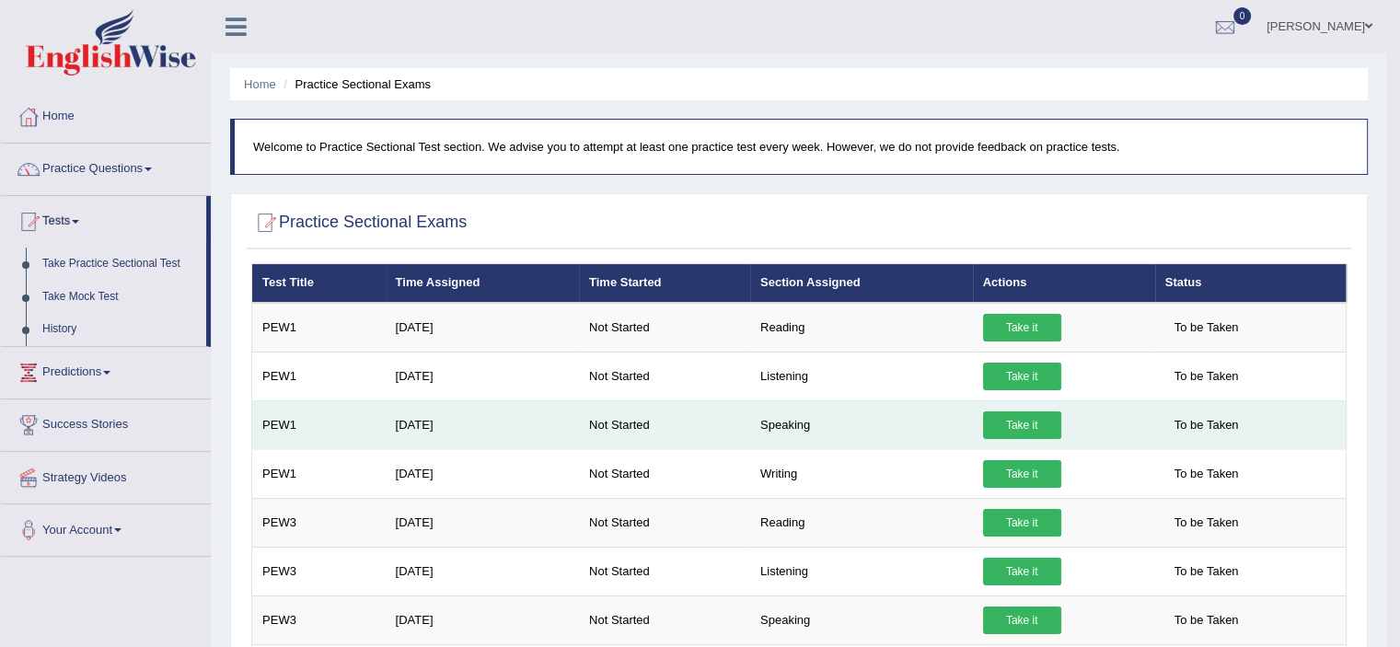
click at [993, 429] on link "Take it" at bounding box center [1022, 425] width 78 height 28
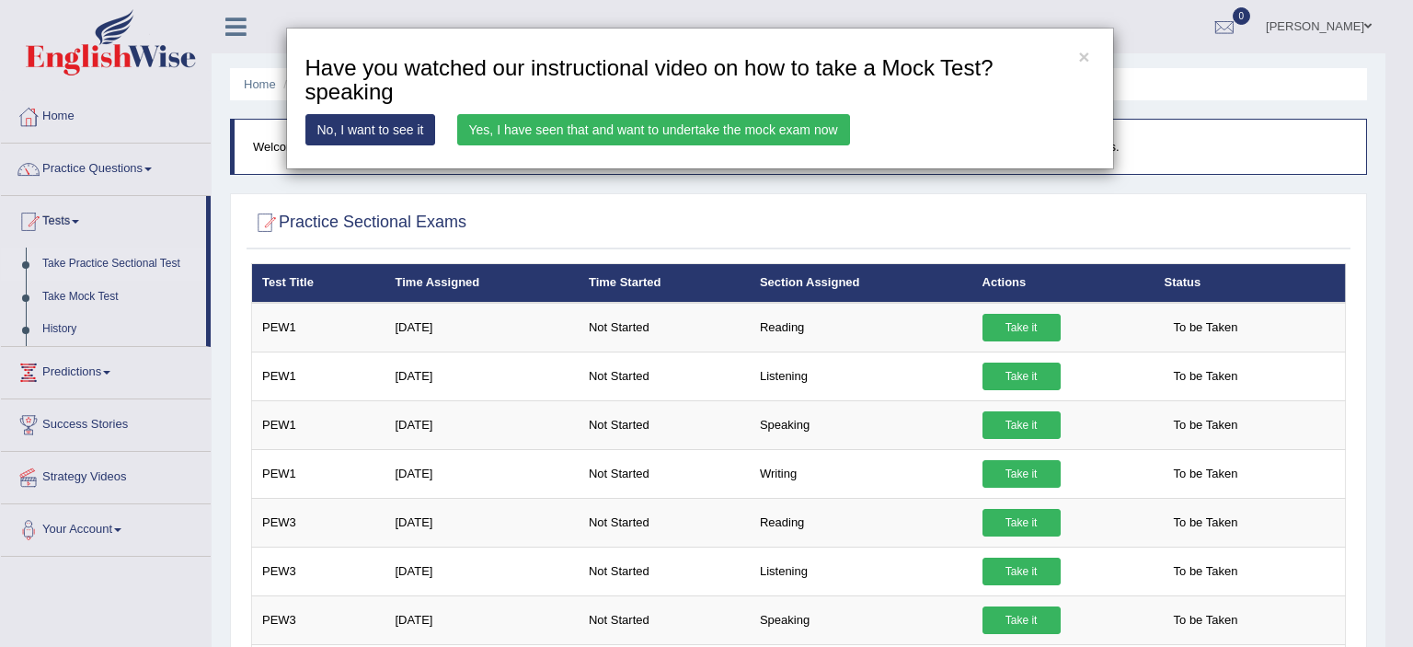
click at [505, 132] on link "Yes, I have seen that and want to undertake the mock exam now" at bounding box center [653, 129] width 393 height 31
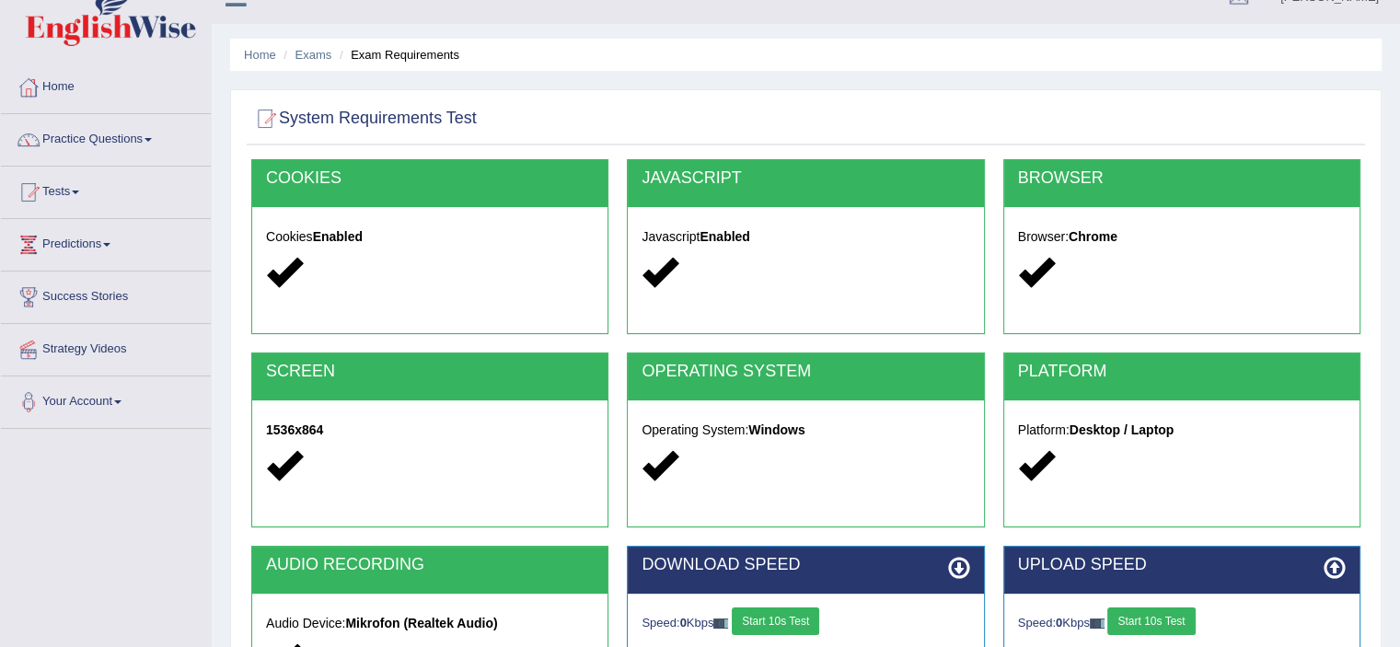
scroll to position [284, 0]
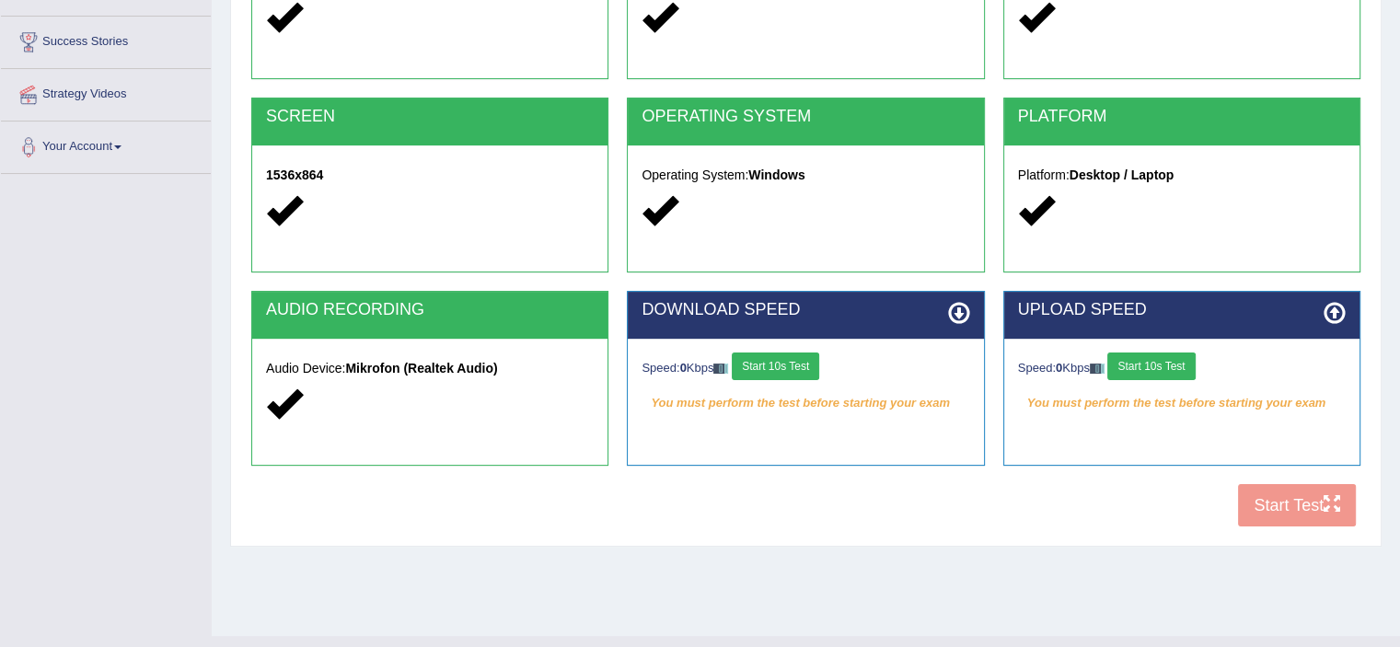
click at [798, 367] on button "Start 10s Test" at bounding box center [775, 366] width 87 height 28
click at [1163, 363] on button "Start 10s Test" at bounding box center [1150, 366] width 87 height 28
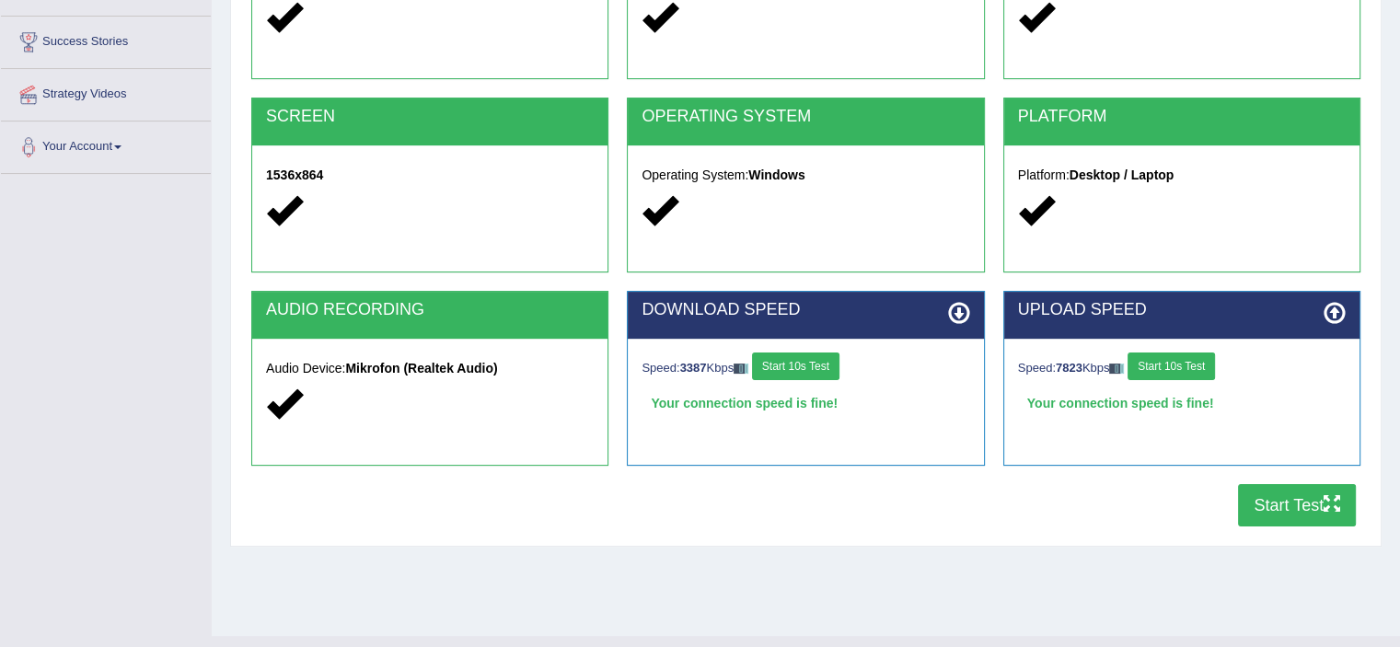
click at [1313, 511] on button "Start Test" at bounding box center [1297, 505] width 118 height 42
click at [1291, 518] on button "Start Test" at bounding box center [1297, 505] width 118 height 42
